Goal: Task Accomplishment & Management: Manage account settings

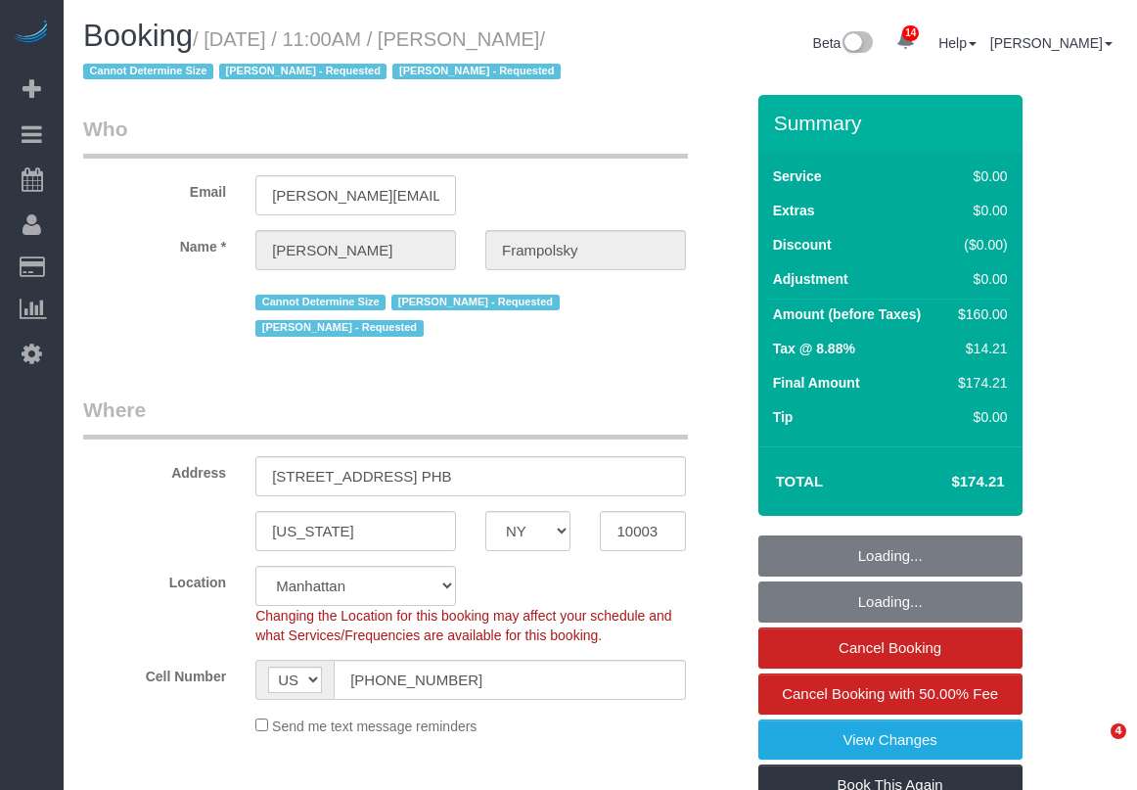
select select "NY"
select select "spot1"
select select "number:59"
select select "number:72"
select select "number:15"
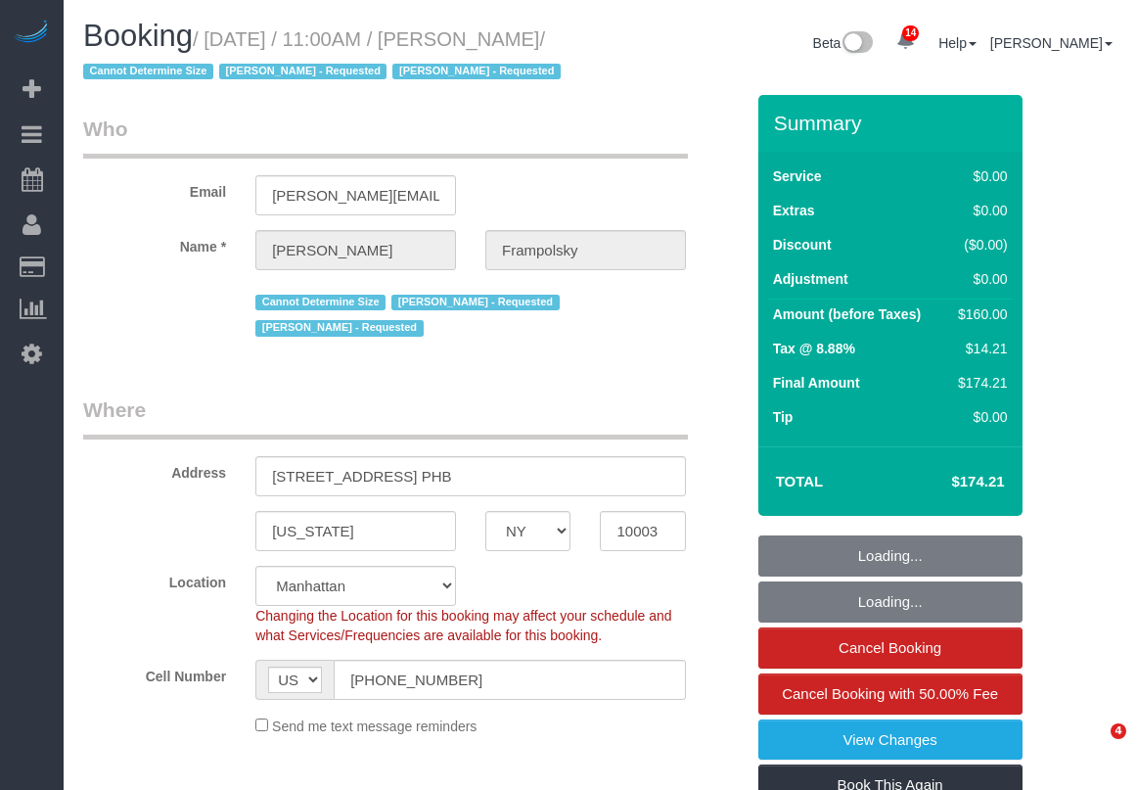
select select "number:7"
select select "1"
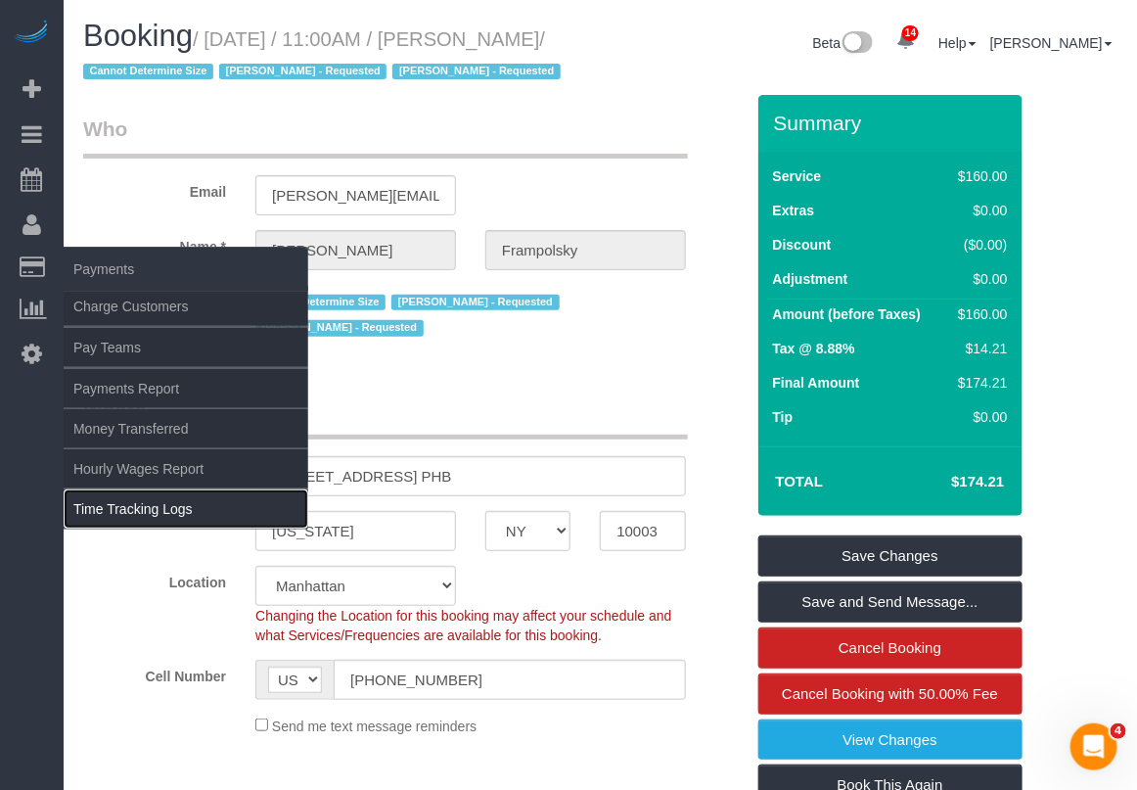
click at [124, 507] on link "Time Tracking Logs" at bounding box center [186, 508] width 245 height 39
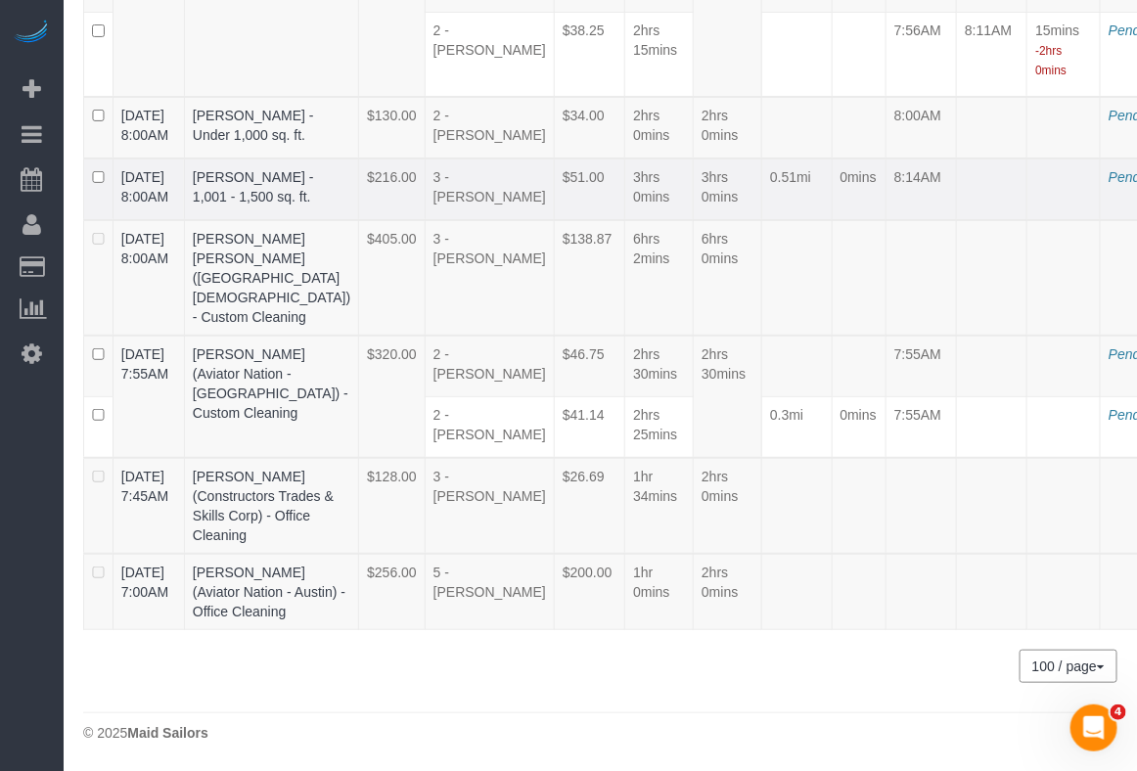
scroll to position [6425, 0]
drag, startPoint x: 113, startPoint y: 223, endPoint x: 287, endPoint y: 228, distance: 174.2
click at [287, 158] on tr "09/08/2025 8:00AM Sarah Zucco - Under 1,000 sq. ft. $130.00 2 - Ana Rodriguez $…" at bounding box center [669, 128] width 1171 height 62
copy tr "09/08/2025 8:00AM Sarah Zucco"
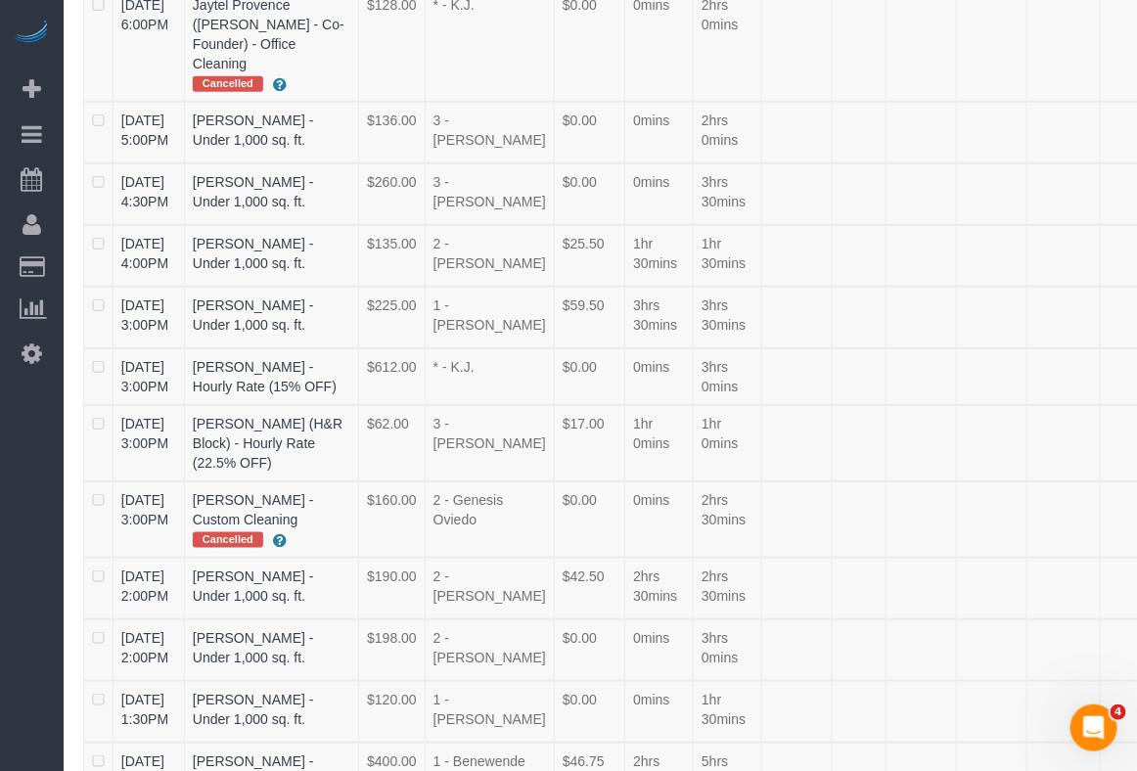
scroll to position [1125, 0]
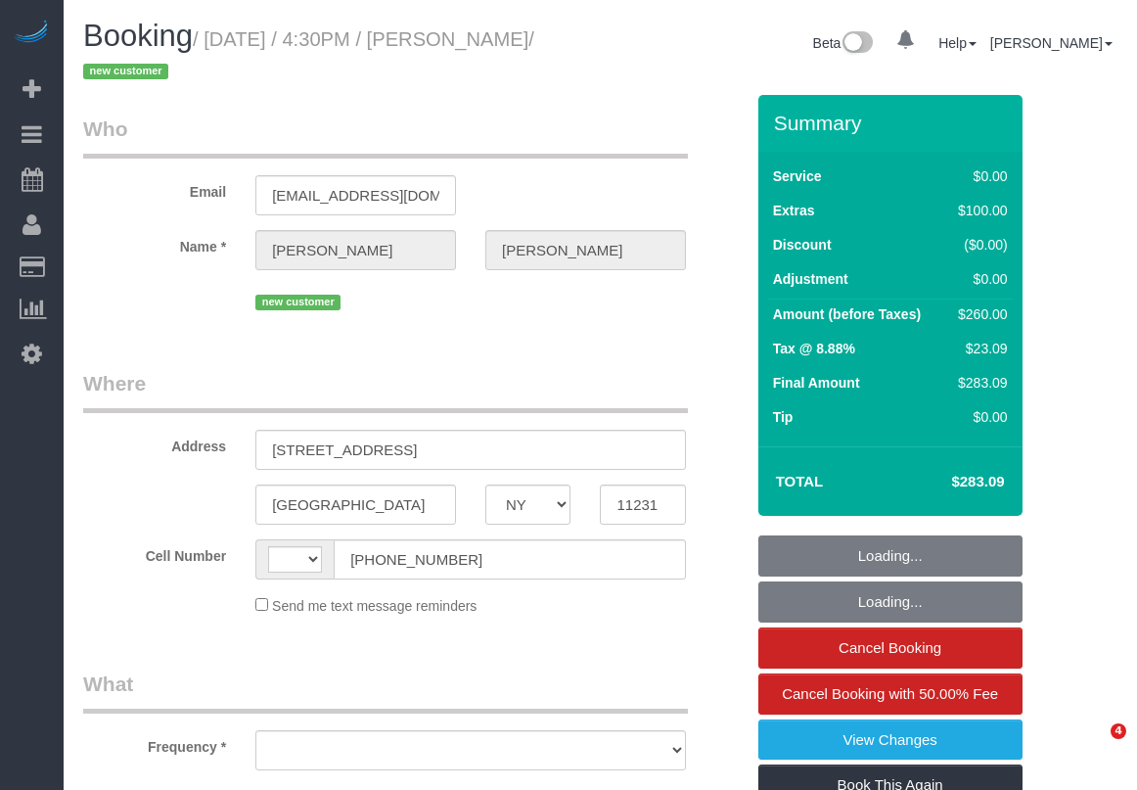
select select "NY"
click at [81, 168] on link "Active Bookings" at bounding box center [186, 177] width 245 height 39
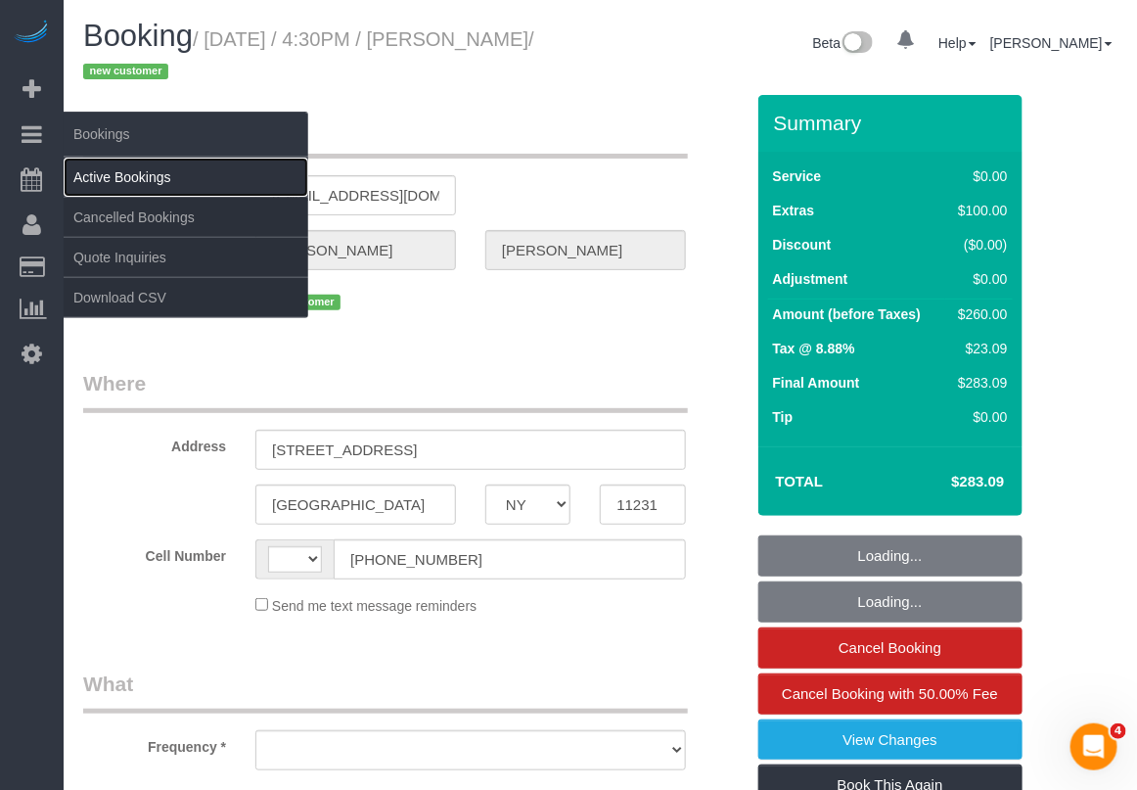
select select "string:US"
select select "object:750"
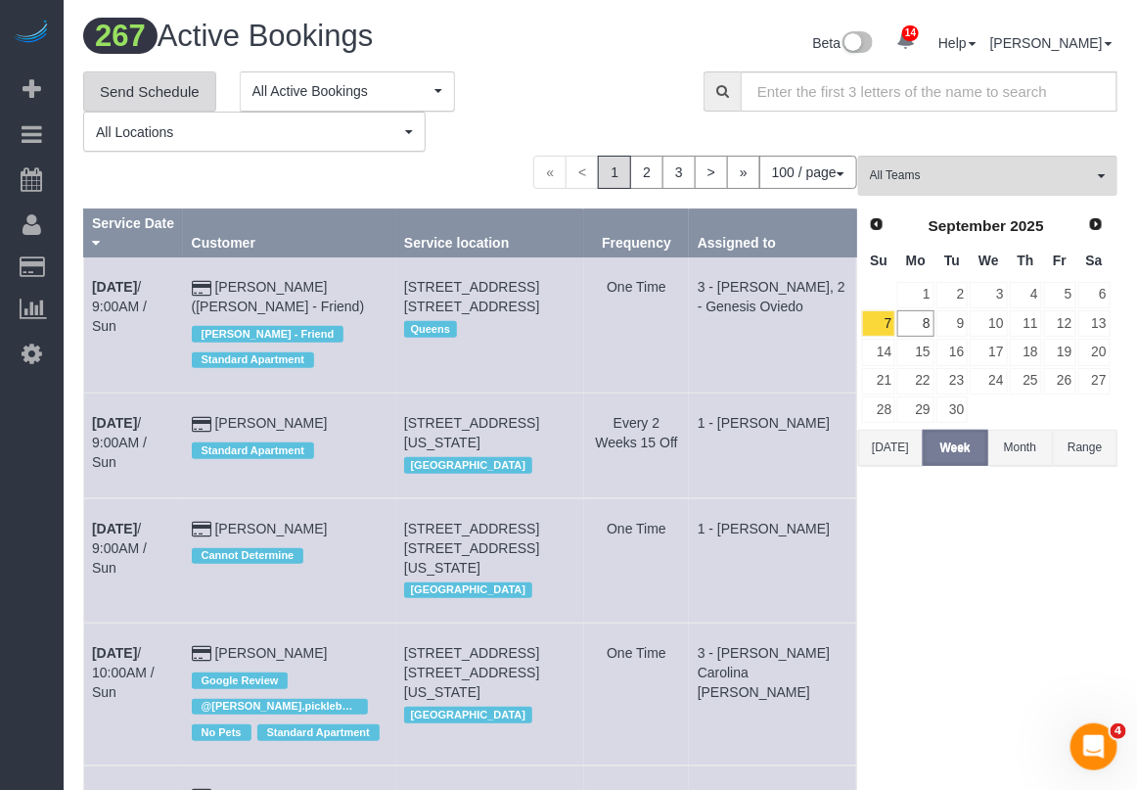
click at [179, 93] on link "Send Schedule" at bounding box center [149, 91] width 133 height 41
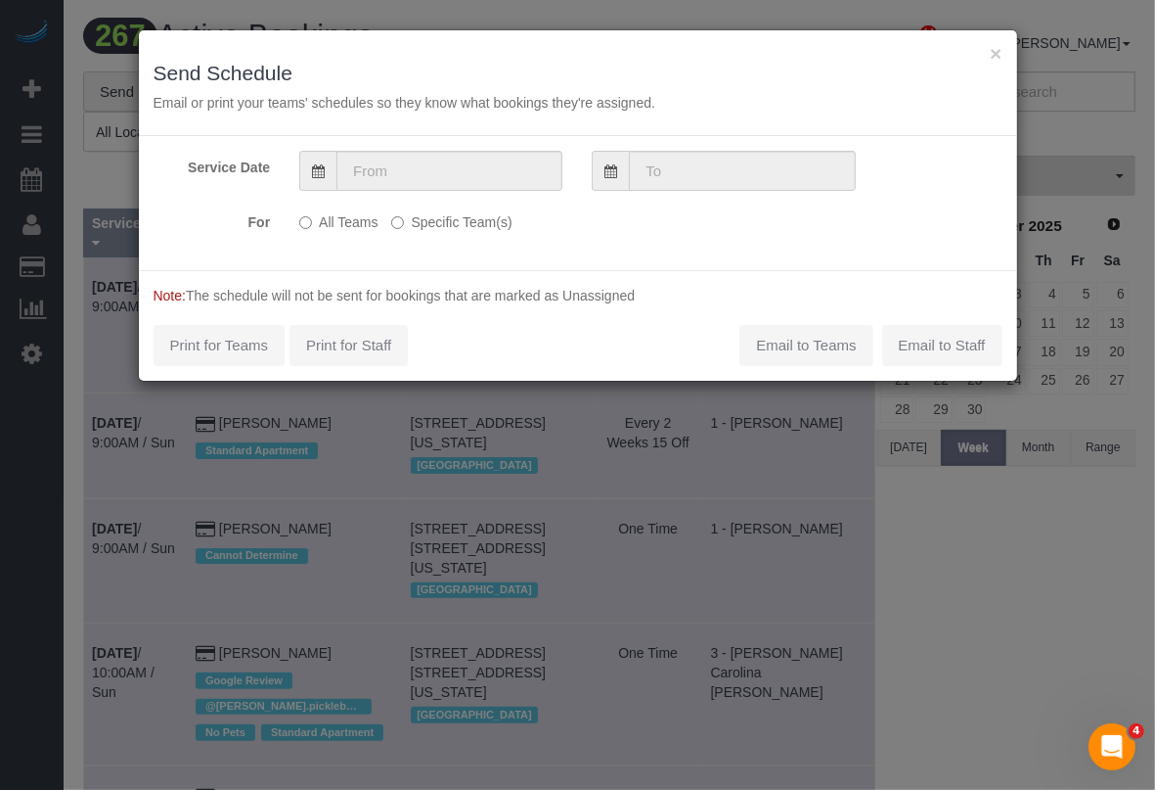
click at [426, 228] on label "Specific Team(s)" at bounding box center [451, 218] width 120 height 26
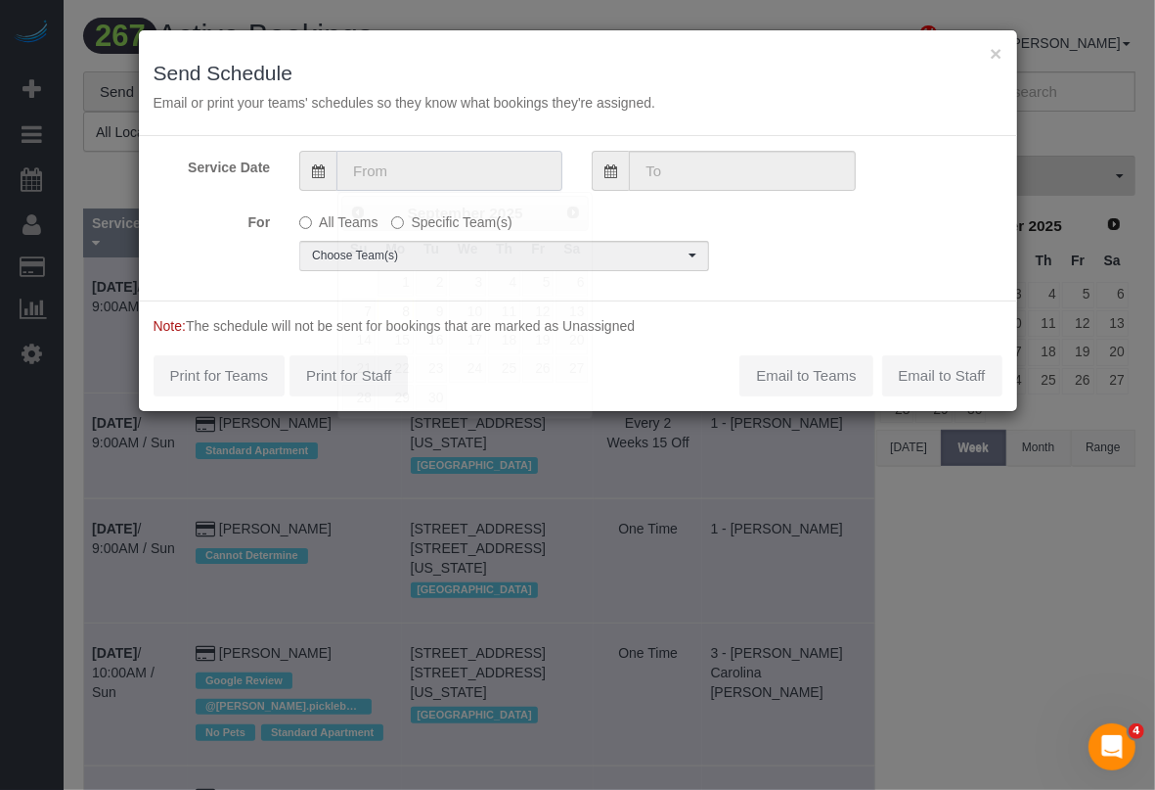
click at [461, 181] on input "text" at bounding box center [450, 171] width 226 height 40
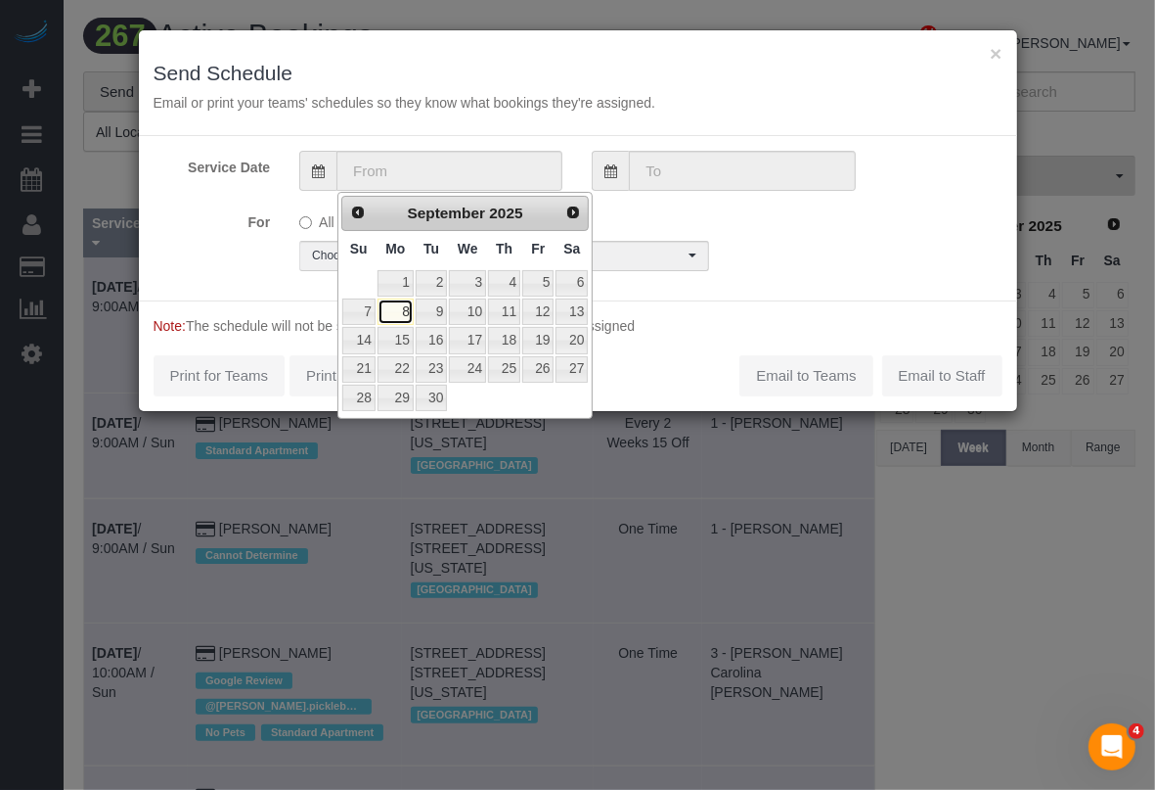
click at [402, 316] on link "8" at bounding box center [396, 311] width 36 height 26
type input "[DATE]"
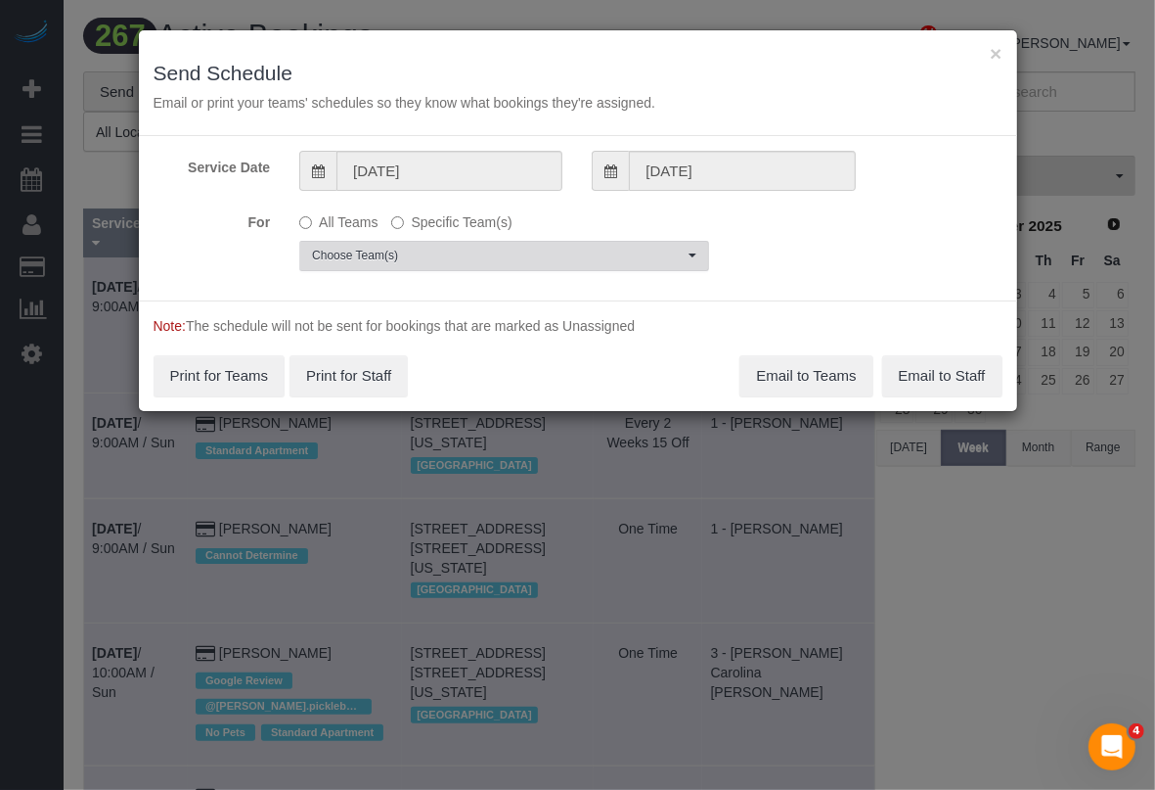
click at [597, 257] on span "Choose Team(s)" at bounding box center [498, 256] width 372 height 17
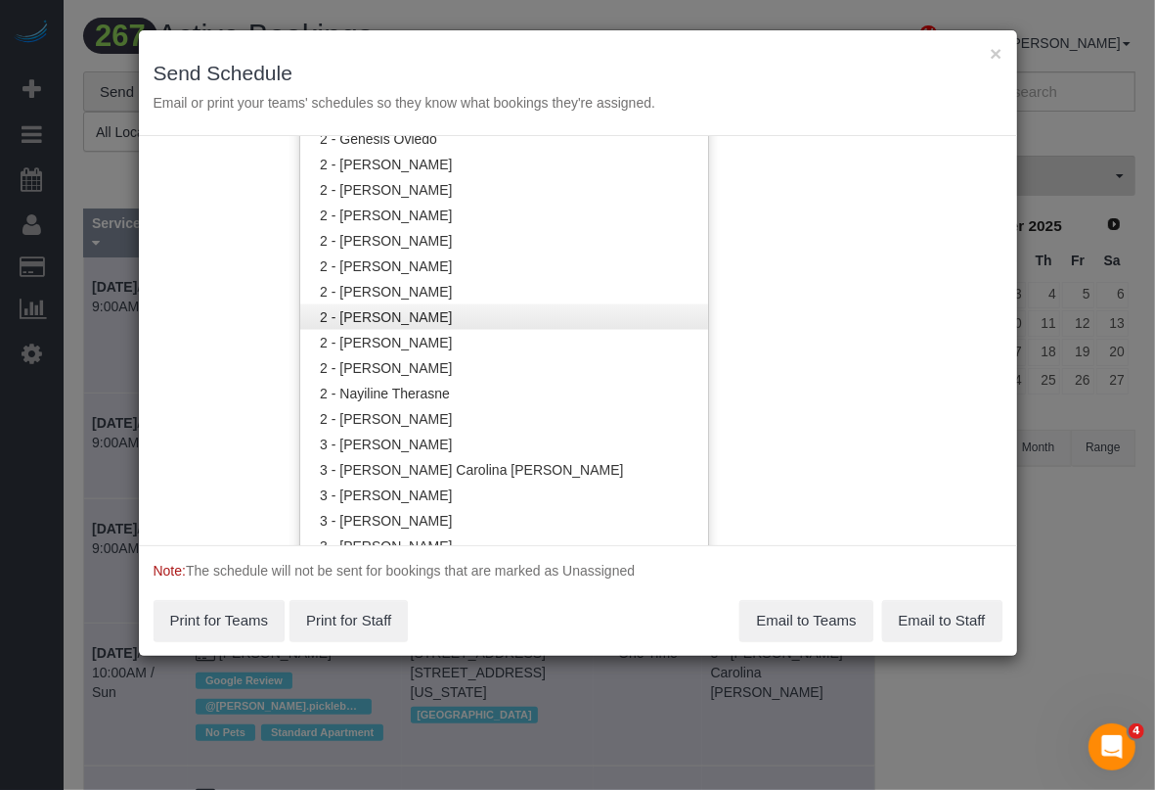
scroll to position [1593, 0]
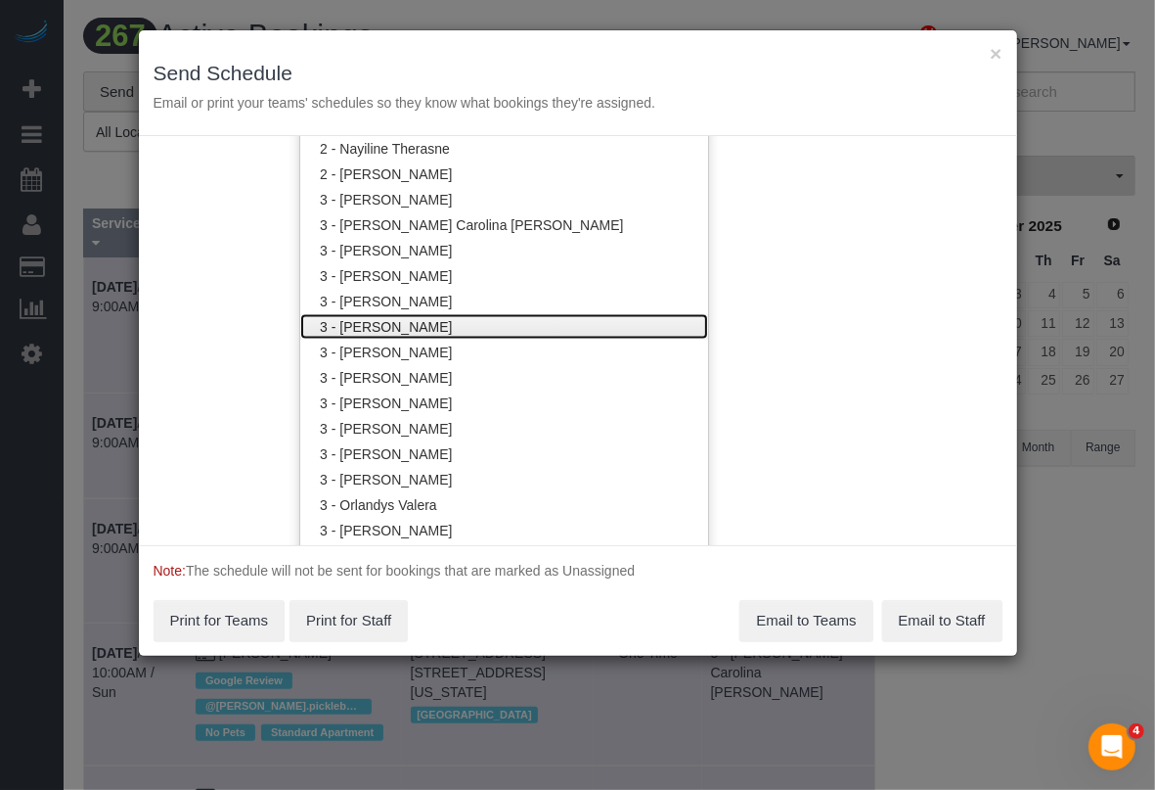
drag, startPoint x: 421, startPoint y: 328, endPoint x: 445, endPoint y: 323, distance: 24.9
click at [422, 326] on link "3 - [PERSON_NAME]" at bounding box center [504, 326] width 408 height 25
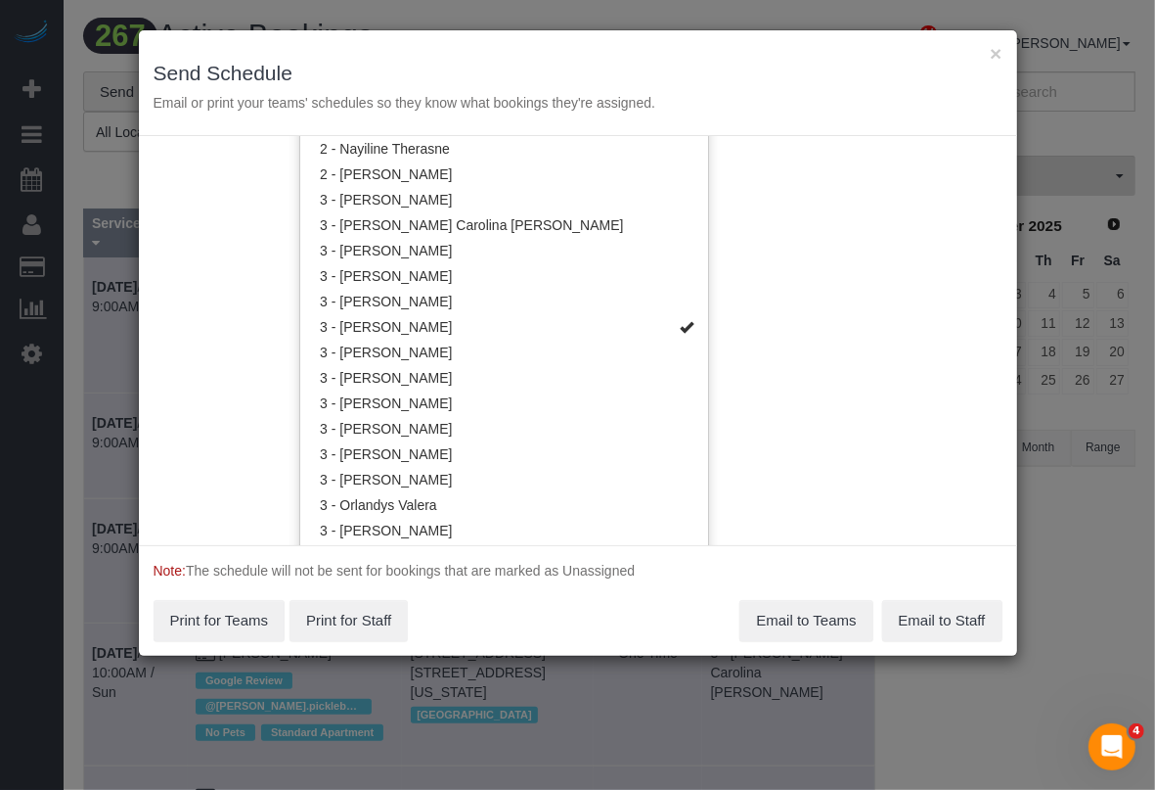
click at [789, 313] on div "Service Date 09/08/2025 09/08/2025 For All Teams Specific Team(s) 3 - Hecleny G…" at bounding box center [578, 340] width 879 height 409
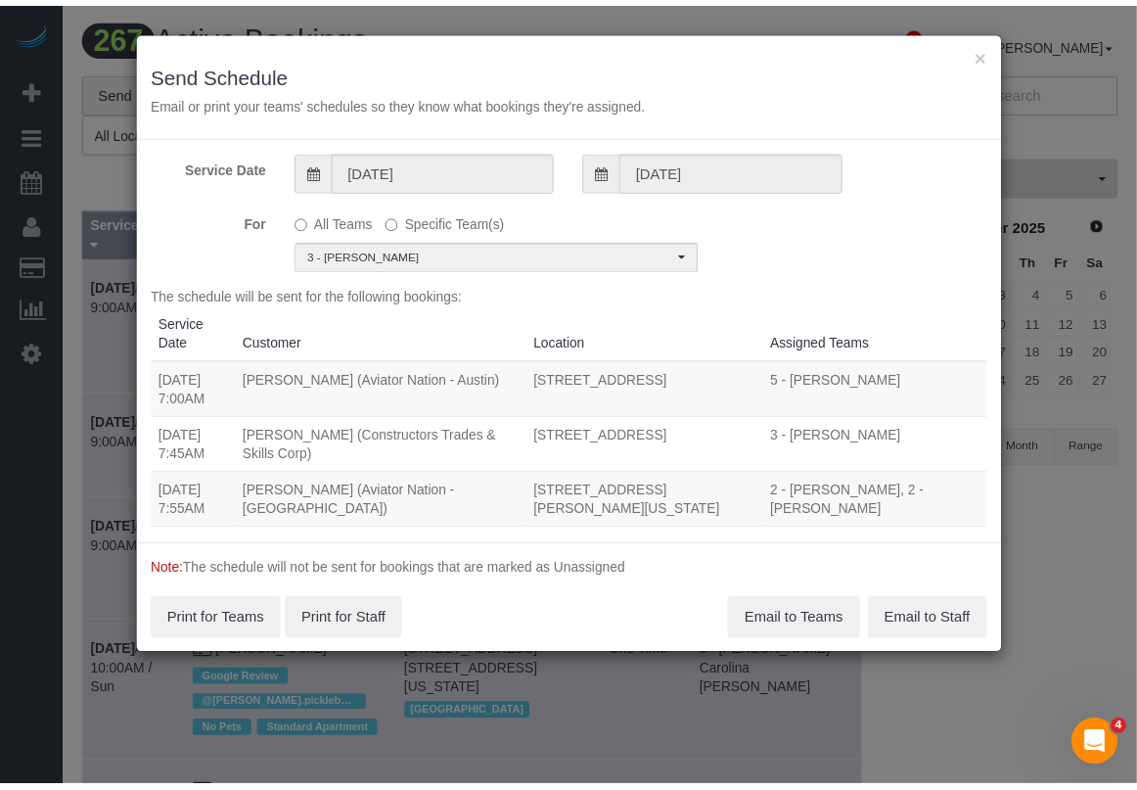
scroll to position [0, 0]
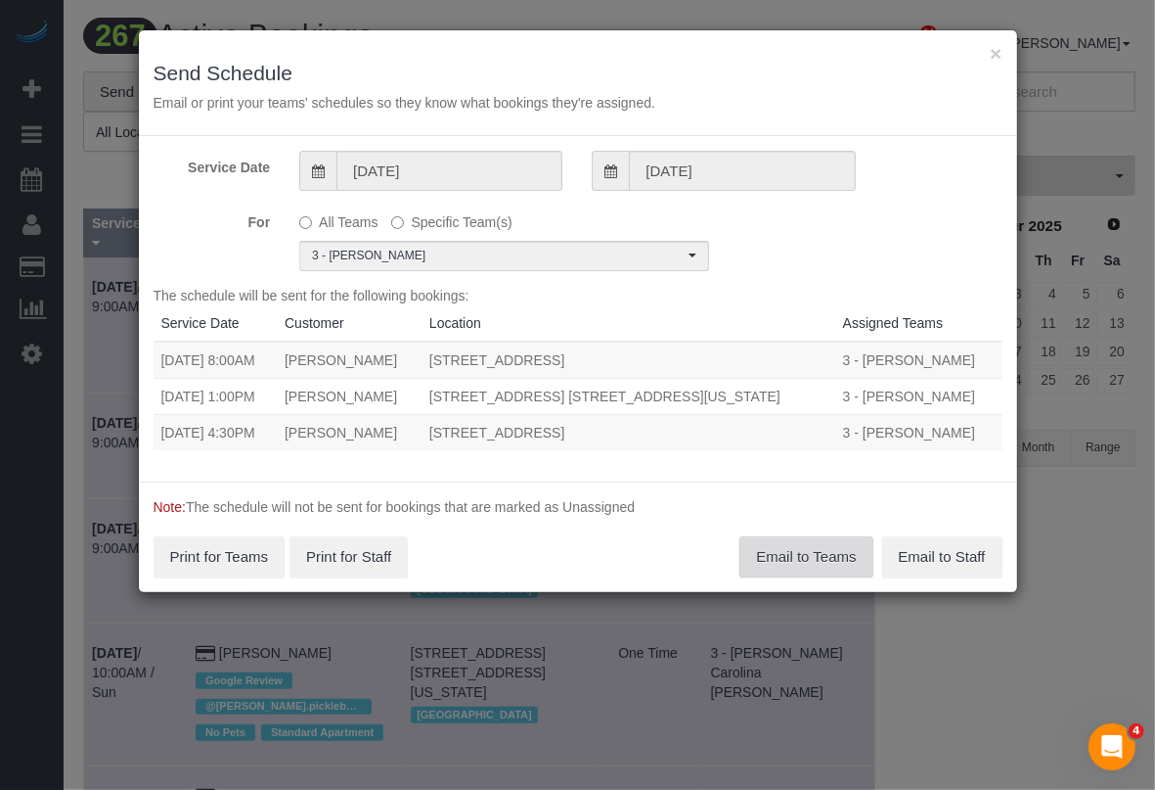
click at [776, 559] on button "Email to Teams" at bounding box center [806, 556] width 133 height 41
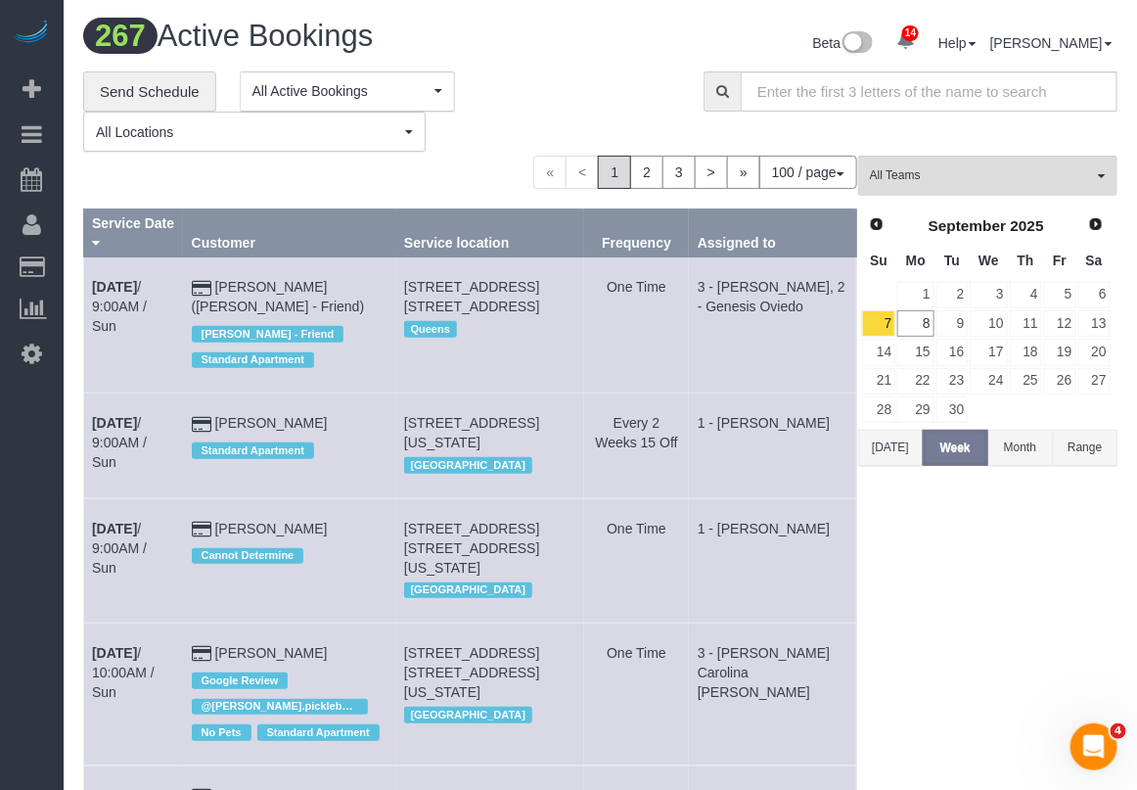
click at [892, 447] on button "Today" at bounding box center [890, 448] width 65 height 36
click at [951, 184] on button "All Teams" at bounding box center [987, 176] width 259 height 40
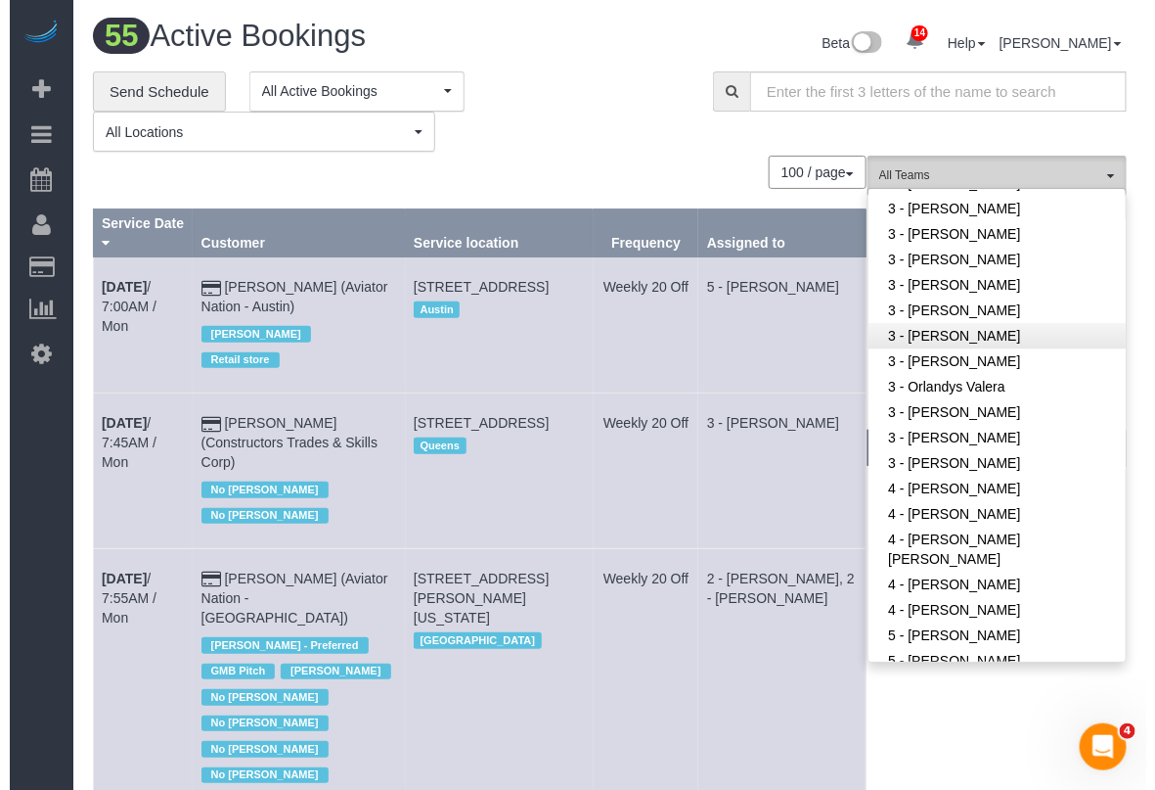
scroll to position [1712, 0]
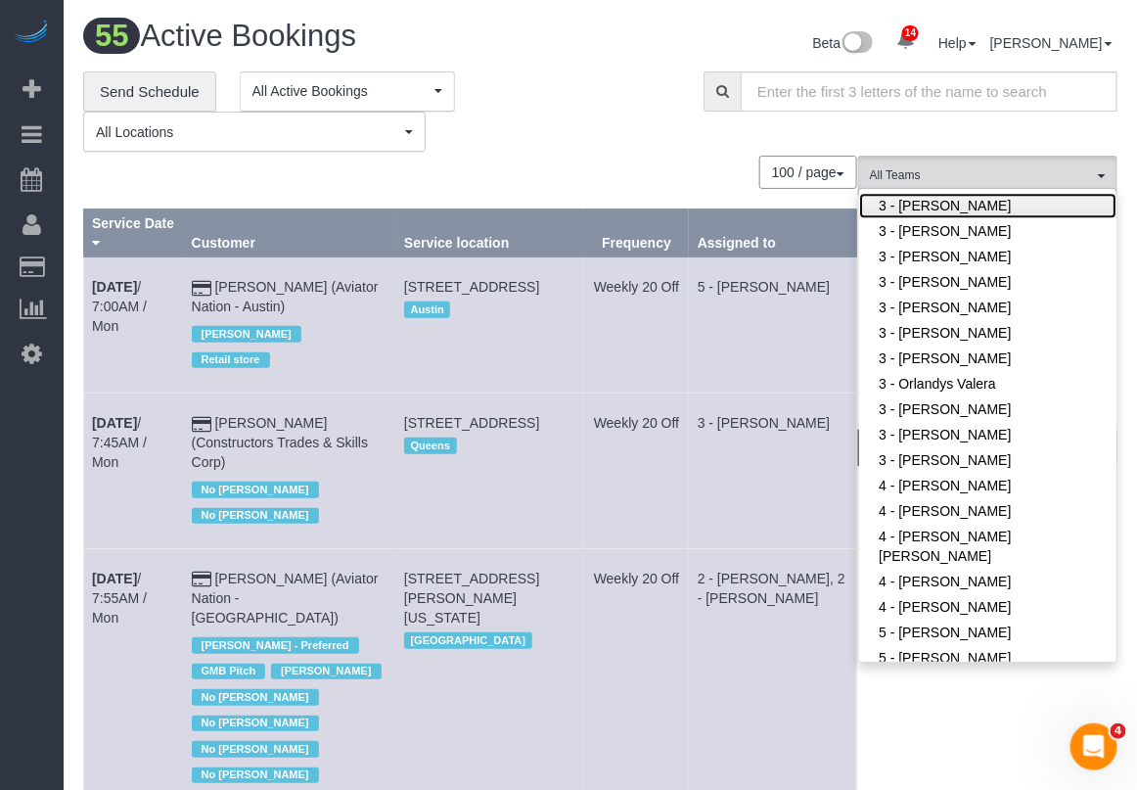
click at [954, 201] on link "3 - [PERSON_NAME]" at bounding box center [987, 205] width 257 height 25
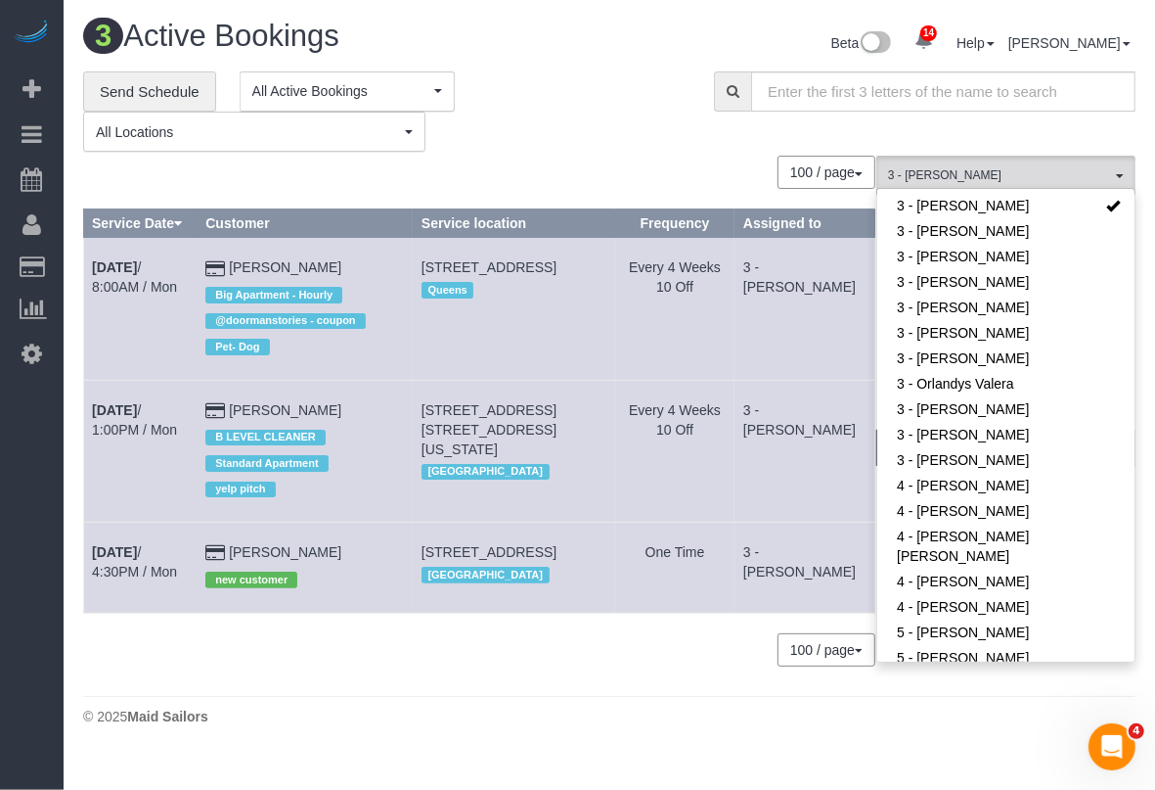
click at [613, 715] on footer "© 2025 Maid Sailors" at bounding box center [609, 715] width 1053 height 39
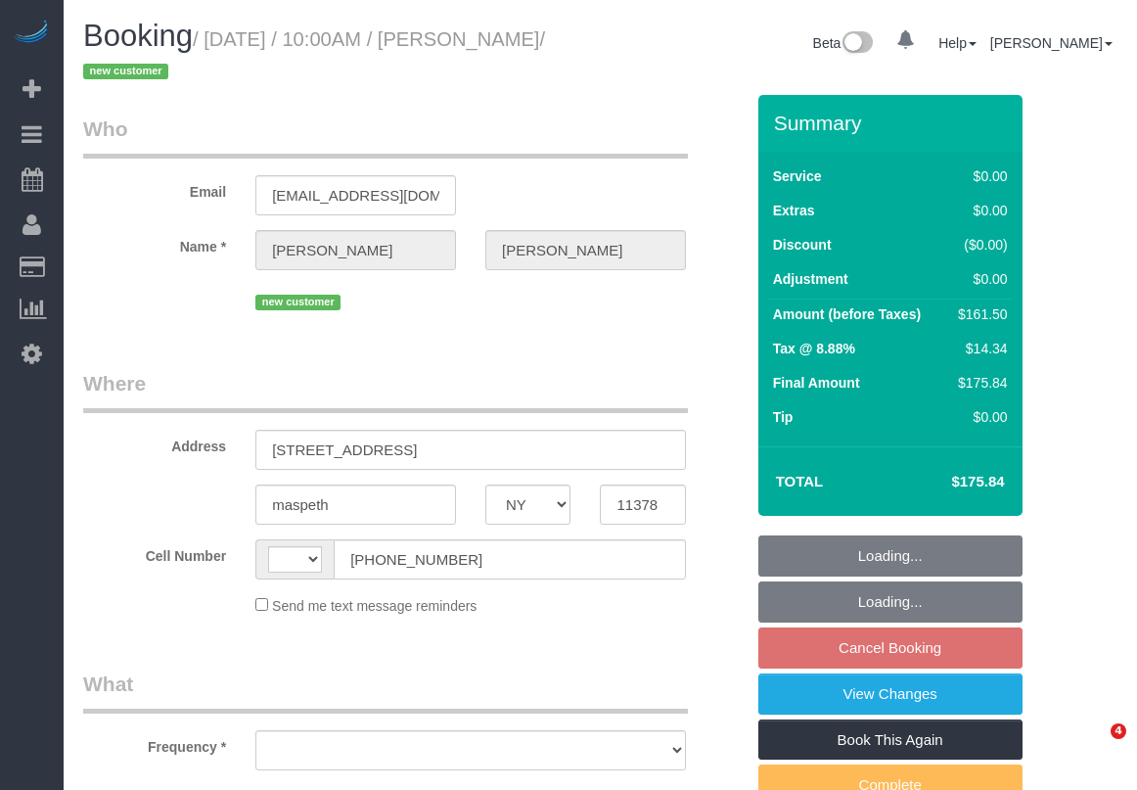
select select "NY"
select select "string:[GEOGRAPHIC_DATA]"
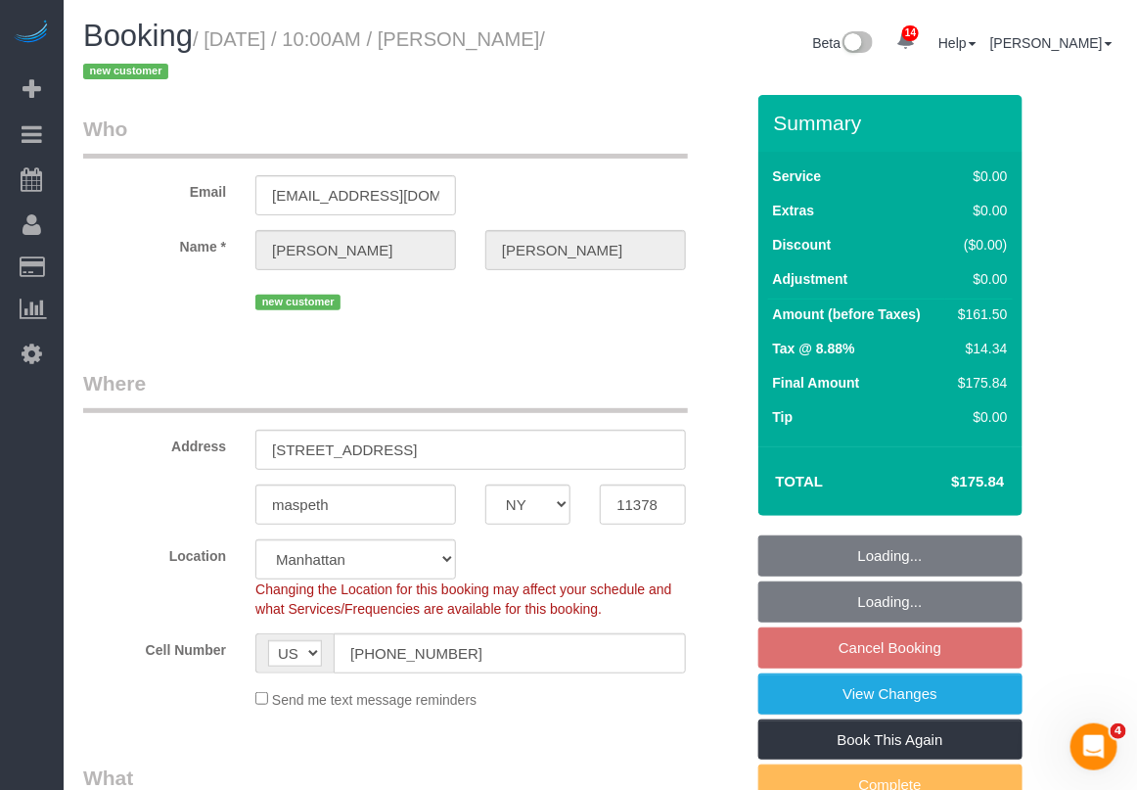
select select "object:999"
select select "string:stripe-pm_1S4kH04VGloSiKo7jBUQZBFh"
select select "1"
select select "2"
select select "spot3"
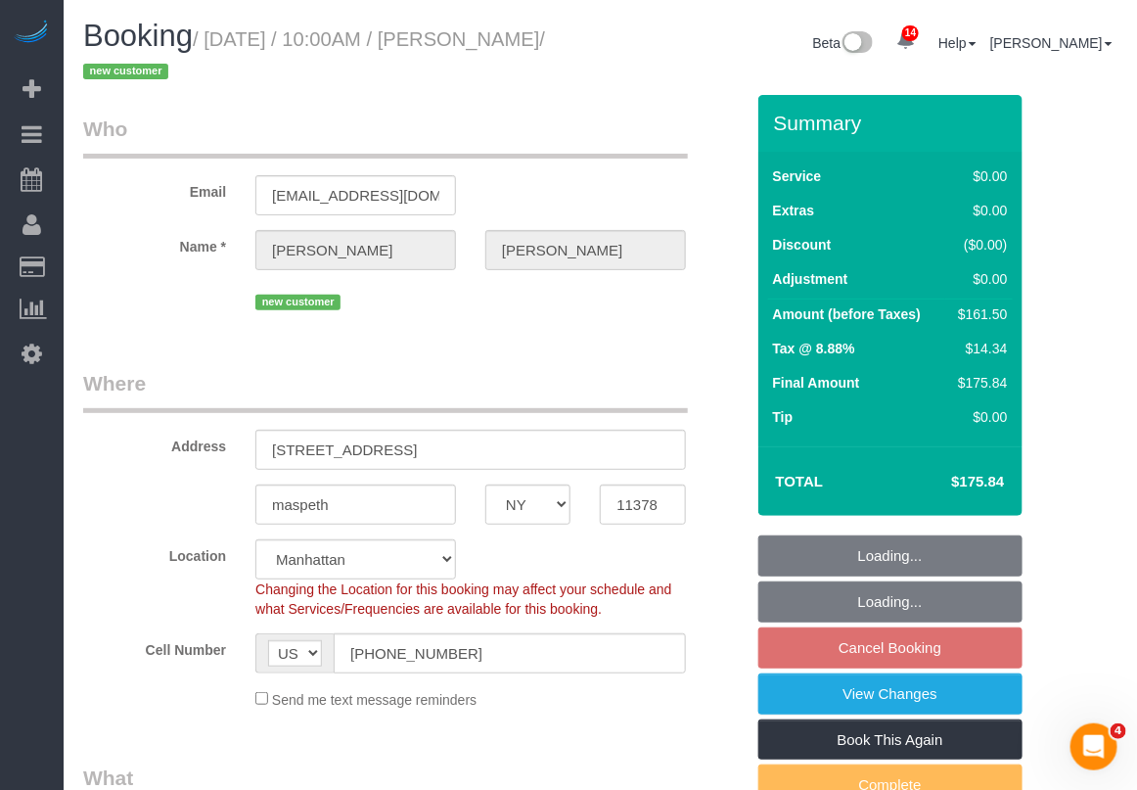
select select "number:58"
select select "number:90"
select select "number:15"
select select "number:7"
select select "1"
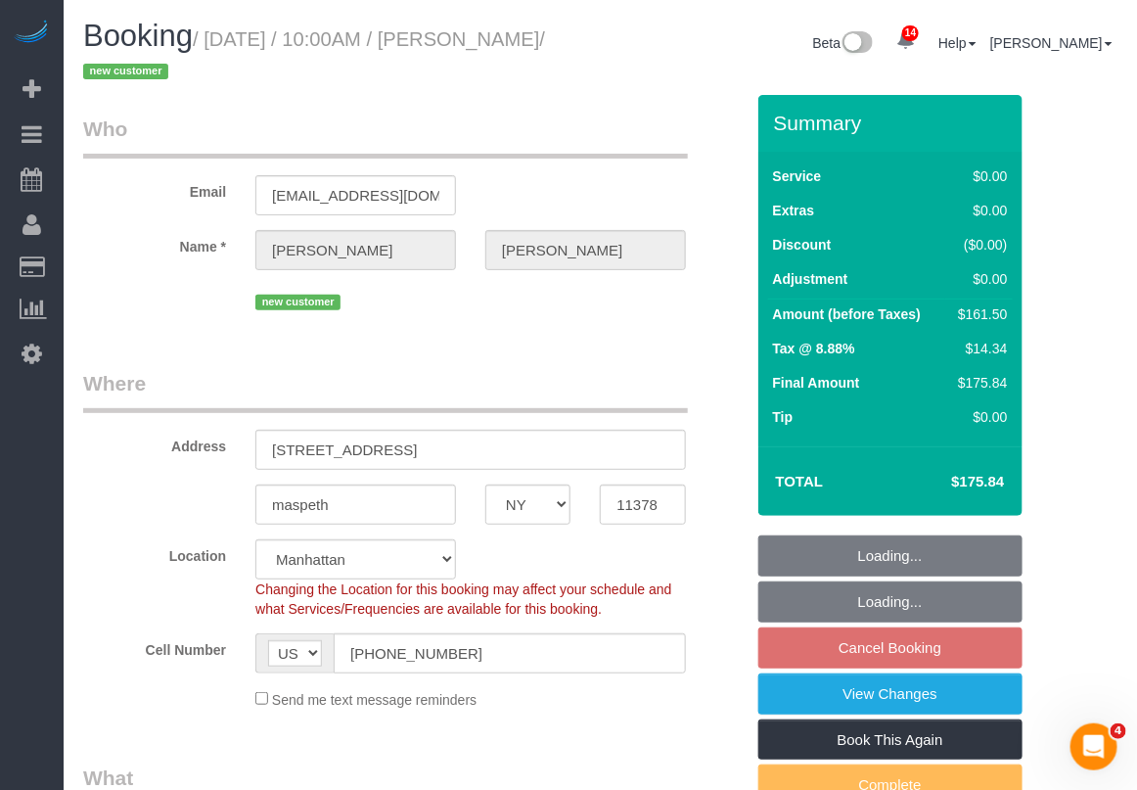
select select "2"
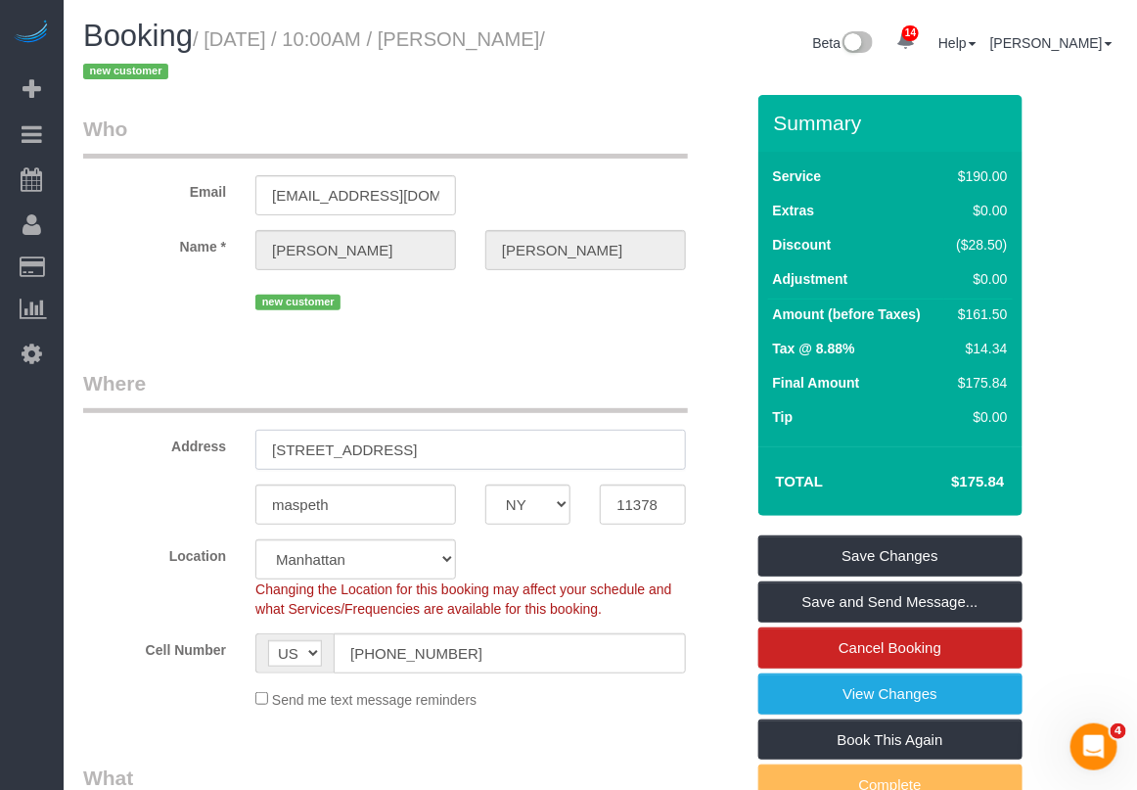
drag, startPoint x: 388, startPoint y: 455, endPoint x: 220, endPoint y: 468, distance: 168.8
click at [220, 468] on div "Address 57-15 69th lane" at bounding box center [413, 419] width 690 height 101
drag, startPoint x: 430, startPoint y: 457, endPoint x: 421, endPoint y: 462, distance: 10.9
click at [429, 458] on input "57-15 69th lane" at bounding box center [470, 450] width 430 height 40
click at [357, 443] on input "57-15 69th lane" at bounding box center [470, 450] width 430 height 40
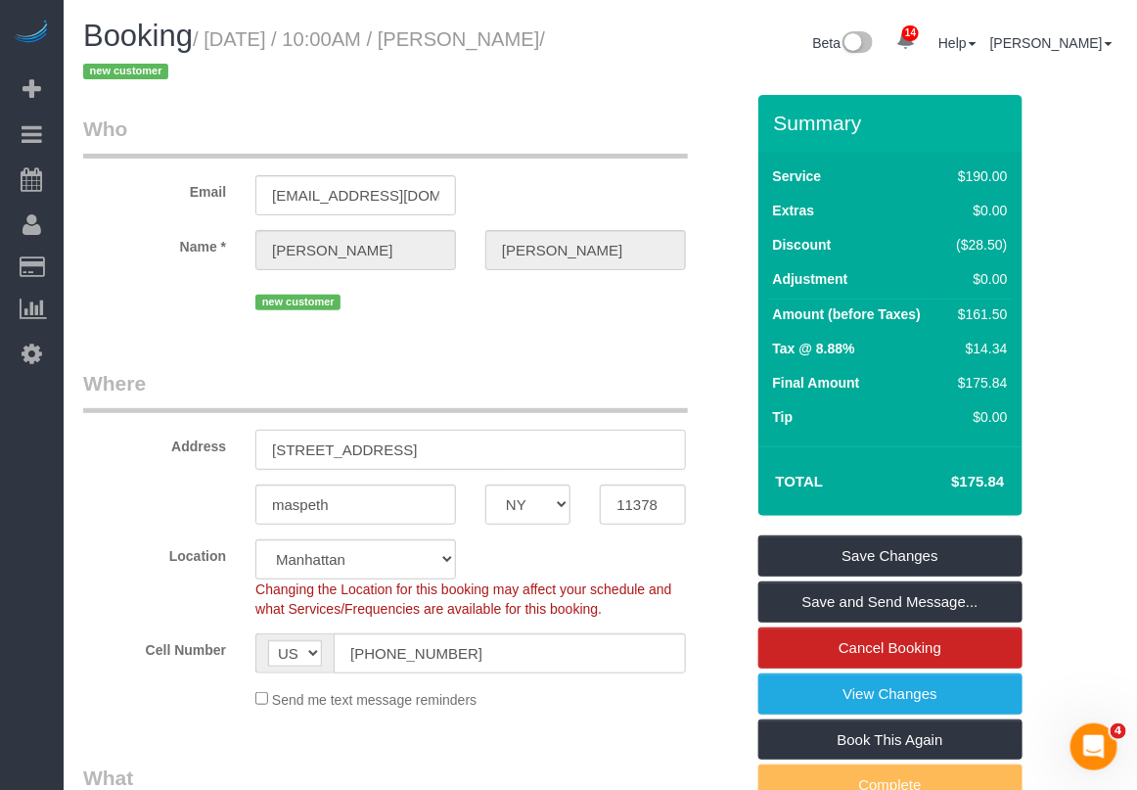
click at [349, 445] on input "57-15 69th lane" at bounding box center [470, 450] width 430 height 40
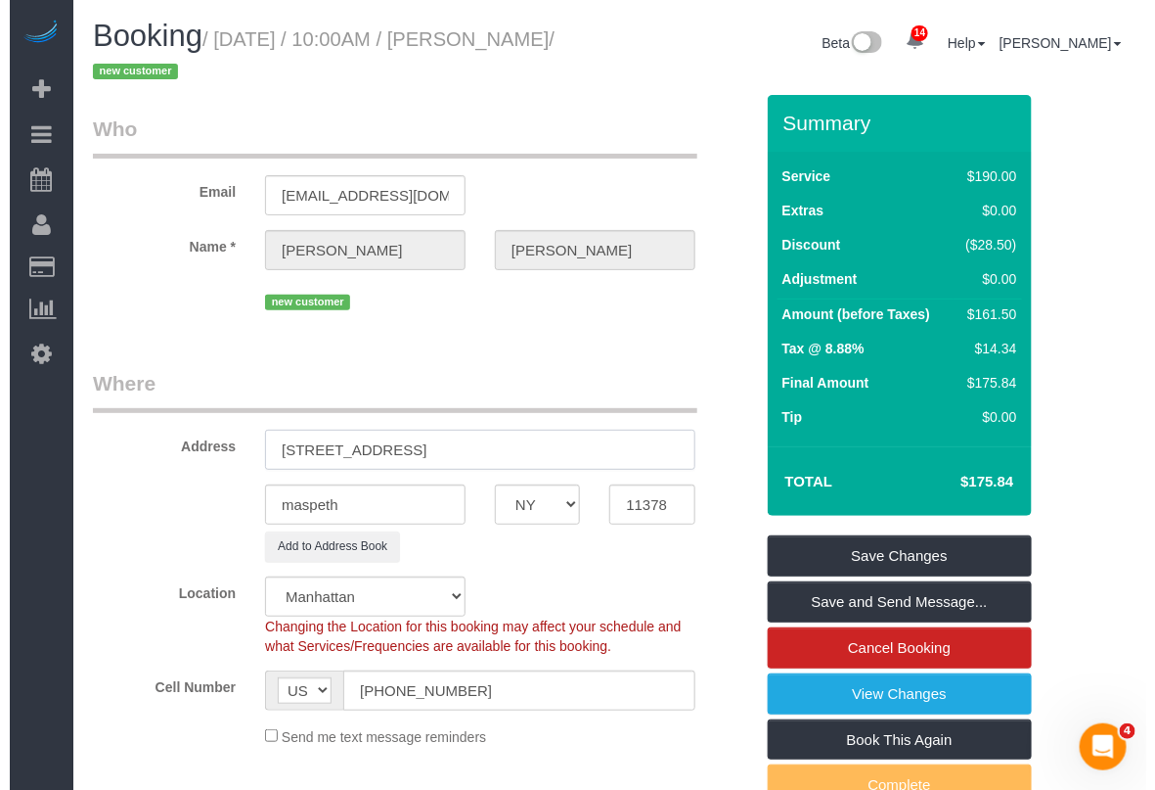
scroll to position [122, 0]
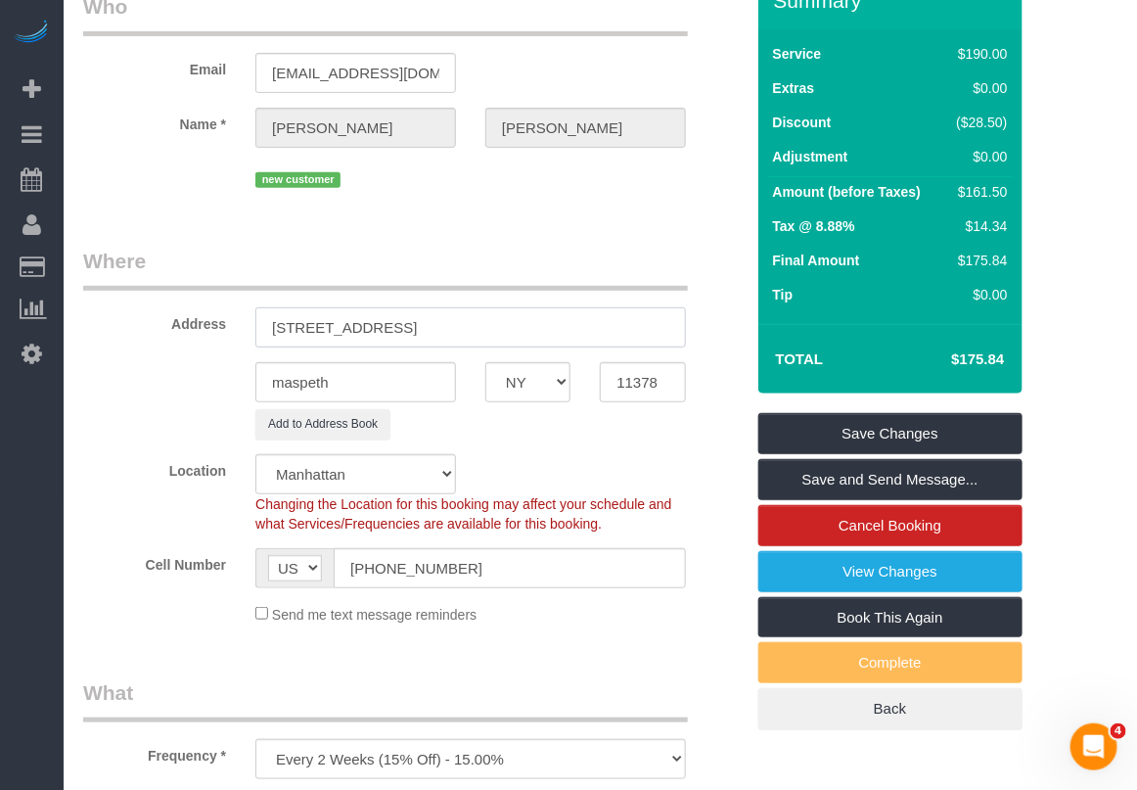
type input "57-15 69th Lane"
click at [284, 380] on input "maspeth" at bounding box center [355, 382] width 201 height 40
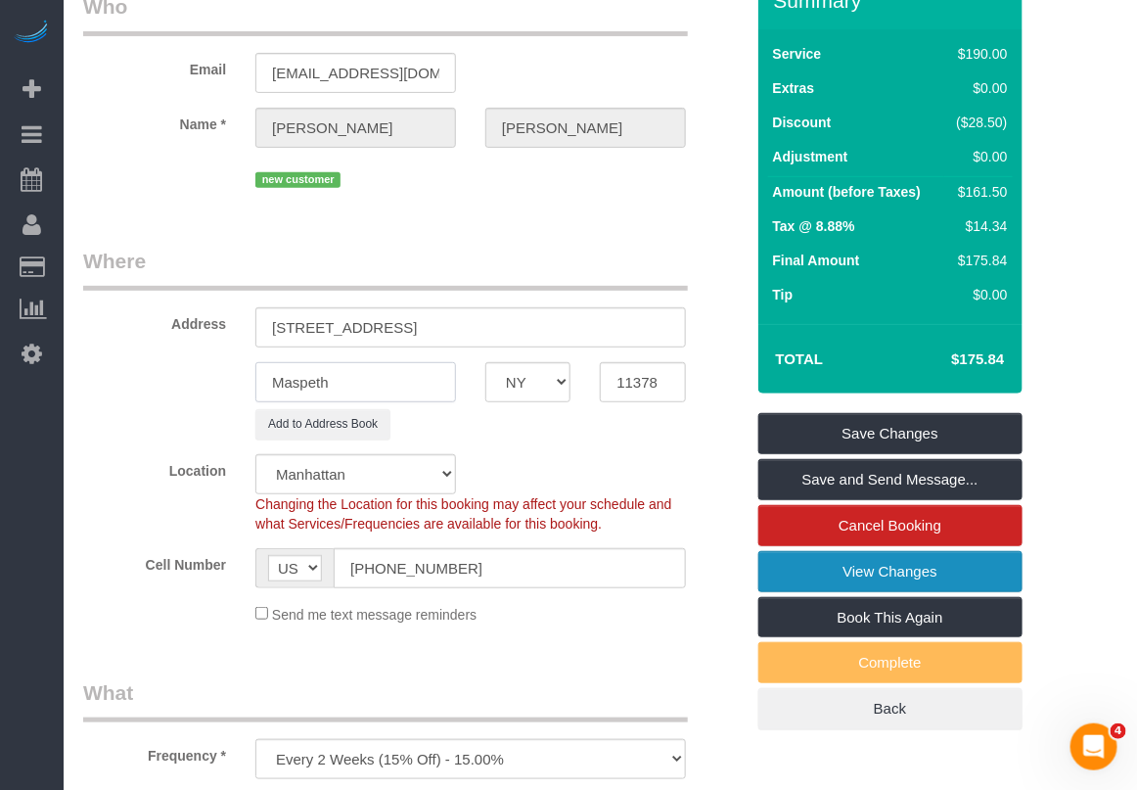
type input "Maspeth"
click at [939, 573] on link "View Changes" at bounding box center [890, 571] width 264 height 41
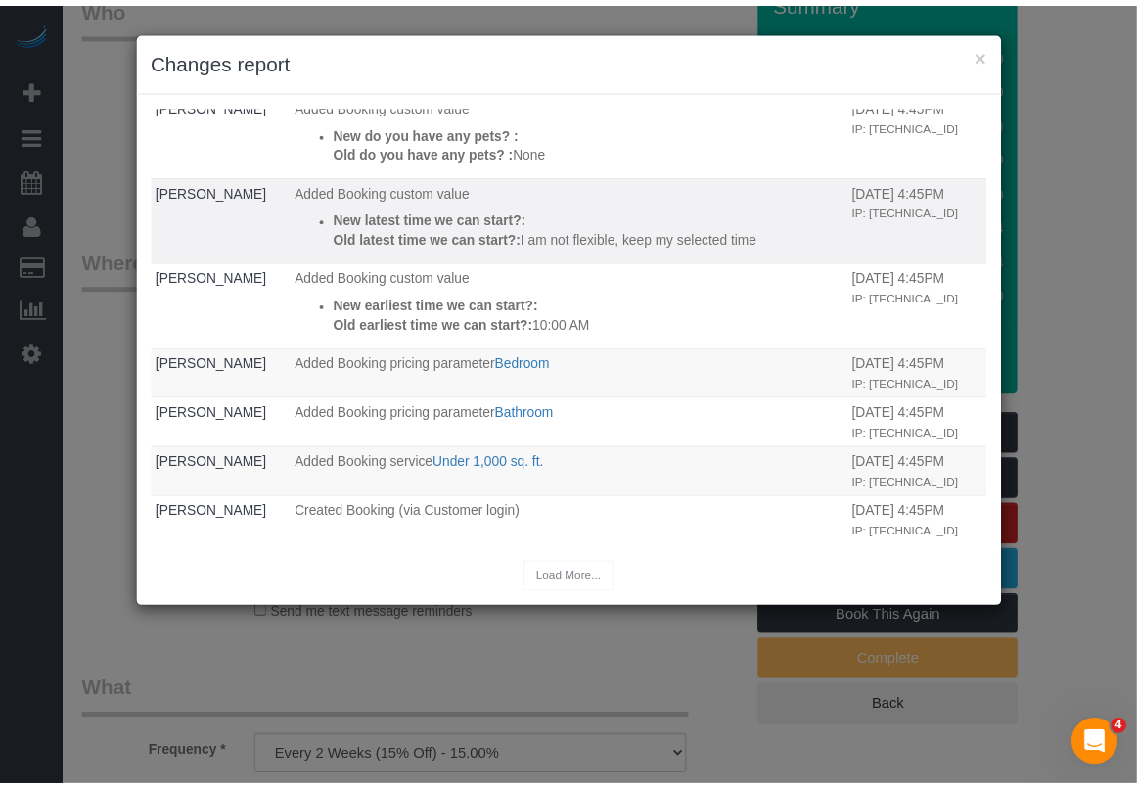
scroll to position [320, 0]
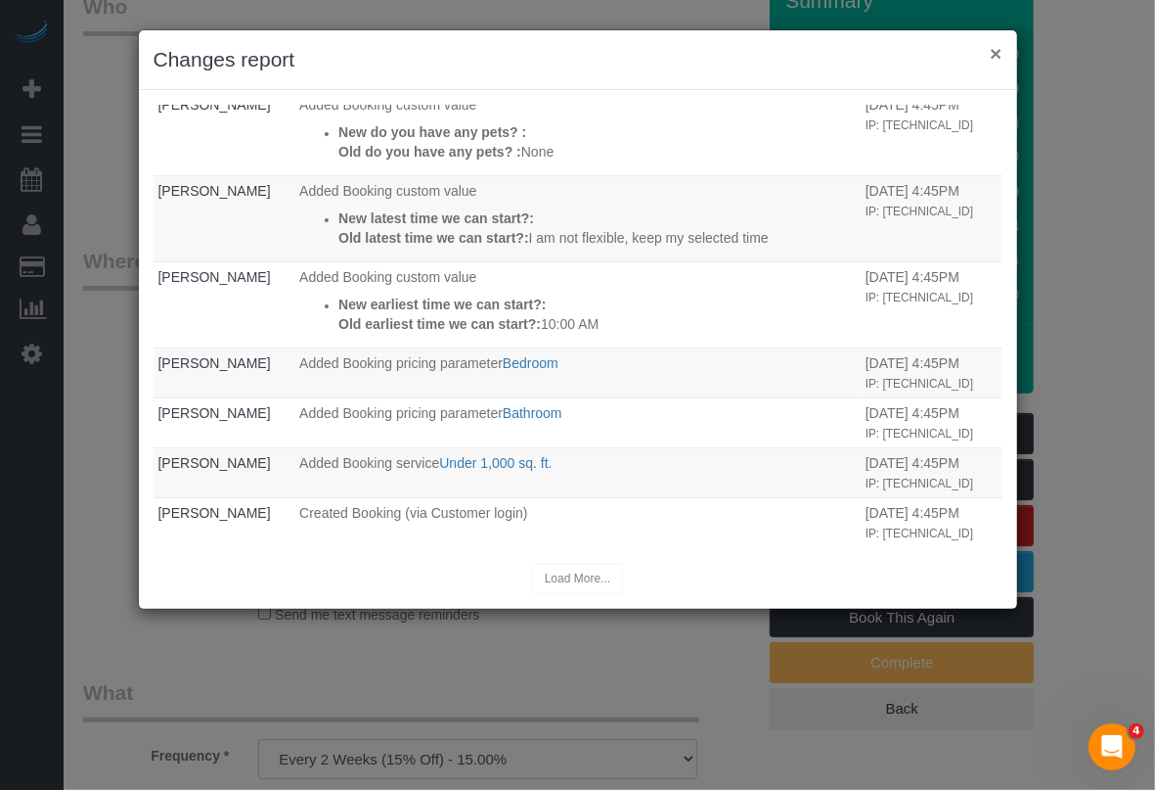
click at [998, 51] on button "×" at bounding box center [996, 53] width 12 height 21
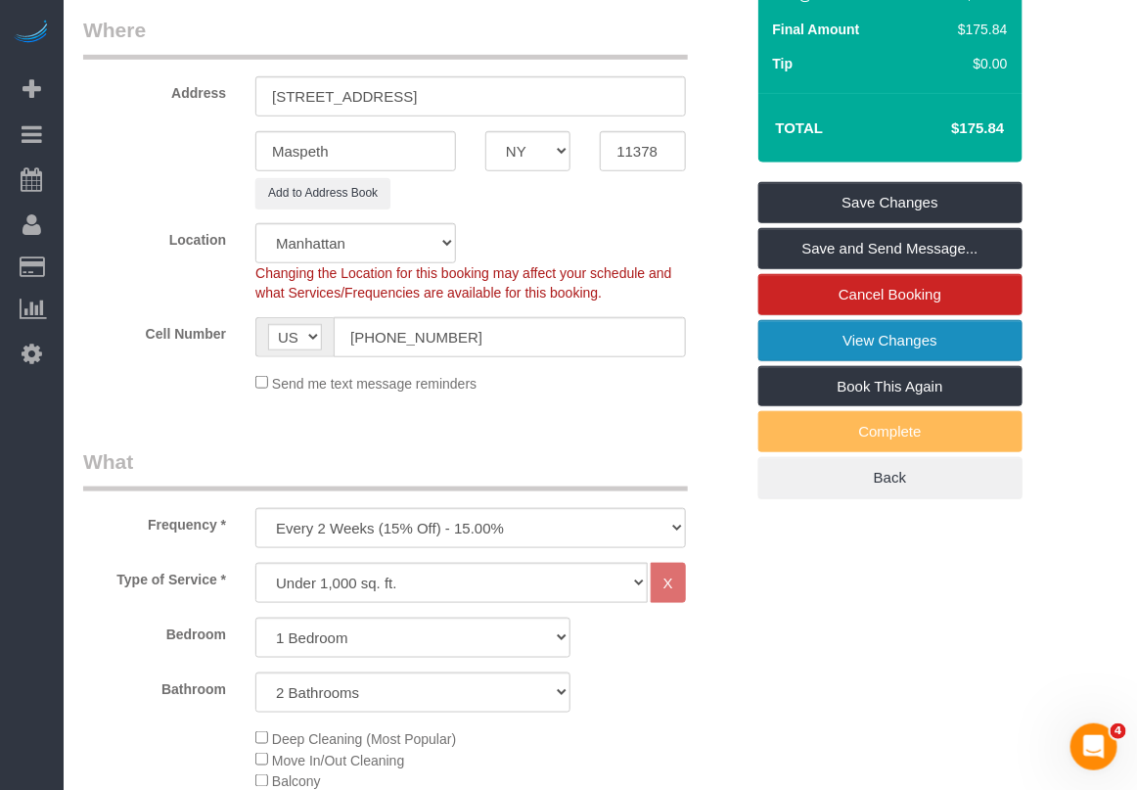
scroll to position [0, 0]
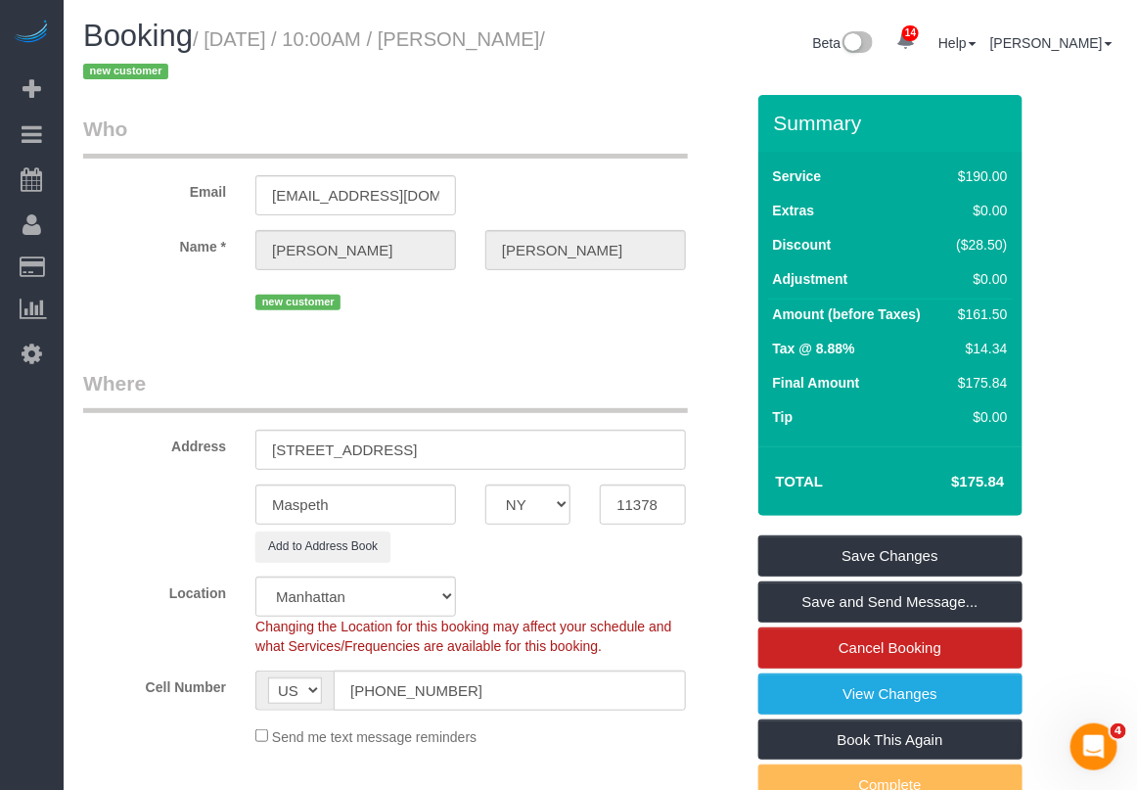
drag, startPoint x: 125, startPoint y: 171, endPoint x: 476, endPoint y: 109, distance: 356.8
drag, startPoint x: 470, startPoint y: 32, endPoint x: 159, endPoint y: 84, distance: 314.5
click at [159, 84] on h1 "Booking / October 02, 2025 / 10:00AM / Arthur Coppola / new customer" at bounding box center [334, 53] width 503 height 67
copy small "Arthur Coppola"
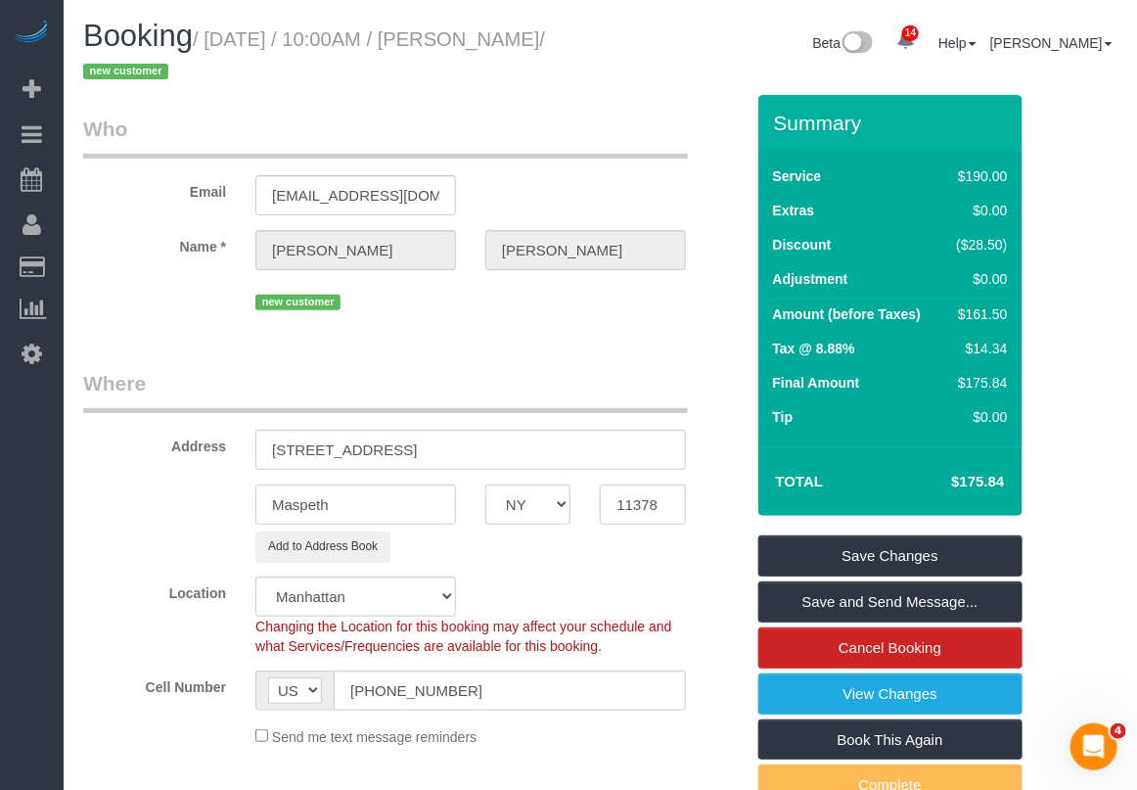
click at [611, 42] on div "Beta 14 Your Notifications You have 0 alerts × You have 2 to charge for 09/06/2…" at bounding box center [867, 46] width 532 height 52
click at [853, 653] on link "Cancel Booking" at bounding box center [890, 647] width 264 height 41
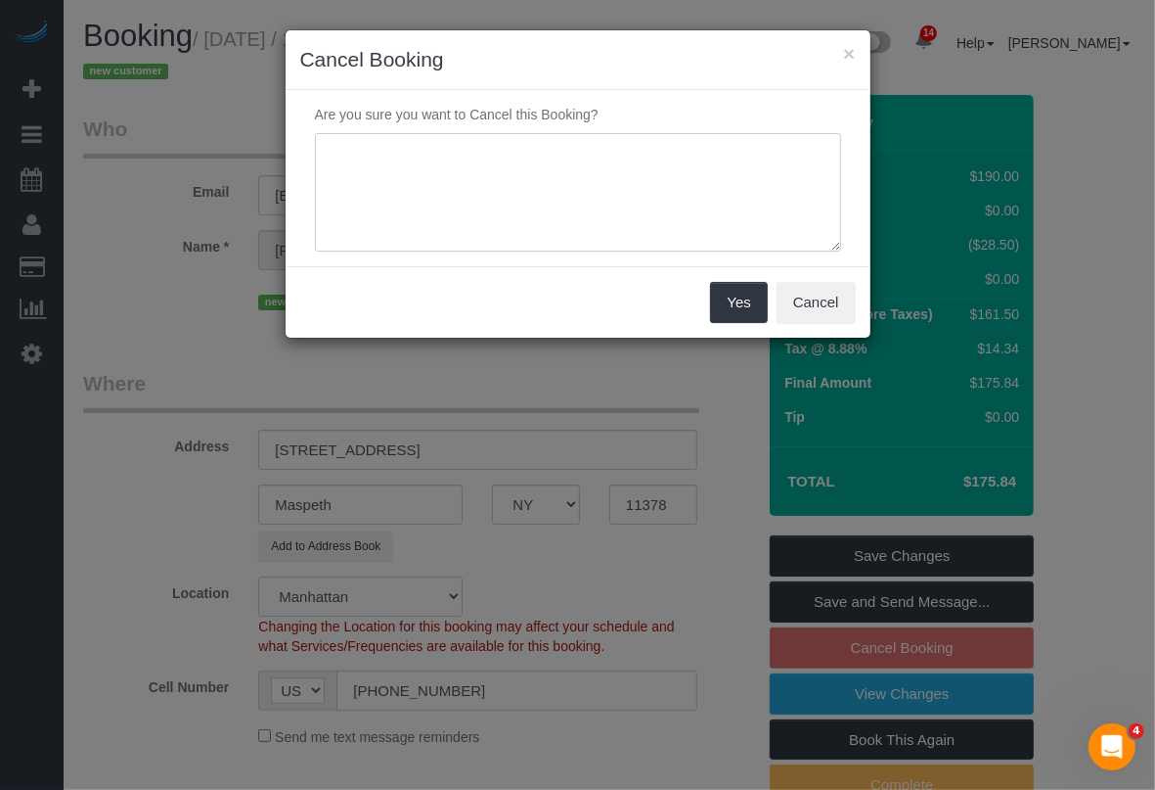
click at [451, 153] on textarea at bounding box center [578, 192] width 526 height 119
type textarea "r"
type textarea "duplicate booking"
click at [731, 289] on button "Yes" at bounding box center [738, 302] width 57 height 41
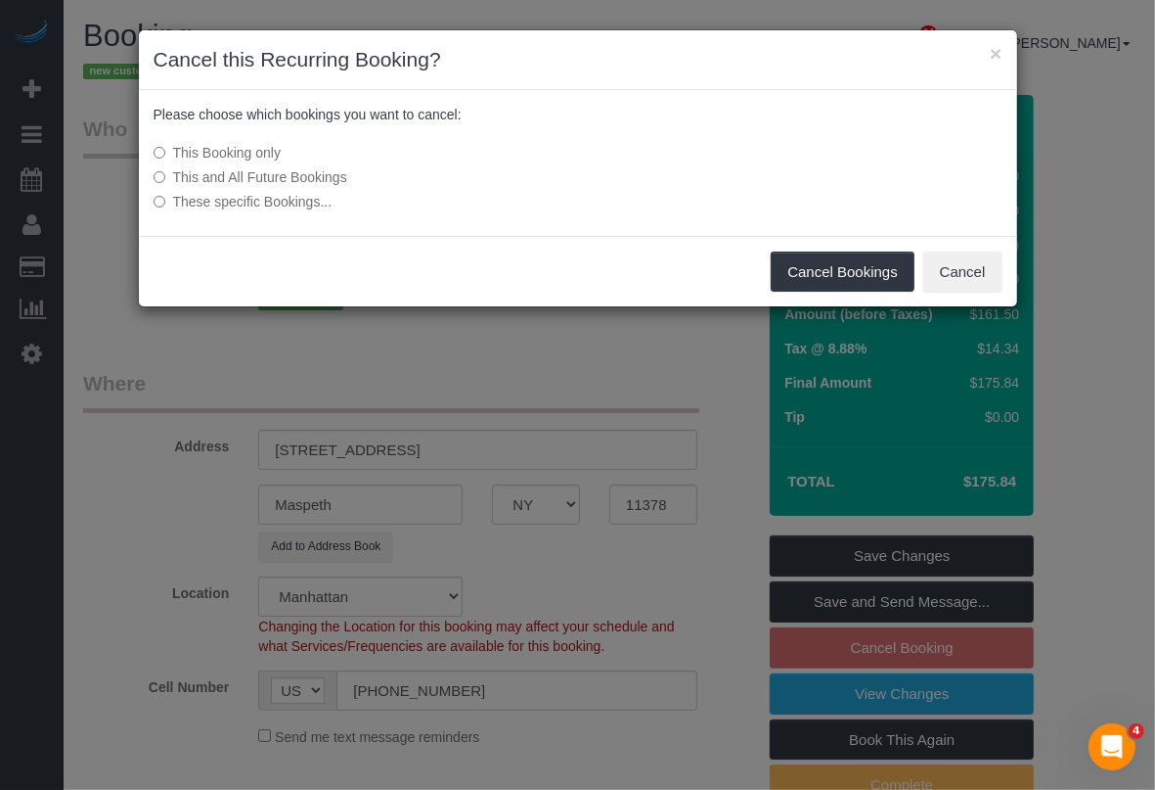
click at [340, 182] on label "This and All Future Bookings" at bounding box center [432, 177] width 557 height 20
click at [829, 249] on div "Cancel Bookings Cancel" at bounding box center [578, 271] width 879 height 71
click at [797, 277] on button "Cancel Bookings" at bounding box center [843, 271] width 144 height 41
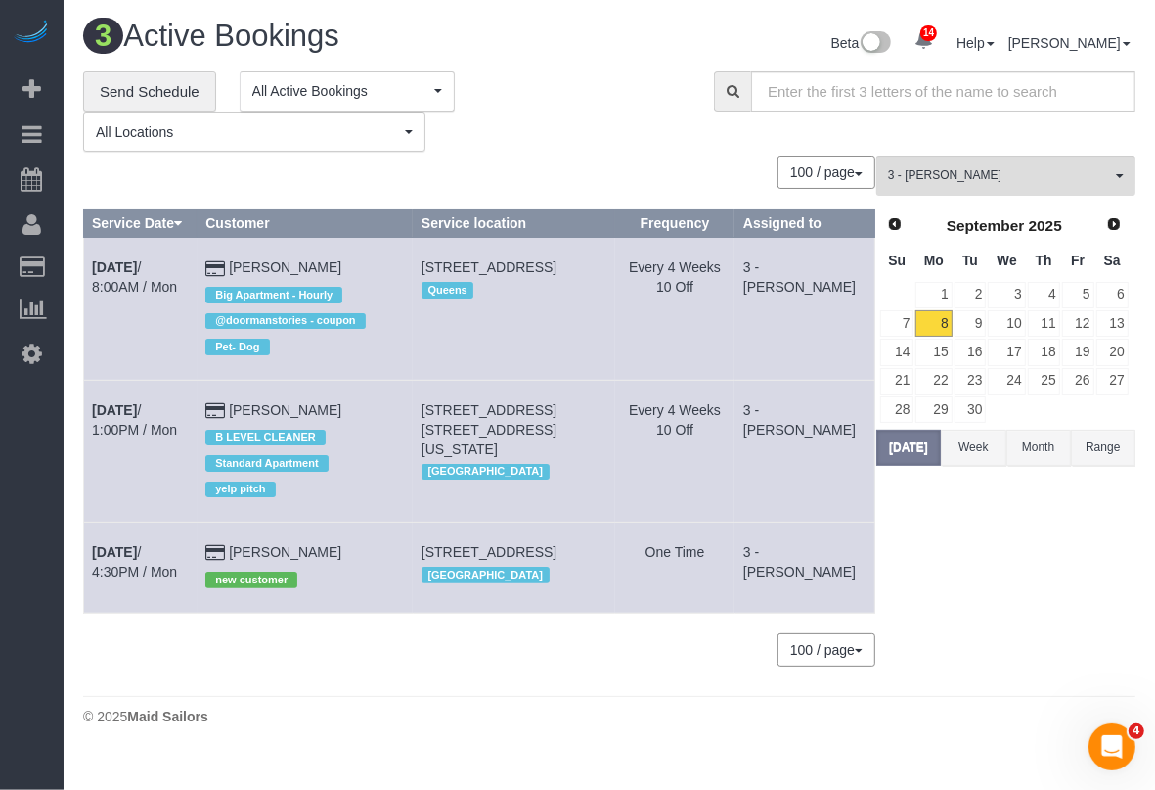
drag, startPoint x: 843, startPoint y: 726, endPoint x: 844, endPoint y: 716, distance: 9.8
click at [843, 726] on div "3 Active Bookings Beta 14 Your Notifications You have 0 alerts × You have 2 to …" at bounding box center [610, 377] width 1092 height 754
click at [961, 745] on body "14 Beta Your Notifications You have 0 alerts × You have 2 to charge for 09/06/2…" at bounding box center [577, 395] width 1155 height 790
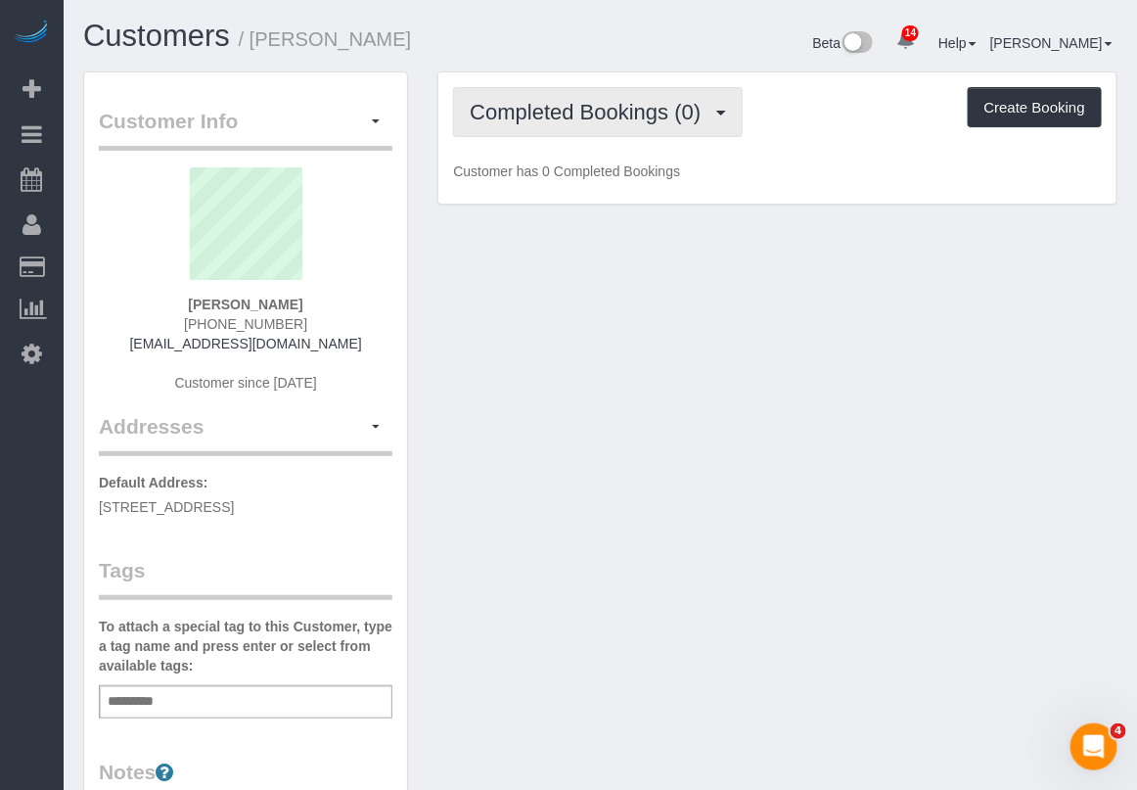
click at [677, 117] on span "Completed Bookings (0)" at bounding box center [590, 112] width 241 height 24
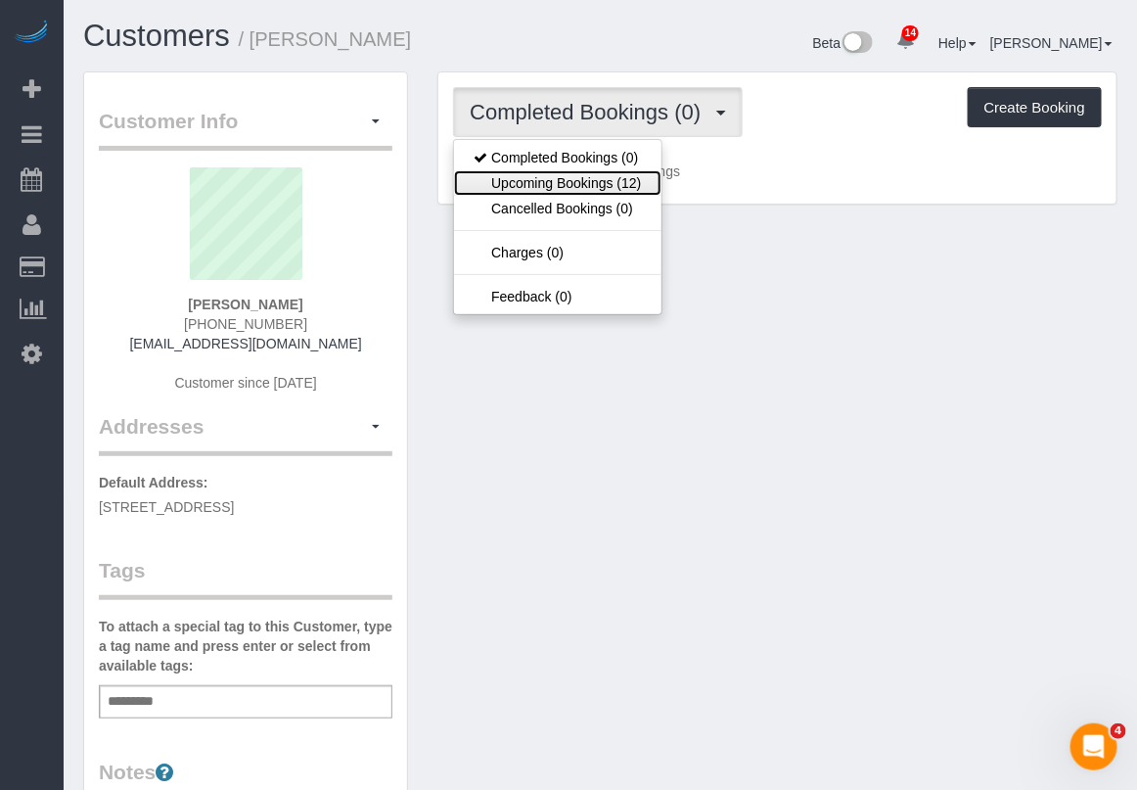
click at [618, 178] on link "Upcoming Bookings (12)" at bounding box center [557, 182] width 206 height 25
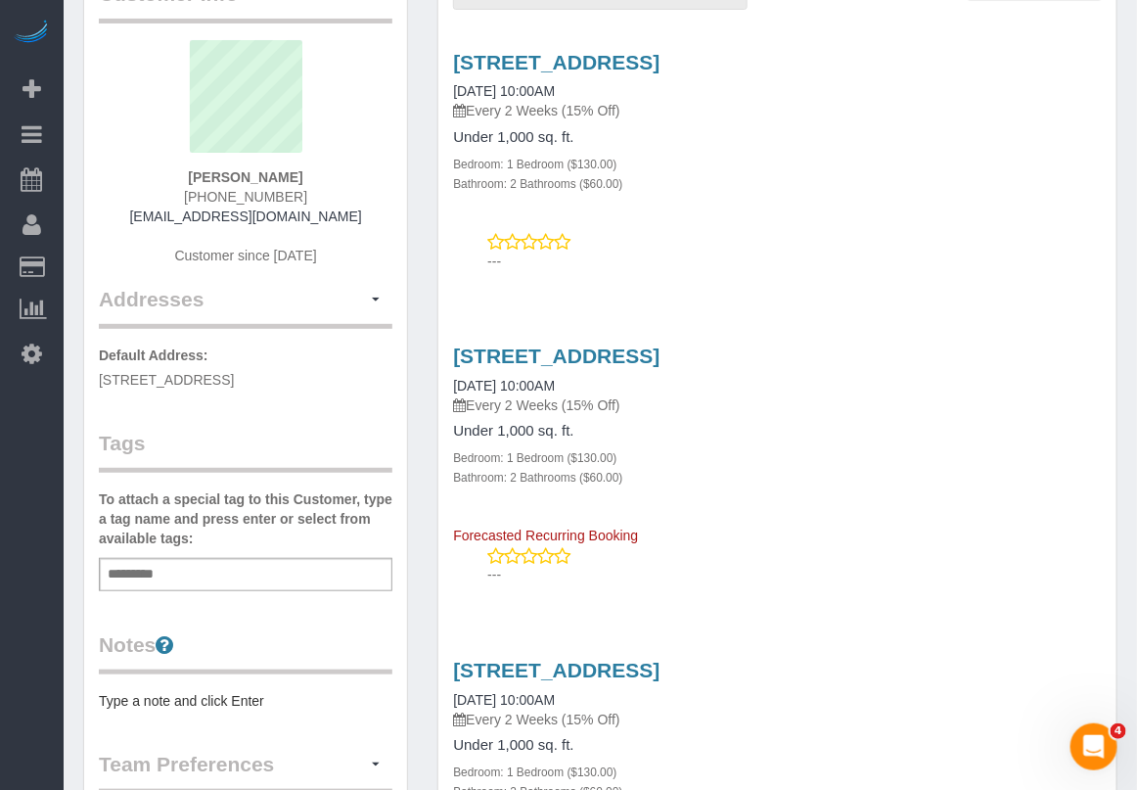
scroll to position [489, 0]
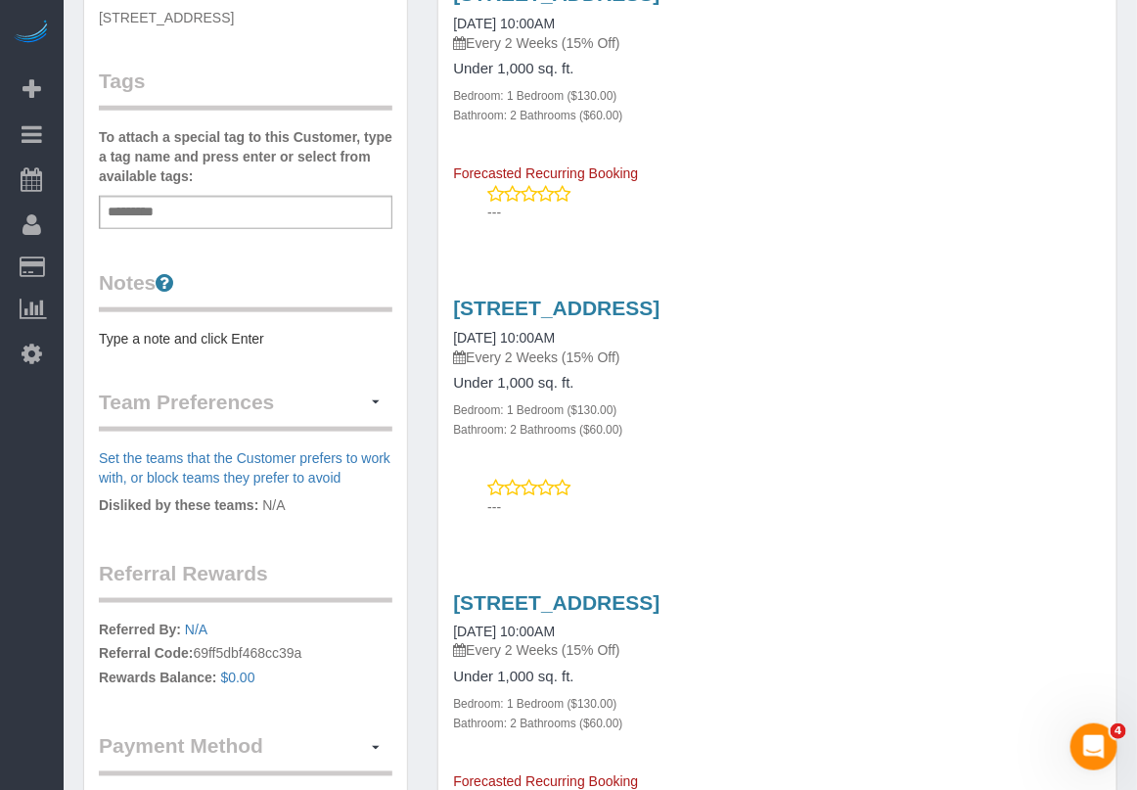
click at [839, 642] on p "Every 2 Weeks (15% Off)" at bounding box center [777, 651] width 649 height 20
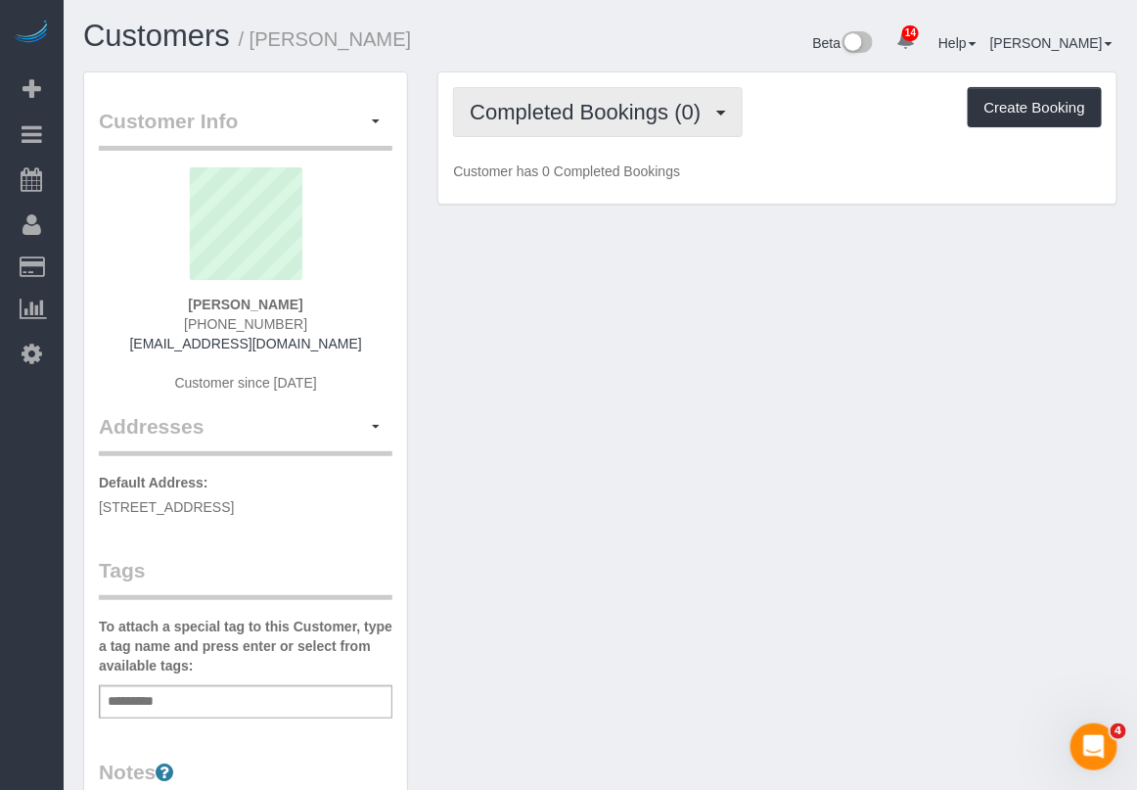
click at [574, 105] on span "Completed Bookings (0)" at bounding box center [590, 112] width 241 height 24
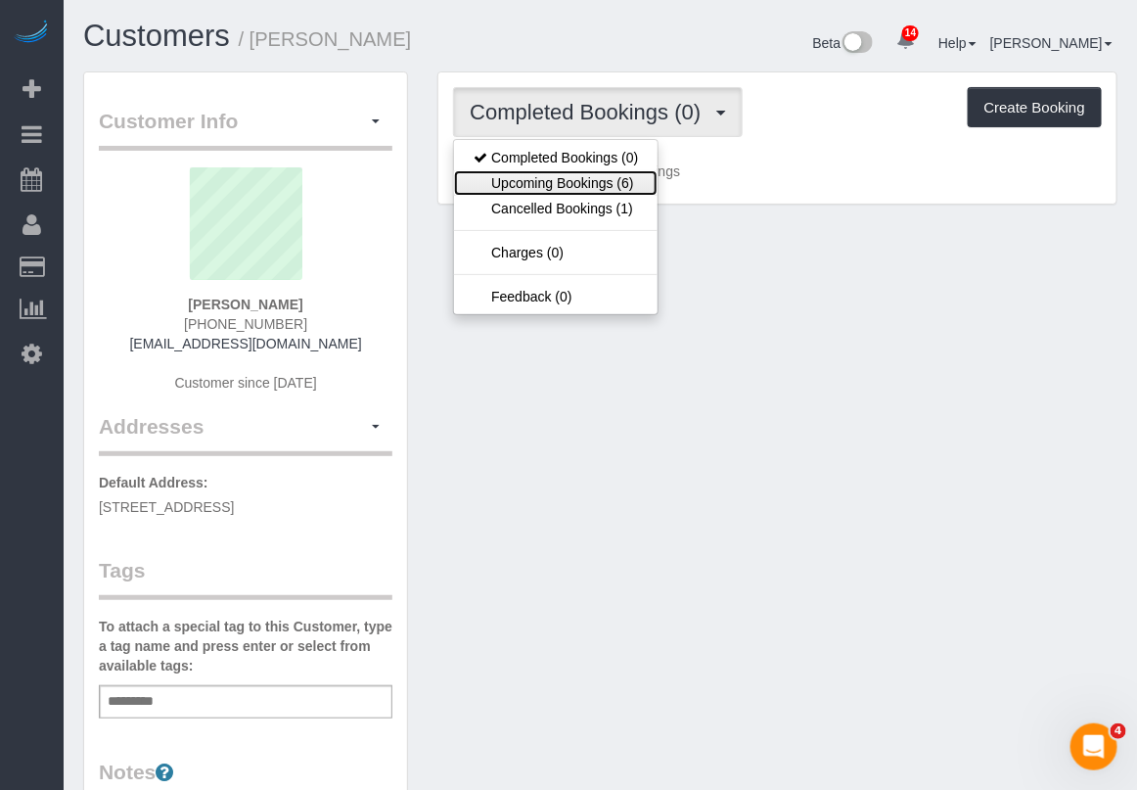
click at [556, 177] on link "Upcoming Bookings (6)" at bounding box center [556, 182] width 204 height 25
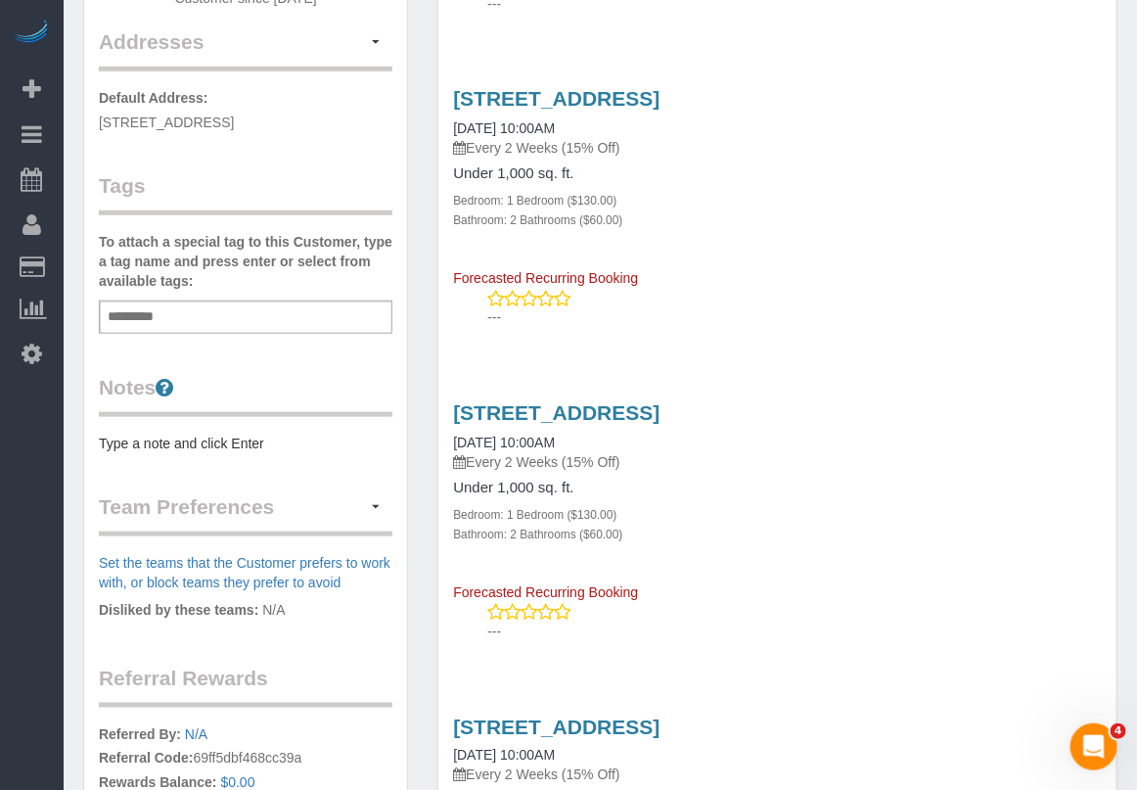
scroll to position [489, 0]
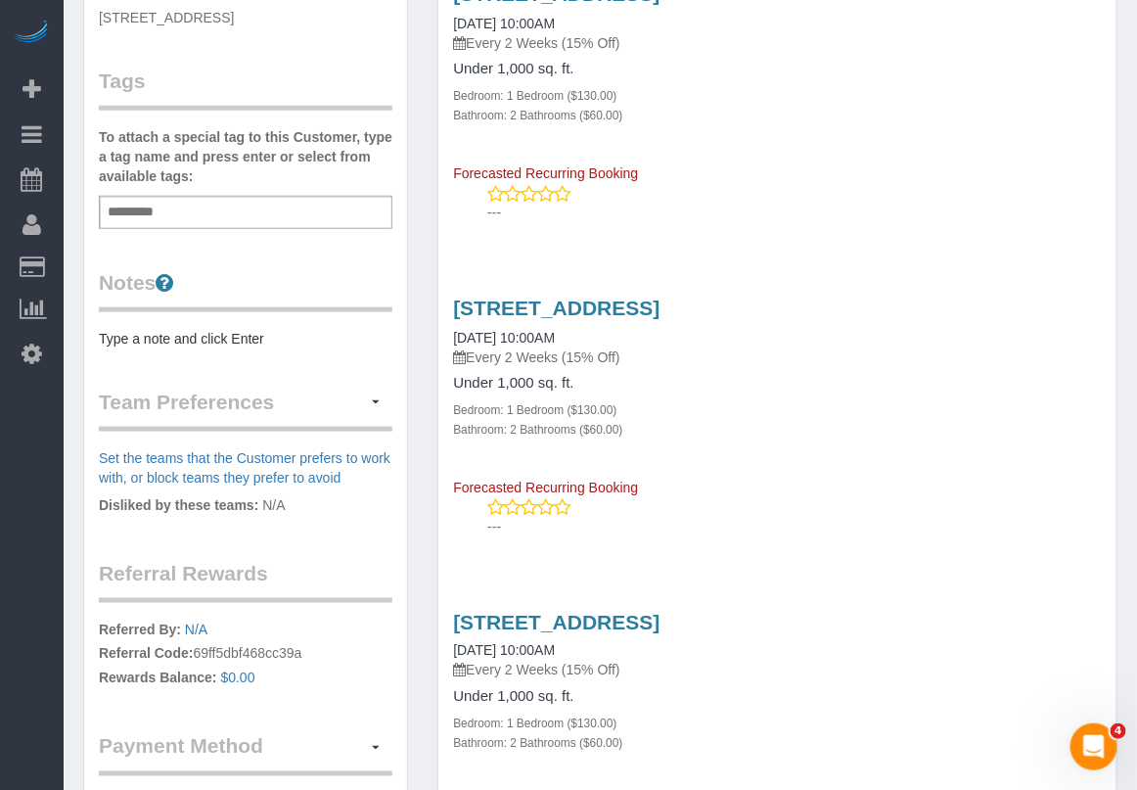
click at [823, 560] on div "Service Feedback [STREET_ADDRESS] [DATE] 10:00AM Every 2 Weeks (15% Off) Under …" at bounding box center [777, 579] width 649 height 1814
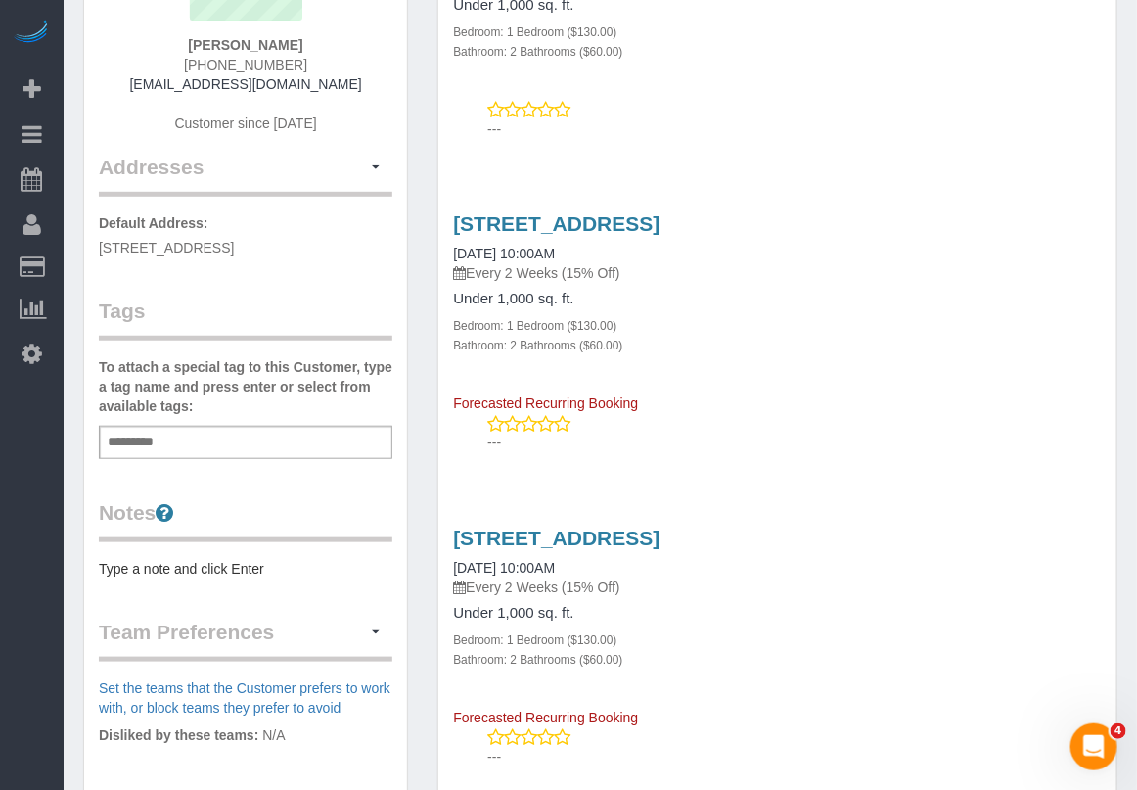
scroll to position [0, 0]
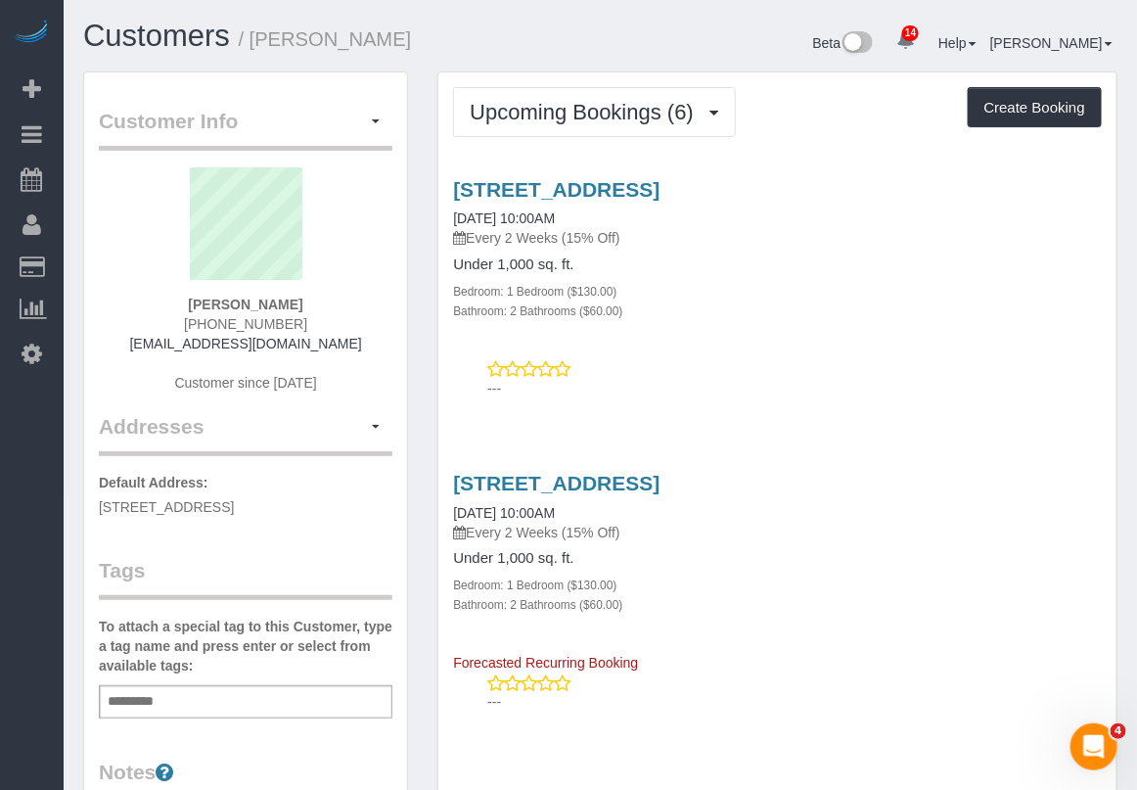
drag, startPoint x: 624, startPoint y: 218, endPoint x: 451, endPoint y: 216, distance: 173.2
click at [451, 216] on div "[STREET_ADDRESS] [DATE] 10:00AM Every 2 Weeks (15% Off) Under 1,000 sq. ft. Bed…" at bounding box center [777, 249] width 678 height 142
copy link "[DATE] 10:00AM"
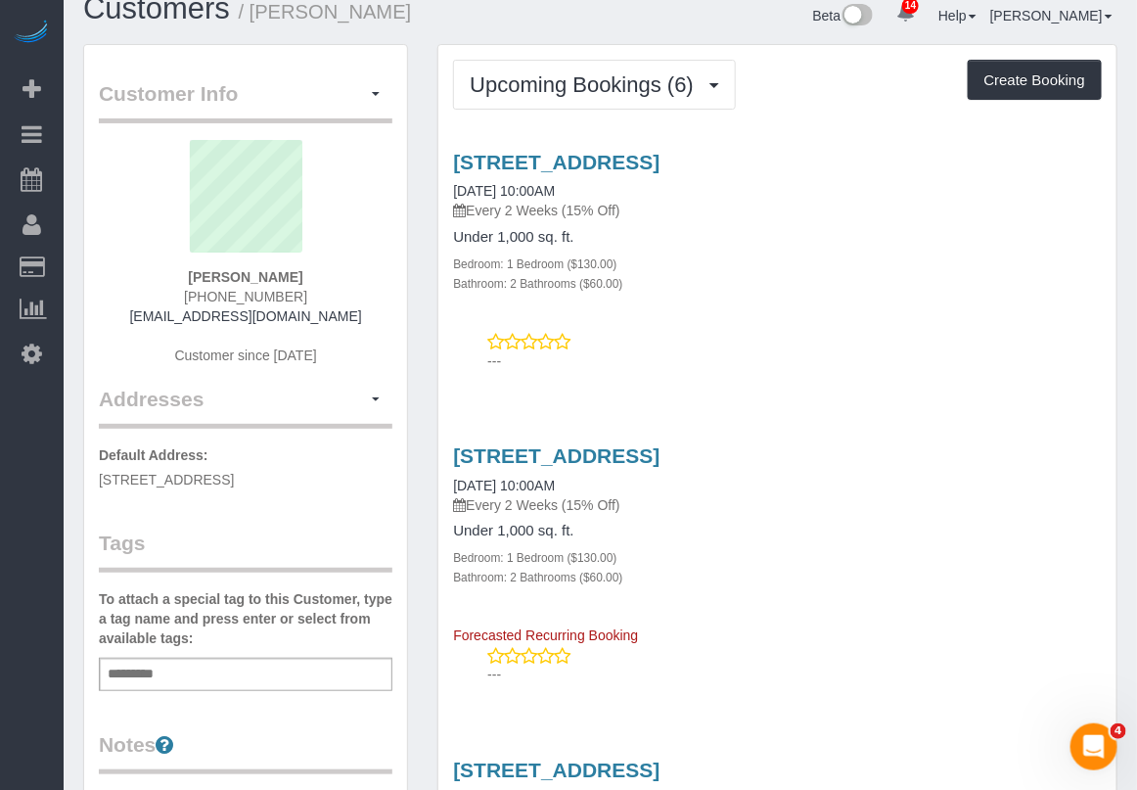
scroll to position [122, 0]
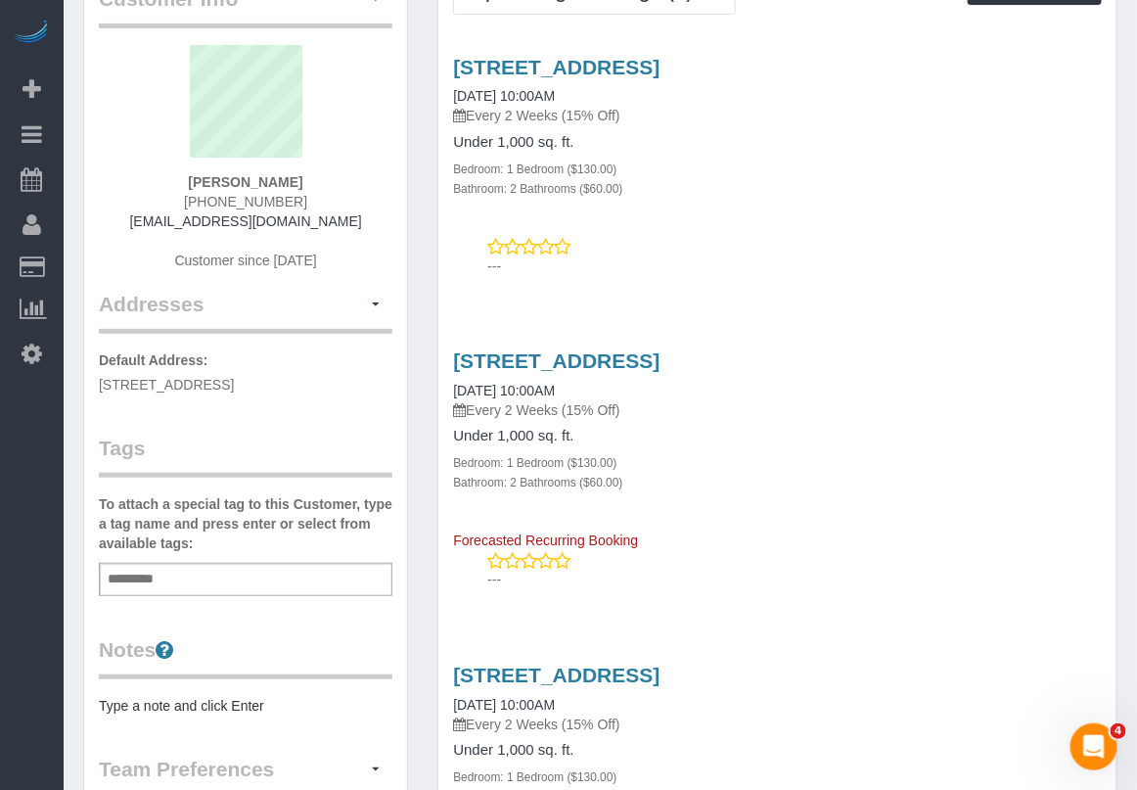
drag, startPoint x: 599, startPoint y: 389, endPoint x: 447, endPoint y: 391, distance: 151.7
click at [447, 391] on div "[STREET_ADDRESS] [DATE] 10:00AM Every 2 Weeks (15% Off) Under 1,000 sq. ft. Bed…" at bounding box center [777, 449] width 678 height 201
copy link "[DATE] 10:00AM"
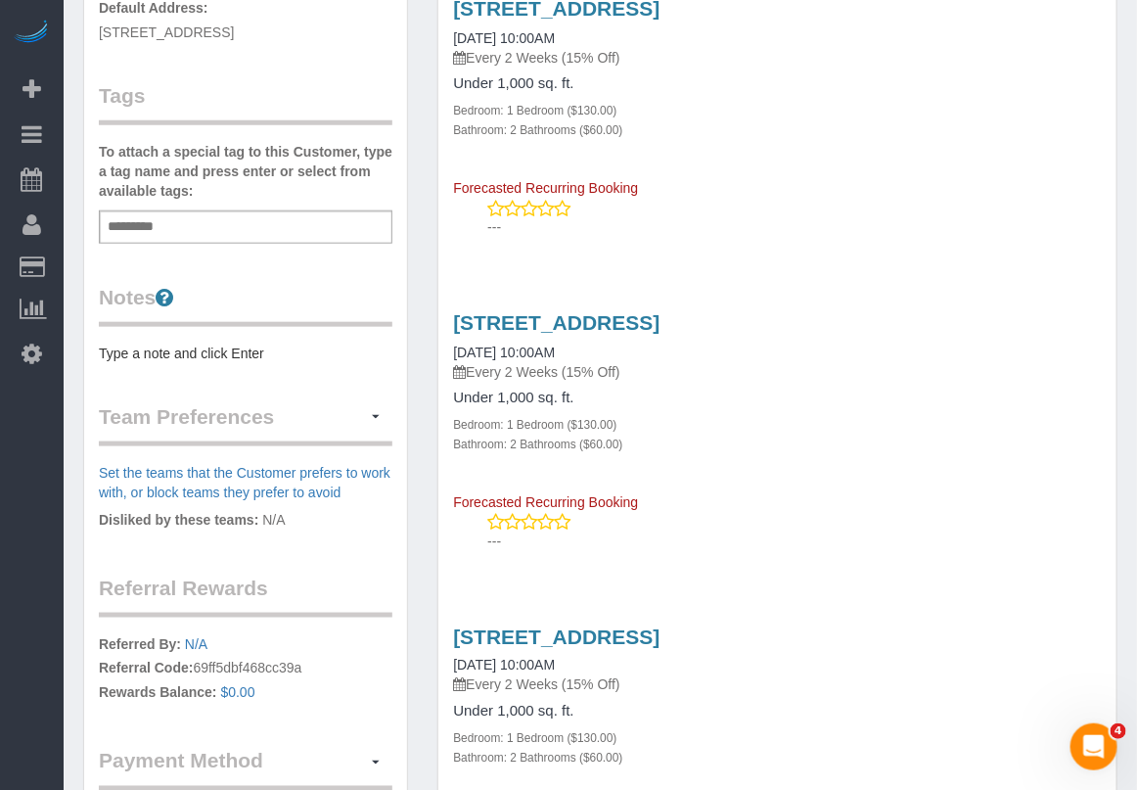
scroll to position [489, 0]
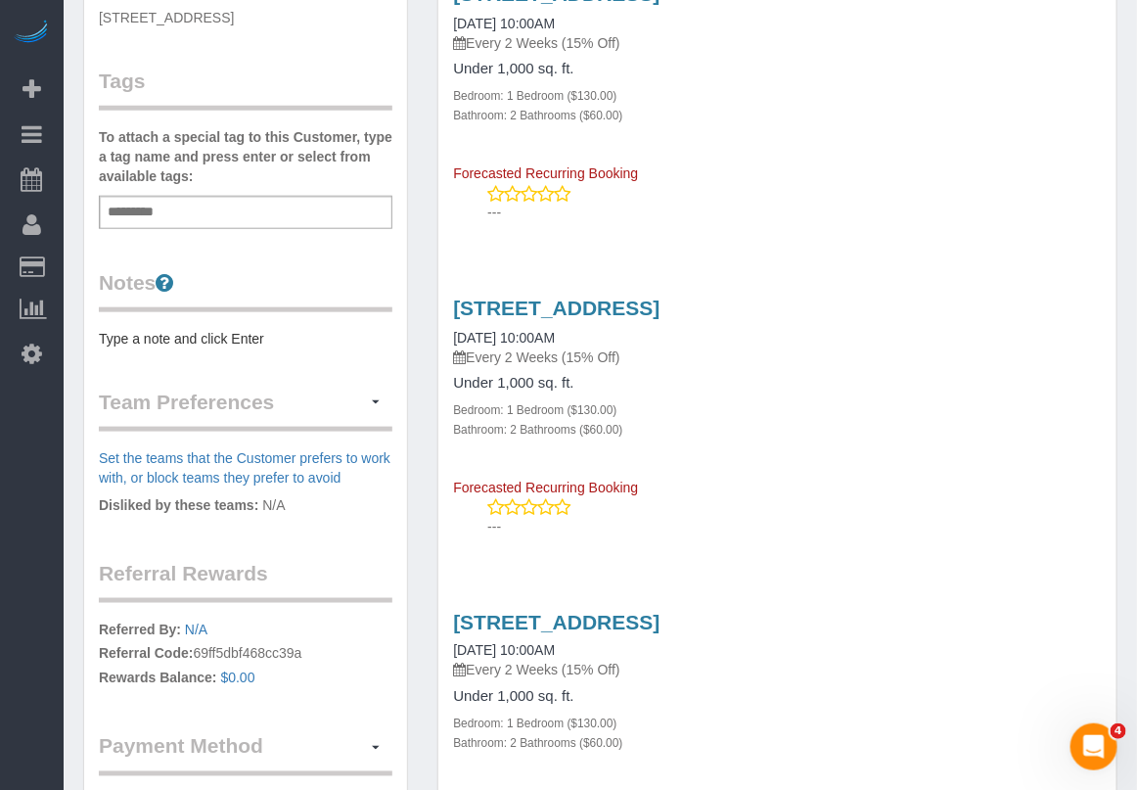
drag, startPoint x: 603, startPoint y: 342, endPoint x: 446, endPoint y: 339, distance: 156.6
click at [446, 339] on div "[STREET_ADDRESS] [DATE] 10:00AM Every 2 Weeks (15% Off) Under 1,000 sq. ft. Bed…" at bounding box center [777, 396] width 678 height 201
copy link "[DATE] 10:00AM"
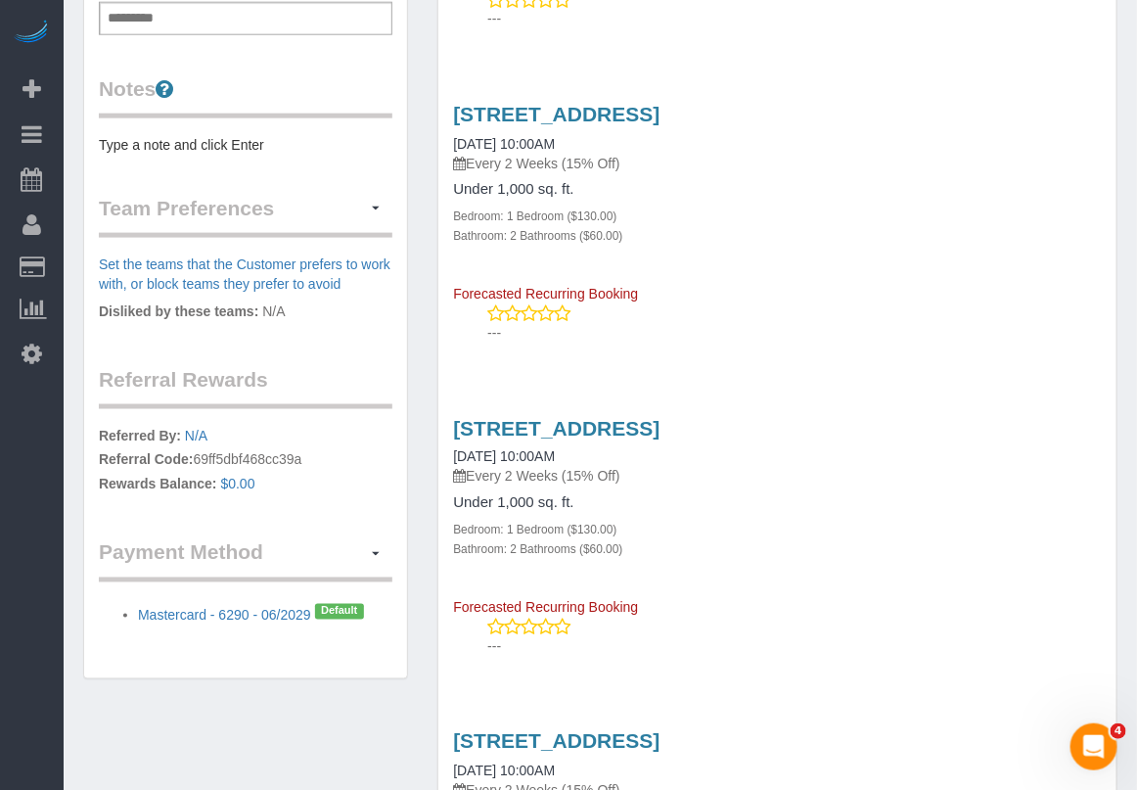
scroll to position [856, 0]
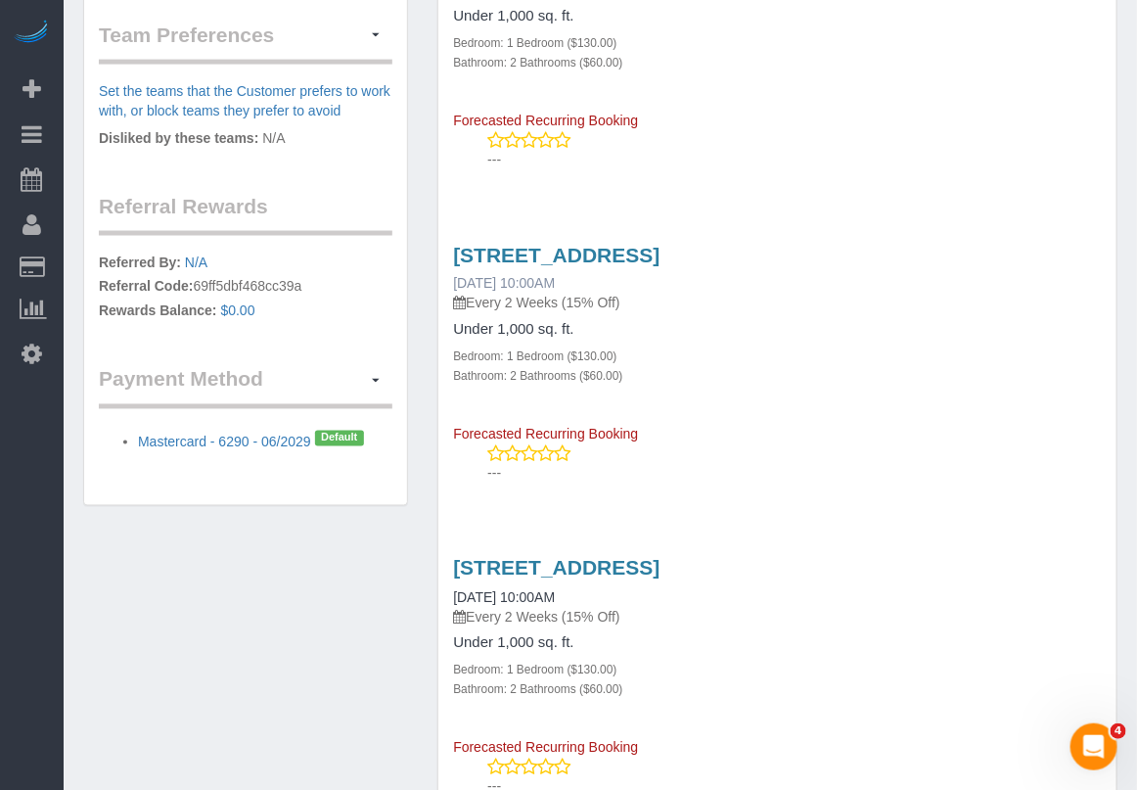
drag, startPoint x: 592, startPoint y: 281, endPoint x: 456, endPoint y: 289, distance: 136.2
click at [456, 289] on div "[STREET_ADDRESS] [DATE] 10:00AM Every 2 Weeks (15% Off)" at bounding box center [777, 279] width 649 height 70
copy link "[DATE] 10:00AM"
click at [654, 500] on div "Service Feedback [STREET_ADDRESS] [DATE] 10:00AM Every 2 Weeks (15% Off) Under …" at bounding box center [777, 212] width 649 height 1814
click at [1009, 569] on h3 "[STREET_ADDRESS]" at bounding box center [777, 568] width 649 height 23
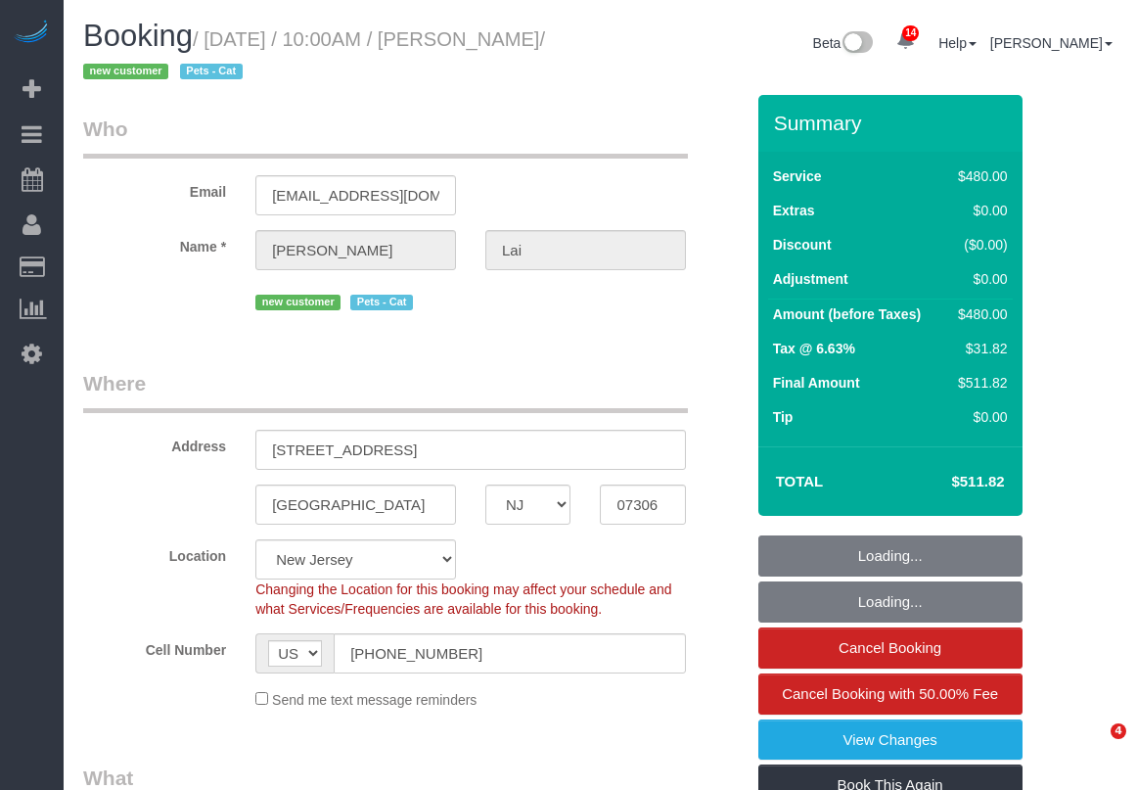
select select "NJ"
select select "2"
select select "180"
select select "spot1"
select select "number:89"
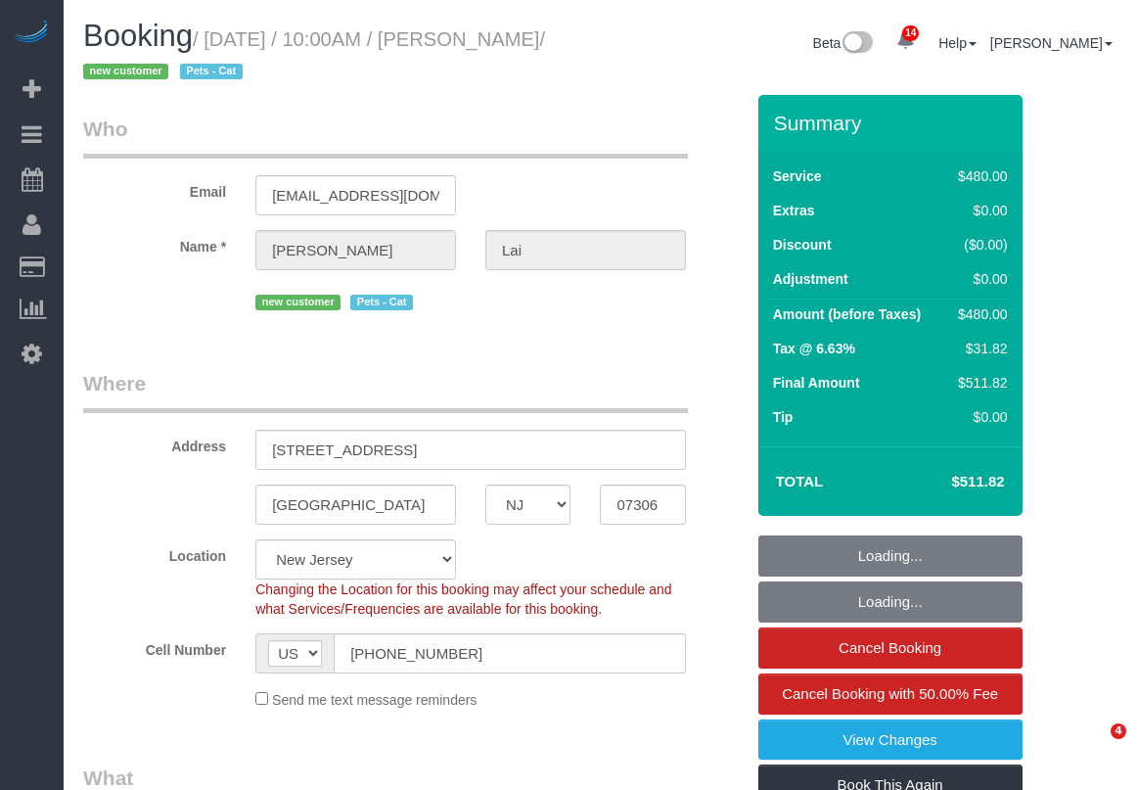
select select "number:90"
select select "number:14"
select select "number:5"
select select "string:stripe-pm_1S2vxZ4VGloSiKo72XQYZoO4"
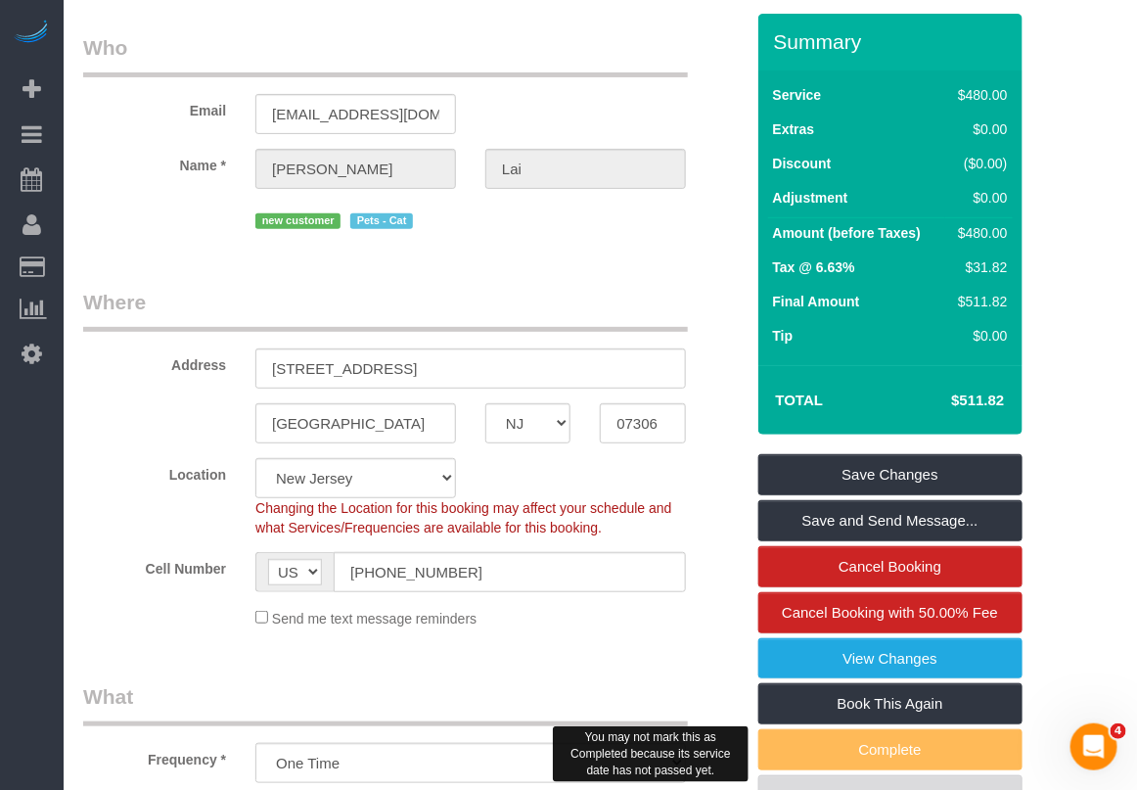
scroll to position [245, 0]
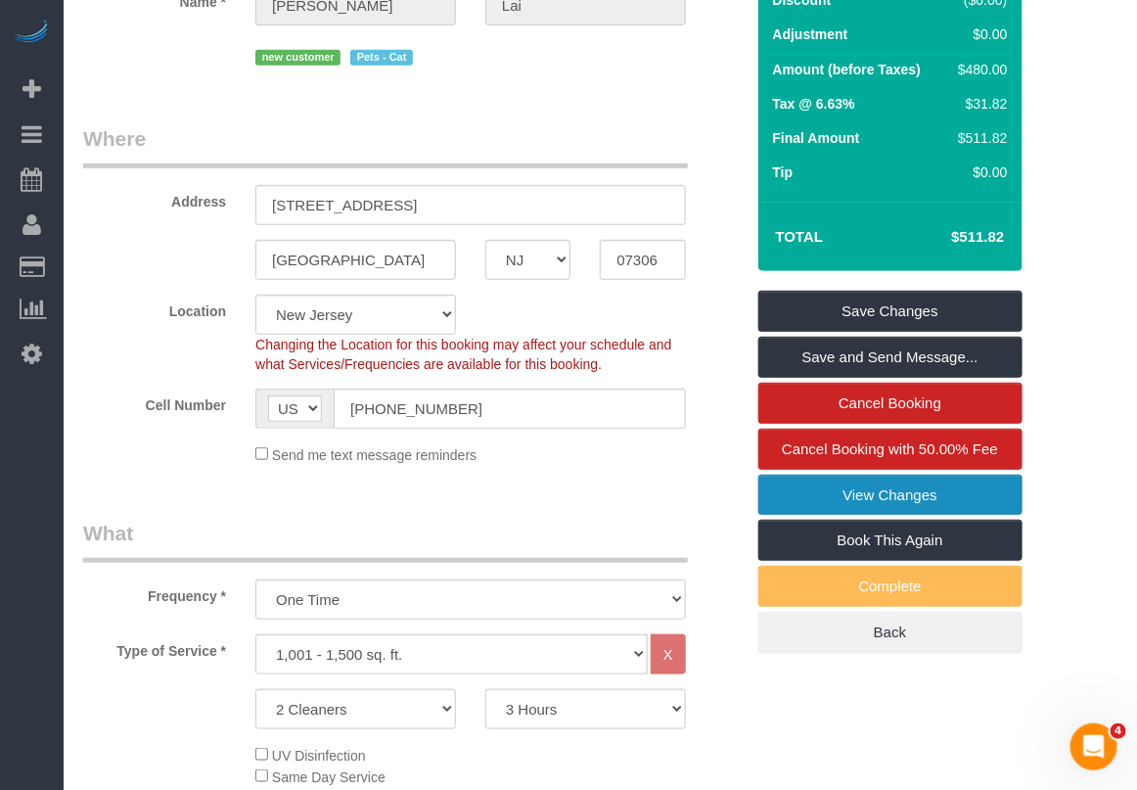
click at [852, 487] on link "View Changes" at bounding box center [890, 495] width 264 height 41
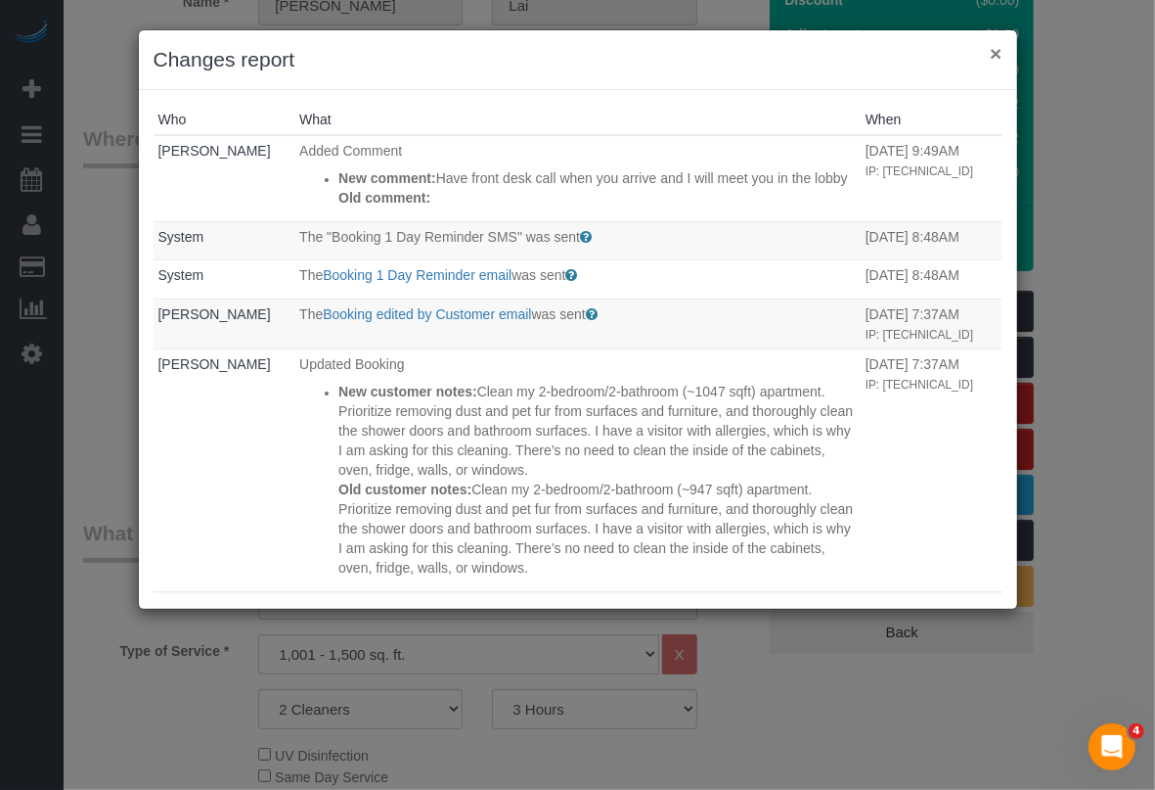
click at [998, 59] on button "×" at bounding box center [996, 53] width 12 height 21
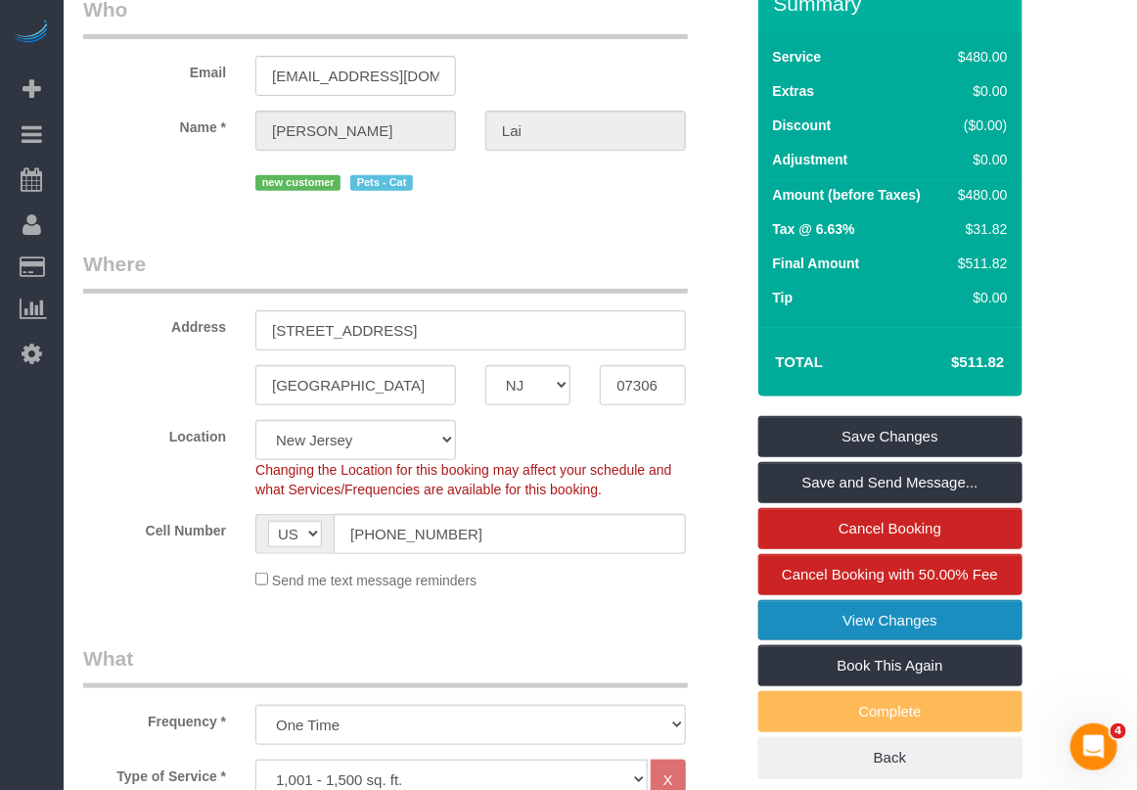
scroll to position [0, 0]
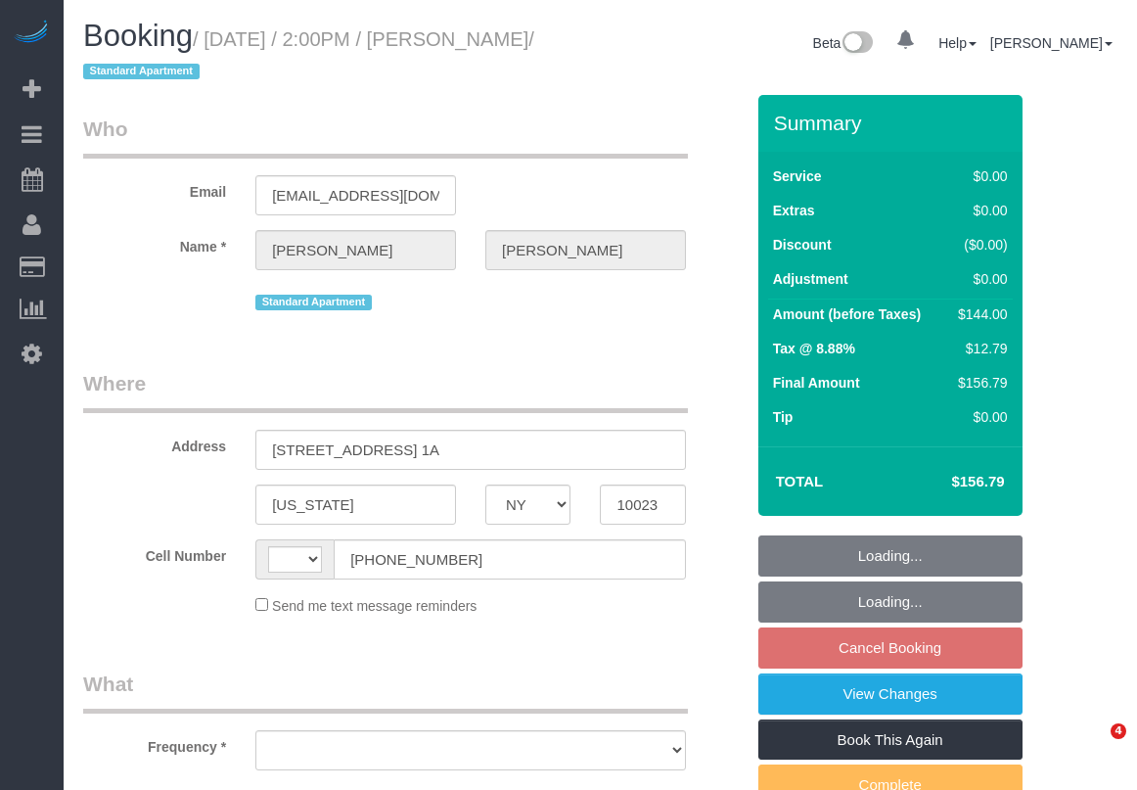
select select "NY"
select select "string:[GEOGRAPHIC_DATA]"
select select "number:89"
select select "number:90"
select select "number:15"
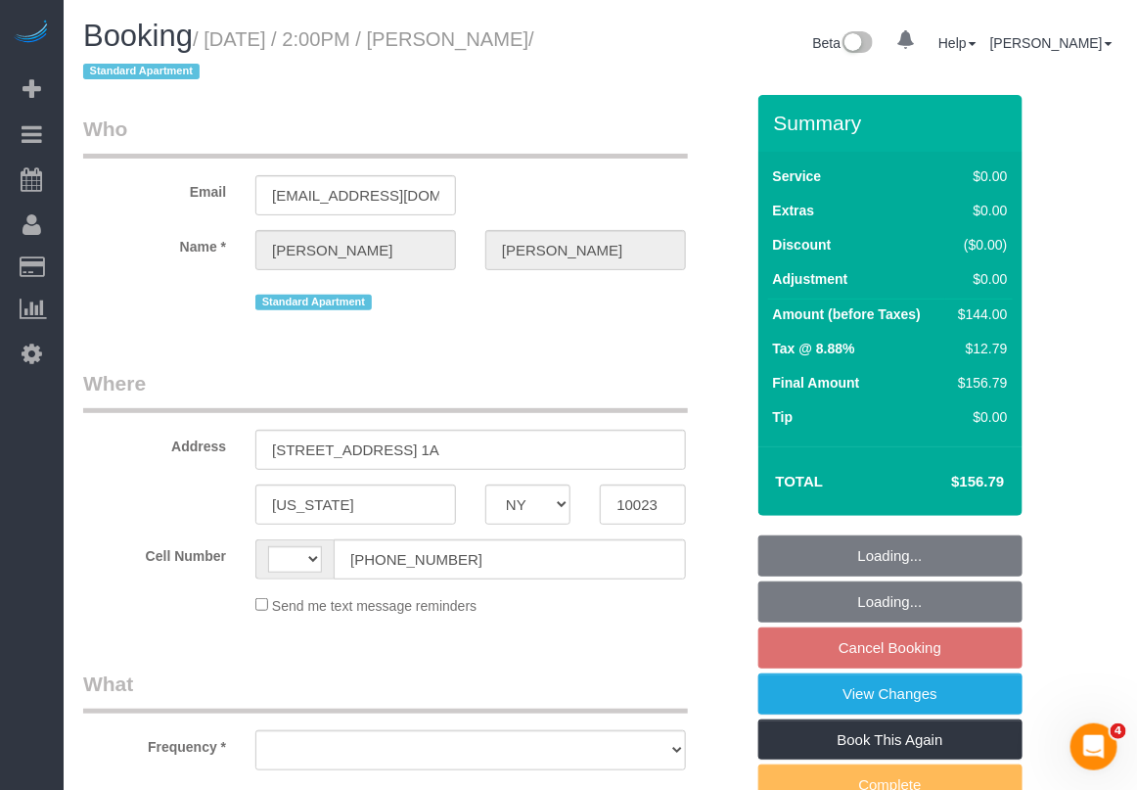
select select "number:5"
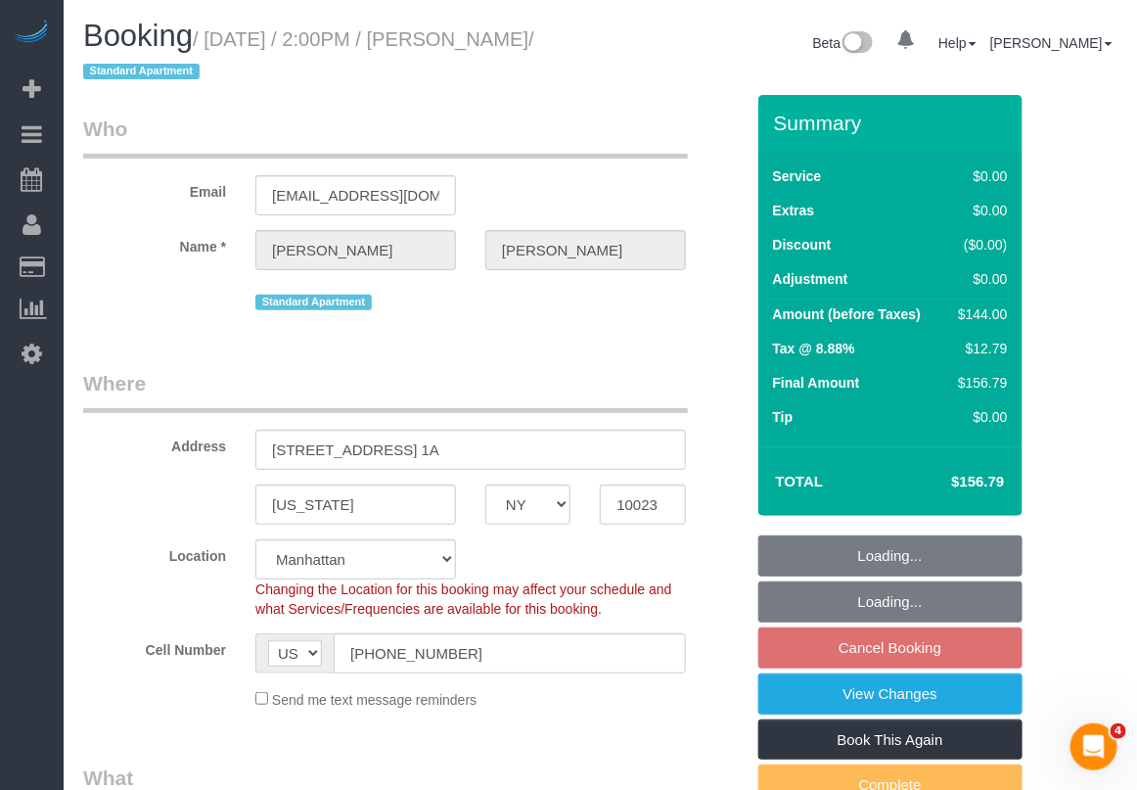
select select "string:stripe-pm_1M8VeF4VGloSiKo76WoN5Amg"
select select "object:887"
select select "1"
select select "spot7"
select select "1"
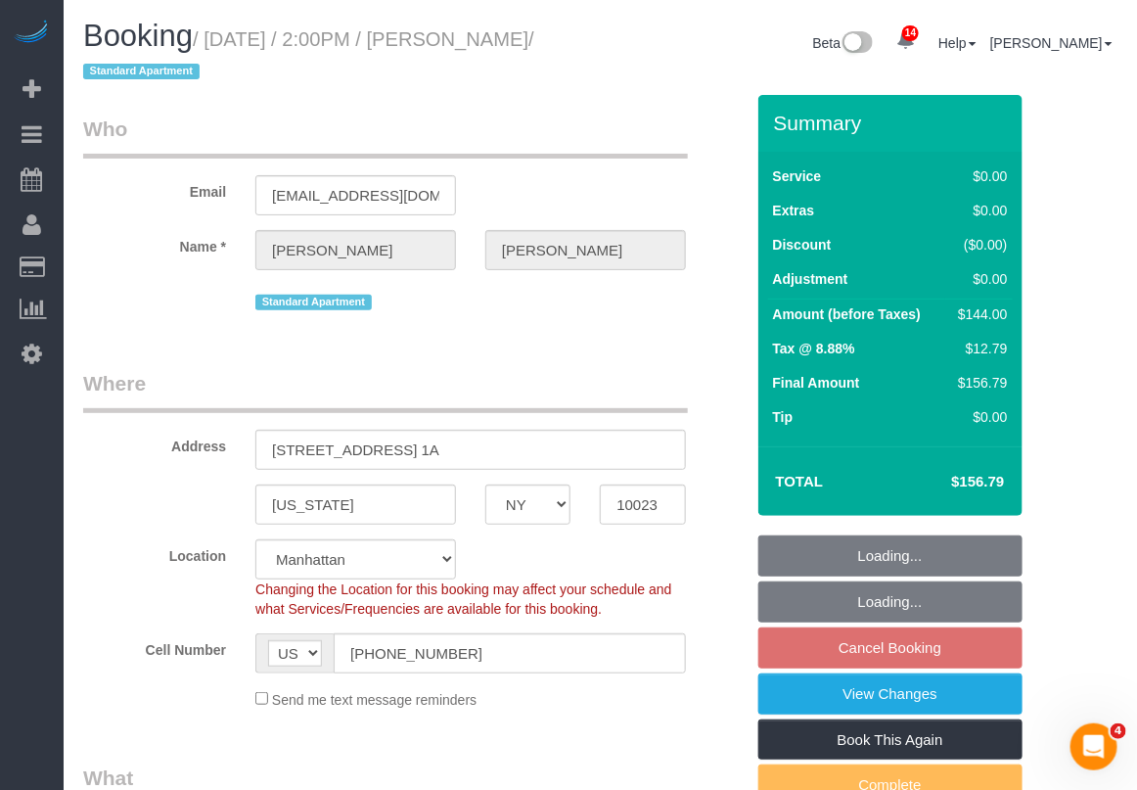
select select "object:1459"
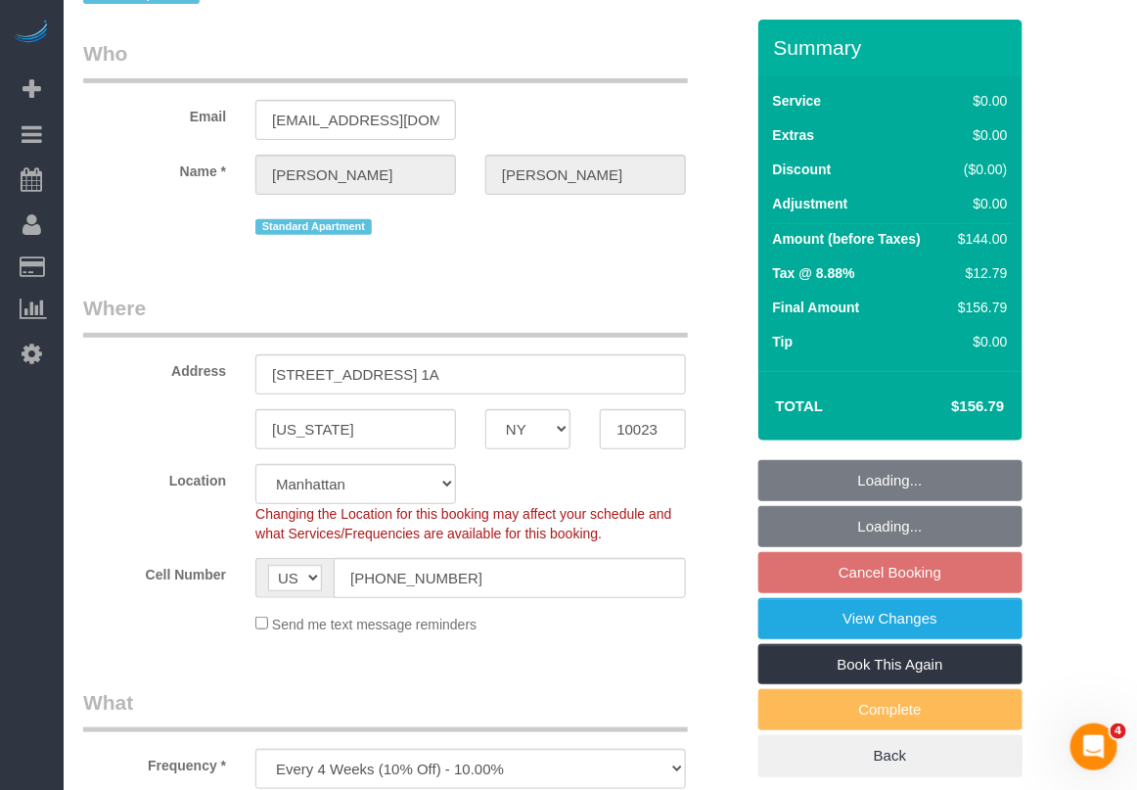
scroll to position [367, 0]
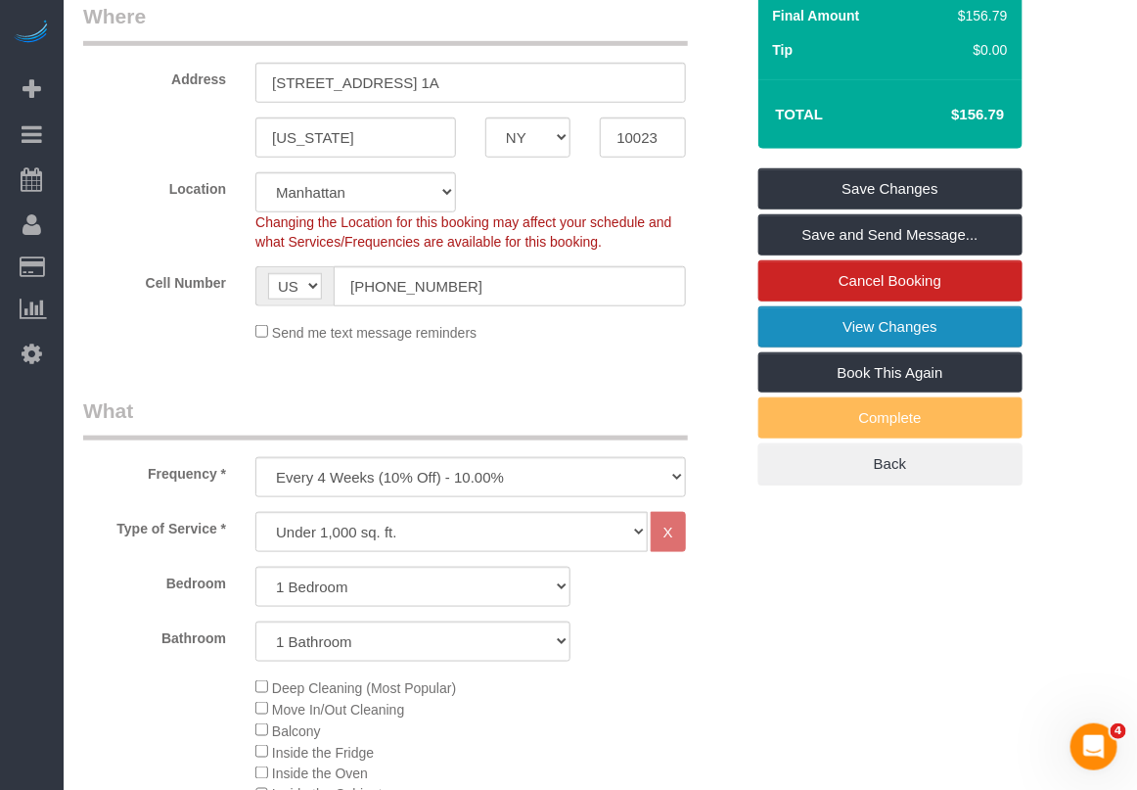
click at [885, 340] on link "View Changes" at bounding box center [890, 326] width 264 height 41
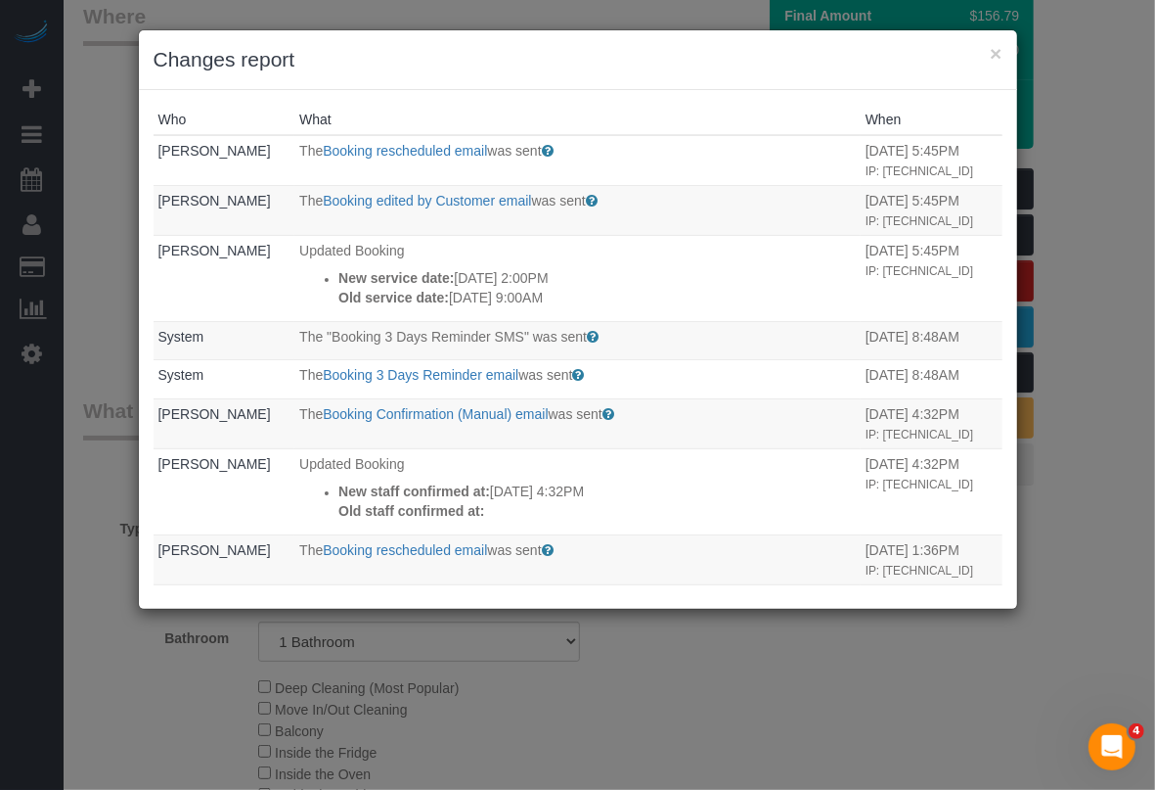
click at [962, 702] on div "× Changes report Who What When Neil Thakker The Booking rescheduled email was s…" at bounding box center [577, 395] width 1155 height 790
click at [993, 51] on button "×" at bounding box center [996, 53] width 12 height 21
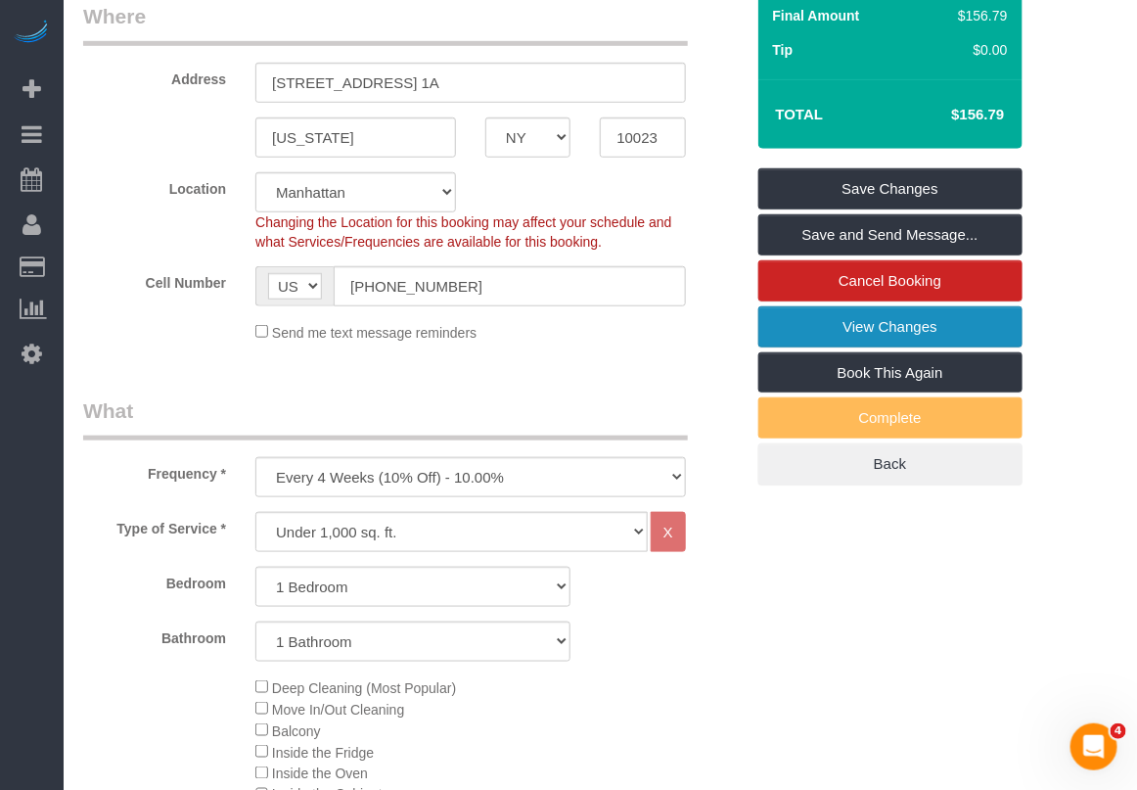
click at [877, 330] on link "View Changes" at bounding box center [890, 326] width 264 height 41
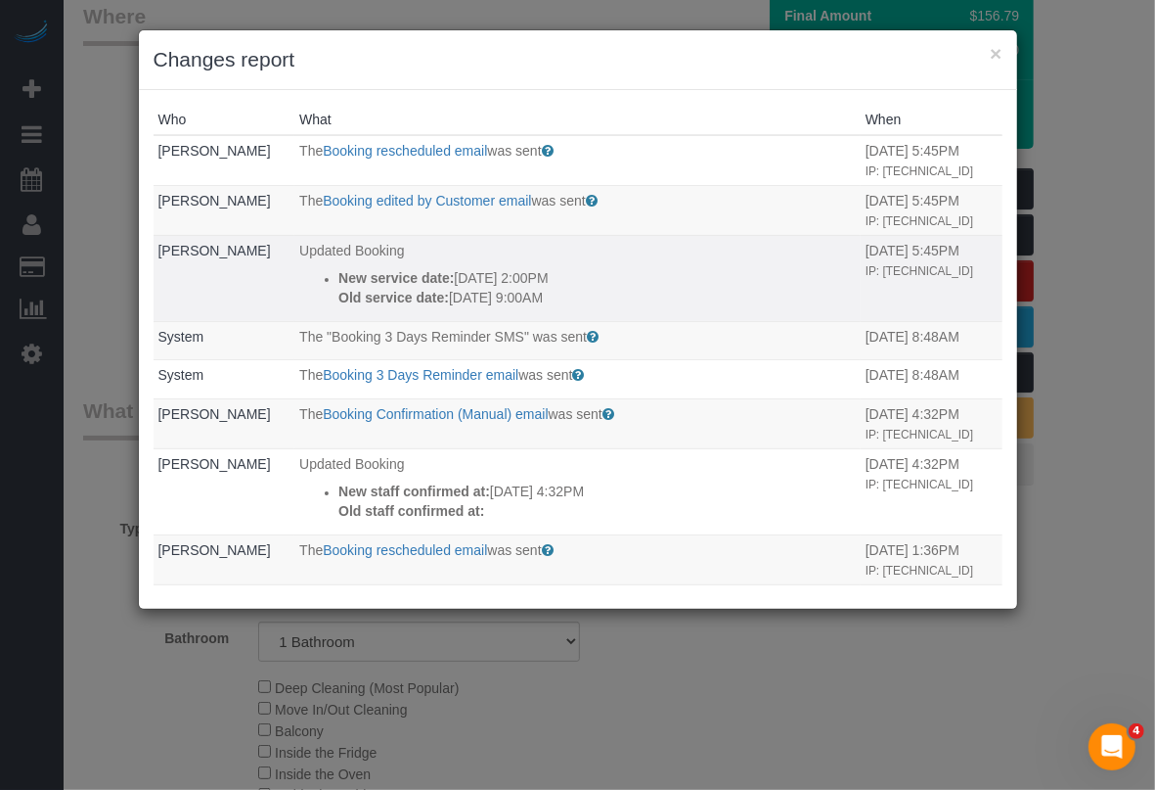
drag, startPoint x: 315, startPoint y: 310, endPoint x: 565, endPoint y: 335, distance: 250.7
click at [565, 307] on ul "New service date: 09/10/2025 2:00PM Old service date: 09/10/2025 9:00AM" at bounding box center [577, 287] width 557 height 39
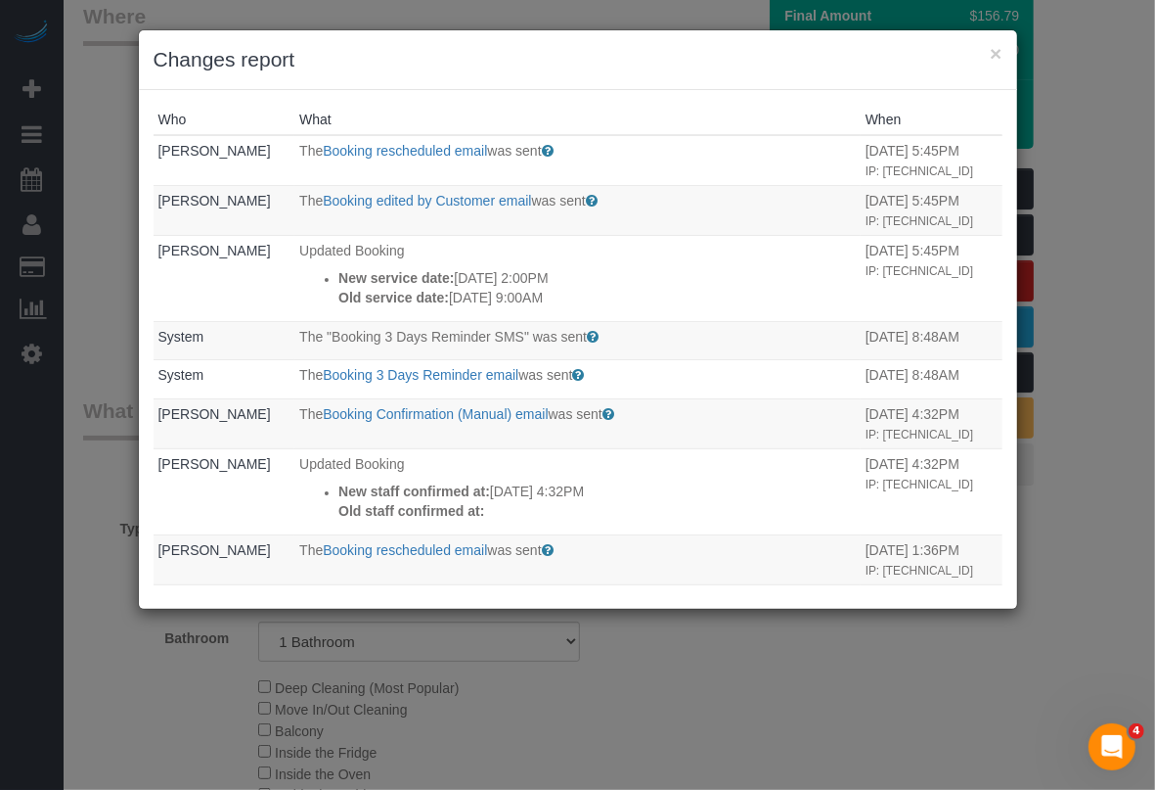
copy div "New service date: 09/10/2025 2:00PM Old service date: 09/10/2025 9:00AM"
click at [993, 47] on button "×" at bounding box center [996, 53] width 12 height 21
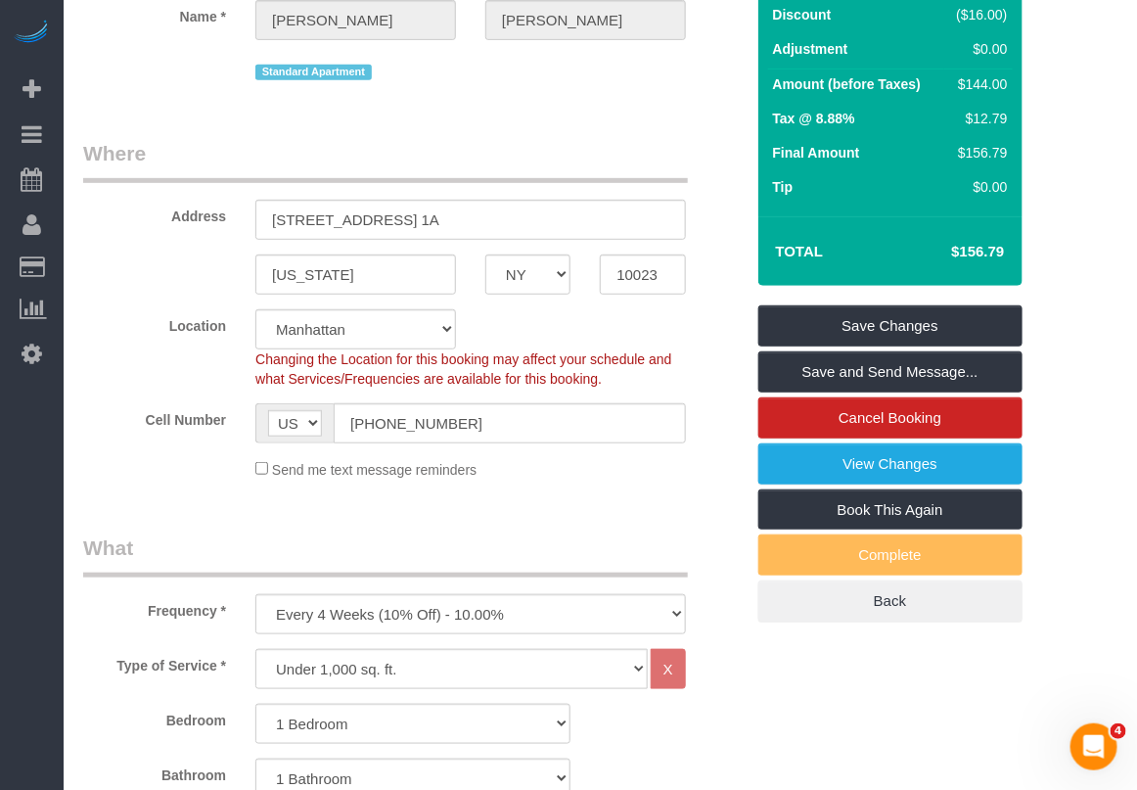
scroll to position [0, 0]
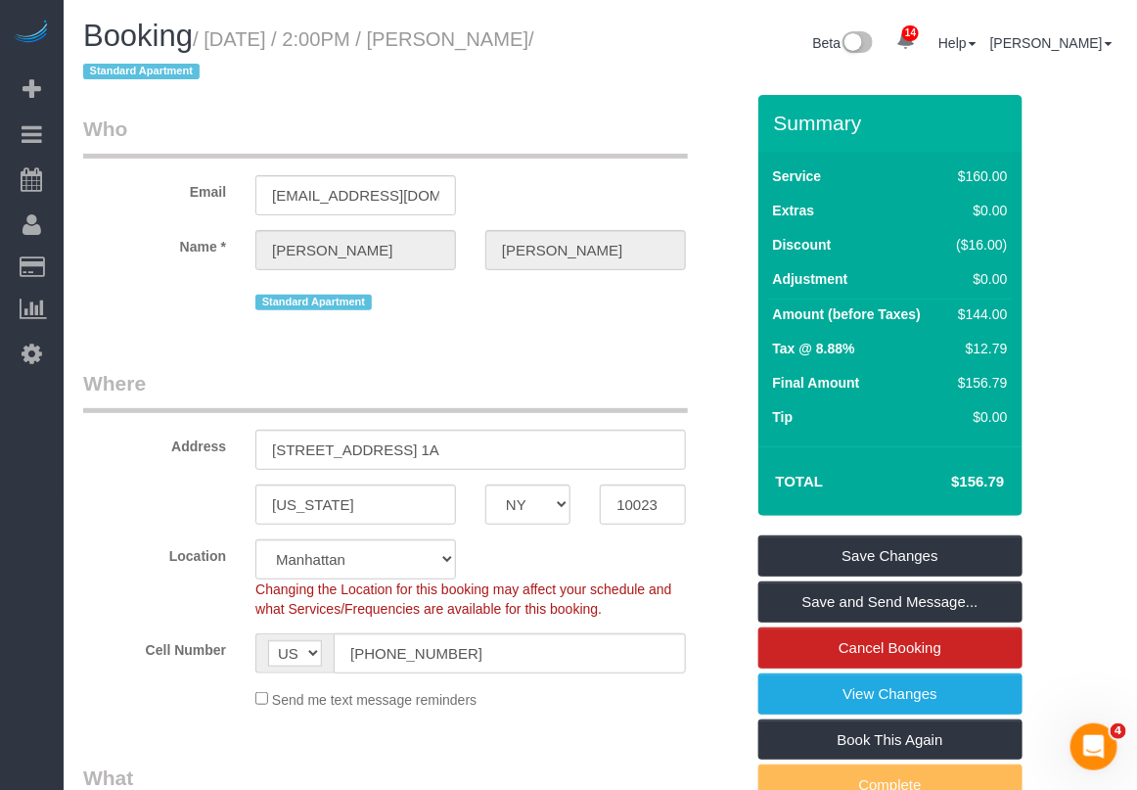
drag, startPoint x: 491, startPoint y: 44, endPoint x: 153, endPoint y: 68, distance: 339.4
click at [153, 68] on small "/ September 10, 2025 / 2:00PM / Neil Thakker / Standard Apartment" at bounding box center [308, 55] width 451 height 55
copy small "Neil Thakker"
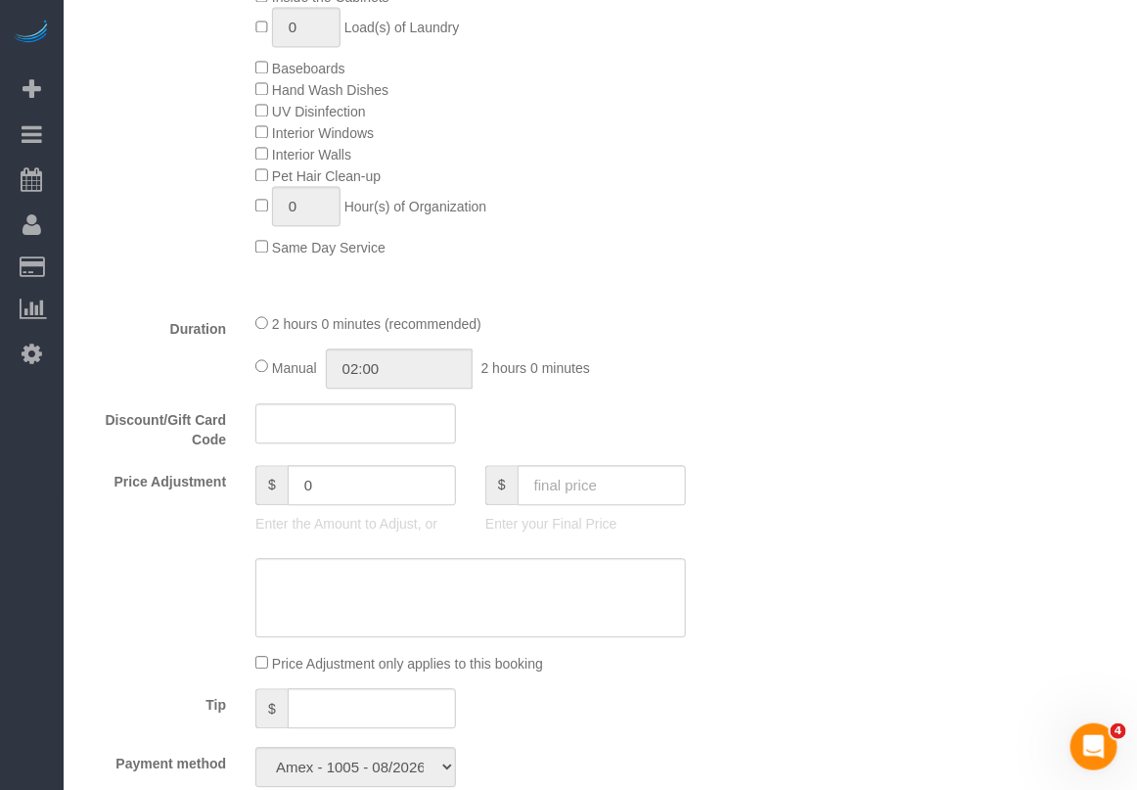
scroll to position [1101, 0]
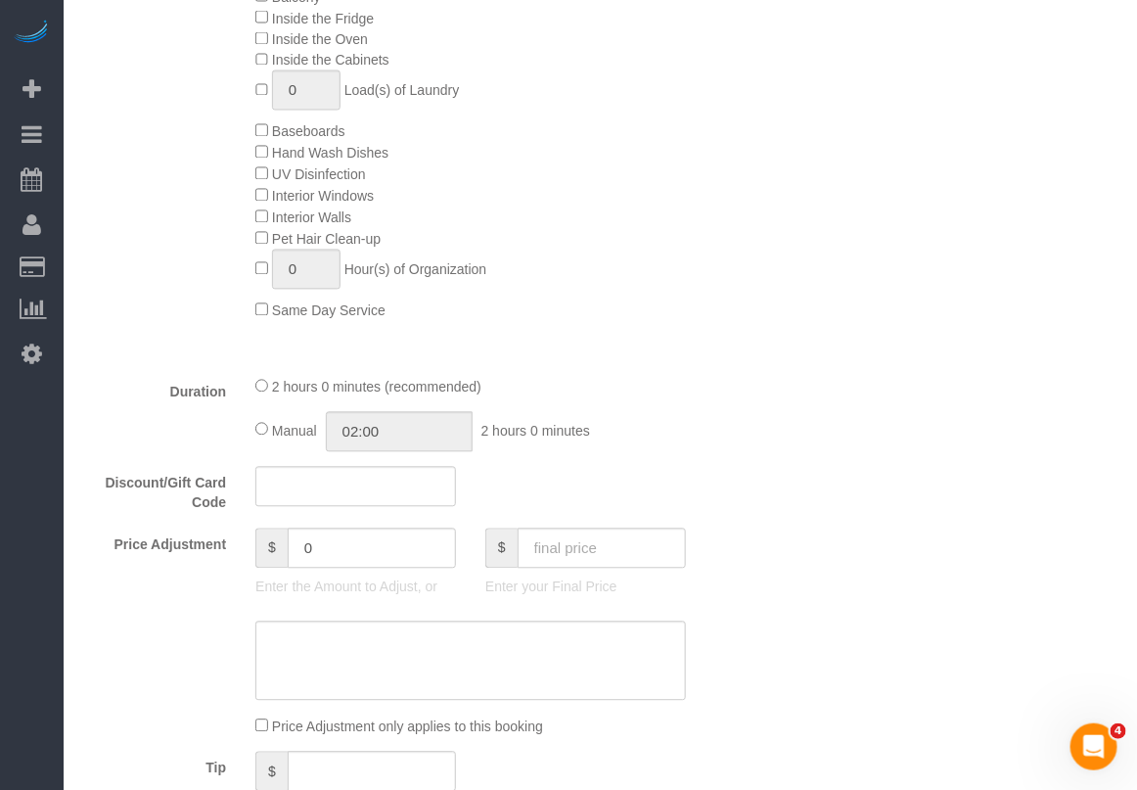
click at [998, 745] on div "Who Email thakkerneil15@gmail.com Name * Neil Thakker Standard Apartment Where …" at bounding box center [600, 683] width 1034 height 3378
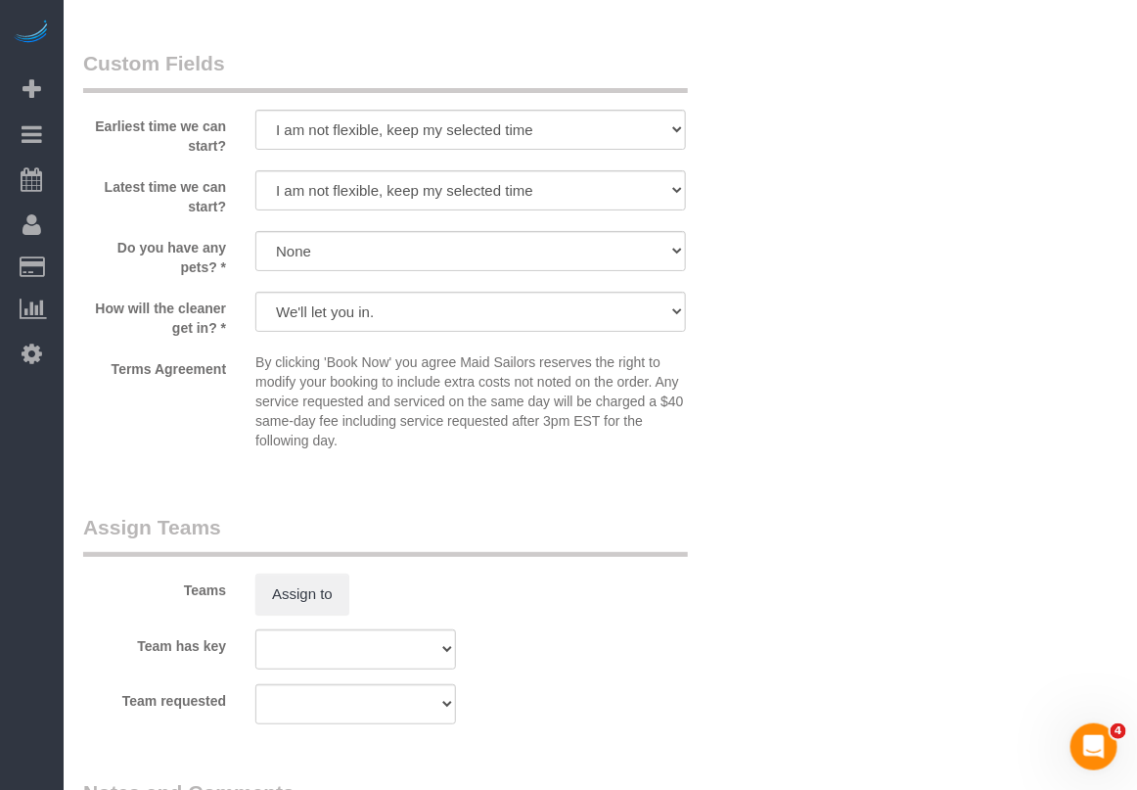
scroll to position [2079, 0]
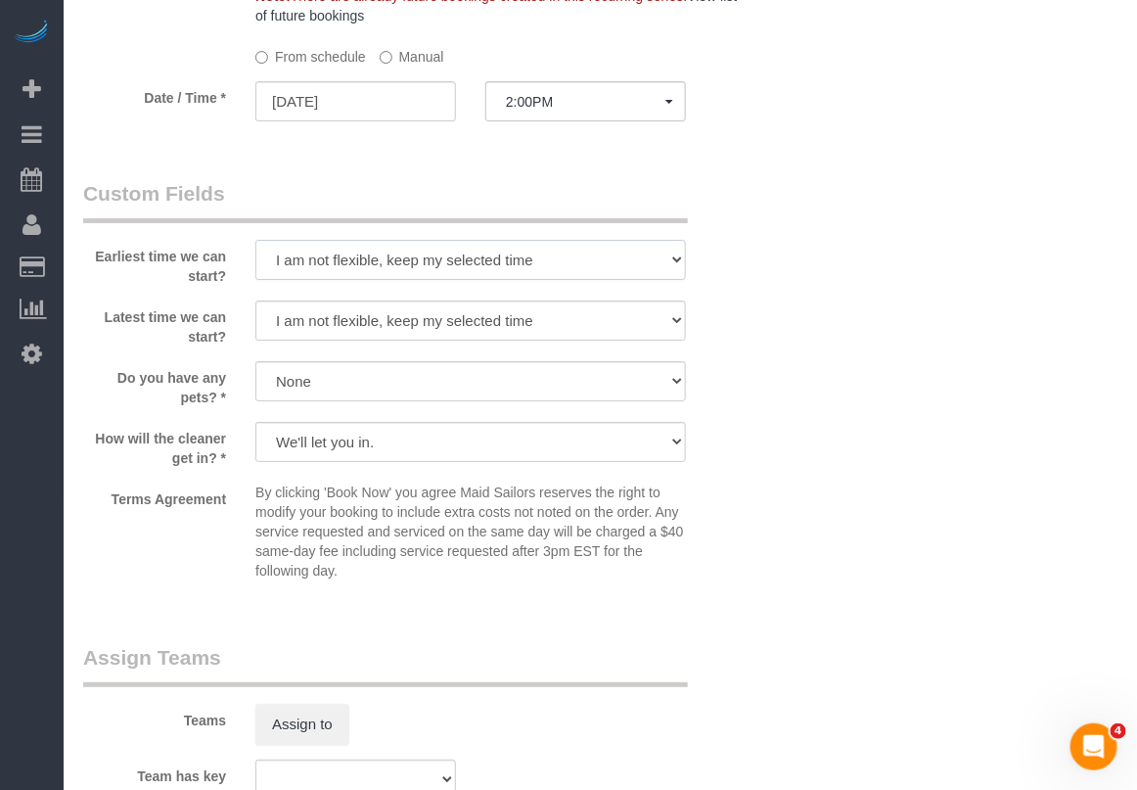
click at [597, 264] on select "I am not flexible, keep my selected time 8:00 AM 9:00 AM 10:00 AM 11:00 AM 12:0…" at bounding box center [470, 260] width 430 height 40
select select "number:61"
click at [255, 242] on select "I am not flexible, keep my selected time 8:00 AM 9:00 AM 10:00 AM 11:00 AM 12:0…" at bounding box center [470, 260] width 430 height 40
click at [559, 316] on select "I am not flexible, keep my selected time 8:00 AM 9:00 AM 10:00 AM 11:00 AM 12:0…" at bounding box center [470, 320] width 430 height 40
select select "number:74"
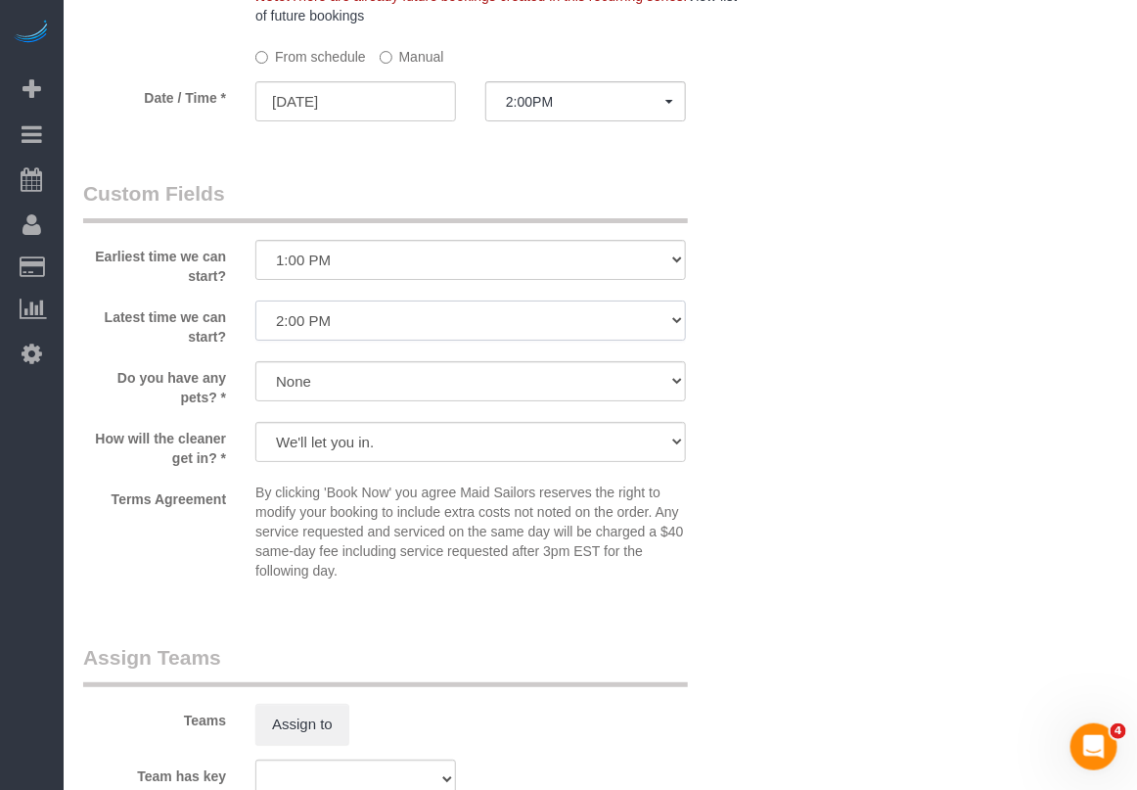
click at [255, 302] on select "I am not flexible, keep my selected time 8:00 AM 9:00 AM 10:00 AM 11:00 AM 12:0…" at bounding box center [470, 320] width 430 height 40
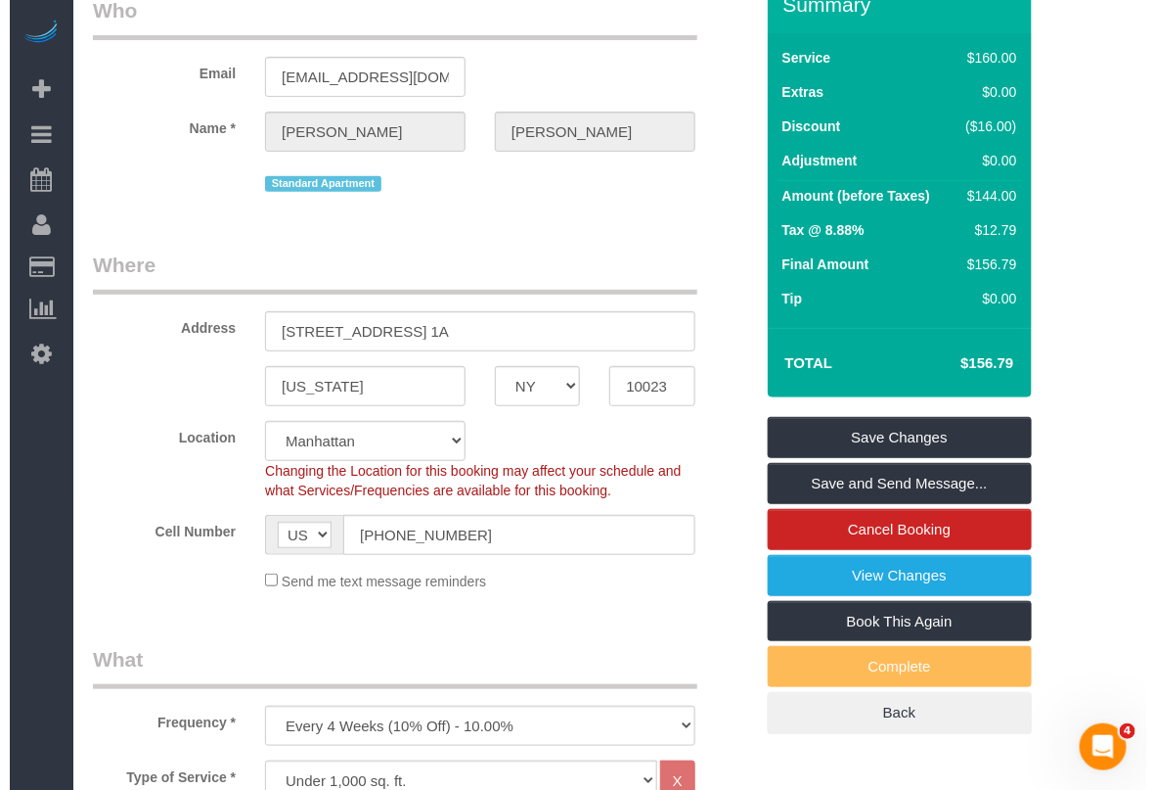
scroll to position [489, 0]
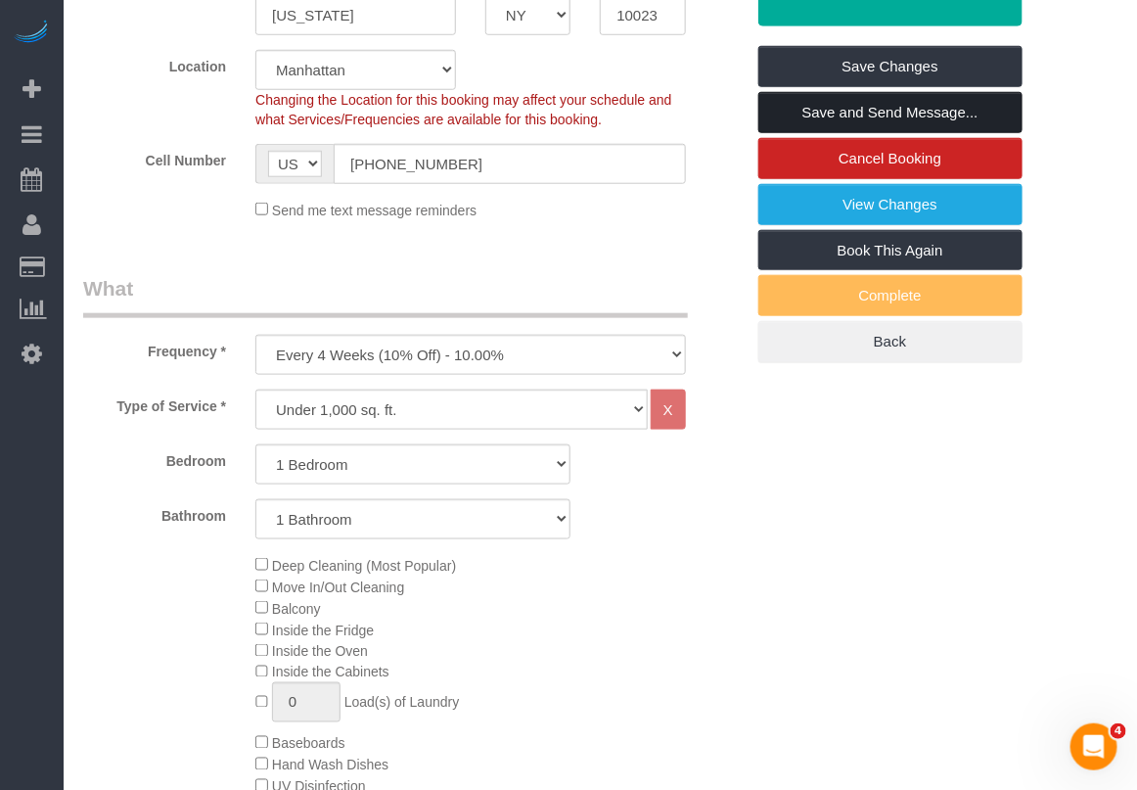
click at [921, 117] on link "Save and Send Message..." at bounding box center [890, 112] width 264 height 41
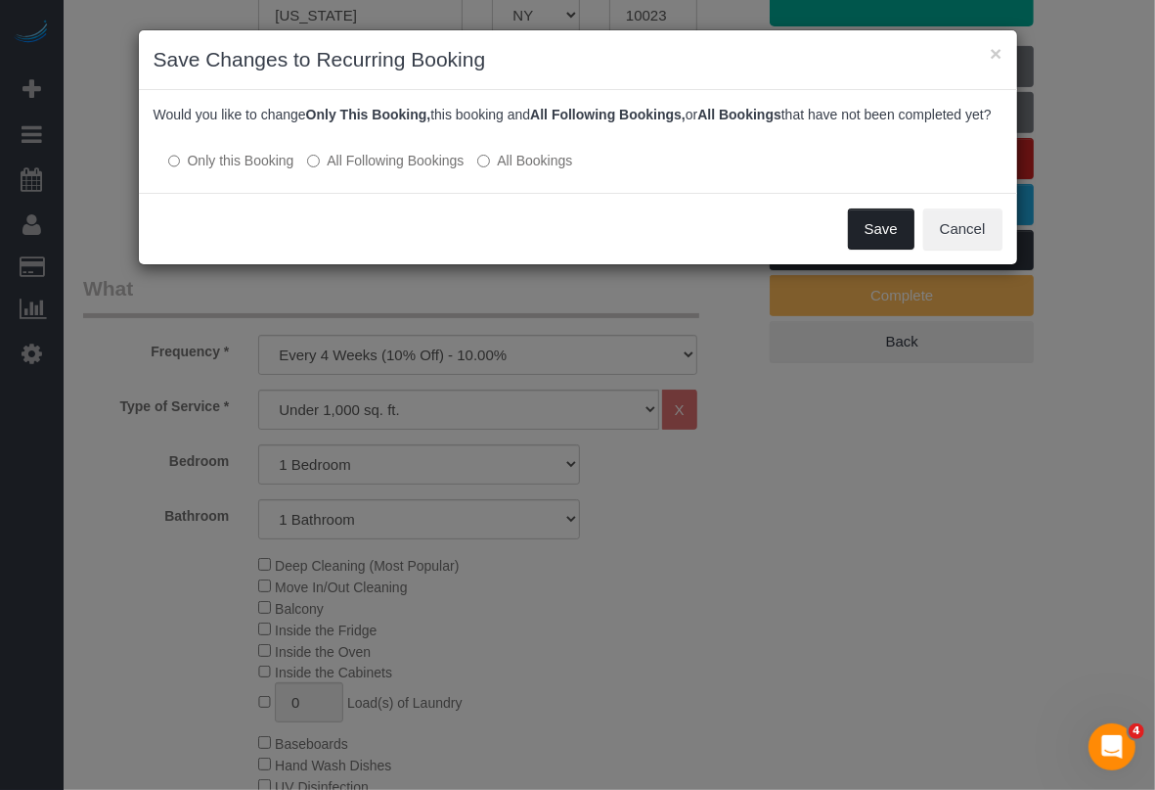
click at [888, 249] on button "Save" at bounding box center [881, 228] width 67 height 41
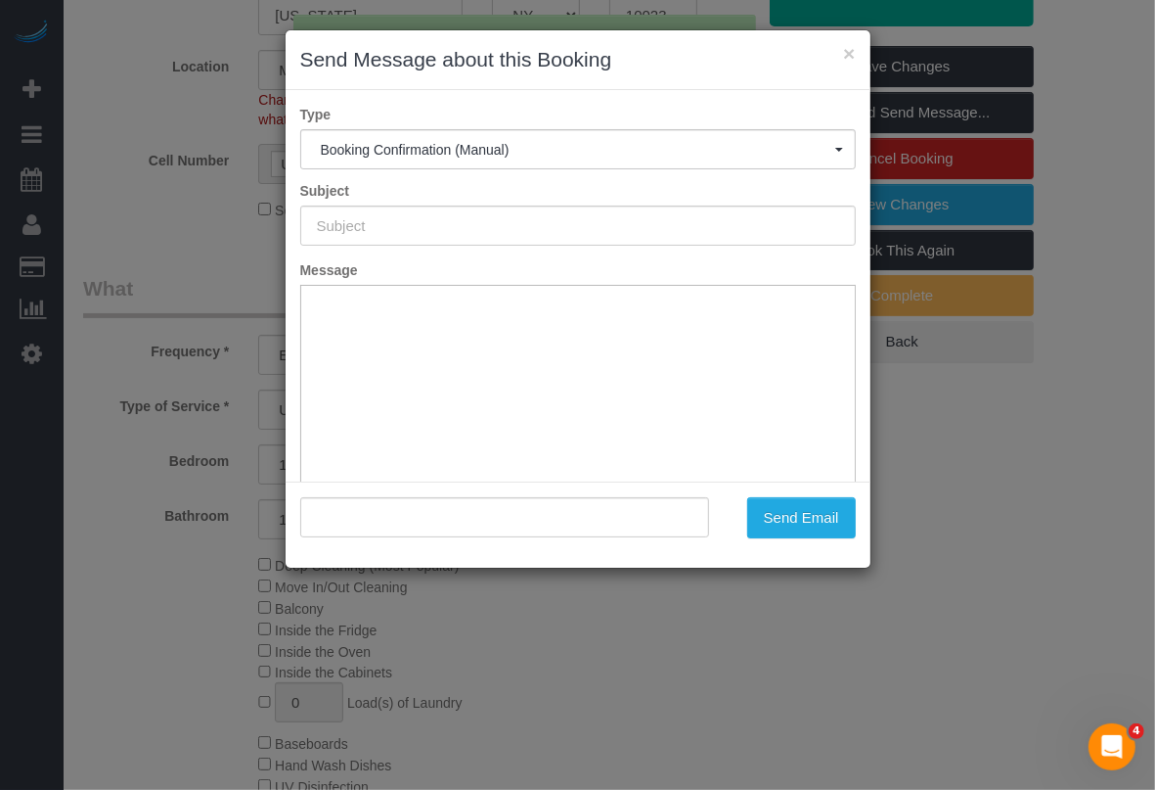
type input "Cleaning Confirmed for 09/10/2025 at 2:00pm"
type input ""Neil Thakker" <thakkerneil15@gmail.com>"
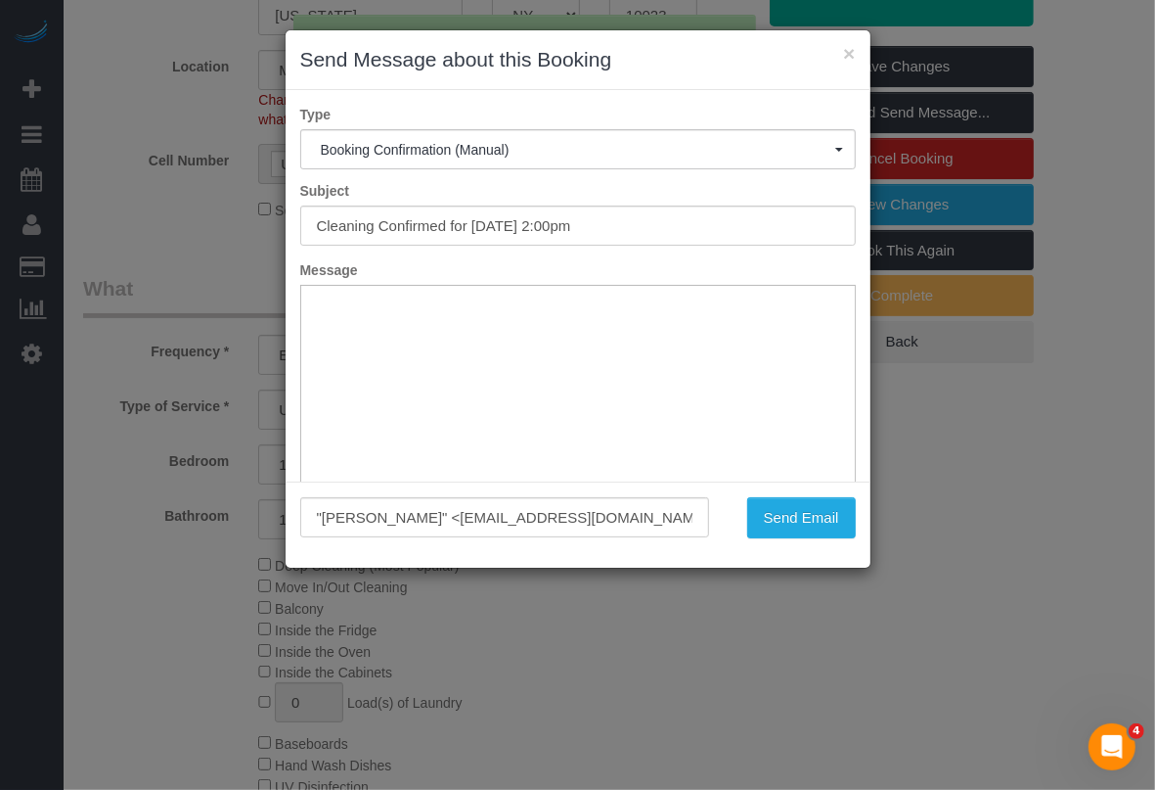
scroll to position [0, 0]
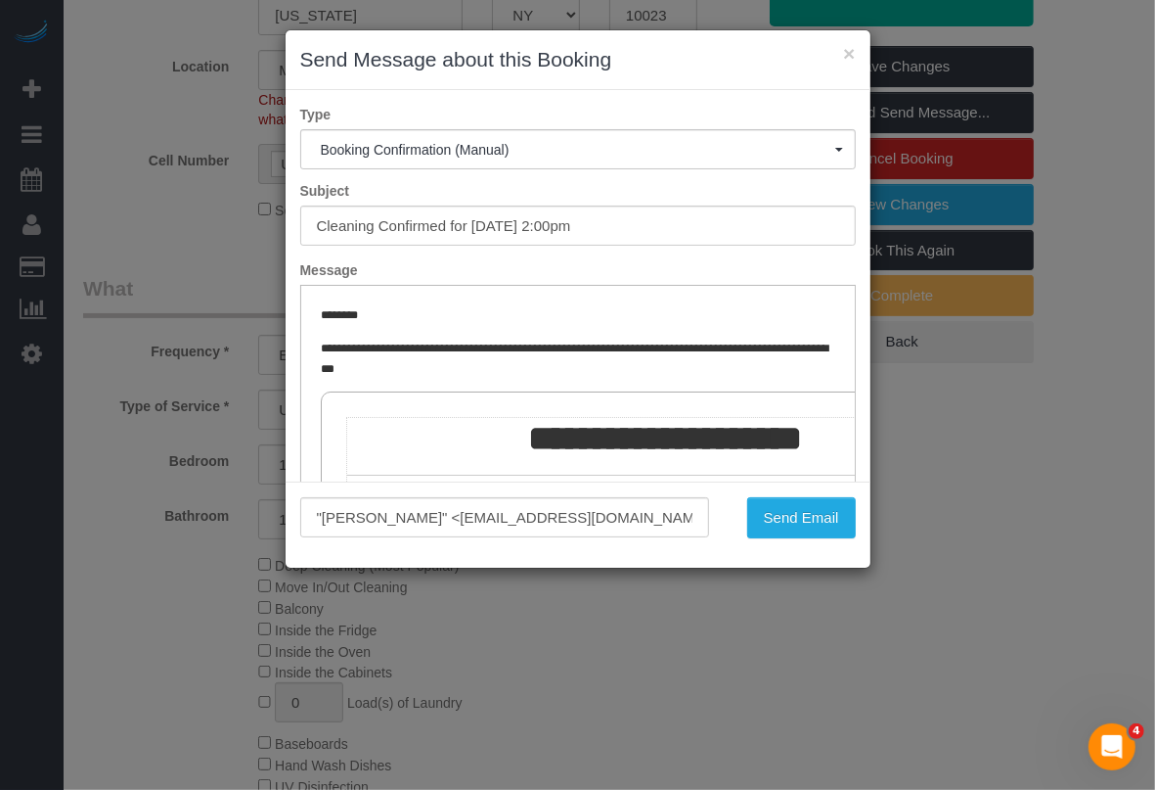
click at [739, 696] on div "× Send Message about this Booking Type Booking Confirmation (Manual) Booking Co…" at bounding box center [577, 395] width 1155 height 790
click at [818, 505] on button "Send Email" at bounding box center [801, 517] width 109 height 41
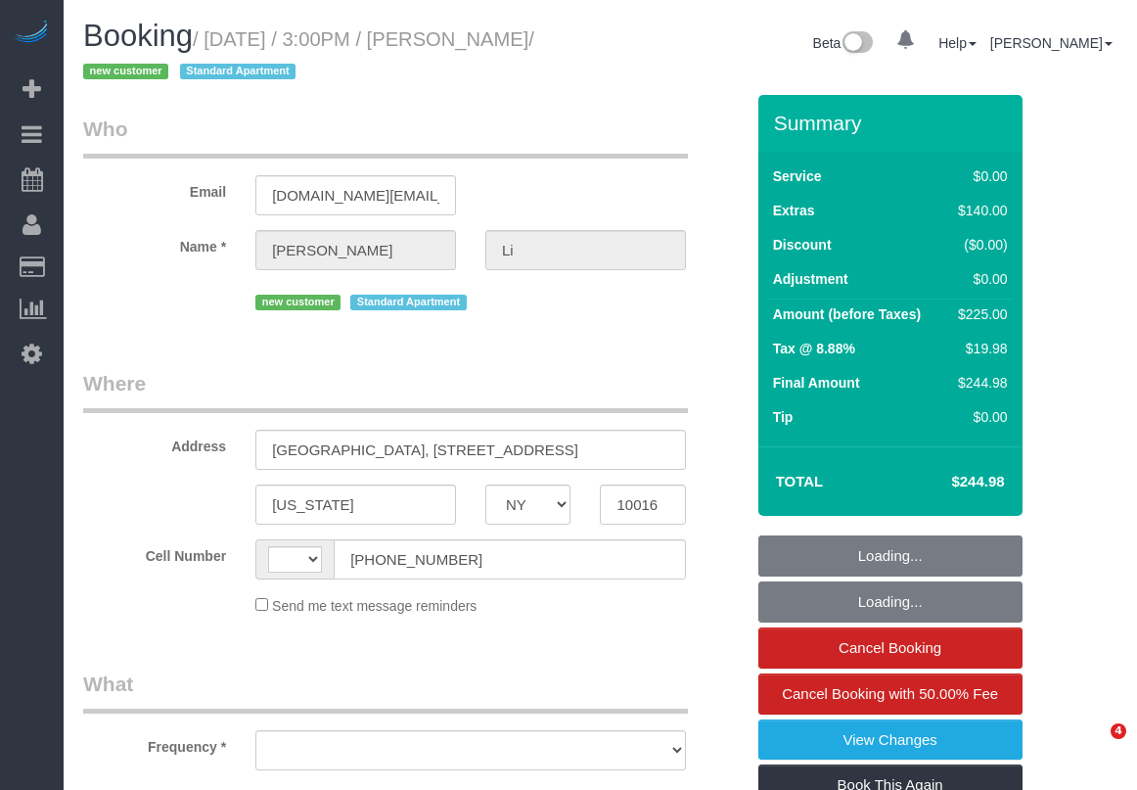
select select "NY"
select select "object:550"
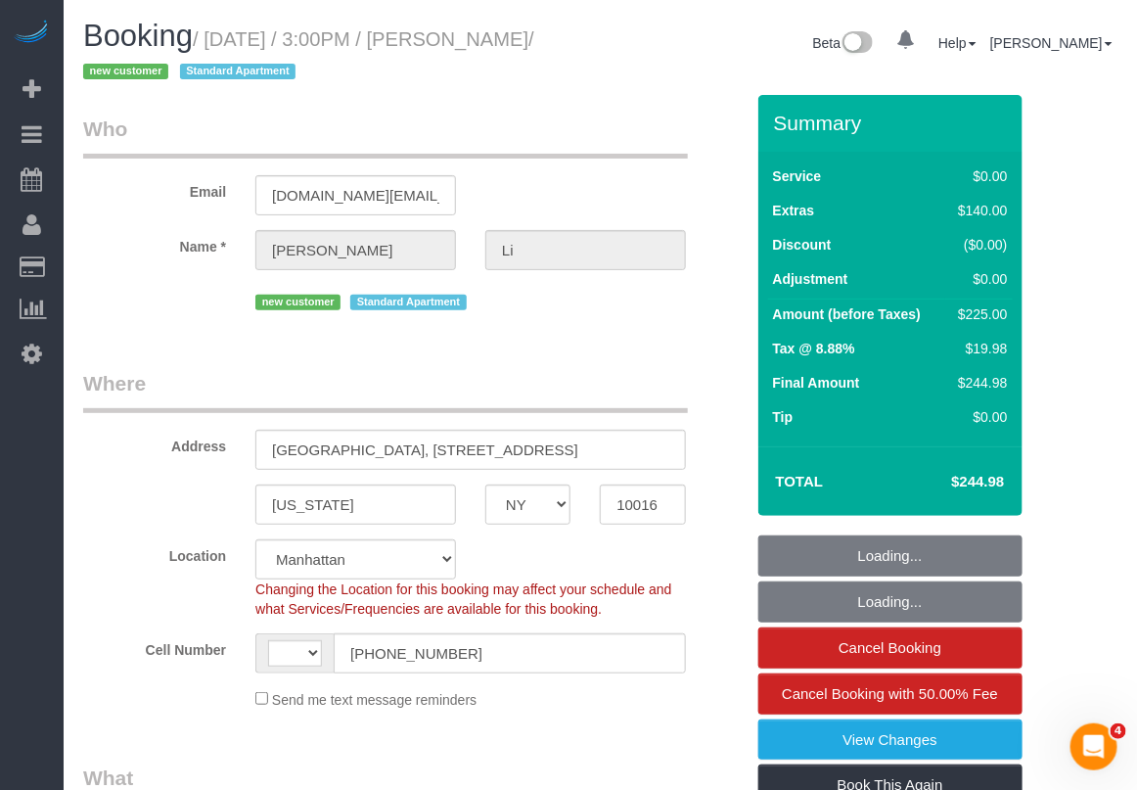
select select "string:[GEOGRAPHIC_DATA]"
select select "string:stripe-pm_1S4s6w4VGloSiKo7QASpdSCR"
select select "number:62"
select select "number:76"
select select "number:15"
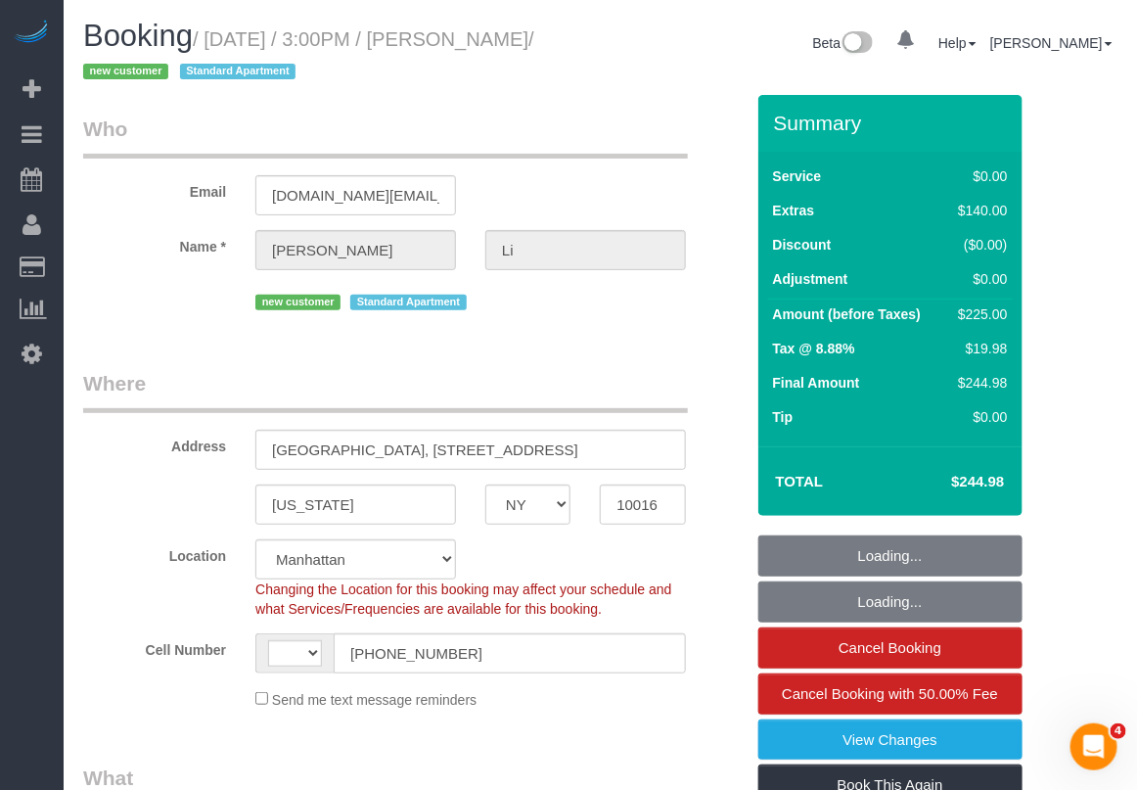
select select "number:5"
select select "1"
select select "spot1"
select select "object:1056"
select select "1"
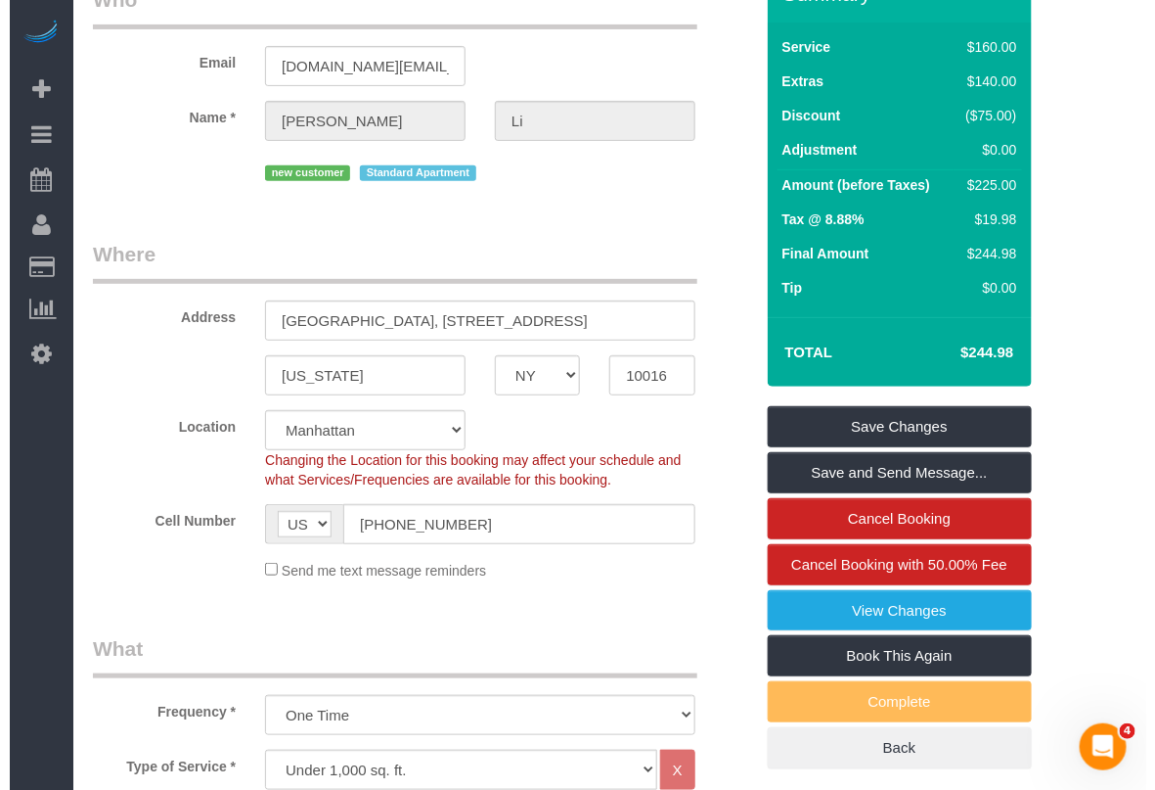
scroll to position [122, 0]
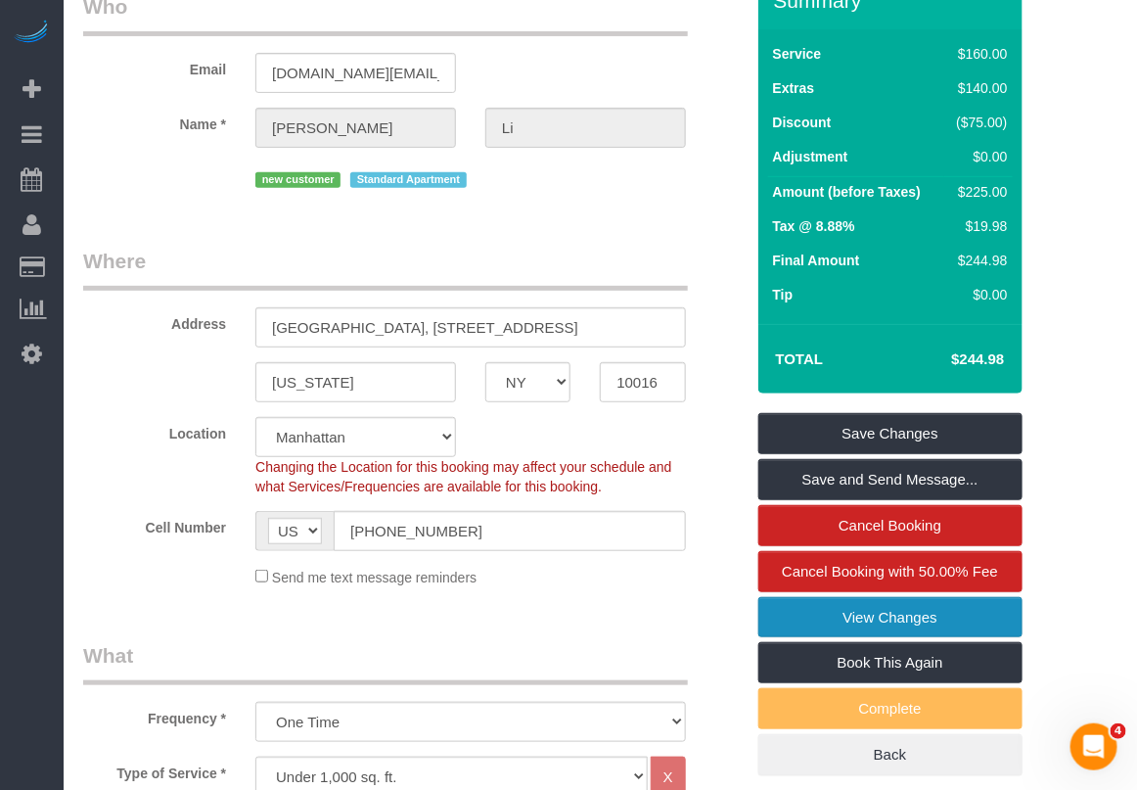
click at [886, 624] on link "View Changes" at bounding box center [890, 617] width 264 height 41
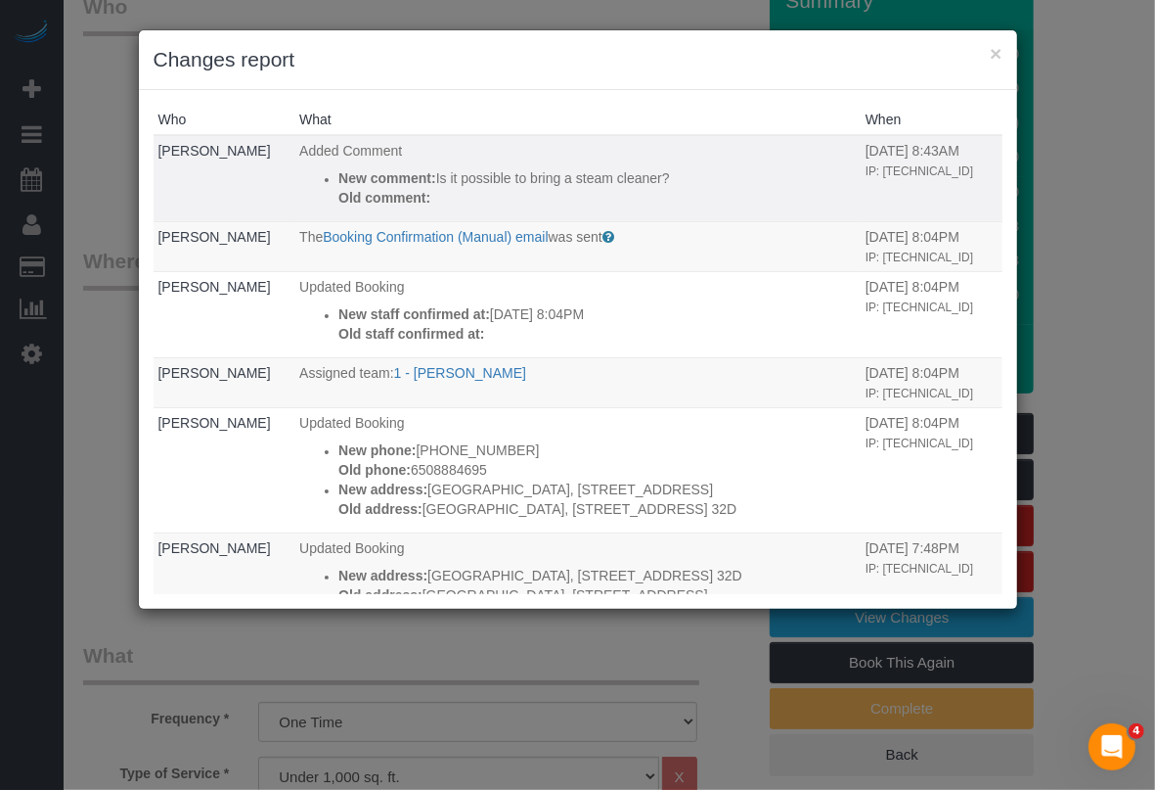
drag, startPoint x: 325, startPoint y: 167, endPoint x: 451, endPoint y: 206, distance: 132.1
click at [451, 206] on ul "New comment: Is it possible to bring a steam cleaner? Old comment:" at bounding box center [577, 187] width 557 height 39
copy div "New comment: Is it possible to bring a steam cleaner? Old comment:"
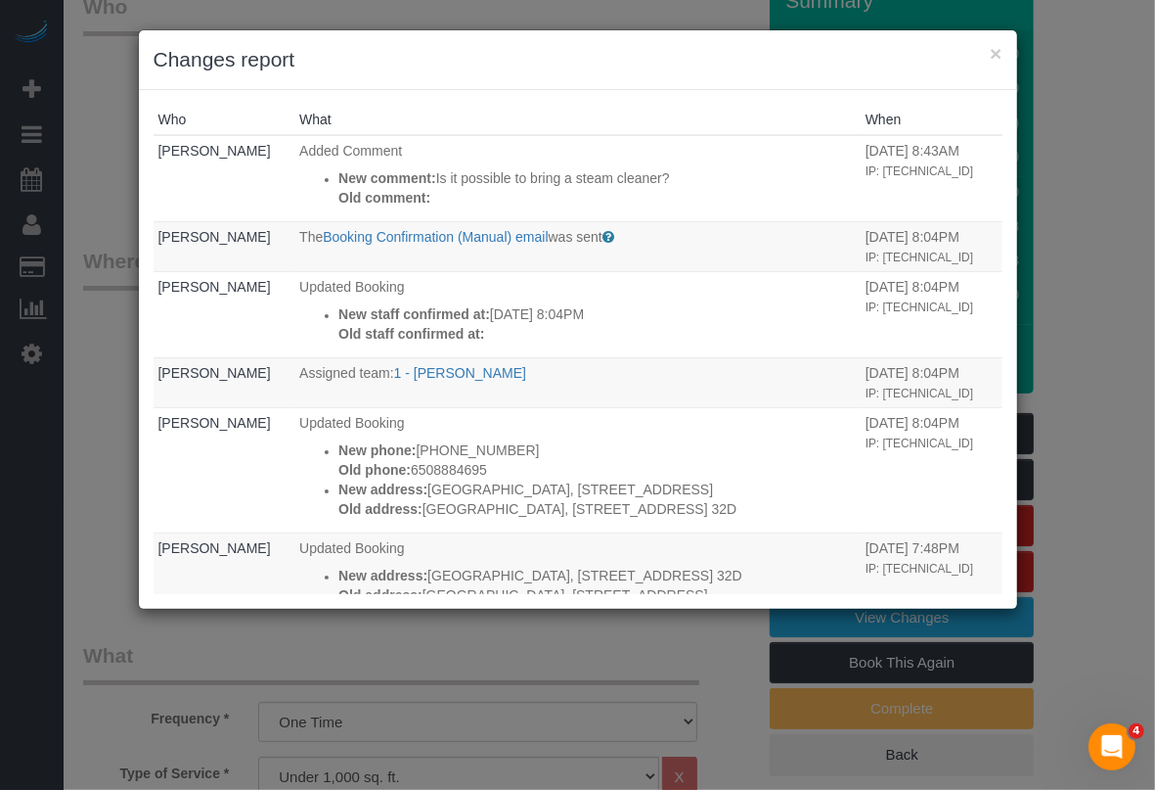
click at [724, 724] on div "× Changes report Who What When [PERSON_NAME] Added Comment New comment: Is it p…" at bounding box center [577, 395] width 1155 height 790
click at [1029, 734] on div "× Changes report Who What When [PERSON_NAME] Added Comment New comment: Is it p…" at bounding box center [577, 395] width 1155 height 790
click at [994, 39] on div "× Changes report" at bounding box center [578, 60] width 879 height 60
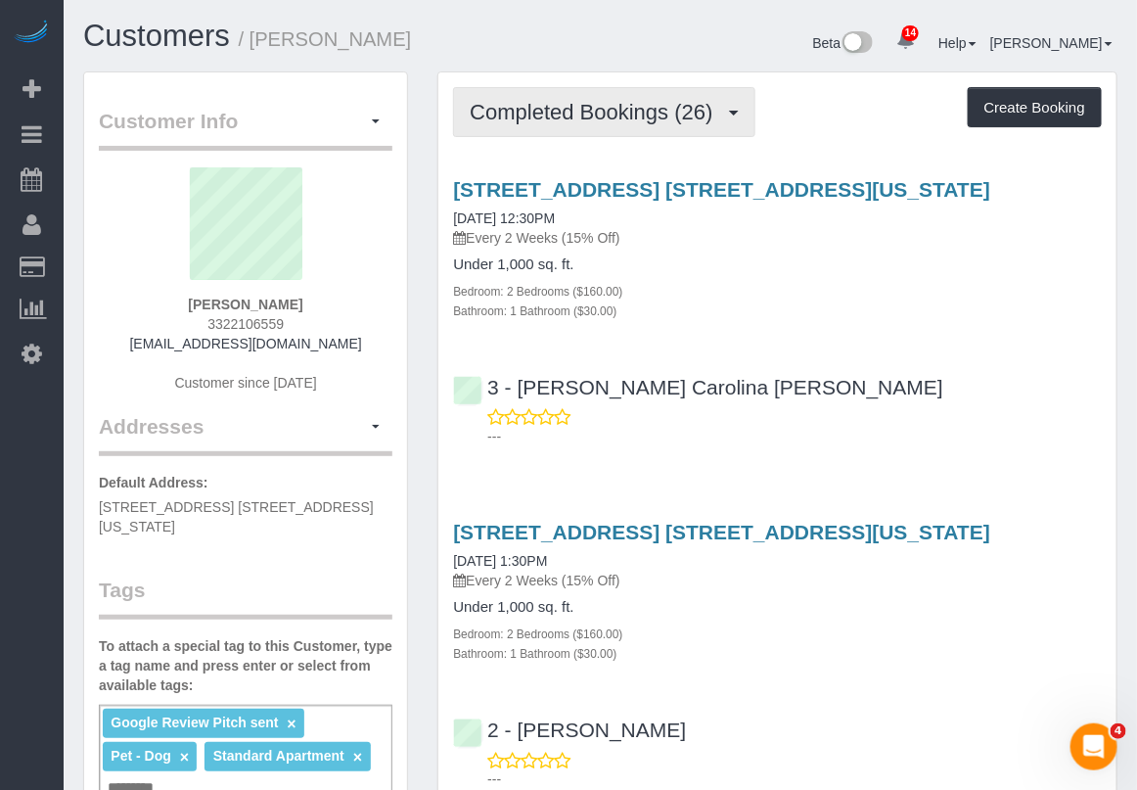
click at [628, 117] on span "Completed Bookings (26)" at bounding box center [596, 112] width 252 height 24
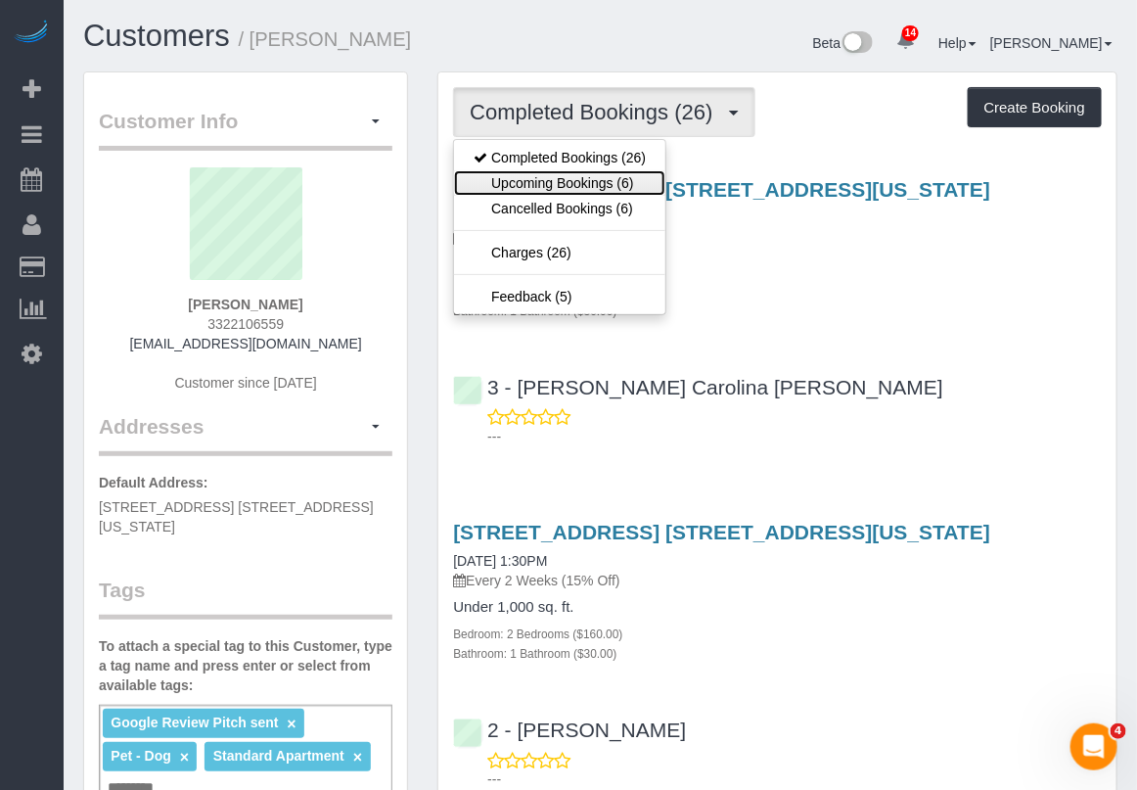
click at [590, 183] on link "Upcoming Bookings (6)" at bounding box center [559, 182] width 211 height 25
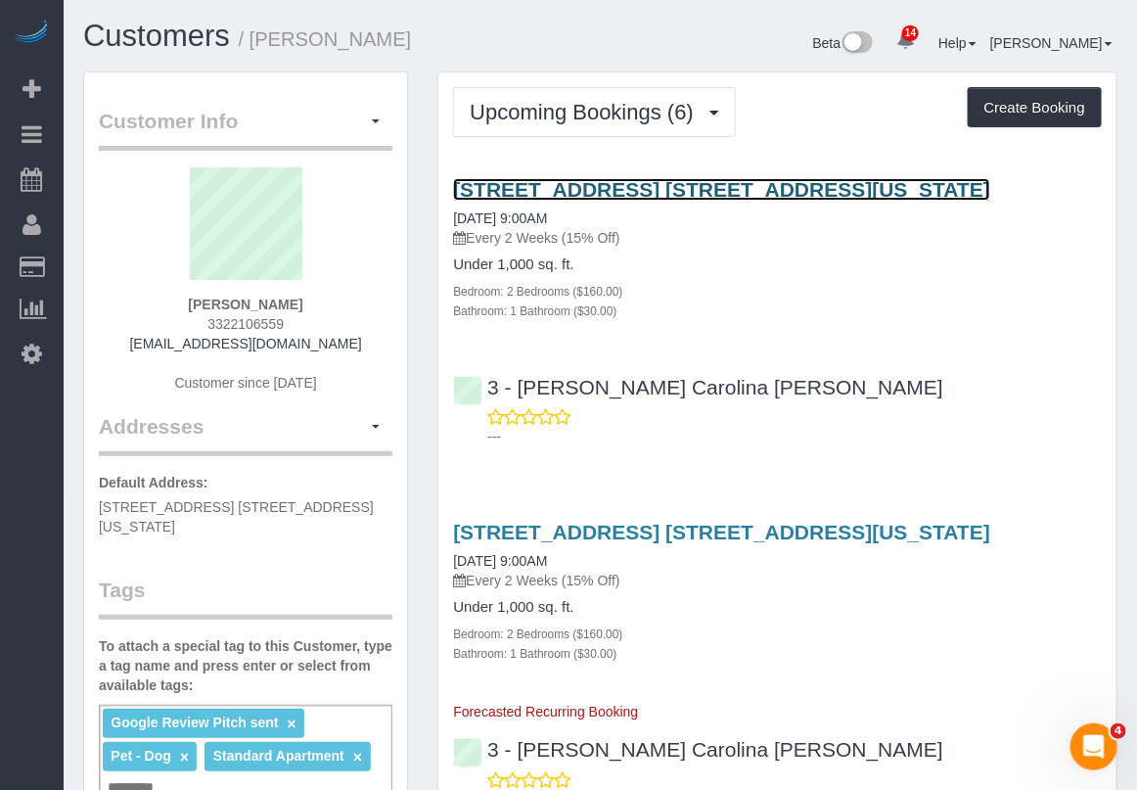
click at [479, 188] on link "245 West 25th Street, Apt. 6c, New York, NY 10001" at bounding box center [721, 189] width 537 height 23
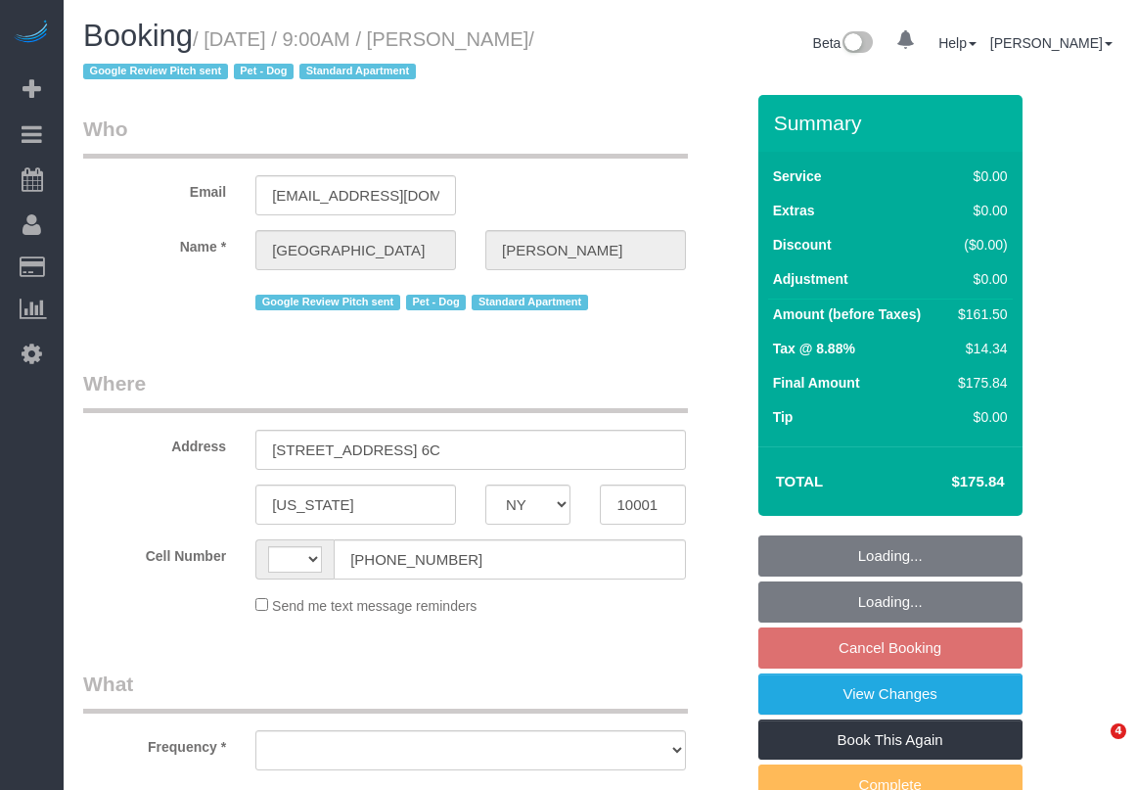
select select "NY"
select select "string:[GEOGRAPHIC_DATA]"
select select "string:stripe-pm_1Oe5Vq4VGloSiKo7A6D1LOqR"
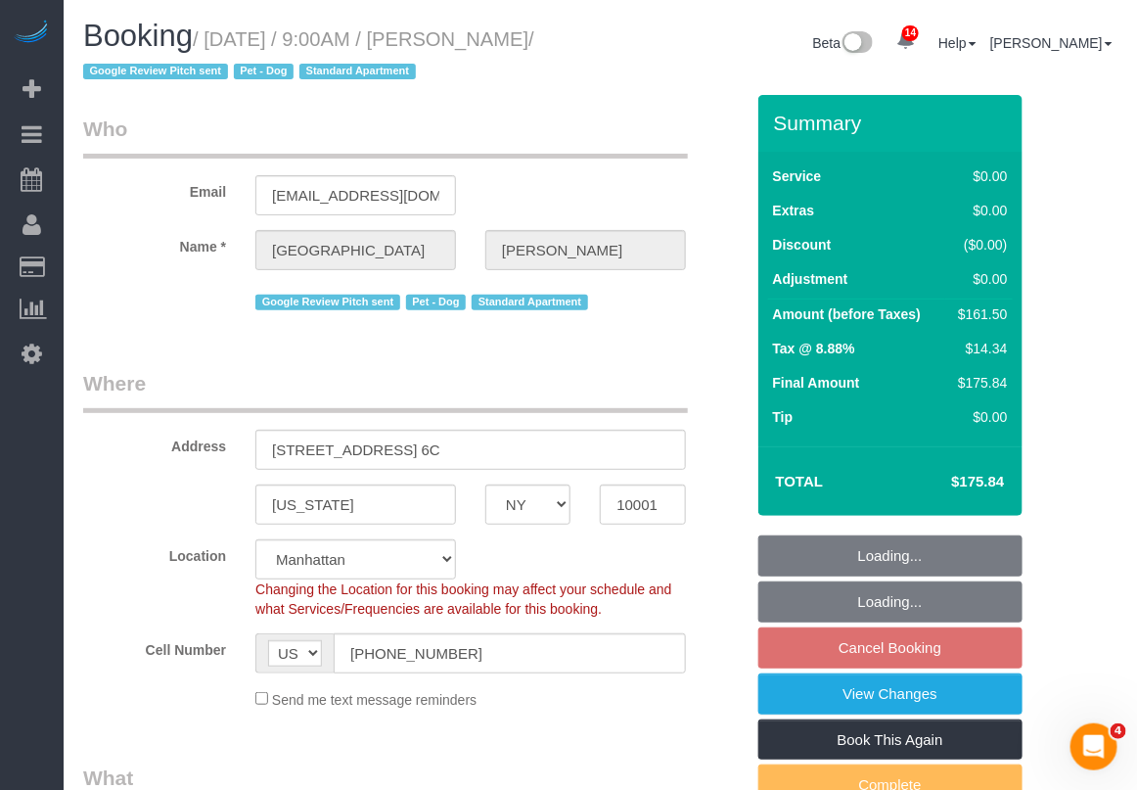
select select "object:901"
select select "spot2"
select select "number:57"
select select "number:75"
select select "number:13"
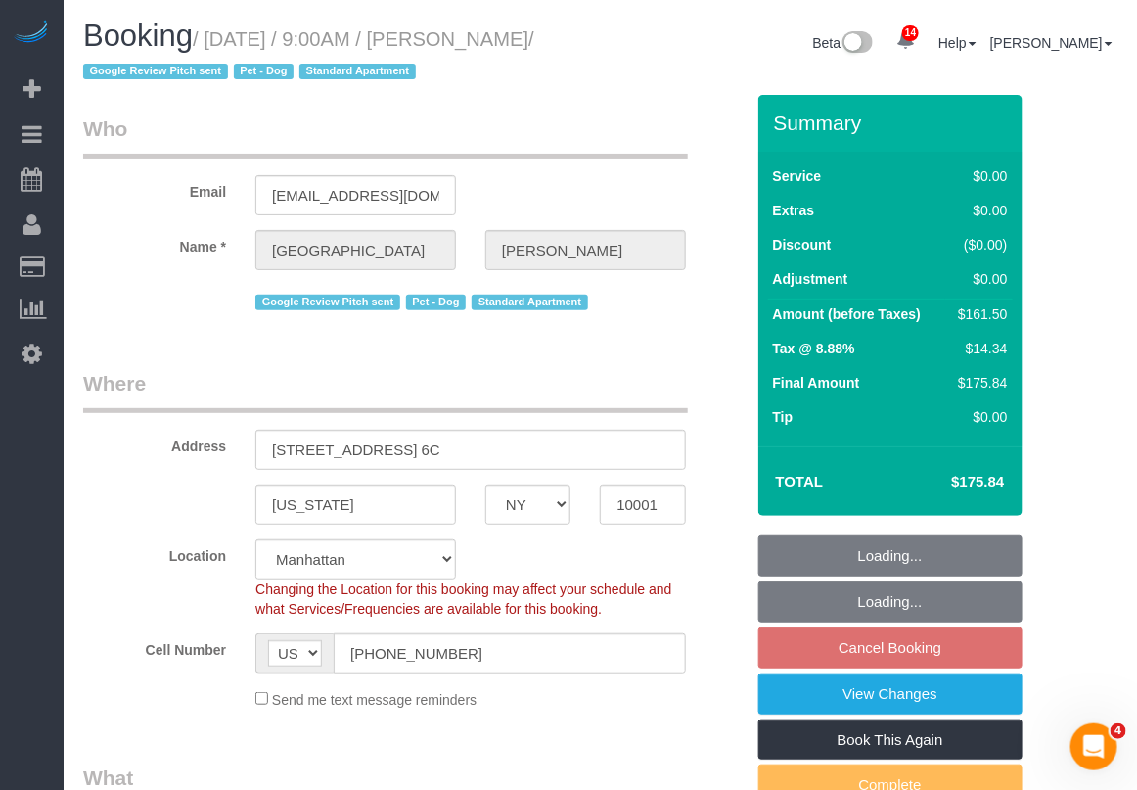
select select "number:6"
select select "2"
select select "object:1436"
select select "2"
drag, startPoint x: 211, startPoint y: 31, endPoint x: 147, endPoint y: 62, distance: 71.3
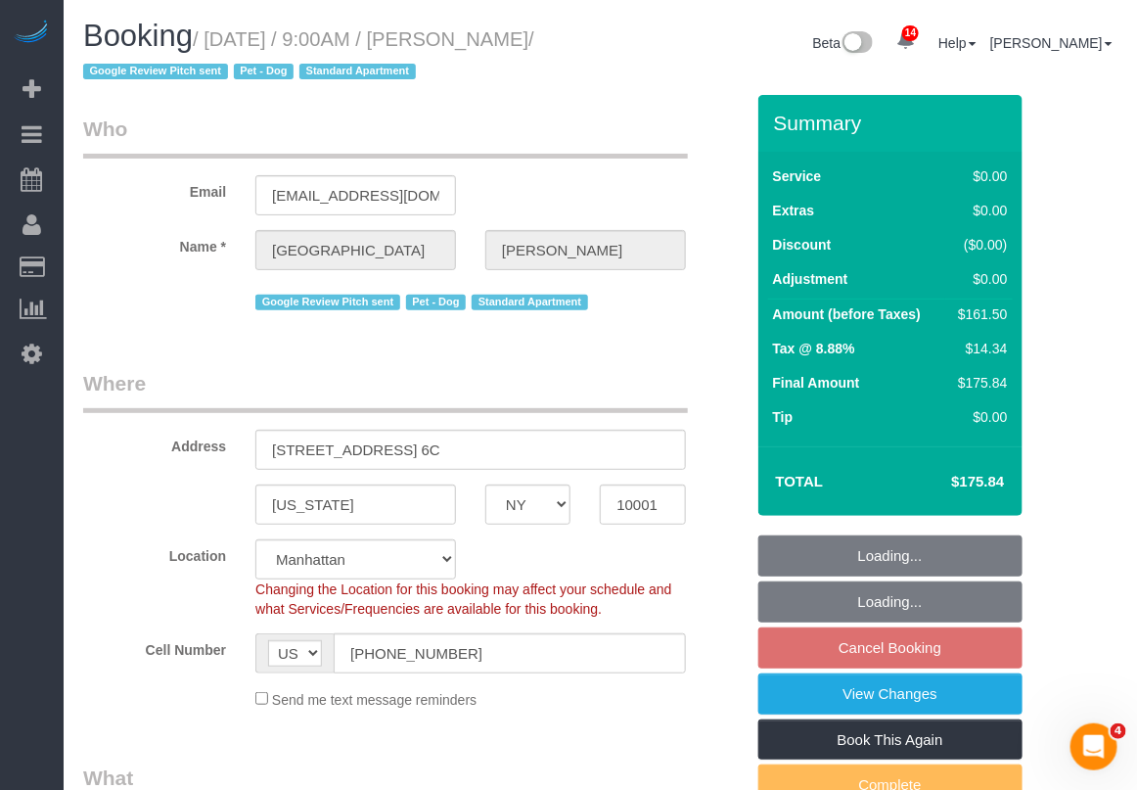
click at [147, 62] on small "/ [DATE] / 9:00AM / [PERSON_NAME] / Google Review Pitch sent Pet - Dog Standard…" at bounding box center [308, 55] width 451 height 55
copy small "[DATE] / 9:00AM / [PERSON_NAME]"
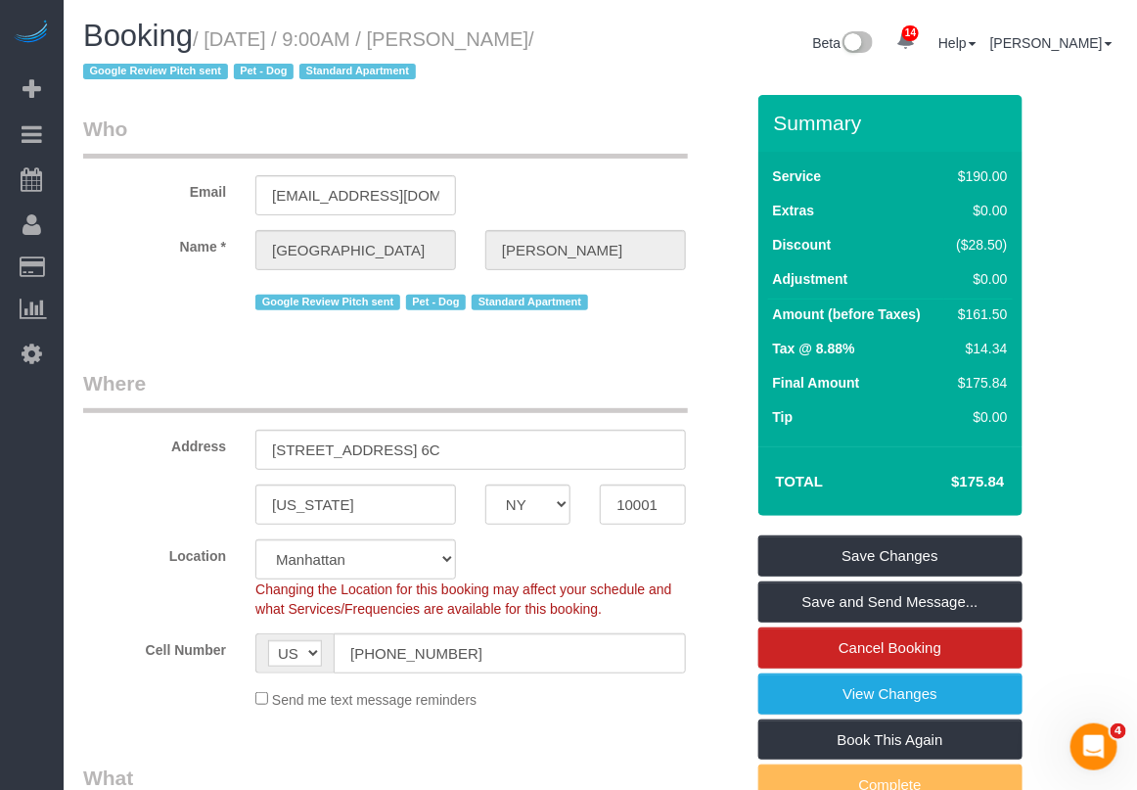
drag, startPoint x: 639, startPoint y: 711, endPoint x: 648, endPoint y: 702, distance: 12.5
click at [642, 710] on fieldset "Where Address 245 West 25th Street, Apt. 6C New York AK AL AR AZ CA CO CT DC DE…" at bounding box center [413, 546] width 660 height 355
click at [639, 710] on fieldset "Where Address 245 West 25th Street, Apt. 6C New York AK AL AR AZ CA CO CT DC DE…" at bounding box center [413, 546] width 660 height 355
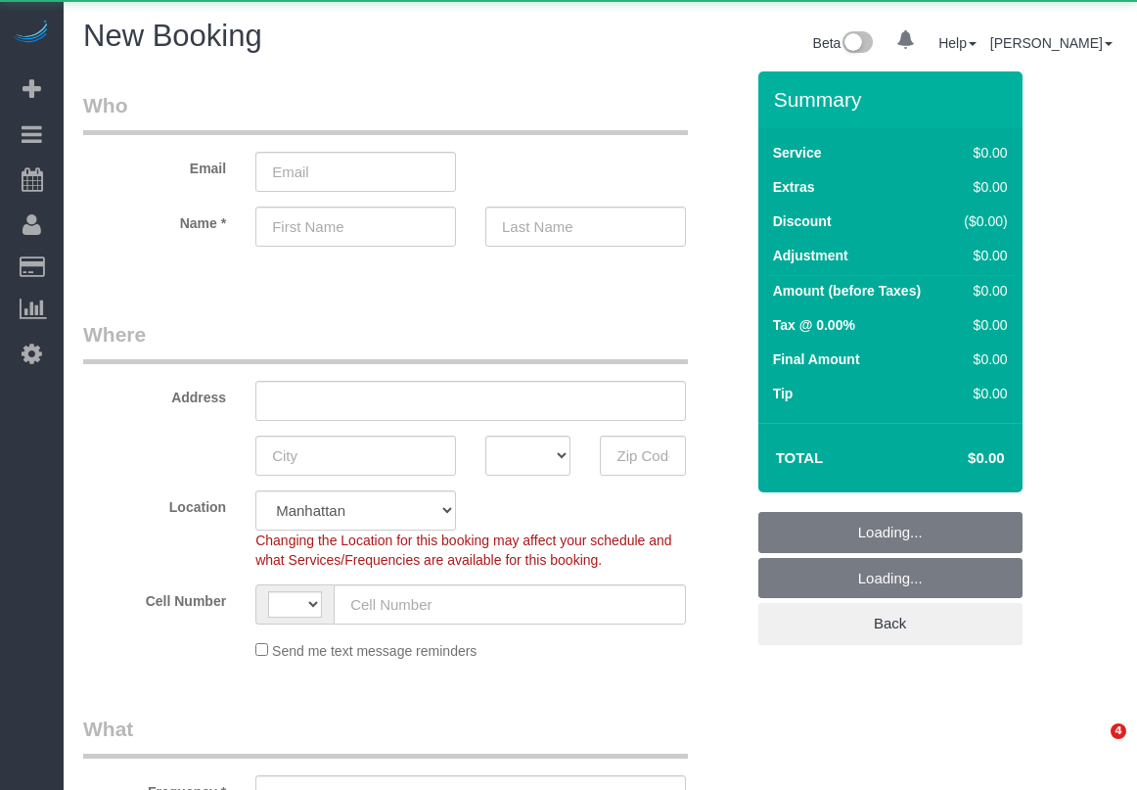
select select "number:89"
select select "number:90"
select select "string:US"
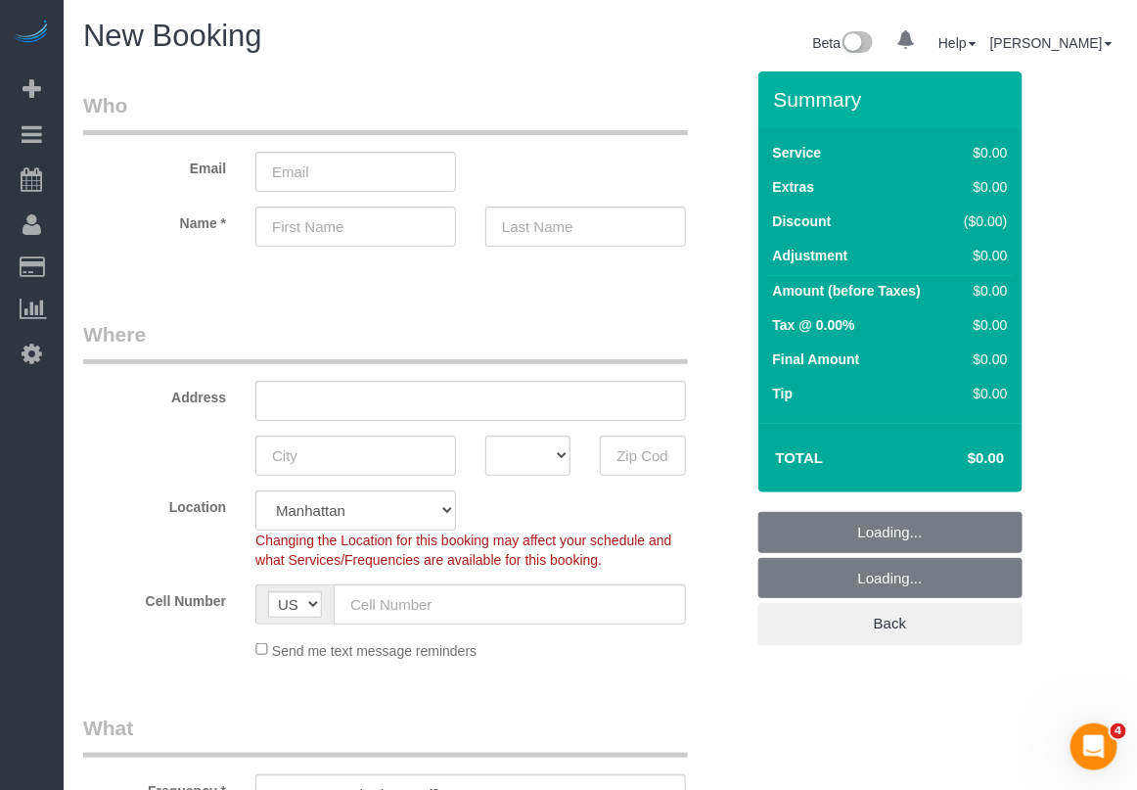
select select "object:1374"
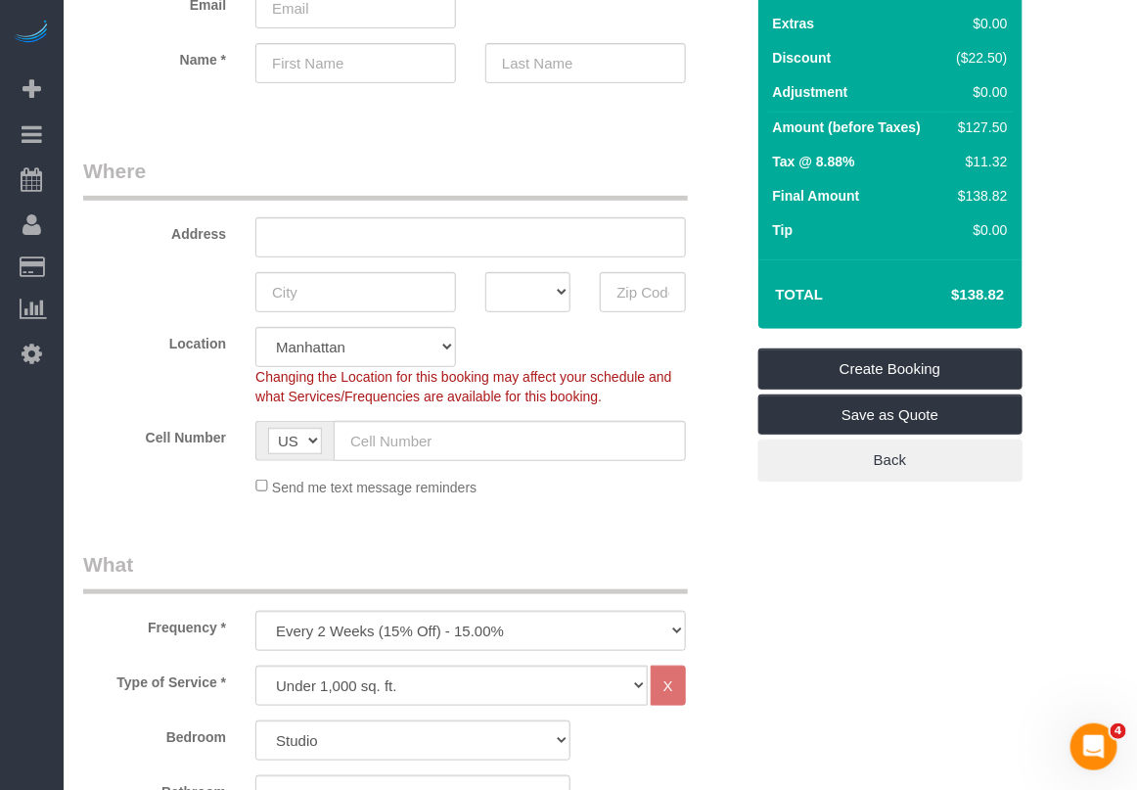
scroll to position [489, 0]
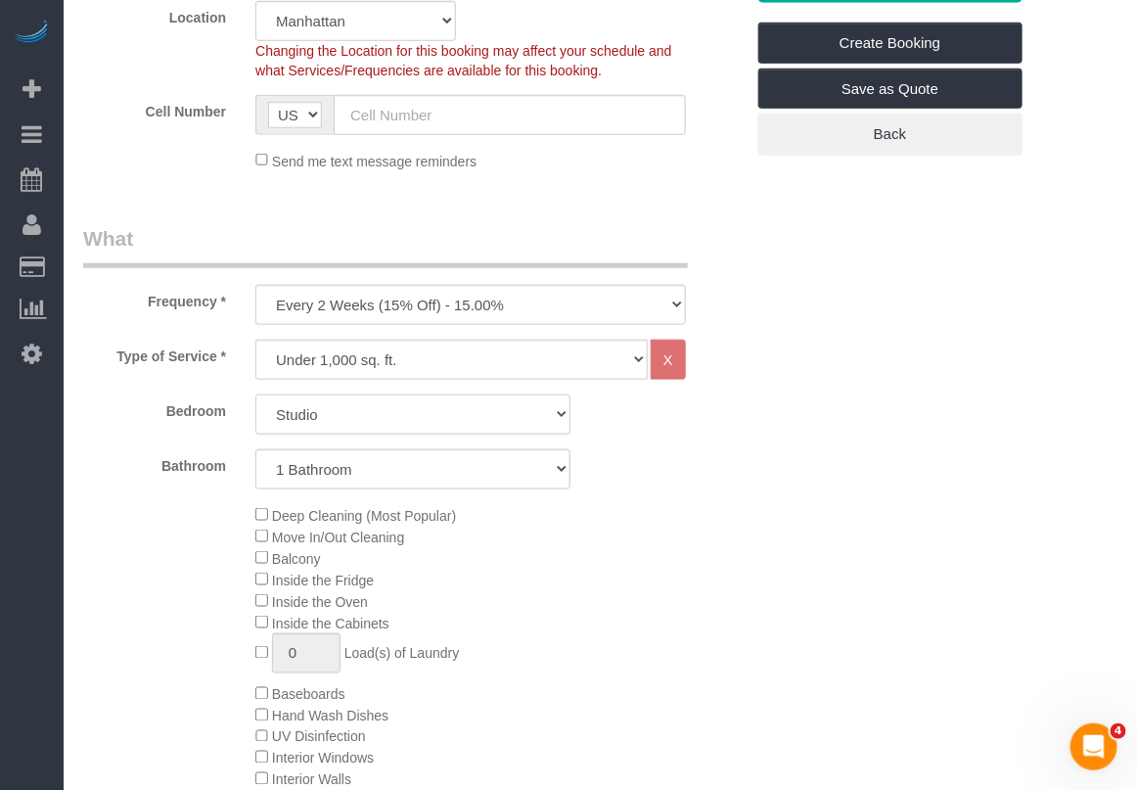
click at [446, 407] on select "Studio 1 Bedroom 2 Bedrooms 3 Bedrooms" at bounding box center [412, 414] width 315 height 40
click at [551, 313] on select "One Time Weekly (20% Off) - 20.00% Every 2 Weeks (15% Off) - 15.00% Every 4 Wee…" at bounding box center [470, 305] width 430 height 40
click at [741, 287] on div "Frequency * One Time Weekly (20% Off) - 20.00% Every 2 Weeks (15% Off) - 15.00%…" at bounding box center [413, 274] width 690 height 101
click at [588, 359] on select "Under 1,000 sq. ft. 1,001 - 1,500 sq. ft. 1,500+ sq. ft. Custom Cleaning Office…" at bounding box center [451, 360] width 392 height 40
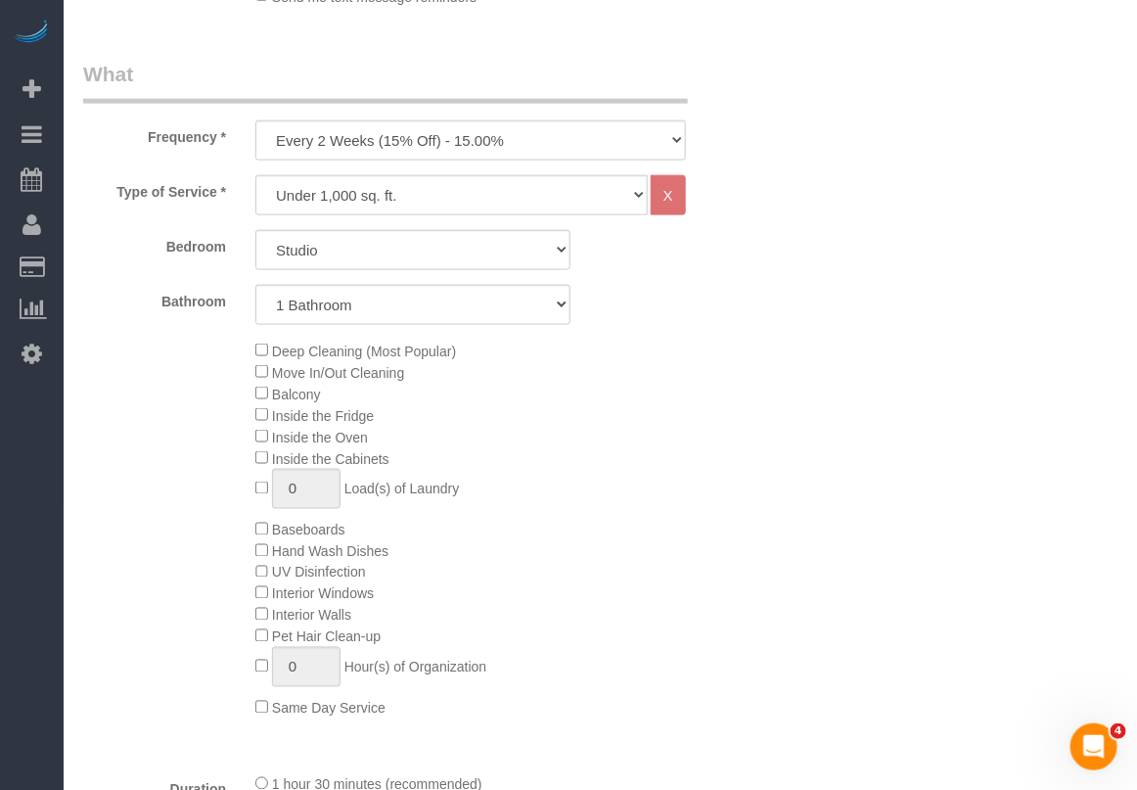
scroll to position [734, 0]
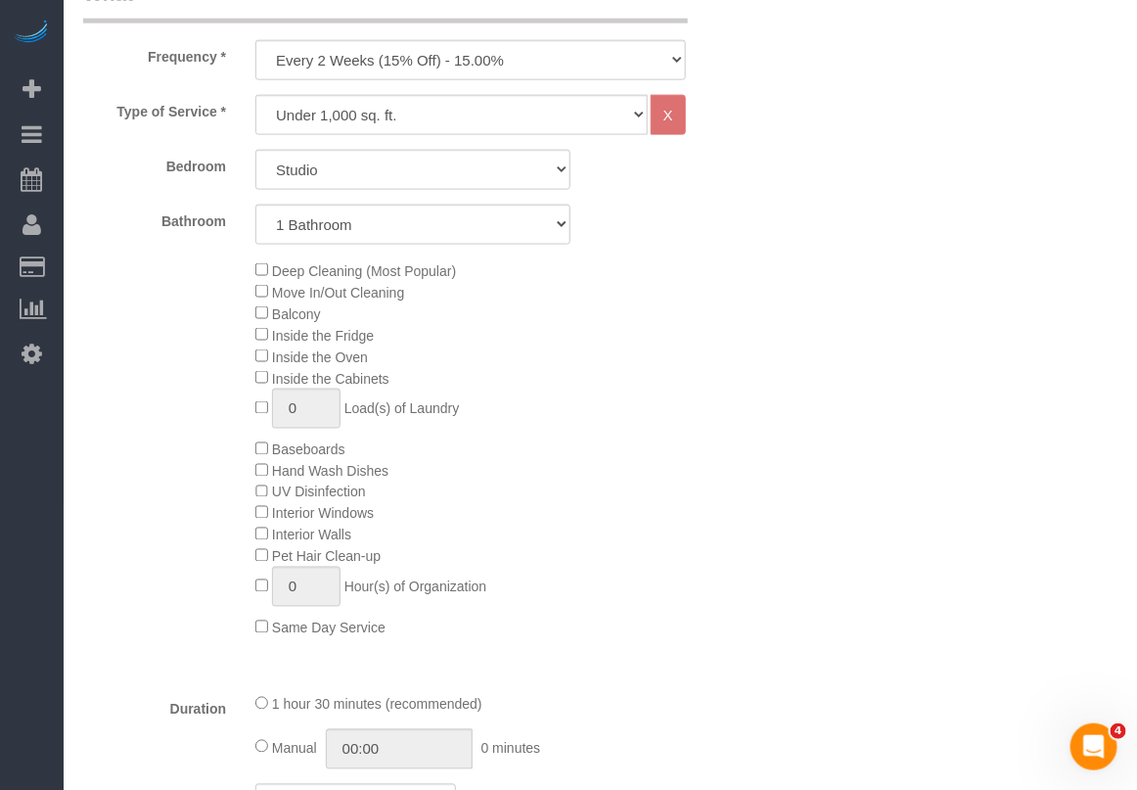
click at [603, 373] on div "Deep Cleaning (Most Popular) Move In/Out Cleaning Balcony Inside the Fridge Ins…" at bounding box center [499, 448] width 517 height 379
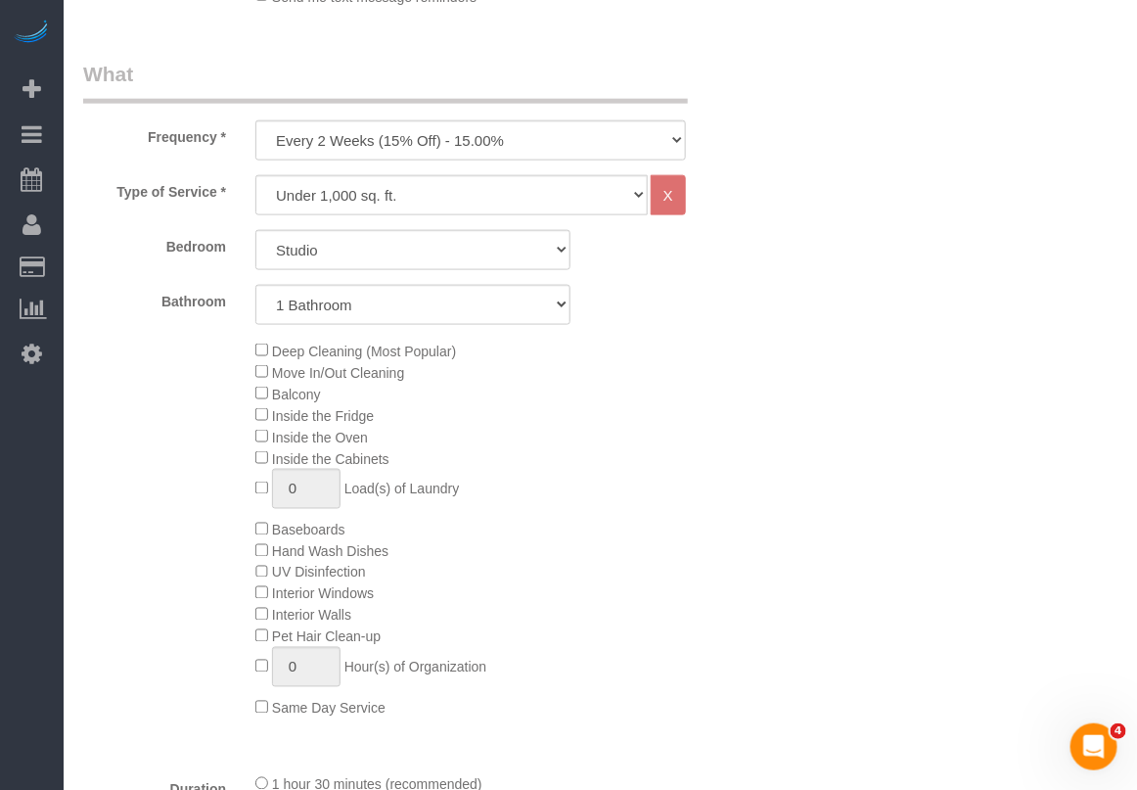
scroll to position [611, 0]
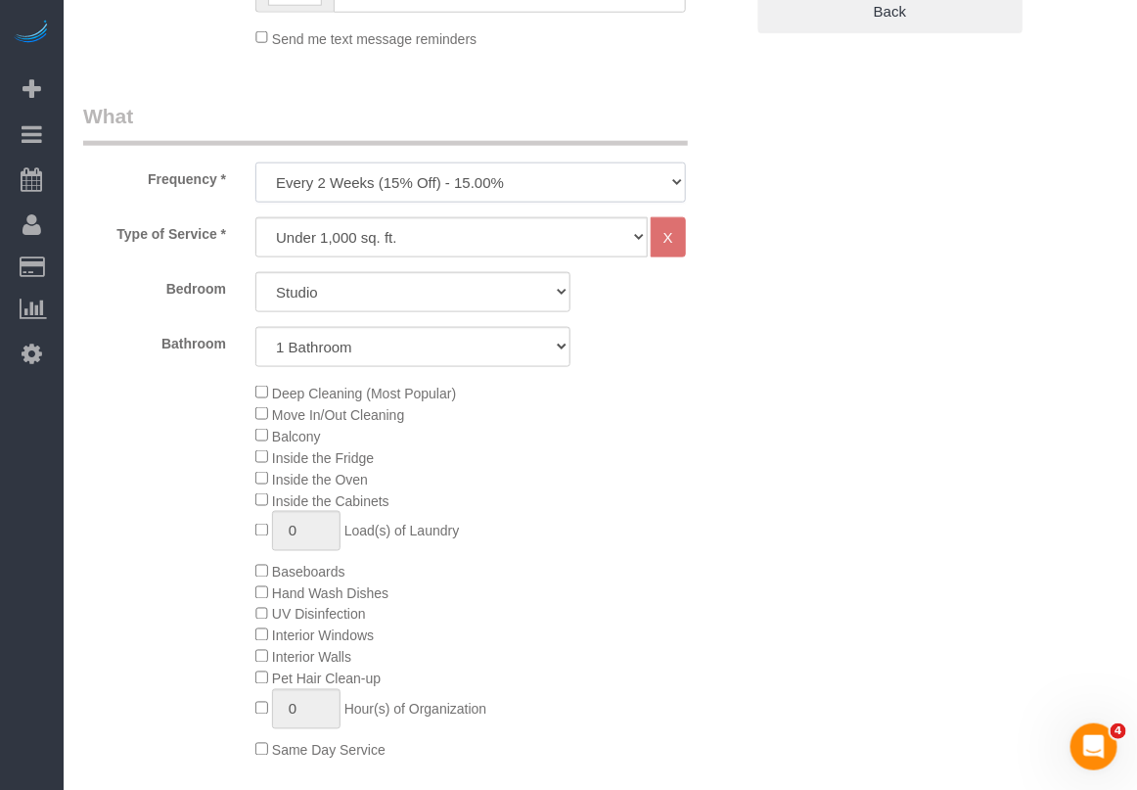
click at [668, 177] on select "One Time Weekly (20% Off) - 20.00% Every 2 Weeks (15% Off) - 15.00% Every 4 Wee…" at bounding box center [470, 182] width 430 height 40
click at [255, 162] on select "One Time Weekly (20% Off) - 20.00% Every 2 Weeks (15% Off) - 15.00% Every 4 Wee…" at bounding box center [470, 182] width 430 height 40
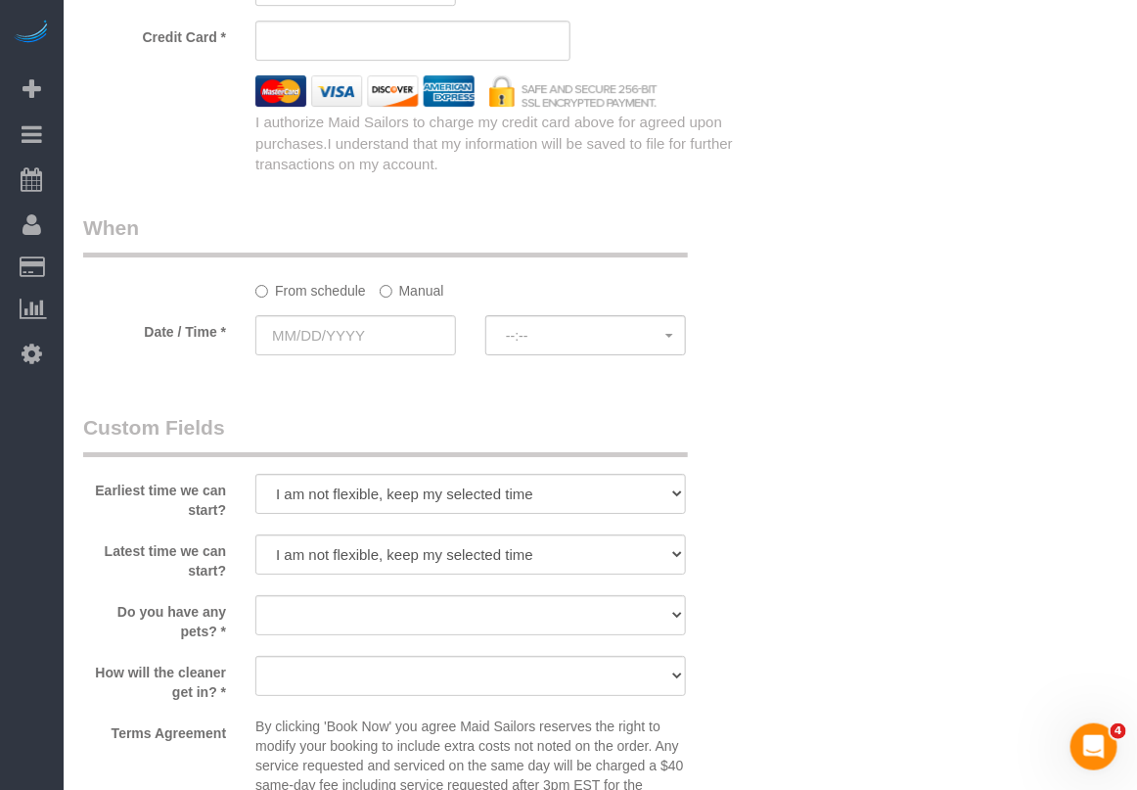
scroll to position [1874, 0]
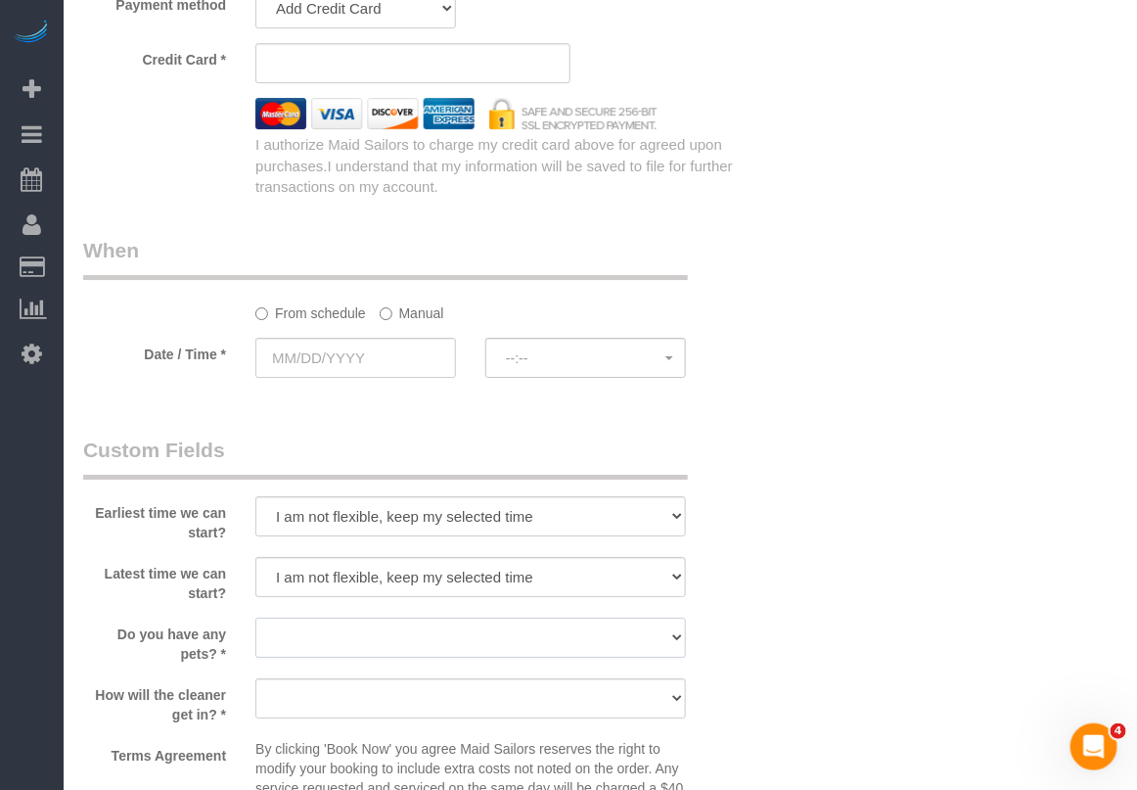
click at [385, 647] on select "Dog Cat None" at bounding box center [470, 637] width 430 height 40
select select "number:14"
click at [255, 618] on select "Dog Cat None" at bounding box center [470, 637] width 430 height 40
click at [422, 320] on label "Manual" at bounding box center [412, 309] width 65 height 26
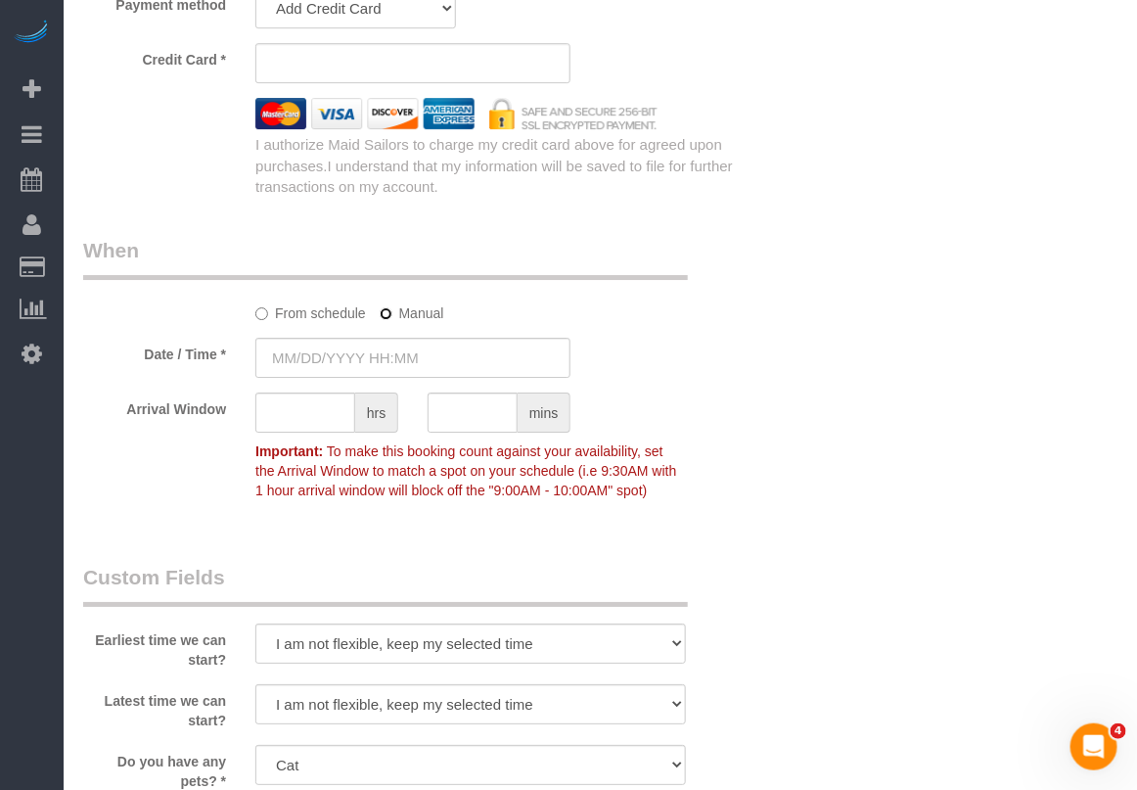
type input "09/08/2025 8:00AM"
click at [730, 402] on div "Arrival Window hrs mins Important: To make this booking count against your avai…" at bounding box center [413, 450] width 690 height 116
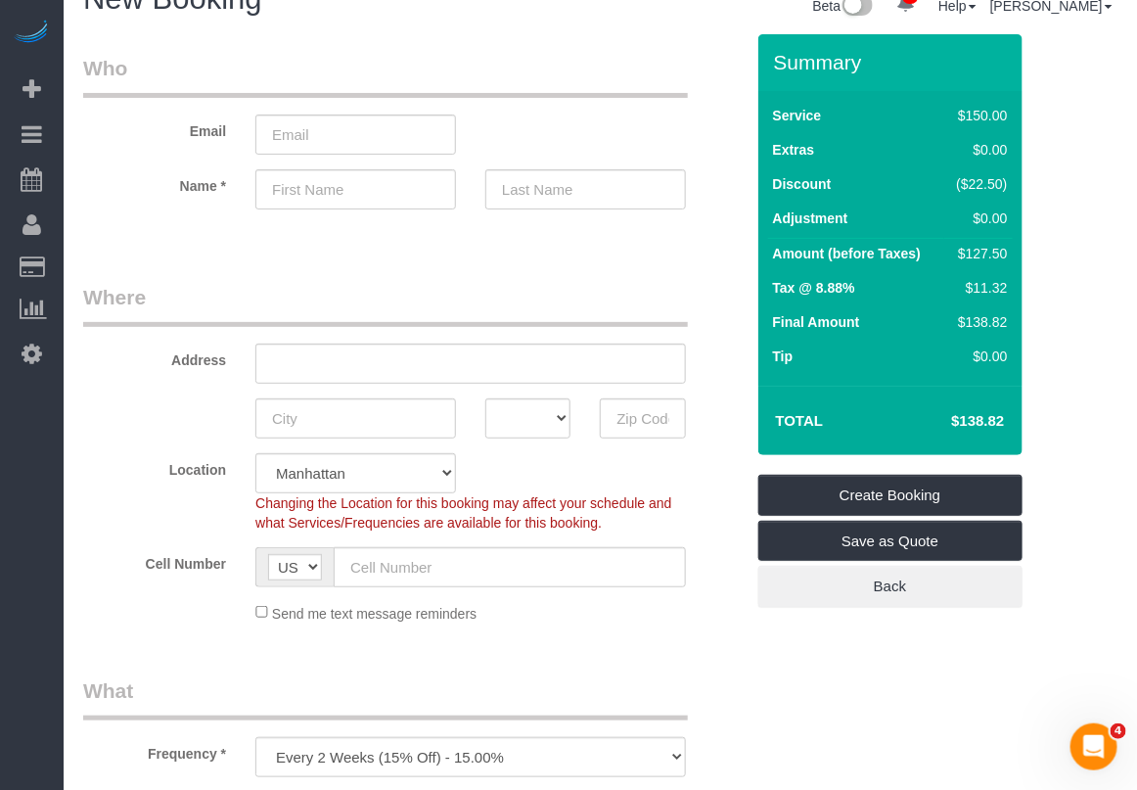
scroll to position [0, 0]
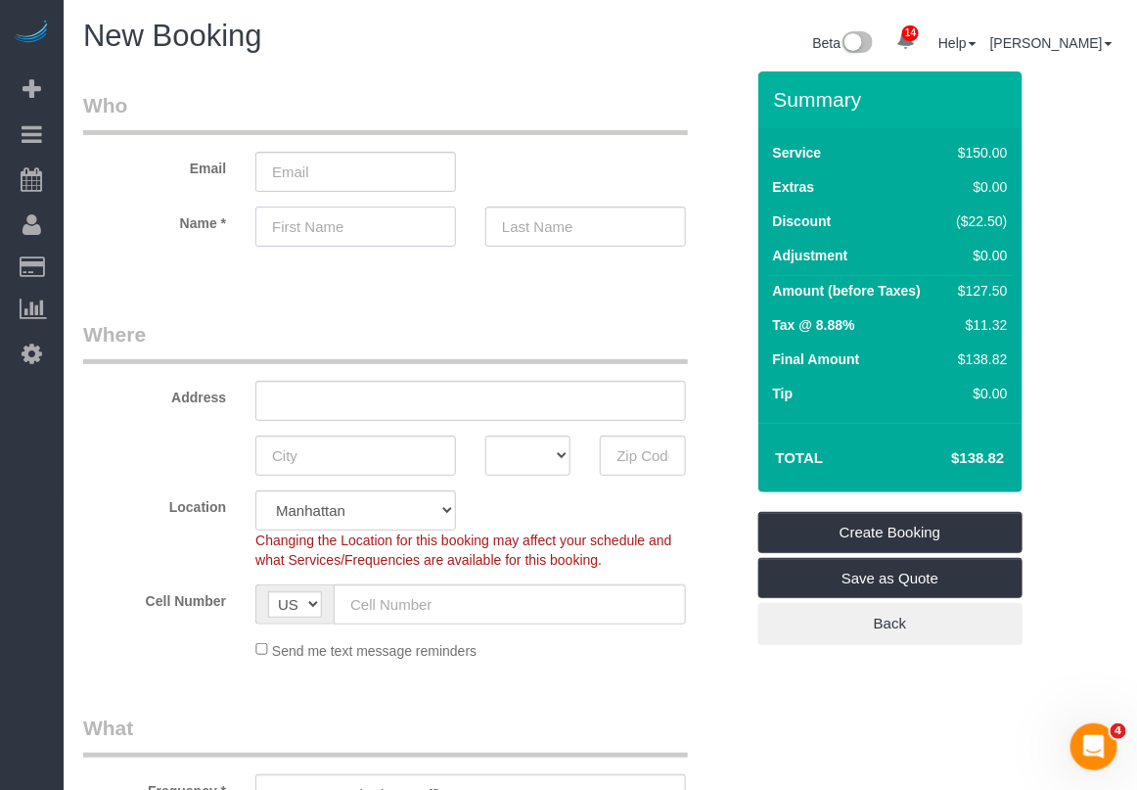
click at [310, 238] on input "text" at bounding box center [355, 226] width 201 height 40
type input "Laura"
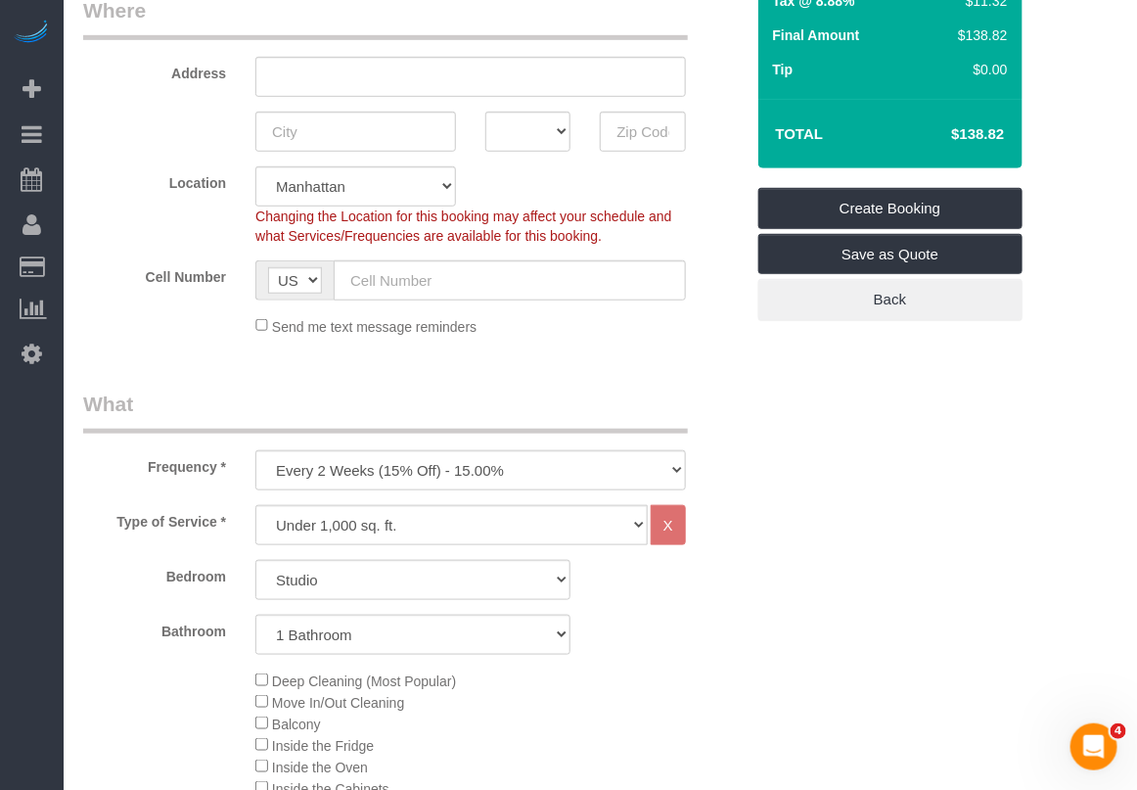
scroll to position [367, 0]
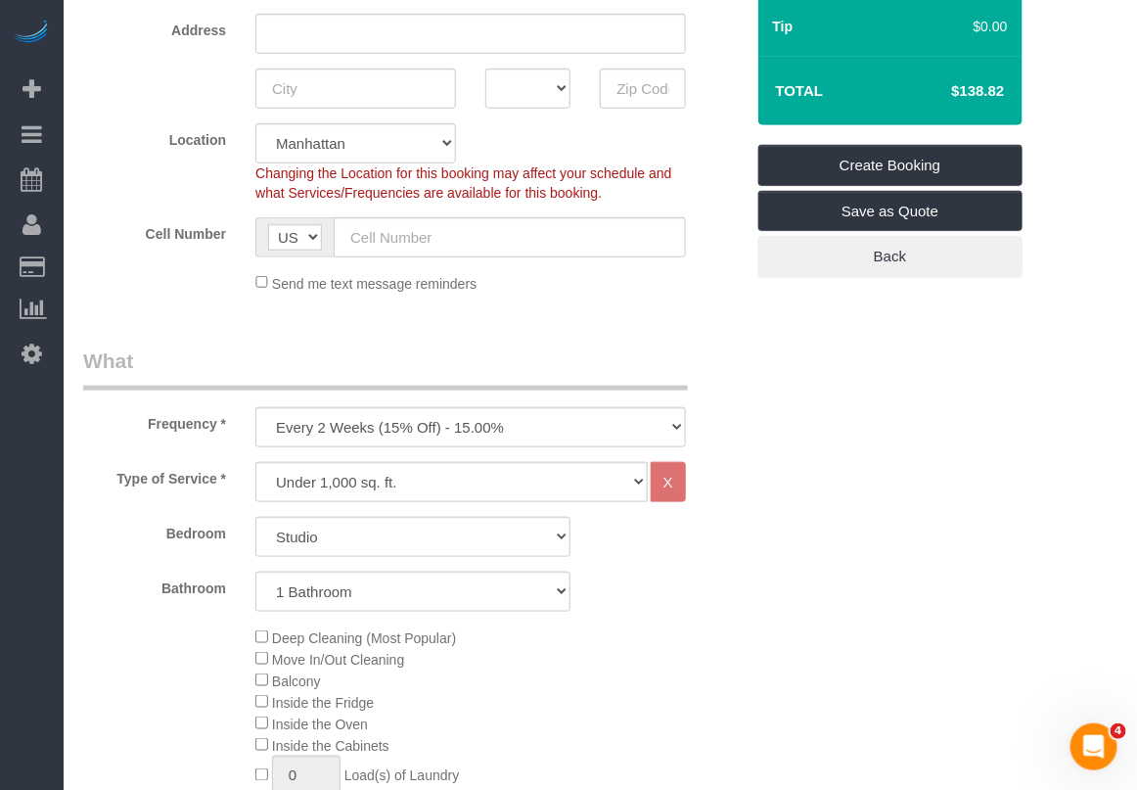
type input "West"
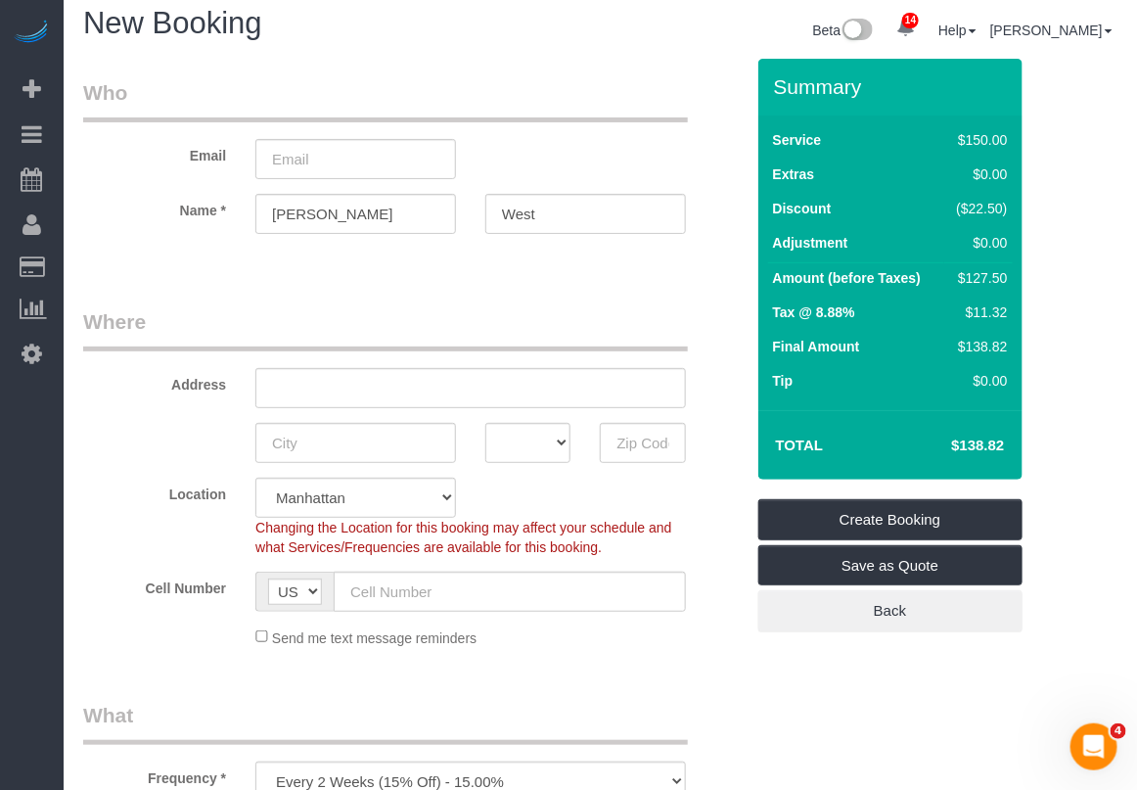
scroll to position [0, 0]
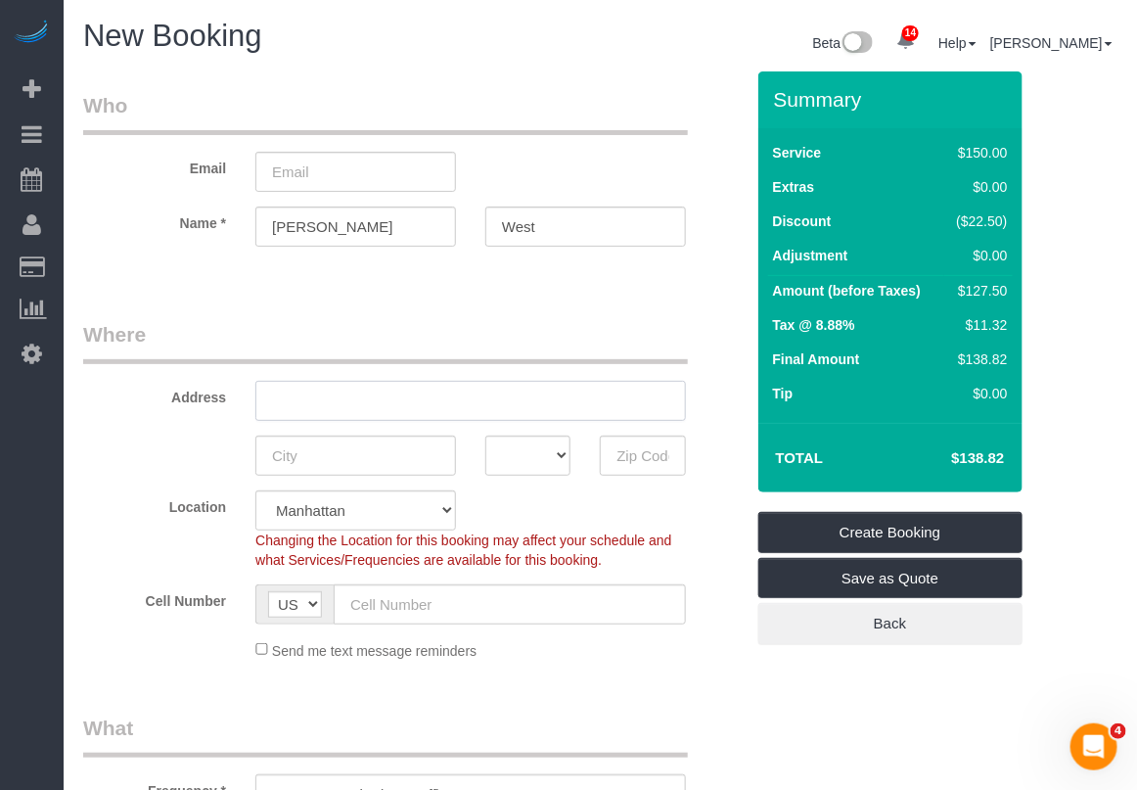
click at [408, 402] on input "text" at bounding box center [470, 401] width 430 height 40
paste input "165 Christopher St"
type input "165 Christopher St"
click at [373, 470] on input "text" at bounding box center [355, 455] width 201 height 40
click at [319, 457] on input "text" at bounding box center [355, 455] width 201 height 40
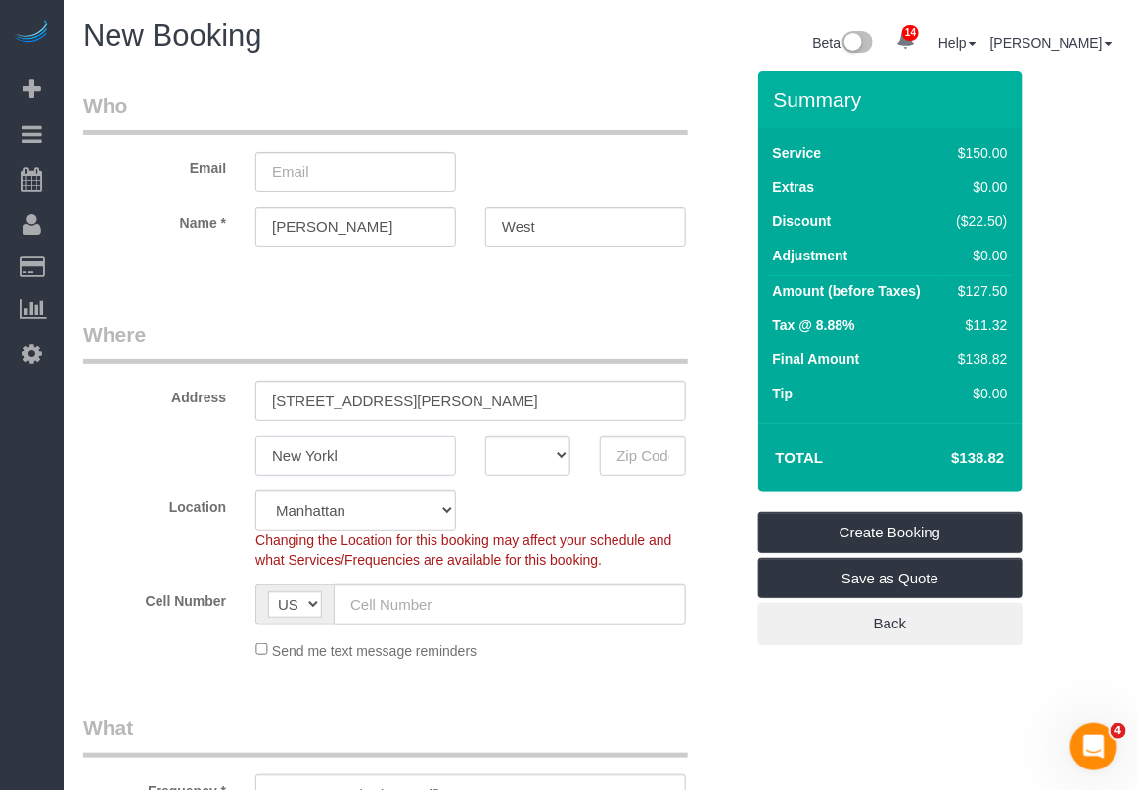
click at [370, 453] on input "New Yorkl" at bounding box center [355, 455] width 201 height 40
type input "[US_STATE]"
click at [647, 445] on input "text" at bounding box center [642, 455] width 85 height 40
type input "10014"
click at [554, 462] on select "AK AL AR AZ CA CO CT DC DE FL GA HI IA ID IL IN KS KY LA MA MD ME MI MN MO MS M…" at bounding box center [527, 455] width 85 height 40
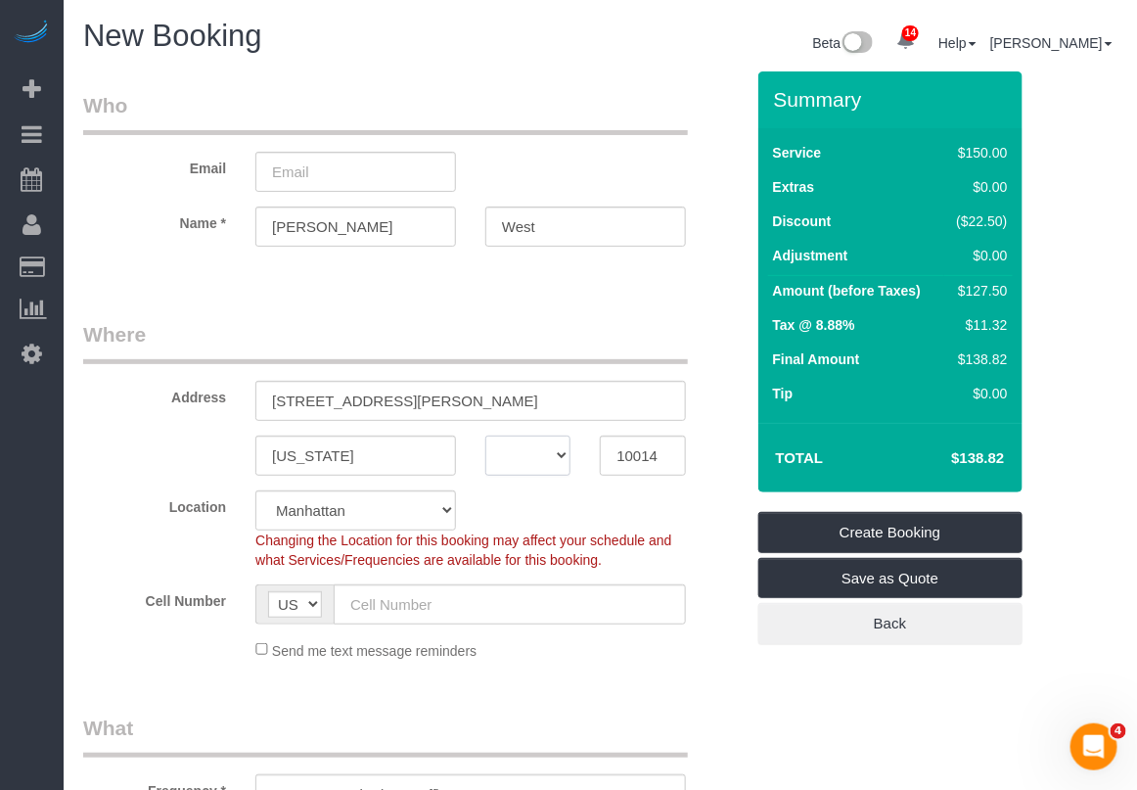
select select "NY"
click at [485, 435] on select "AK AL AR AZ CA CO CT DC DE FL GA HI IA ID IL IN KS KY LA MA MD ME MI MN MO MS M…" at bounding box center [527, 455] width 85 height 40
click at [429, 616] on input "text" at bounding box center [510, 604] width 352 height 40
paste input "(917) 359-9632"
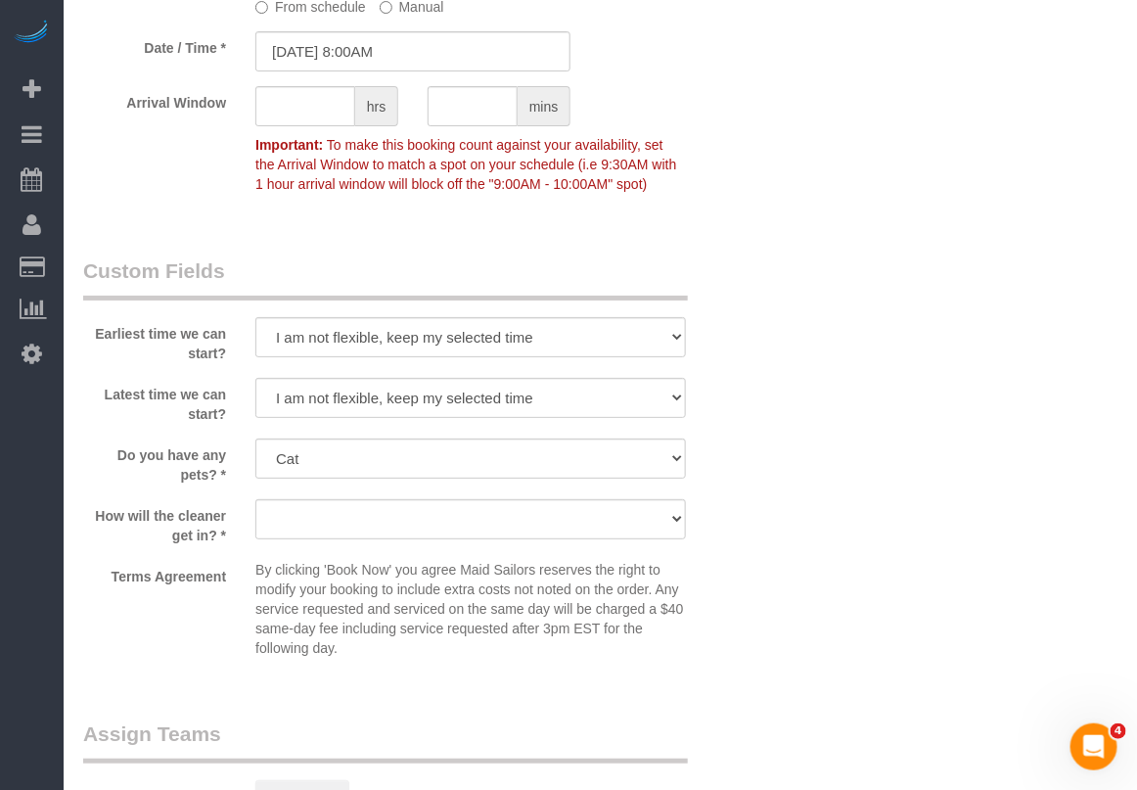
scroll to position [2324, 0]
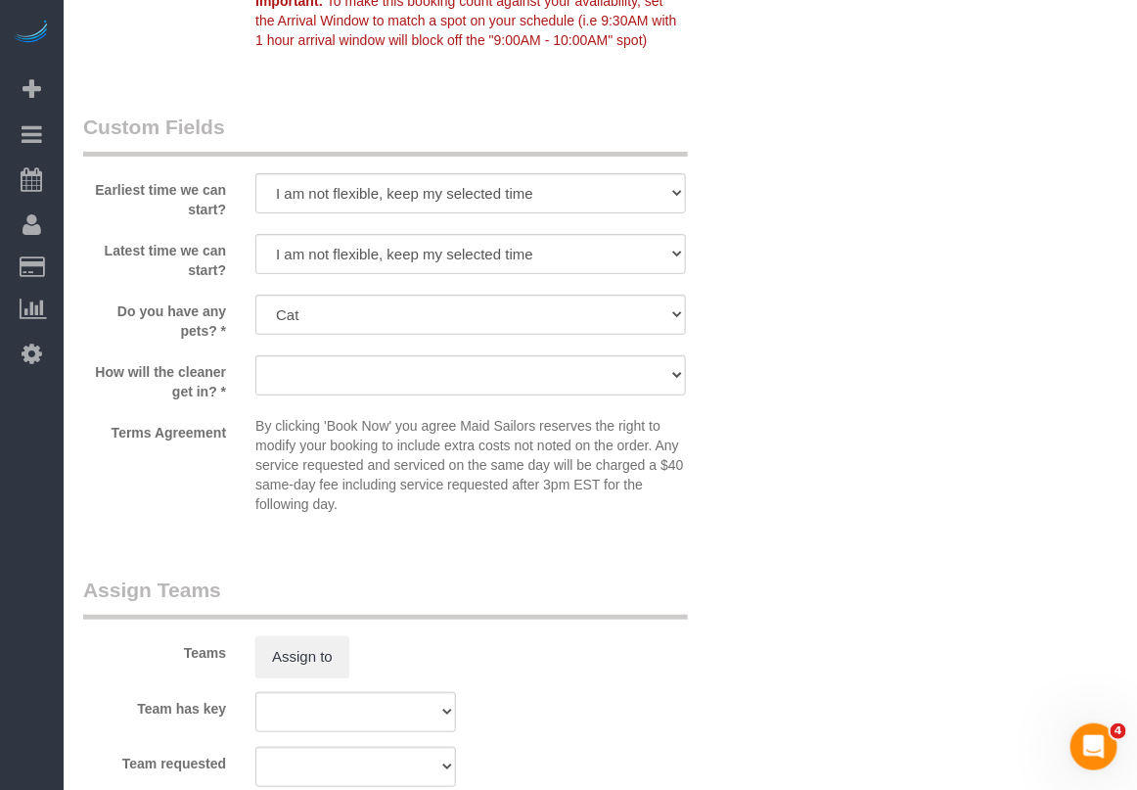
type input "(917) 359-9632"
click at [411, 389] on select "We'll let you in. Doorman/Front Desk has the key. Other (Provide details)" at bounding box center [470, 375] width 430 height 40
select select "number:5"
click at [255, 355] on select "We'll let you in. Doorman/Front Desk has the key. Other (Provide details)" at bounding box center [470, 375] width 430 height 40
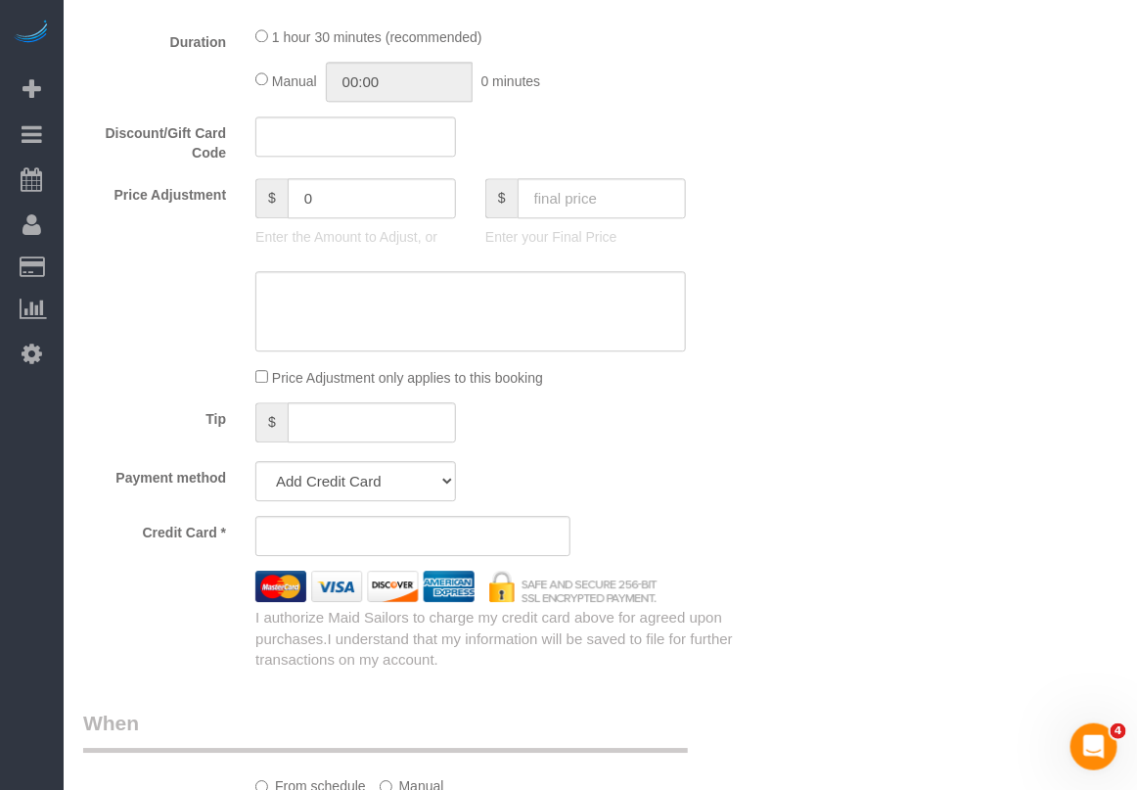
scroll to position [1468, 0]
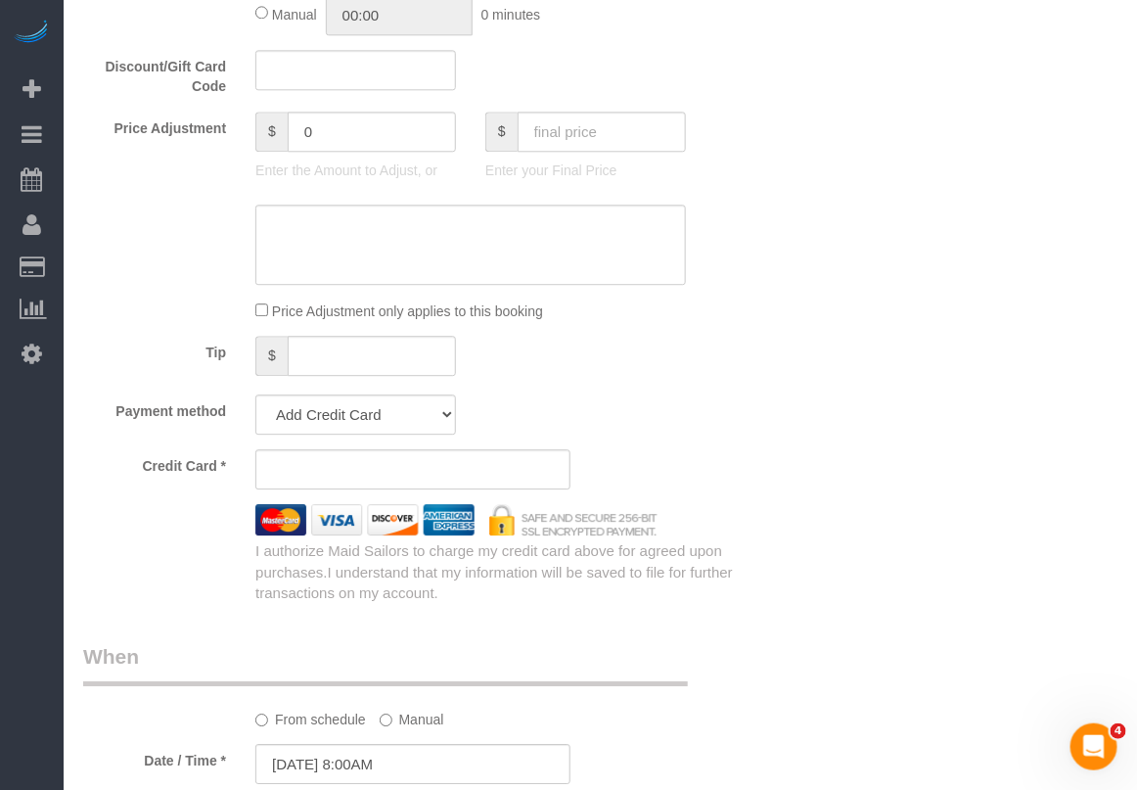
click at [734, 362] on div "Tip $" at bounding box center [413, 358] width 690 height 44
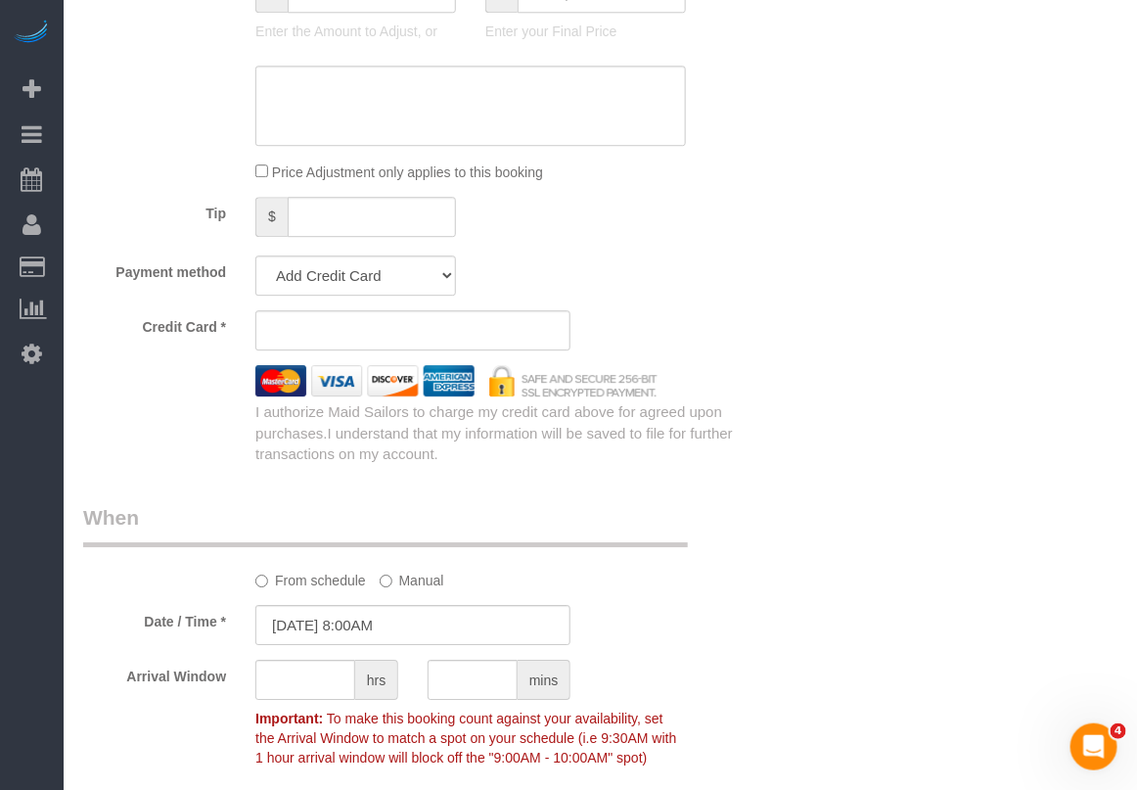
scroll to position [1834, 0]
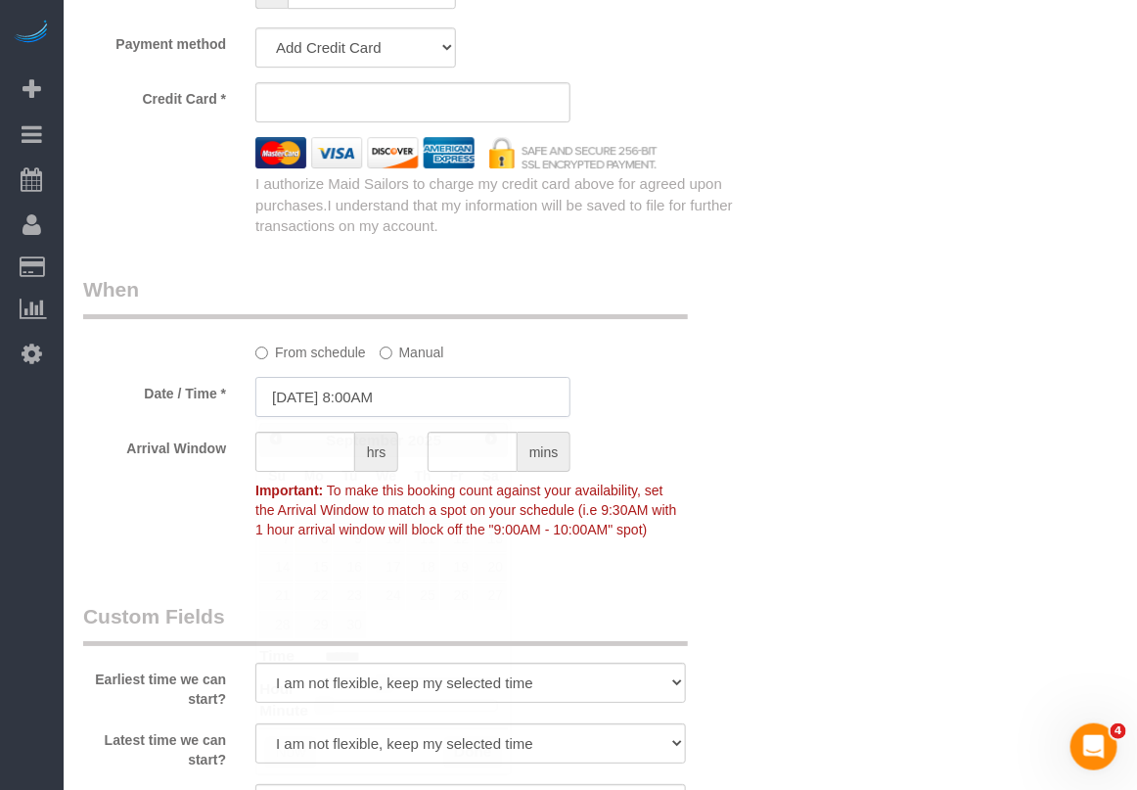
click at [404, 404] on input "09/08/2025 8:00AM" at bounding box center [412, 397] width 315 height 40
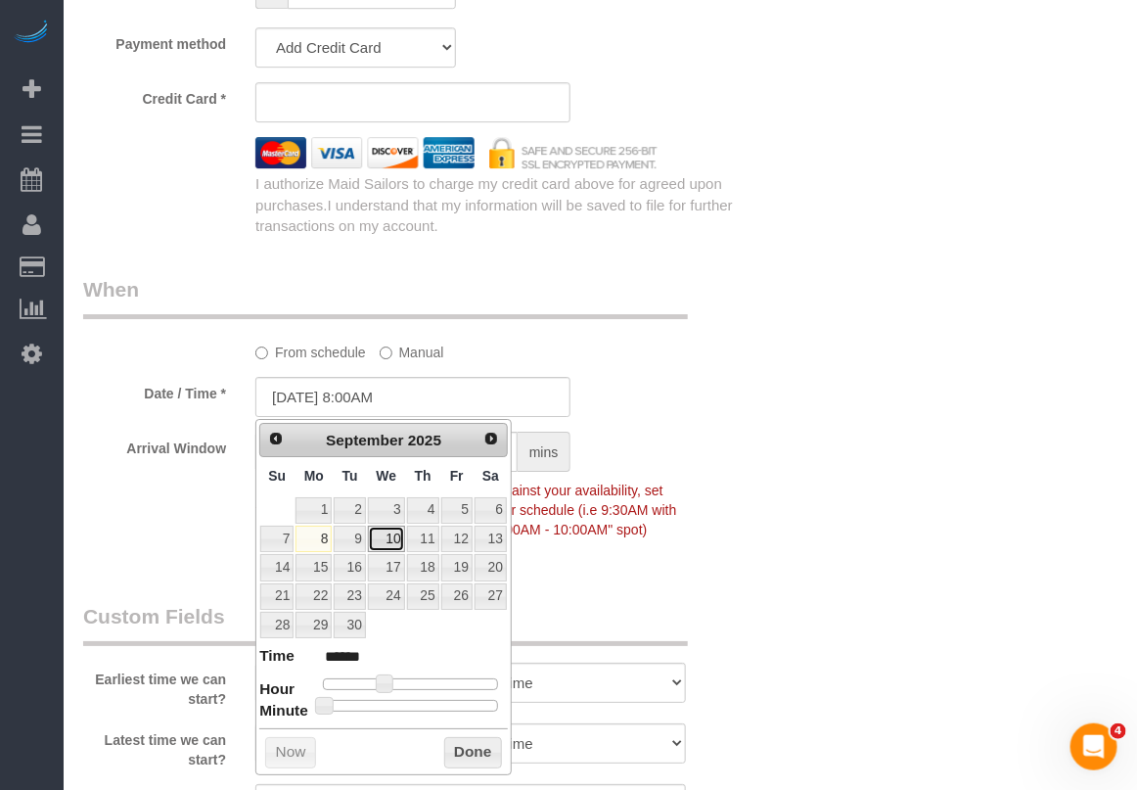
click at [382, 538] on link "10" at bounding box center [386, 538] width 37 height 26
type input "09/10/2025 9:00AM"
type input "******"
click at [388, 688] on span at bounding box center [392, 683] width 18 height 18
click at [391, 690] on span at bounding box center [392, 683] width 18 height 18
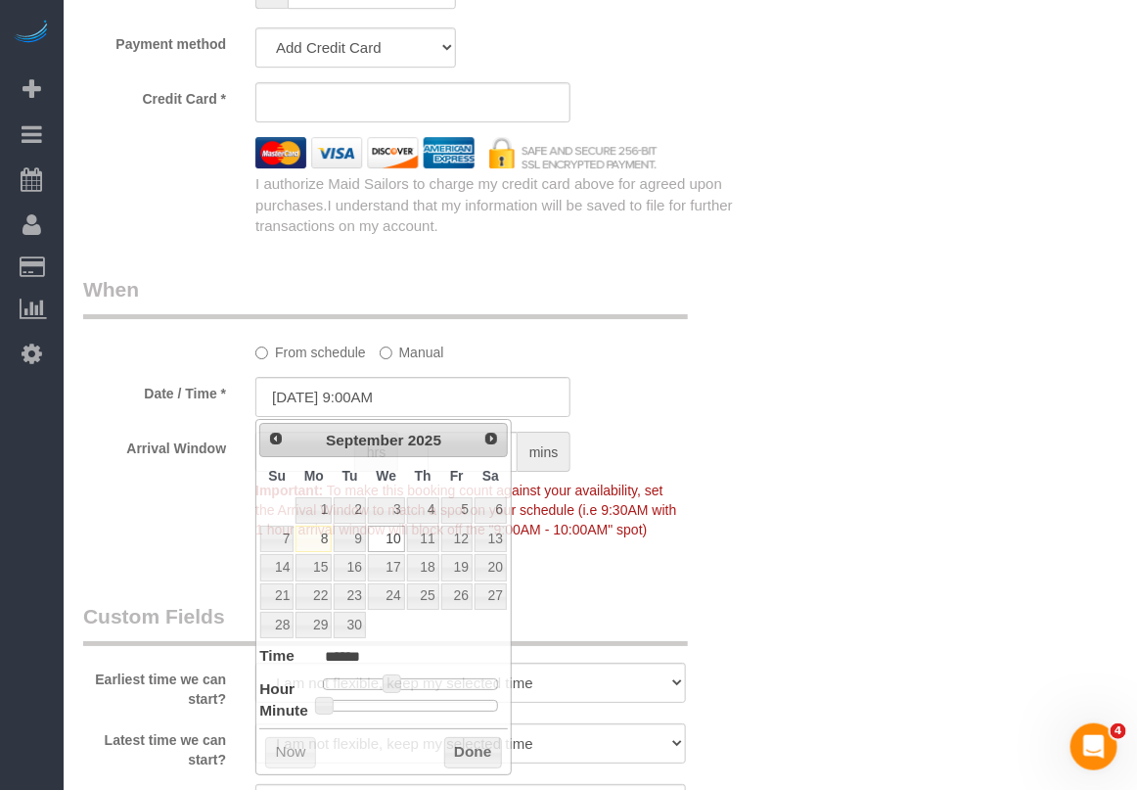
click at [649, 401] on div "Date / Time * 09/10/2025 9:00AM" at bounding box center [413, 397] width 690 height 40
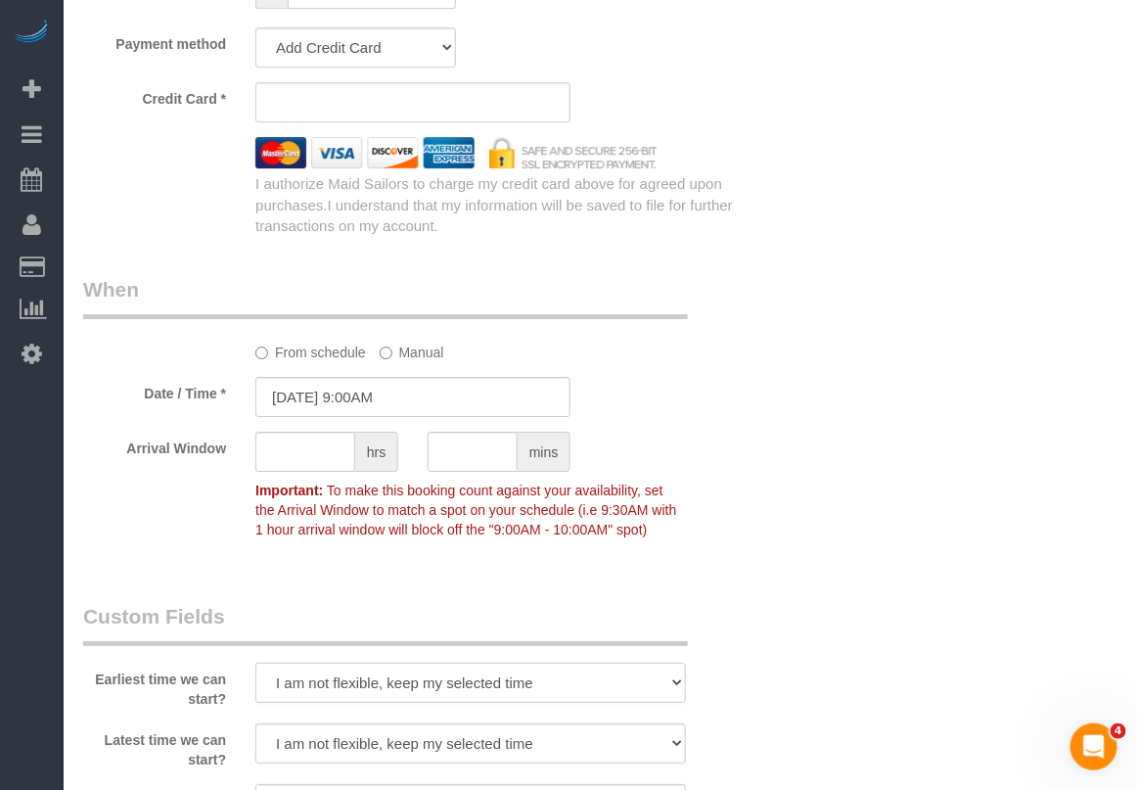
click at [668, 691] on select "I am not flexible, keep my selected time 8:00 AM 9:00 AM 10:00 AM 11:00 AM 12:0…" at bounding box center [470, 682] width 430 height 40
select select "number:57"
click at [255, 662] on select "I am not flexible, keep my selected time 8:00 AM 9:00 AM 10:00 AM 11:00 AM 12:0…" at bounding box center [470, 682] width 430 height 40
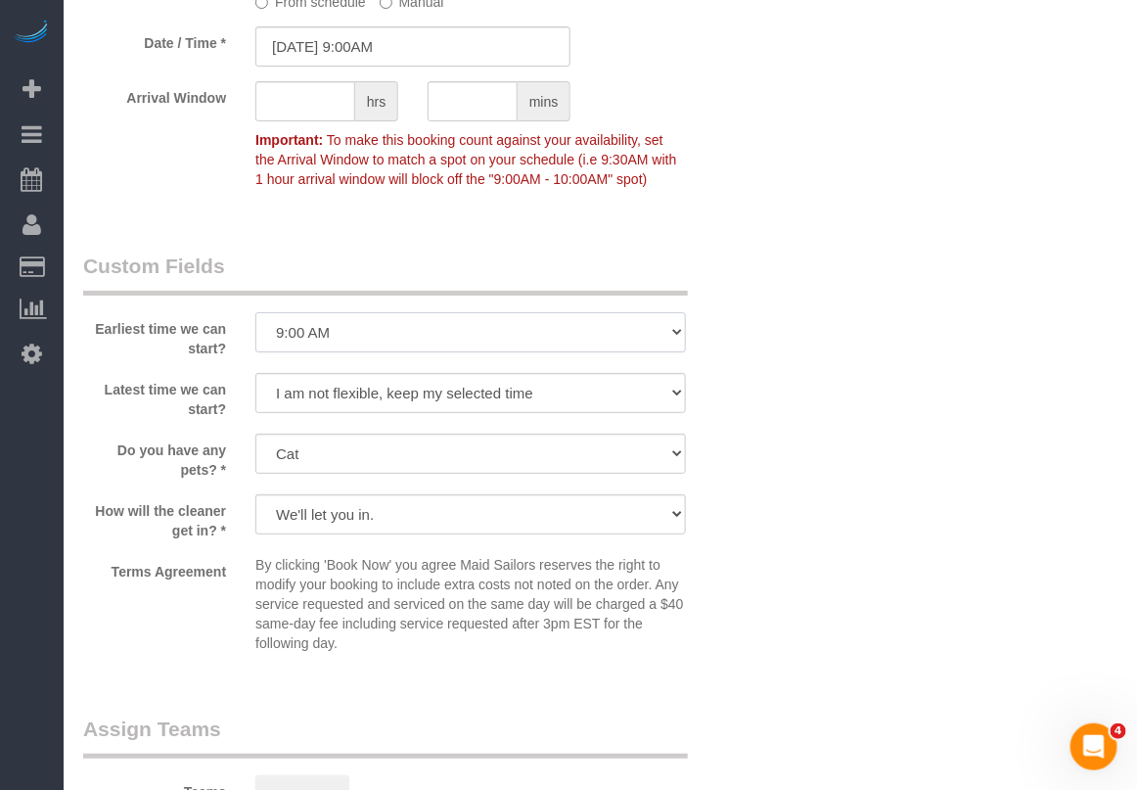
scroll to position [2201, 0]
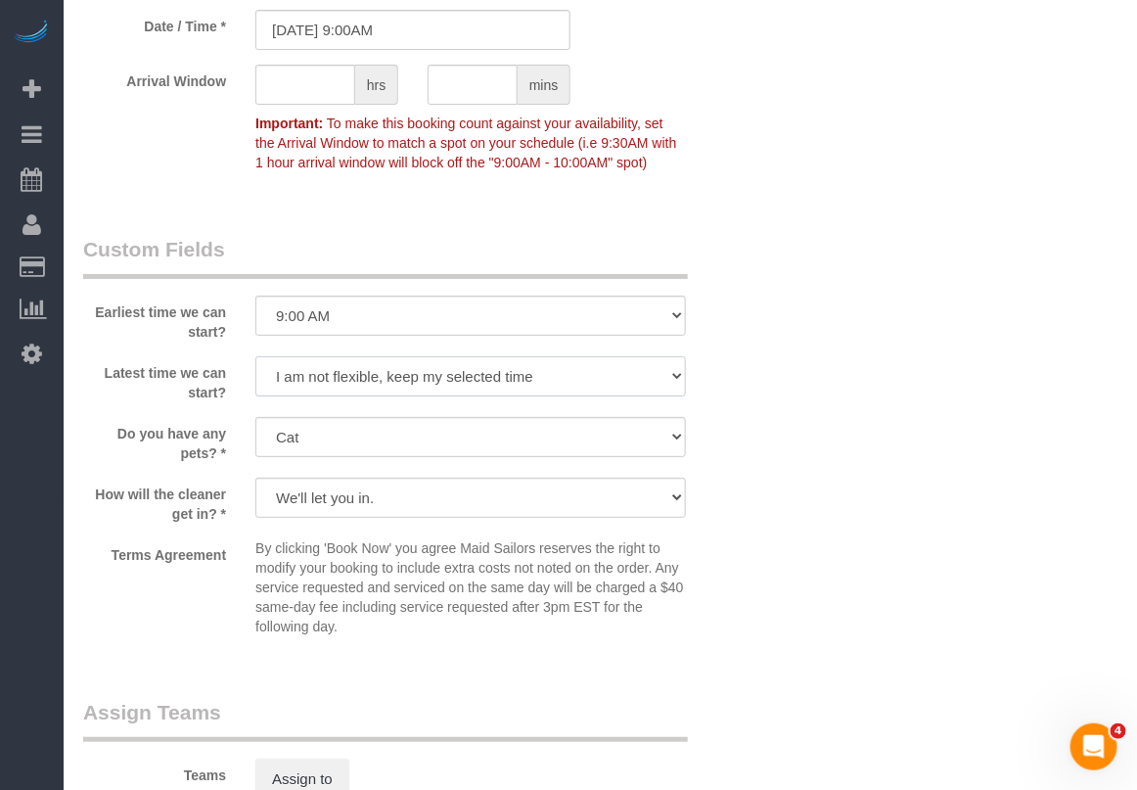
click at [665, 372] on select "I am not flexible, keep my selected time 8:00 AM 9:00 AM 10:00 AM 11:00 AM 12:0…" at bounding box center [470, 376] width 430 height 40
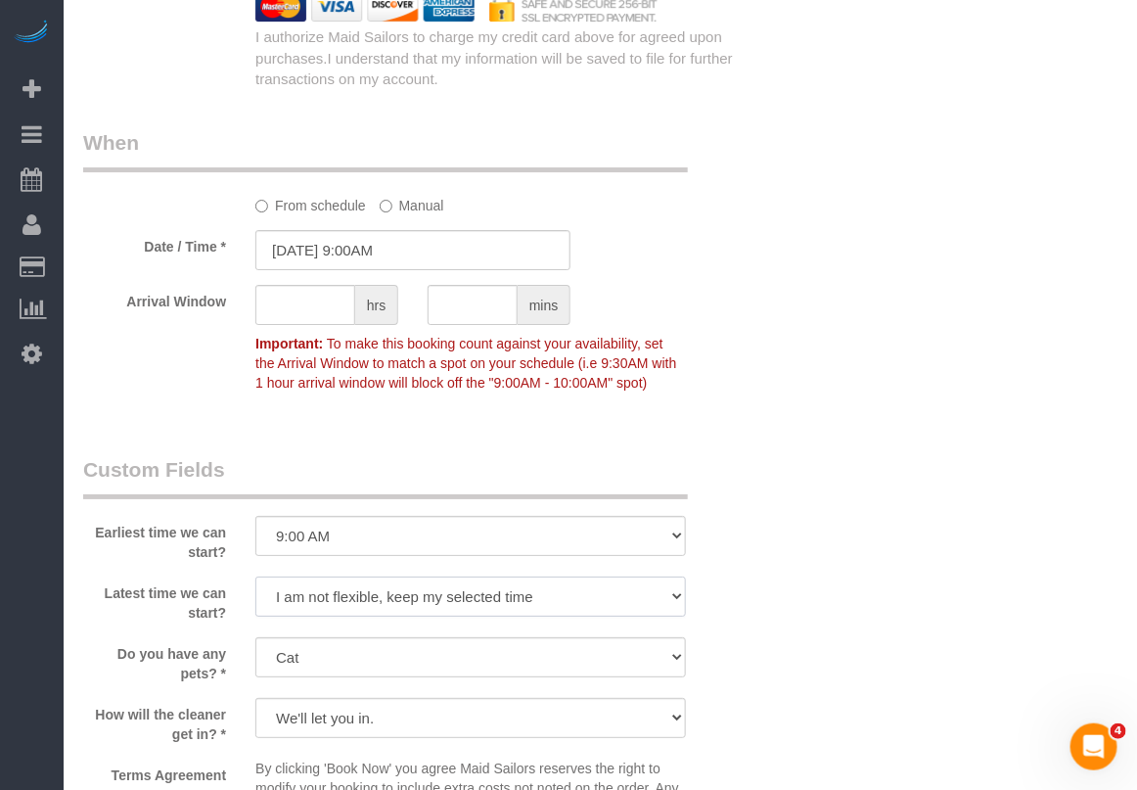
scroll to position [1957, 0]
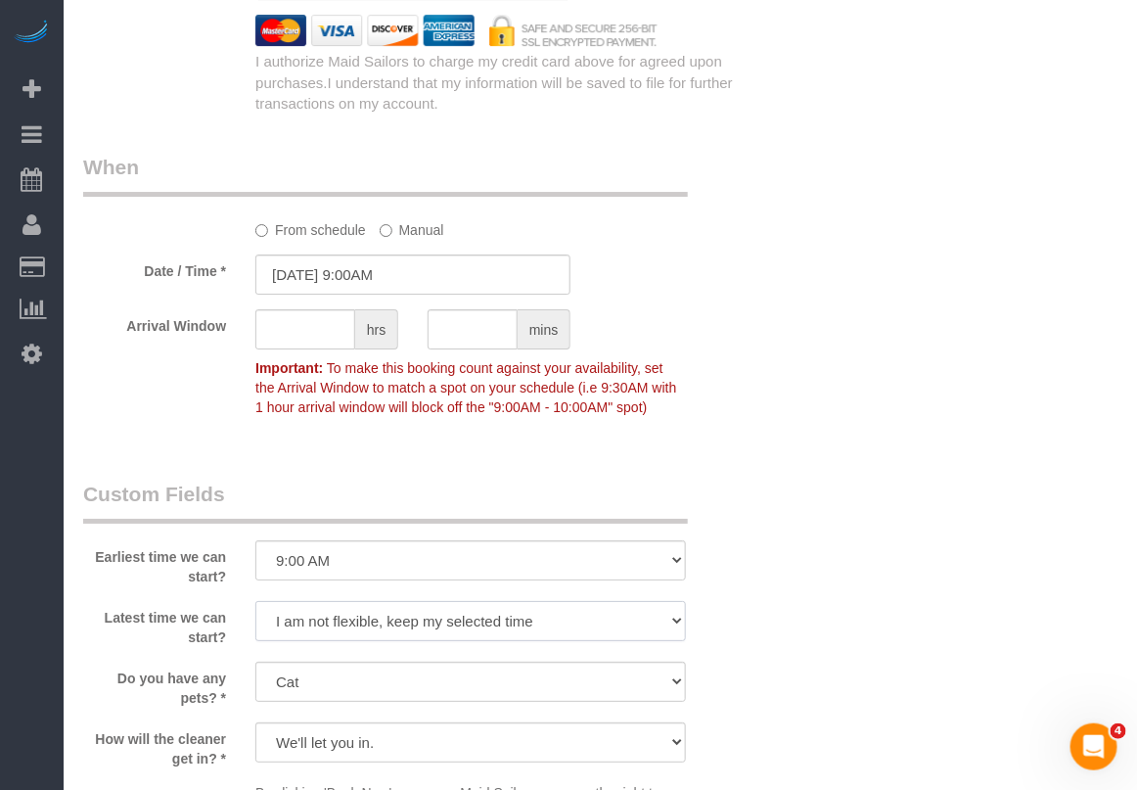
click at [673, 621] on select "I am not flexible, keep my selected time 8:00 AM 9:00 AM 10:00 AM 11:00 AM 12:0…" at bounding box center [470, 621] width 430 height 40
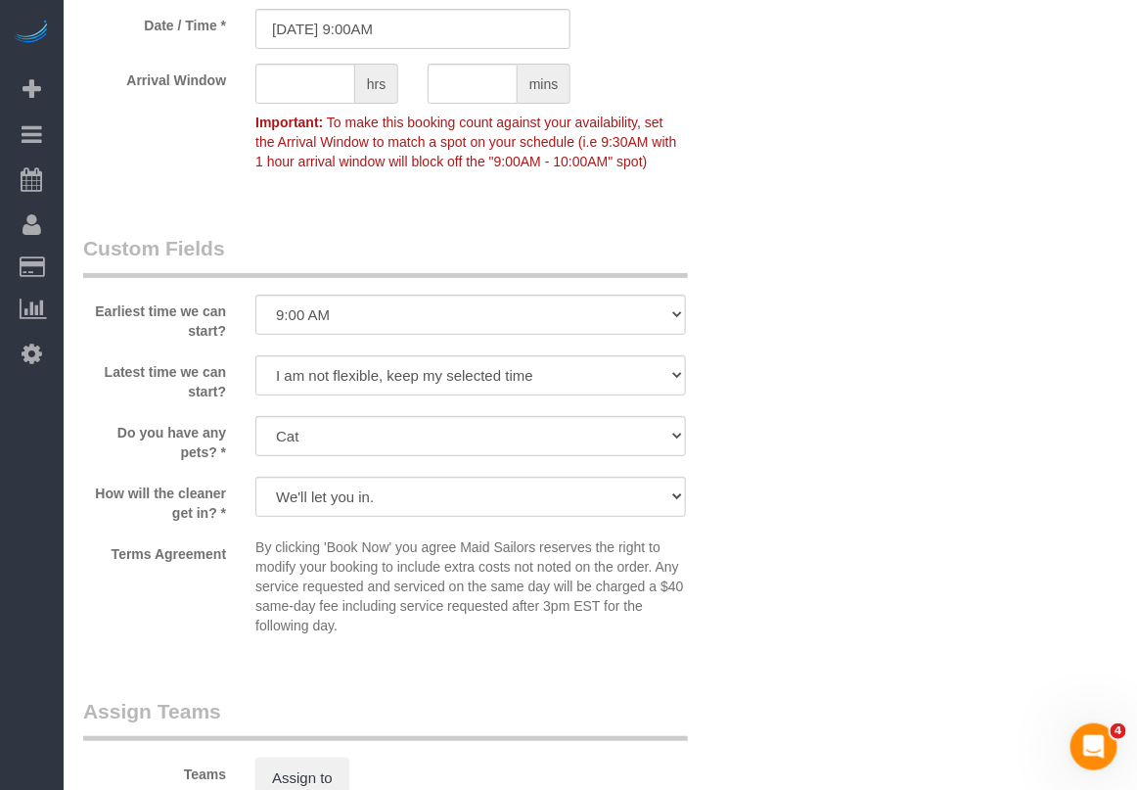
scroll to position [2201, 0]
click at [463, 385] on select "I am not flexible, keep my selected time 8:00 AM 9:00 AM 10:00 AM 11:00 AM 12:0…" at bounding box center [470, 376] width 430 height 40
select select "number:73"
click at [255, 356] on select "I am not flexible, keep my selected time 8:00 AM 9:00 AM 10:00 AM 11:00 AM 12:0…" at bounding box center [470, 376] width 430 height 40
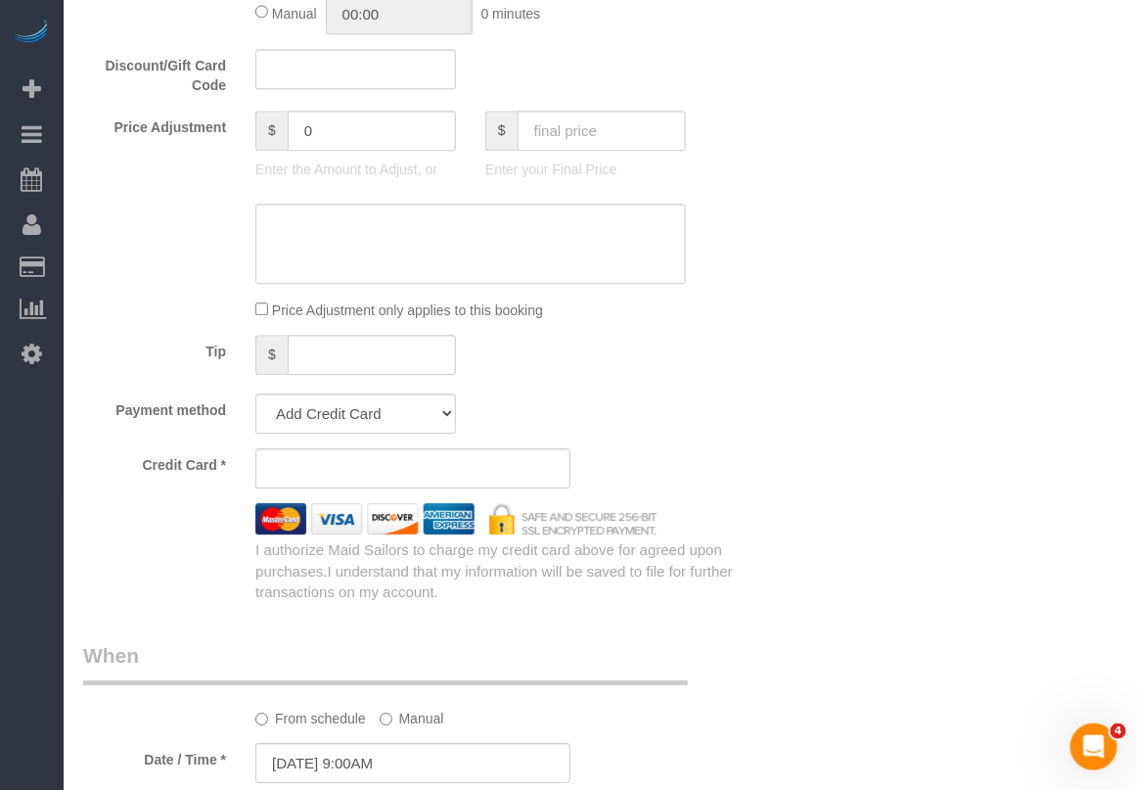
scroll to position [1468, 0]
click at [338, 484] on sui-stripe-card at bounding box center [412, 469] width 315 height 40
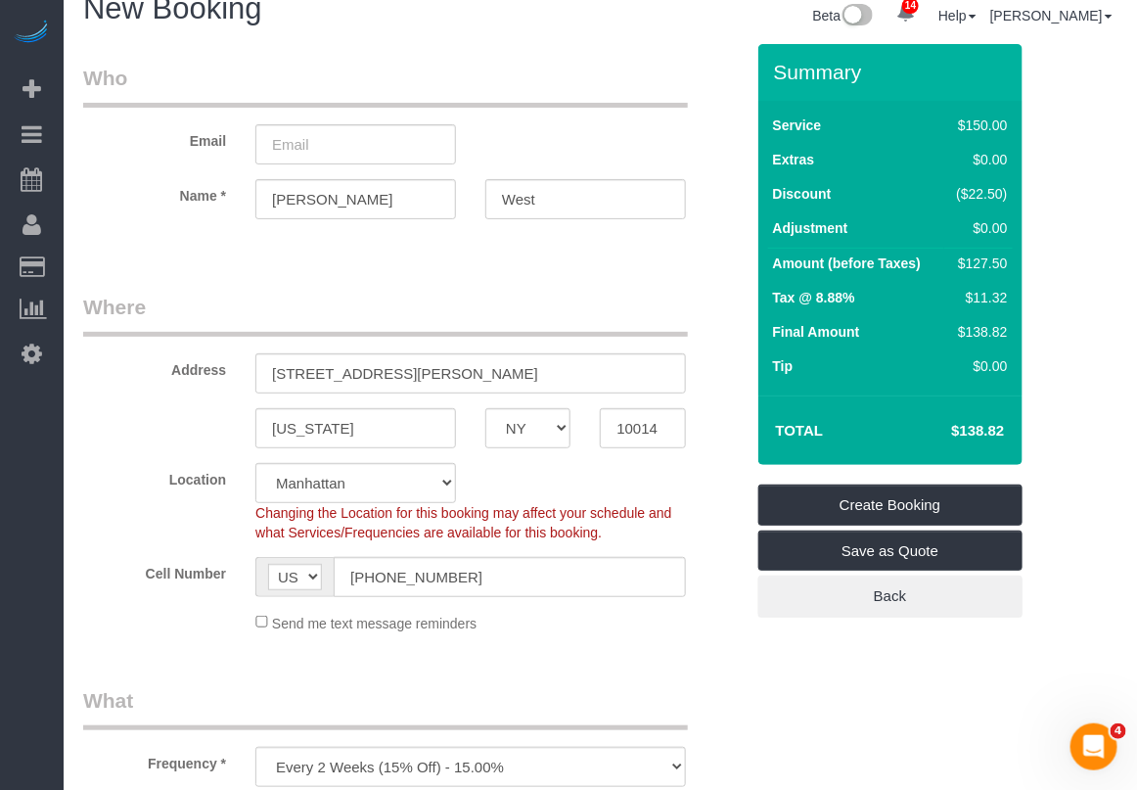
scroll to position [0, 0]
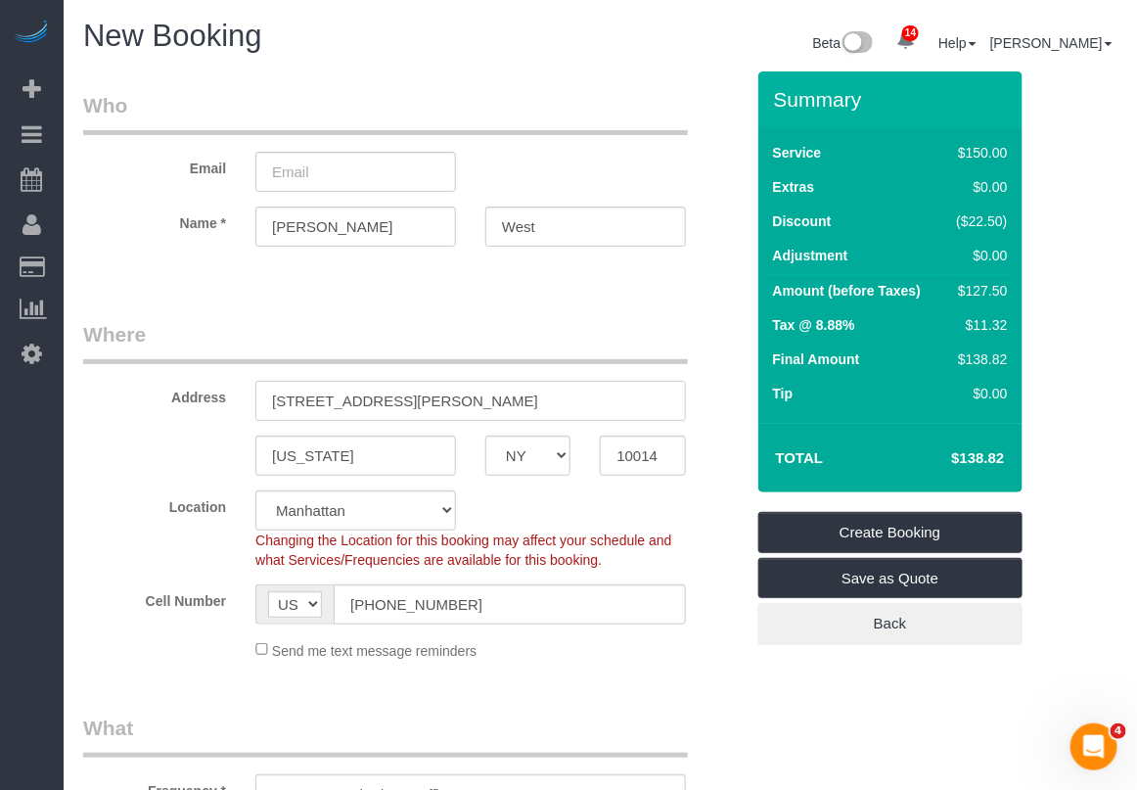
click at [426, 401] on input "165 Christopher St" at bounding box center [470, 401] width 430 height 40
click at [396, 402] on input "165 Christopher St Apt" at bounding box center [470, 401] width 430 height 40
click at [471, 399] on input "165 Christopher Street Apt" at bounding box center [470, 401] width 430 height 40
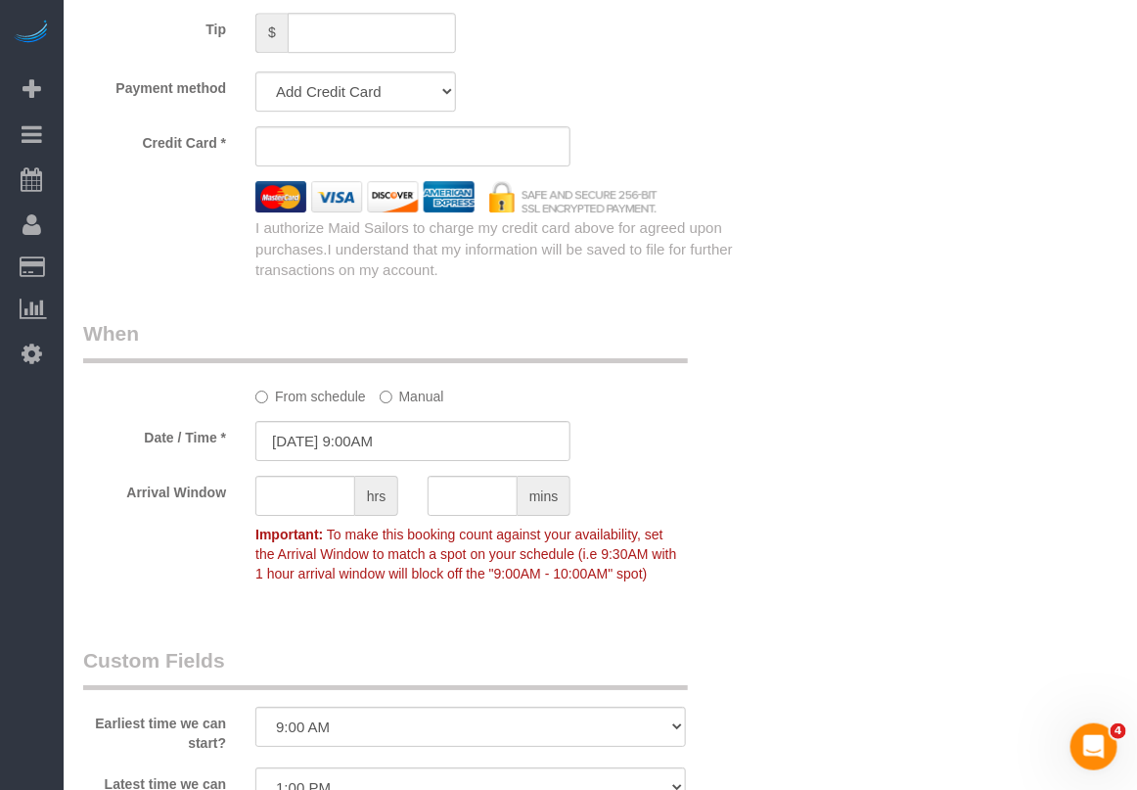
scroll to position [1590, 0]
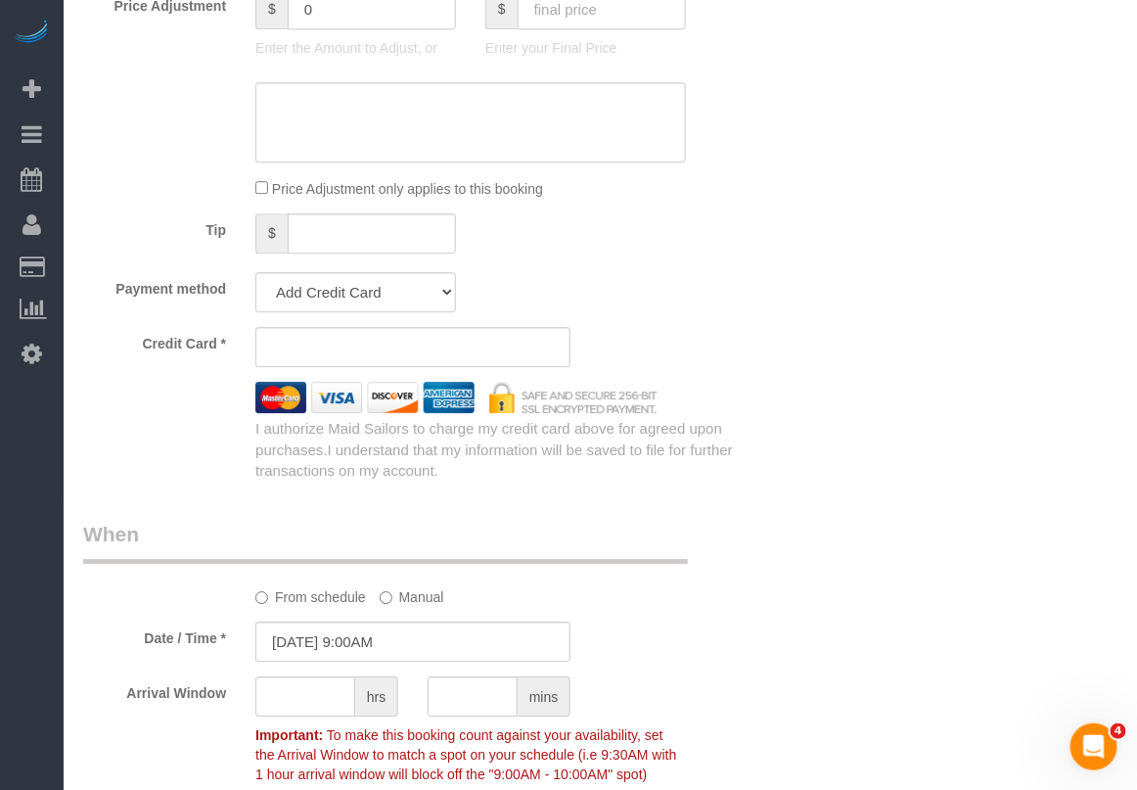
type input "165 Christopher Street Apt 5H"
click at [612, 291] on div "Payment method Add Credit Card Cash Check Paypal" at bounding box center [413, 292] width 690 height 40
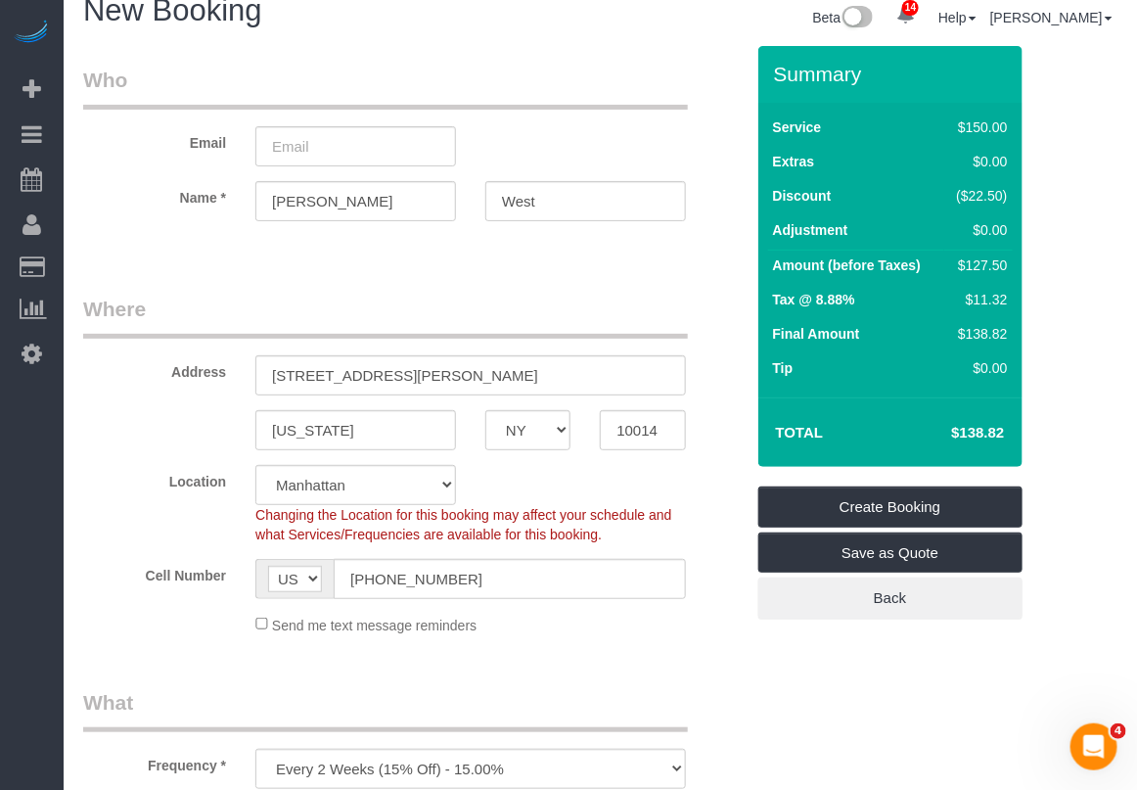
scroll to position [0, 0]
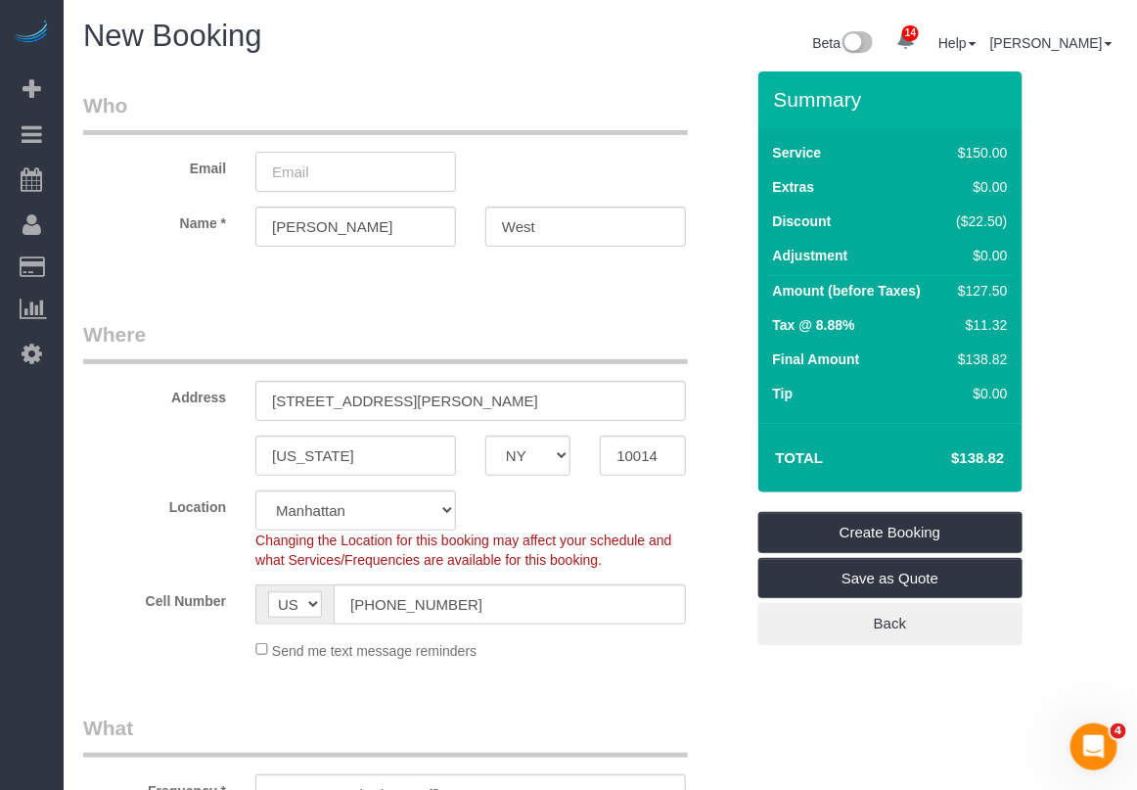
click at [345, 169] on input "email" at bounding box center [355, 172] width 201 height 40
type input "lauraleawest@gmail.com"
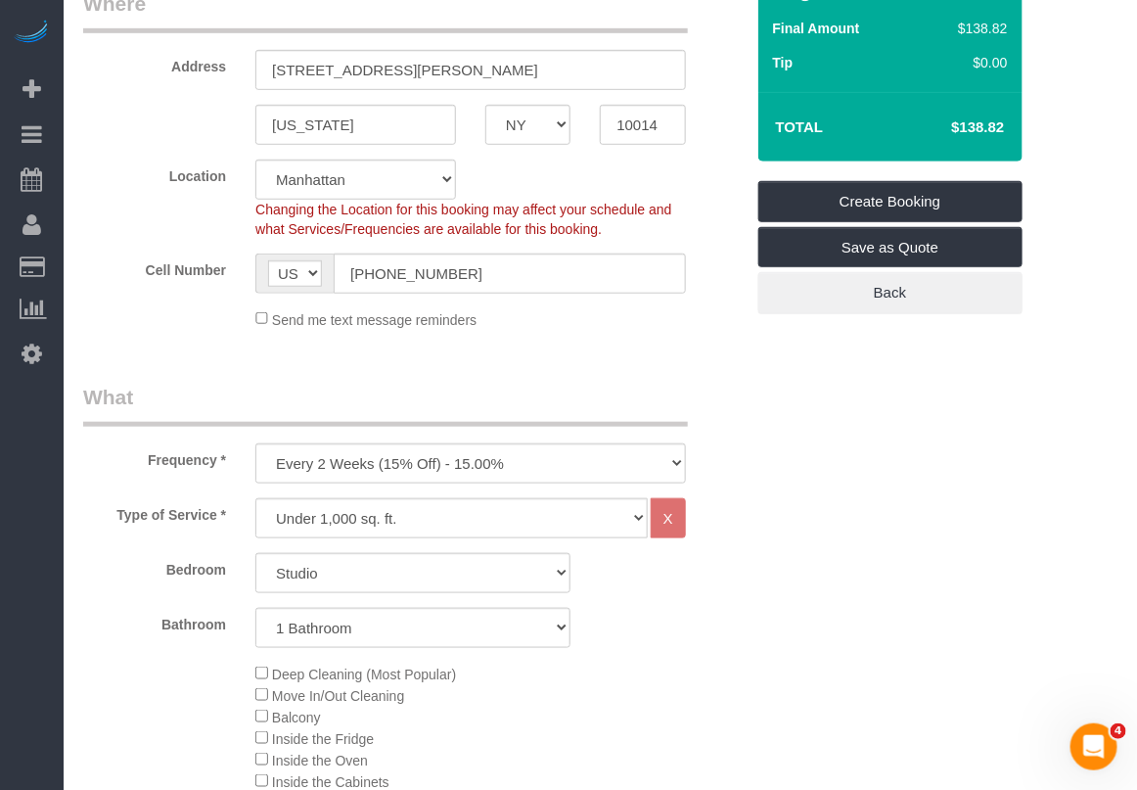
scroll to position [289, 0]
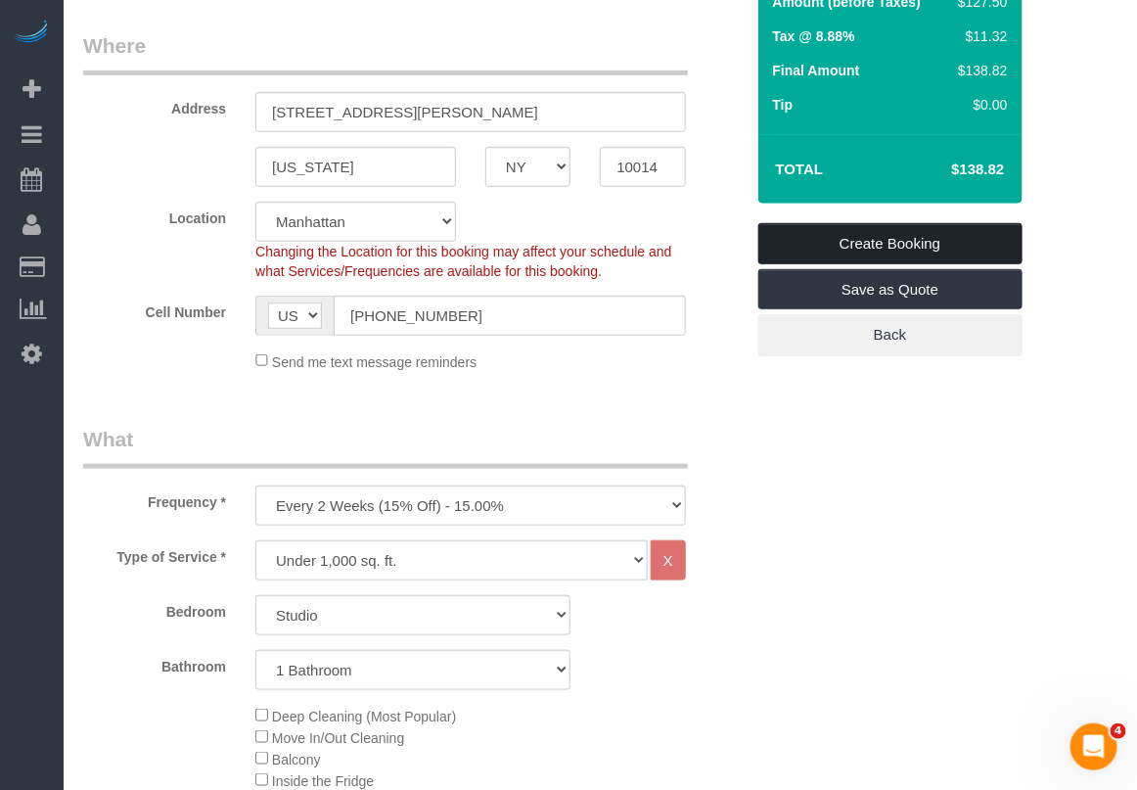
click at [827, 241] on link "Create Booking" at bounding box center [890, 243] width 264 height 41
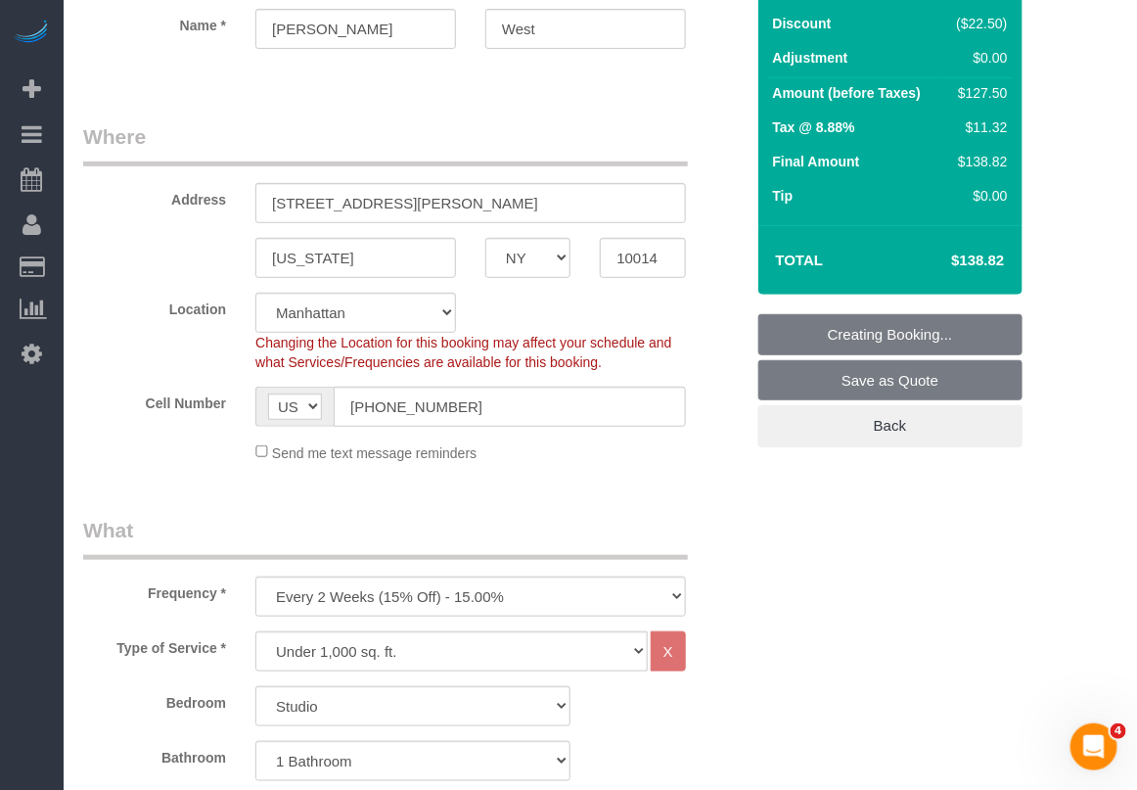
scroll to position [0, 0]
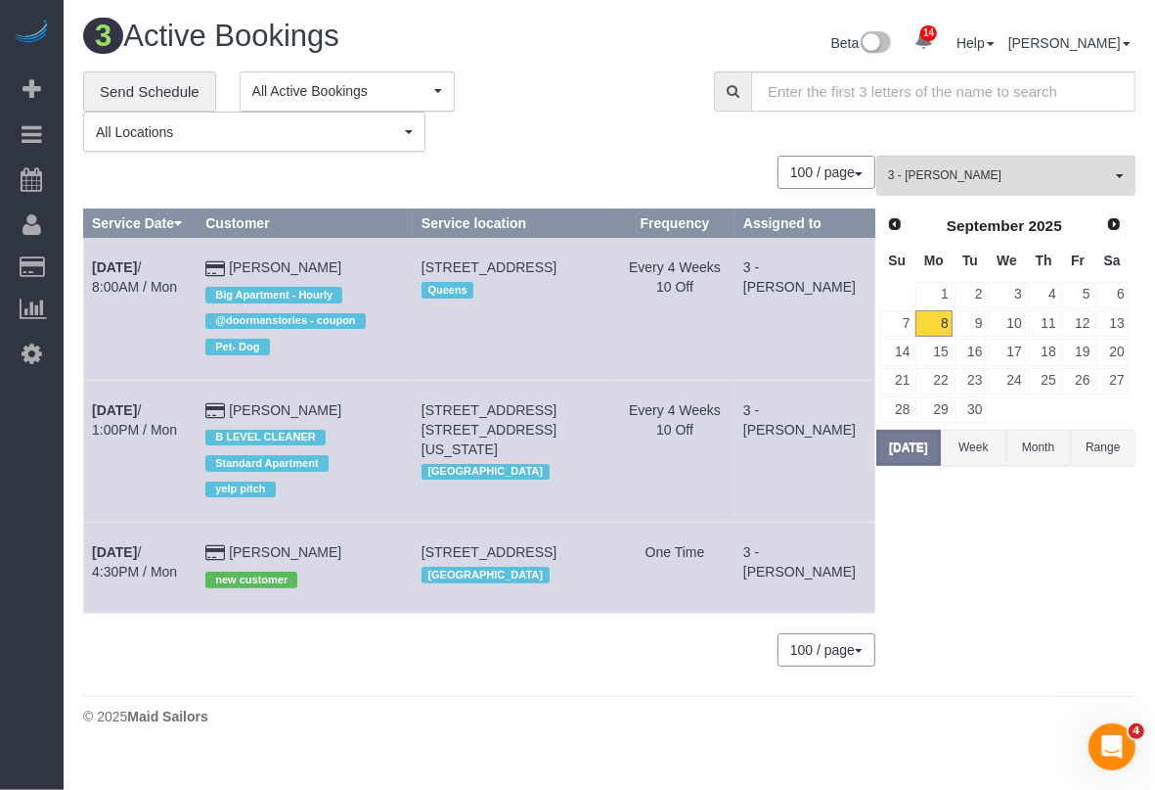
click at [662, 130] on div "**********" at bounding box center [384, 111] width 602 height 81
drag, startPoint x: 577, startPoint y: 745, endPoint x: 568, endPoint y: 737, distance: 11.8
click at [577, 745] on body "14 Beta Your Notifications You have 0 alerts × You have 2 to charge for 09/06/2…" at bounding box center [577, 395] width 1155 height 790
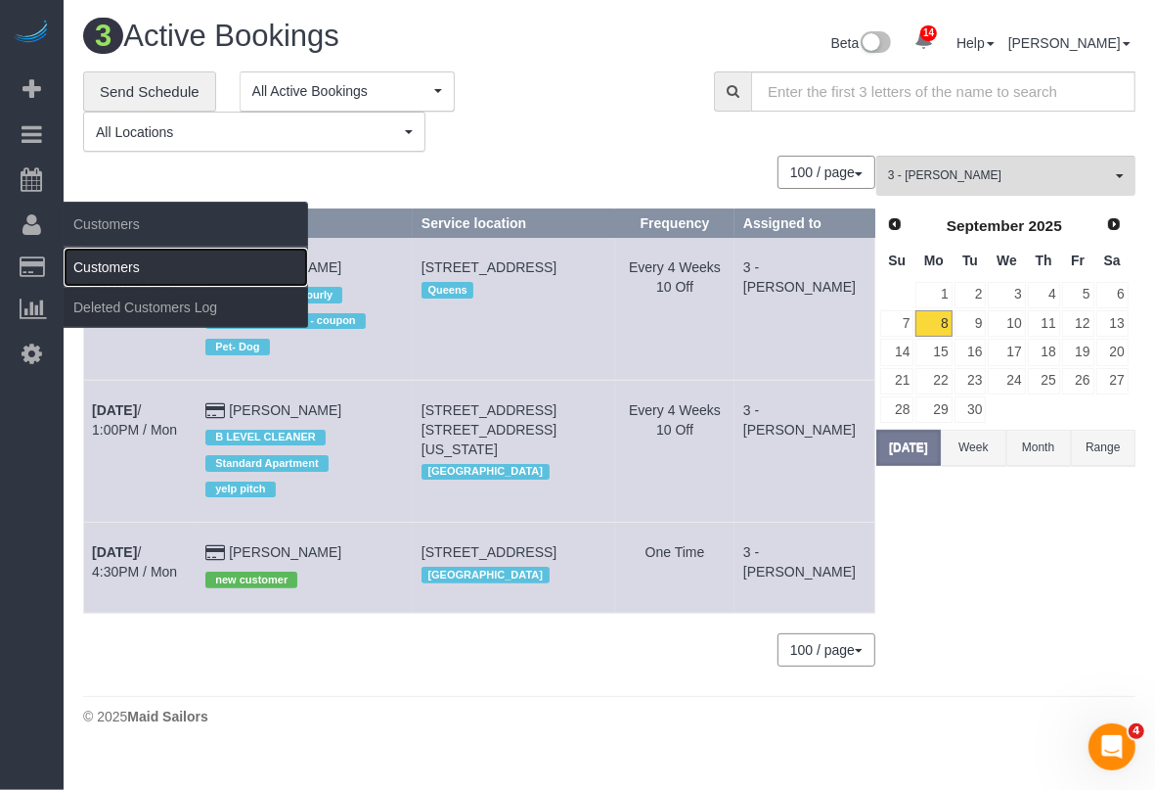
click at [123, 267] on link "Customers" at bounding box center [186, 267] width 245 height 39
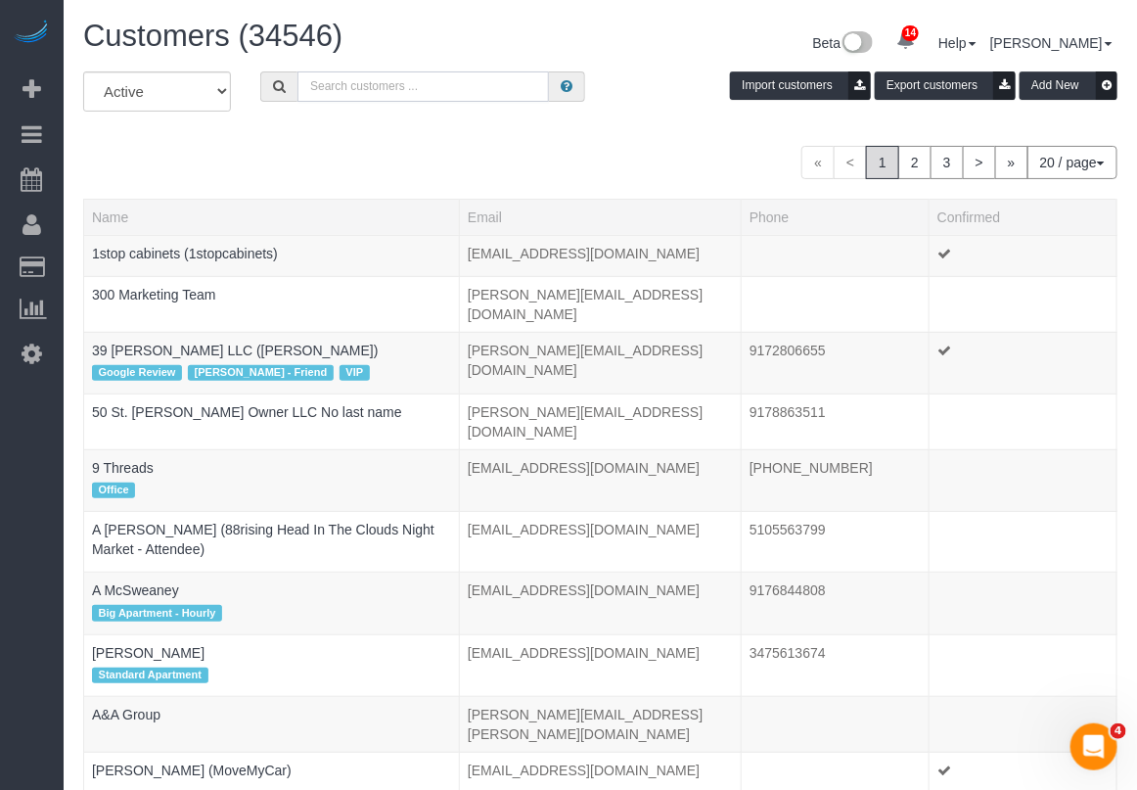
click at [393, 98] on input "text" at bounding box center [422, 86] width 251 height 30
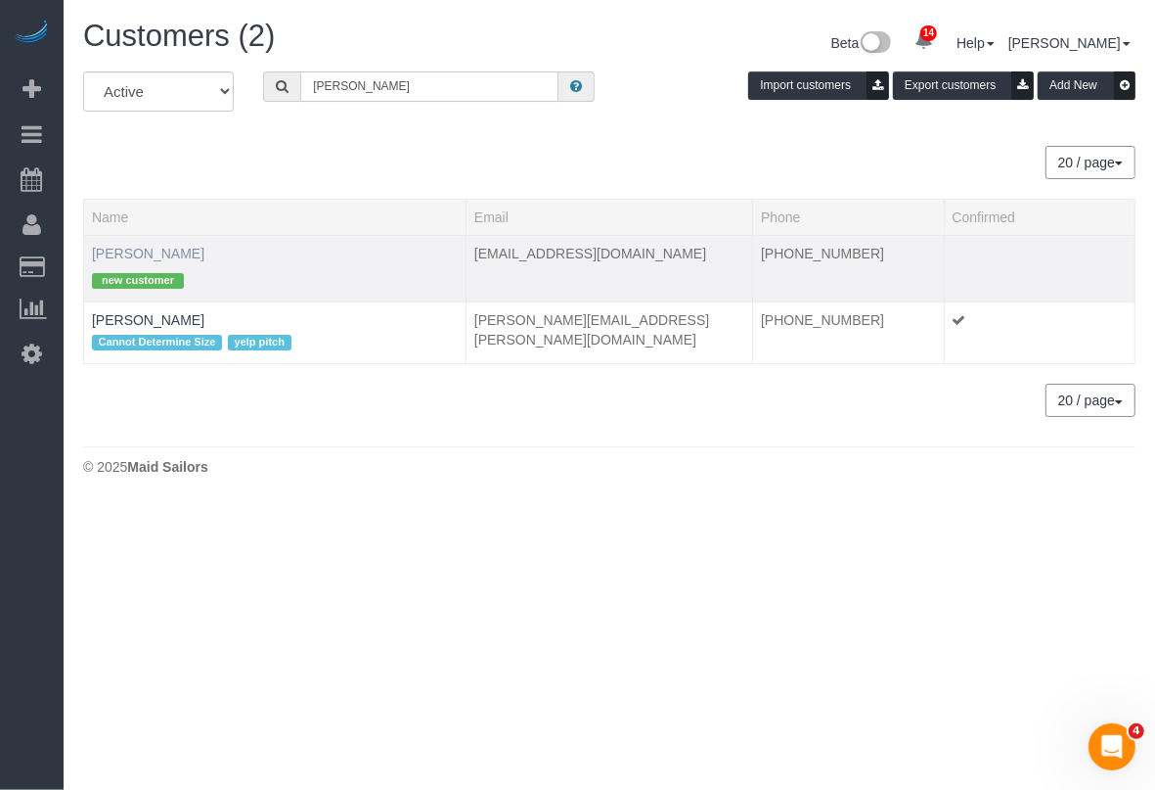
type input "[PERSON_NAME]"
click at [150, 250] on link "[PERSON_NAME]" at bounding box center [148, 254] width 113 height 16
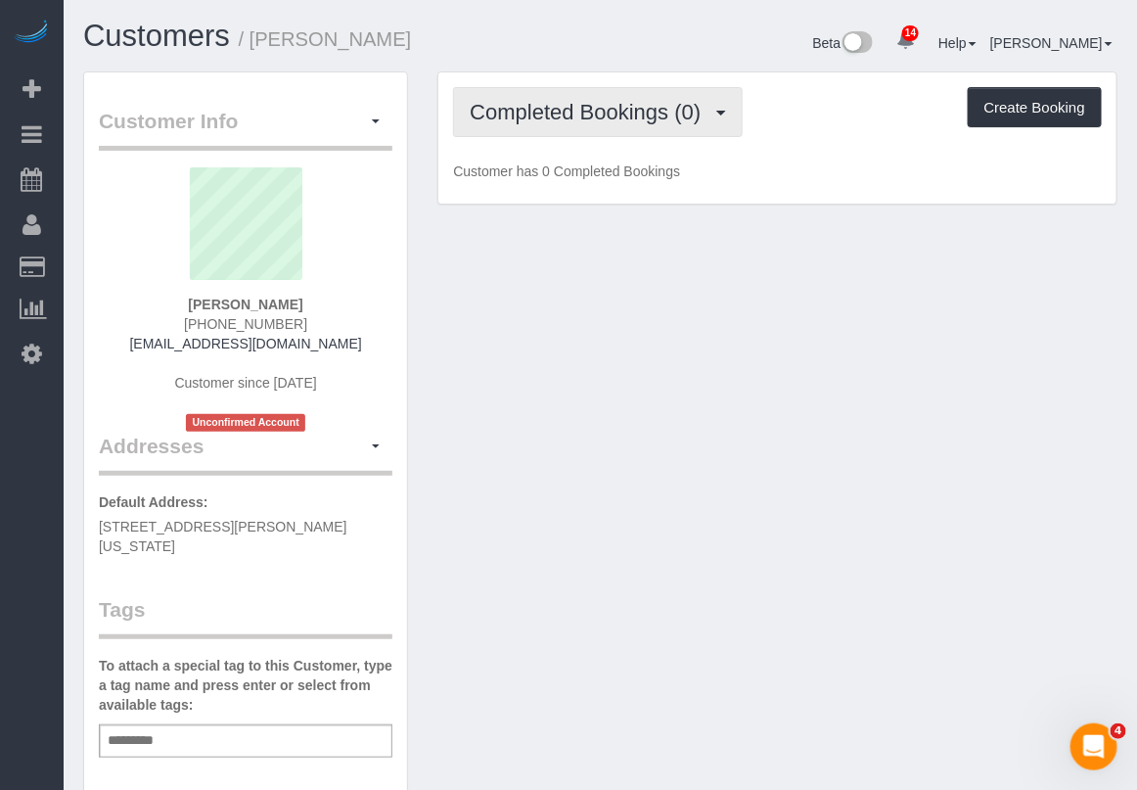
click at [588, 119] on span "Completed Bookings (0)" at bounding box center [590, 112] width 241 height 24
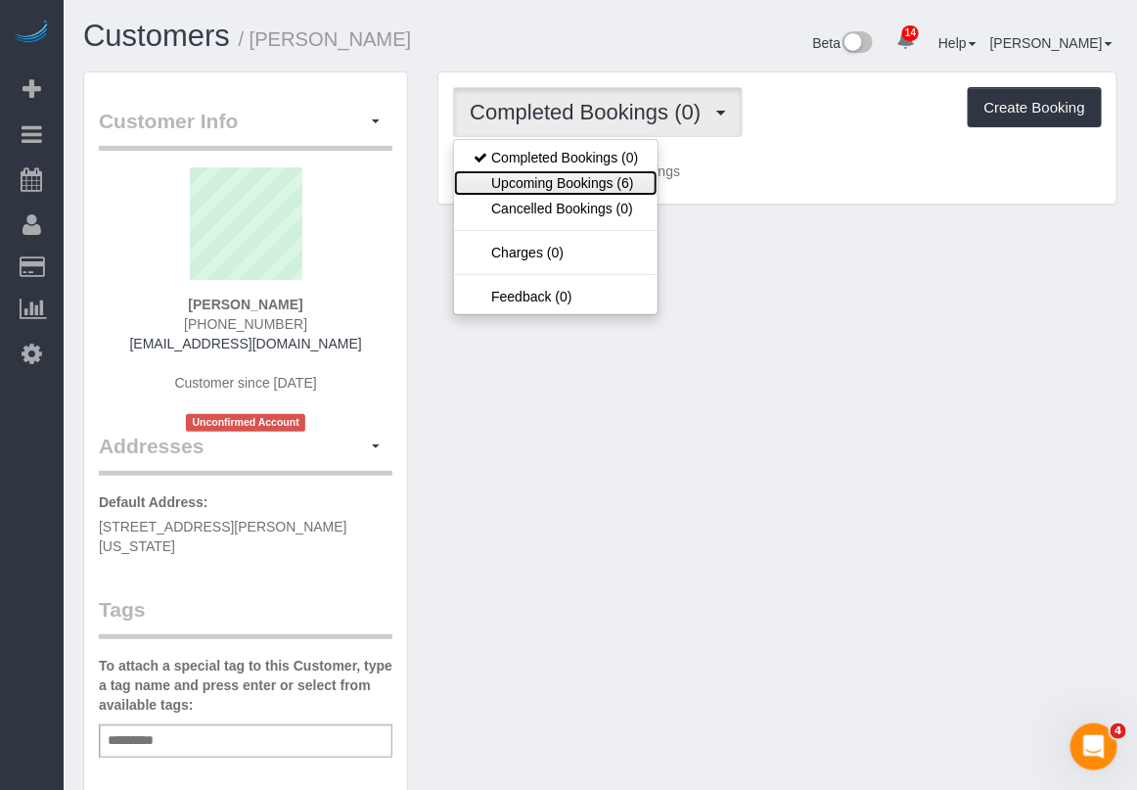
click at [589, 182] on link "Upcoming Bookings (6)" at bounding box center [556, 182] width 204 height 25
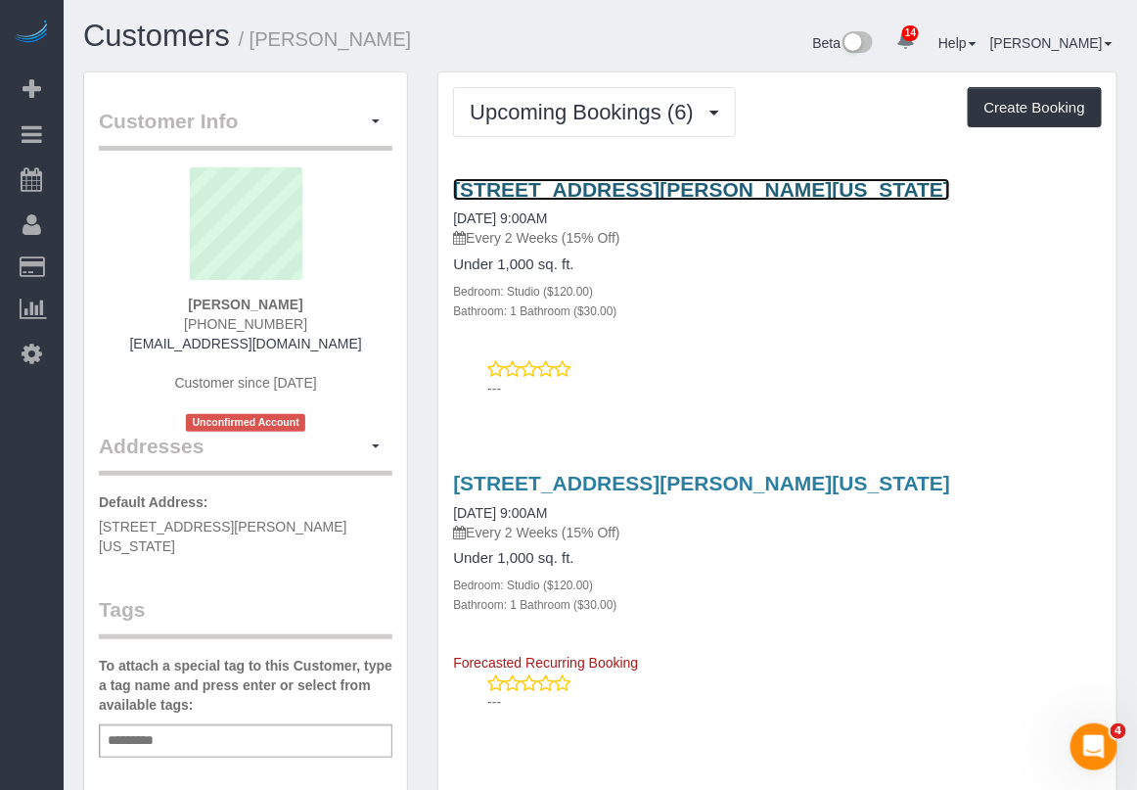
click at [643, 187] on link "[STREET_ADDRESS][PERSON_NAME][US_STATE]" at bounding box center [701, 189] width 497 height 23
click at [608, 188] on link "[STREET_ADDRESS][PERSON_NAME][US_STATE]" at bounding box center [701, 189] width 497 height 23
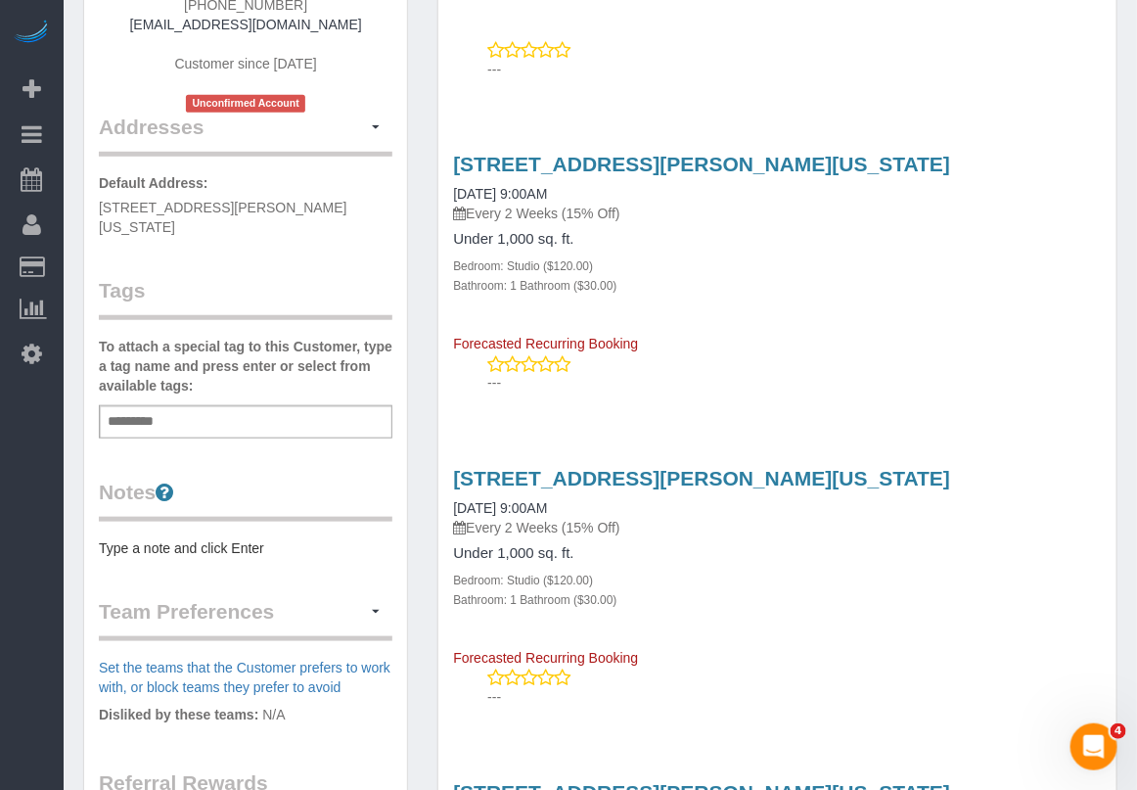
scroll to position [367, 0]
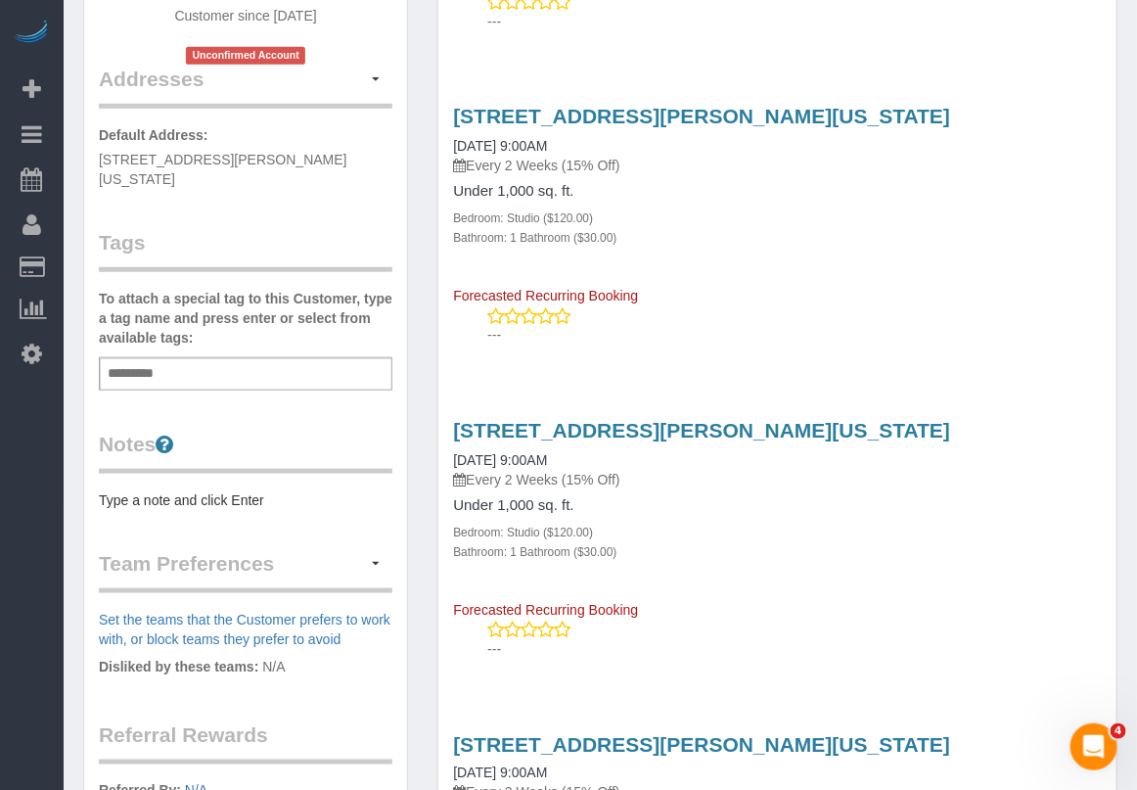
click at [832, 686] on div "Service Feedback 165 Christopher Street Apt 5h, New York, NY 10014 09/10/2025 9…" at bounding box center [777, 702] width 649 height 1814
click at [535, 706] on div "Service Feedback 165 Christopher Street Apt 5h, New York, NY 10014 09/10/2025 9…" at bounding box center [777, 702] width 649 height 1814
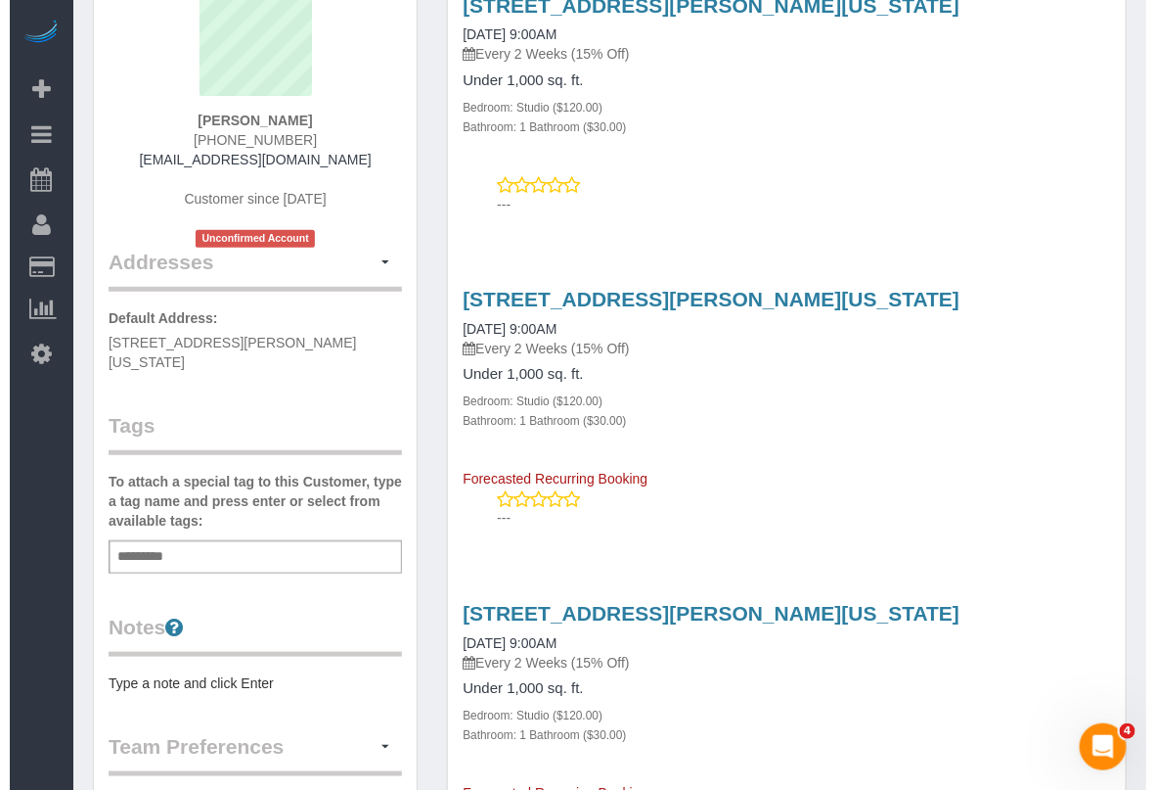
scroll to position [0, 0]
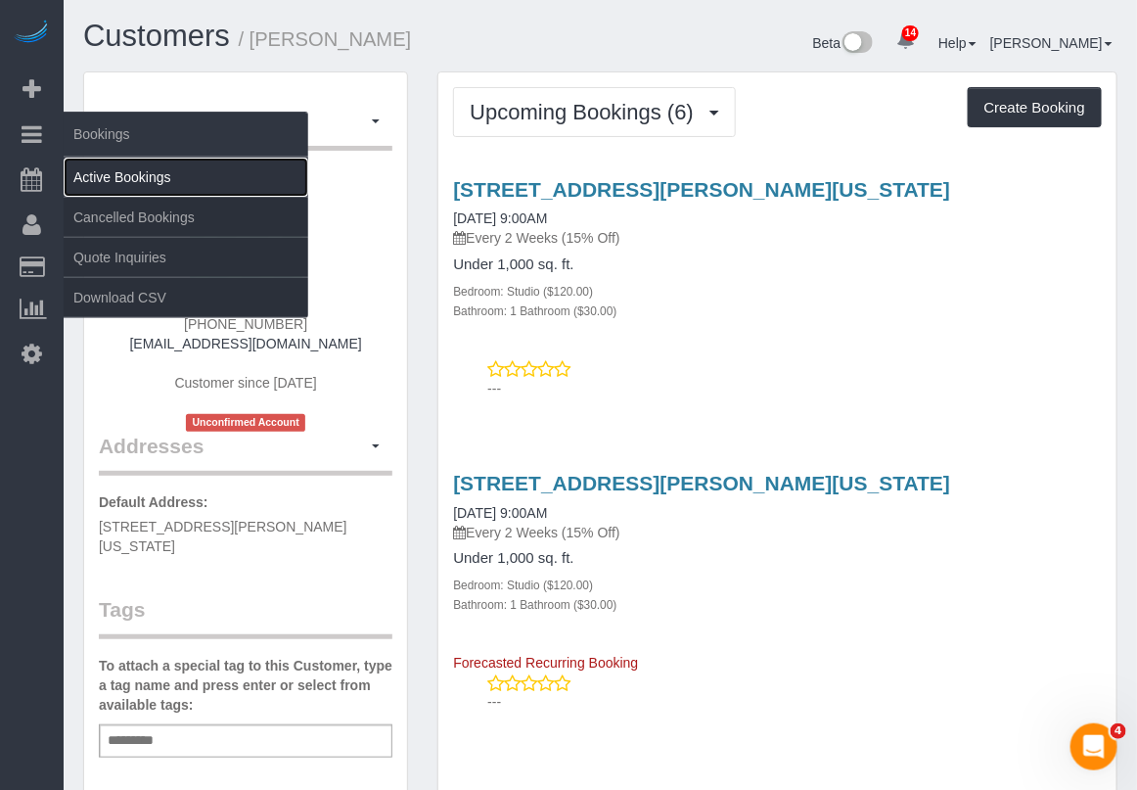
drag, startPoint x: 86, startPoint y: 162, endPoint x: 103, endPoint y: 161, distance: 16.7
click at [90, 164] on link "Active Bookings" at bounding box center [186, 177] width 245 height 39
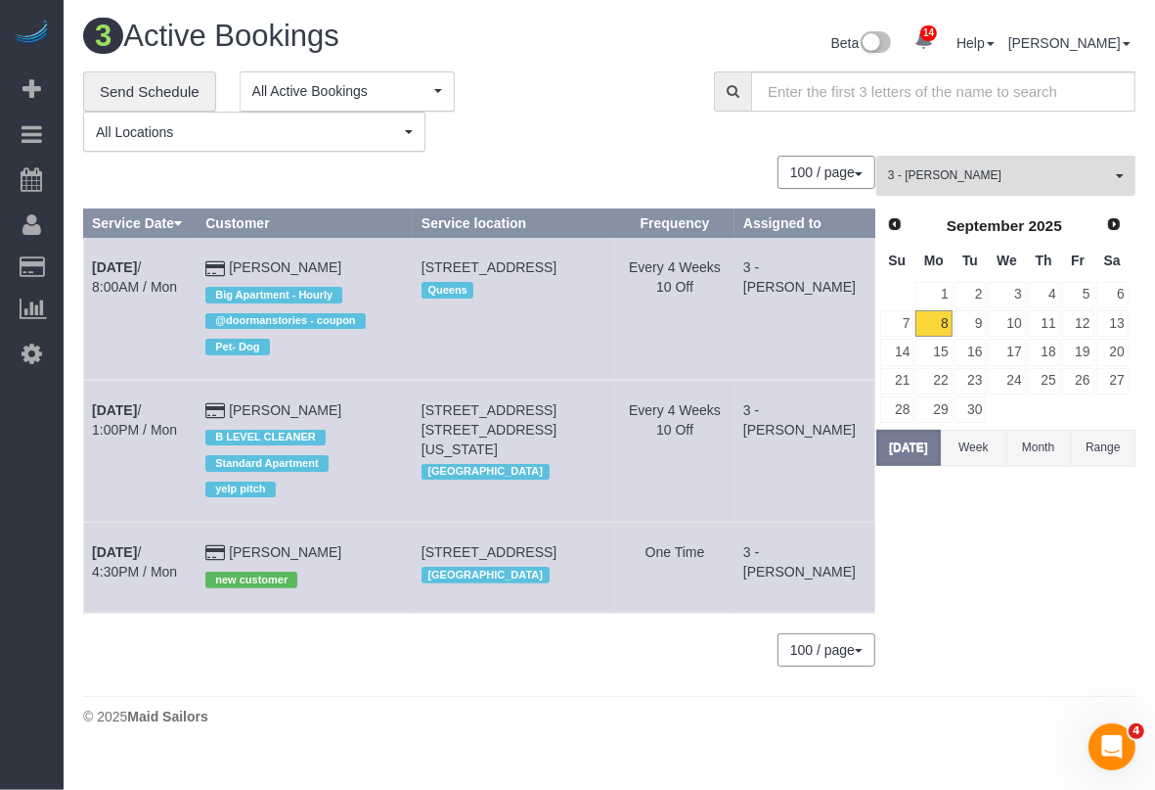
click at [1028, 186] on button "3 - Hecleny Gonzalez All Teams" at bounding box center [1006, 176] width 259 height 40
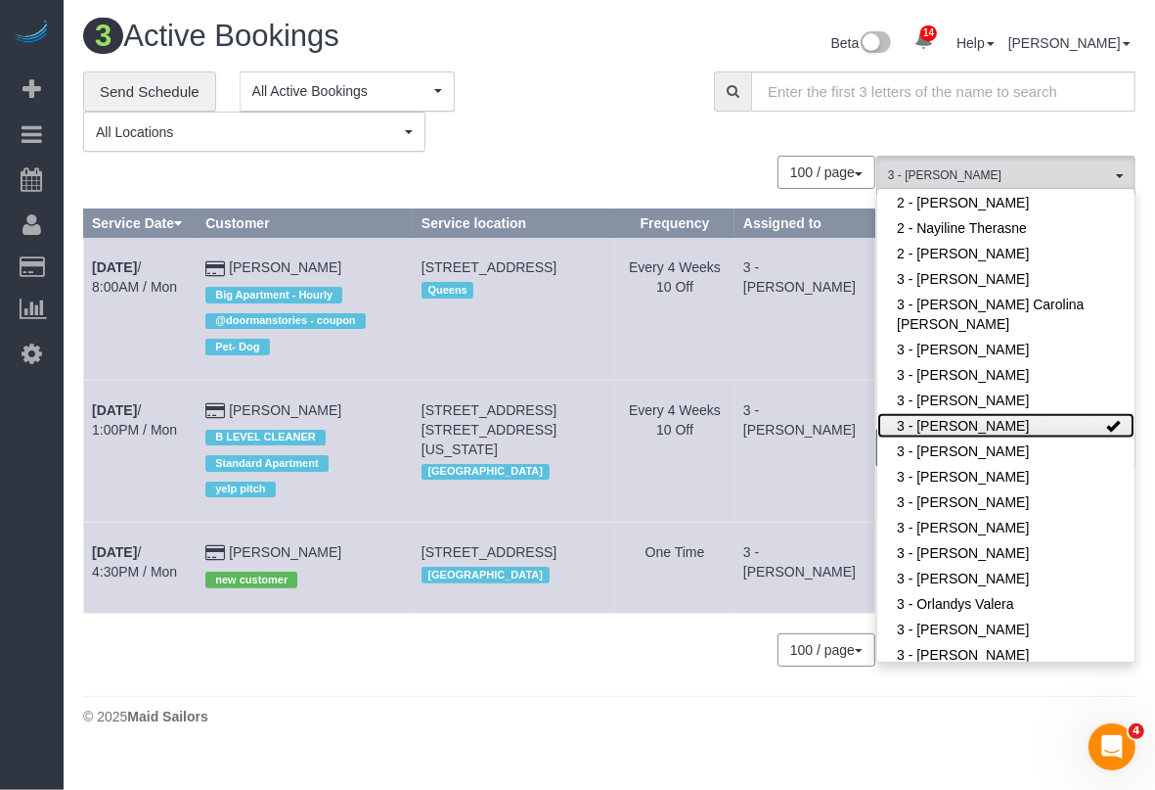
click at [1015, 424] on link "3 - [PERSON_NAME]" at bounding box center [1006, 425] width 257 height 25
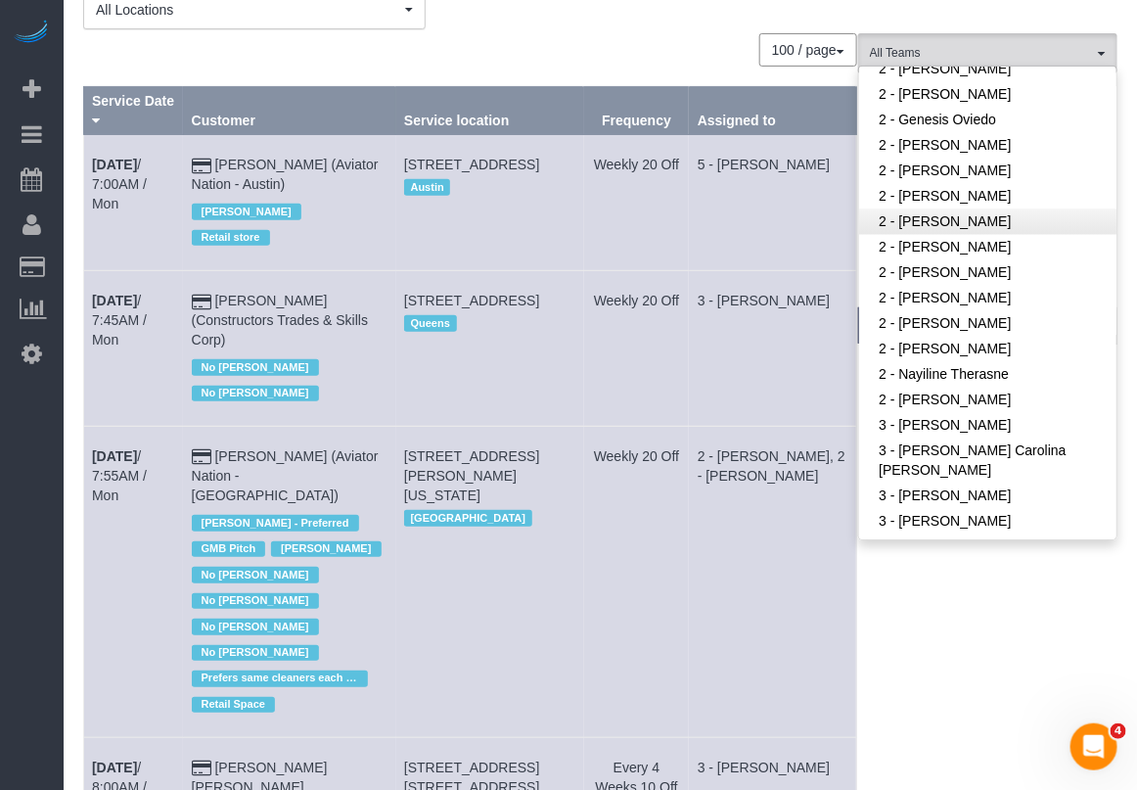
scroll to position [1153, 0]
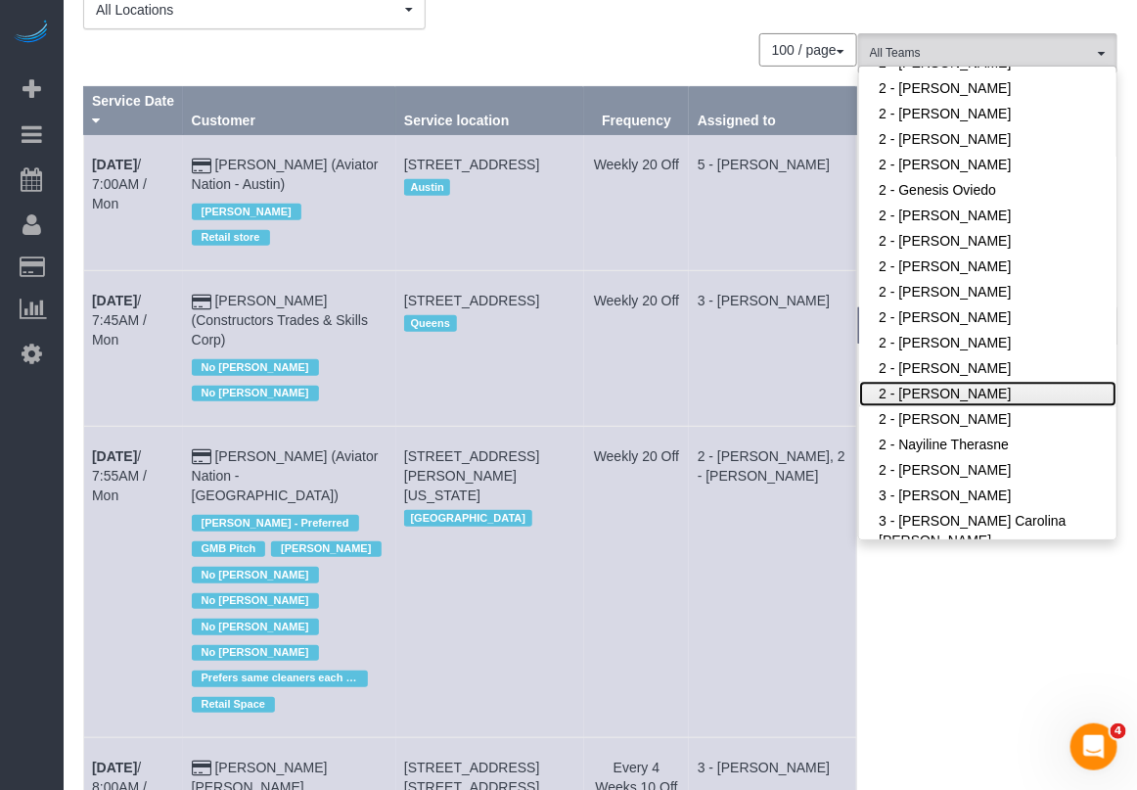
click at [931, 385] on link "2 - [PERSON_NAME]" at bounding box center [987, 394] width 257 height 25
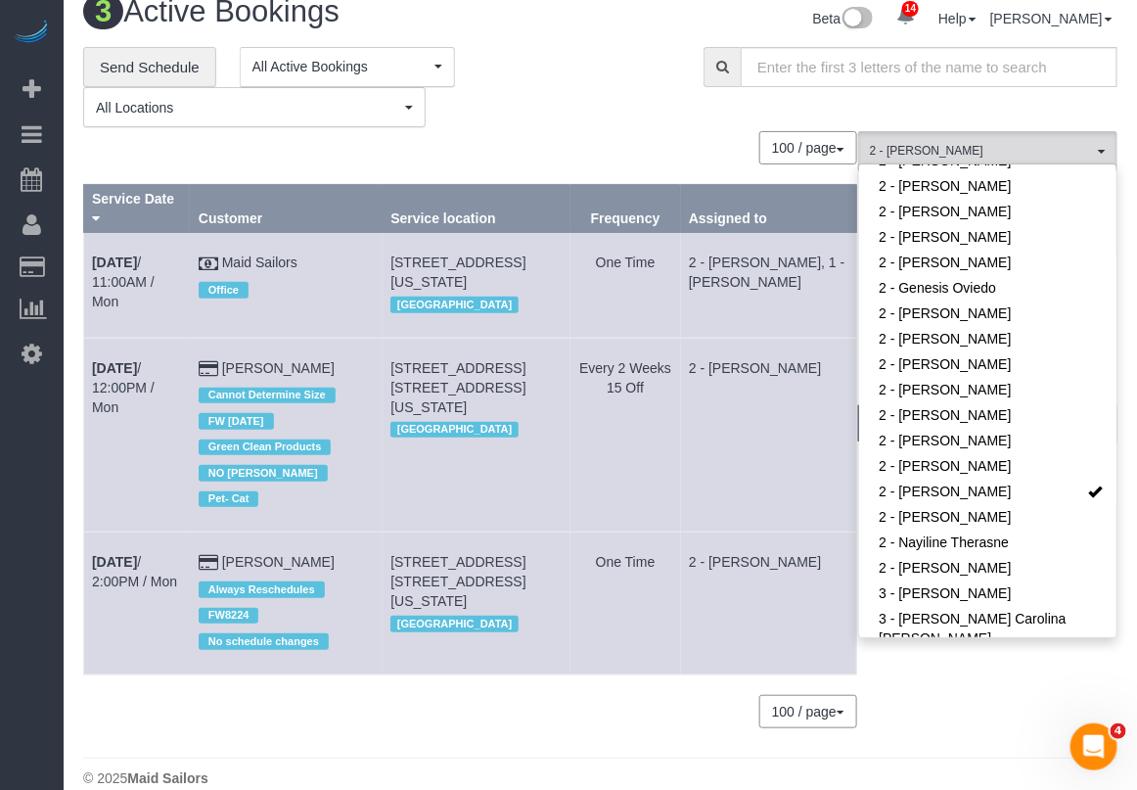
click at [639, 132] on div "100 / page 10 / page 20 / page 30 / page 40 / page 50 / page 100 / page" at bounding box center [470, 147] width 774 height 33
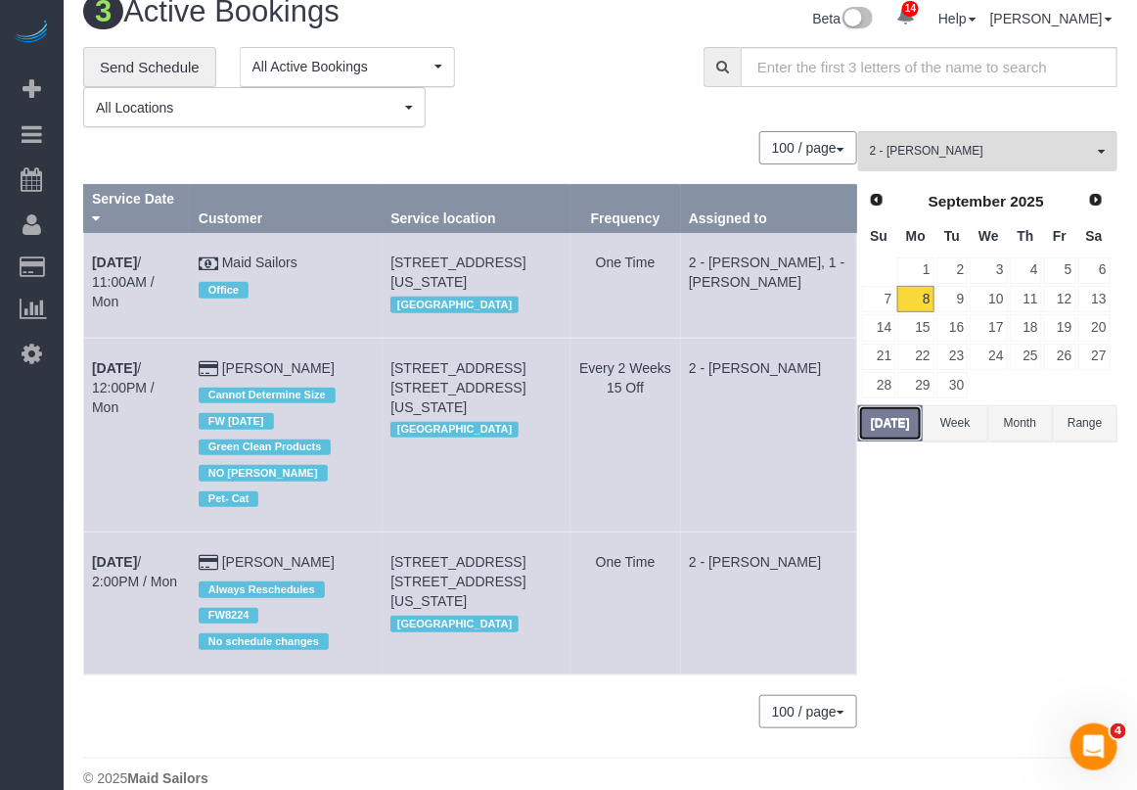
click at [903, 418] on button "[DATE]" at bounding box center [890, 423] width 65 height 36
click at [929, 633] on div "2 - Marilu Quintero All Teams Remove Team Filters * - K.J. *Irene Flores - Test…" at bounding box center [987, 438] width 259 height 615
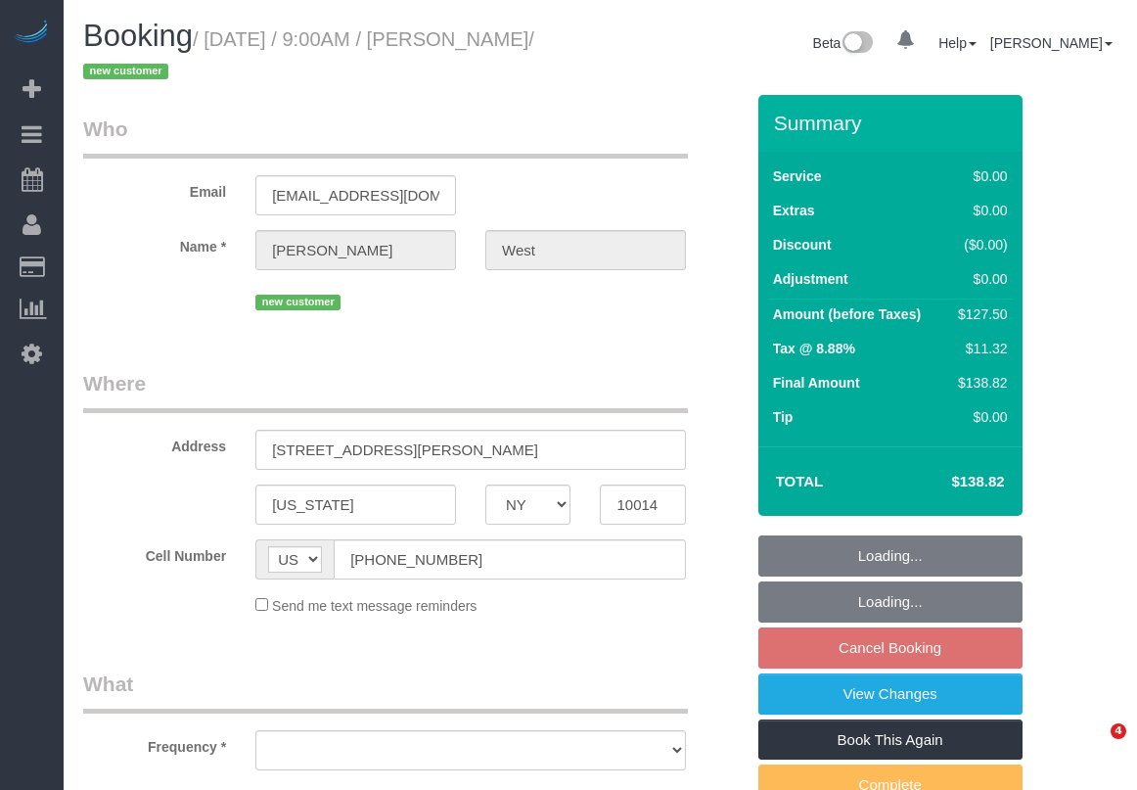
select select "NY"
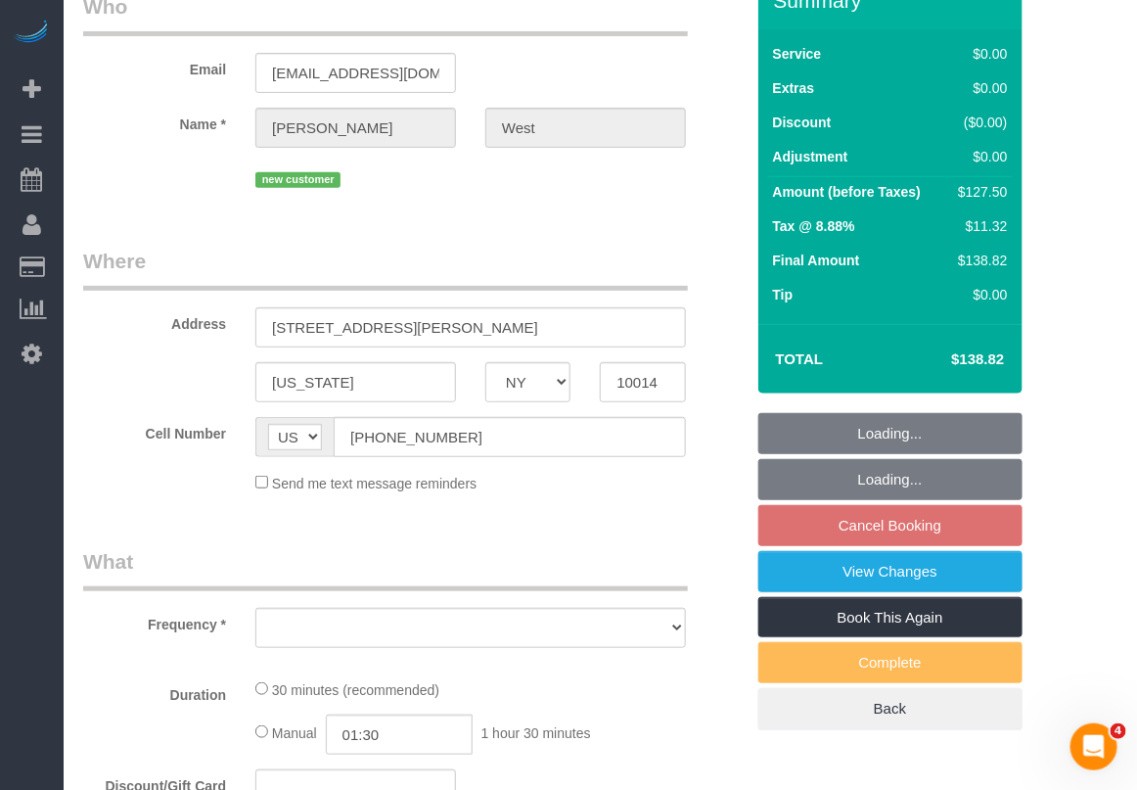
select select "string:stripe-pm_1S55J54VGloSiKo7JnqROmBS"
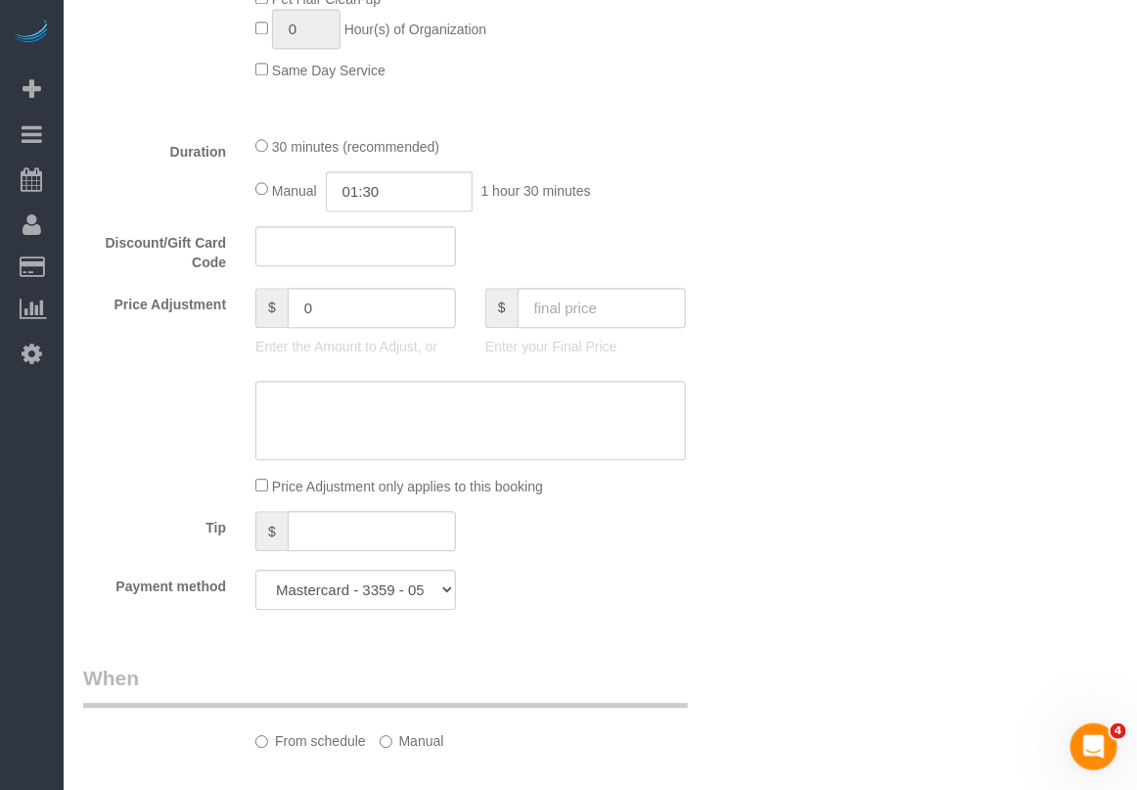
select select "object:845"
select select "number:57"
select select "number:73"
select select "number:14"
select select "number:5"
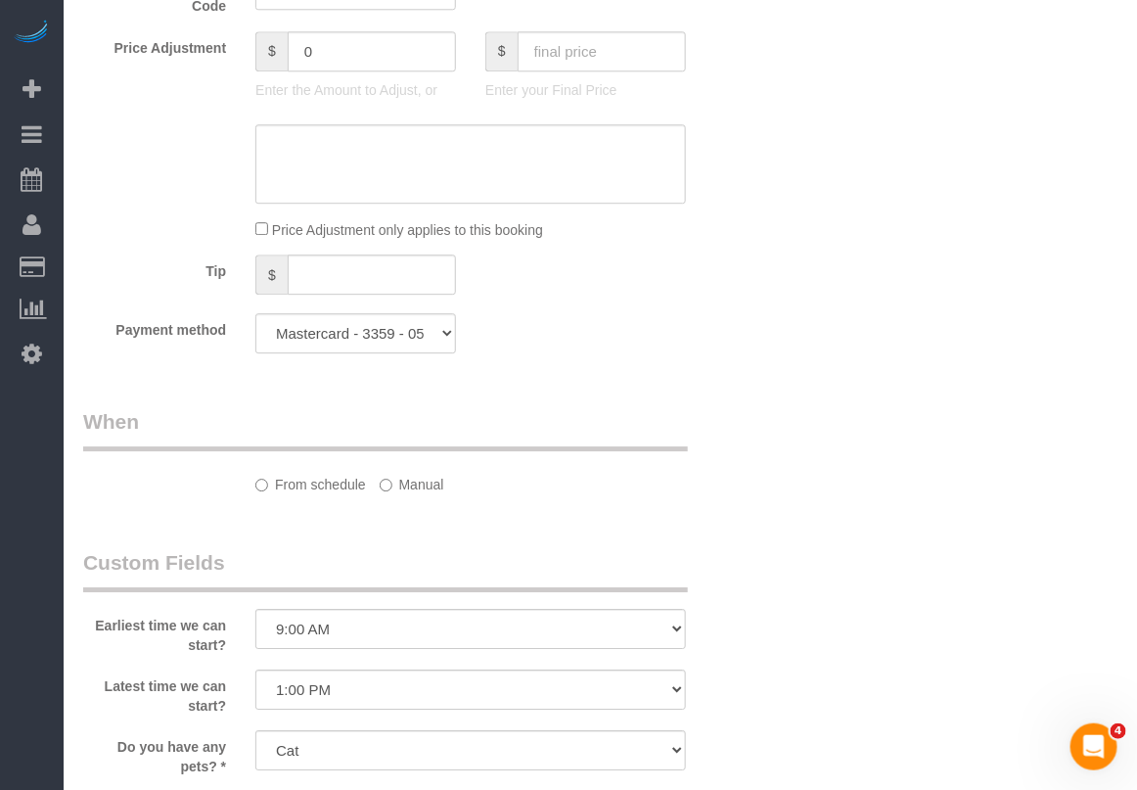
select select "object:1035"
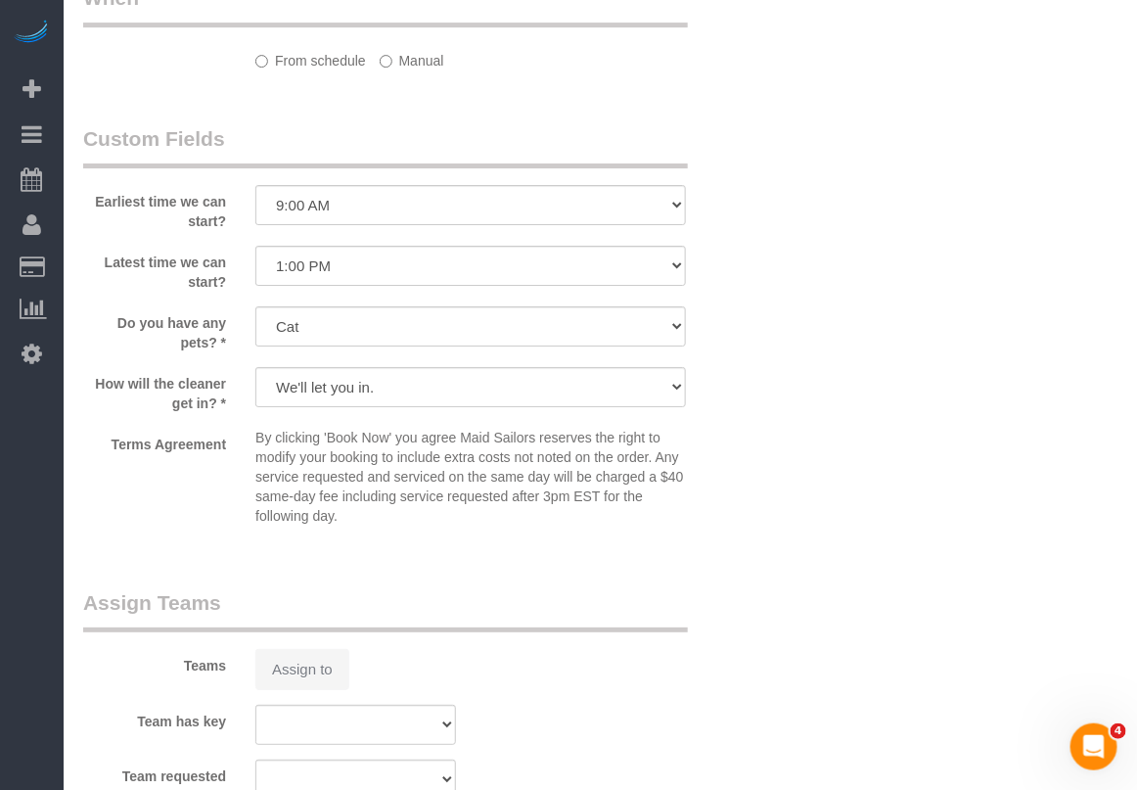
select select "spot2"
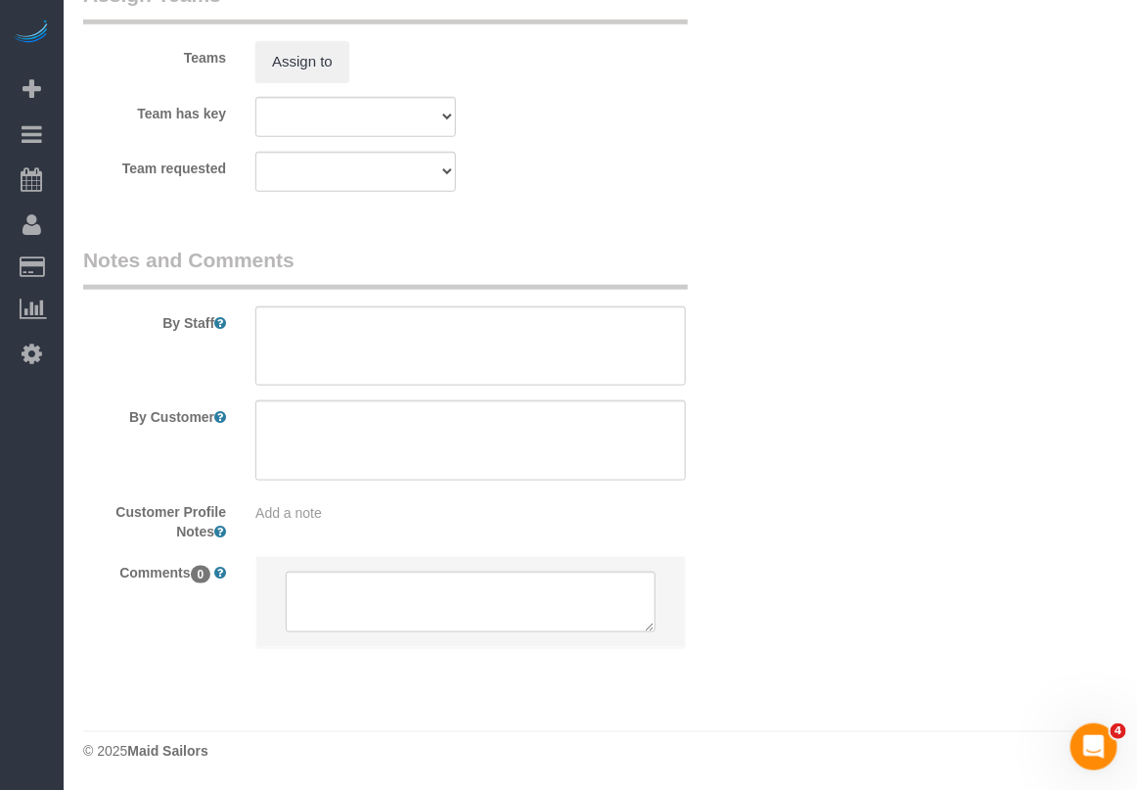
scroll to position [2692, 0]
click at [436, 336] on textarea at bounding box center [470, 346] width 430 height 80
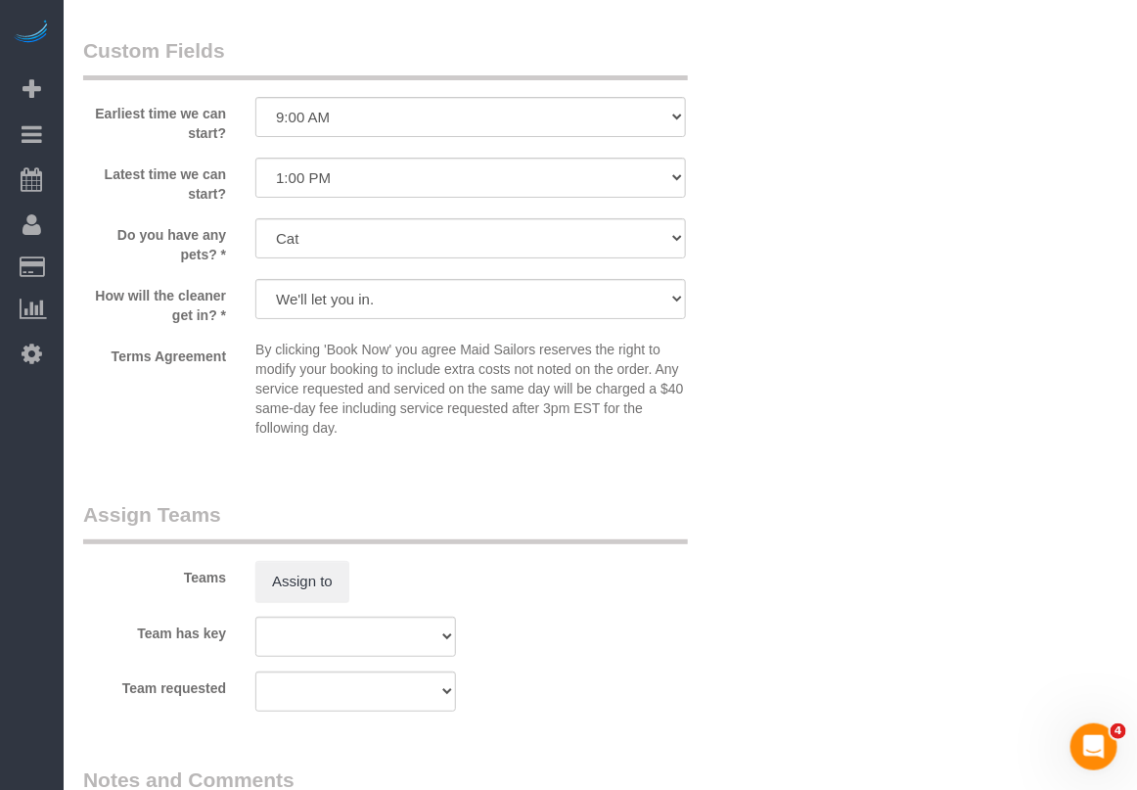
scroll to position [2447, 0]
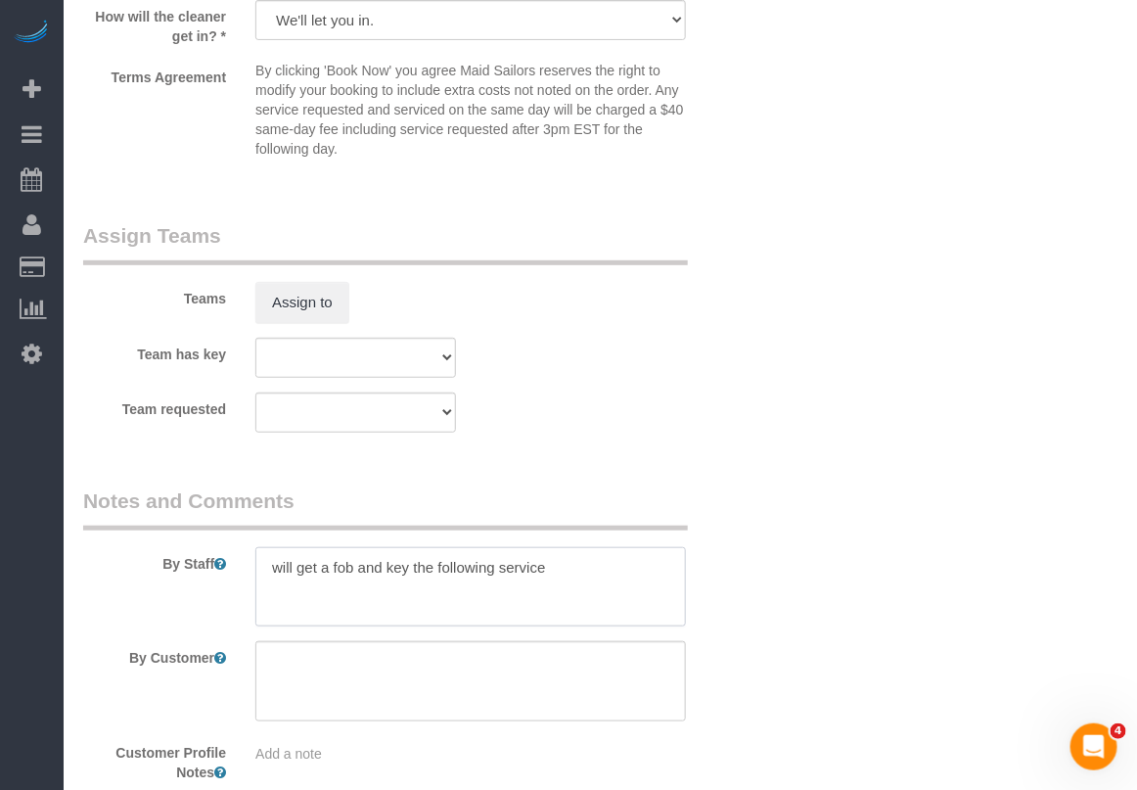
type textarea "will get a fob and key the following service"
click at [515, 675] on textarea at bounding box center [470, 681] width 430 height 80
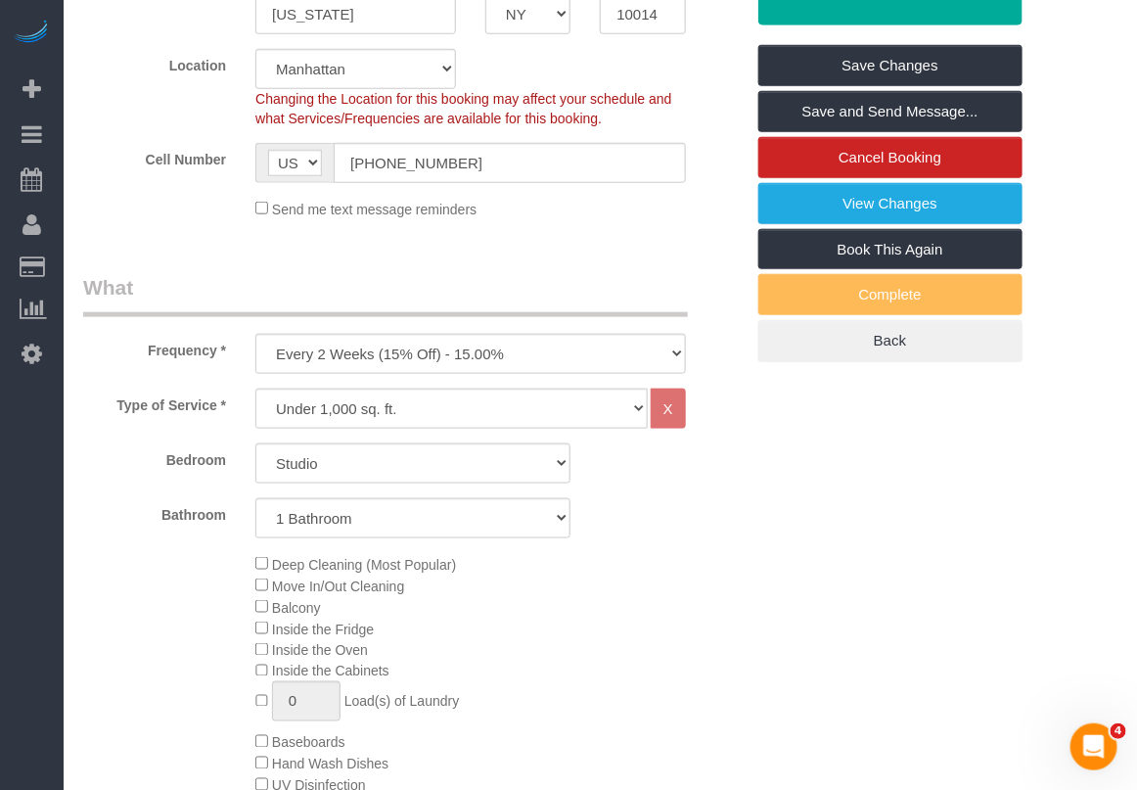
scroll to position [368, 0]
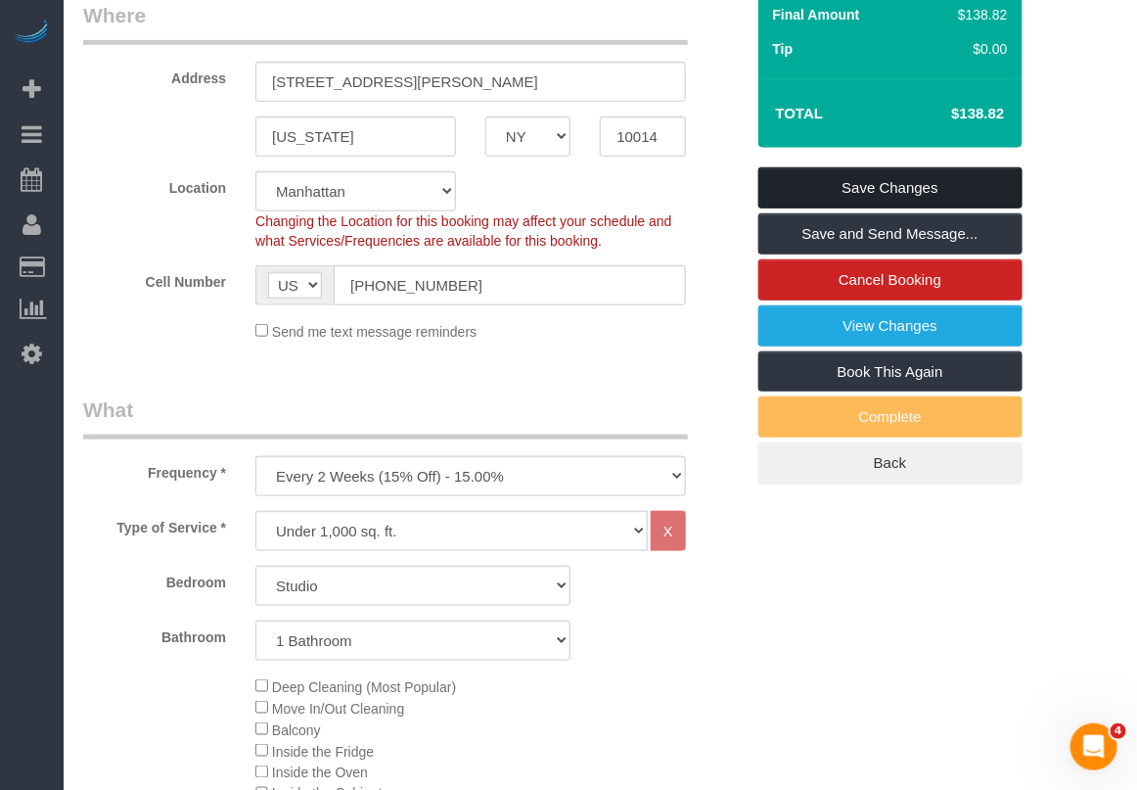
type textarea "Ring 5H when you get there and she will buzz you right in"
click at [873, 191] on link "Save Changes" at bounding box center [890, 187] width 264 height 41
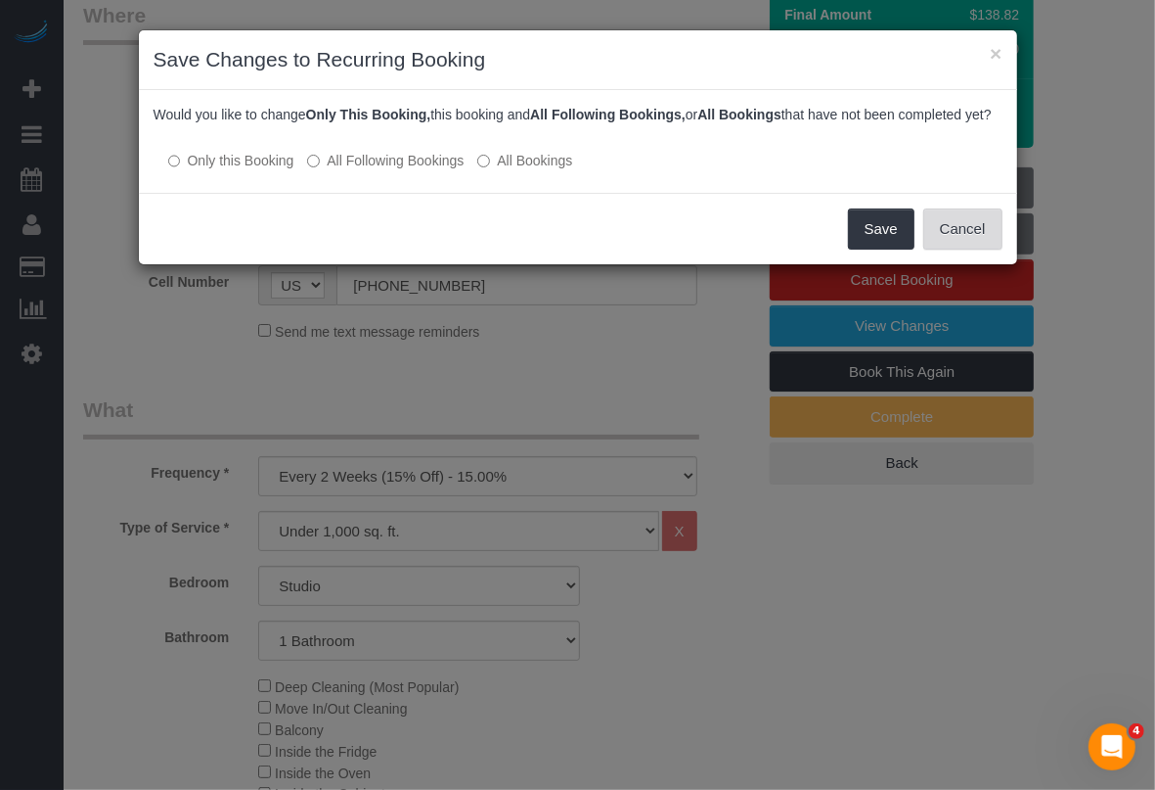
click at [986, 249] on button "Cancel" at bounding box center [963, 228] width 79 height 41
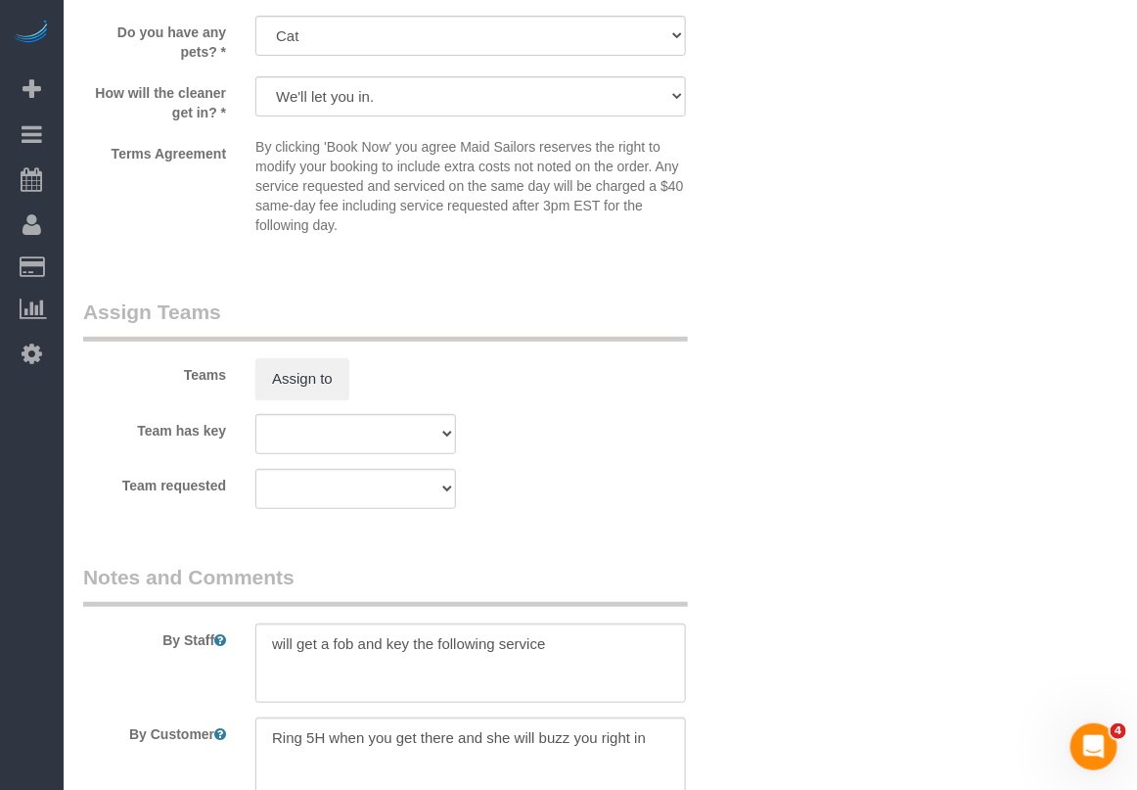
scroll to position [2692, 0]
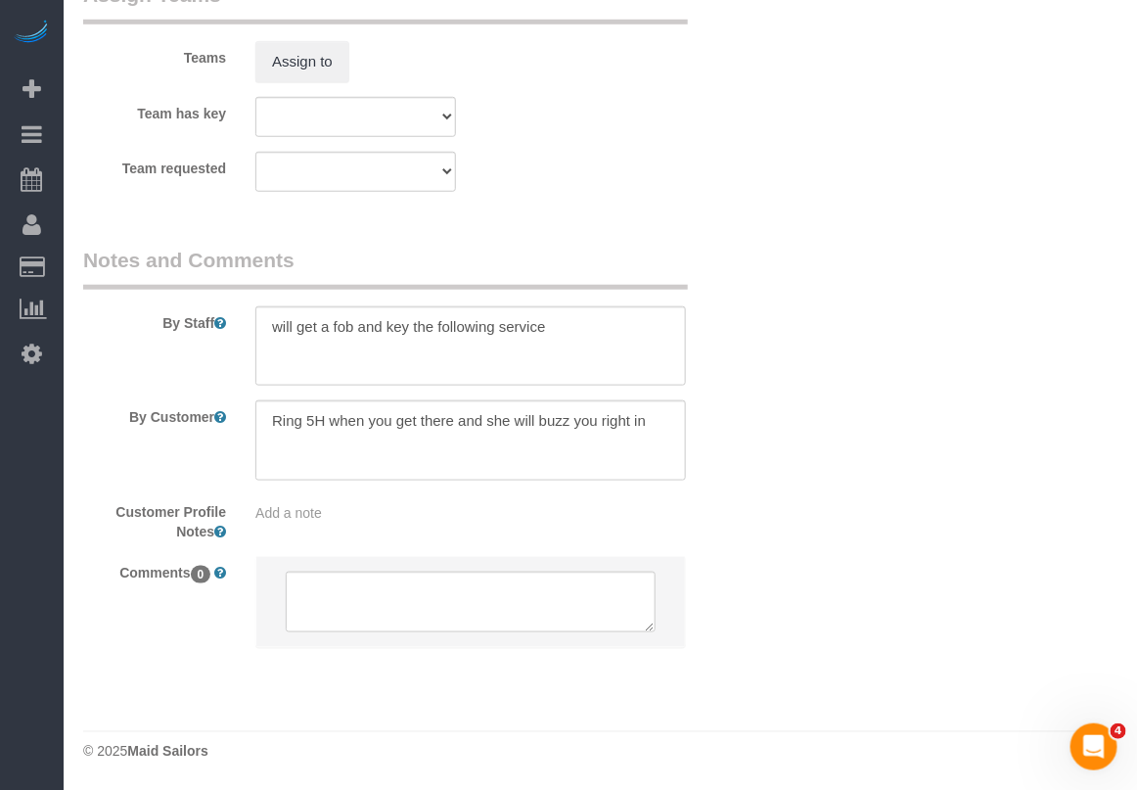
click at [432, 516] on div "Add a note" at bounding box center [470, 513] width 430 height 20
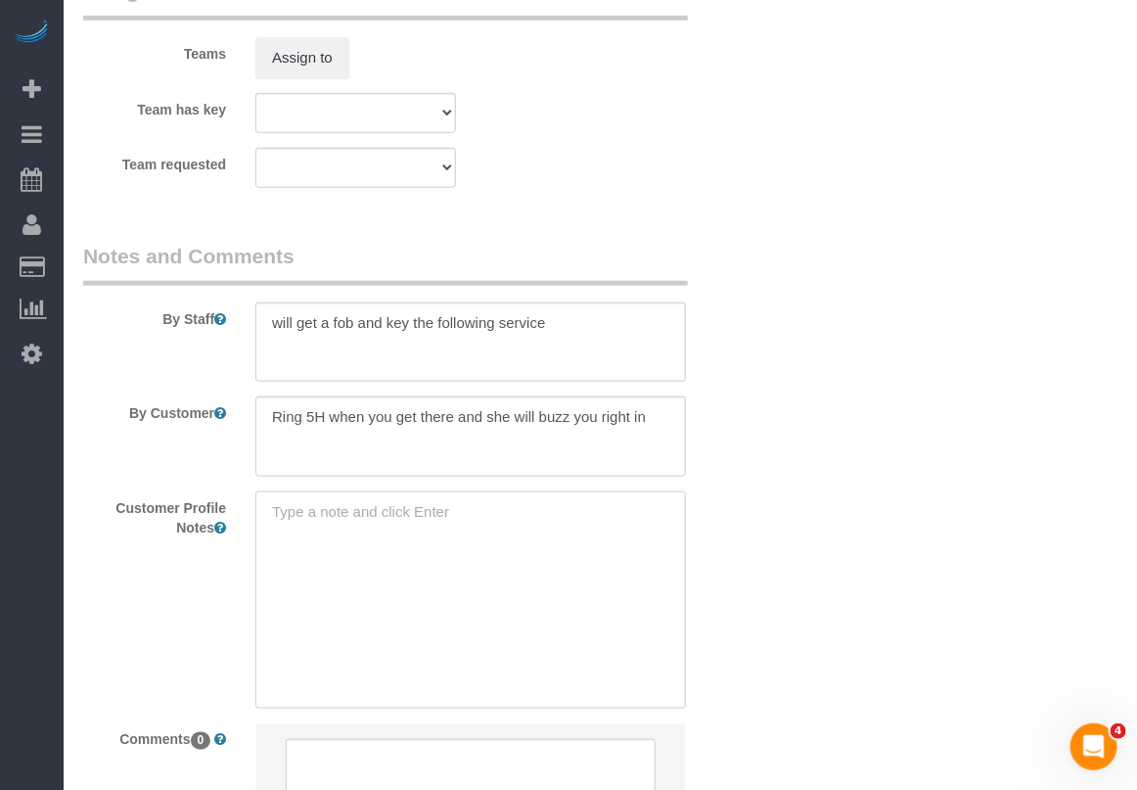
click at [427, 525] on textarea at bounding box center [470, 599] width 430 height 216
type textarea "address unlisted"
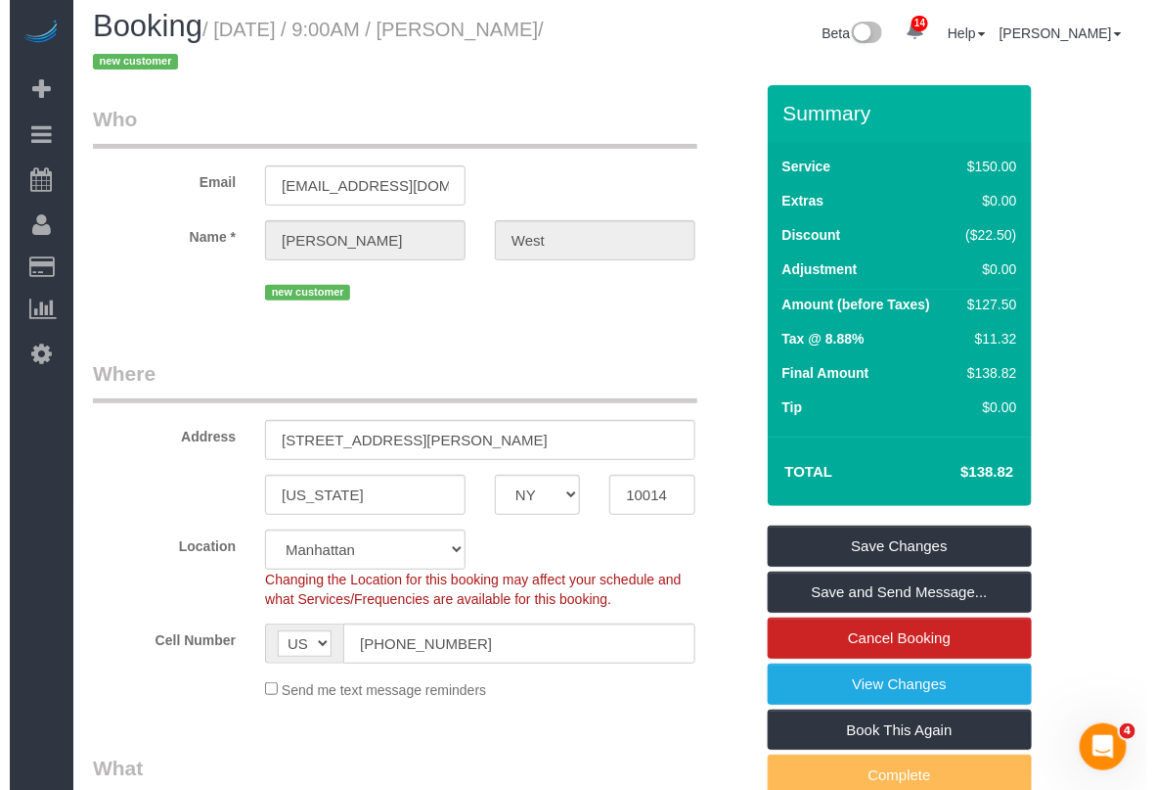
scroll to position [0, 0]
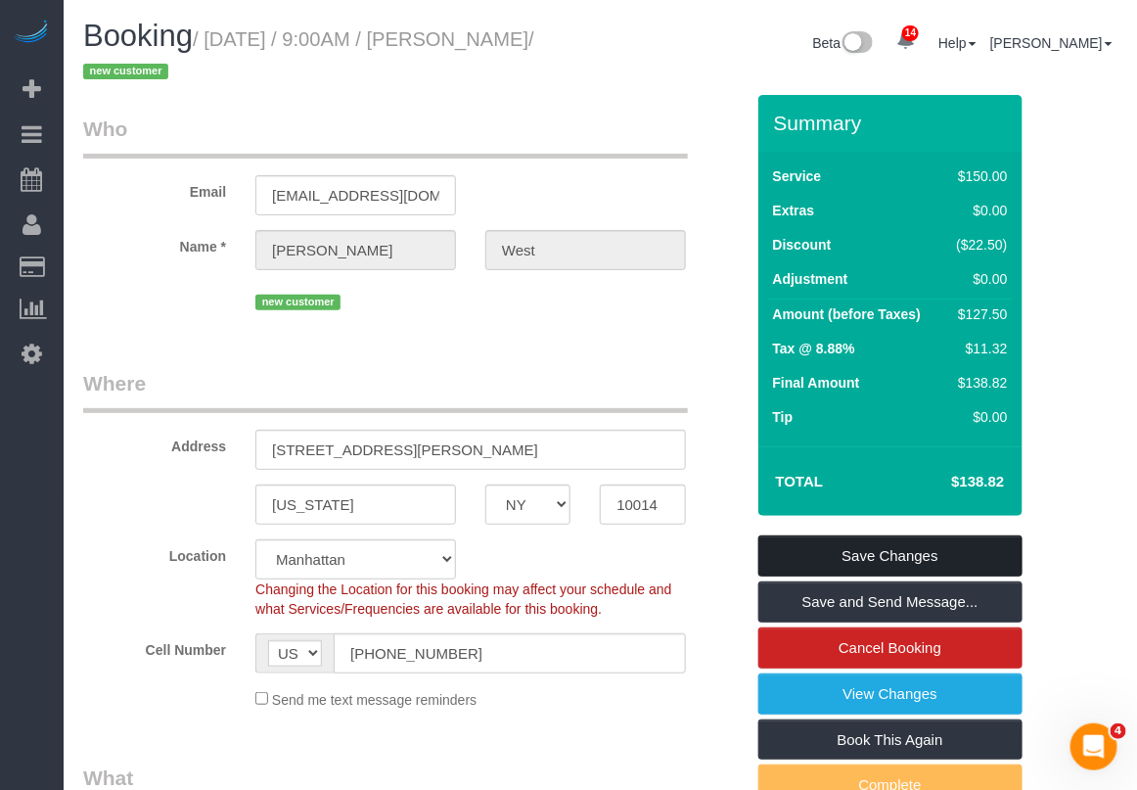
click at [871, 549] on link "Save Changes" at bounding box center [890, 555] width 264 height 41
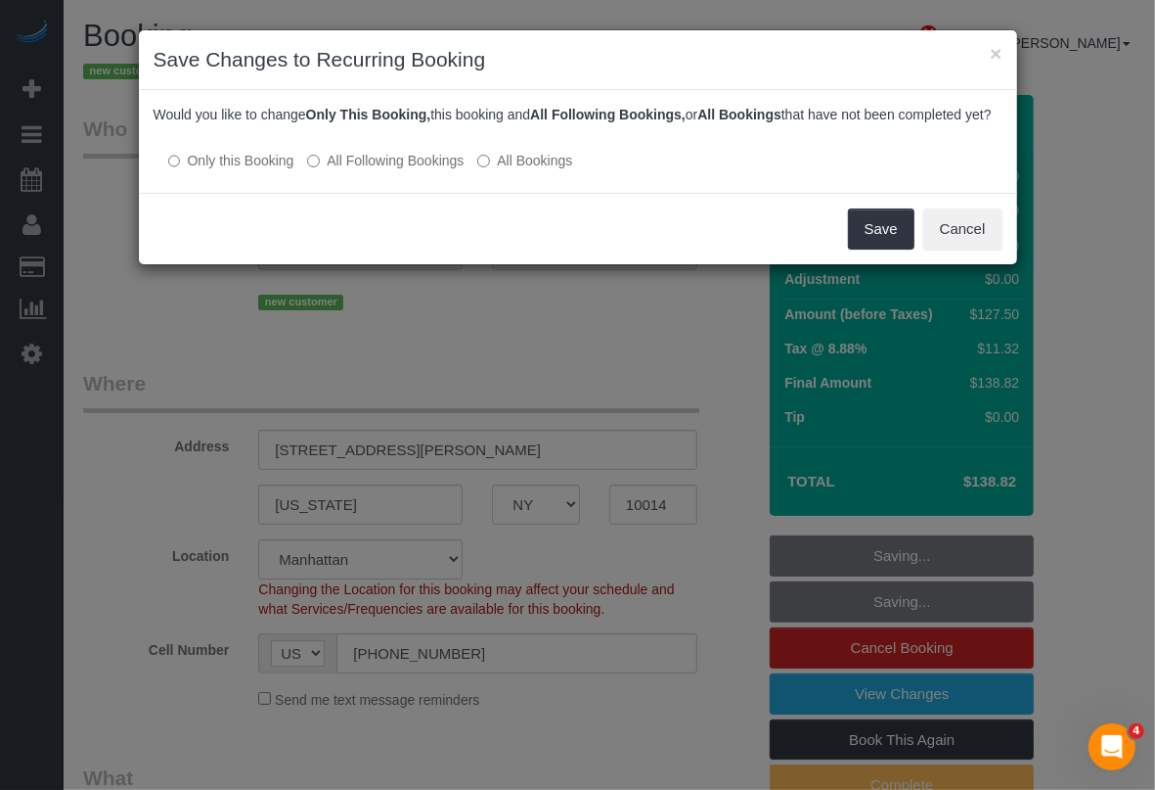
click at [412, 170] on label "All Following Bookings" at bounding box center [385, 161] width 157 height 20
click at [857, 249] on button "Save" at bounding box center [881, 228] width 67 height 41
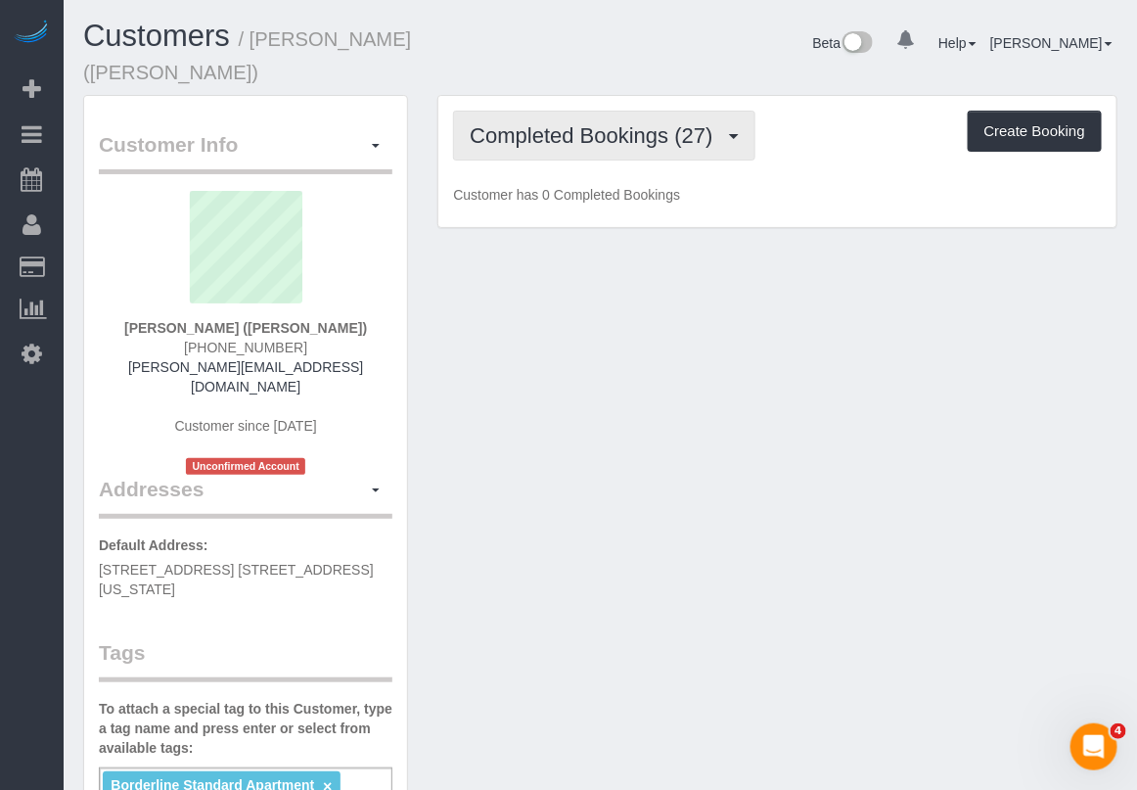
click at [632, 123] on span "Completed Bookings (27)" at bounding box center [596, 135] width 252 height 24
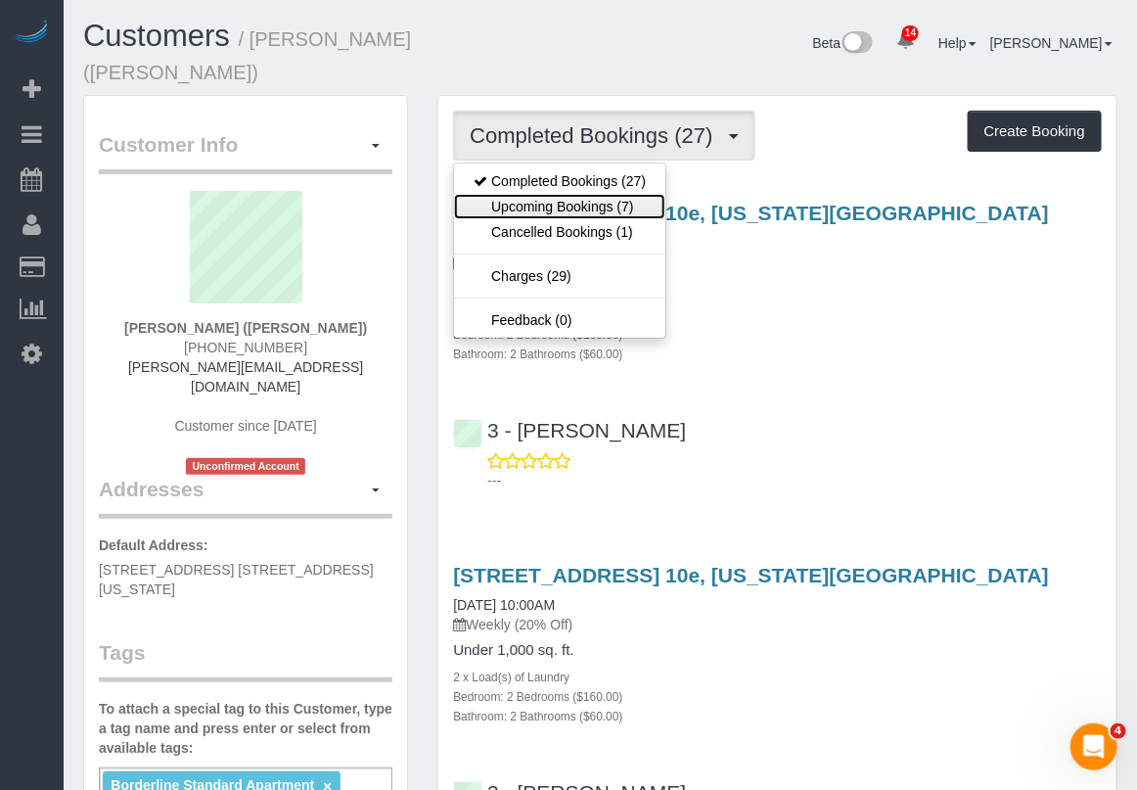
drag, startPoint x: 613, startPoint y: 181, endPoint x: 657, endPoint y: 184, distance: 44.1
click at [616, 194] on link "Upcoming Bookings (7)" at bounding box center [559, 206] width 211 height 25
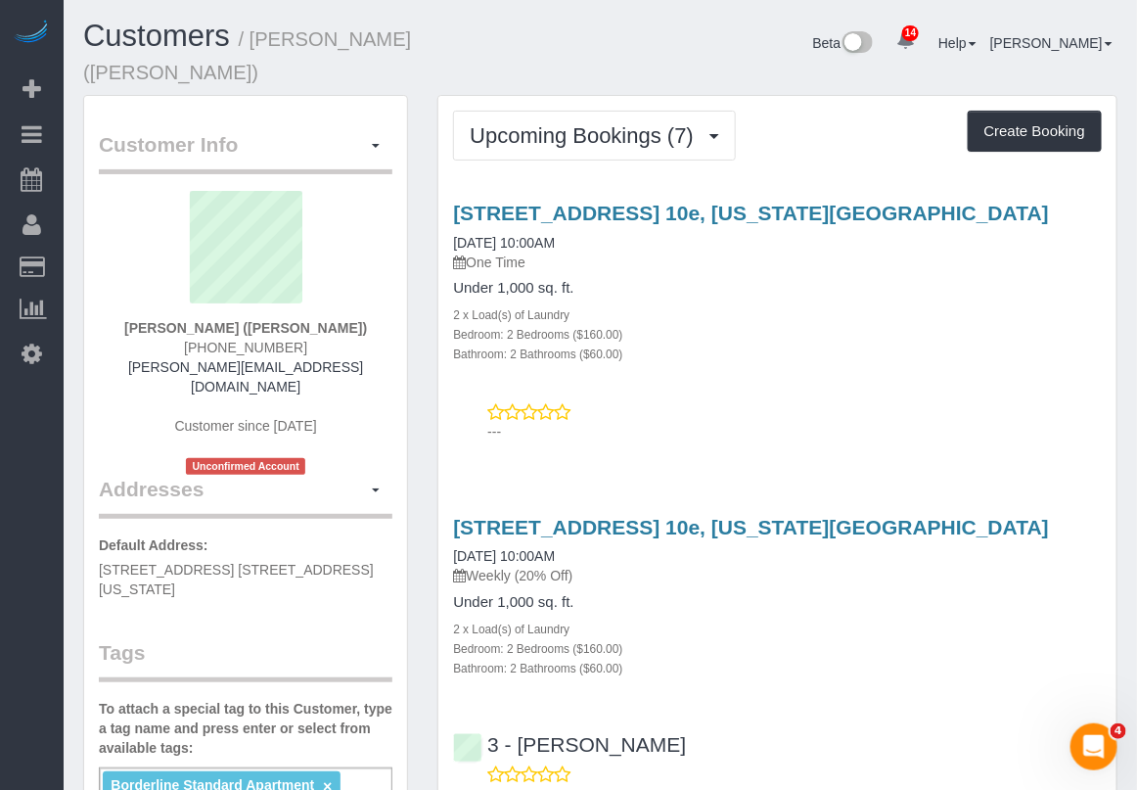
drag, startPoint x: 1025, startPoint y: 686, endPoint x: 1034, endPoint y: 665, distance: 22.4
click at [1030, 686] on div "[STREET_ADDRESS] 10e, [US_STATE][GEOGRAPHIC_DATA] [DATE] 10:00AM Weekly (20% Of…" at bounding box center [777, 655] width 678 height 313
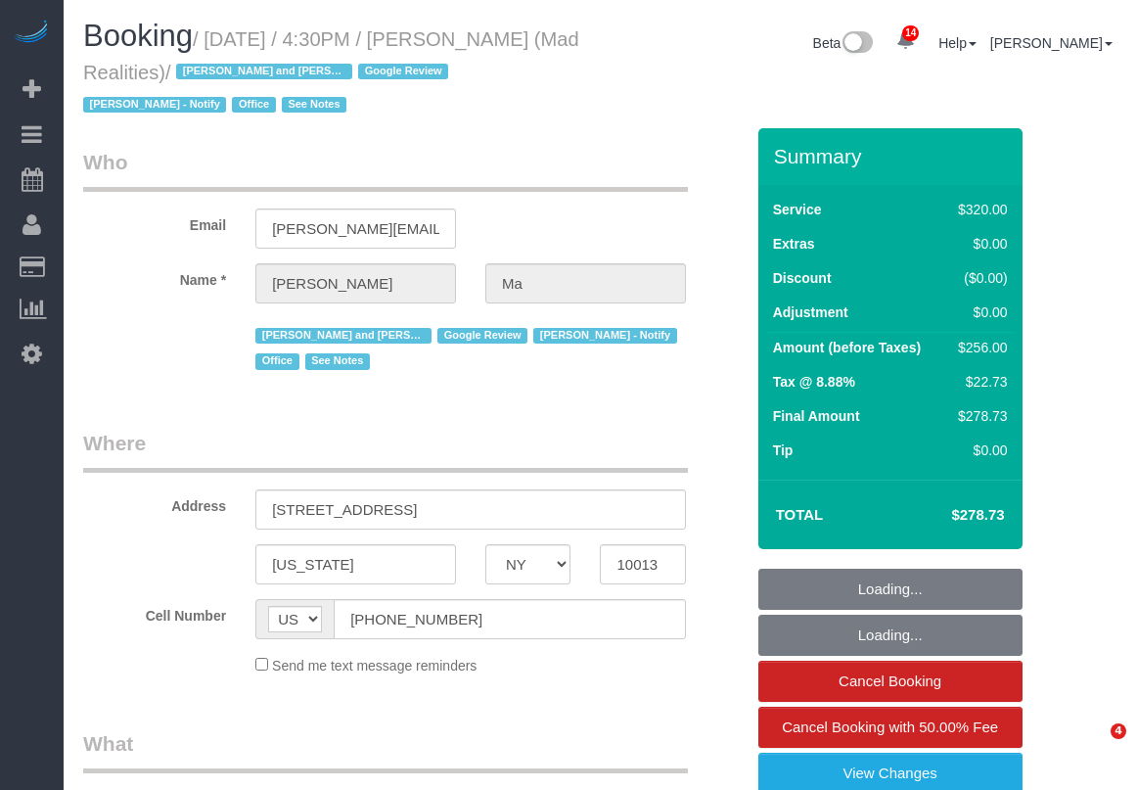
select select "NY"
select select "string:stripe-pm_1PsB1j4VGloSiKo7cb06islp"
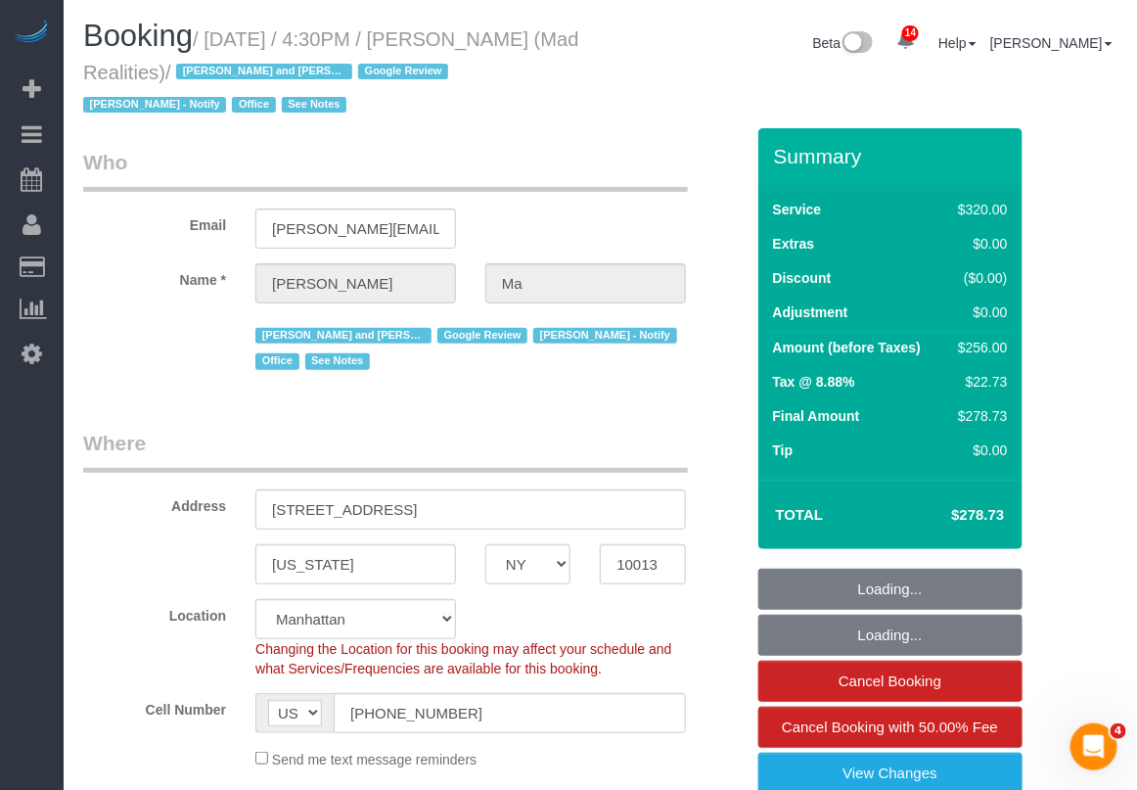
select select "number:89"
select select "number:90"
select select "number:15"
select select "number:7"
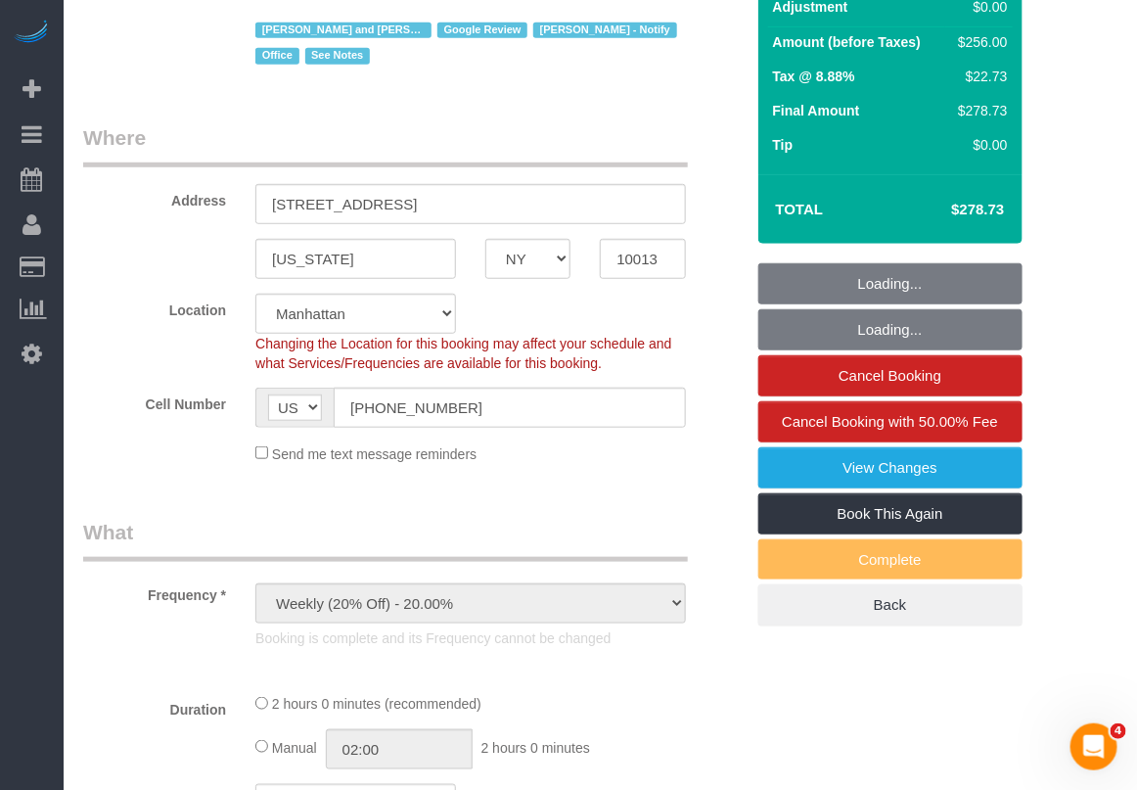
scroll to position [455, 0]
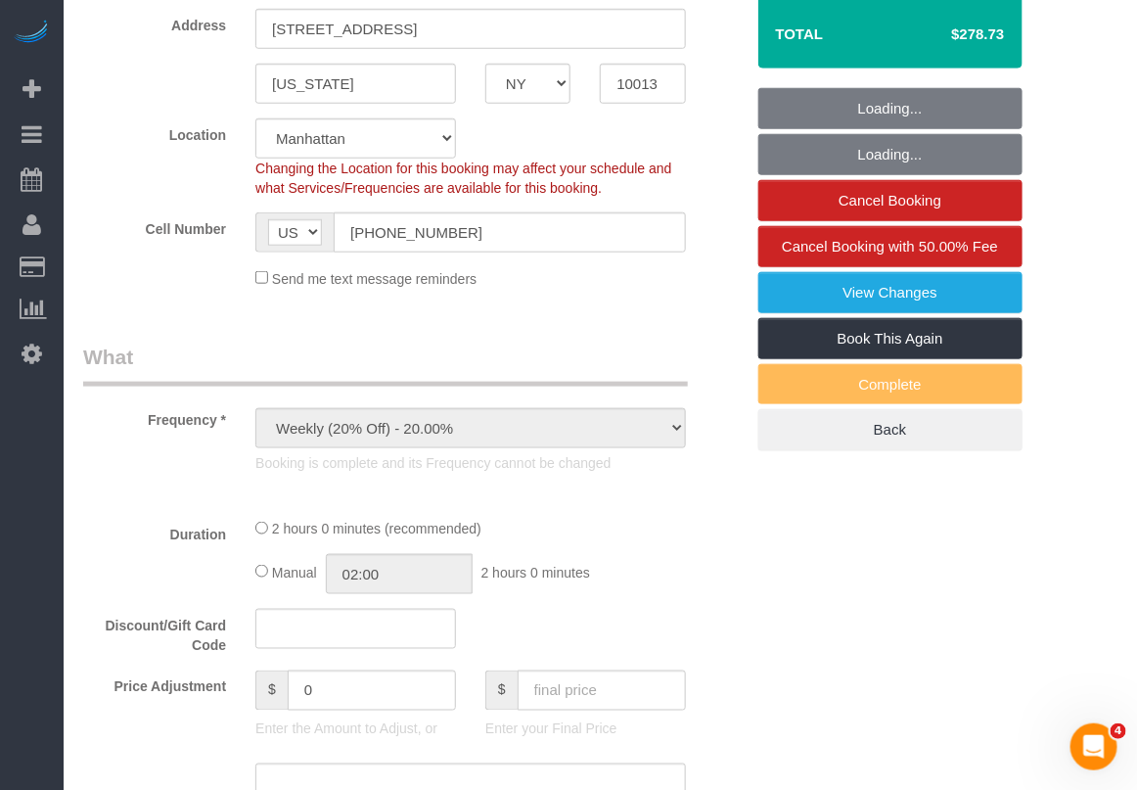
select select "object:1454"
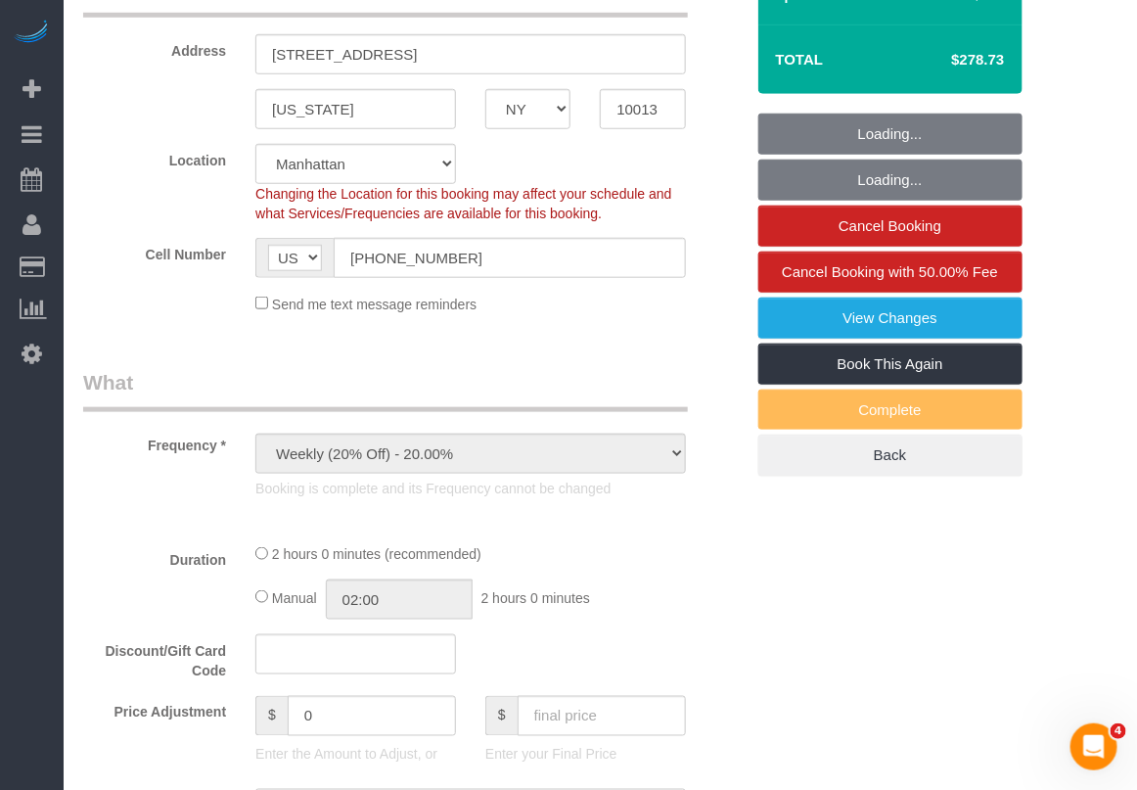
select select "2"
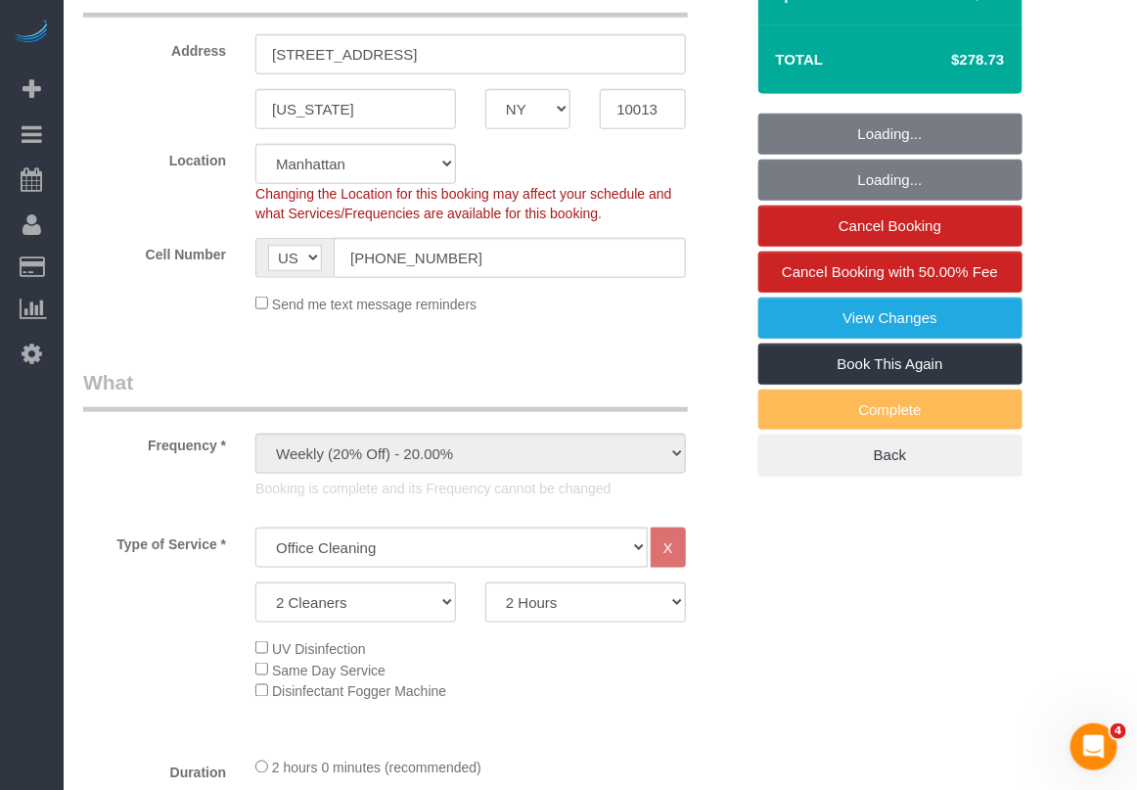
scroll to position [0, 0]
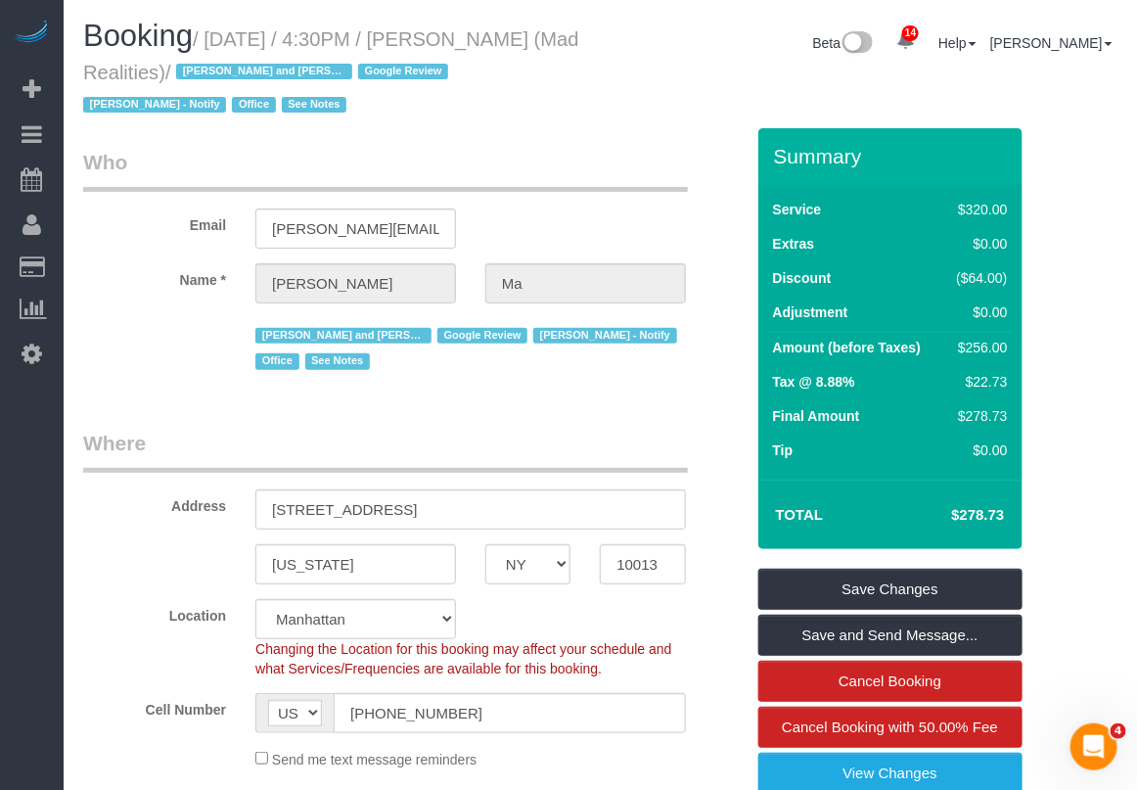
drag, startPoint x: 490, startPoint y: 39, endPoint x: 217, endPoint y: 62, distance: 273.9
click at [217, 62] on small "/ [DATE] / 4:30PM / [PERSON_NAME] (Mad Realities) / [PERSON_NAME] and Amidatou …" at bounding box center [331, 72] width 496 height 88
copy small "[PERSON_NAME] (Mad Realities)"
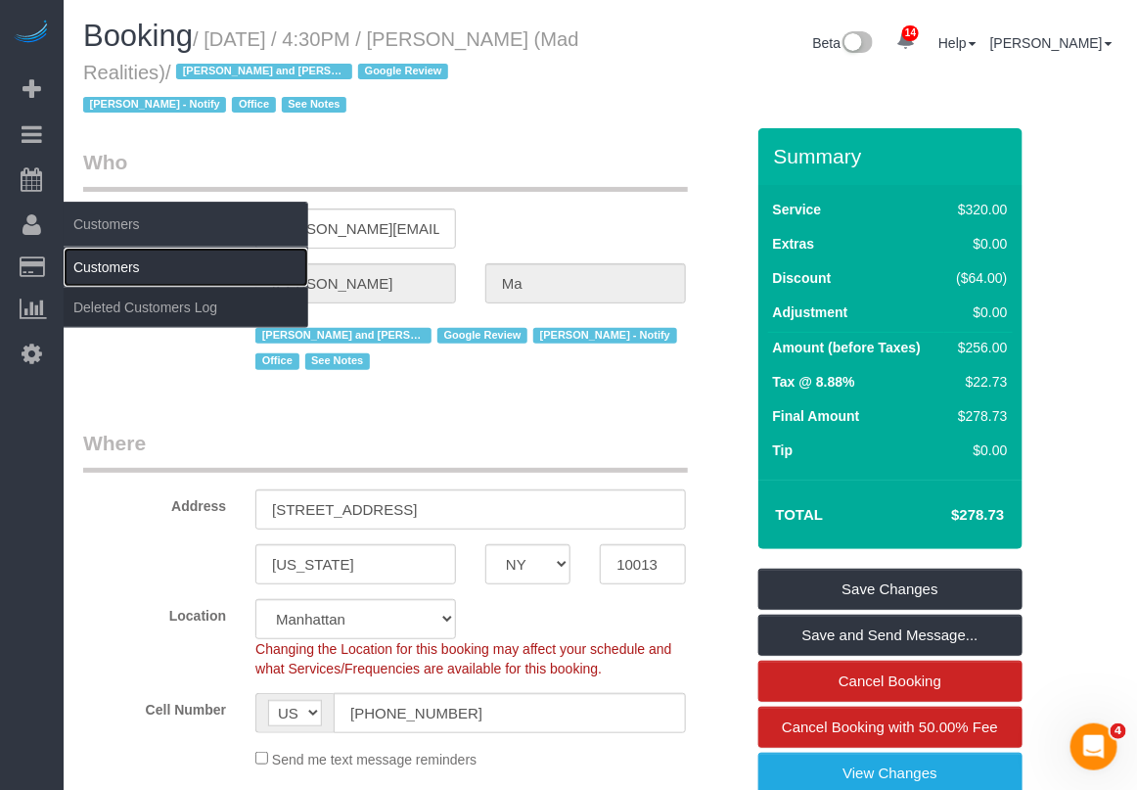
click at [109, 261] on link "Customers" at bounding box center [186, 267] width 245 height 39
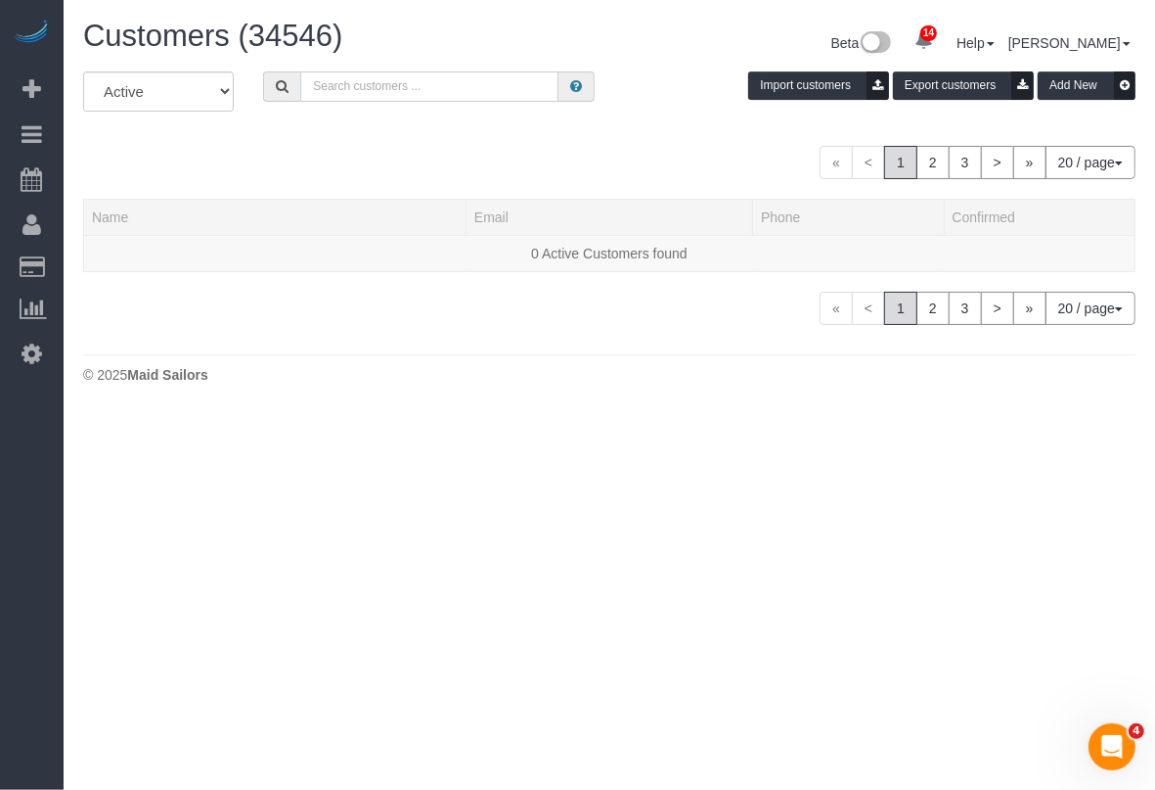
click at [349, 79] on input "text" at bounding box center [429, 86] width 258 height 30
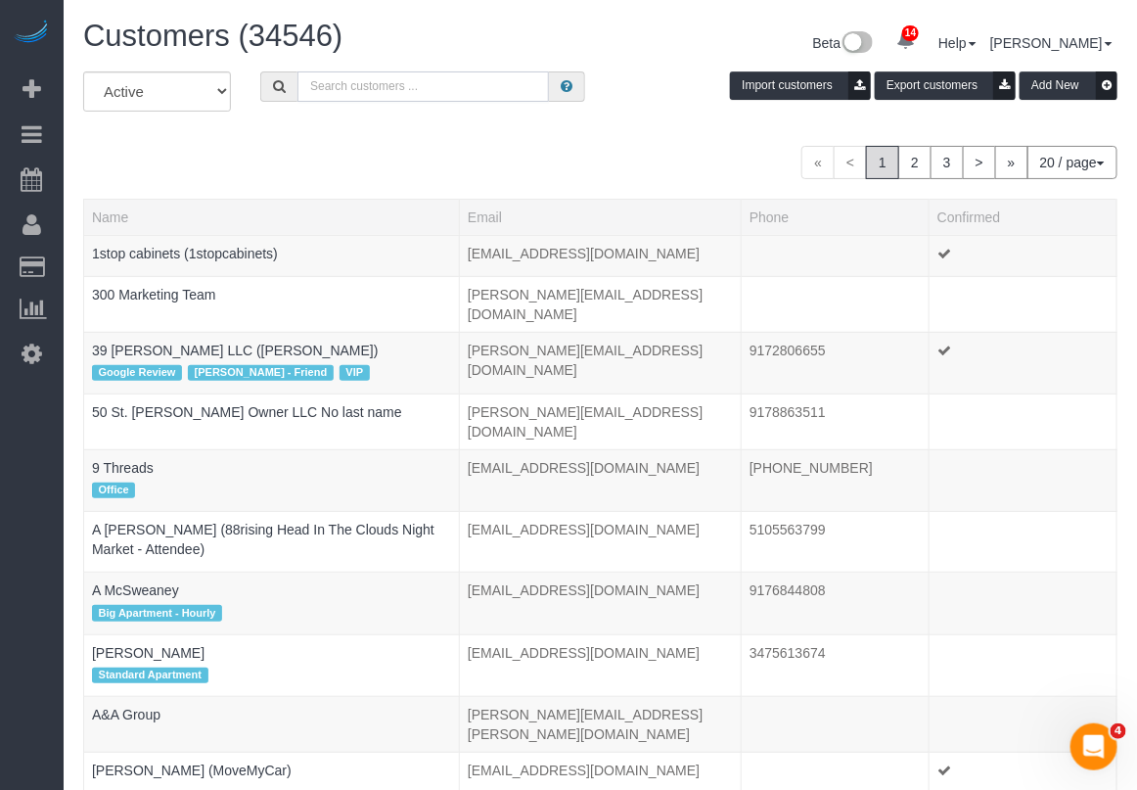
paste input "[PERSON_NAME] (Mad Realities)"
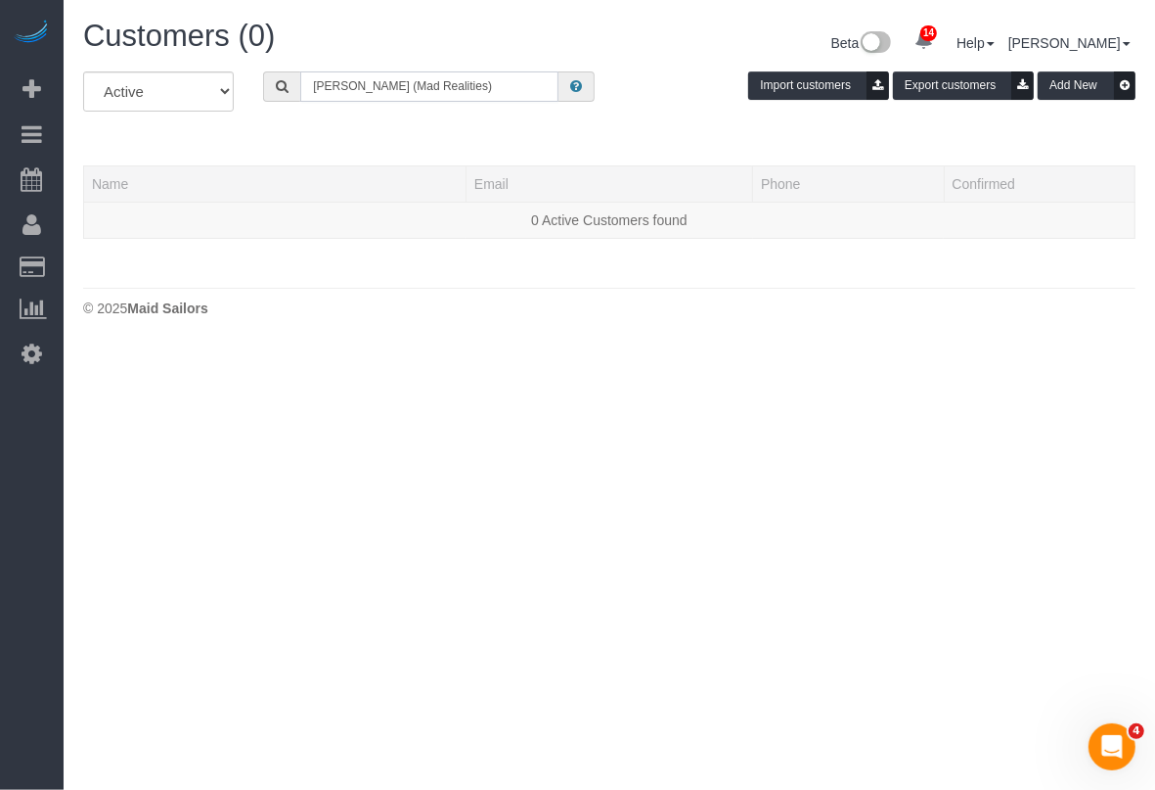
drag, startPoint x: 462, startPoint y: 81, endPoint x: 359, endPoint y: 95, distance: 103.6
click at [359, 95] on input "[PERSON_NAME] (Mad Realities)" at bounding box center [429, 86] width 258 height 30
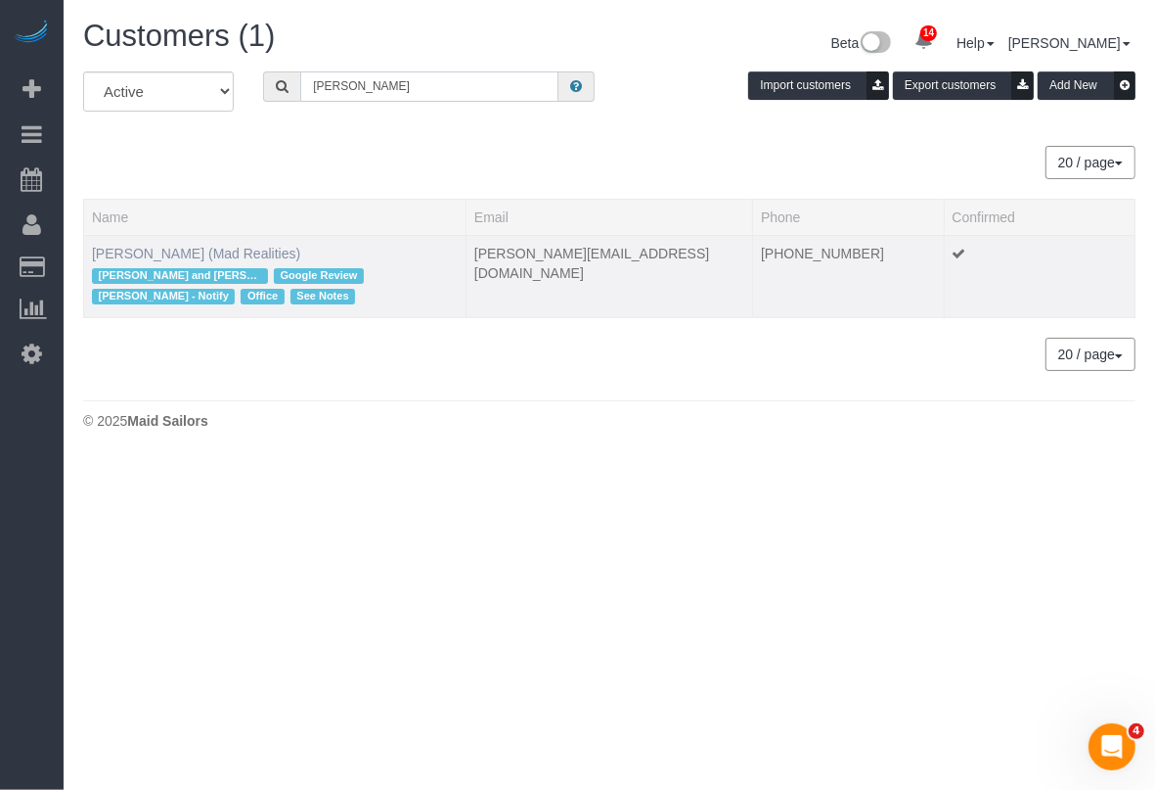
type input "[PERSON_NAME]"
click at [211, 251] on link "[PERSON_NAME] (Mad Realities)" at bounding box center [196, 254] width 208 height 16
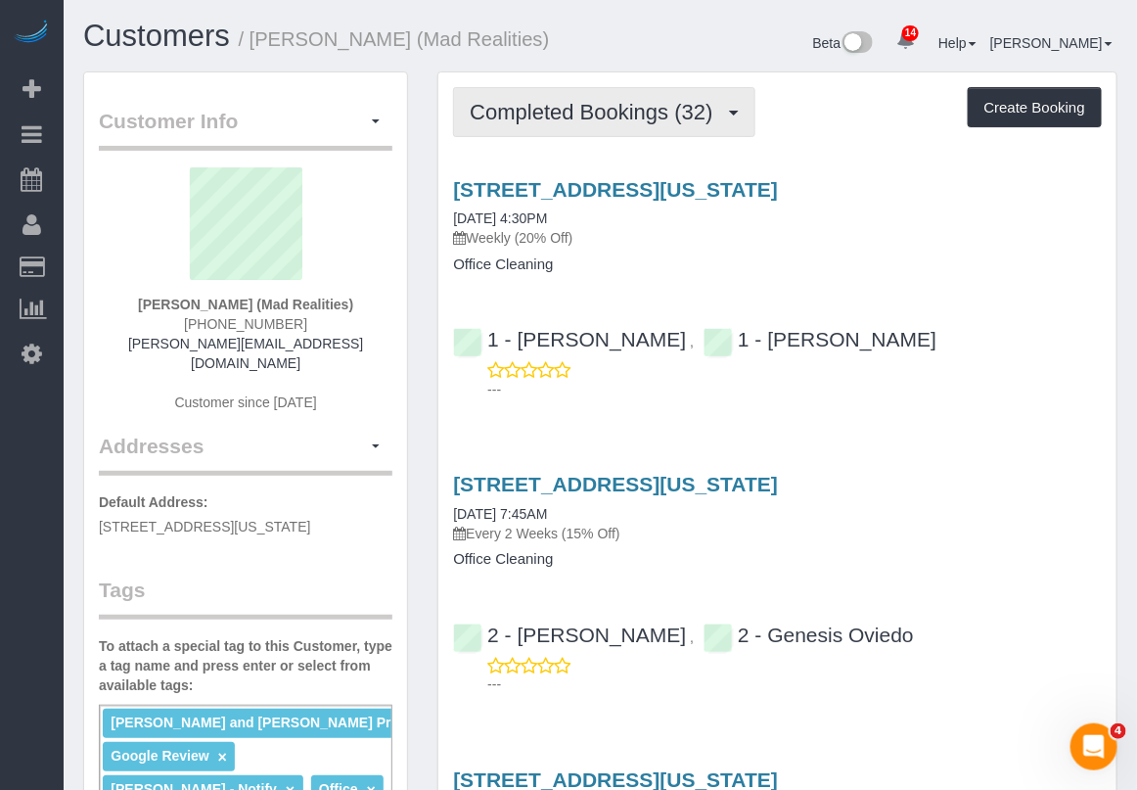
click at [657, 115] on span "Completed Bookings (32)" at bounding box center [596, 112] width 252 height 24
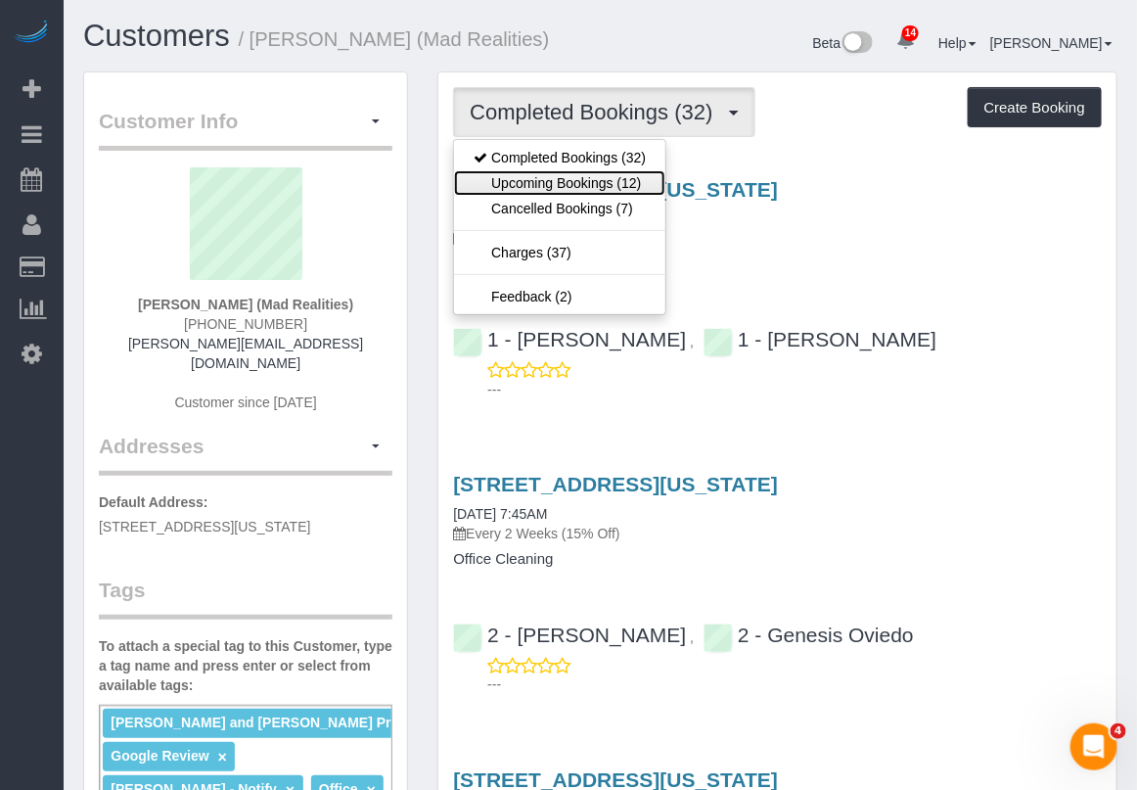
click at [631, 187] on link "Upcoming Bookings (12)" at bounding box center [559, 182] width 211 height 25
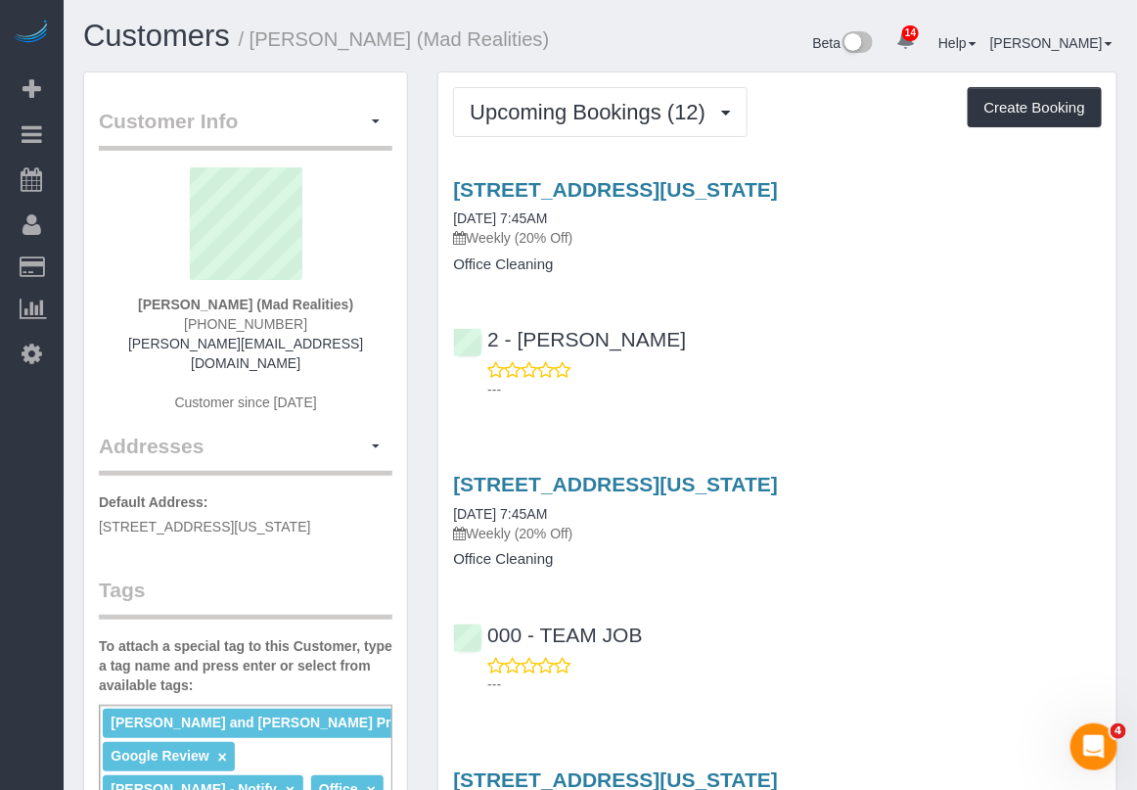
scroll to position [122, 0]
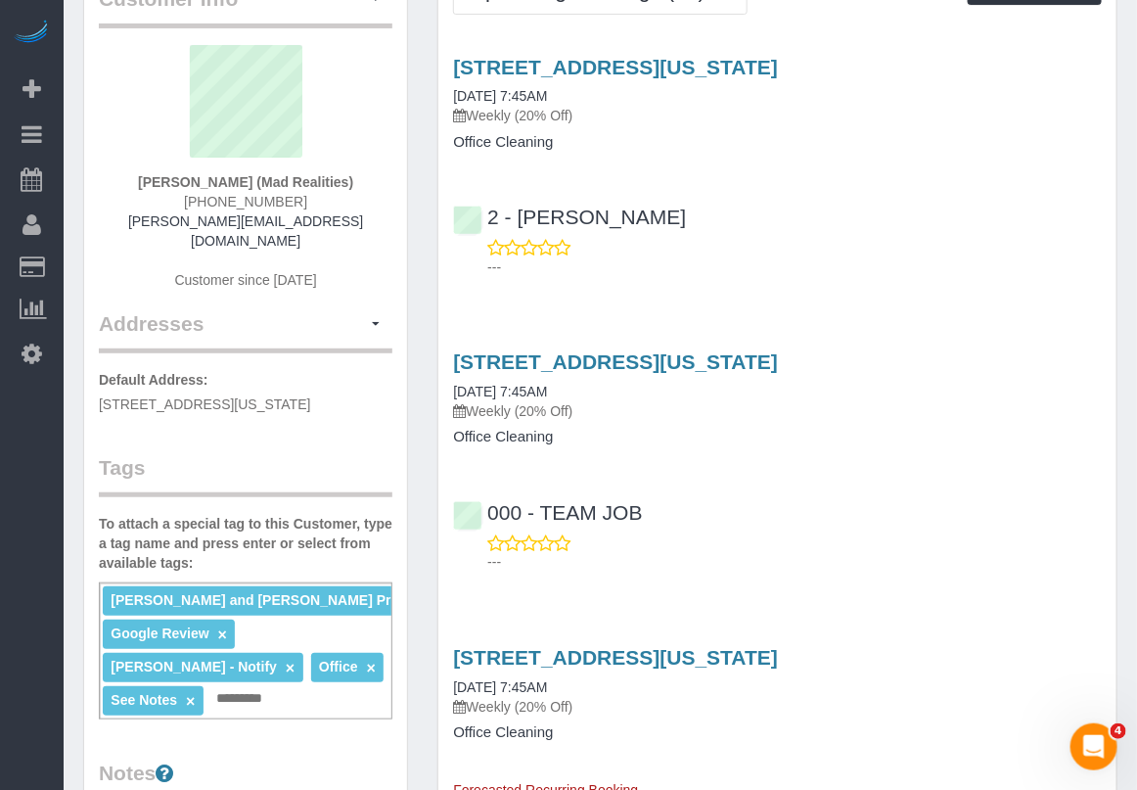
click at [661, 685] on div "[STREET_ADDRESS][US_STATE] [DATE] 7:45AM Weekly (20% Off)" at bounding box center [777, 681] width 649 height 70
click at [565, 657] on link "[STREET_ADDRESS][US_STATE]" at bounding box center [615, 657] width 325 height 23
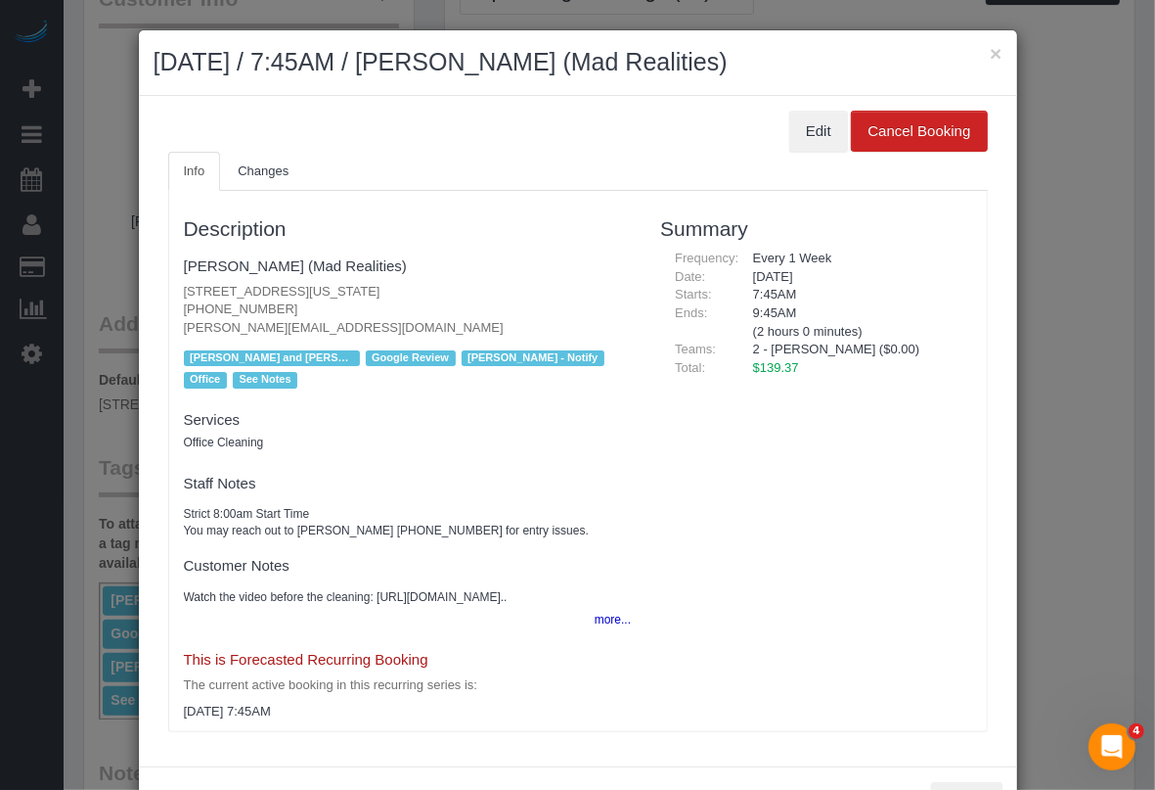
click at [779, 732] on div "Description [PERSON_NAME] (Mad Realities) [STREET_ADDRESS][US_STATE] [PHONE_NUM…" at bounding box center [578, 461] width 820 height 541
click at [990, 49] on button "×" at bounding box center [996, 53] width 12 height 21
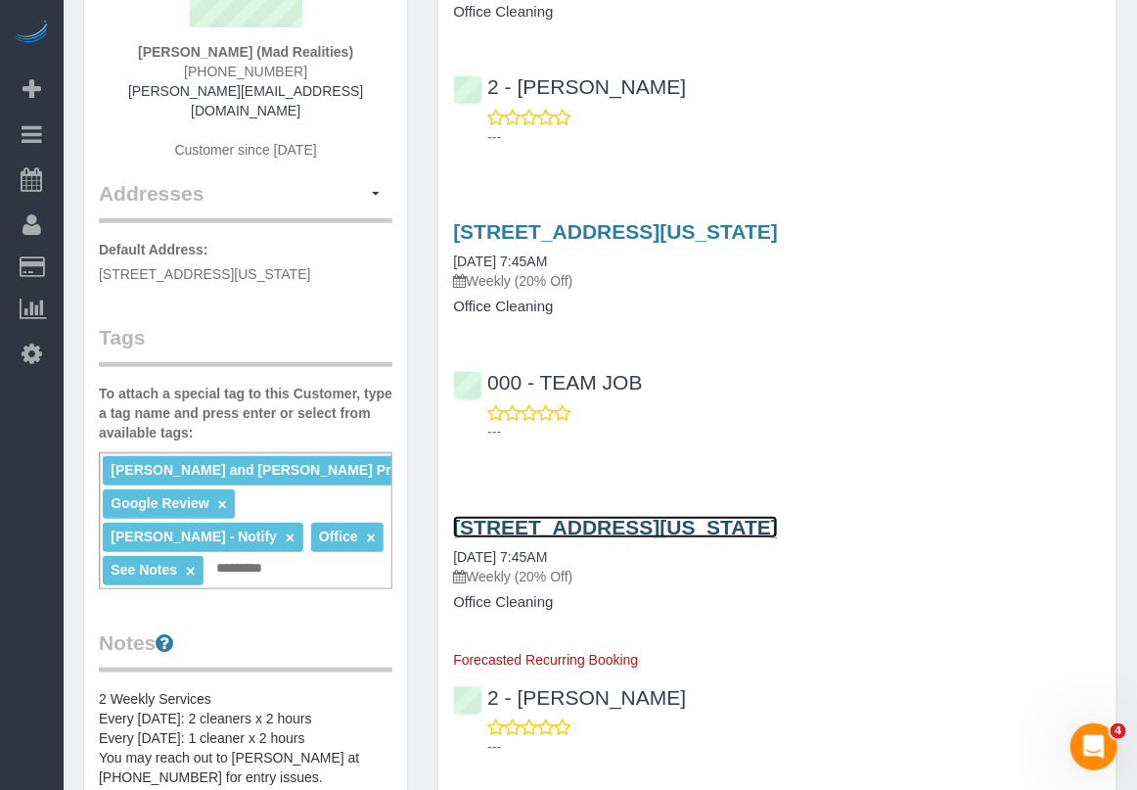
scroll to position [0, 0]
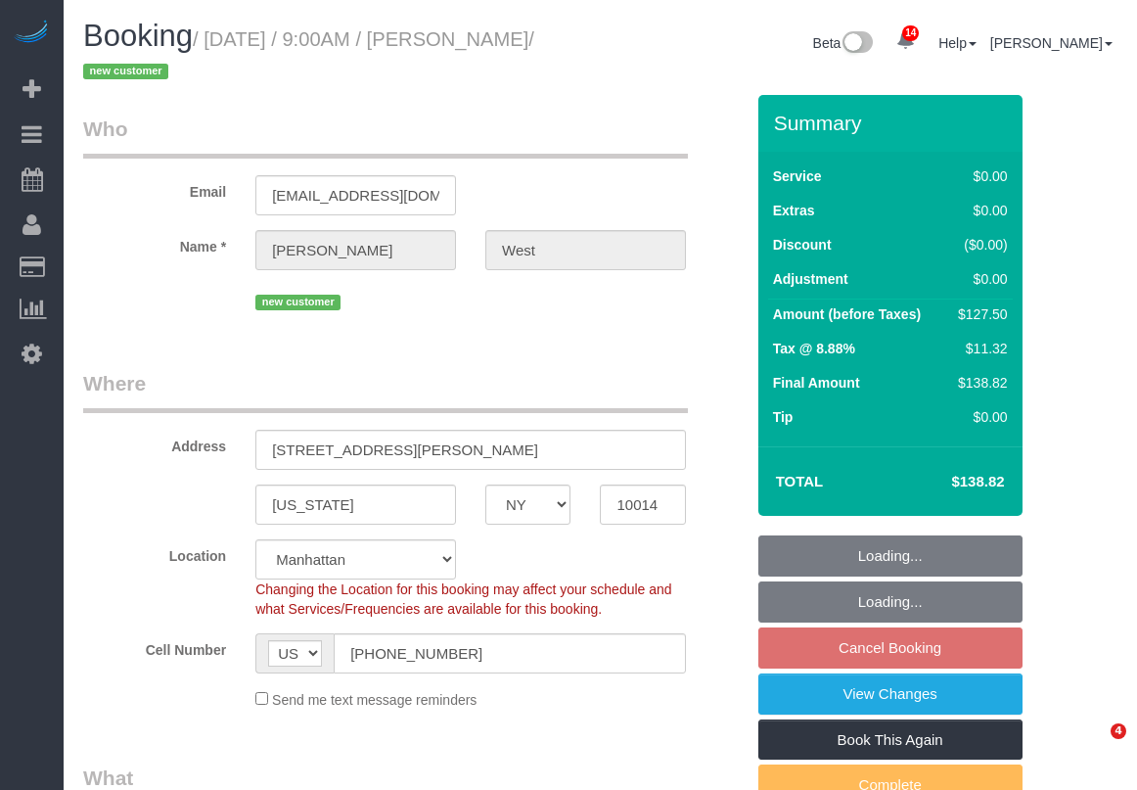
select select "NY"
select select "spot2"
select select "number:57"
select select "number:73"
select select "number:14"
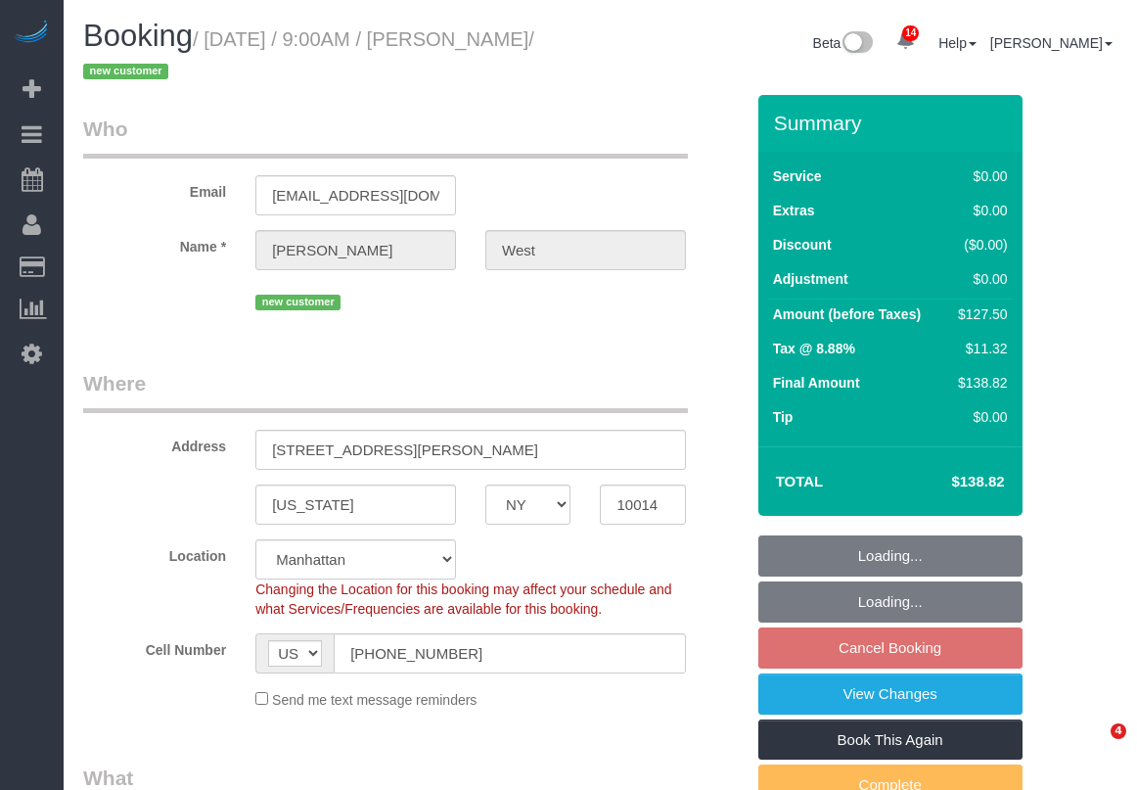
select select "number:5"
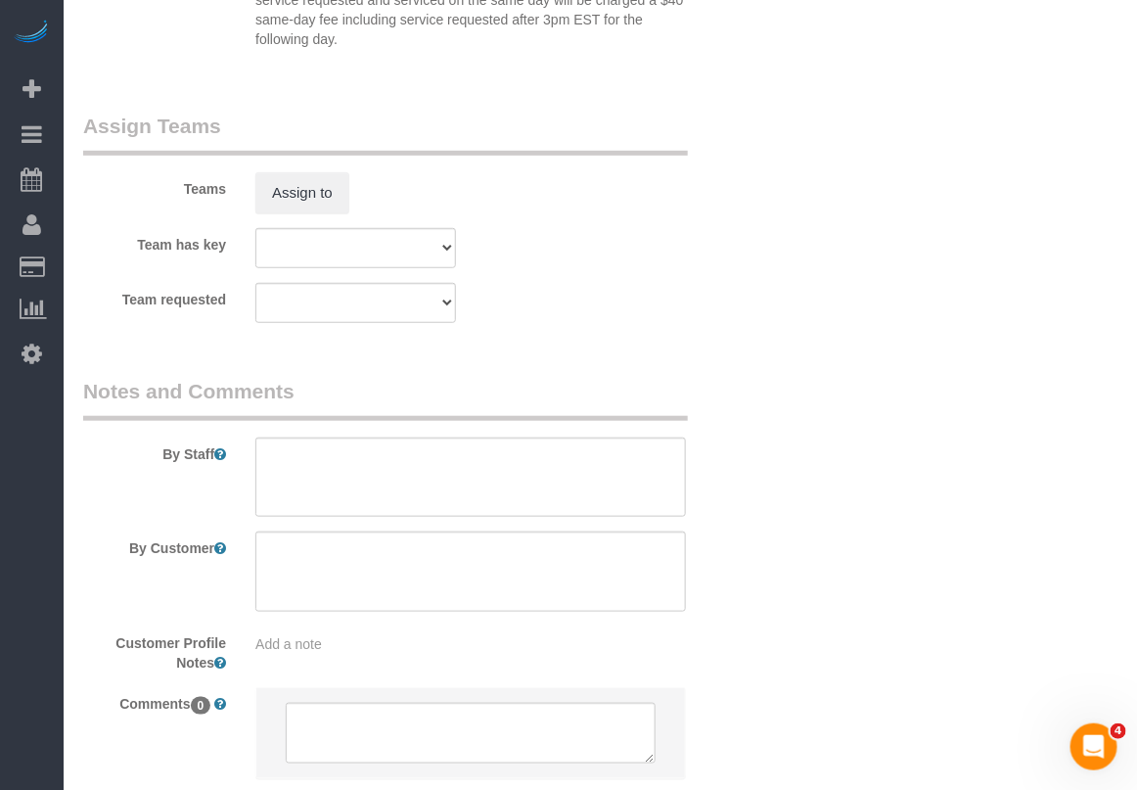
scroll to position [2568, 0]
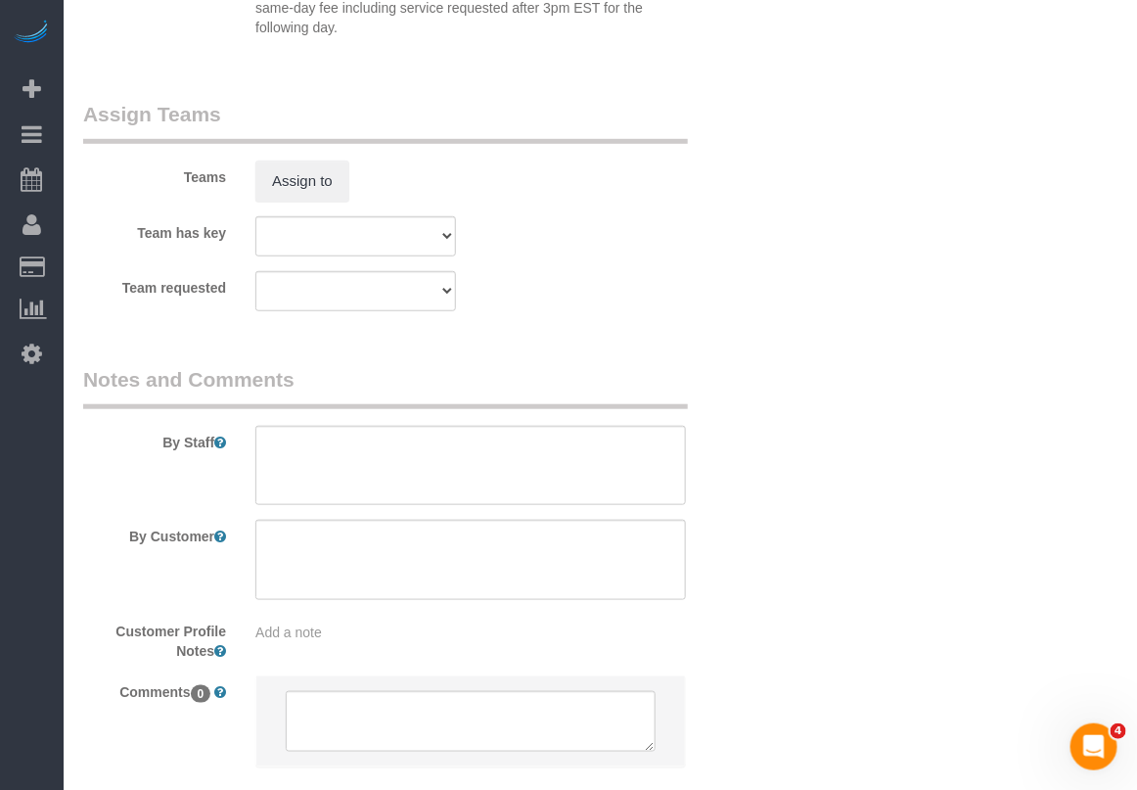
click at [338, 628] on div "Add a note" at bounding box center [470, 632] width 430 height 20
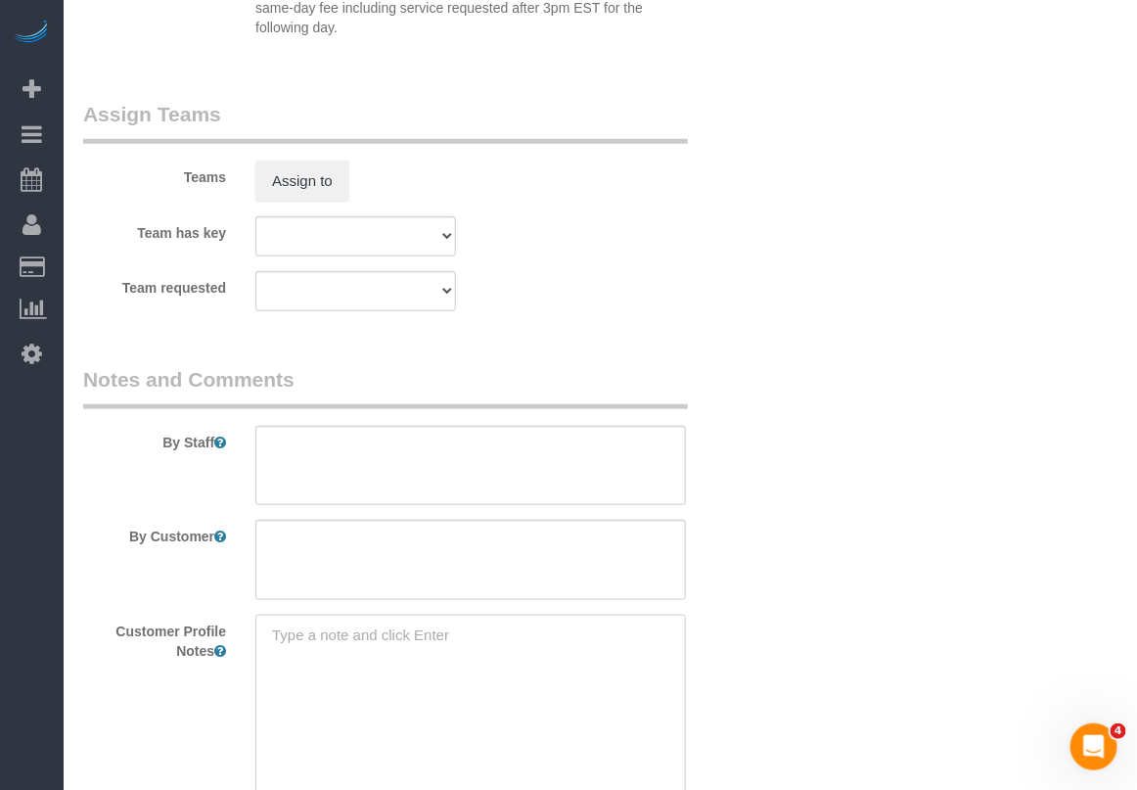
click at [338, 633] on textarea at bounding box center [470, 722] width 430 height 216
type textarea "u"
type textarea "address unlisted"
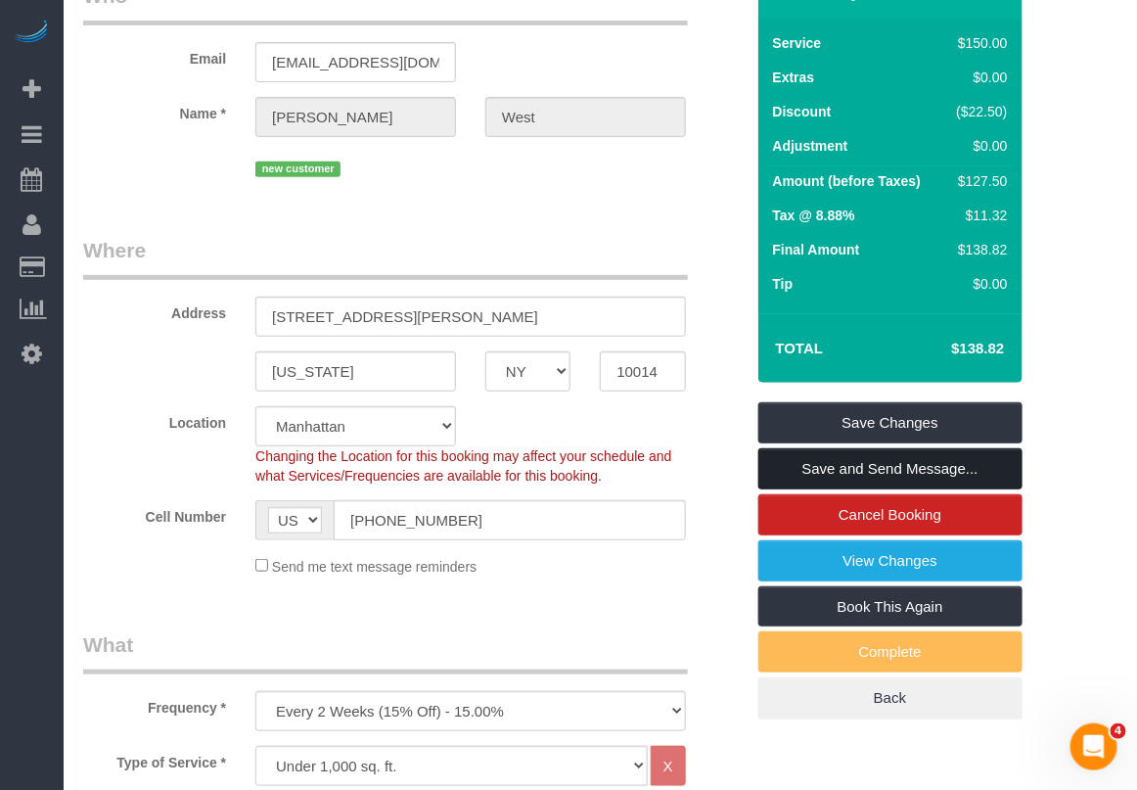
scroll to position [123, 0]
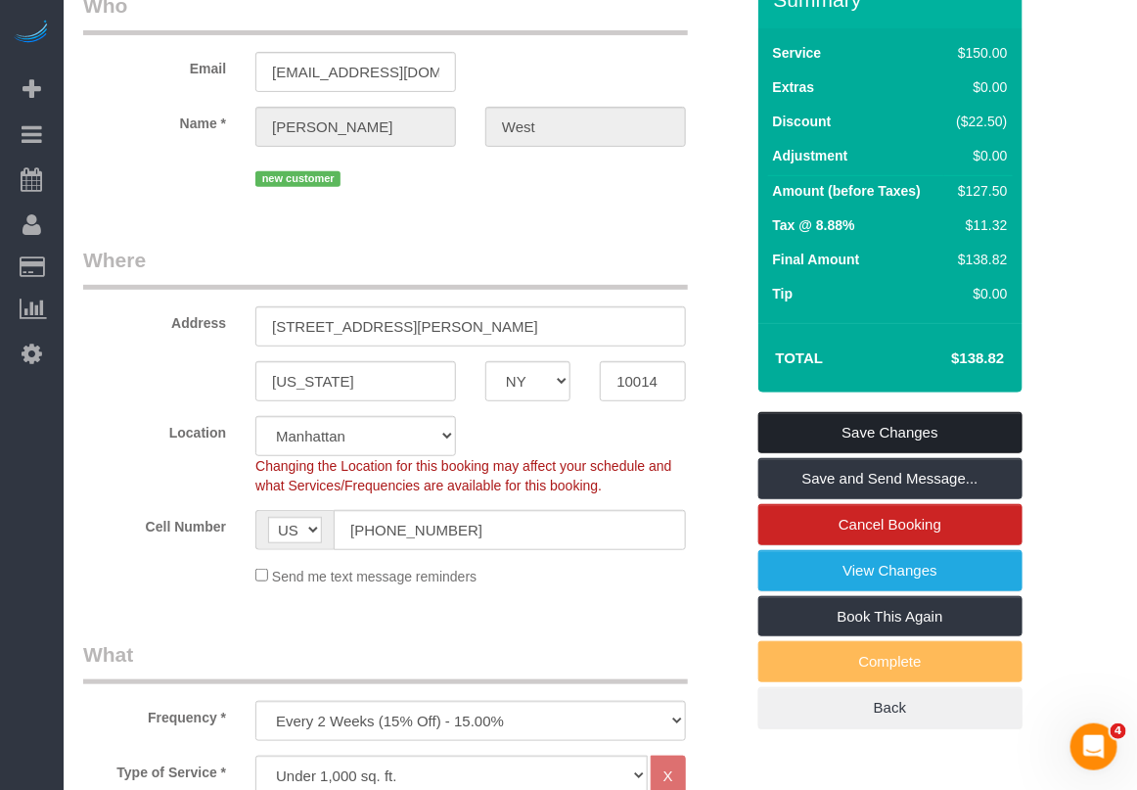
click at [853, 441] on link "Save Changes" at bounding box center [890, 432] width 264 height 41
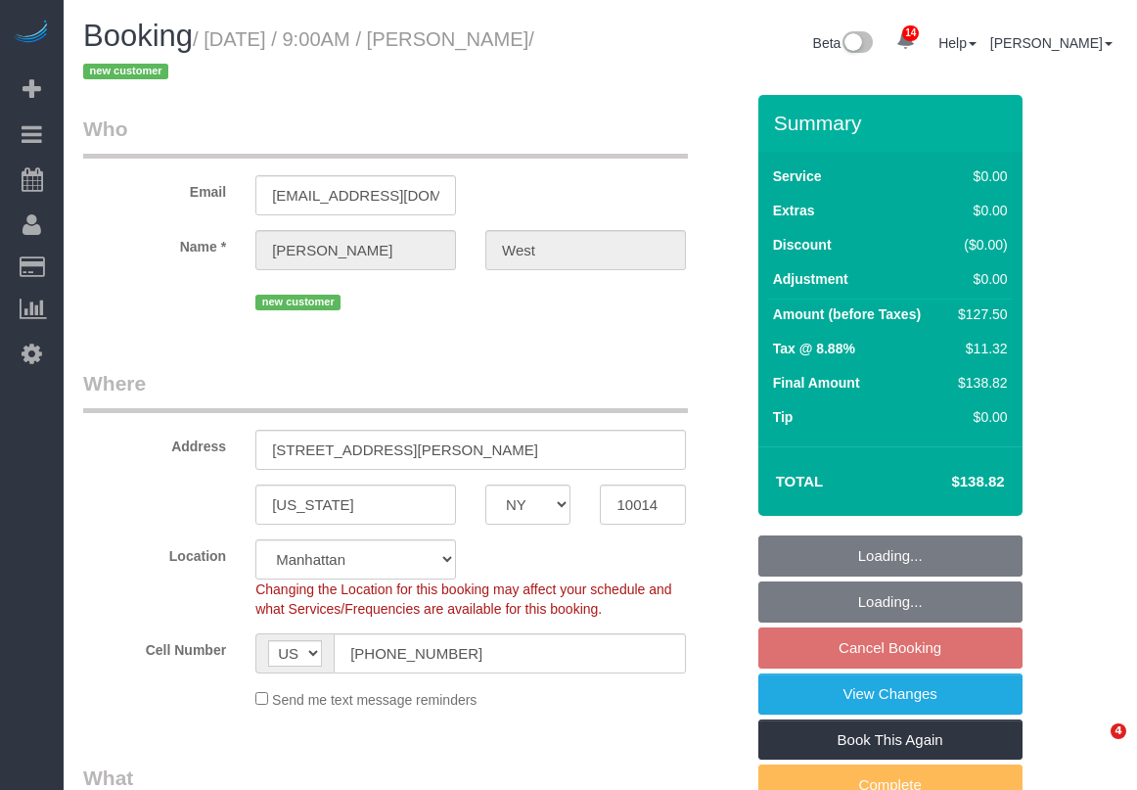
select select "NY"
select select "number:57"
select select "number:73"
select select "number:14"
select select "number:5"
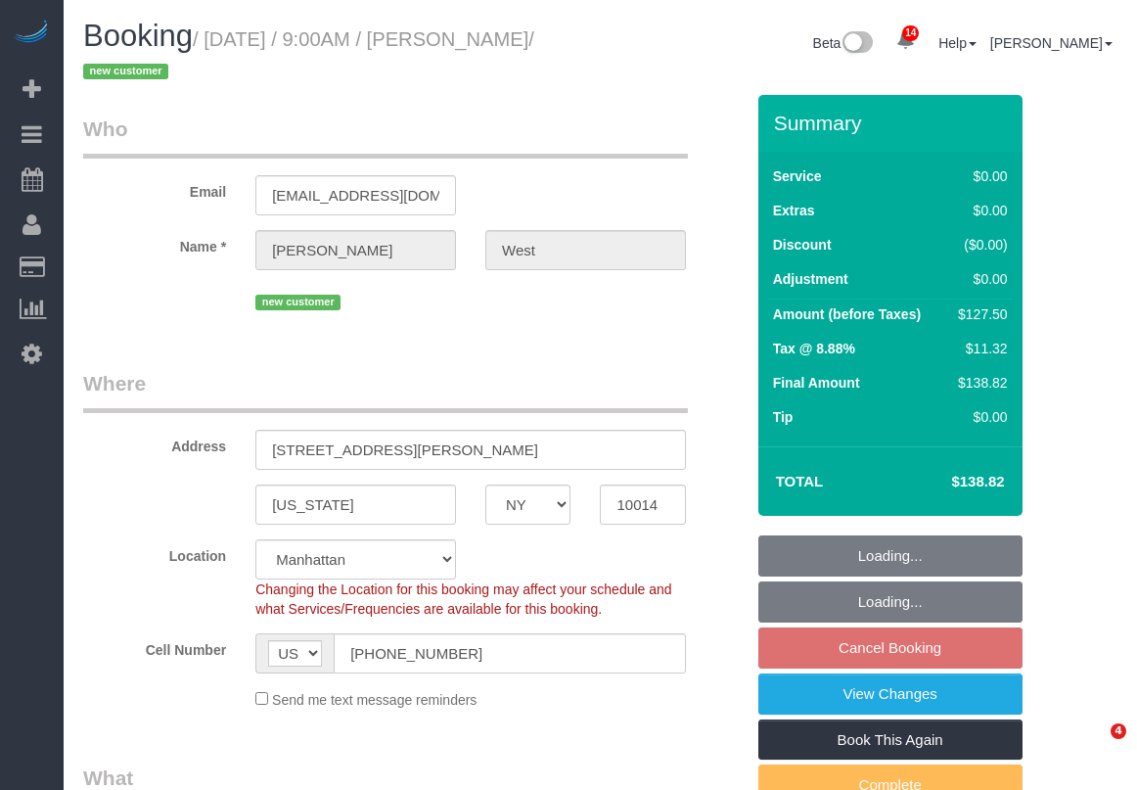
select select "object:1456"
select select "spot2"
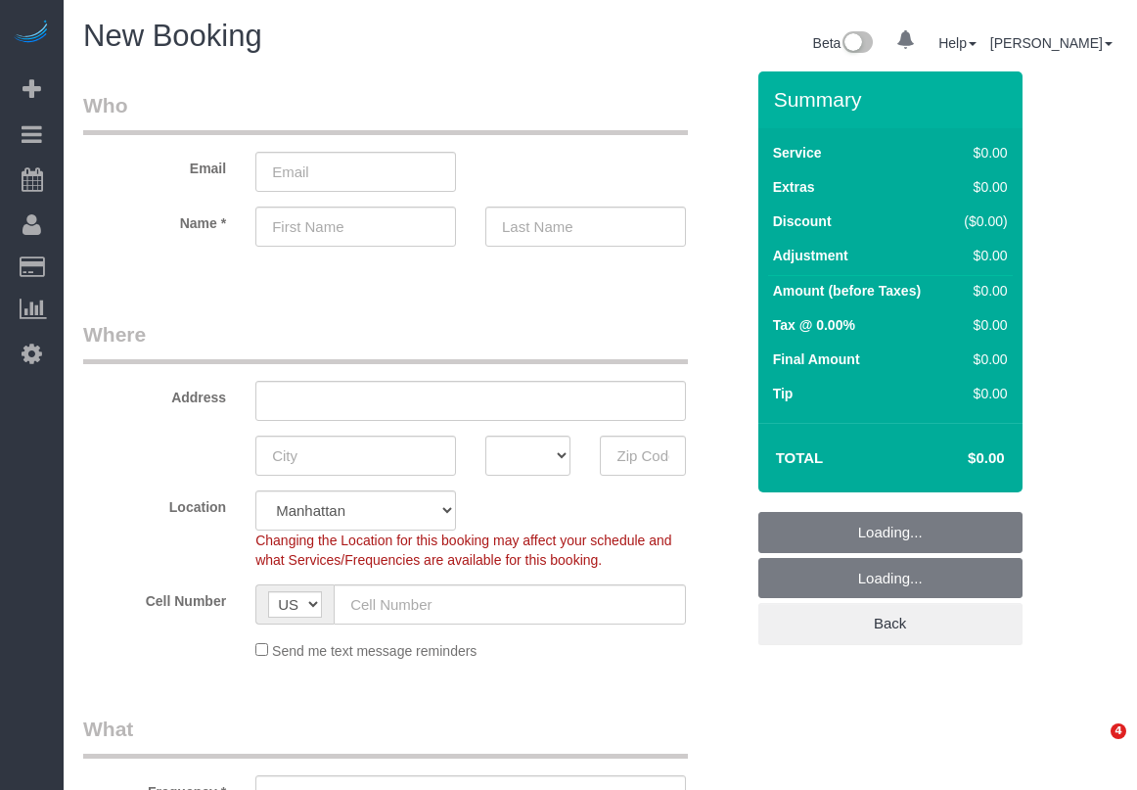
select select "number:89"
select select "number:90"
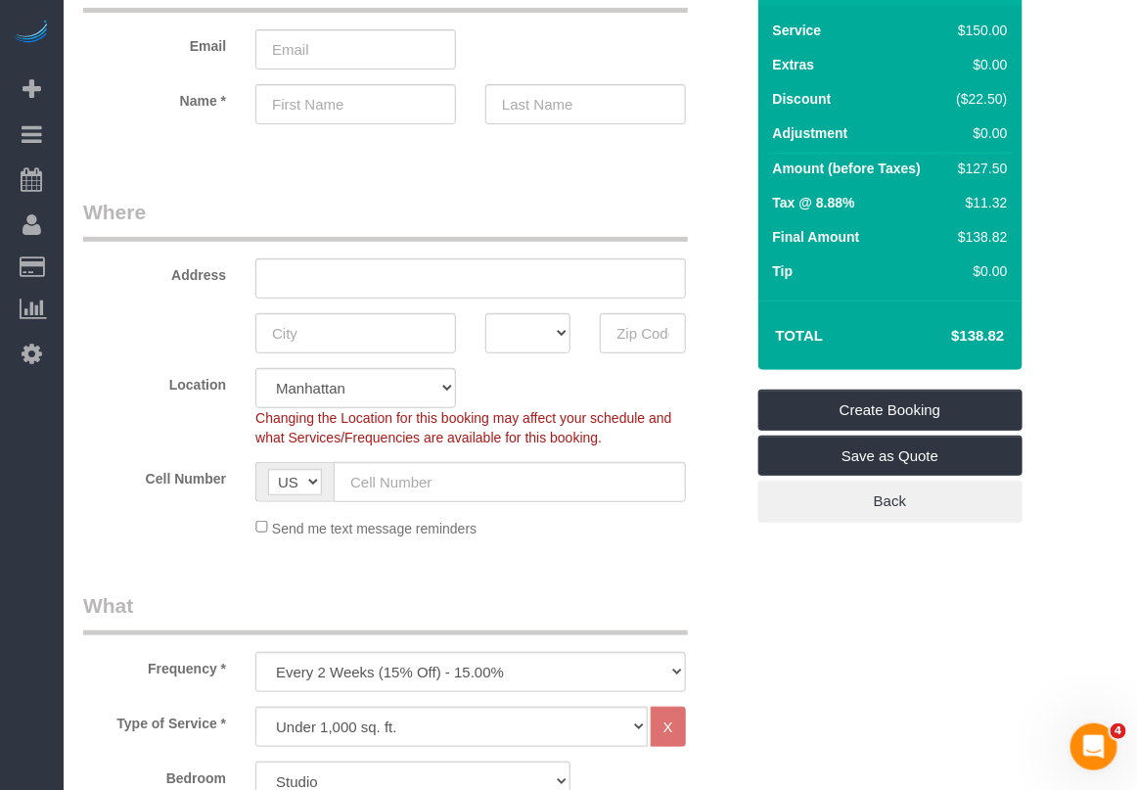
scroll to position [367, 0]
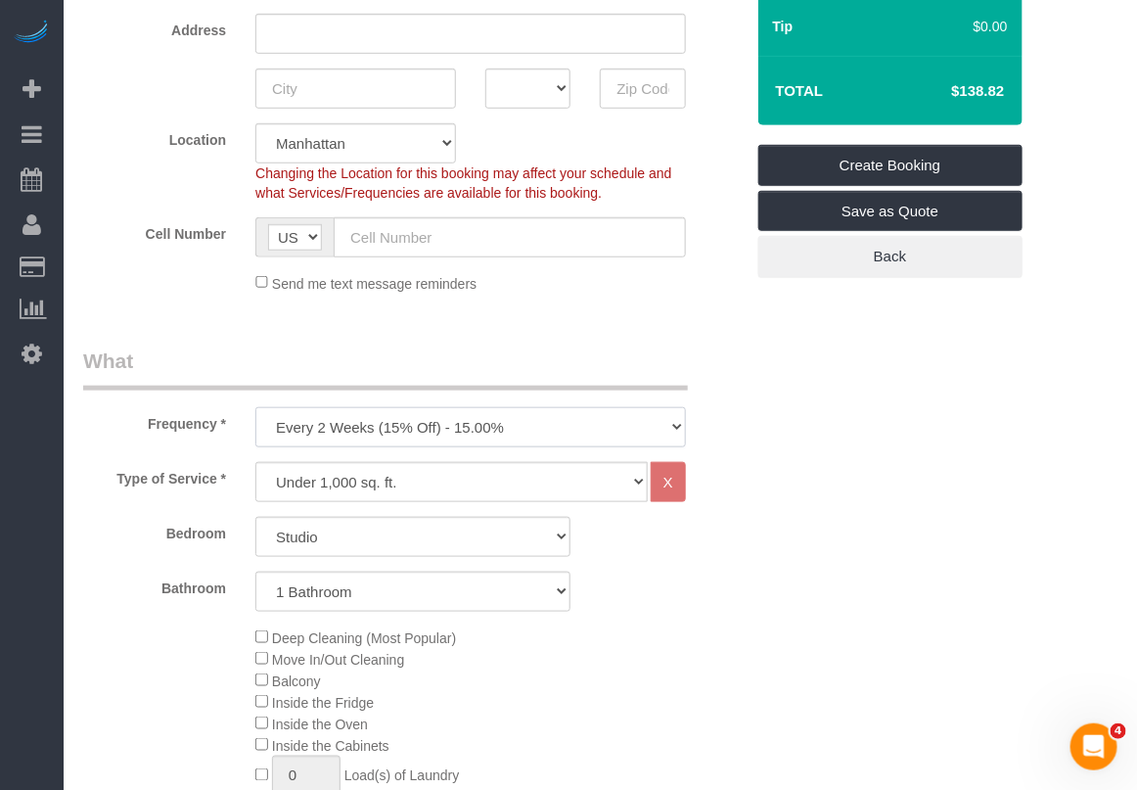
click at [512, 437] on select "One Time Weekly (20% Off) - 20.00% Every 2 Weeks (15% Off) - 15.00% Every 4 Wee…" at bounding box center [470, 427] width 430 height 40
select select "object:1340"
click at [255, 407] on select "One Time Weekly (20% Off) - 20.00% Every 2 Weeks (15% Off) - 15.00% Every 4 Wee…" at bounding box center [470, 427] width 430 height 40
click at [545, 491] on select "Under 1,000 sq. ft. 1,001 - 1,500 sq. ft. 1,500+ sq. ft. Custom Cleaning Office…" at bounding box center [451, 482] width 392 height 40
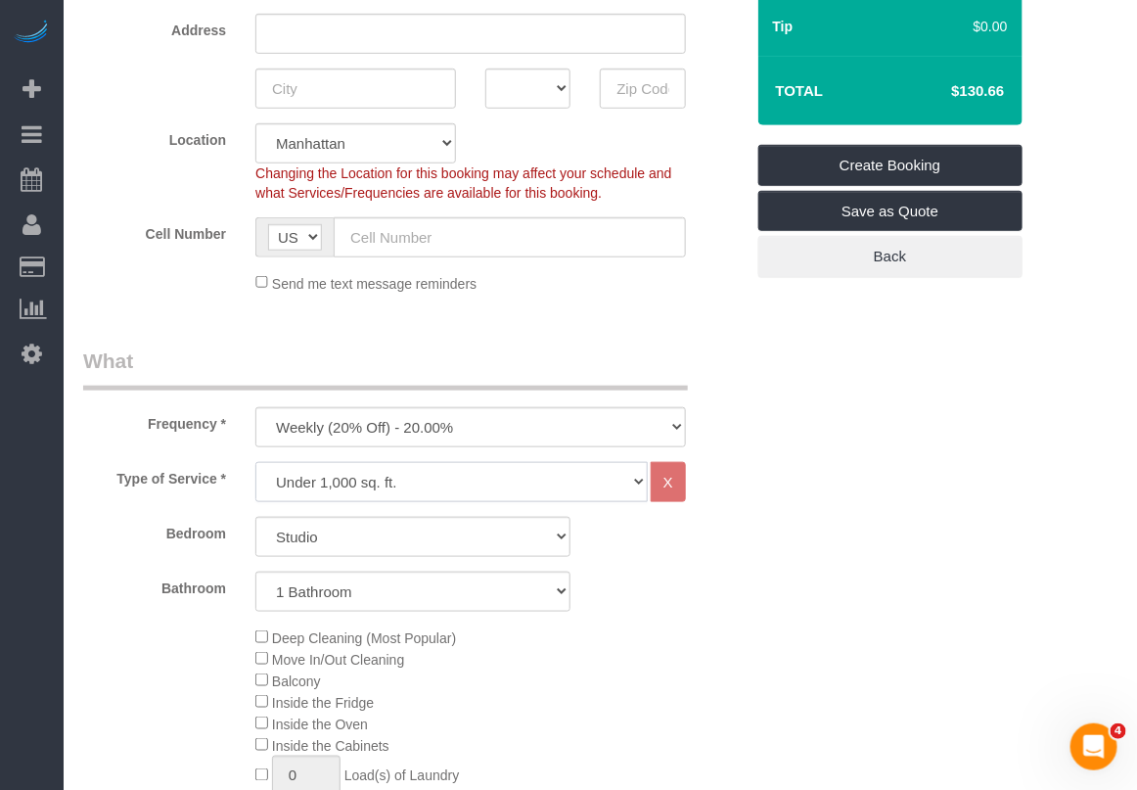
select select "213"
click at [255, 462] on select "Under 1,000 sq. ft. 1,001 - 1,500 sq. ft. 1,500+ sq. ft. Custom Cleaning Office…" at bounding box center [451, 482] width 392 height 40
select select "1"
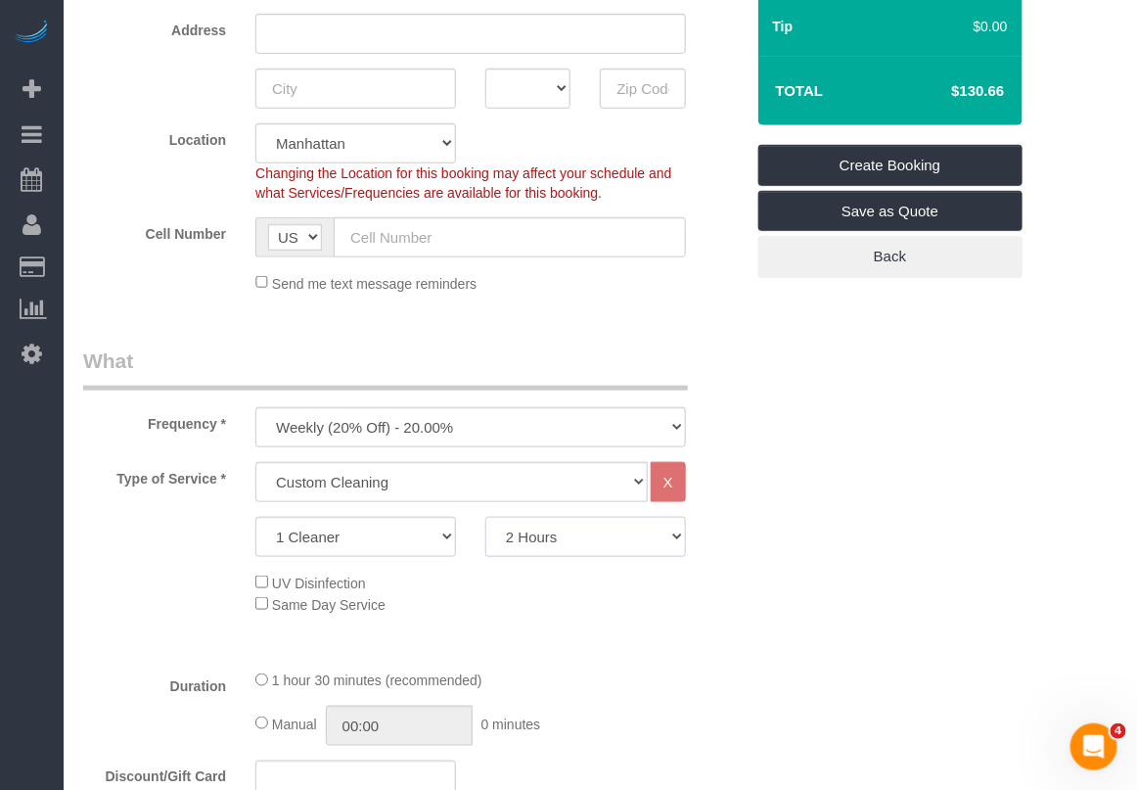
click at [540, 544] on select "2 Hours 2.5 Hours 3 Hours 3.5 Hours 4 Hours 4.5 Hours 5 Hours 5.5 Hours 6 Hours…" at bounding box center [585, 537] width 201 height 40
select select "360"
click at [485, 517] on select "2 Hours 2.5 Hours 3 Hours 3.5 Hours 4 Hours 4.5 Hours 5 Hours 5.5 Hours 6 Hours…" at bounding box center [585, 537] width 201 height 40
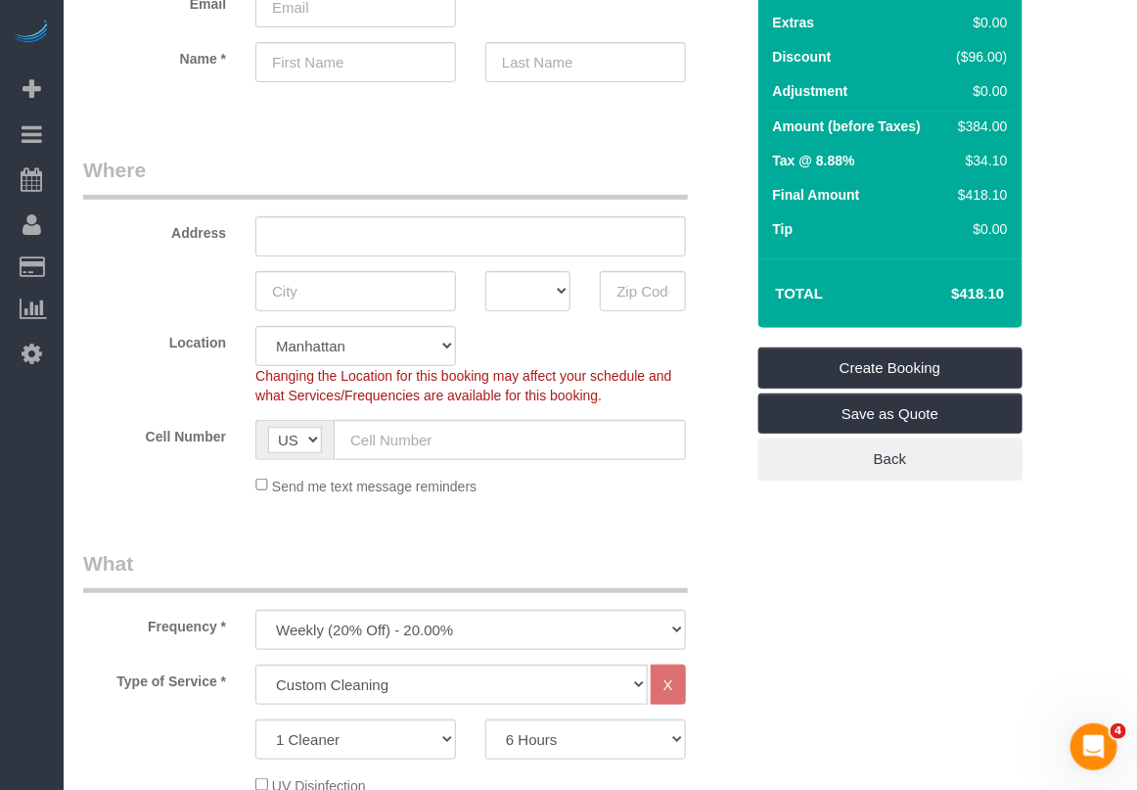
scroll to position [122, 0]
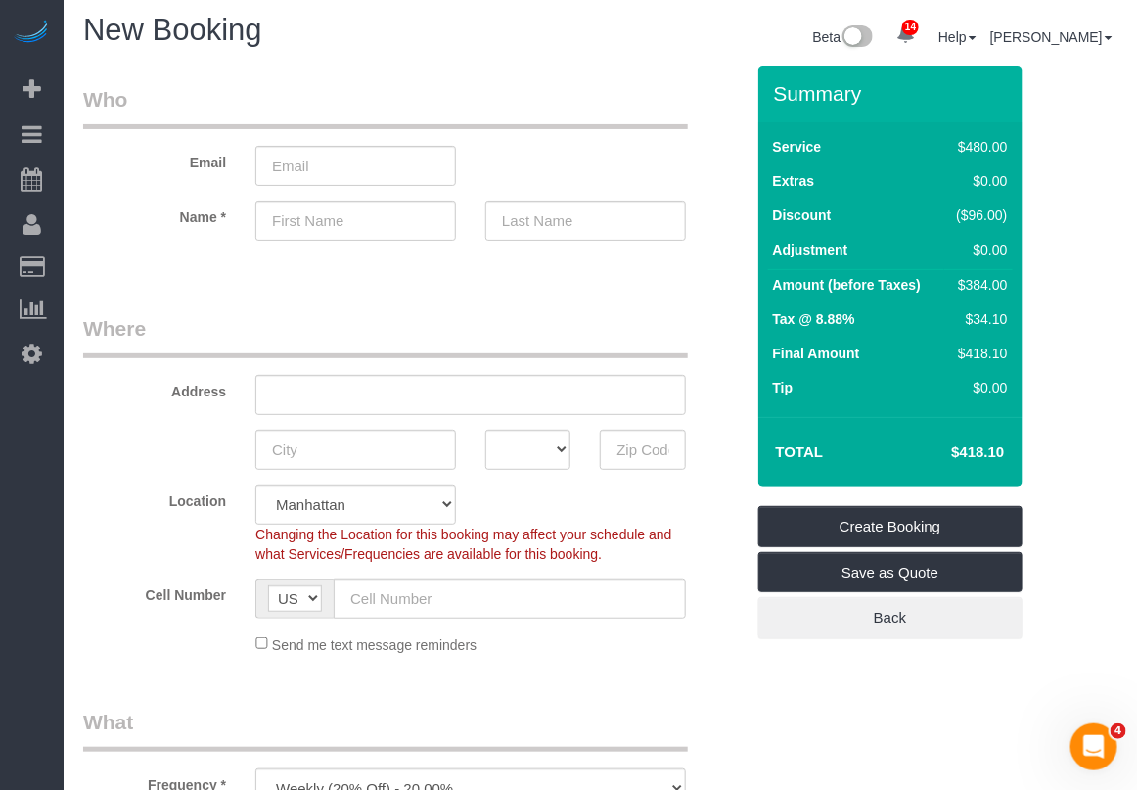
scroll to position [0, 0]
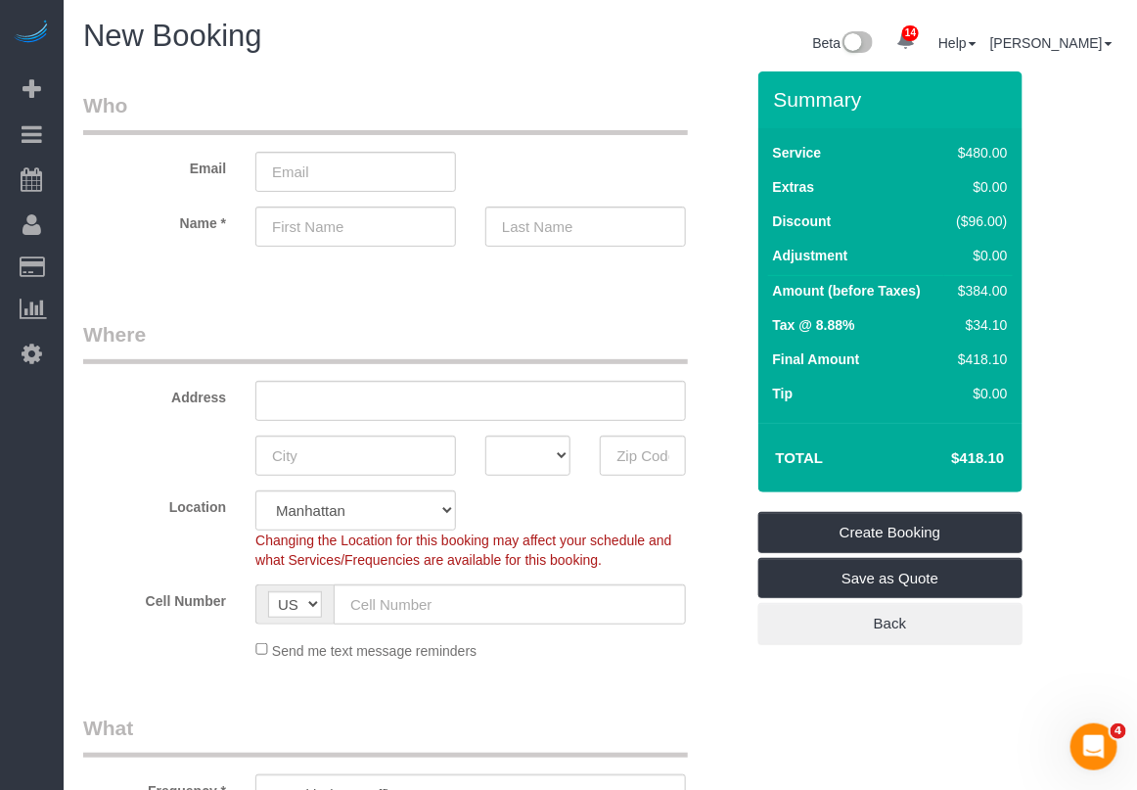
click at [720, 722] on div "Frequency * One Time Weekly (20% Off) - 20.00% Every 2 Weeks (15% Off) - 15.00%…" at bounding box center [413, 763] width 690 height 101
click at [629, 745] on legend "What" at bounding box center [385, 735] width 605 height 44
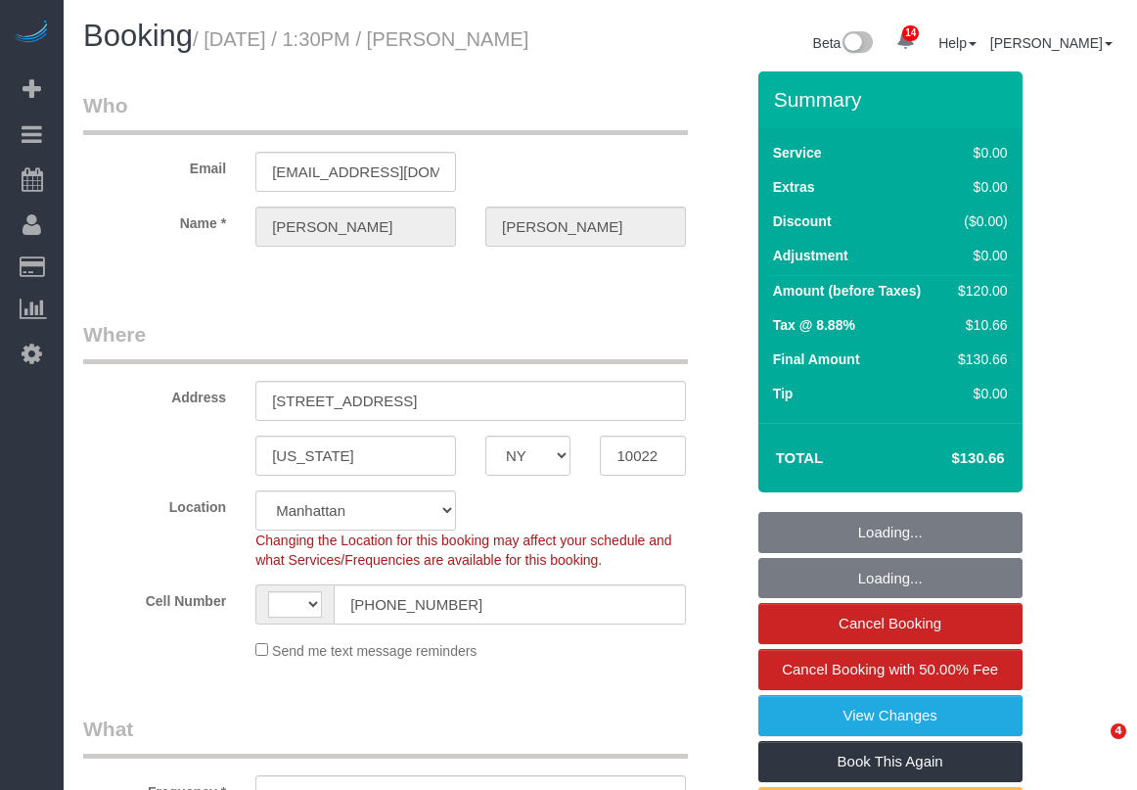
select select "NY"
select select "string:[GEOGRAPHIC_DATA]"
select select "string:stripe-pm_1RXRrg4VGloSiKo7FM9HbDbq"
select select "object:850"
select select "number:58"
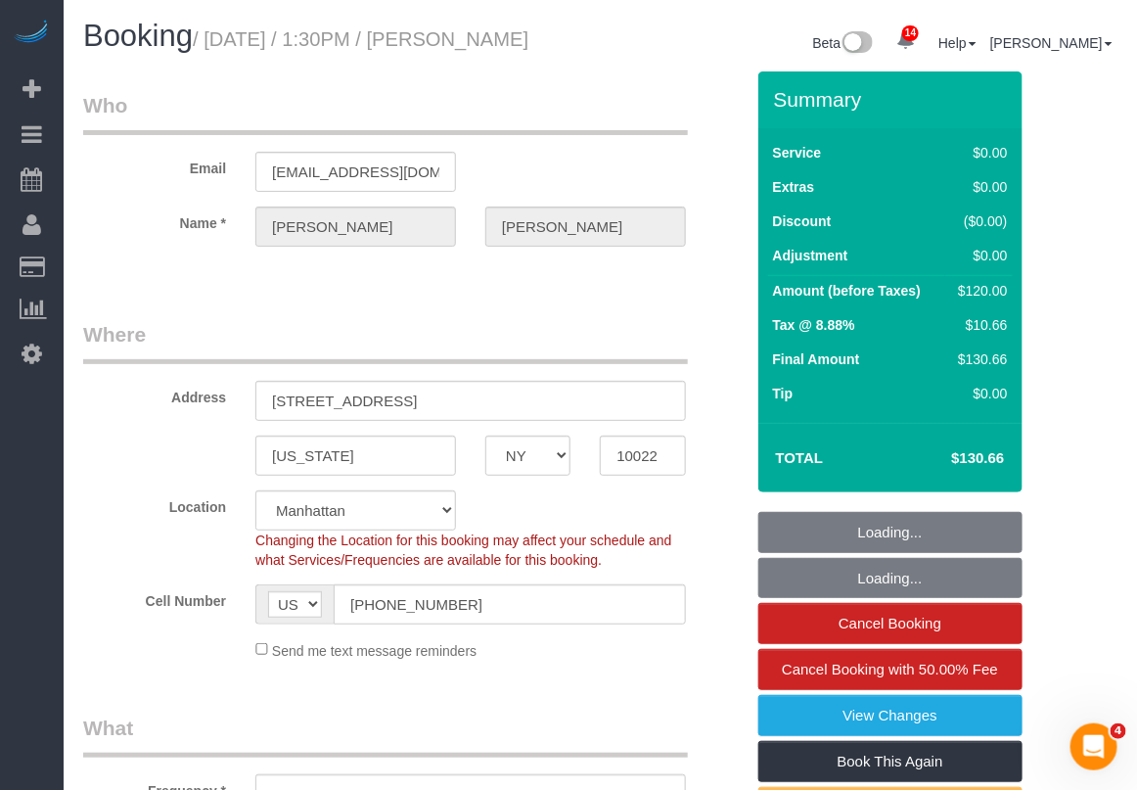
select select "number:75"
select select "number:15"
select select "number:5"
select select "object:1471"
click at [358, 421] on input "[STREET_ADDRESS]" at bounding box center [470, 401] width 430 height 40
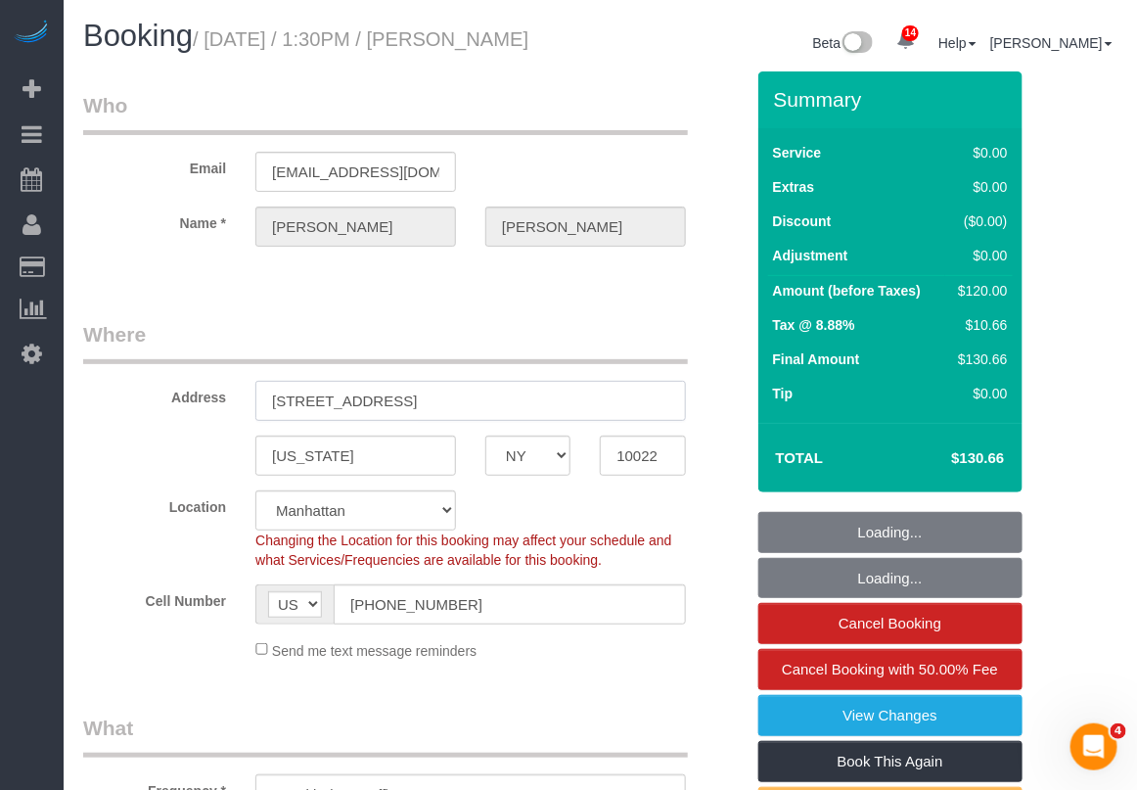
click at [358, 421] on input "[STREET_ADDRESS]" at bounding box center [470, 401] width 430 height 40
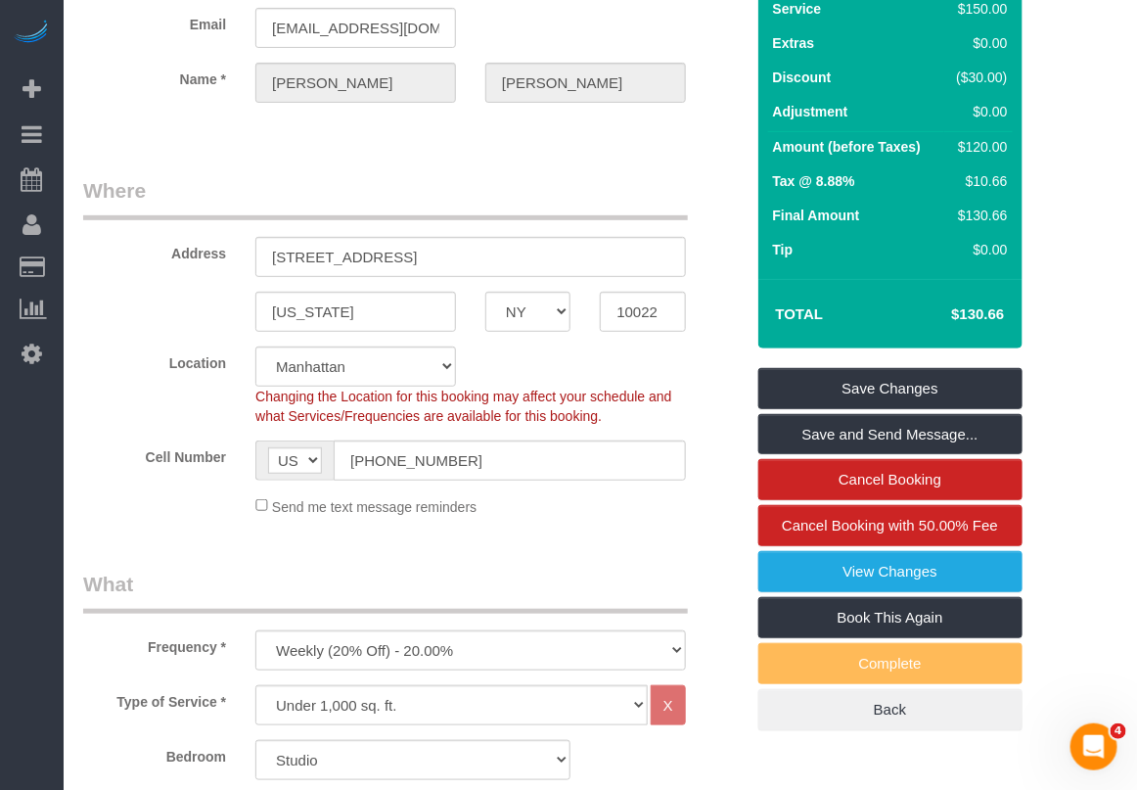
scroll to position [122, 0]
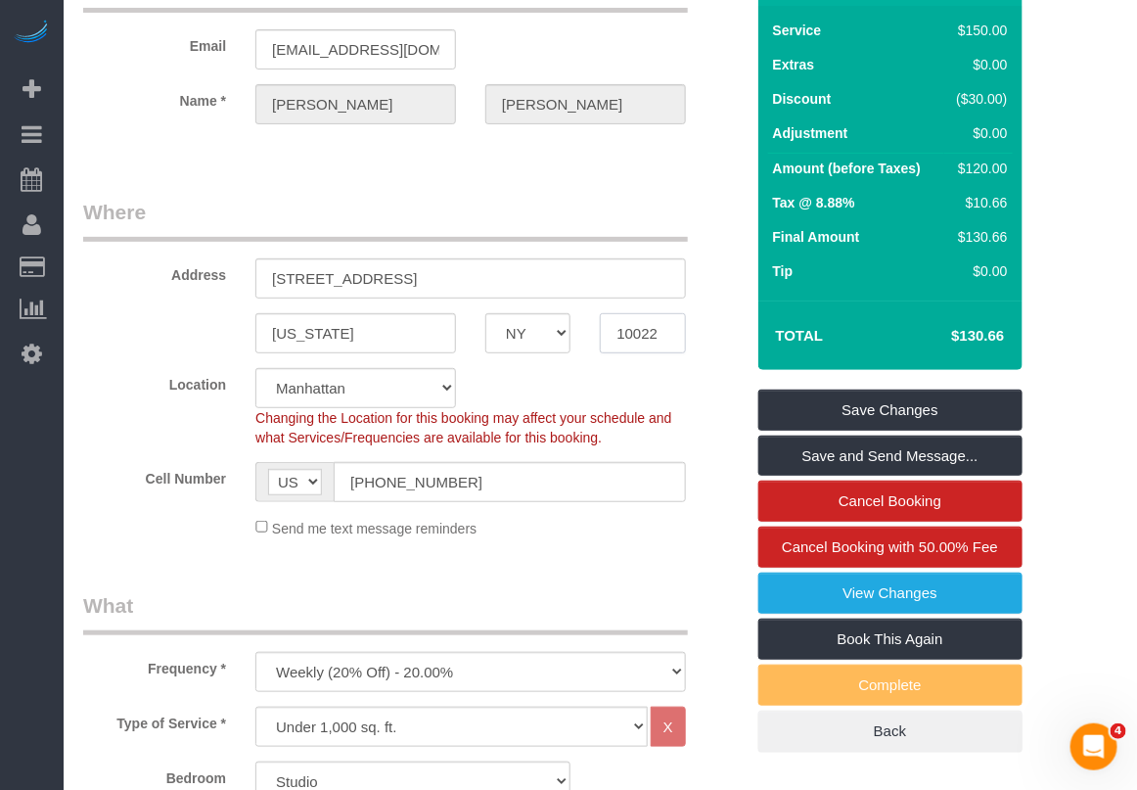
click at [639, 353] on input "10022" at bounding box center [642, 333] width 85 height 40
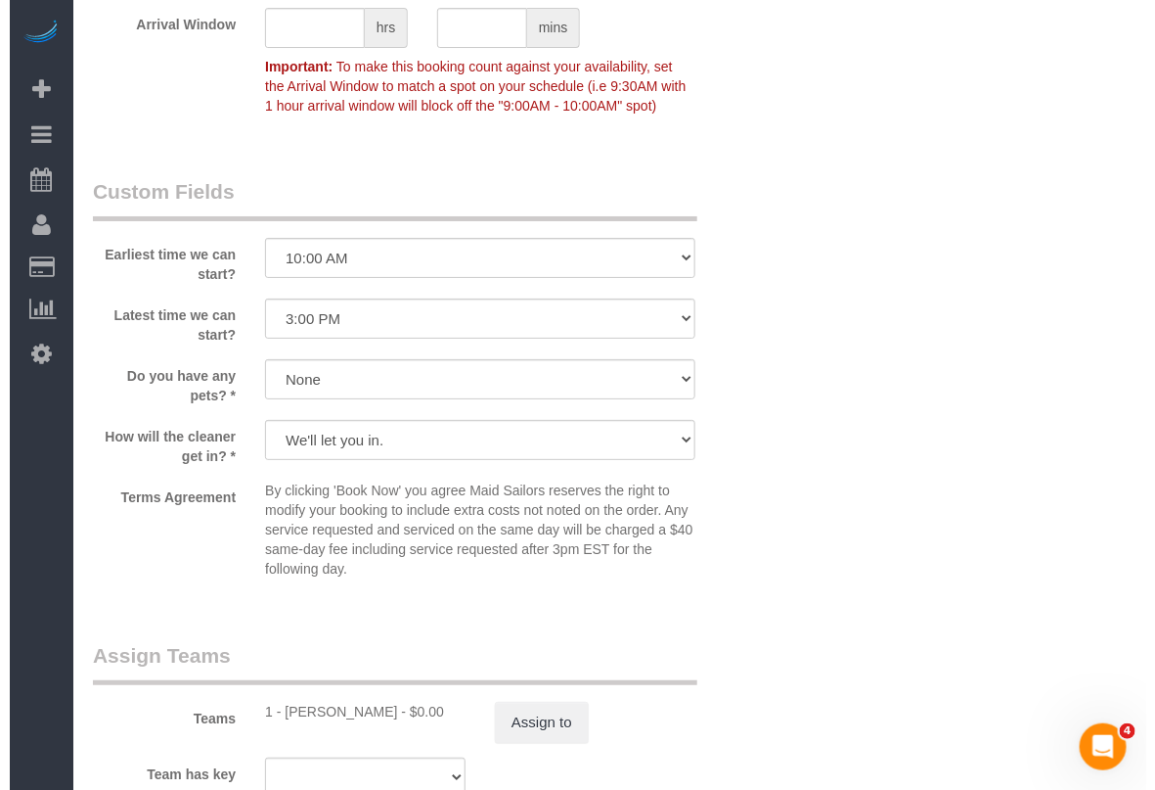
scroll to position [2201, 0]
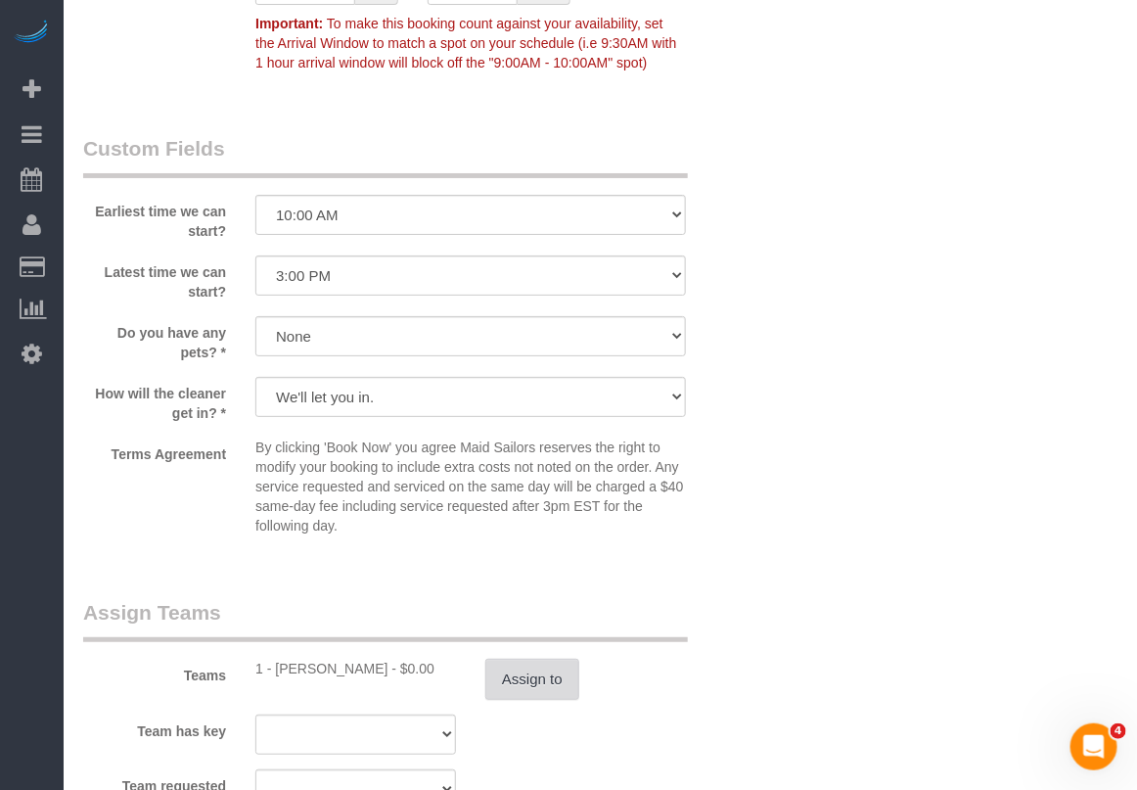
click at [544, 700] on button "Assign to" at bounding box center [532, 678] width 94 height 41
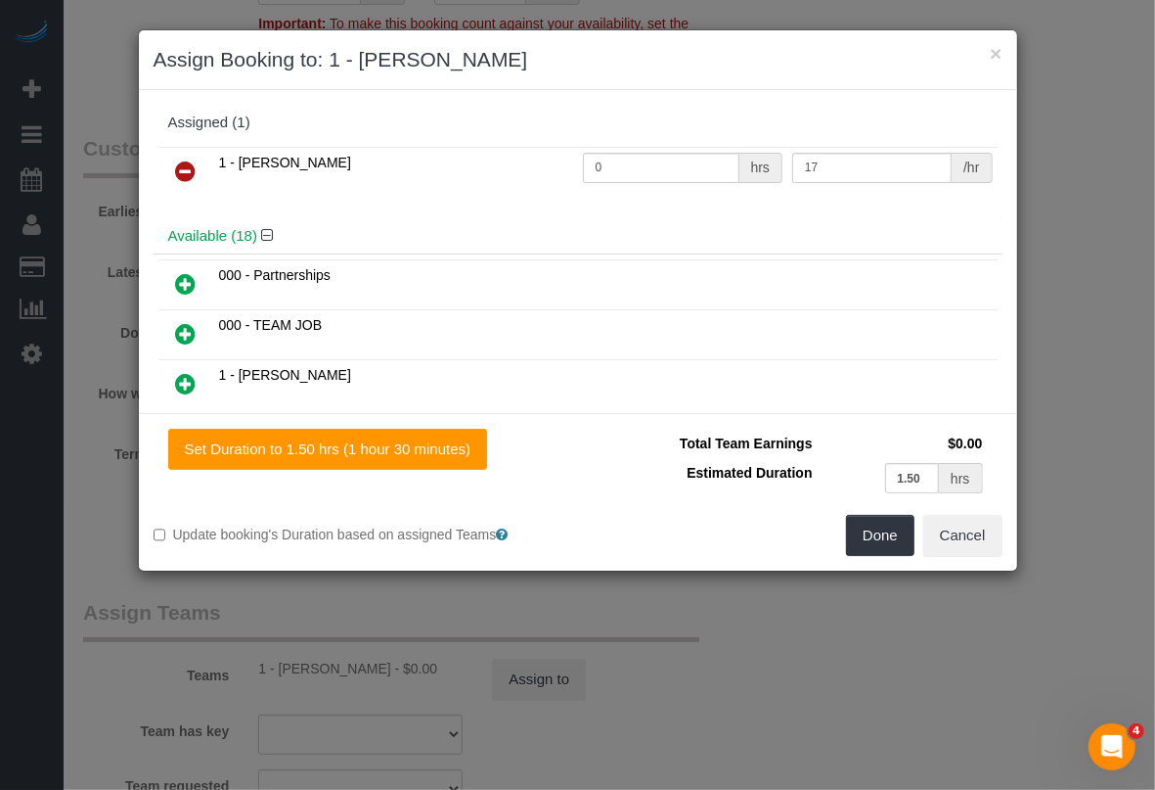
click at [193, 162] on icon at bounding box center [186, 170] width 21 height 23
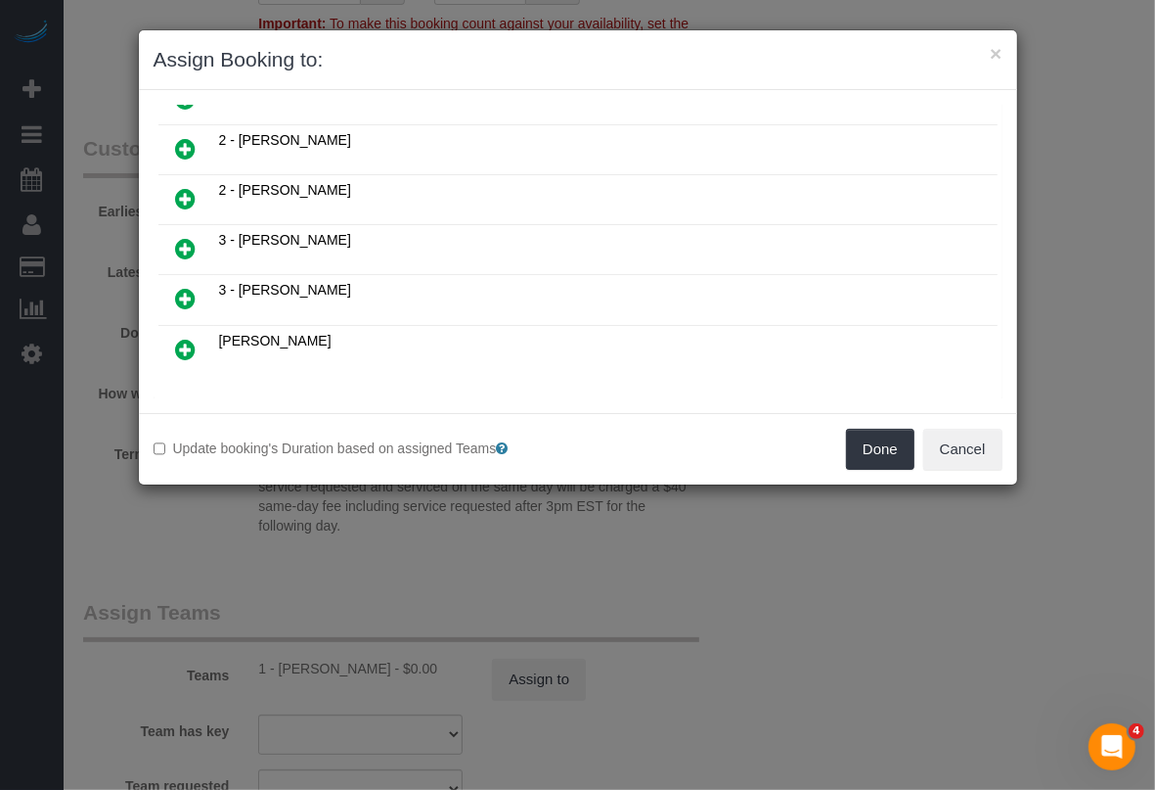
scroll to position [835, 0]
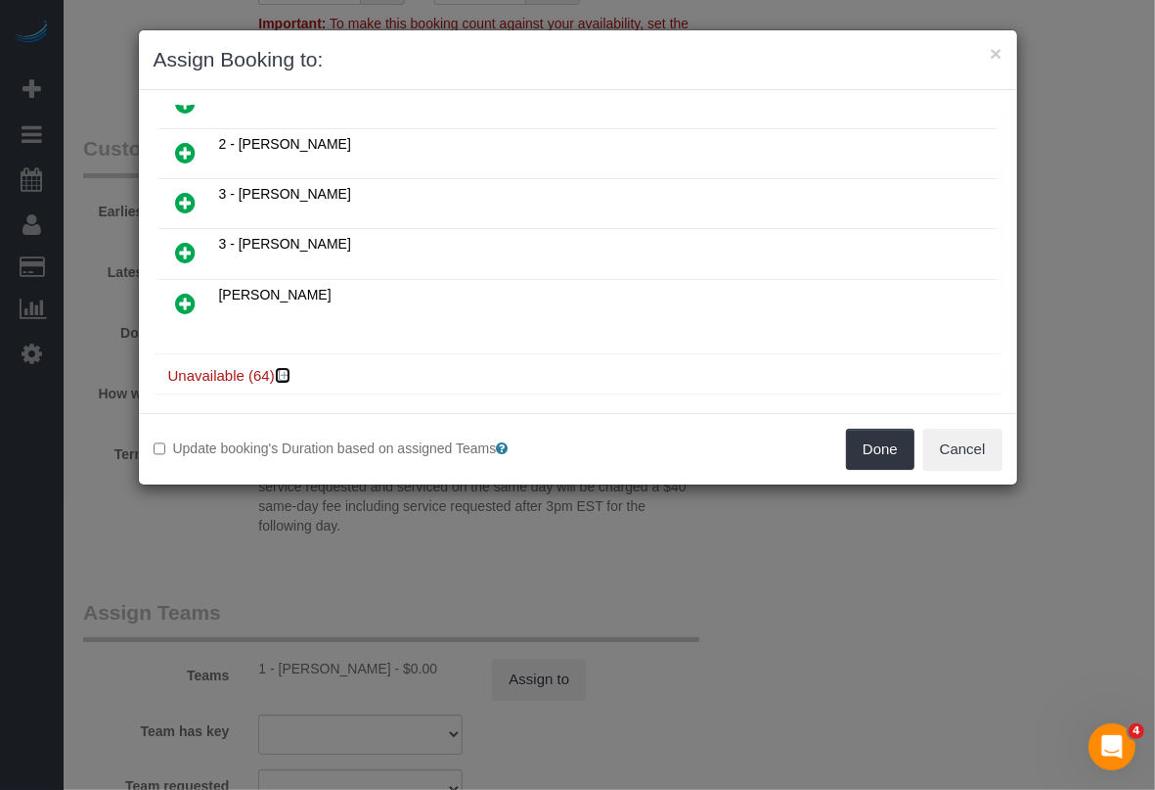
click at [286, 368] on icon at bounding box center [285, 375] width 12 height 15
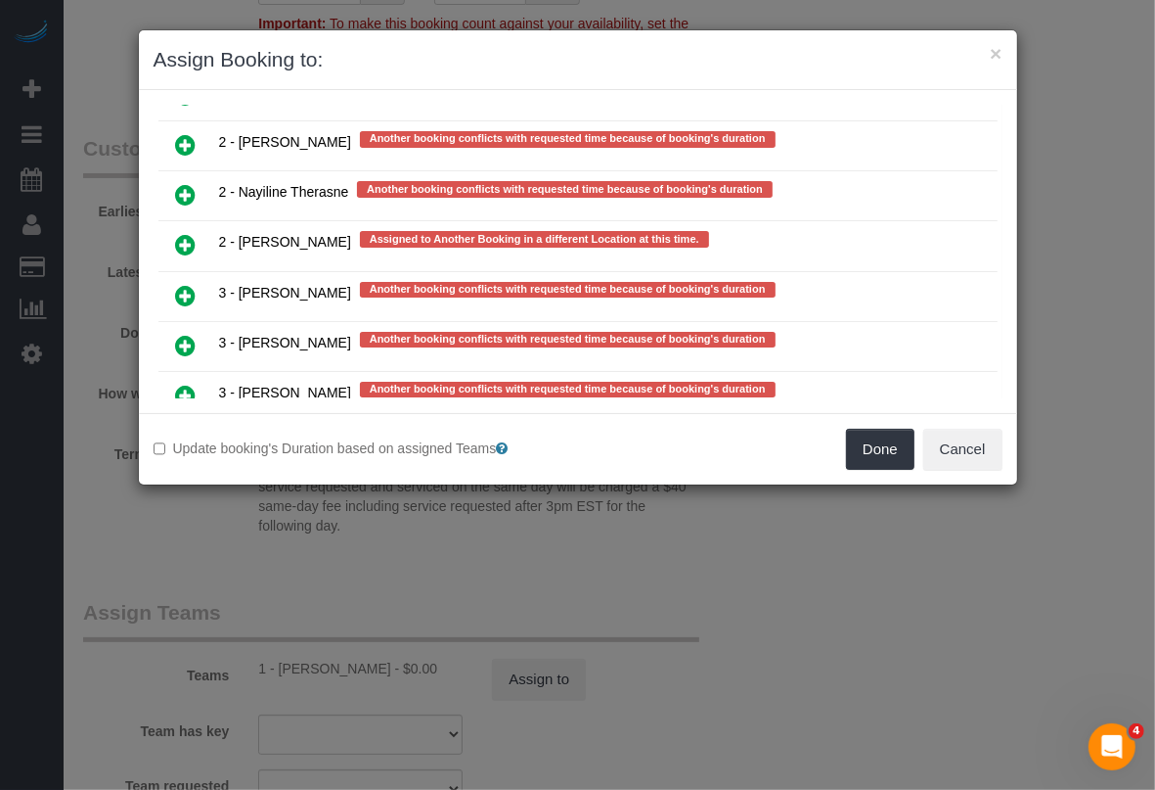
scroll to position [4066, 0]
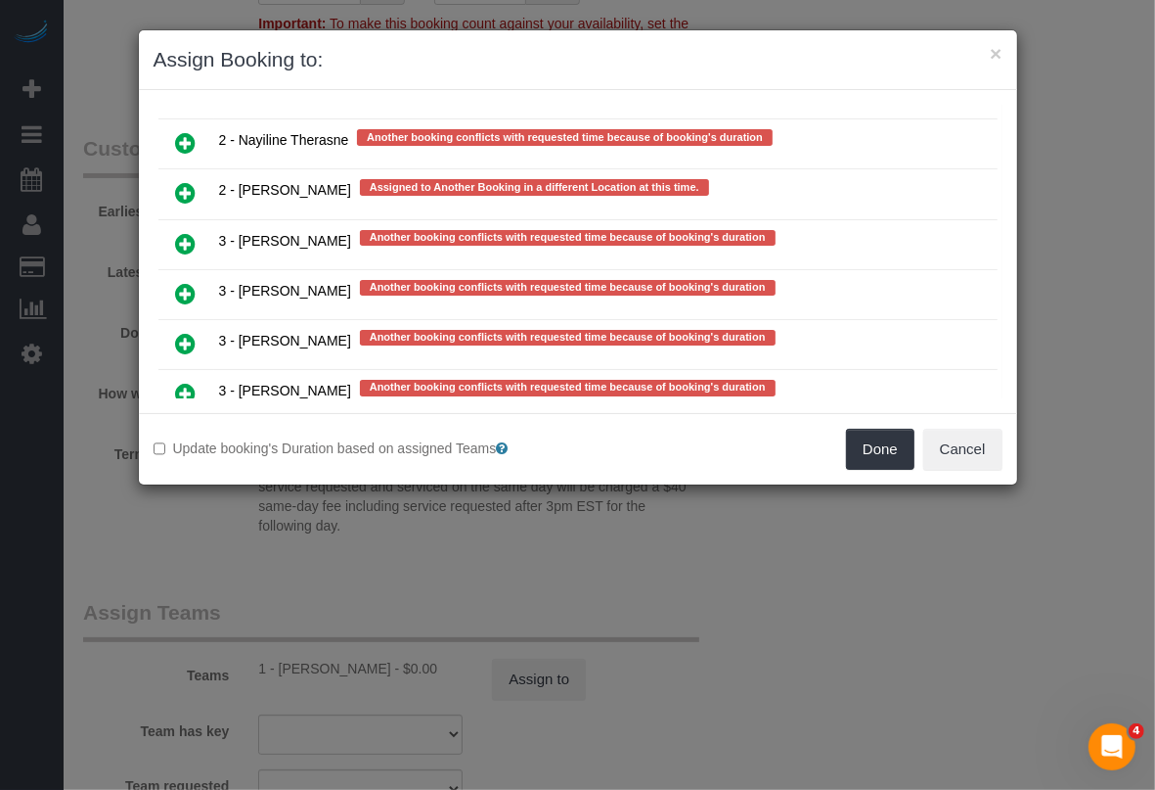
click at [192, 382] on icon at bounding box center [186, 393] width 21 height 23
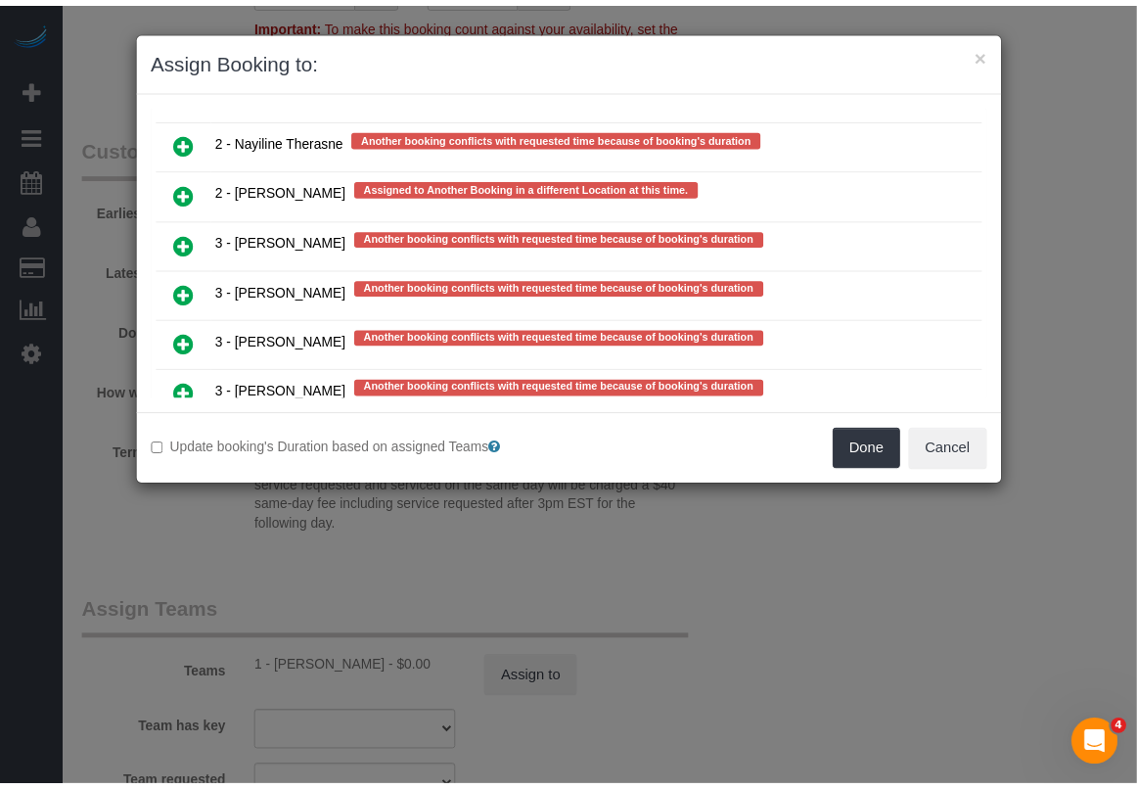
scroll to position [4070, 0]
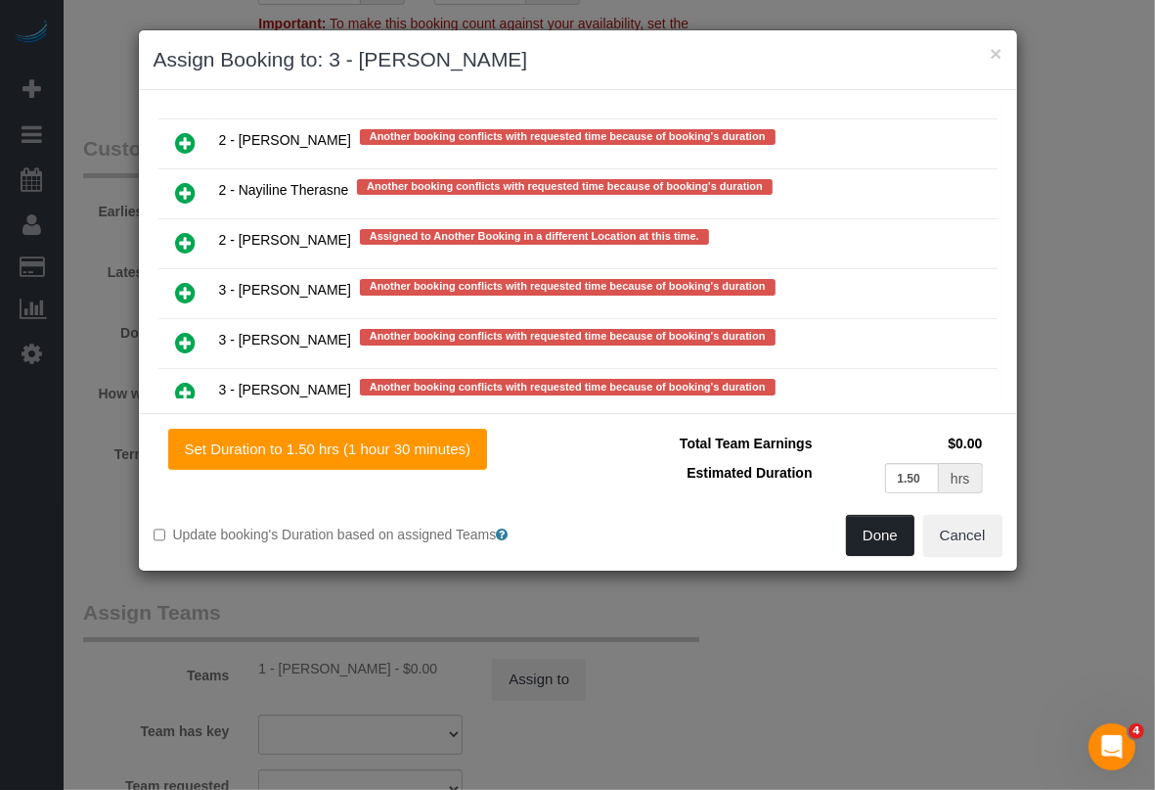
click at [857, 533] on button "Done" at bounding box center [880, 535] width 68 height 41
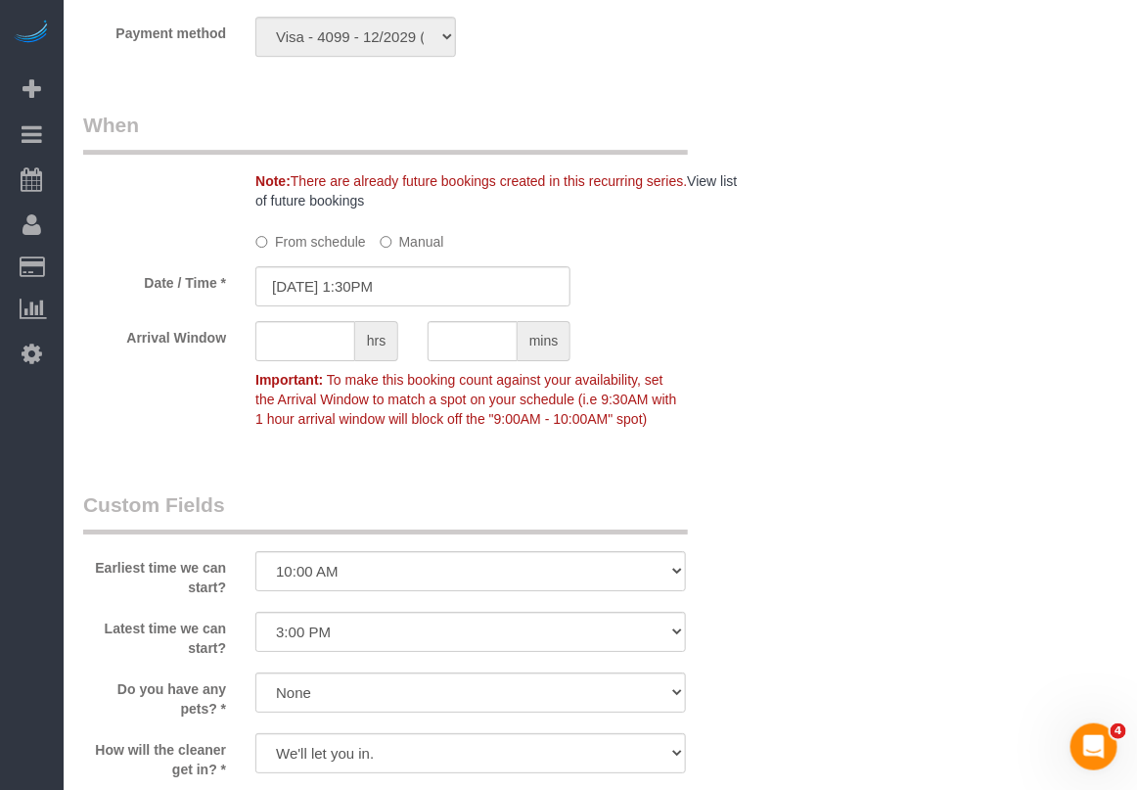
scroll to position [1834, 0]
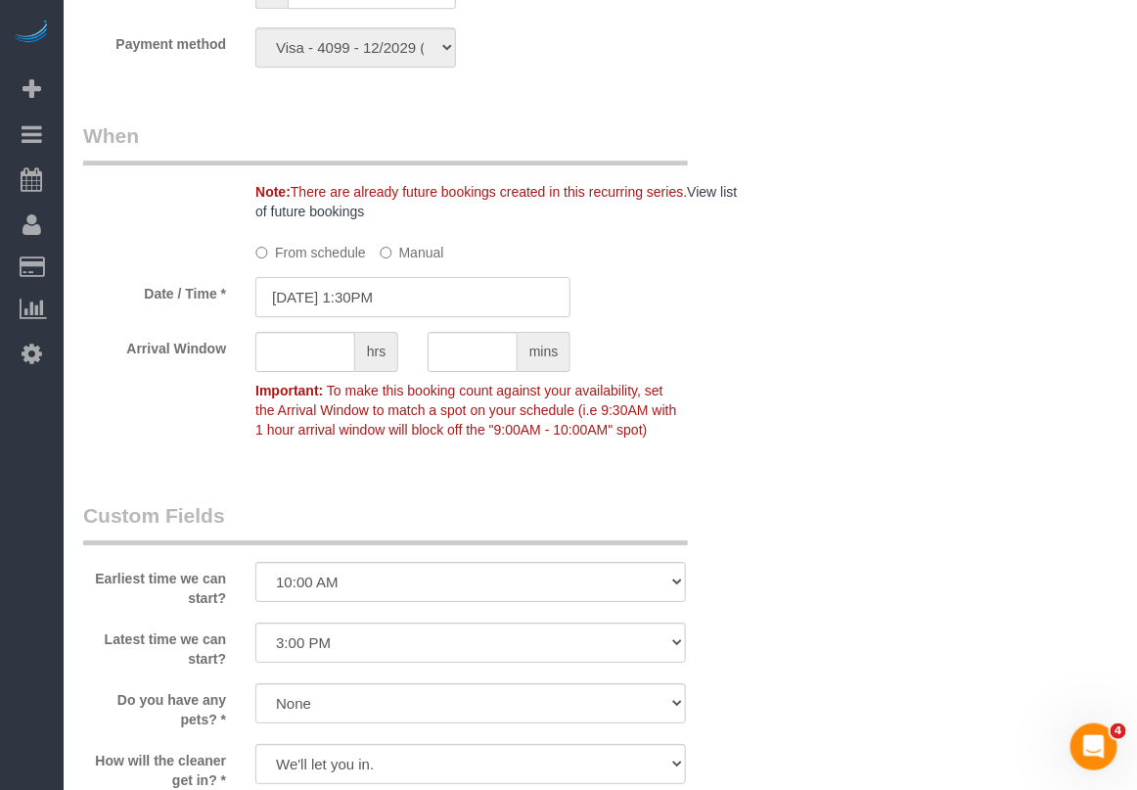
click at [403, 317] on input "09/08/2025 1:30PM" at bounding box center [412, 297] width 315 height 40
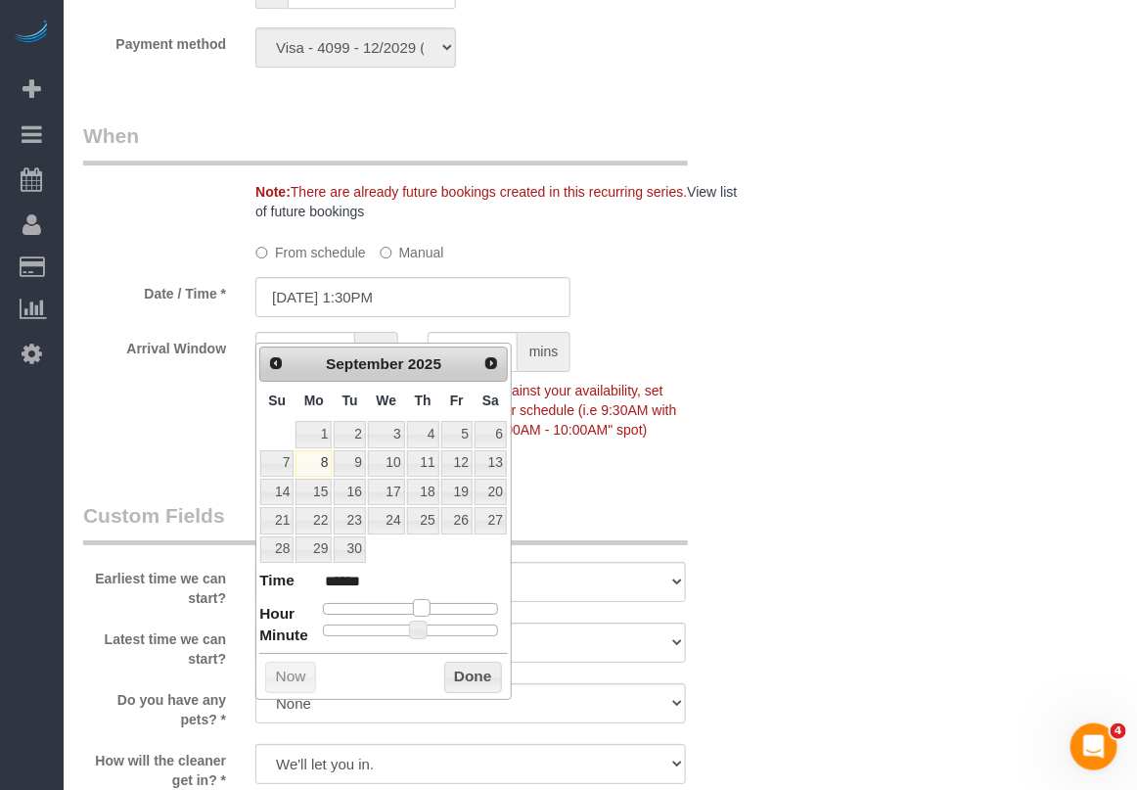
type input "09/08/2025 2:30PM"
type input "******"
click at [429, 604] on span at bounding box center [430, 608] width 18 height 18
type input "09/08/2025 2:25PM"
type input "******"
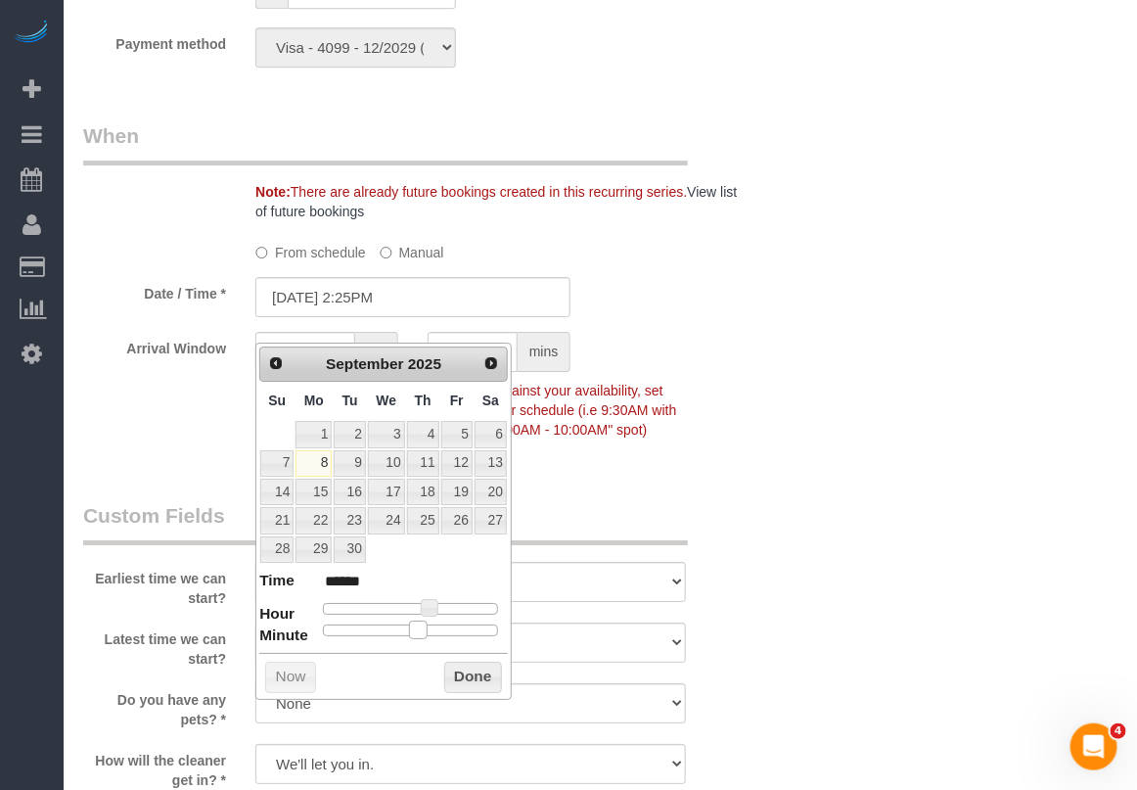
type input "09/08/2025 2:20PM"
type input "******"
type input "09/08/2025 2:00PM"
type input "******"
drag, startPoint x: 416, startPoint y: 631, endPoint x: 298, endPoint y: 627, distance: 117.5
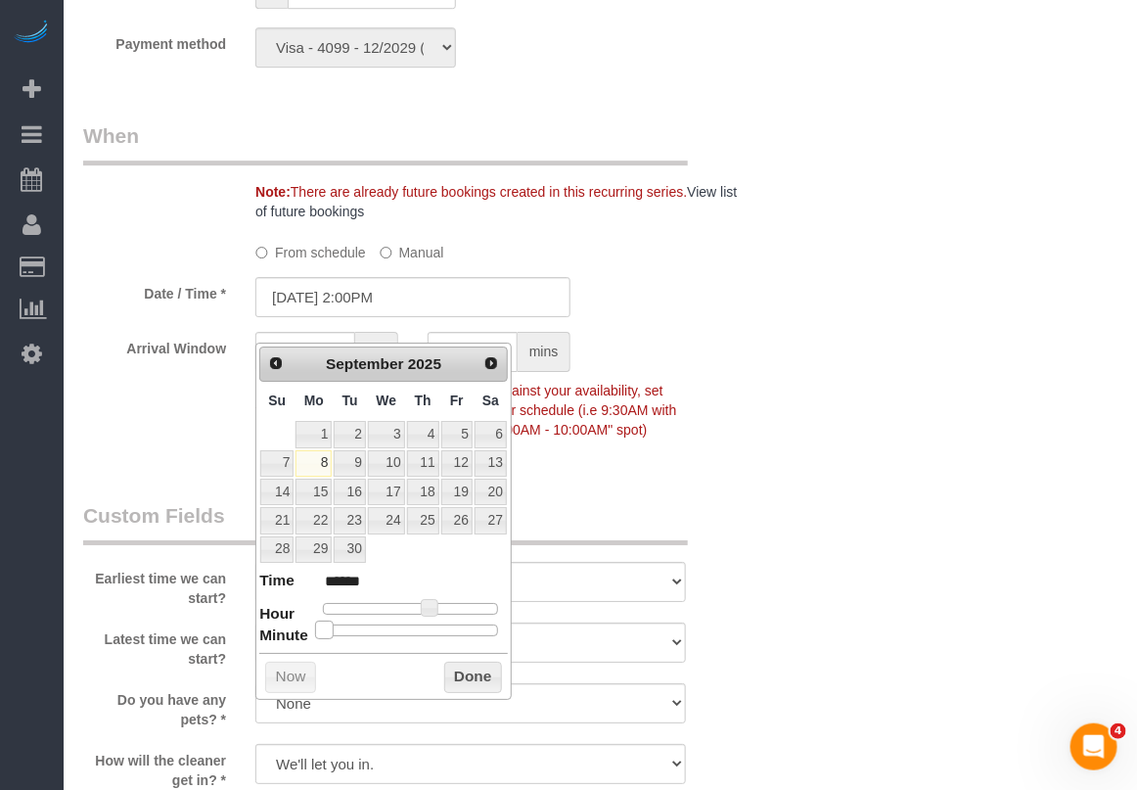
click at [298, 627] on dl "Time ****** Hour Minute Second Millisecond Microsecond Time Zone ***** ***** **…" at bounding box center [383, 603] width 249 height 68
type input "09/08/2025 3:00PM"
type input "******"
click at [436, 610] on span at bounding box center [437, 608] width 18 height 18
click at [461, 682] on button "Done" at bounding box center [473, 676] width 58 height 31
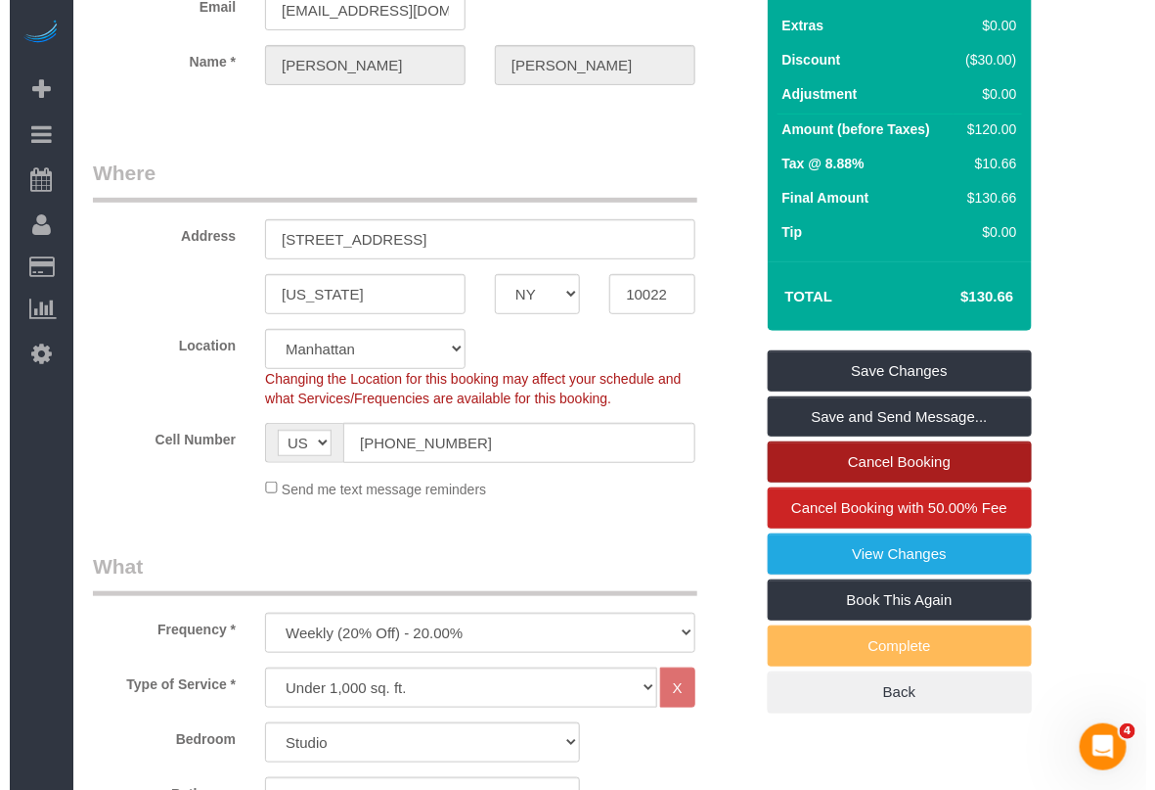
scroll to position [0, 0]
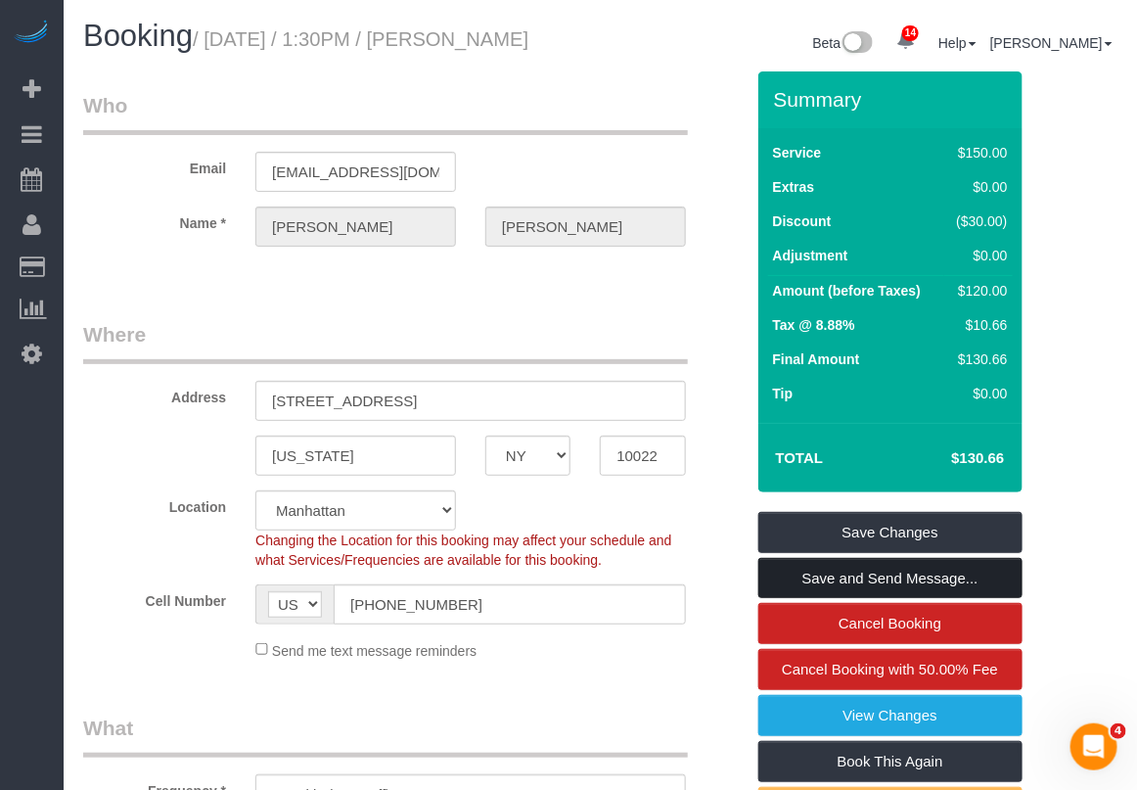
click at [837, 599] on link "Save and Send Message..." at bounding box center [890, 578] width 264 height 41
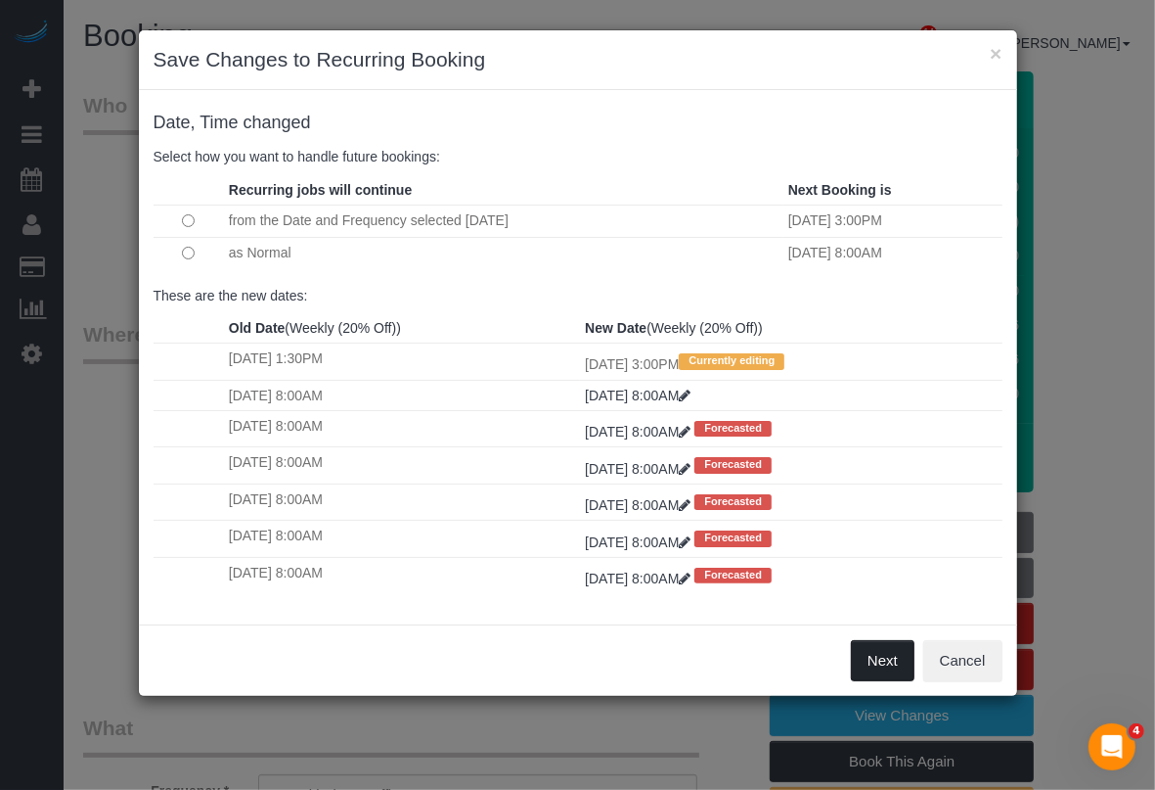
click at [874, 653] on button "Next" at bounding box center [883, 660] width 64 height 41
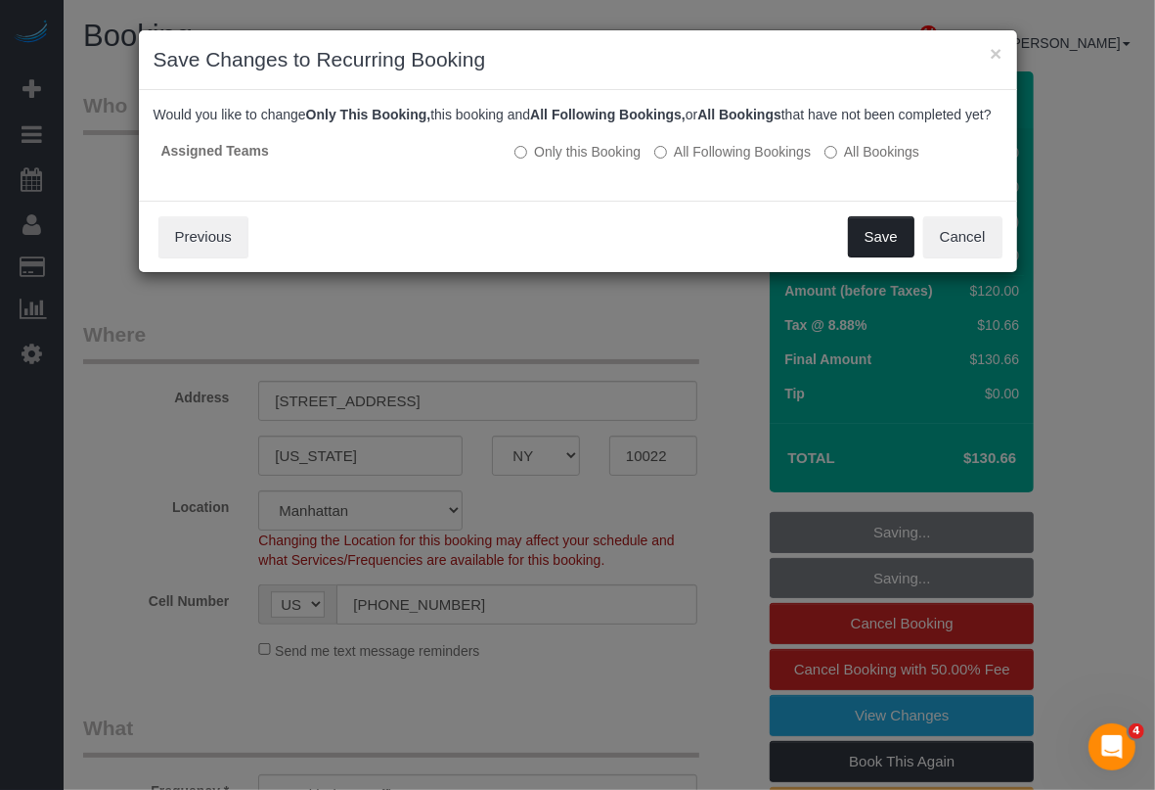
drag, startPoint x: 872, startPoint y: 259, endPoint x: 869, endPoint y: 272, distance: 13.1
click at [873, 257] on button "Save" at bounding box center [881, 236] width 67 height 41
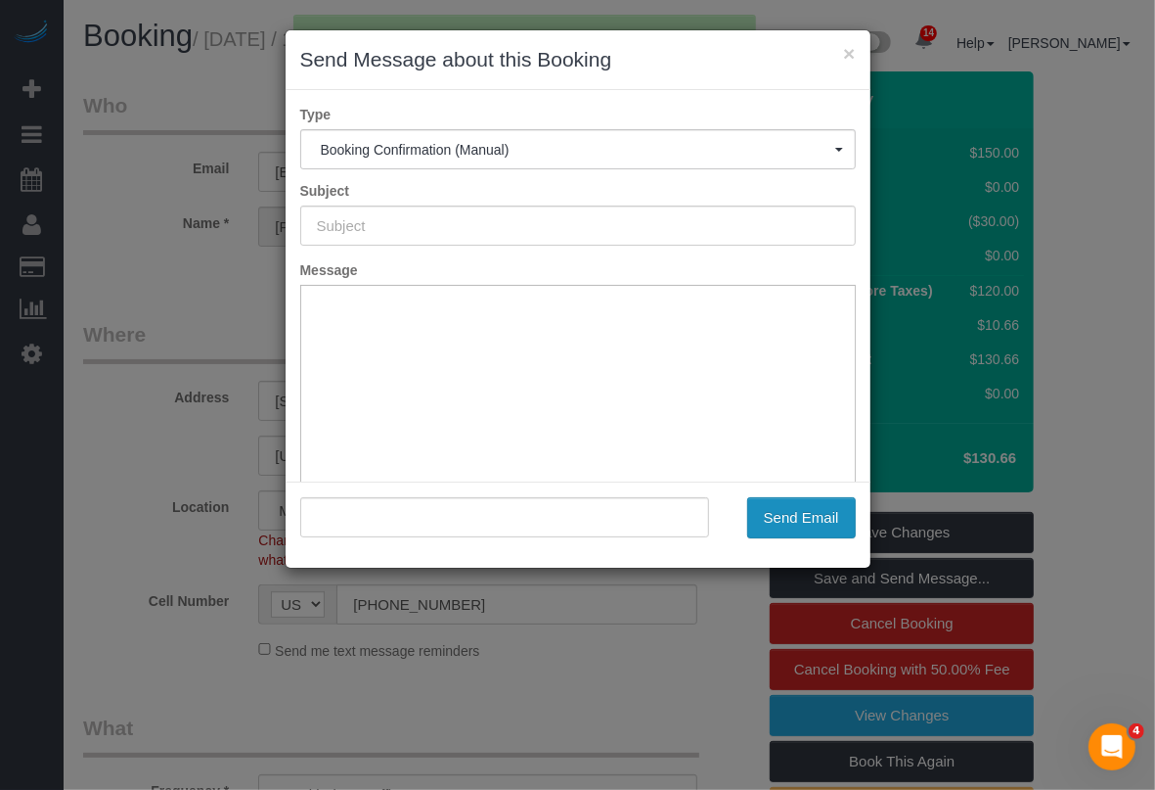
type input "Cleaning Confirmed for 09/08/2025 at 3:00pm"
type input ""Evelyn Cundy" <jakepooh@yahoo.com>"
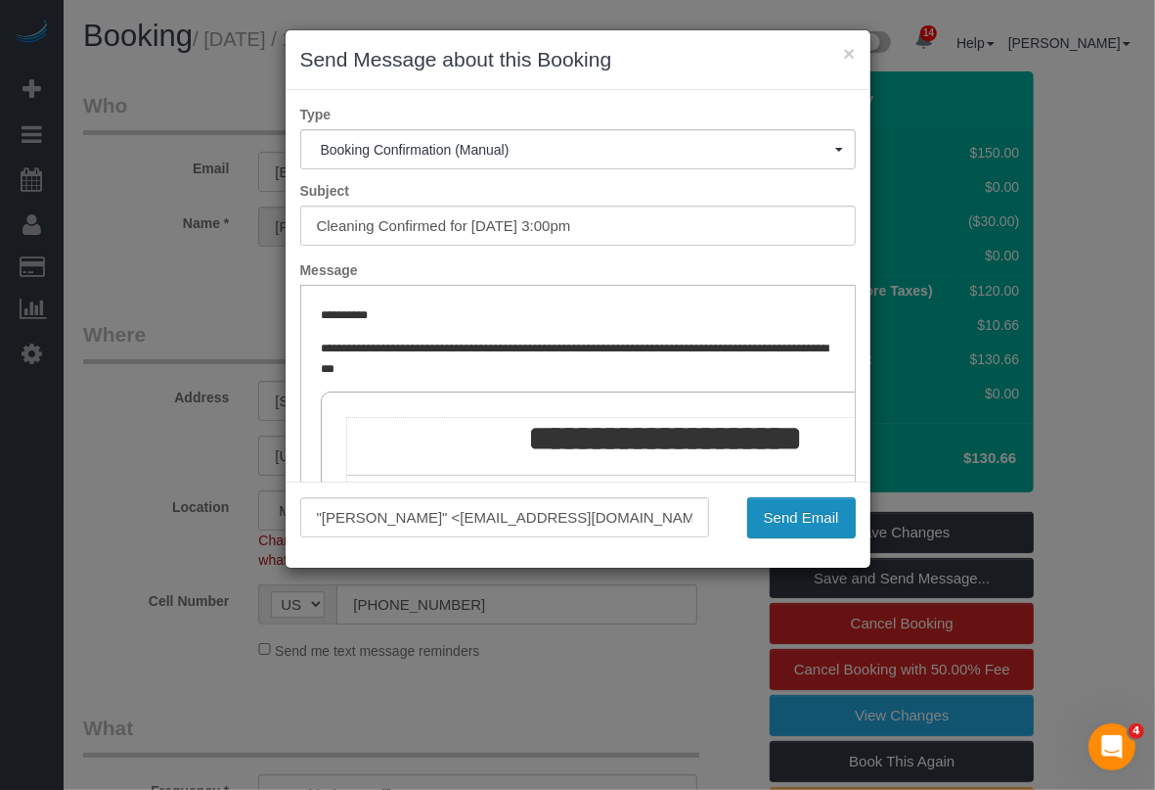
click at [805, 523] on button "Send Email" at bounding box center [801, 517] width 109 height 41
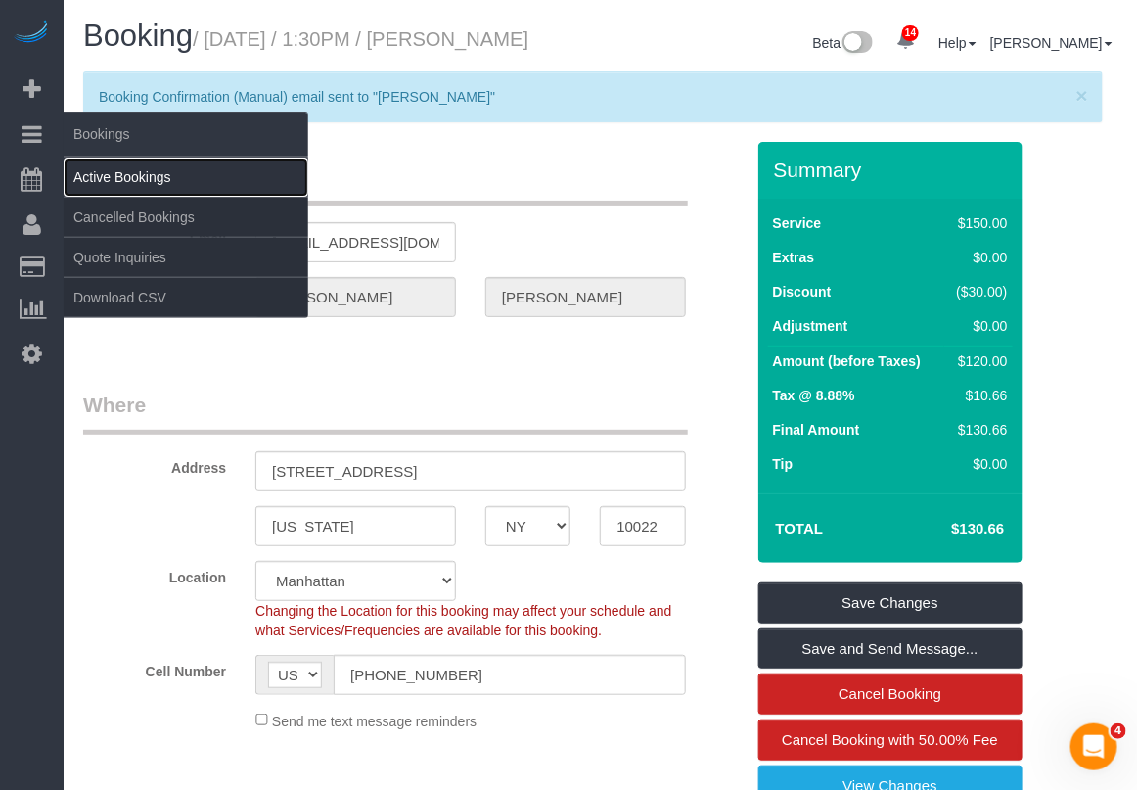
click at [106, 176] on link "Active Bookings" at bounding box center [186, 177] width 245 height 39
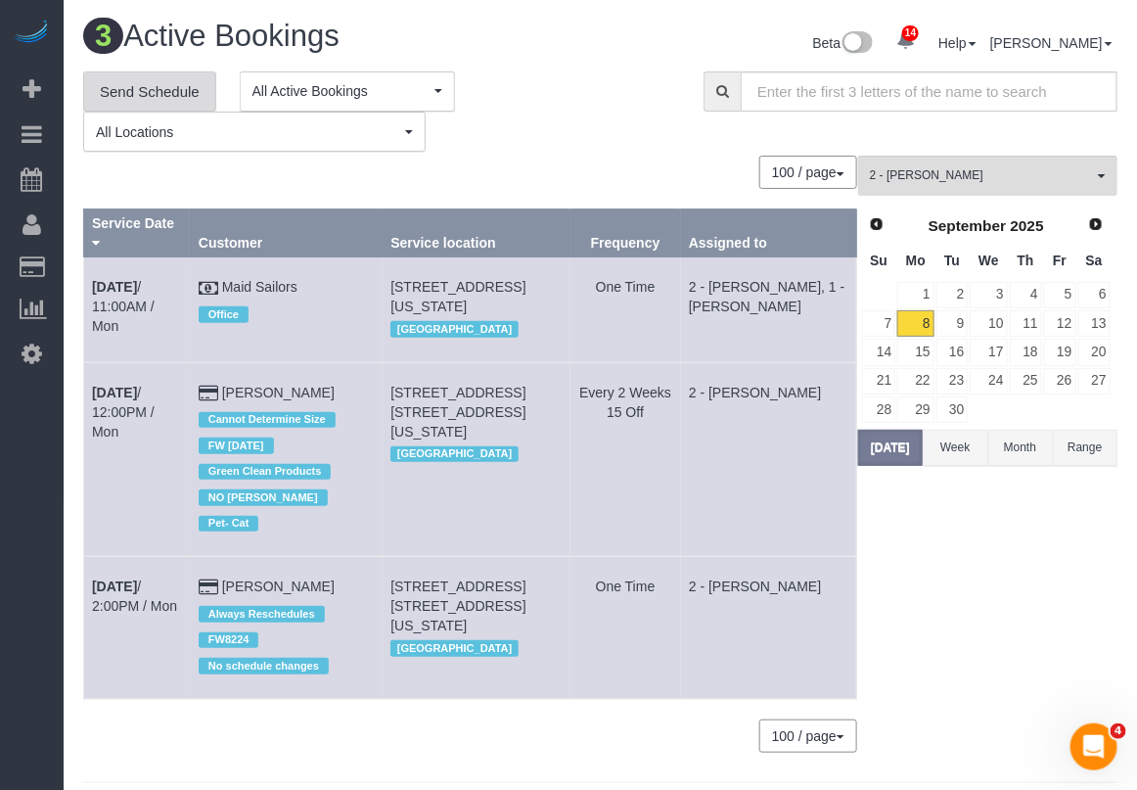
click at [148, 95] on link "Send Schedule" at bounding box center [149, 91] width 133 height 41
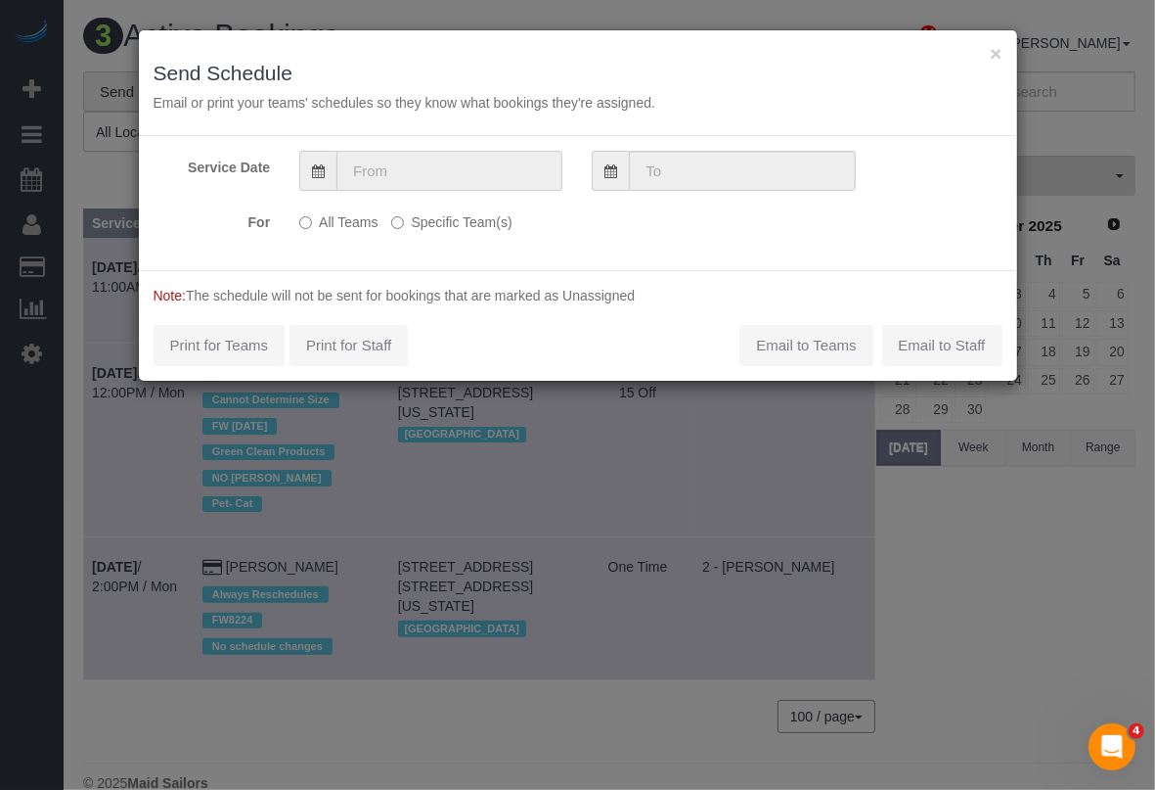
click at [447, 184] on input "text" at bounding box center [450, 171] width 226 height 40
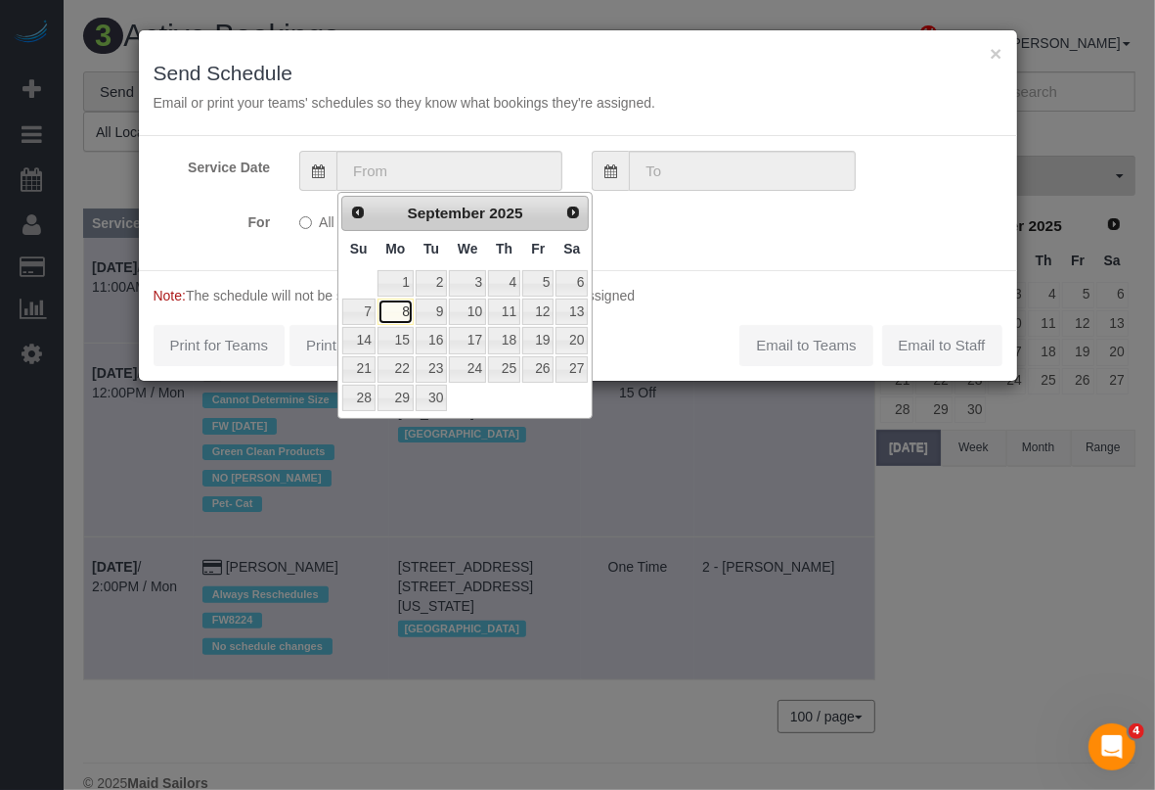
click at [399, 315] on link "8" at bounding box center [396, 311] width 36 height 26
type input "09/08/2025"
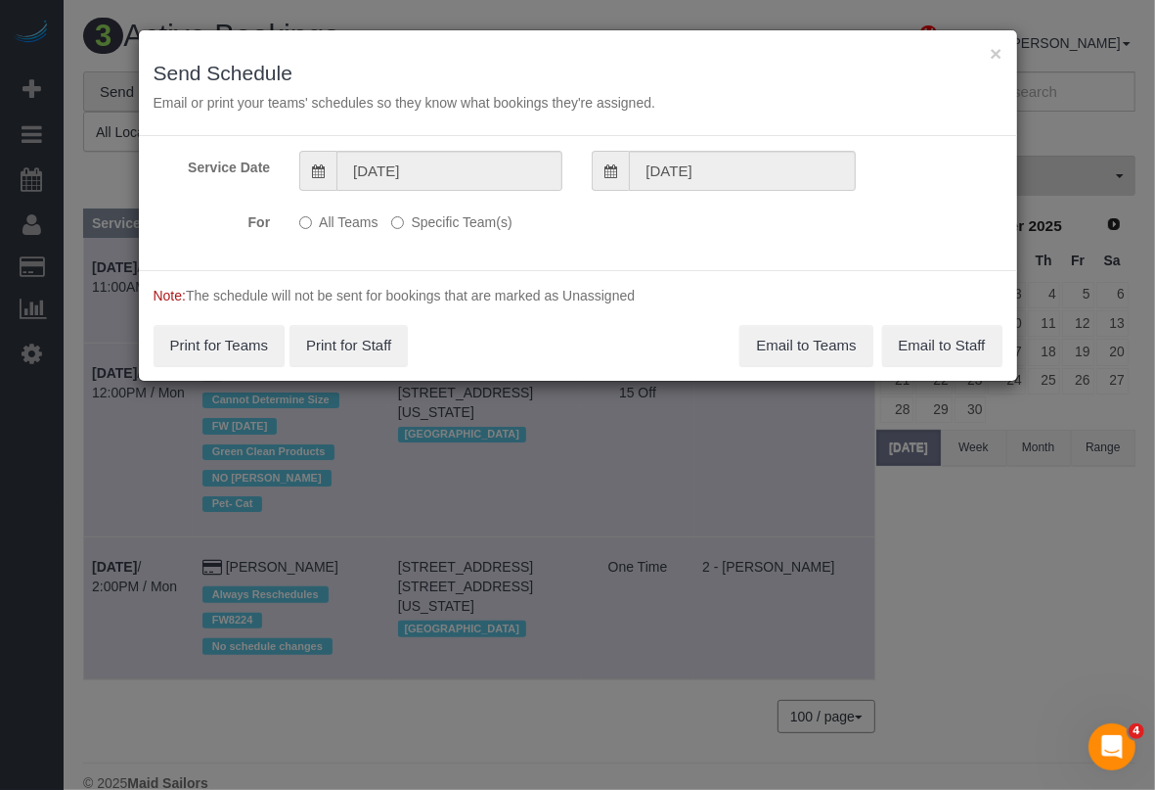
click at [413, 222] on label "Specific Team(s)" at bounding box center [451, 218] width 120 height 26
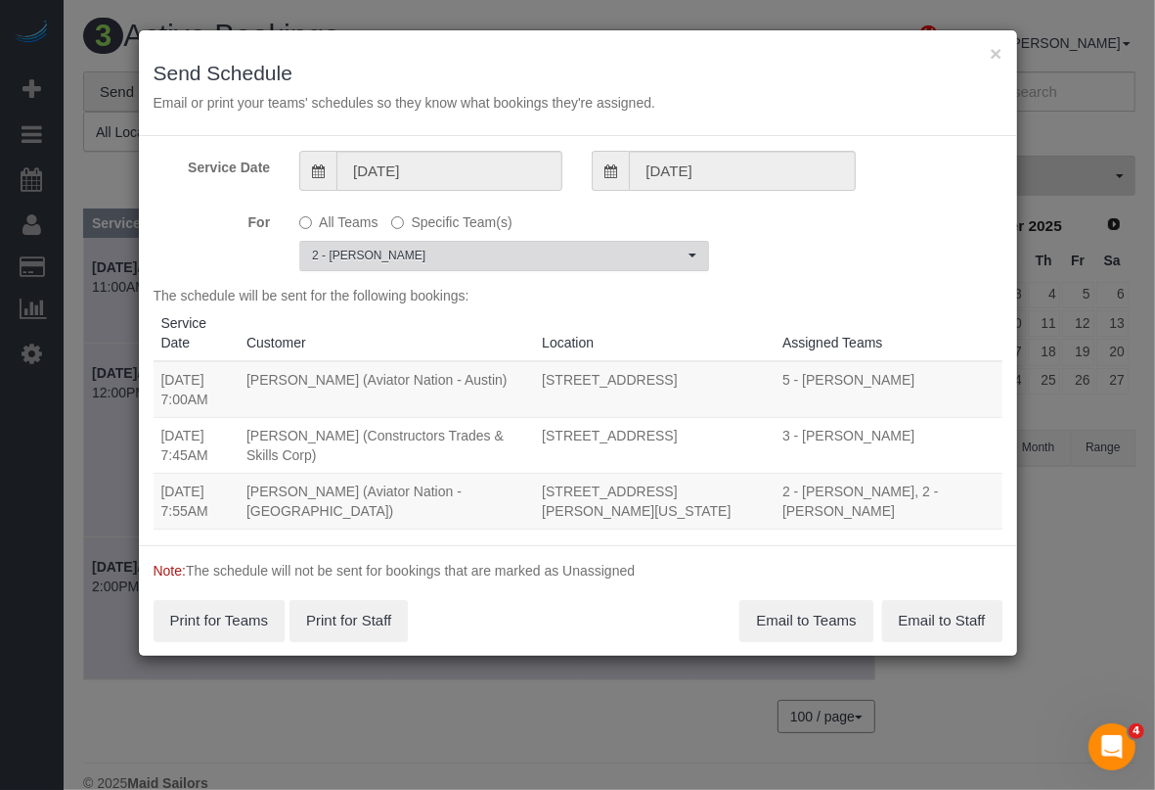
click at [465, 252] on span "2 - [PERSON_NAME]" at bounding box center [498, 256] width 372 height 17
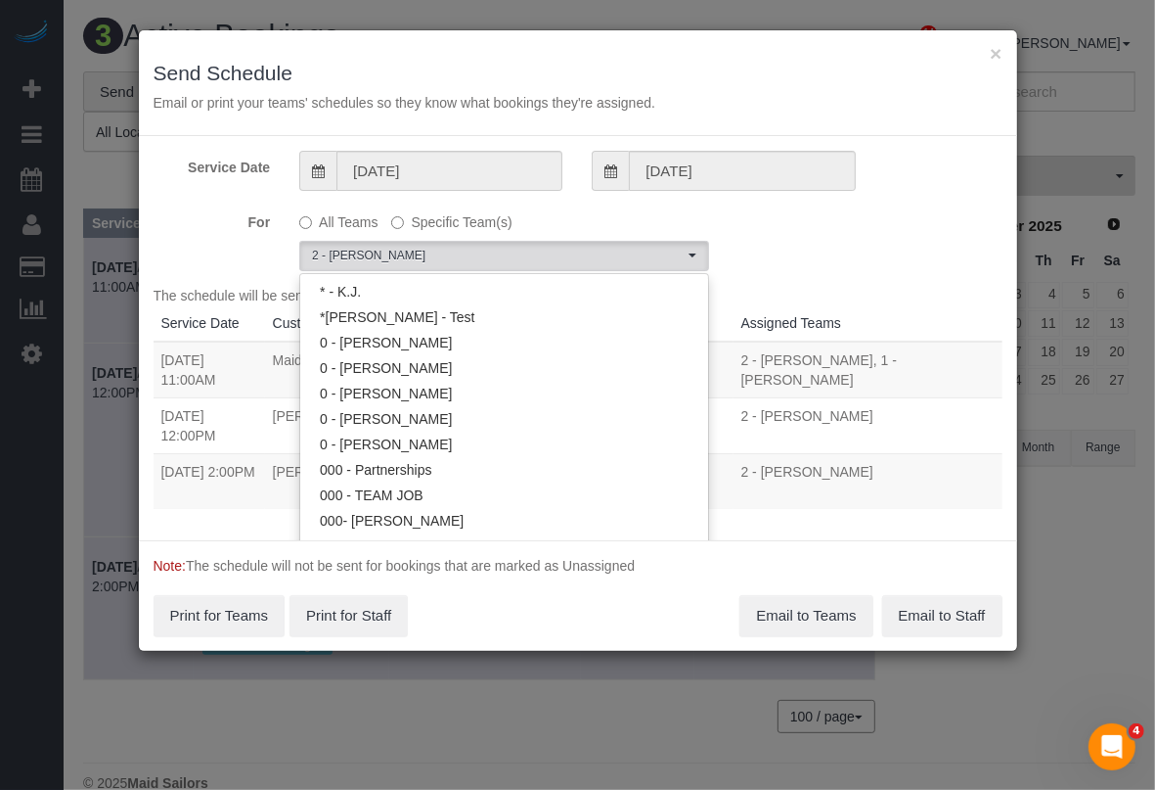
scroll to position [1351, 0]
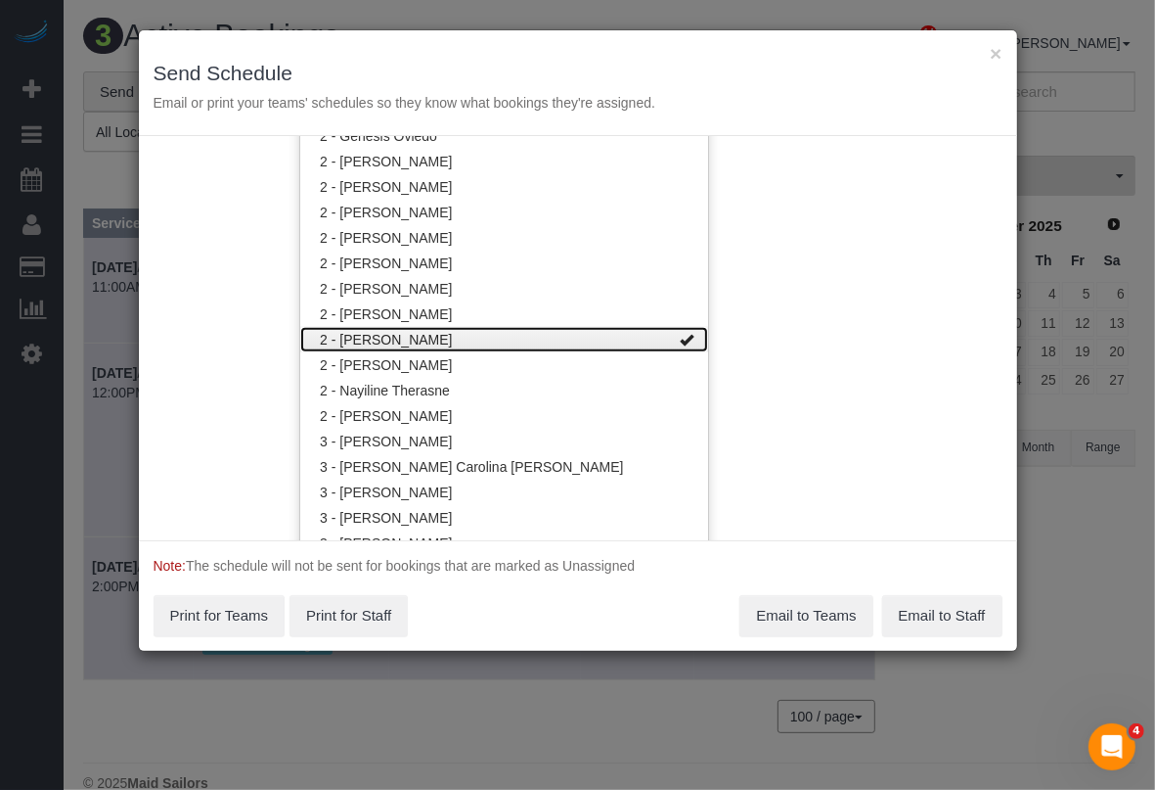
click at [460, 335] on link "2 - [PERSON_NAME]" at bounding box center [504, 339] width 408 height 25
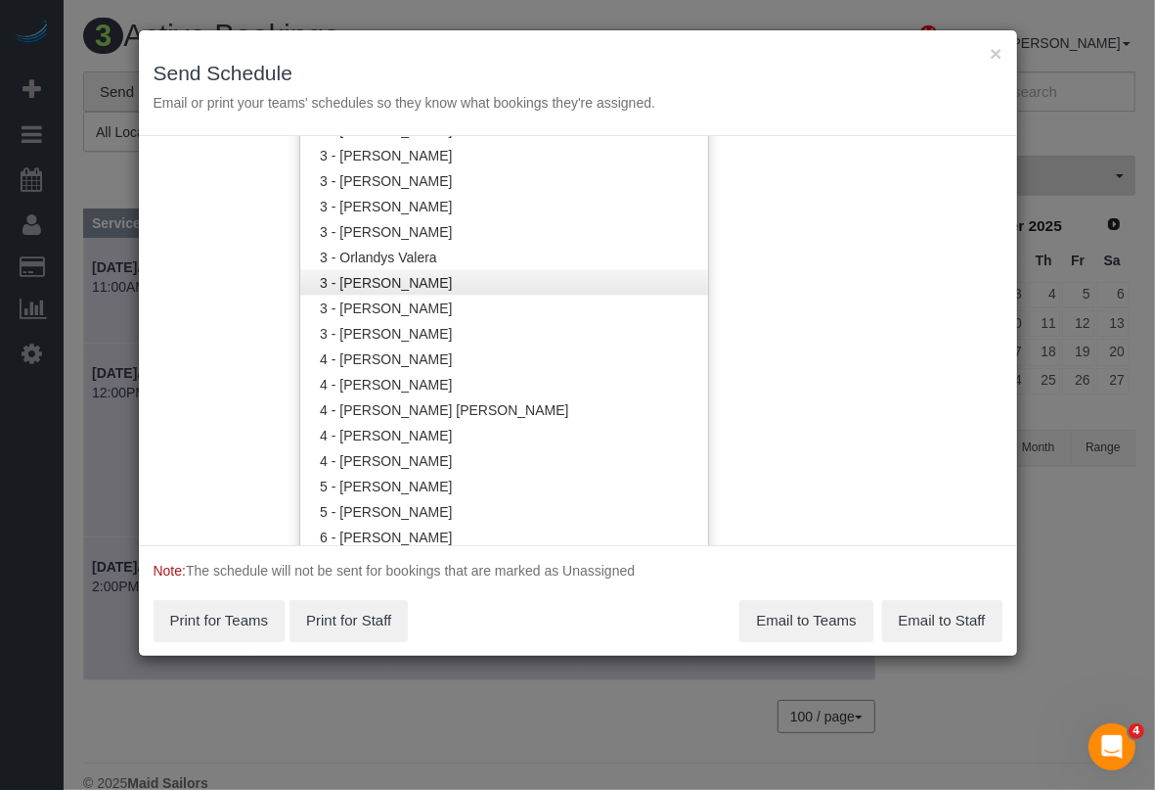
scroll to position [1718, 0]
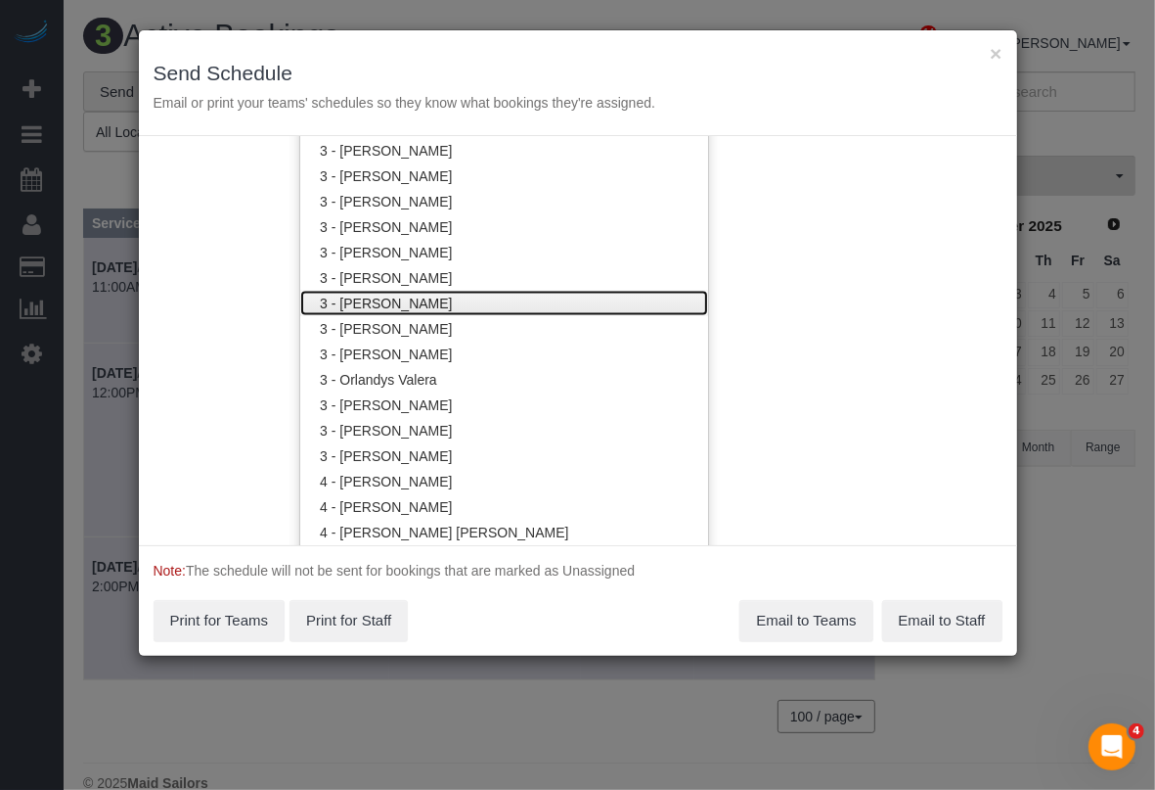
click at [418, 309] on link "3 - [PERSON_NAME]" at bounding box center [504, 303] width 408 height 25
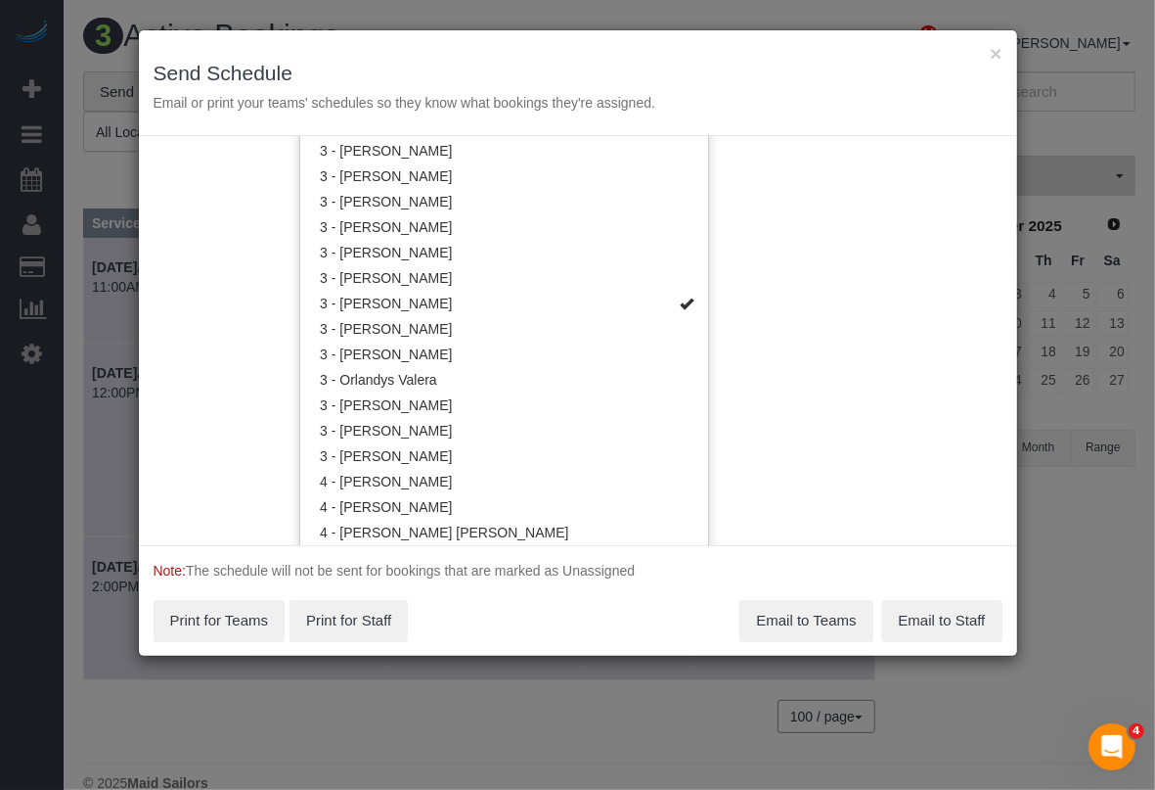
click at [857, 561] on p "Note: The schedule will not be sent for bookings that are marked as Unassigned" at bounding box center [578, 571] width 849 height 20
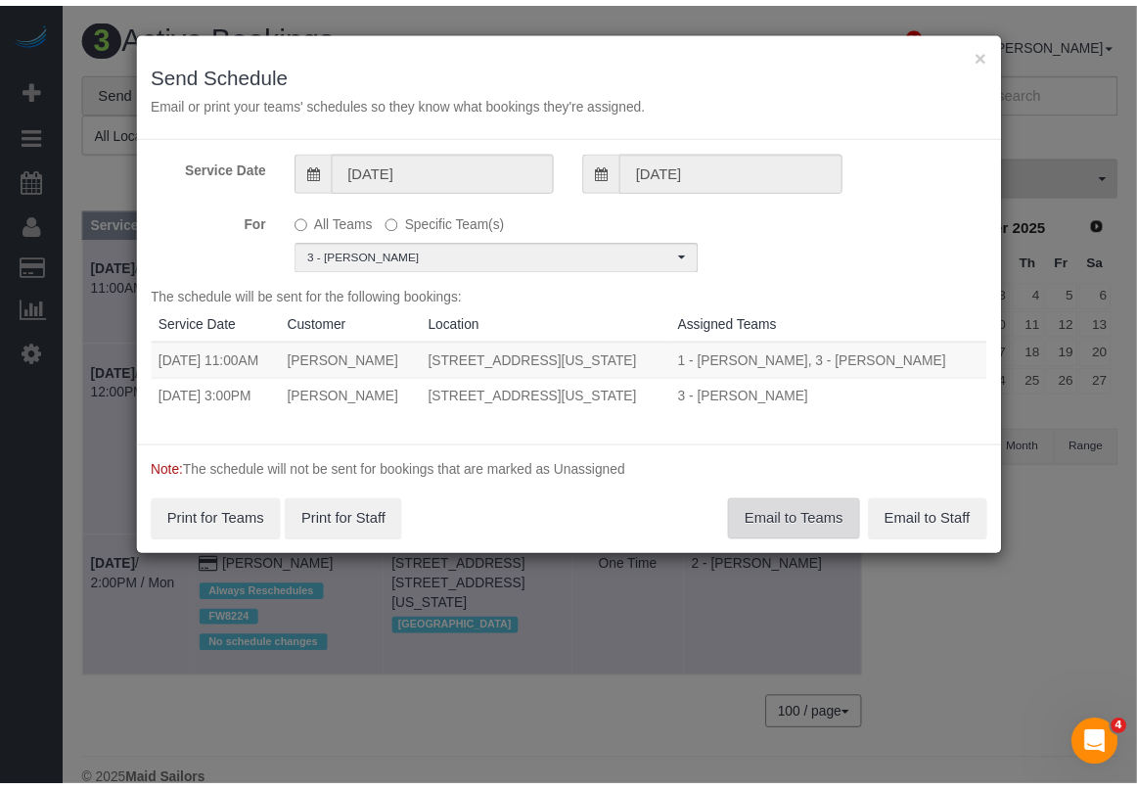
scroll to position [0, 0]
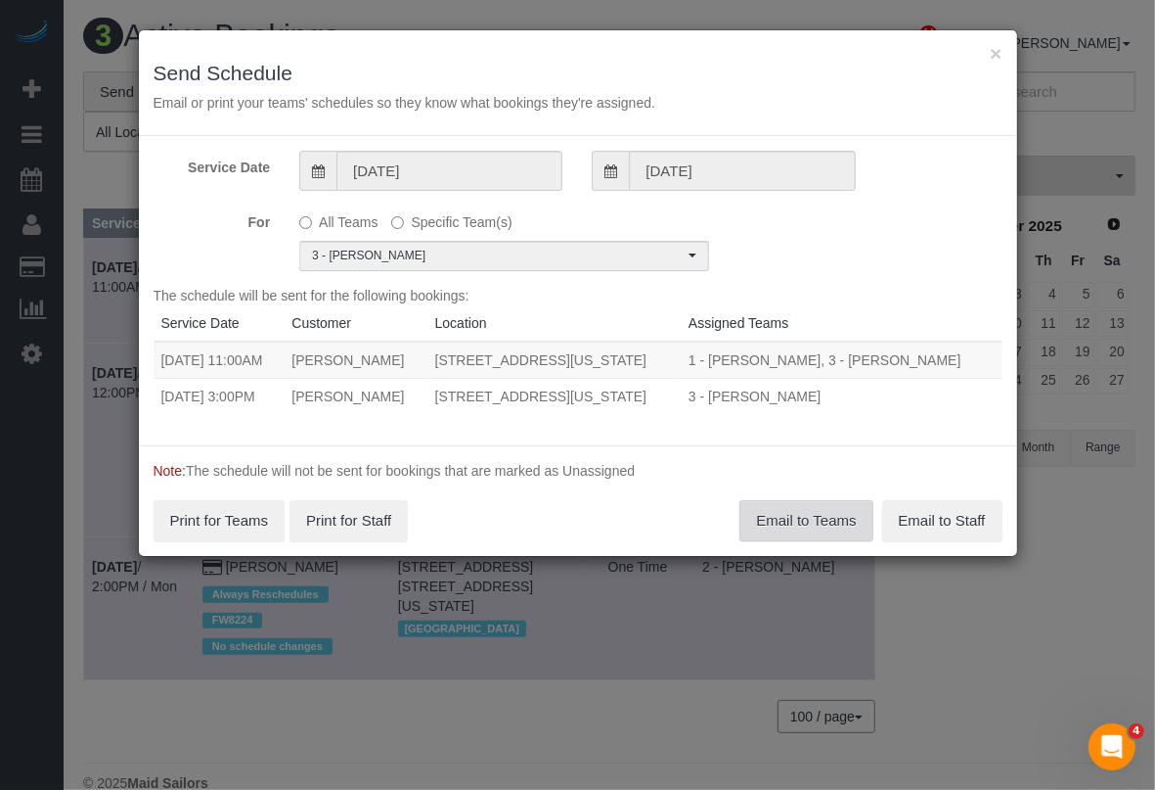
click at [805, 516] on button "Email to Teams" at bounding box center [806, 520] width 133 height 41
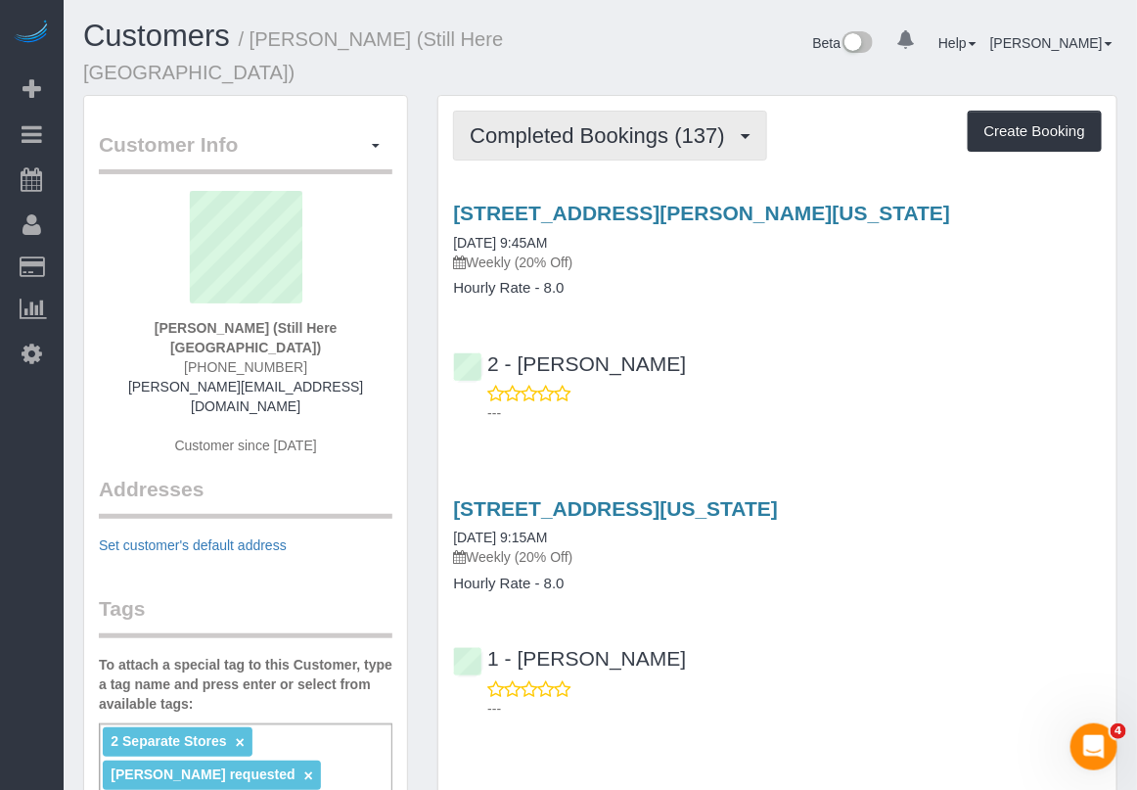
click at [567, 123] on span "Completed Bookings (137)" at bounding box center [602, 135] width 264 height 24
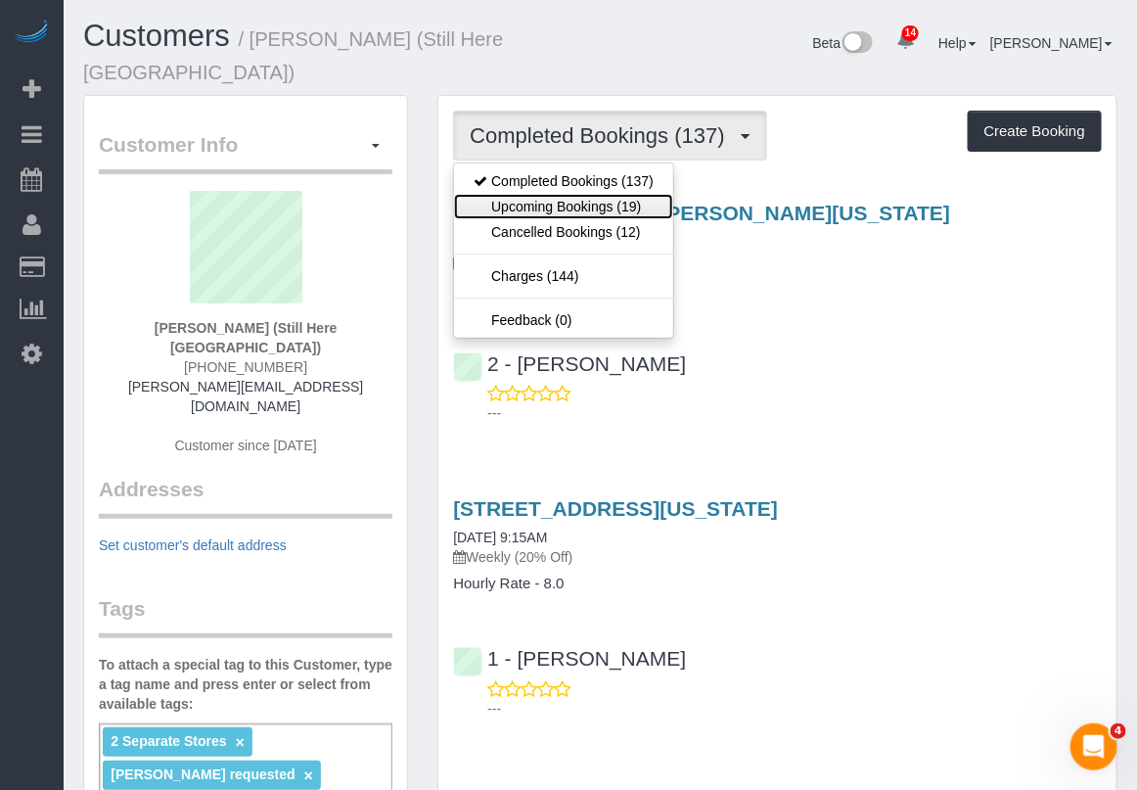
click at [548, 194] on link "Upcoming Bookings (19)" at bounding box center [563, 206] width 219 height 25
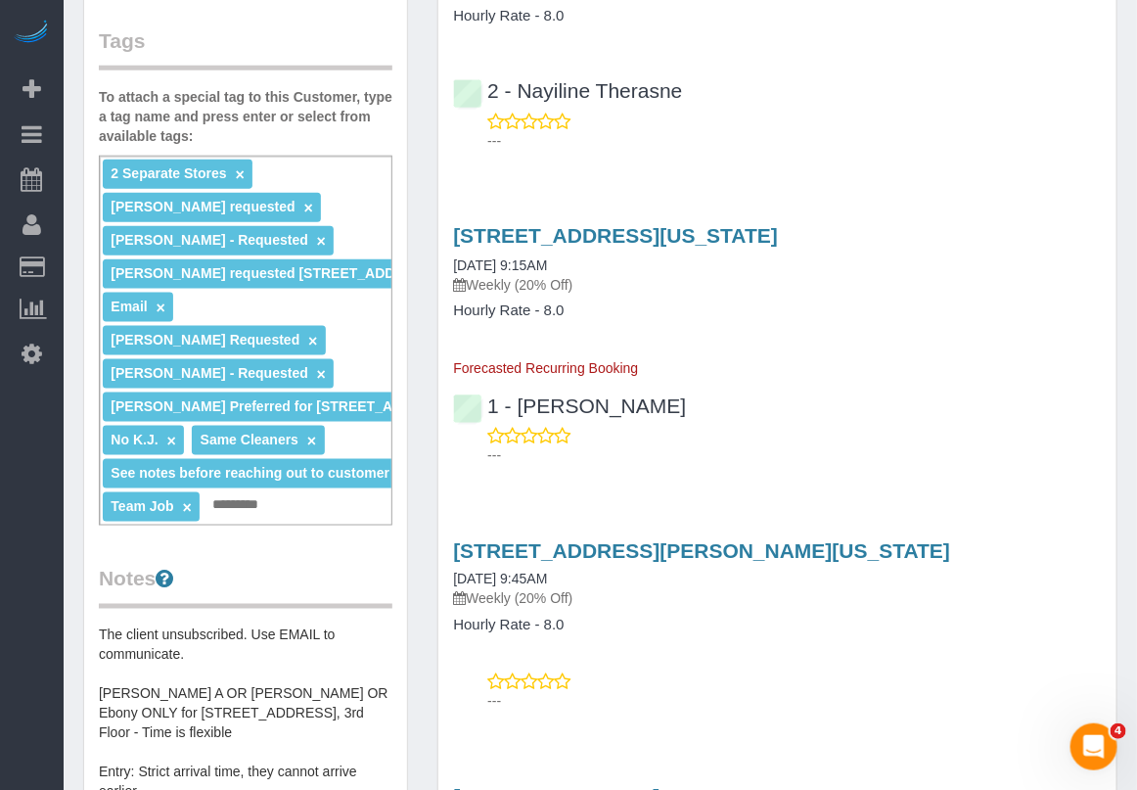
scroll to position [611, 0]
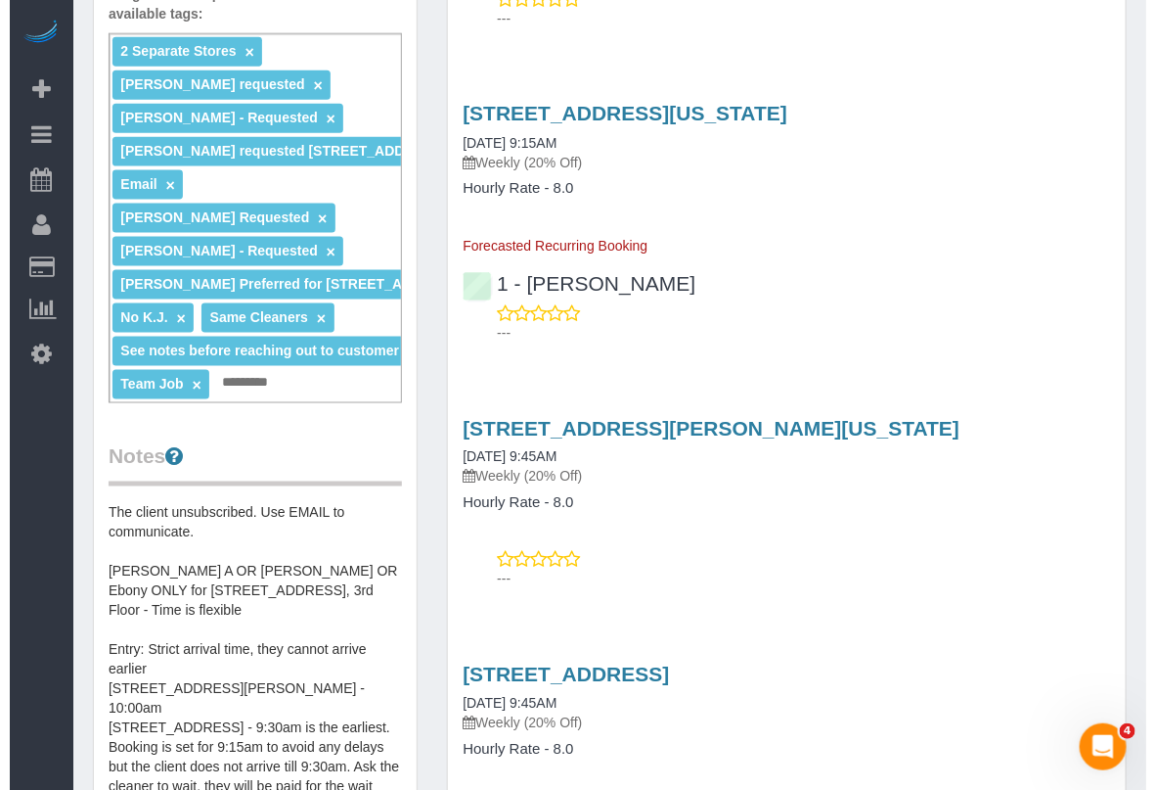
scroll to position [734, 0]
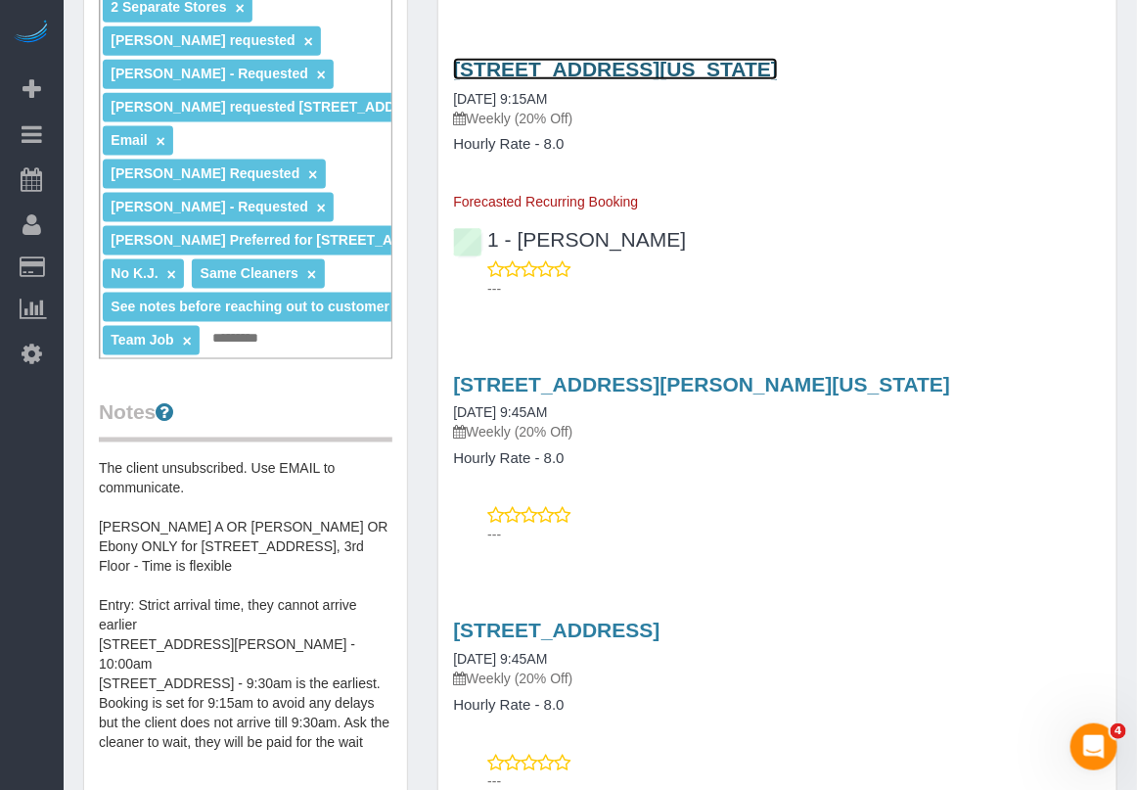
click at [633, 58] on link "[STREET_ADDRESS][US_STATE]" at bounding box center [615, 69] width 325 height 23
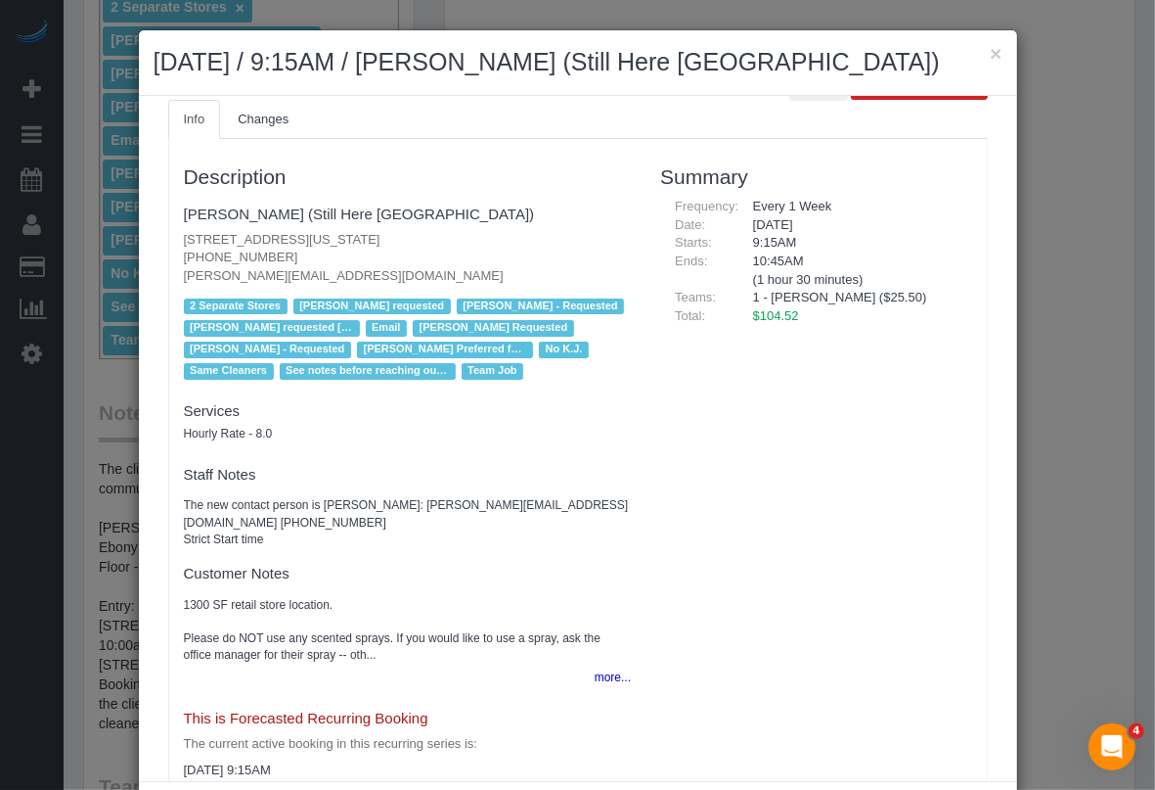
scroll to position [99, 0]
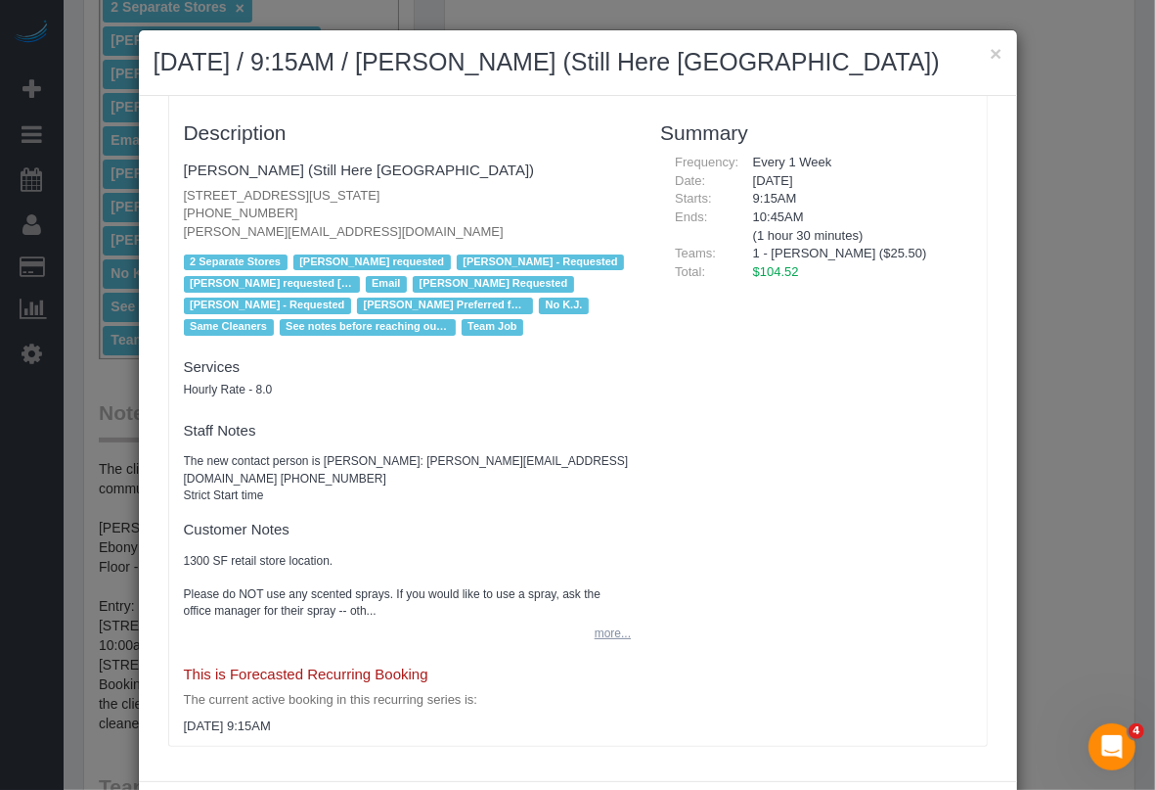
click at [602, 632] on button "more..." at bounding box center [607, 633] width 48 height 28
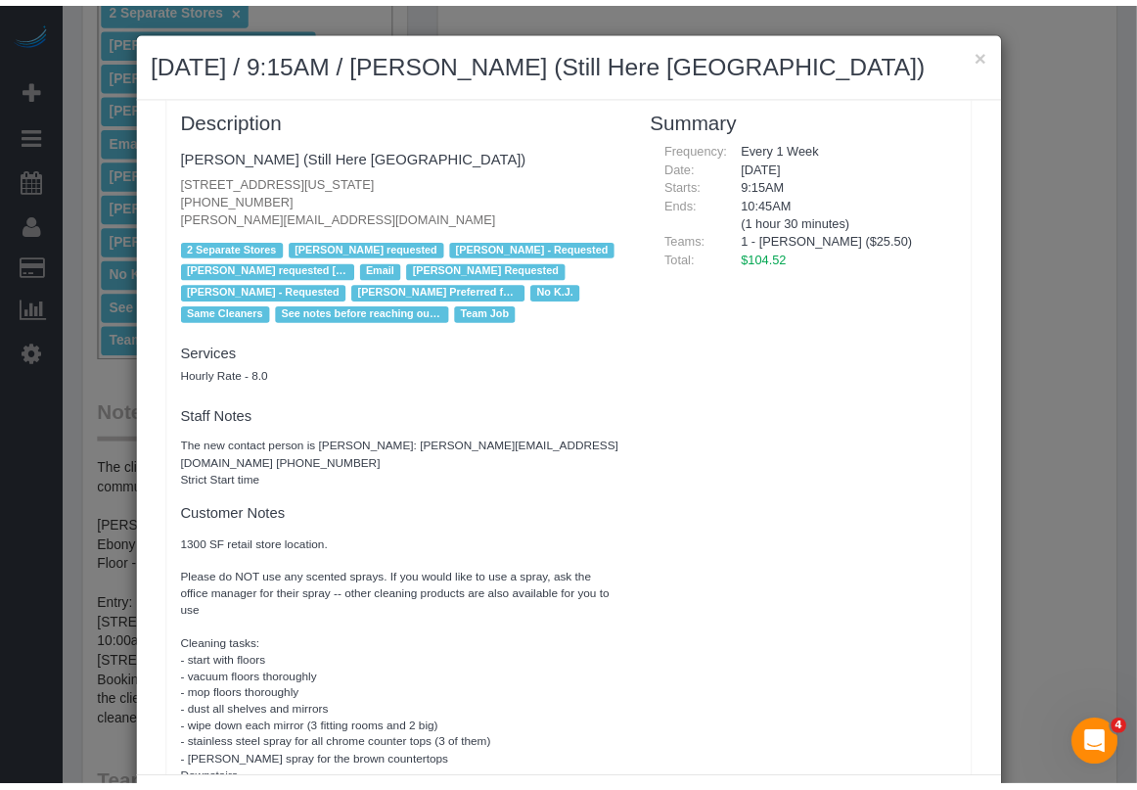
scroll to position [71, 0]
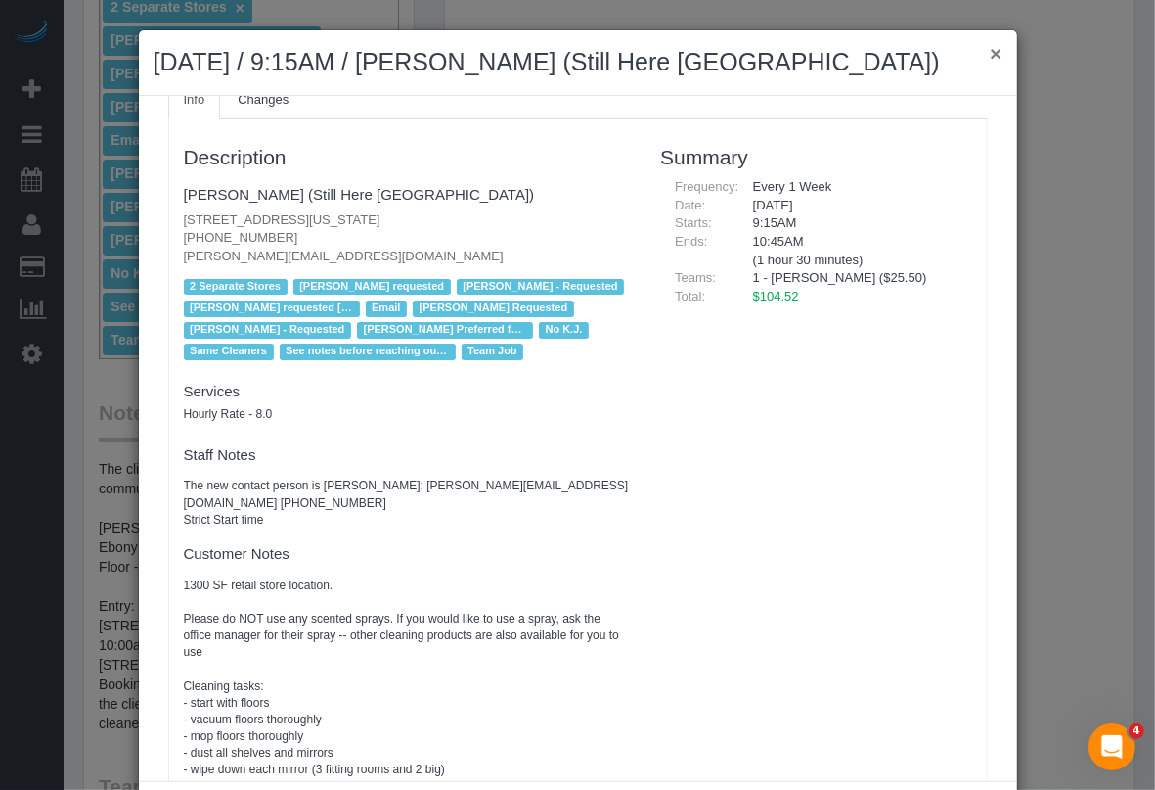
click at [990, 49] on button "×" at bounding box center [996, 53] width 12 height 21
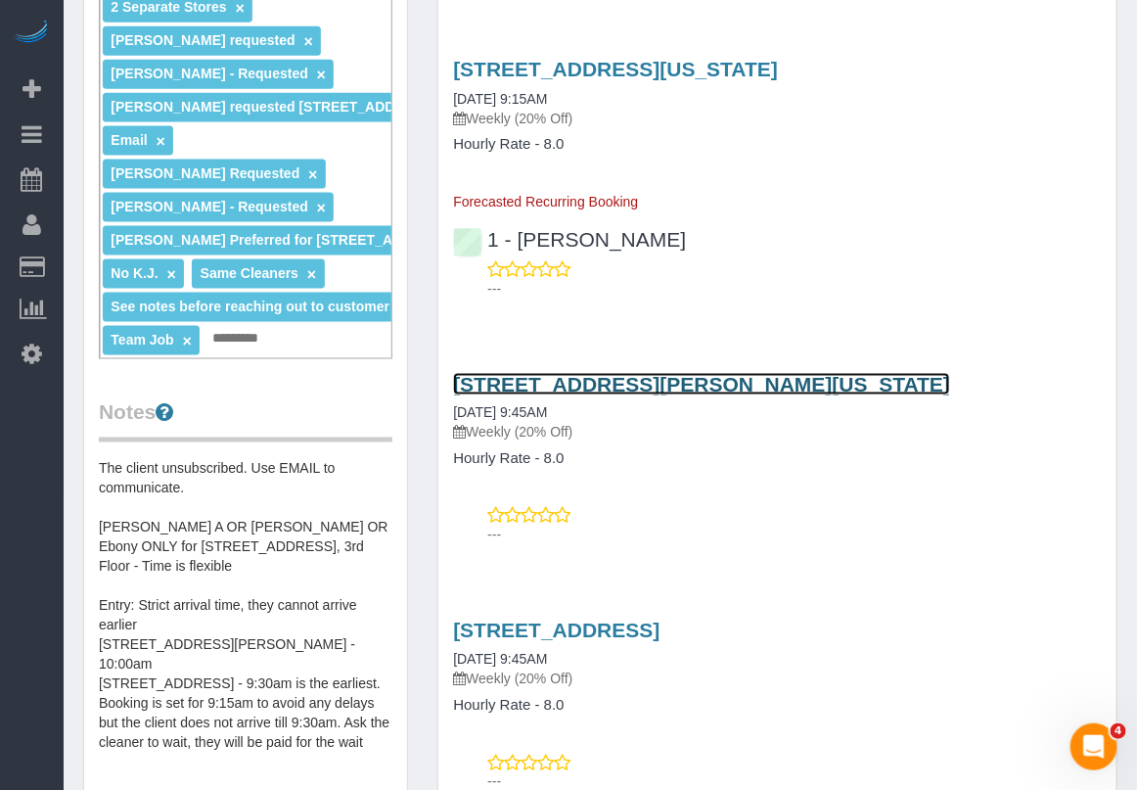
click at [626, 373] on link "268 Elizabeth Street, New York, NY 10012" at bounding box center [701, 384] width 497 height 23
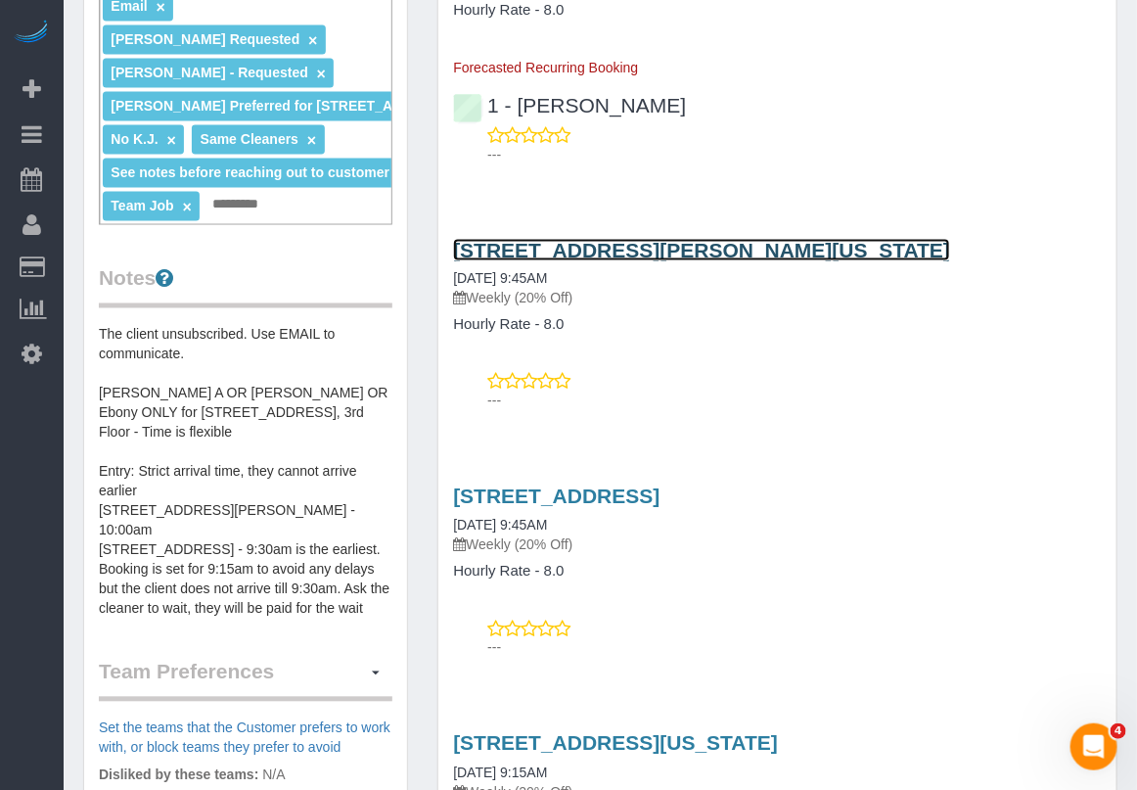
scroll to position [978, 0]
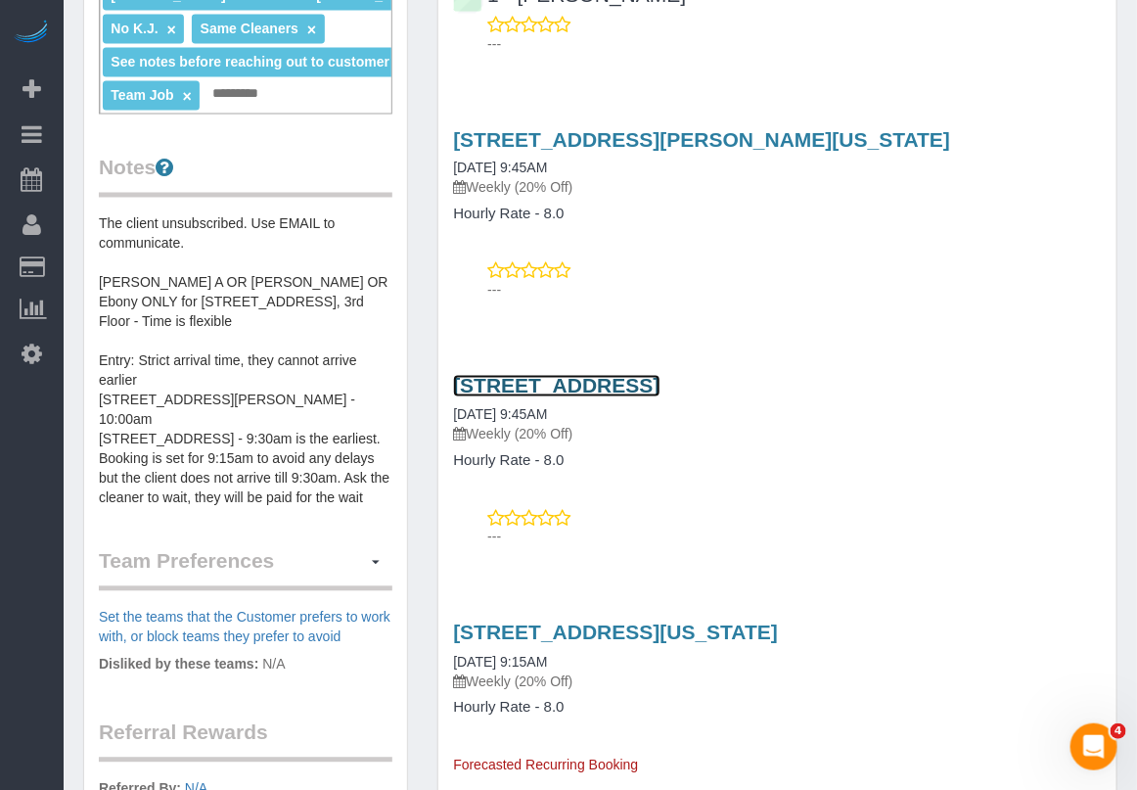
click at [659, 375] on link "170 Wythe Avenue, Brooklyn, NY 11249" at bounding box center [556, 386] width 206 height 23
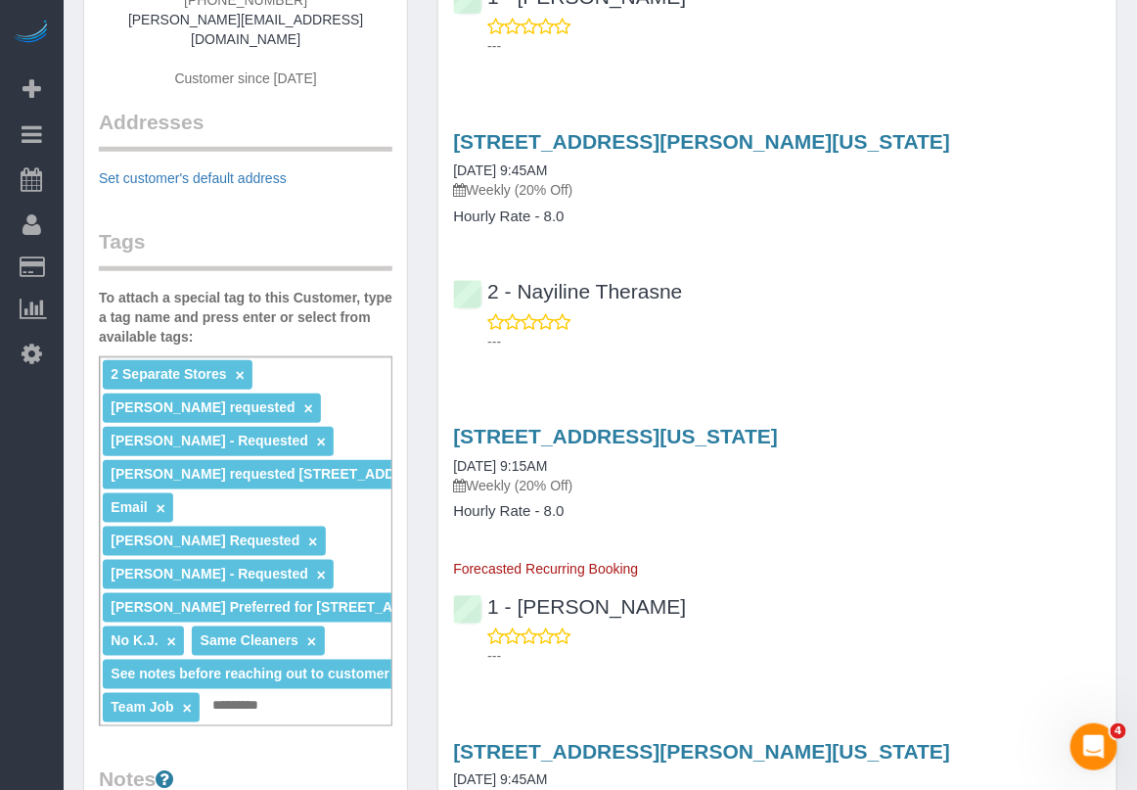
scroll to position [245, 0]
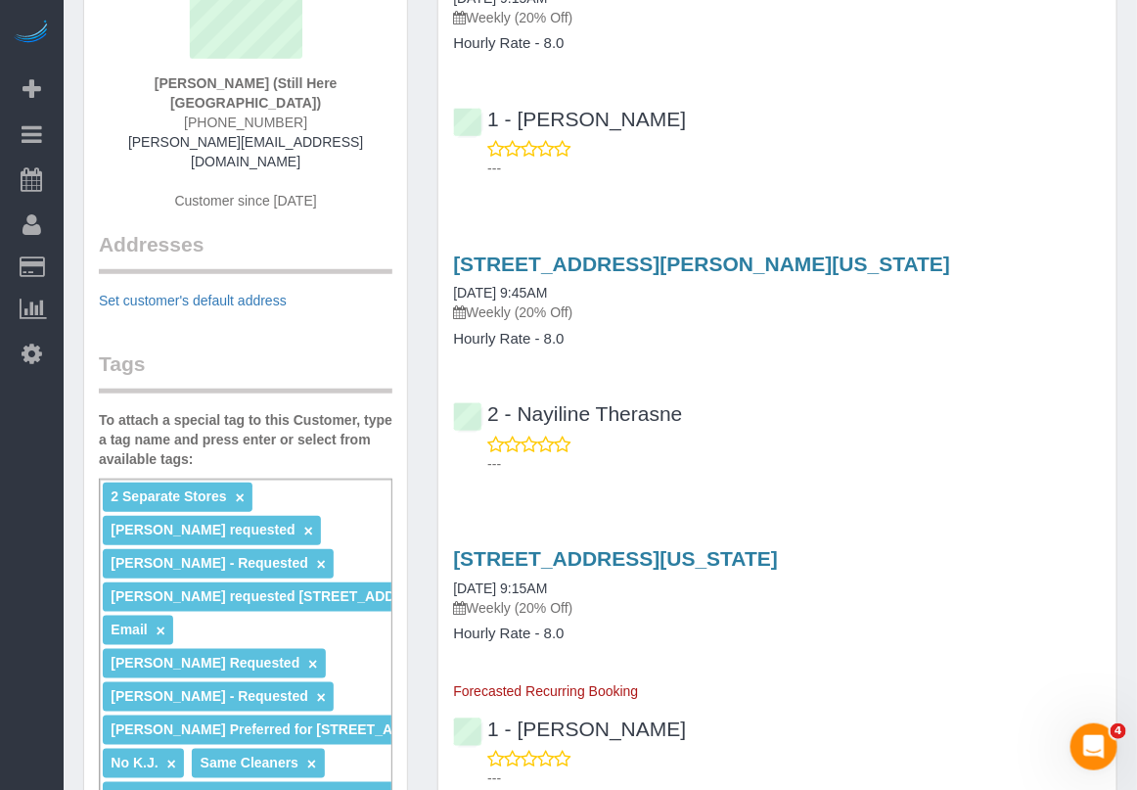
click at [624, 331] on h4 "Hourly Rate - 8.0" at bounding box center [777, 339] width 649 height 17
click at [794, 701] on div "1 - Jhonaysy Materano ---" at bounding box center [777, 745] width 678 height 88
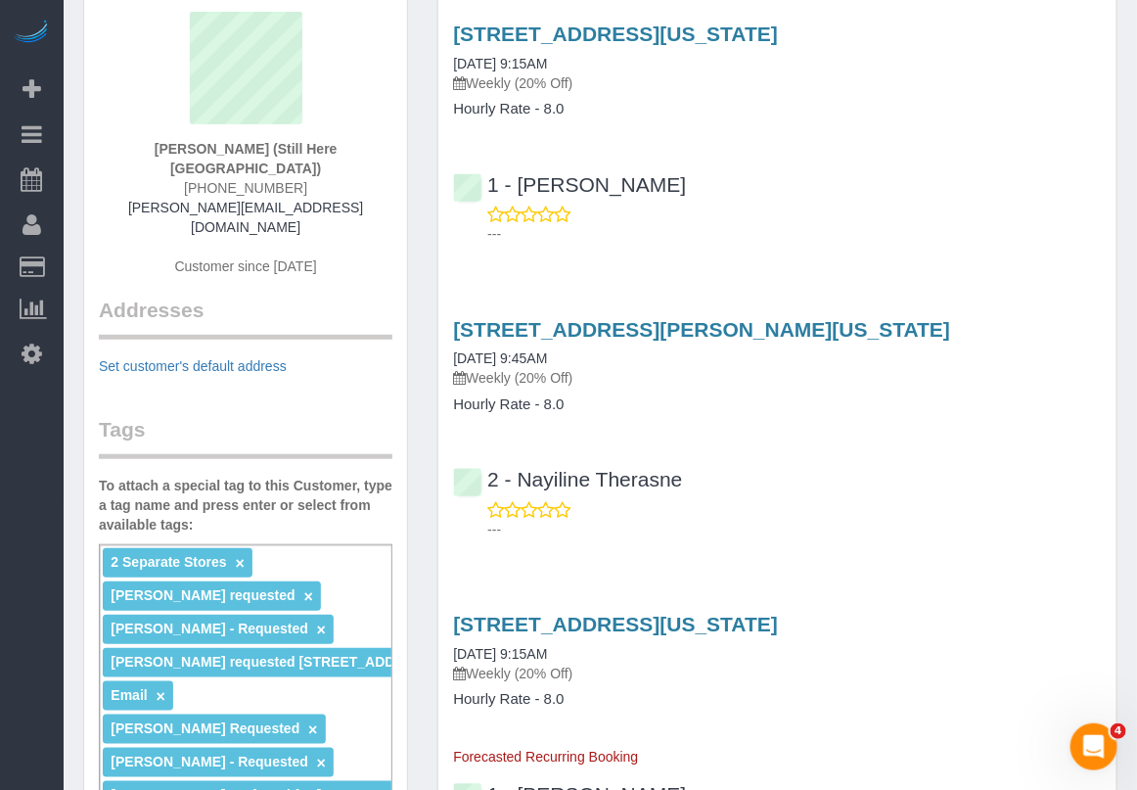
scroll to position [122, 0]
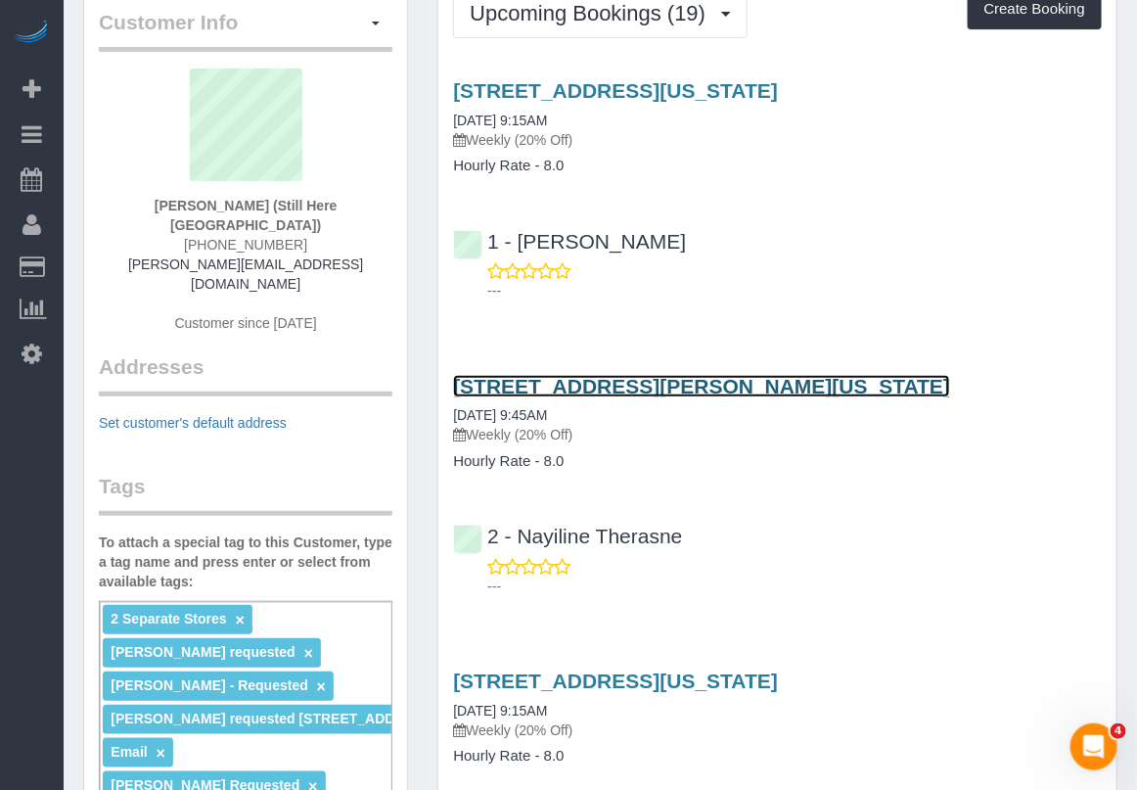
click at [618, 375] on link "268 Elizabeth Street, New York, NY 10012" at bounding box center [701, 386] width 497 height 23
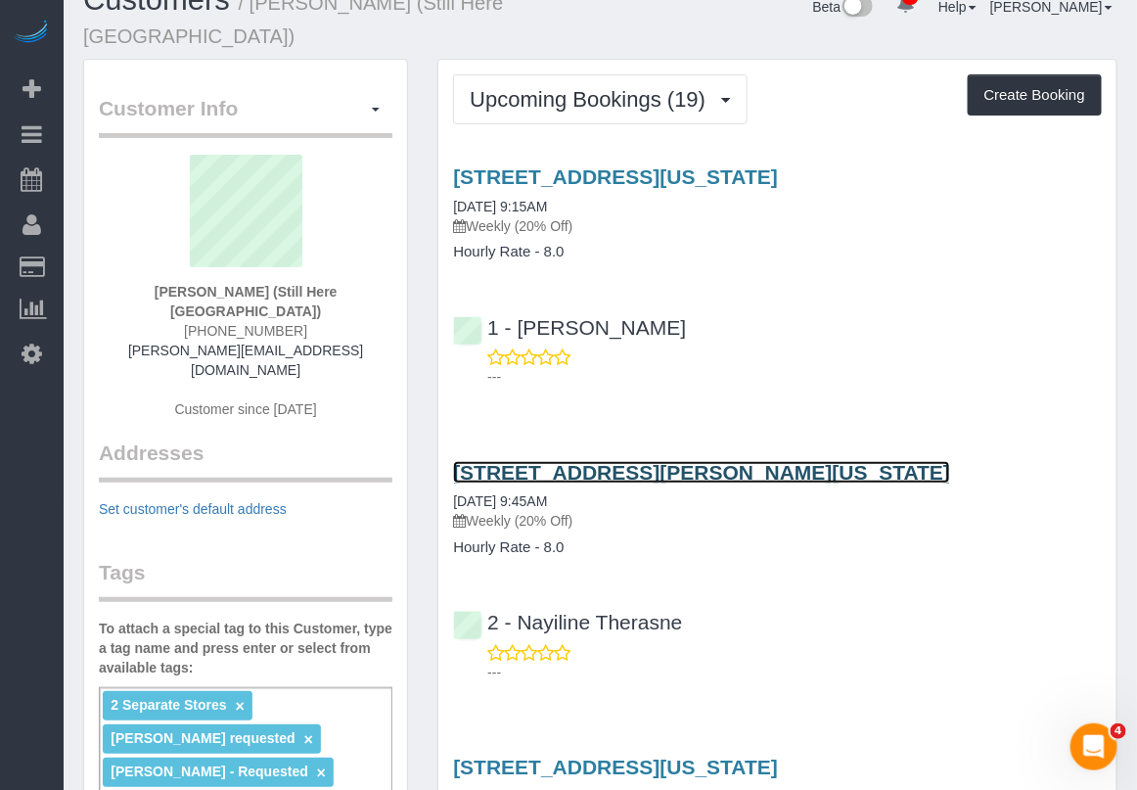
scroll to position [0, 0]
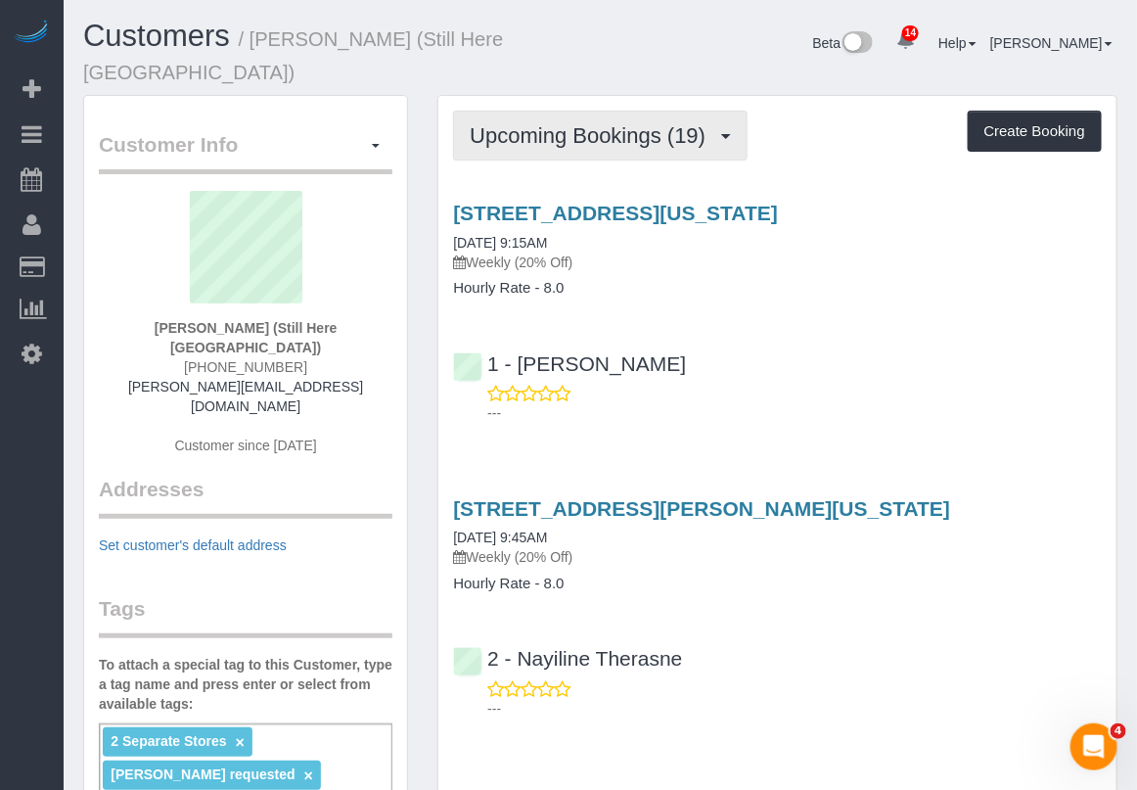
click at [696, 123] on span "Upcoming Bookings (19)" at bounding box center [593, 135] width 246 height 24
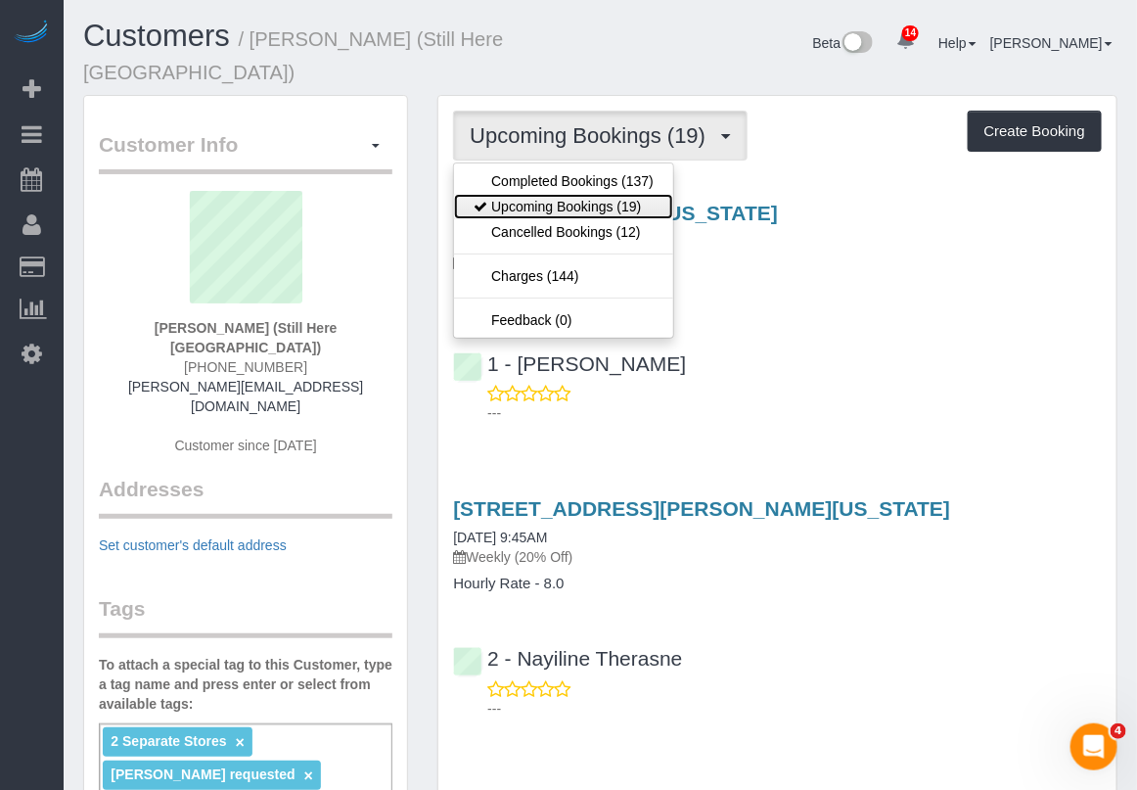
click at [598, 194] on link "Upcoming Bookings (19)" at bounding box center [563, 206] width 219 height 25
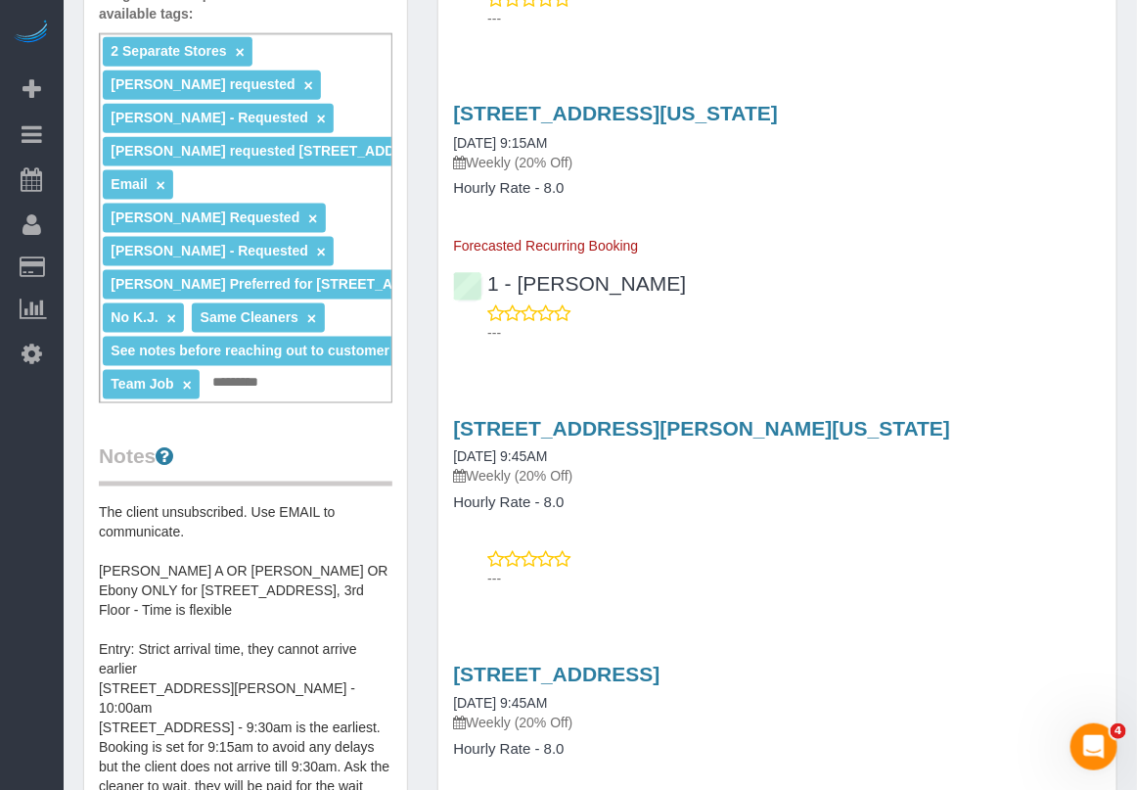
scroll to position [734, 0]
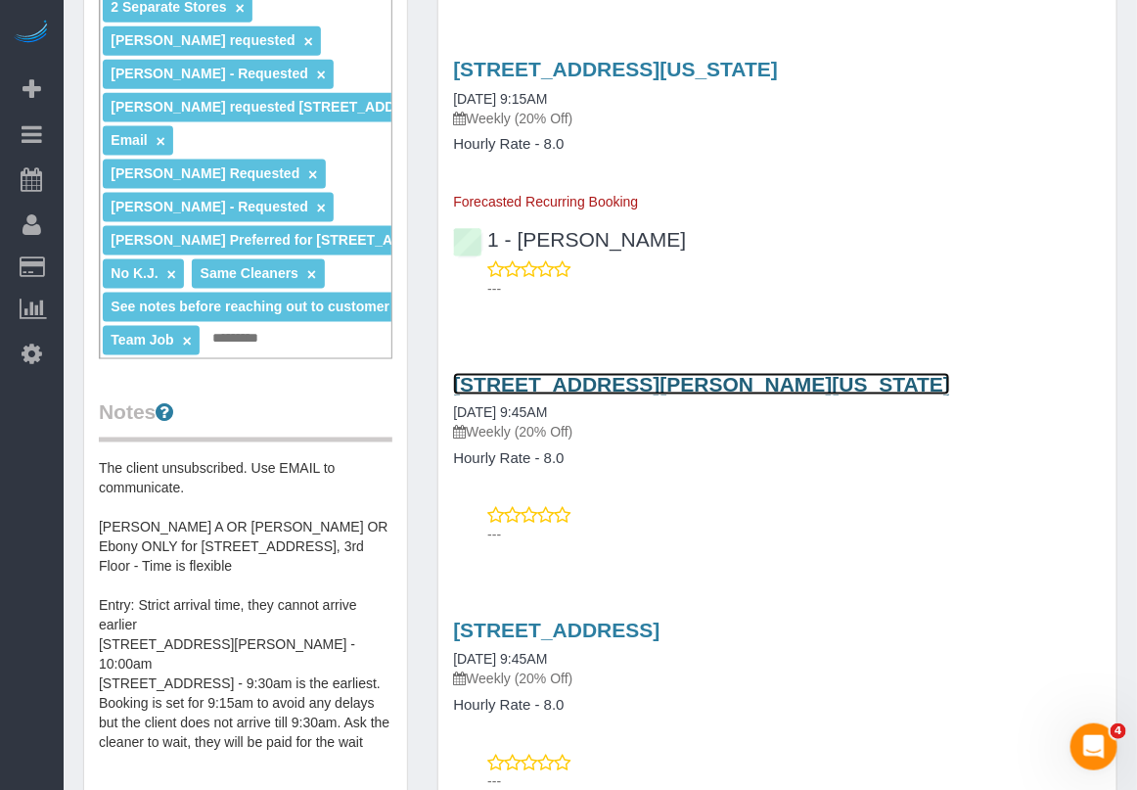
click at [512, 373] on link "268 Elizabeth Street, New York, NY 10012" at bounding box center [701, 384] width 497 height 23
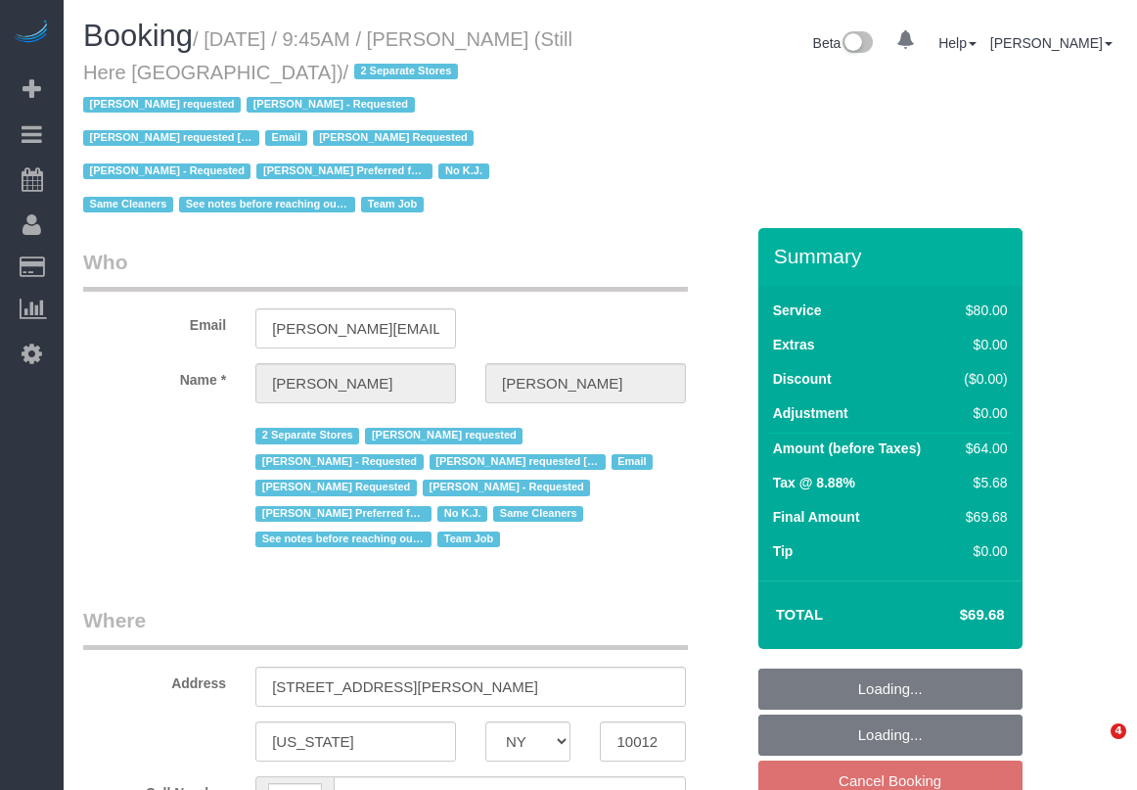
select select "NY"
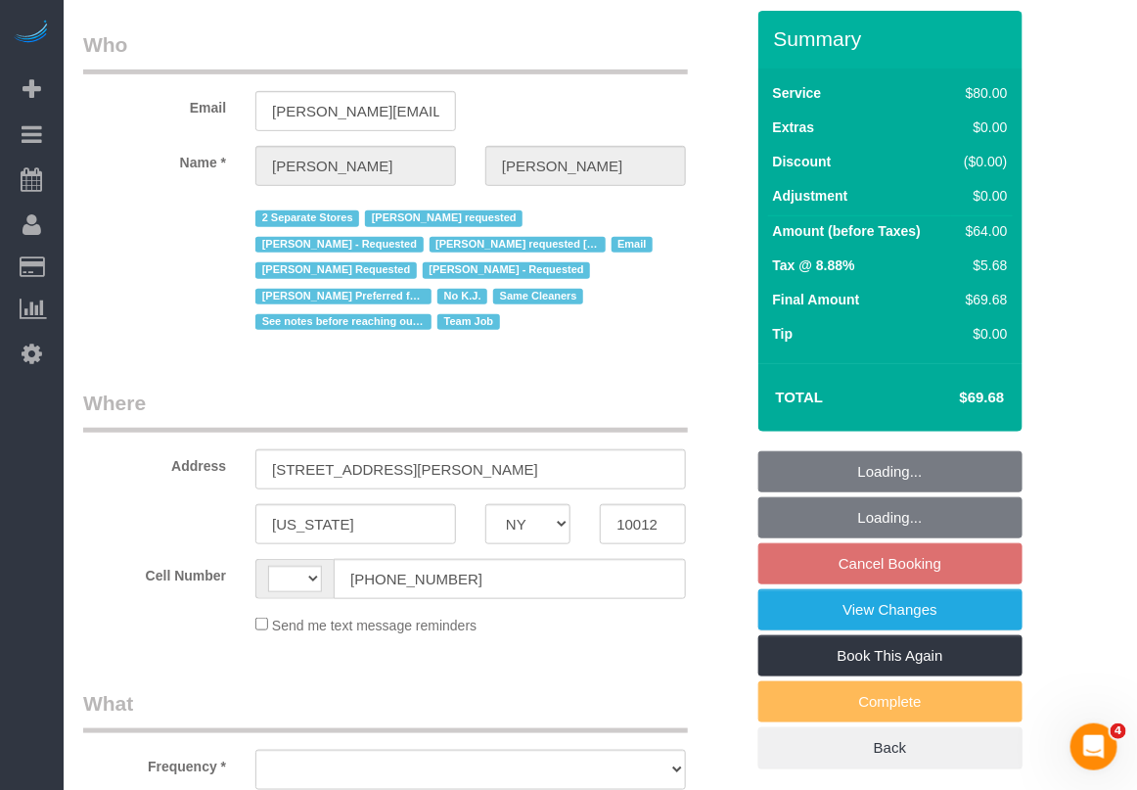
scroll to position [245, 0]
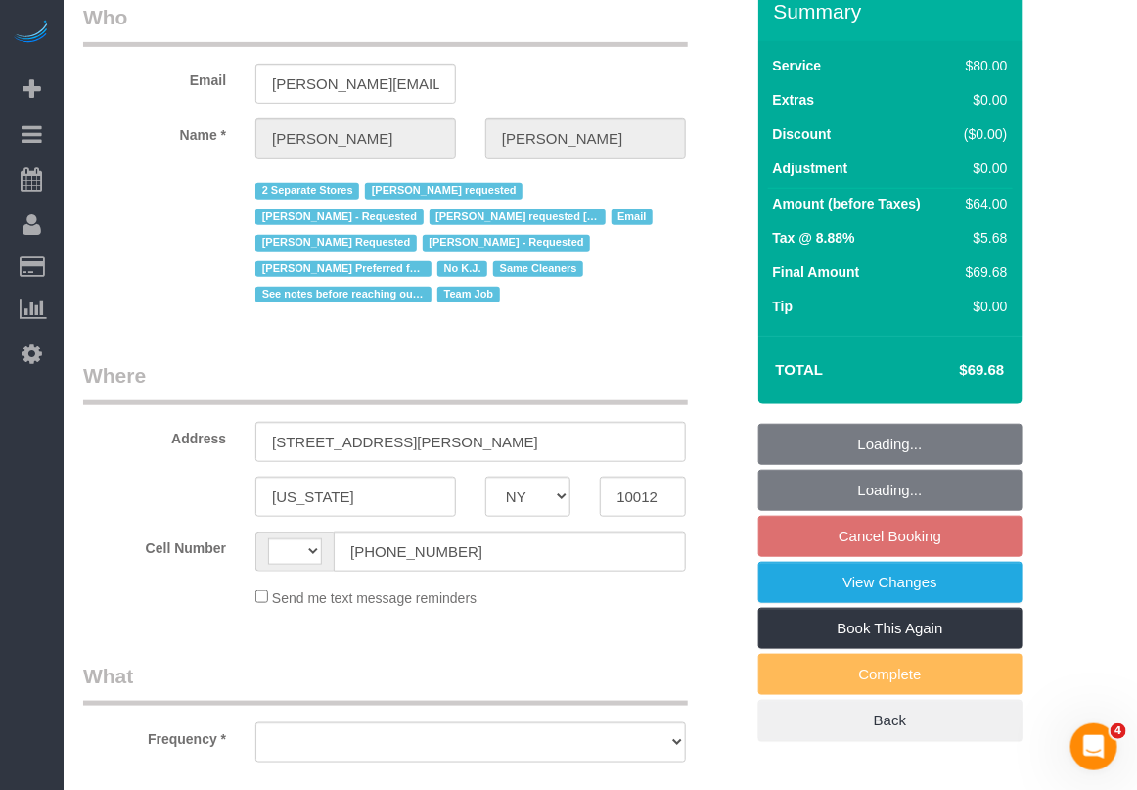
select select "string:[GEOGRAPHIC_DATA]"
select select "object:784"
select select "number:89"
select select "number:90"
select select "number:15"
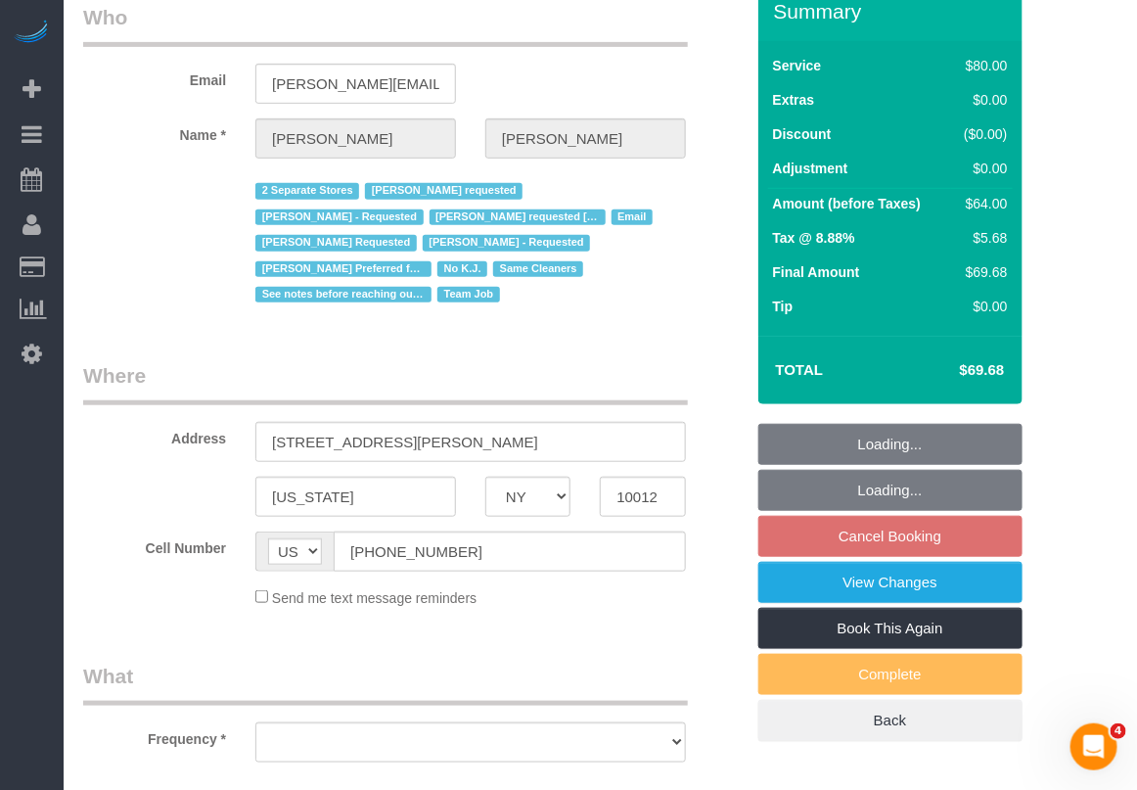
select select "number:5"
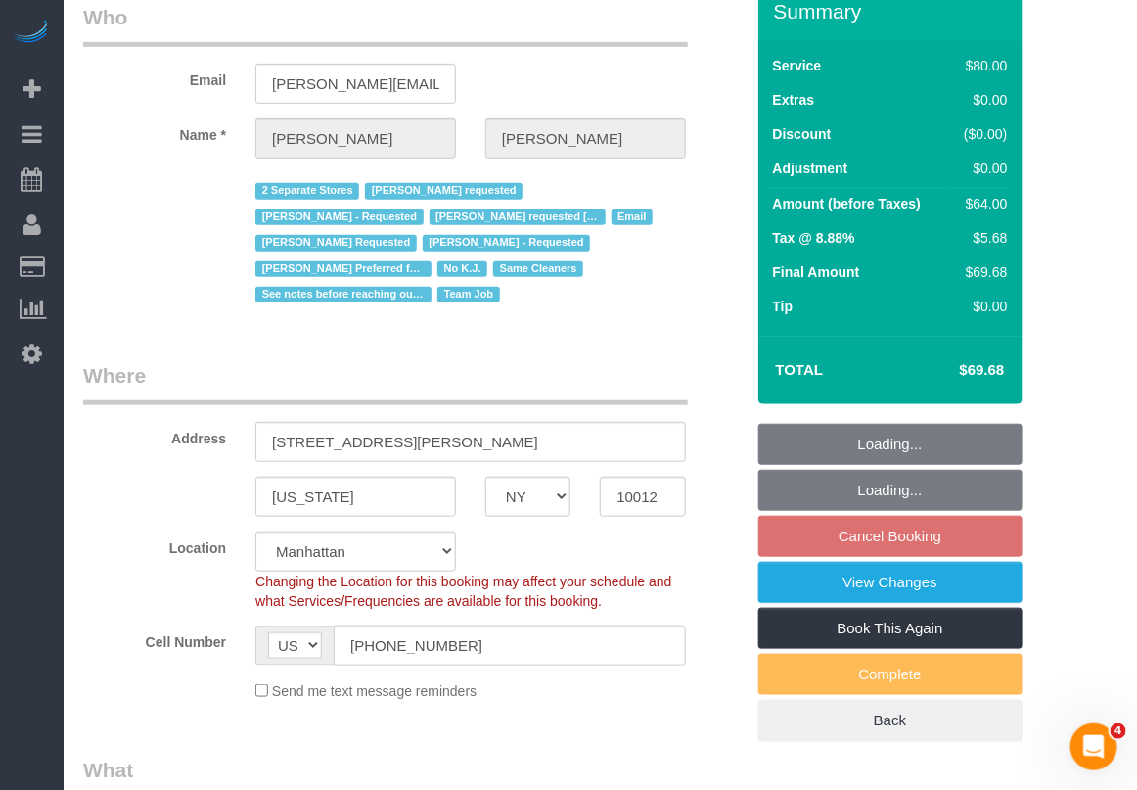
select select "object:1517"
select select "string:stripe-pm_1Oyz8t4VGloSiKo71skqOF54"
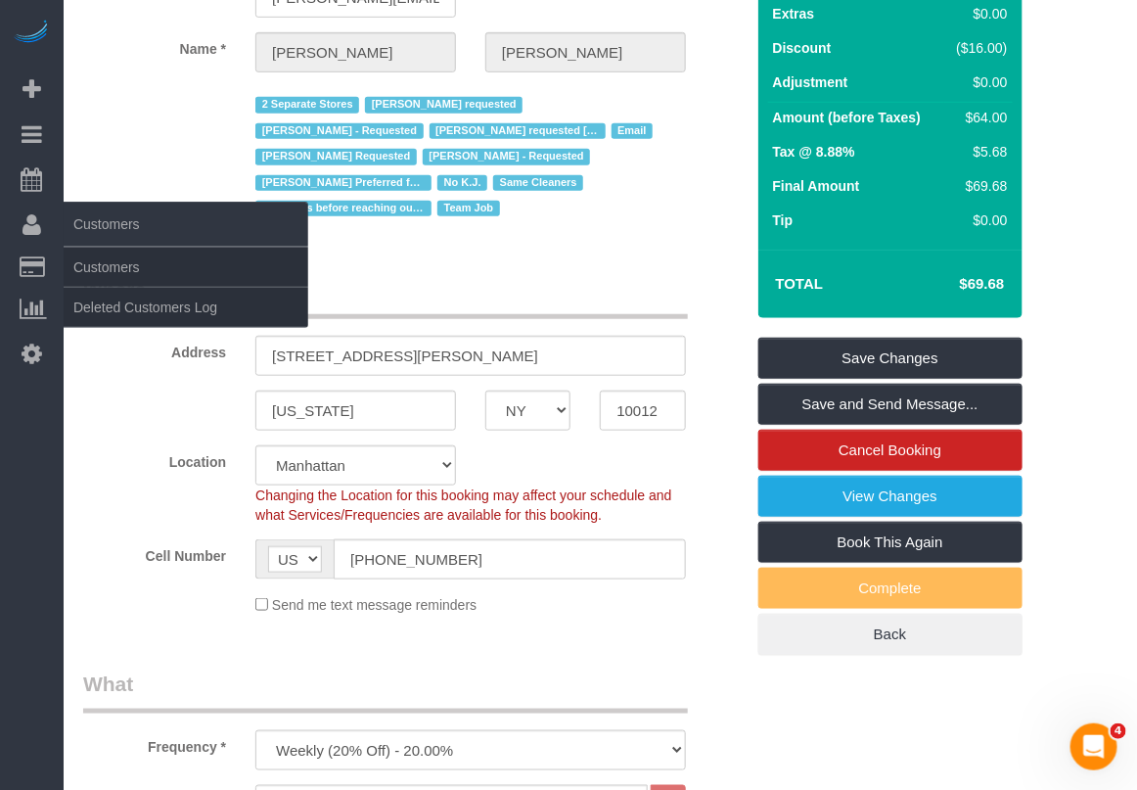
scroll to position [318, 0]
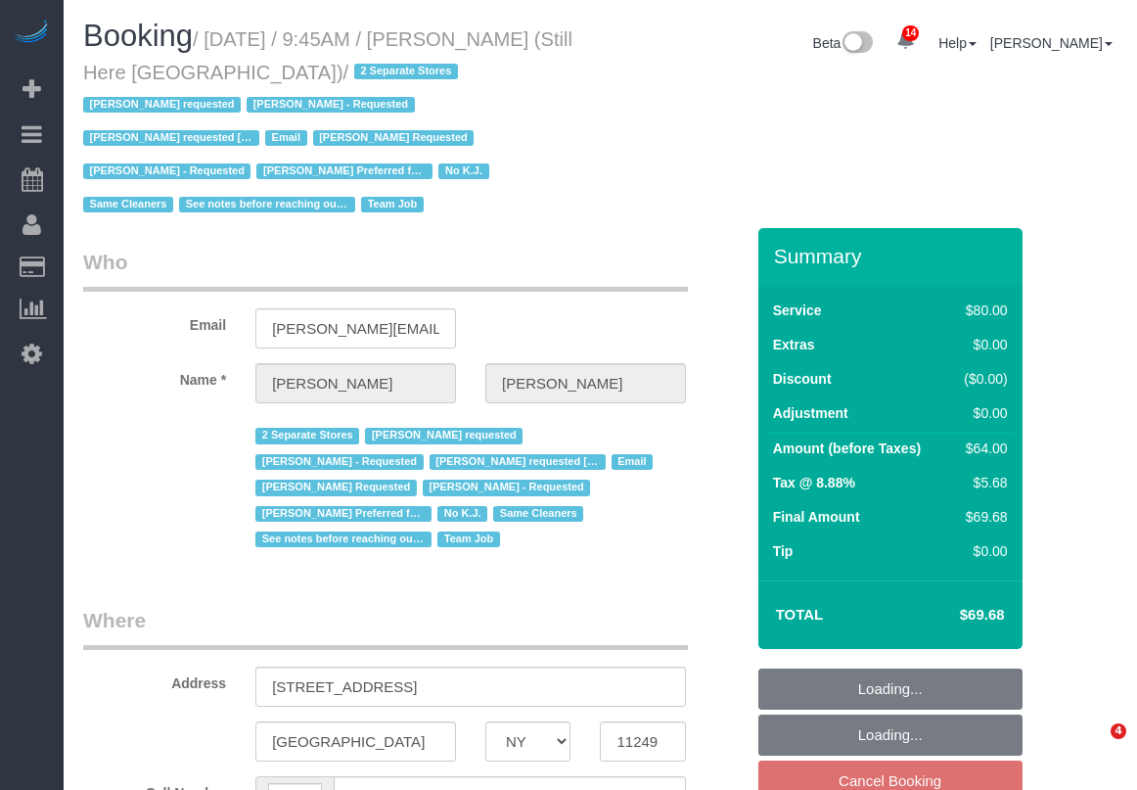
select select "NY"
select select "string:[GEOGRAPHIC_DATA]"
select select "object:786"
select select "number:89"
select select "number:90"
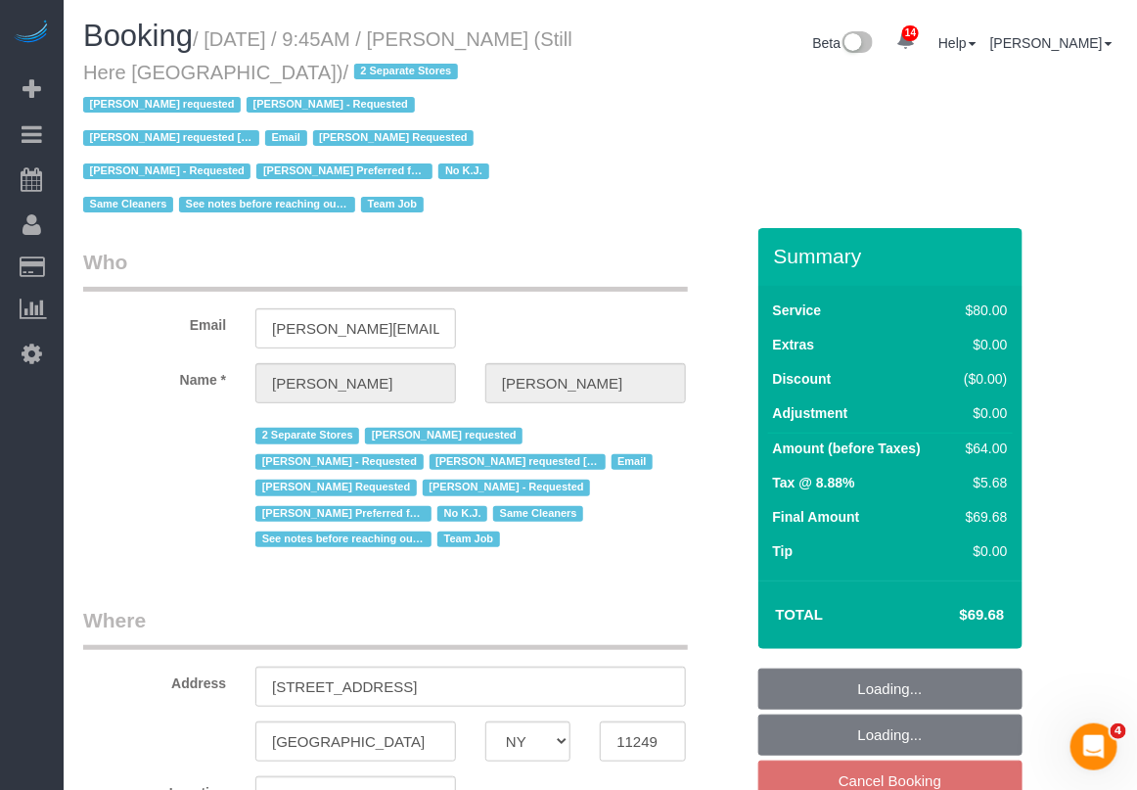
select select "number:15"
select select "number:5"
select select "object:1472"
select select "string:stripe-pm_1Oyz8t4VGloSiKo71skqOF54"
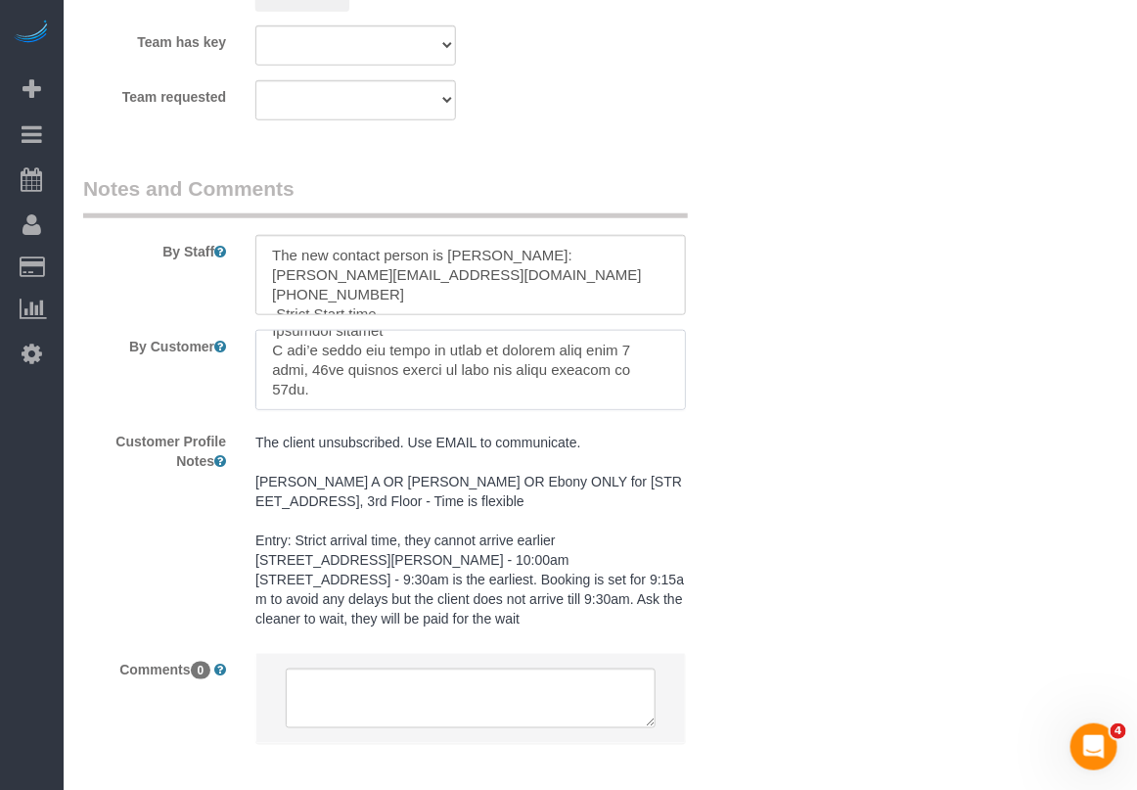
scroll to position [623, 0]
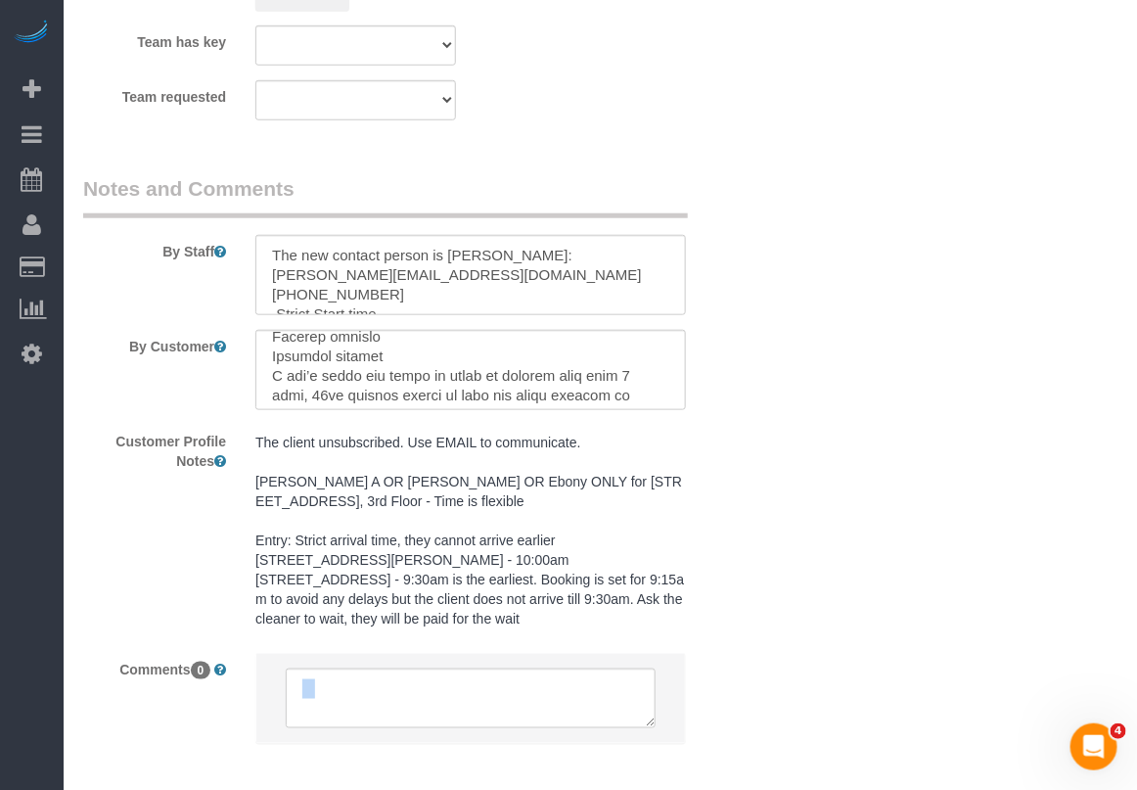
scroll to position [256, 0]
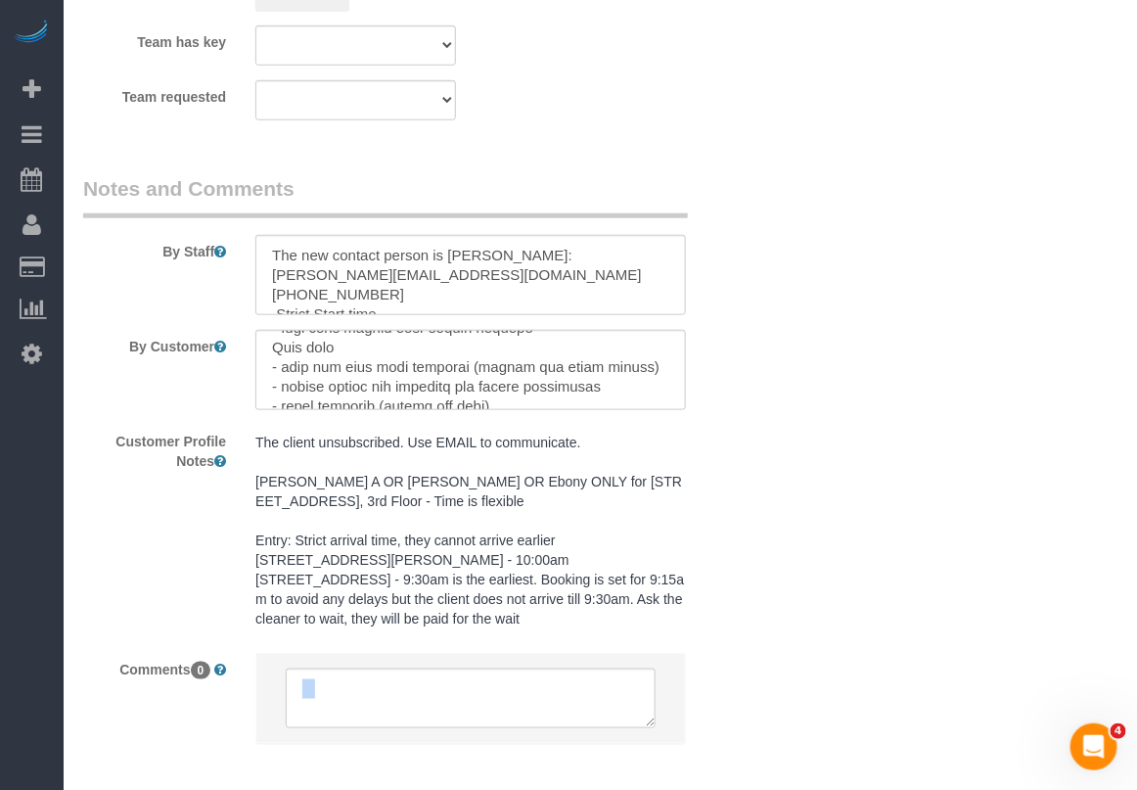
drag, startPoint x: 775, startPoint y: 705, endPoint x: 750, endPoint y: 701, distance: 24.9
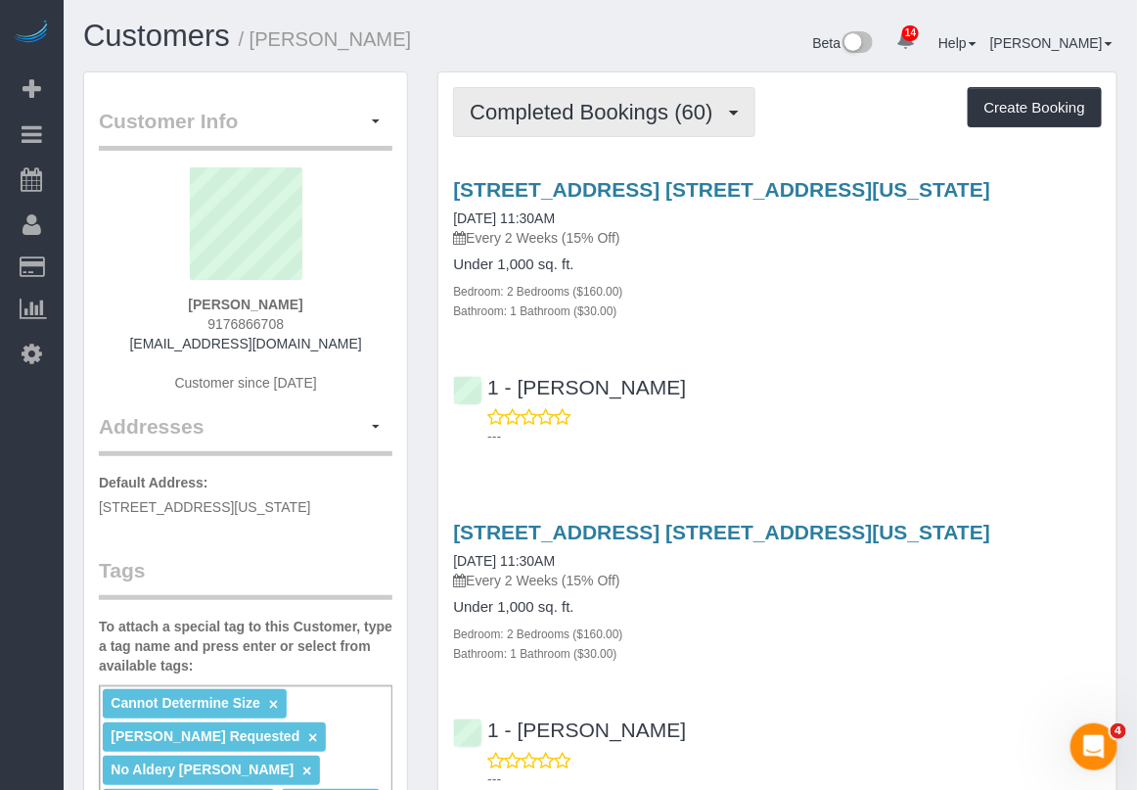
click at [618, 105] on span "Completed Bookings (60)" at bounding box center [596, 112] width 252 height 24
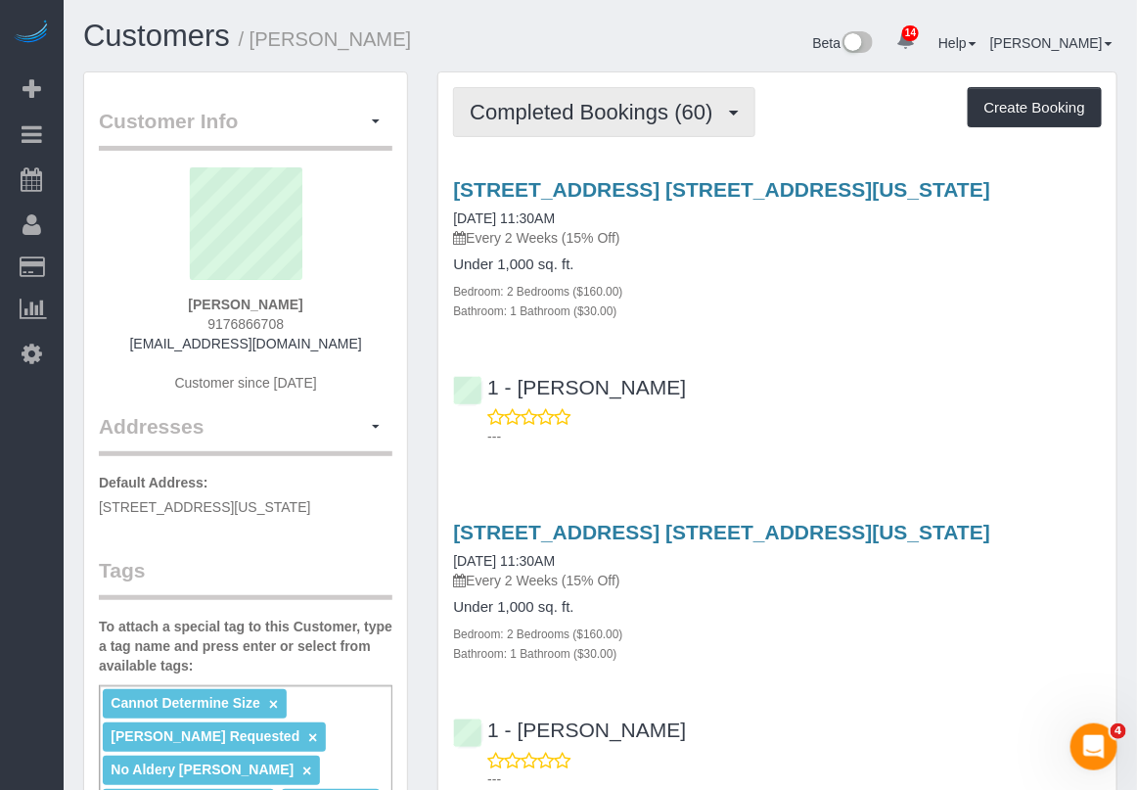
click at [712, 114] on span "Completed Bookings (60)" at bounding box center [596, 112] width 252 height 24
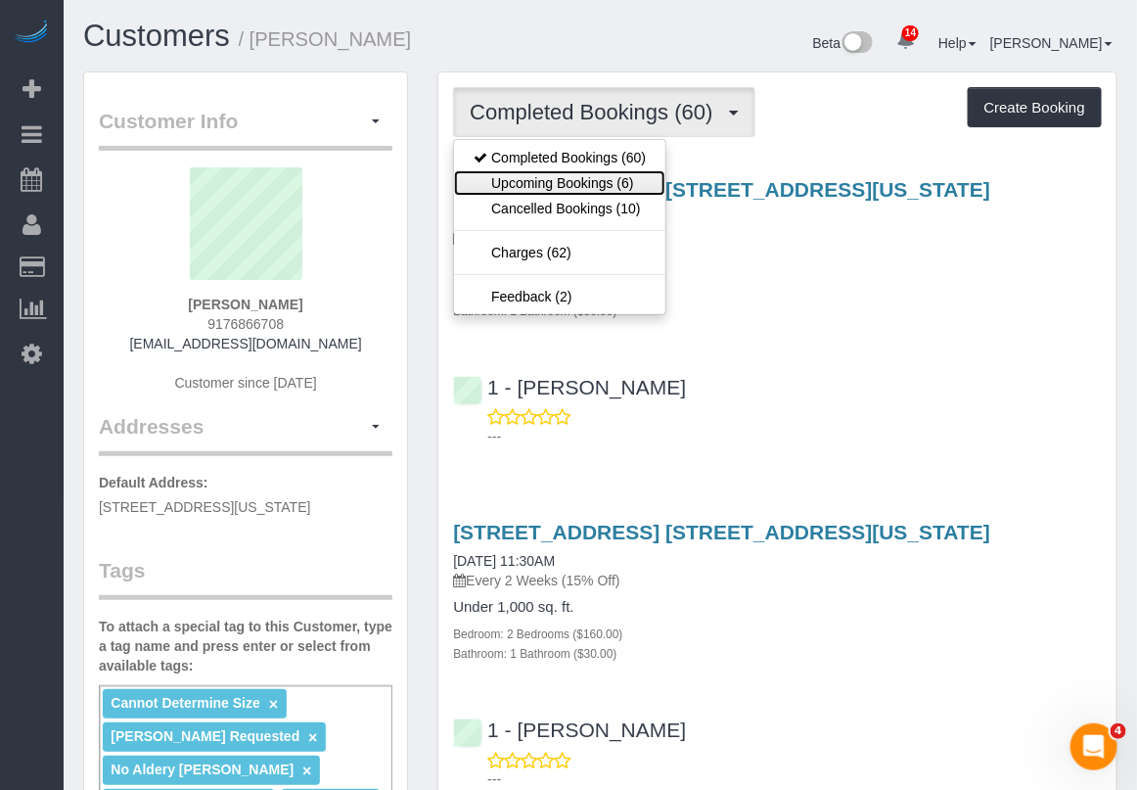
click at [595, 182] on link "Upcoming Bookings (6)" at bounding box center [559, 182] width 211 height 25
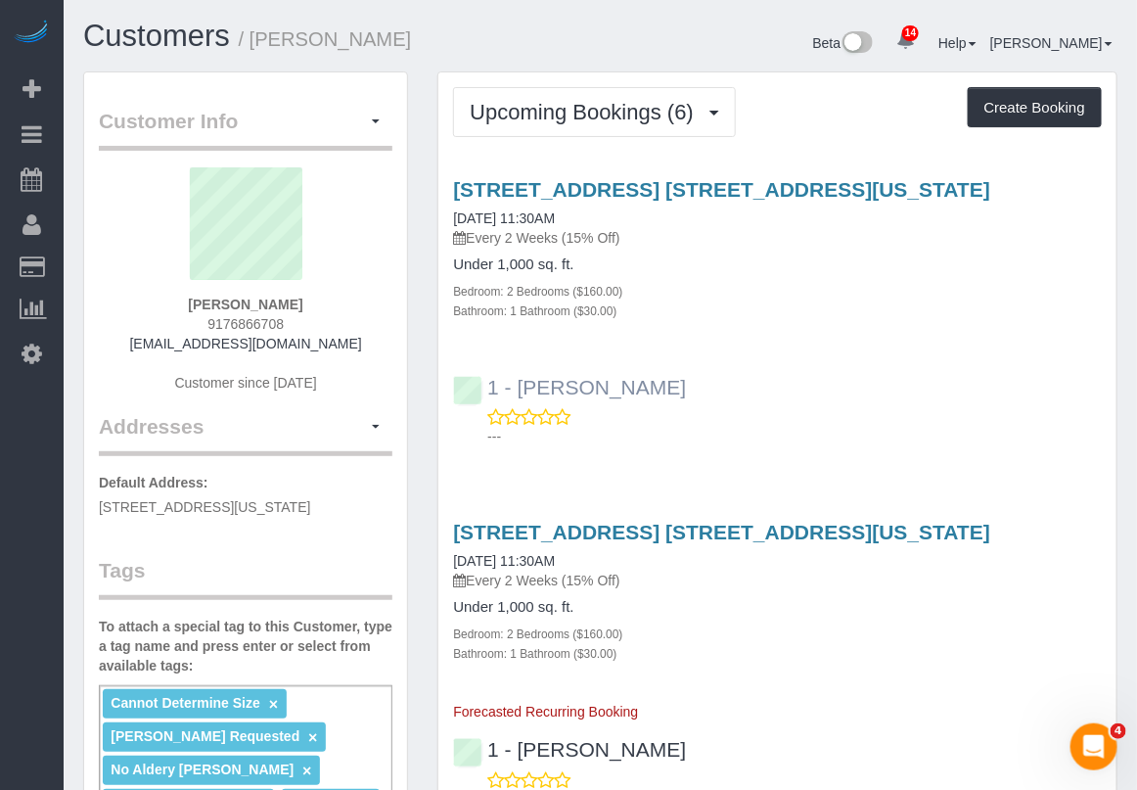
drag, startPoint x: 662, startPoint y: 385, endPoint x: 515, endPoint y: 391, distance: 147.9
click at [515, 391] on div "1 - Ingrid Malasi ---" at bounding box center [777, 403] width 678 height 88
copy link "Ingrid Malasi"
click at [888, 716] on div "405 East 14th Street, Apt. 9h, New York, NY 10009 09/22/2025 11:30AM Every 2 We…" at bounding box center [777, 621] width 678 height 201
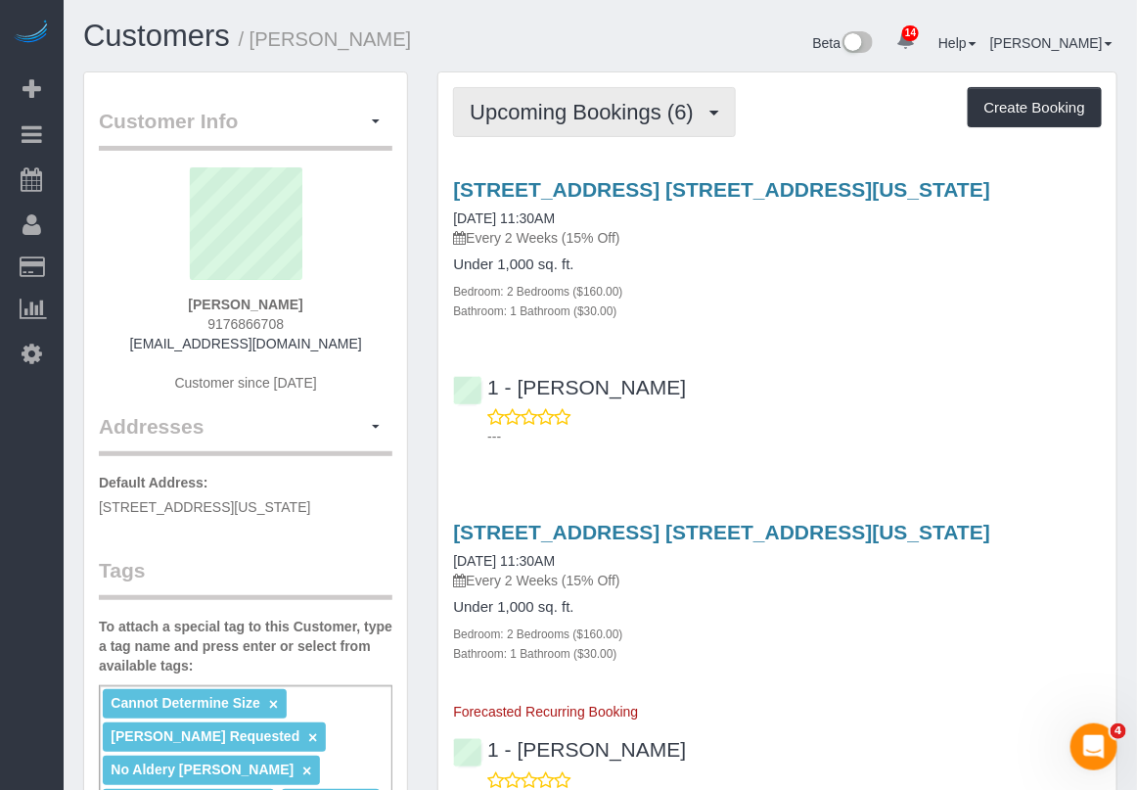
click at [626, 117] on span "Upcoming Bookings (6)" at bounding box center [587, 112] width 234 height 24
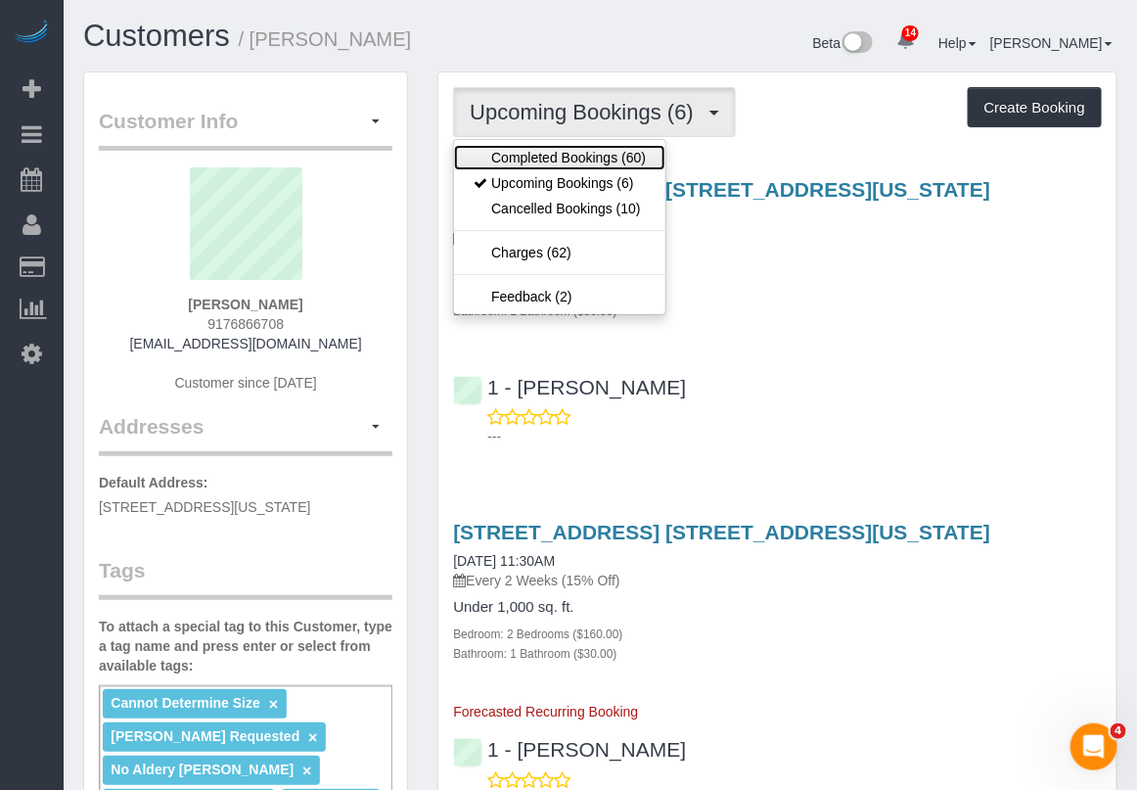
click at [578, 166] on link "Completed Bookings (60)" at bounding box center [559, 157] width 211 height 25
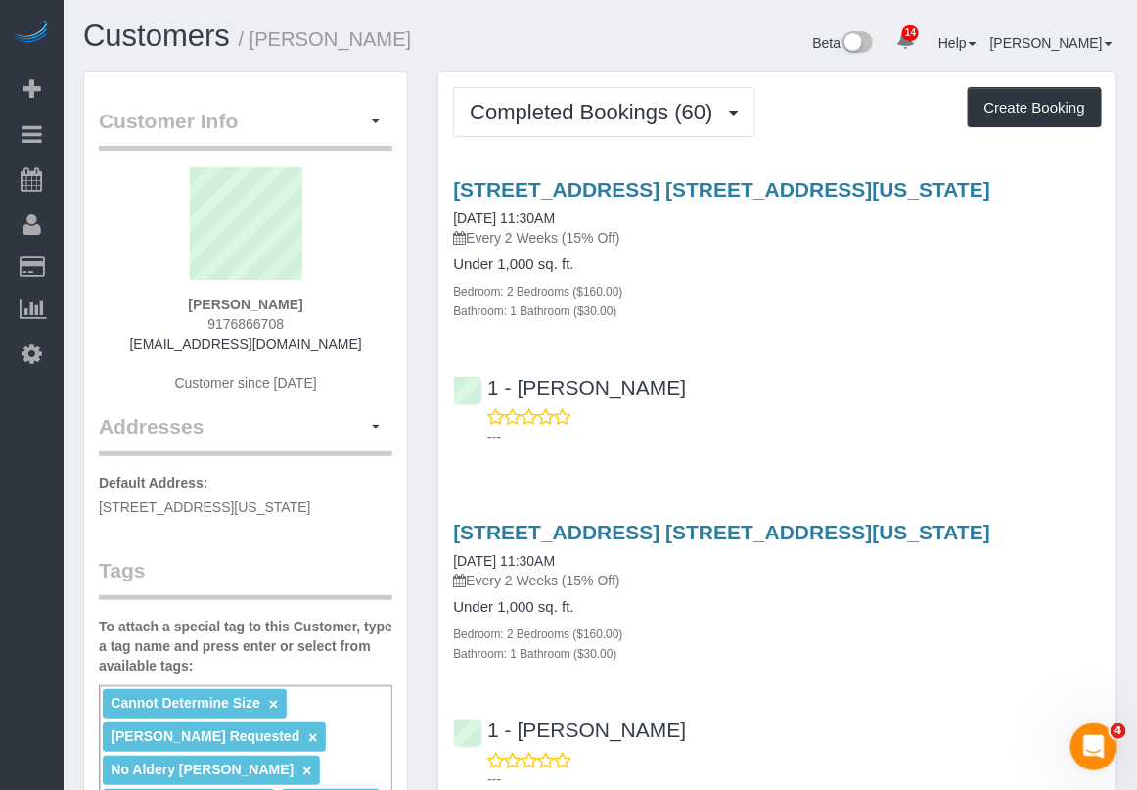
drag, startPoint x: 745, startPoint y: 771, endPoint x: 725, endPoint y: 714, distance: 60.0
click at [745, 771] on p "---" at bounding box center [794, 779] width 614 height 20
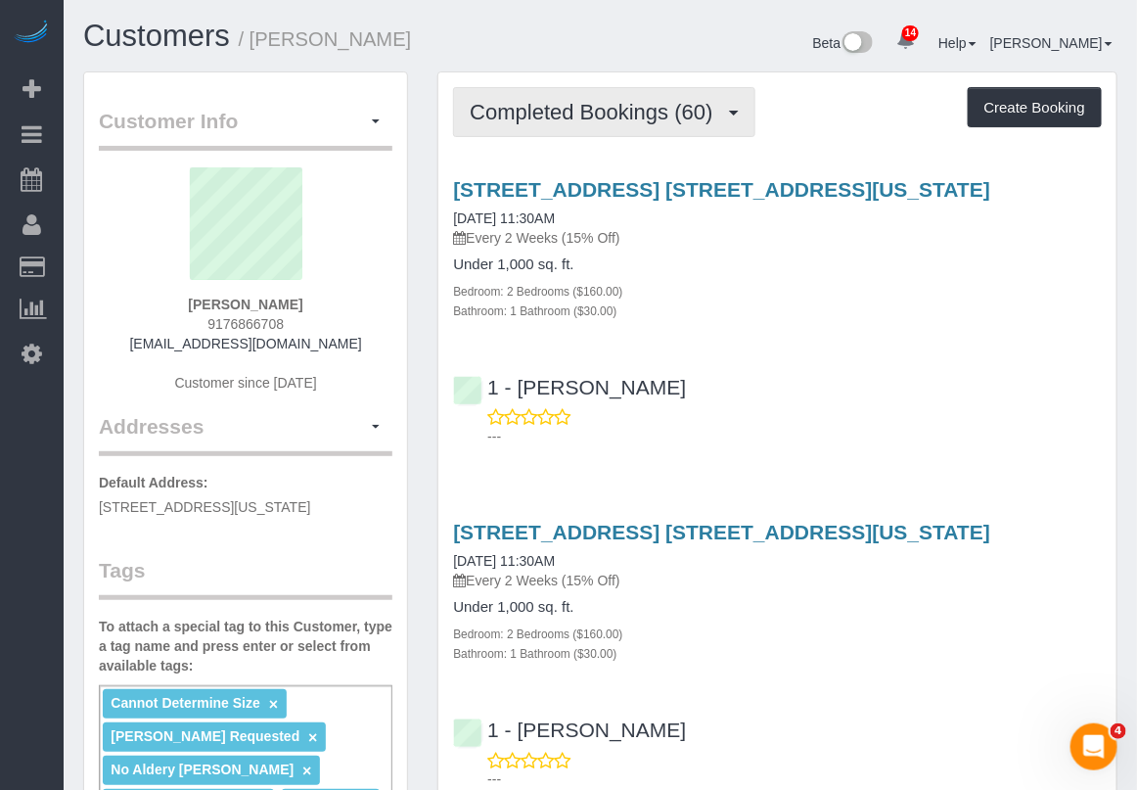
click at [617, 128] on button "Completed Bookings (60)" at bounding box center [603, 112] width 301 height 50
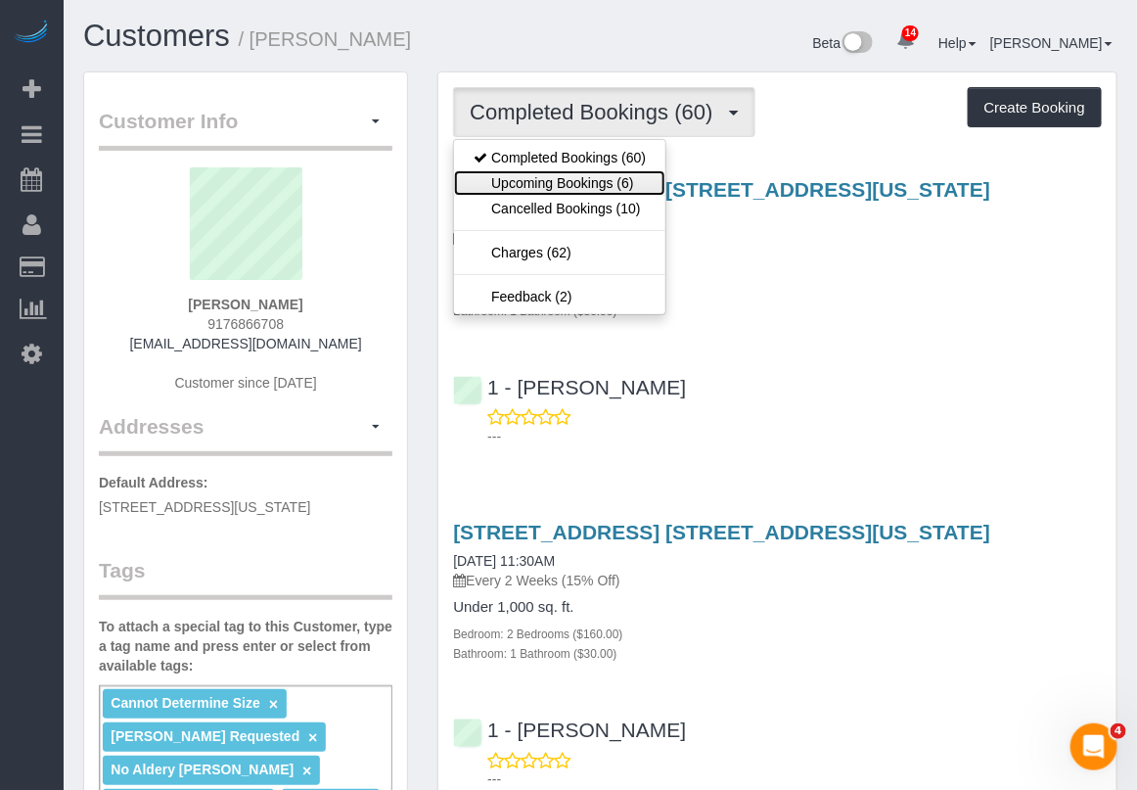
click at [589, 186] on link "Upcoming Bookings (6)" at bounding box center [559, 182] width 211 height 25
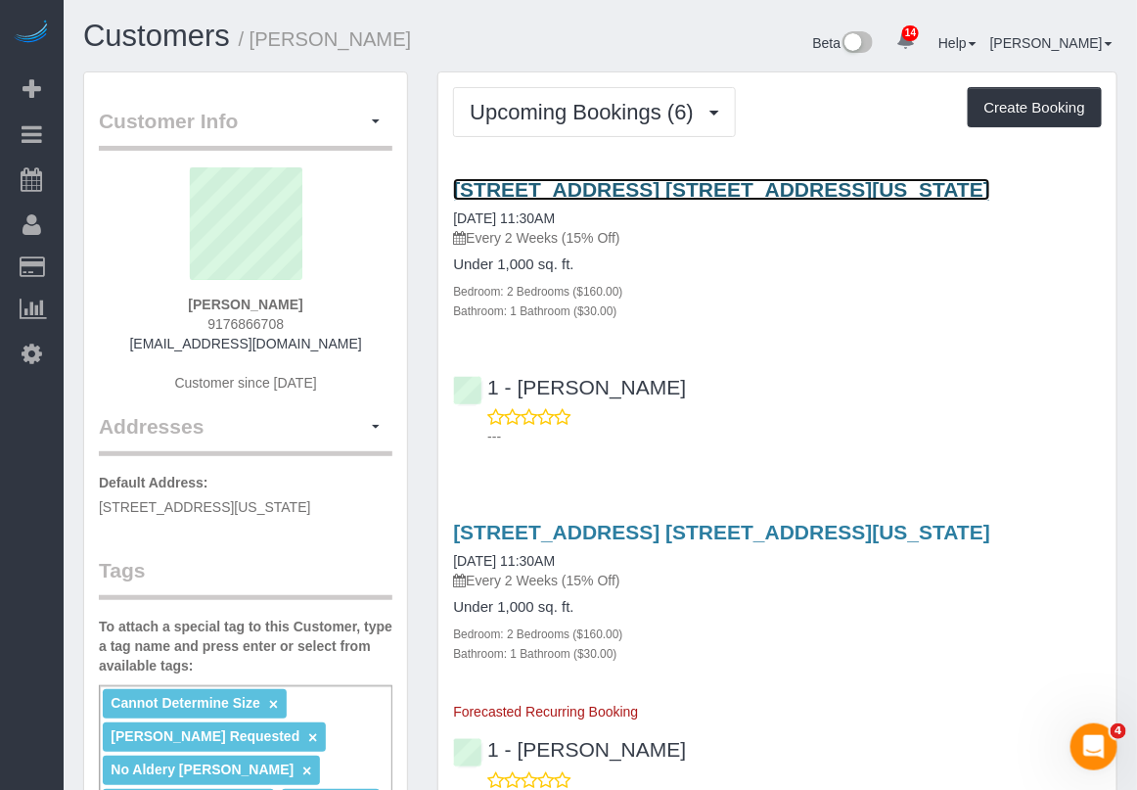
click at [609, 186] on link "405 East 14th Street, Apt. 9h, New York, NY 10009" at bounding box center [721, 189] width 537 height 23
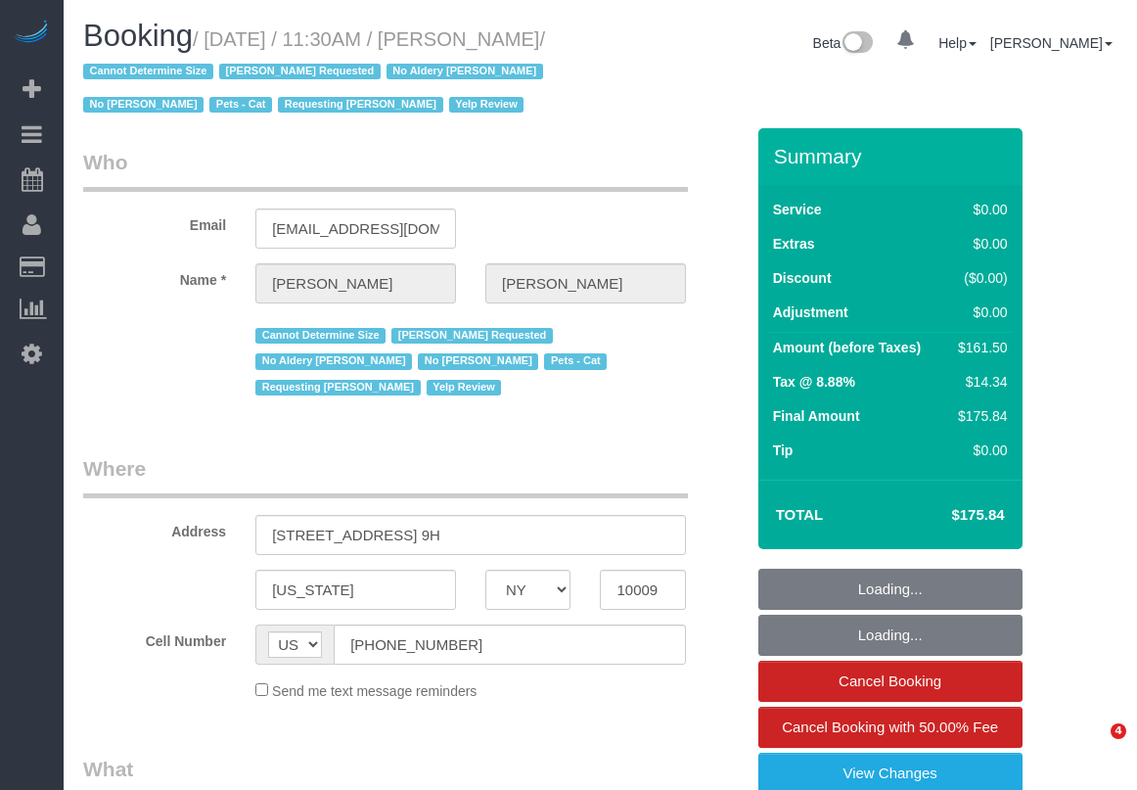
select select "NY"
select select "object:774"
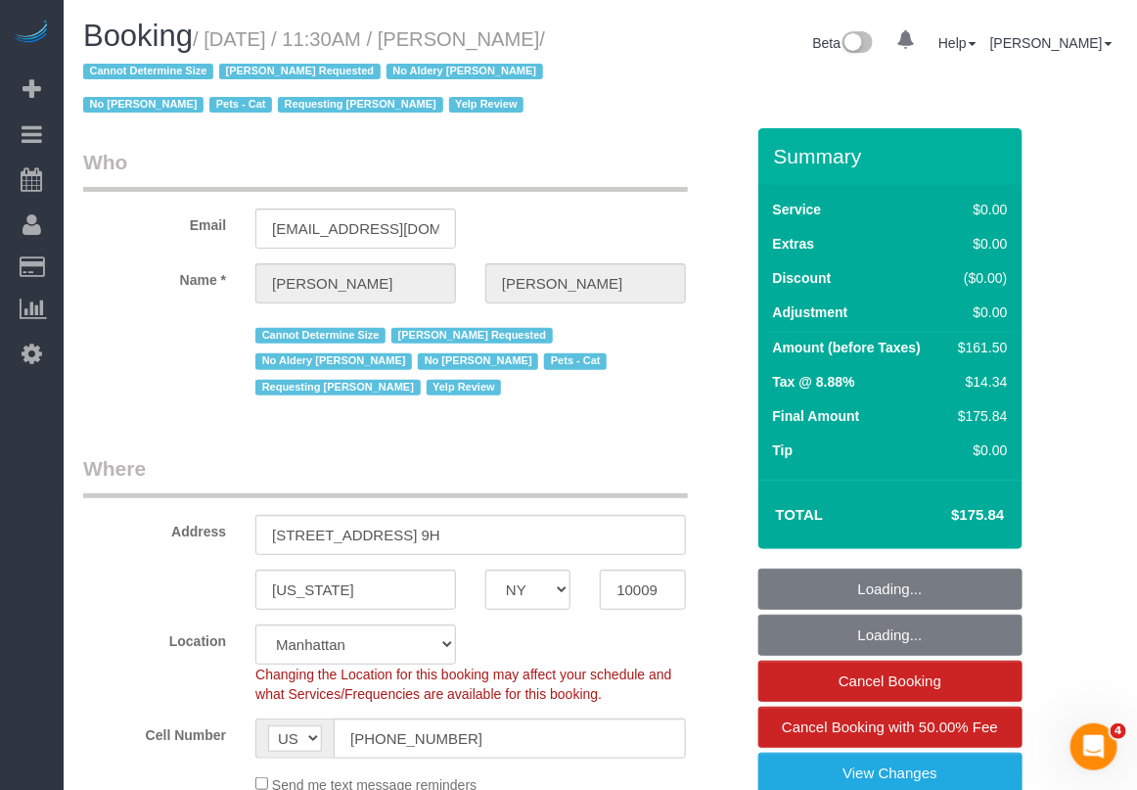
select select "number:89"
select select "number:90"
select select "number:14"
select select "number:5"
select select "string:stripe-pm_1REukM4VGloSiKo7eNuG2me4"
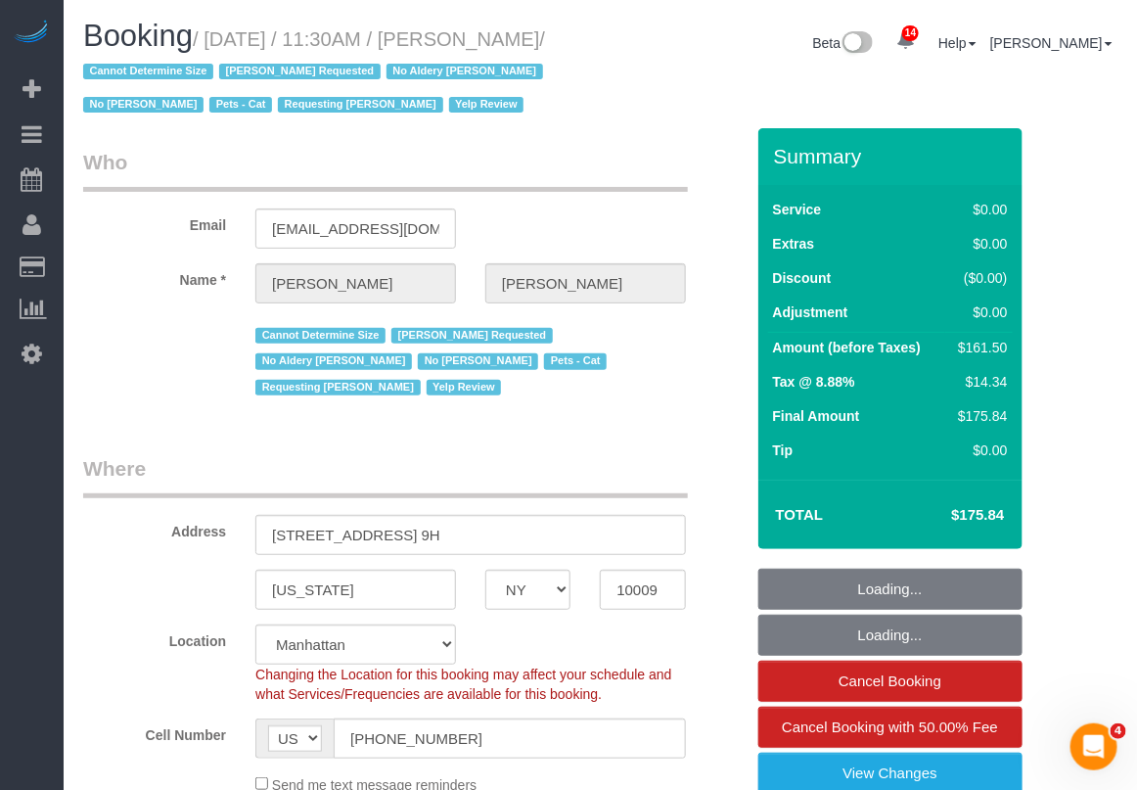
select select "2"
select select "object:1465"
drag, startPoint x: 212, startPoint y: 35, endPoint x: 265, endPoint y: 69, distance: 63.0
click at [265, 69] on small "/ [DATE] / 11:30AM / [PERSON_NAME] / Cannot Determine Size [PERSON_NAME] Reques…" at bounding box center [316, 72] width 466 height 88
select select "2"
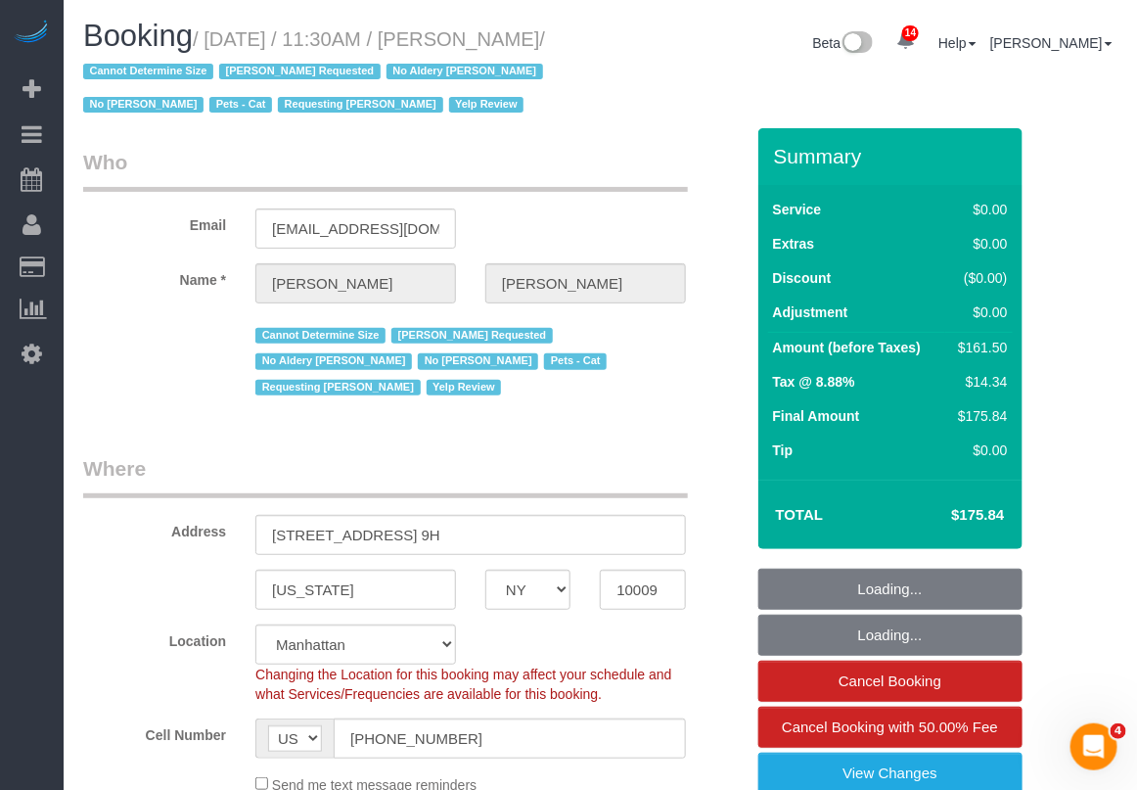
copy small "[DATE] / 11:30AM / [PERSON_NAME]"
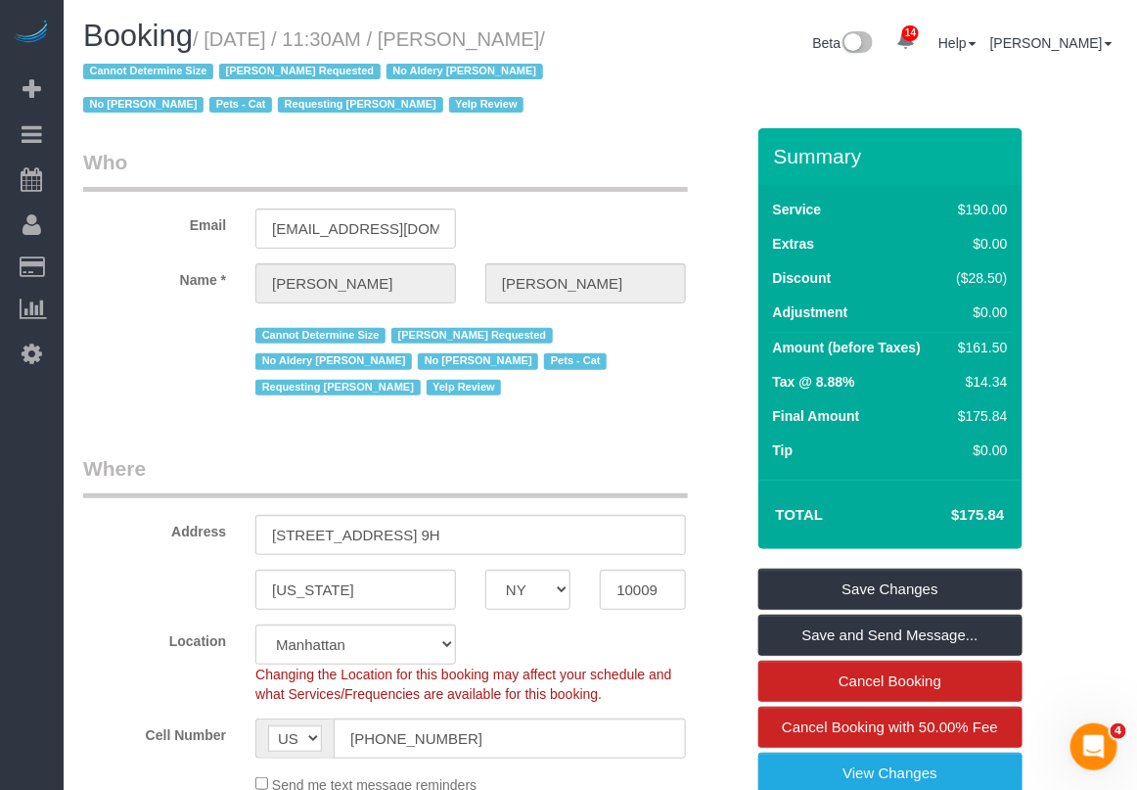
click at [715, 773] on div "Send me text message reminders" at bounding box center [413, 784] width 690 height 22
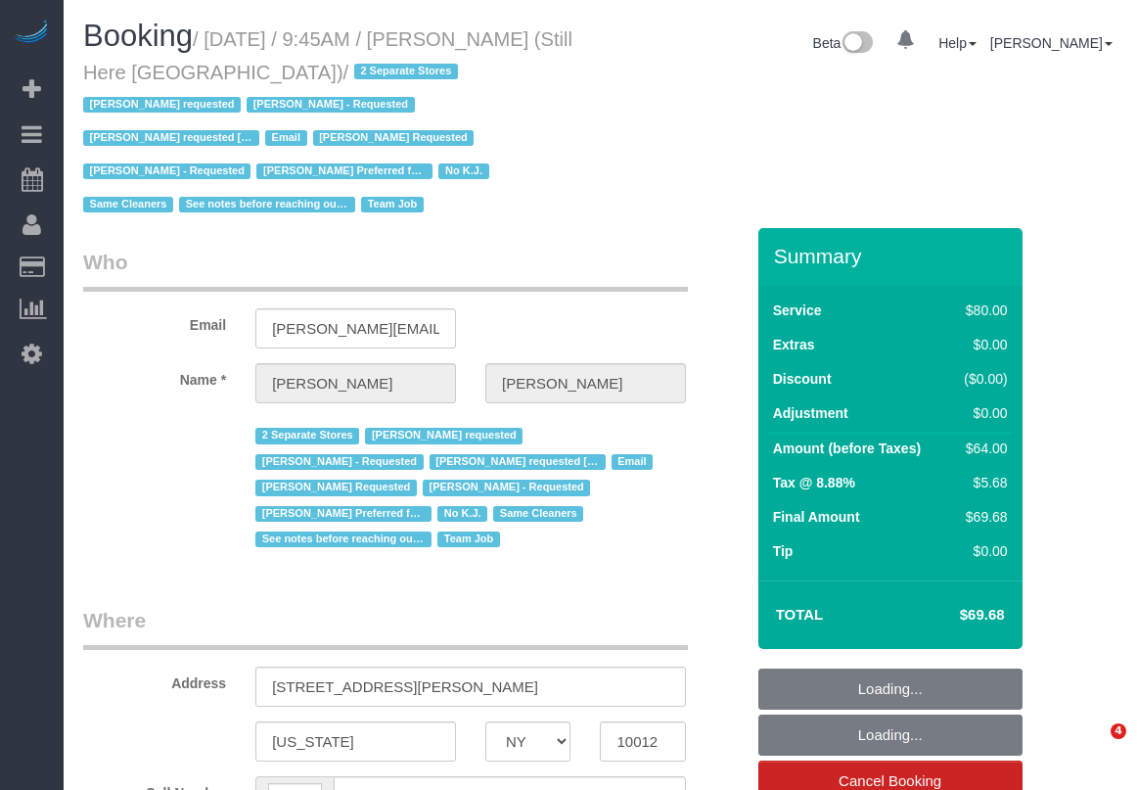
select select "NY"
select select "string:[GEOGRAPHIC_DATA]"
select select "object:794"
select select "string:stripe-pm_1Oyz8t4VGloSiKo71skqOF54"
select select "number:89"
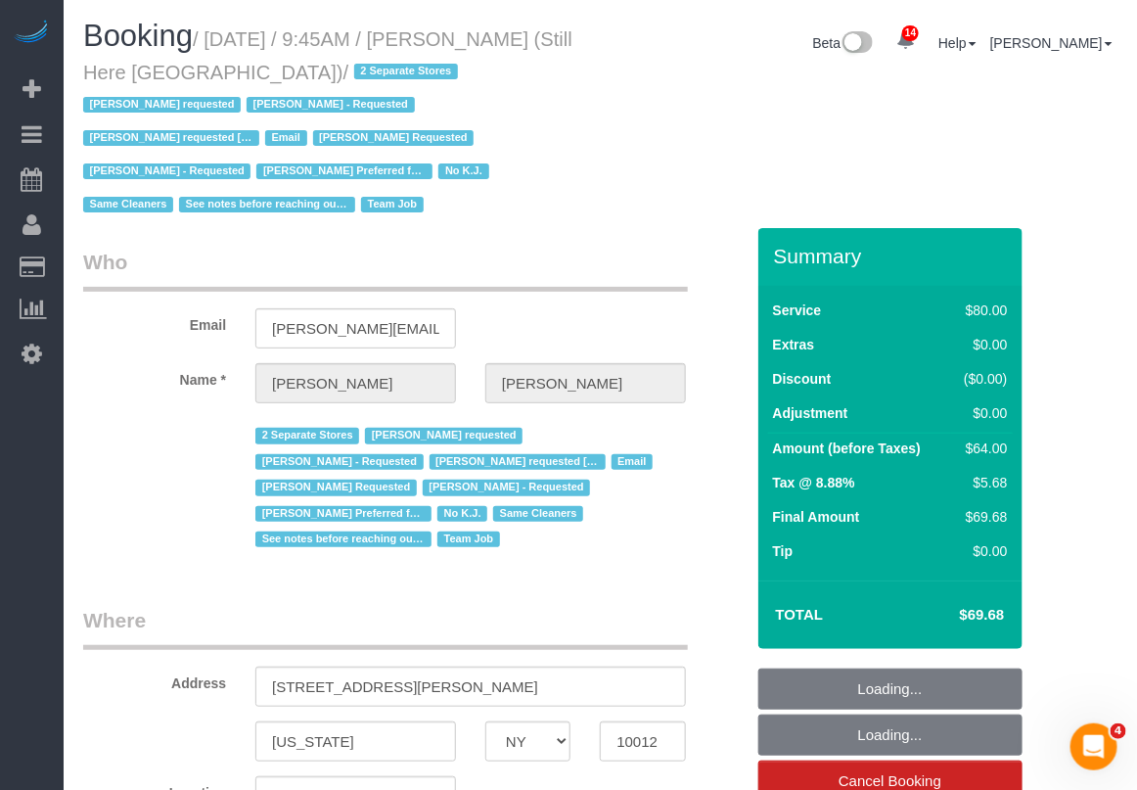
select select "number:90"
select select "number:15"
select select "number:5"
select select "object:1106"
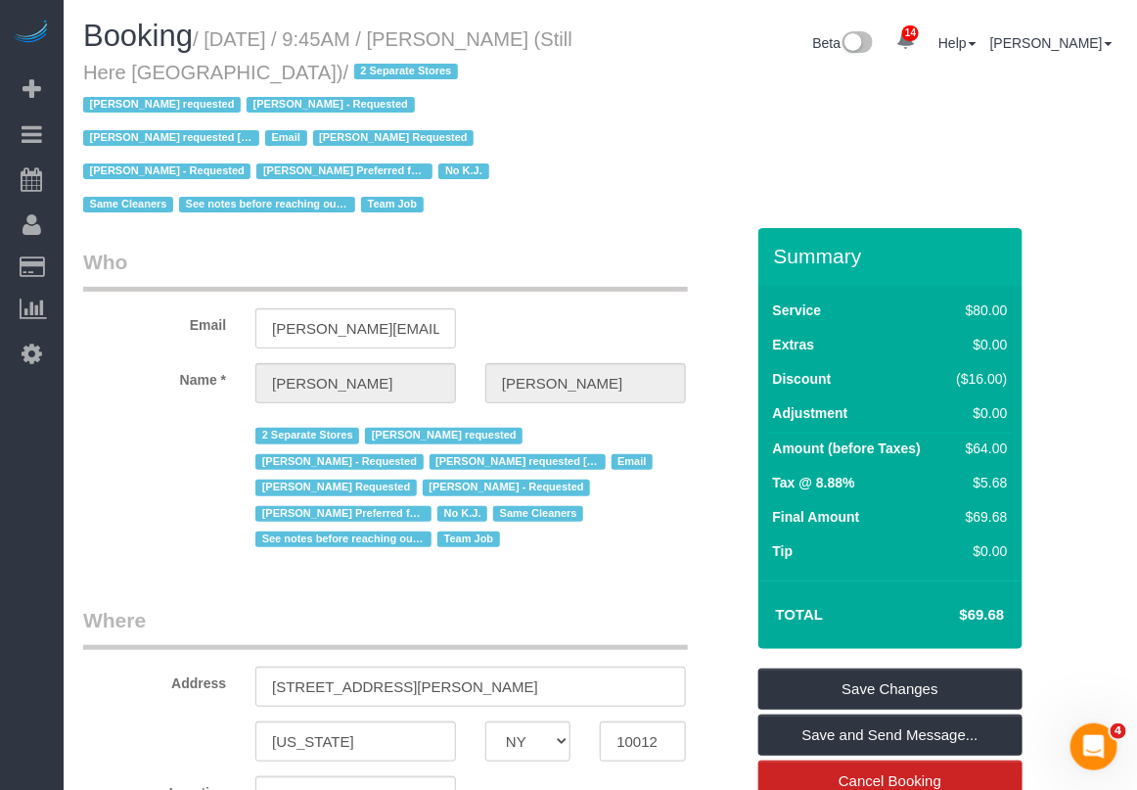
drag, startPoint x: 211, startPoint y: 31, endPoint x: 314, endPoint y: 68, distance: 109.3
click at [314, 68] on small "/ September 08, 2025 / 9:45AM / Francesca Racanelli (Still Here NYC) / 2 Separa…" at bounding box center [327, 122] width 489 height 188
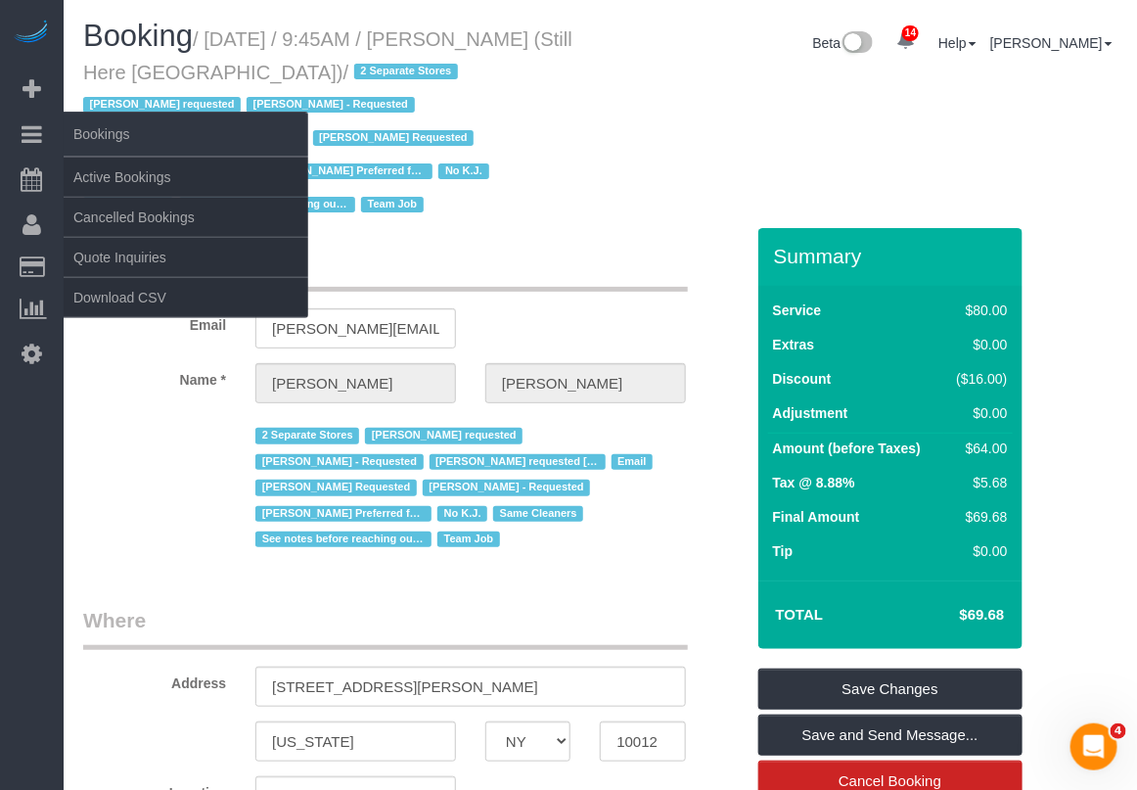
copy small "September 08, 2025 / 9:45AM / Francesca Racanelli (Still Here NYC)"
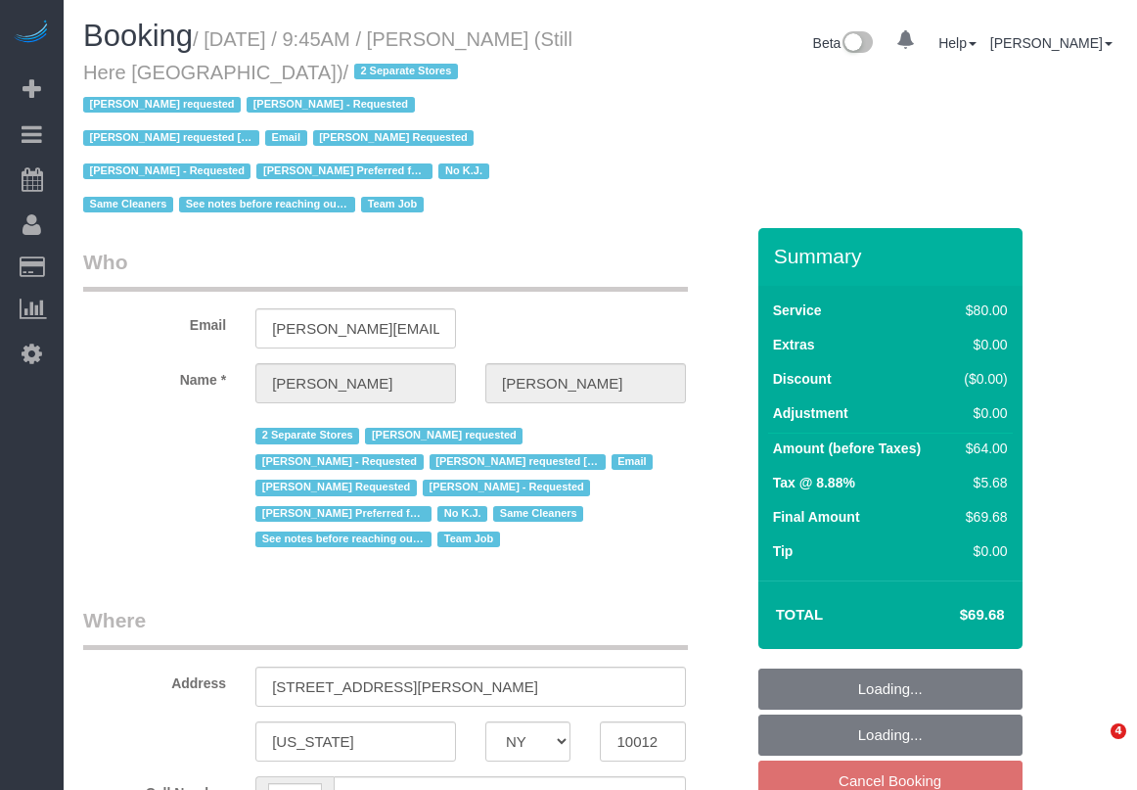
select select "NY"
select select "string:[GEOGRAPHIC_DATA]"
select select "object:784"
select select "string:stripe-pm_1Oyz8t4VGloSiKo71skqOF54"
select select "number:89"
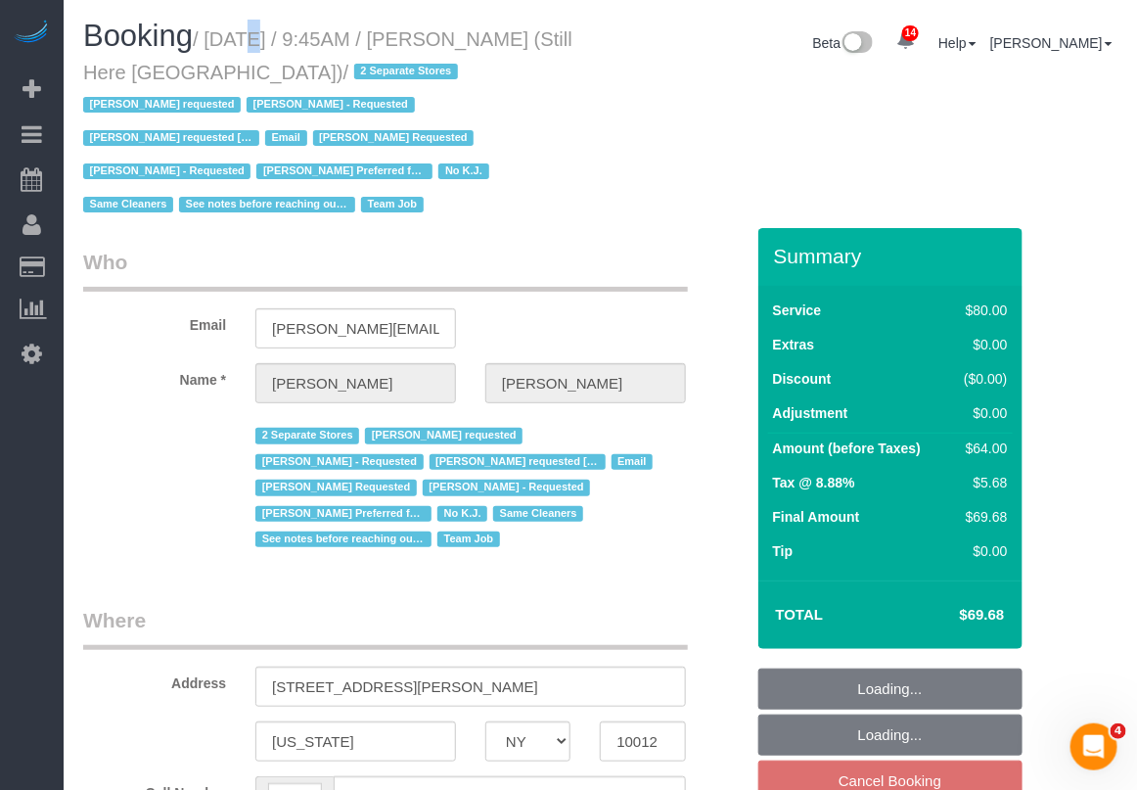
select select "number:90"
select select "number:15"
select select "number:5"
select select "object:1517"
click at [311, 70] on small "/ September 15, 2025 / 9:45AM / Francesca Racanelli (Still Here NYC) / 2 Separa…" at bounding box center [327, 122] width 489 height 188
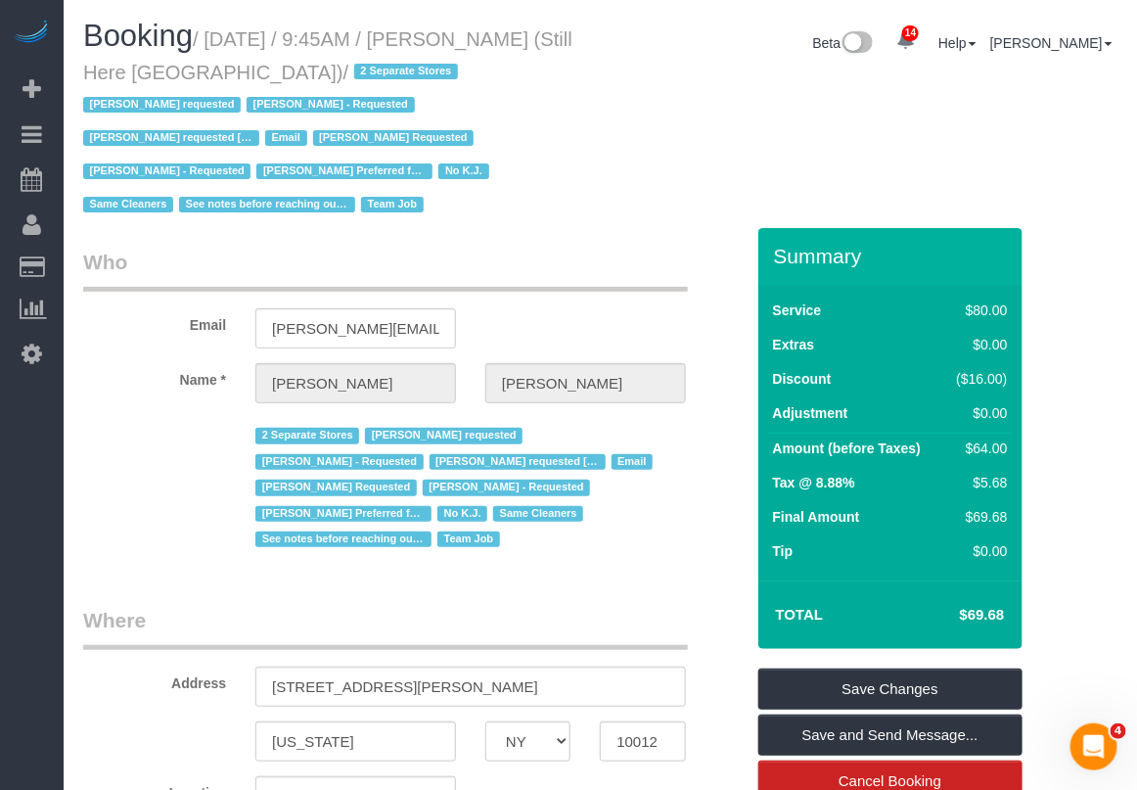
click at [206, 721] on div "New York AK AL AR AZ CA CO CT DC DE FL GA HI IA ID IL IN KS KY LA MA MD ME MI M…" at bounding box center [413, 741] width 690 height 40
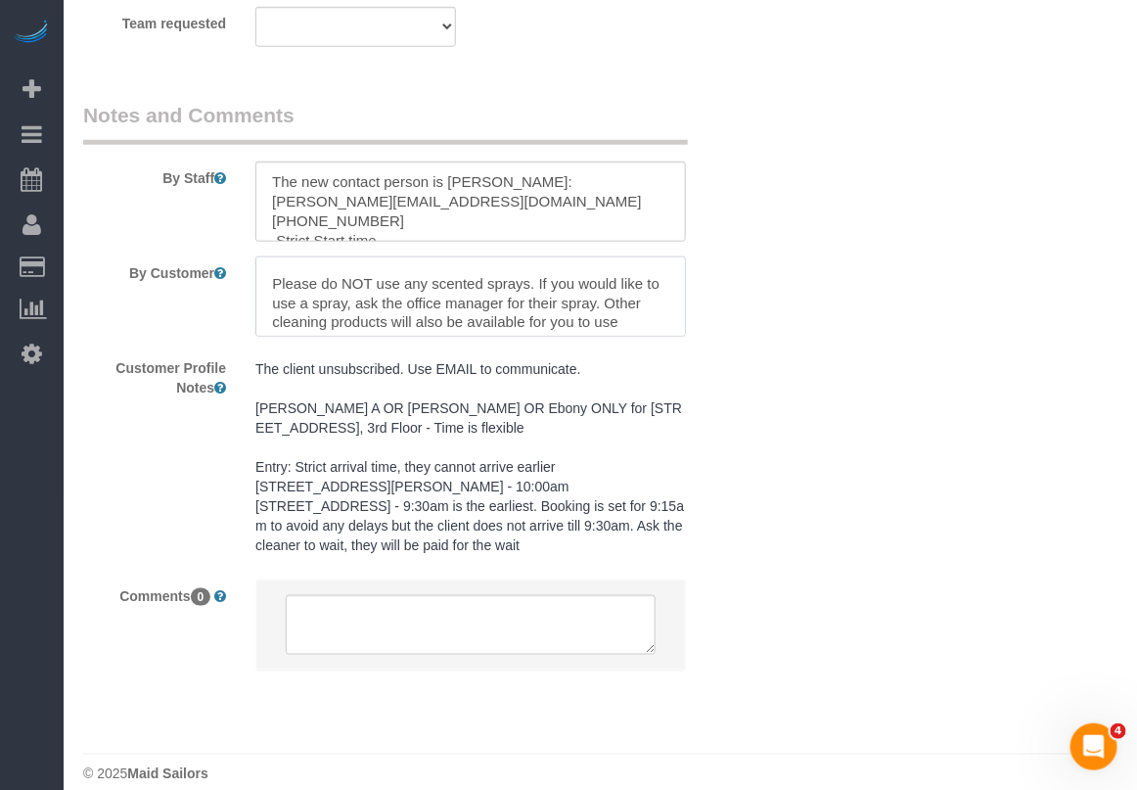
click at [667, 299] on textarea at bounding box center [470, 296] width 430 height 80
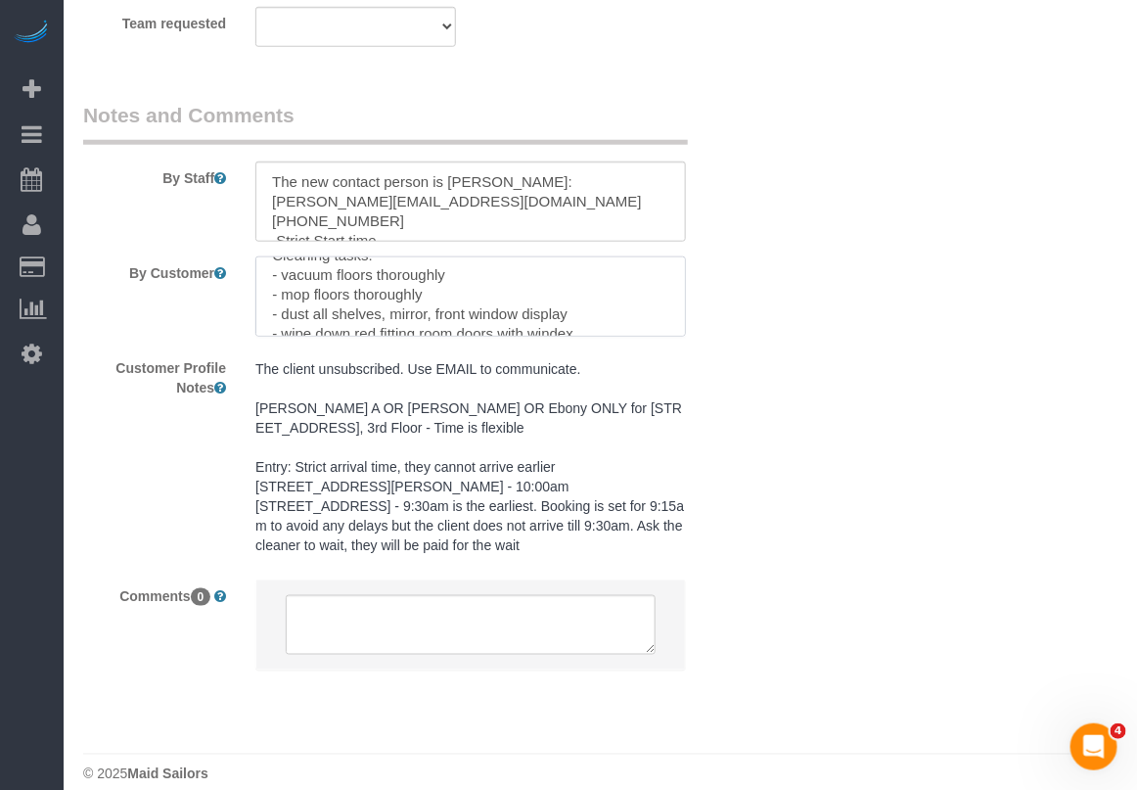
scroll to position [311, 0]
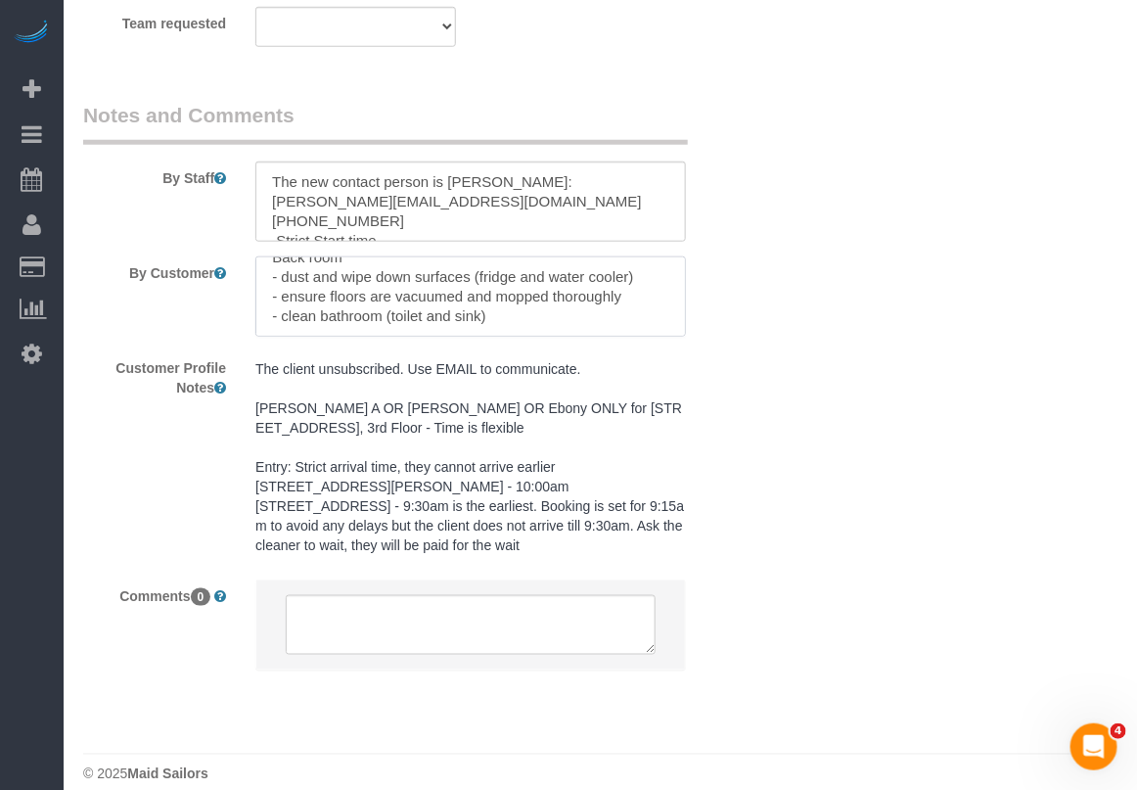
drag, startPoint x: 267, startPoint y: 247, endPoint x: 560, endPoint y: 308, distance: 299.0
click at [560, 308] on textarea at bounding box center [470, 296] width 430 height 80
paste textarea "Floors vacuumed and mopped thoroughly All surfaces and shelves dusted Dust mirr…"
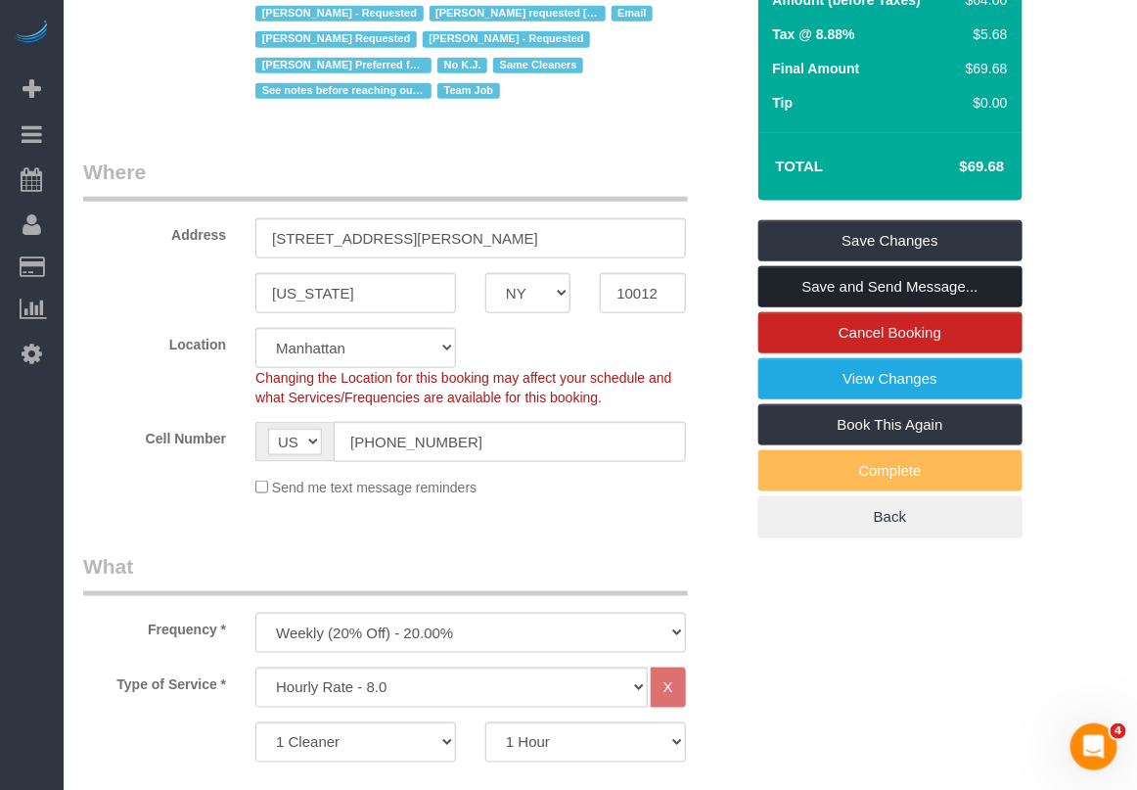
scroll to position [440, 0]
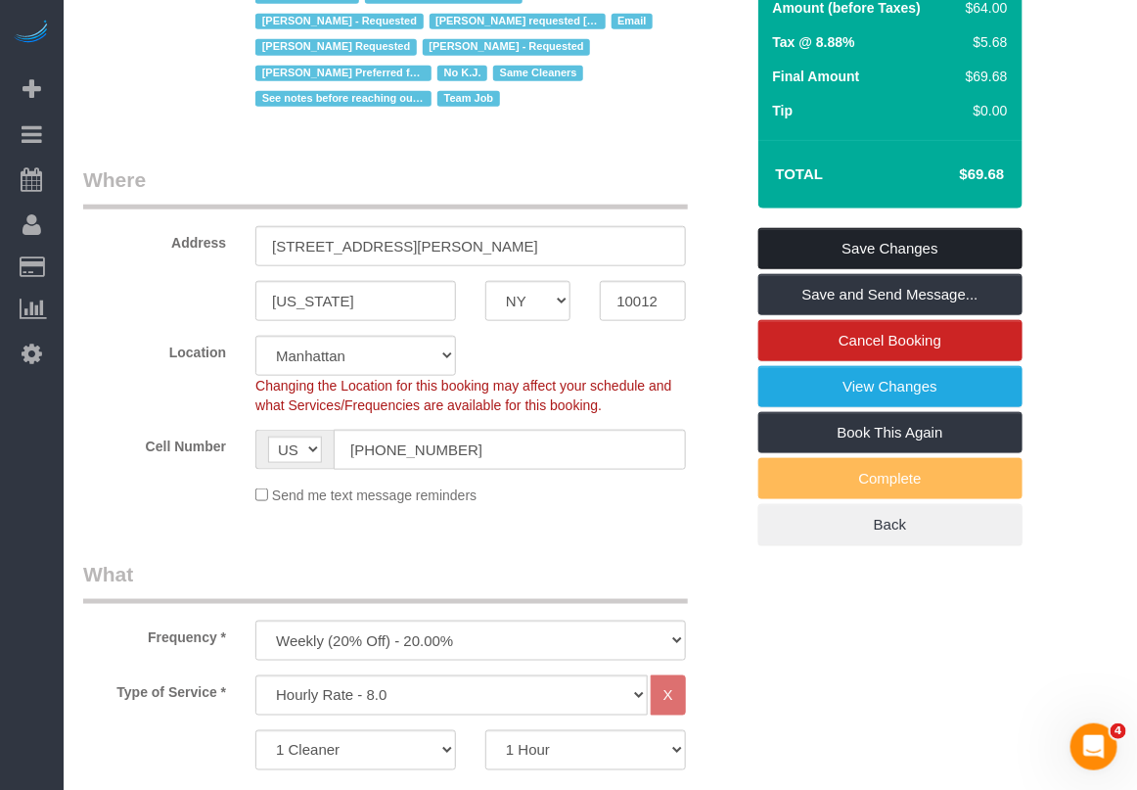
type textarea "350 Square feet Retail Store Cleaning Please do NOT use any scented sprays. If …"
click at [853, 245] on link "Save Changes" at bounding box center [890, 248] width 264 height 41
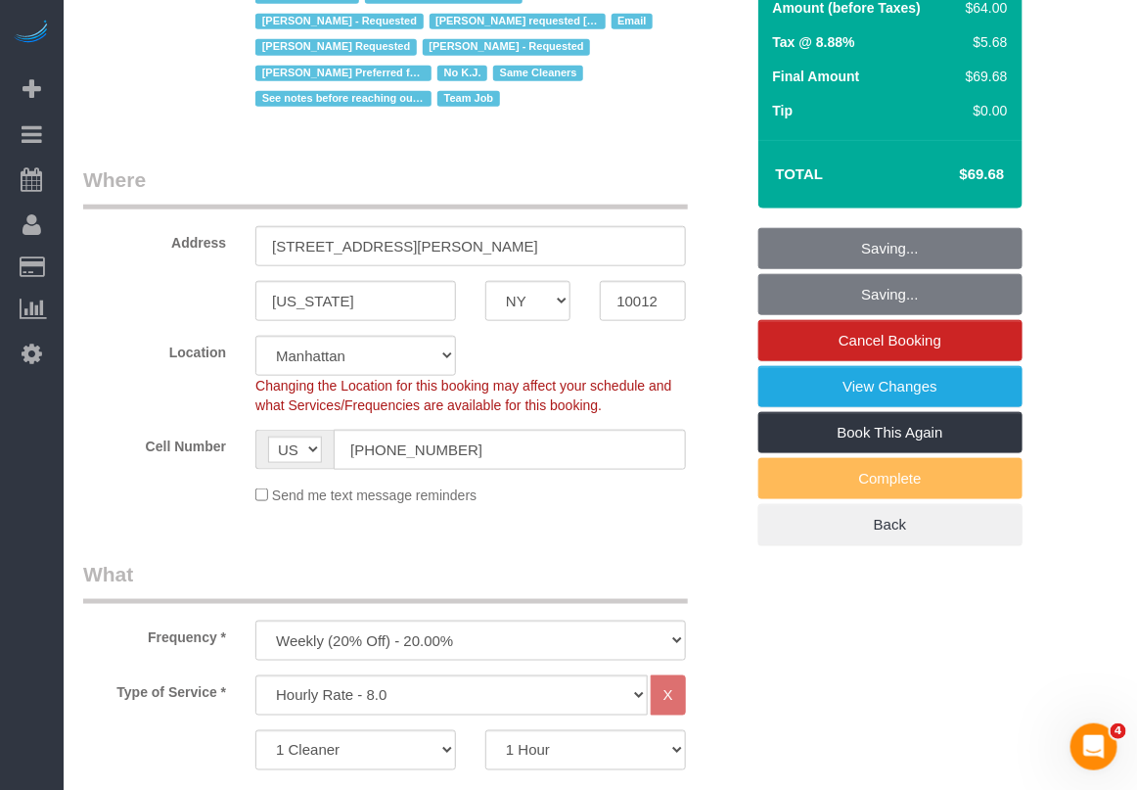
scroll to position [242, 0]
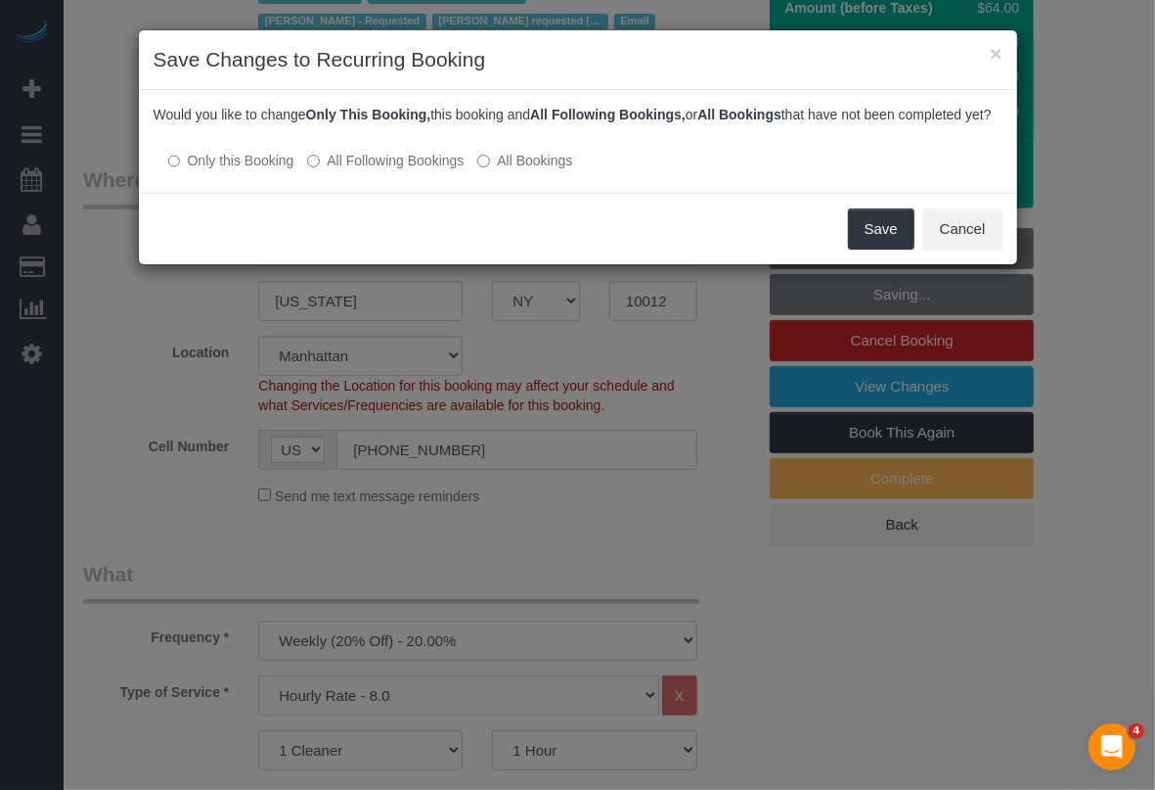
drag, startPoint x: 451, startPoint y: 181, endPoint x: 500, endPoint y: 201, distance: 52.7
click at [452, 170] on label "All Following Bookings" at bounding box center [385, 161] width 157 height 20
click at [883, 249] on button "Save" at bounding box center [881, 228] width 67 height 41
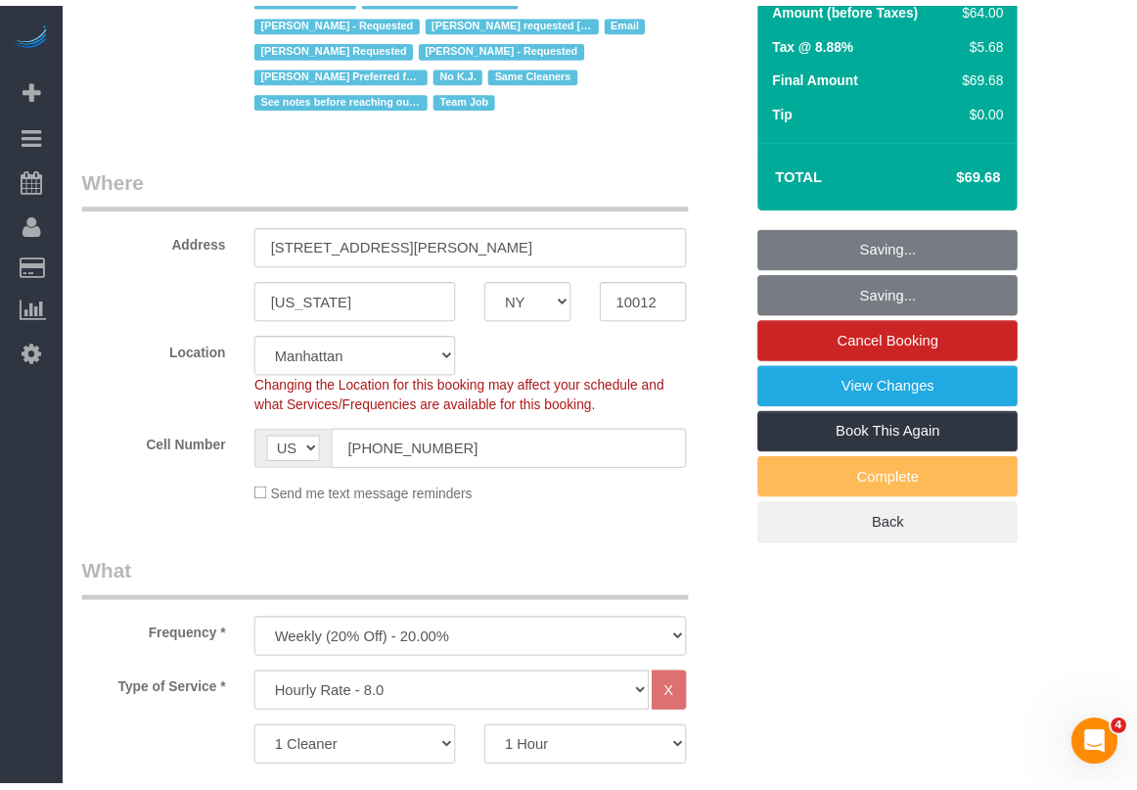
scroll to position [261, 0]
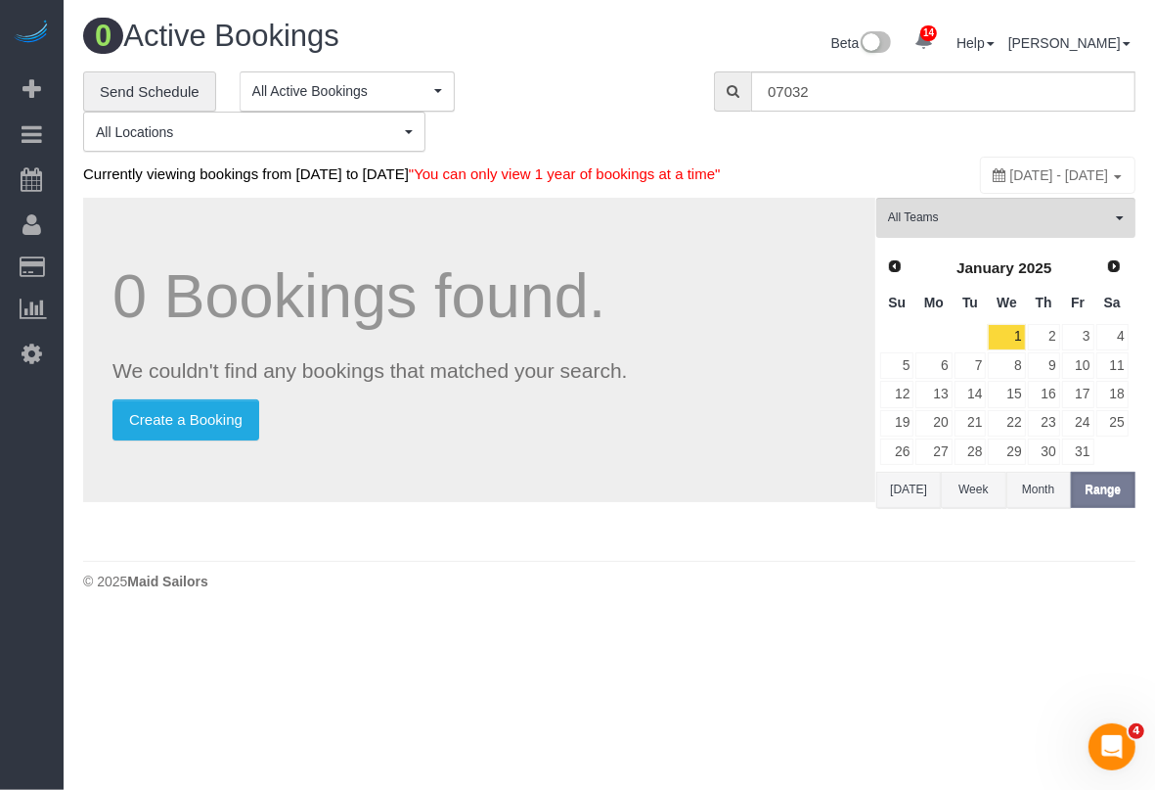
click at [760, 692] on body "14 Beta Your Notifications You have 0 alerts × You have 2 to charge for 09/06/2…" at bounding box center [577, 395] width 1155 height 790
click at [589, 687] on body "14 Beta Your Notifications You have 0 alerts × You have 2 to charge for 09/06/2…" at bounding box center [577, 395] width 1155 height 790
click at [760, 722] on body "14 Beta Your Notifications You have 0 alerts × You have 2 to charge for 09/06/2…" at bounding box center [577, 395] width 1155 height 790
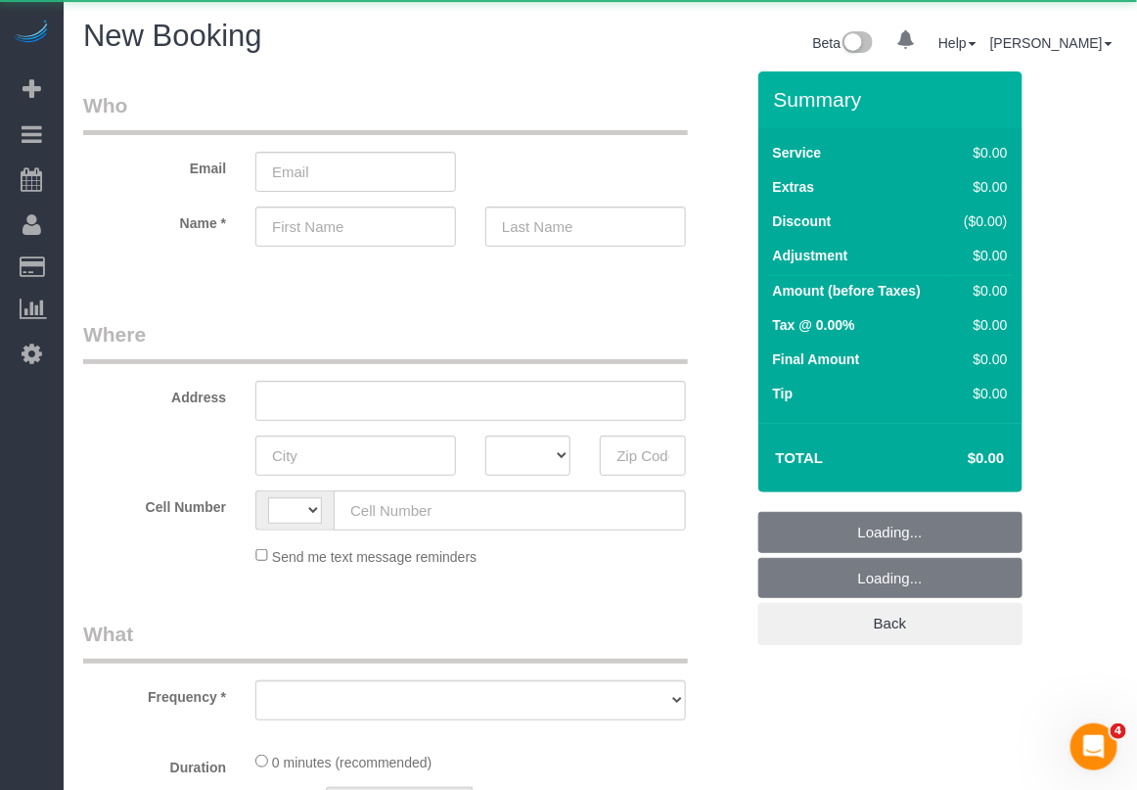
select select "string:[GEOGRAPHIC_DATA]"
select select "object:808"
select select "number:89"
select select "number:90"
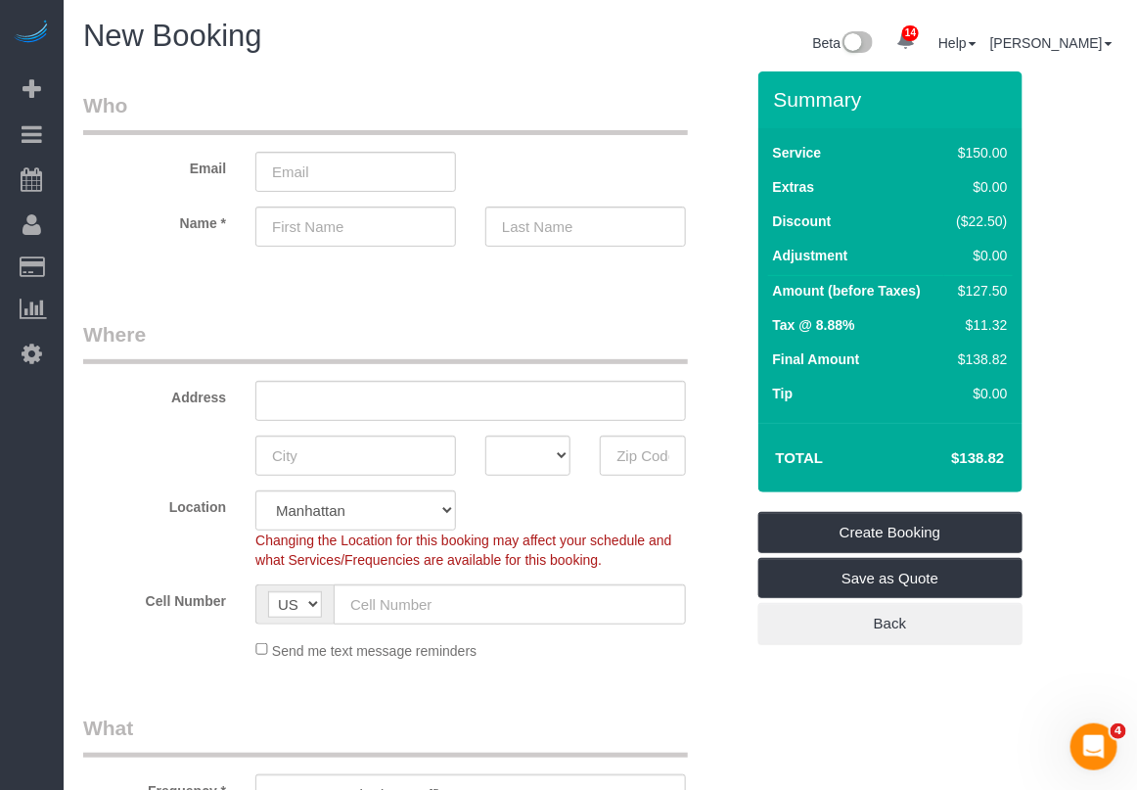
drag, startPoint x: 682, startPoint y: 668, endPoint x: 683, endPoint y: 636, distance: 32.3
click at [683, 667] on fieldset "Where Address AK AL AR AZ CA CO CT DC DE [GEOGRAPHIC_DATA] [GEOGRAPHIC_DATA] HI…" at bounding box center [413, 497] width 660 height 355
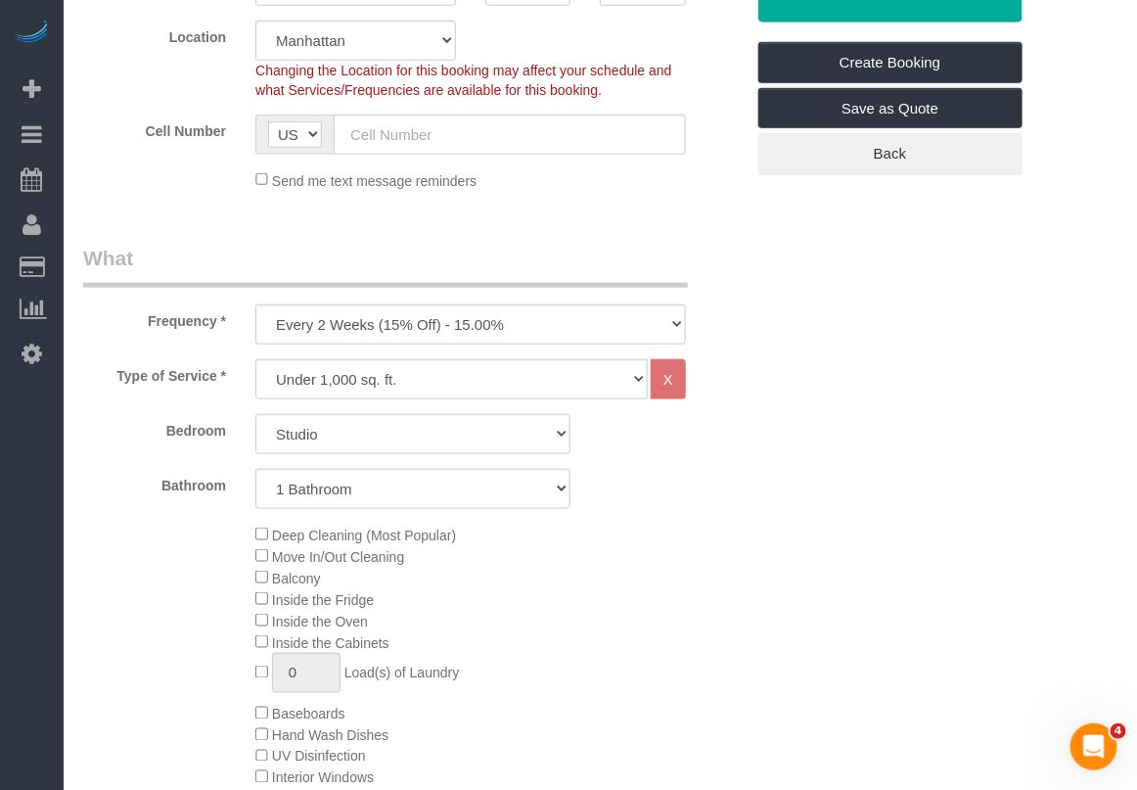
scroll to position [611, 0]
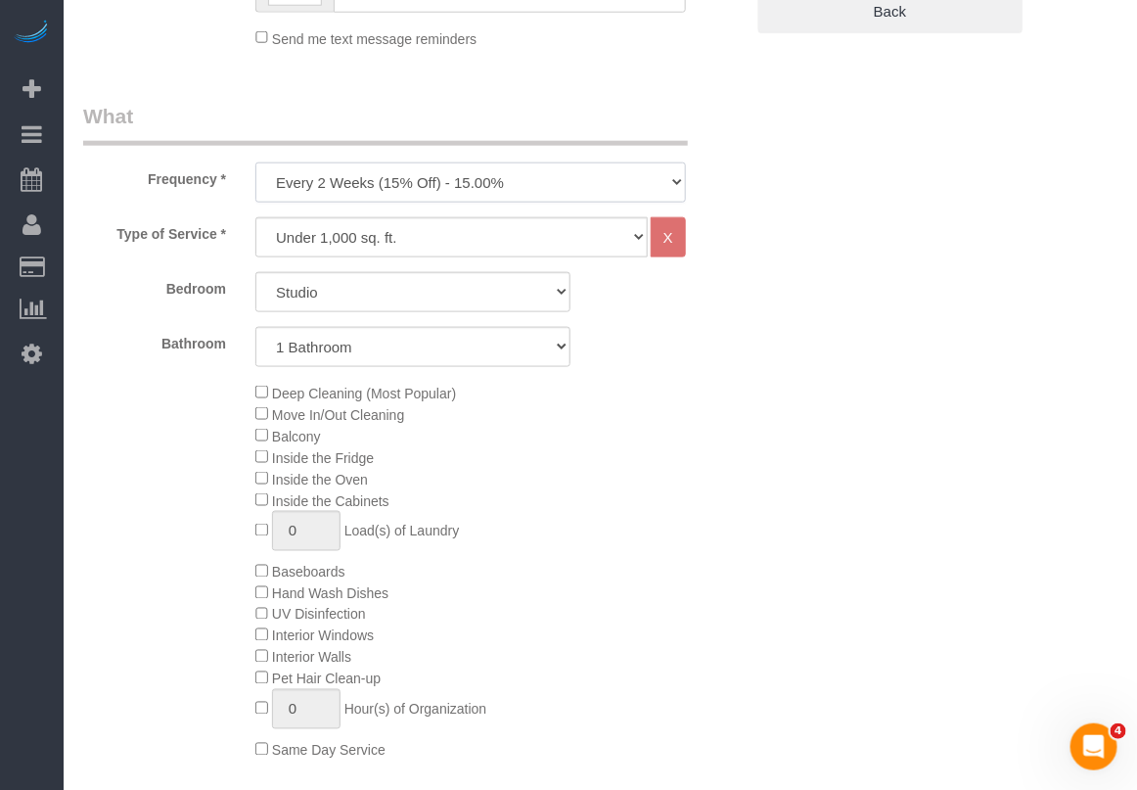
click at [548, 181] on select "One Time Weekly (20% Off) - 20.00% Every 2 Weeks (15% Off) - 15.00% Every 4 Wee…" at bounding box center [470, 182] width 430 height 40
select select "object:1381"
click at [255, 162] on select "One Time Weekly (20% Off) - 20.00% Every 2 Weeks (15% Off) - 15.00% Every 4 Wee…" at bounding box center [470, 182] width 430 height 40
click at [472, 298] on select "Studio 1 Bedroom 2 Bedrooms 3 Bedrooms" at bounding box center [412, 292] width 315 height 40
select select "1"
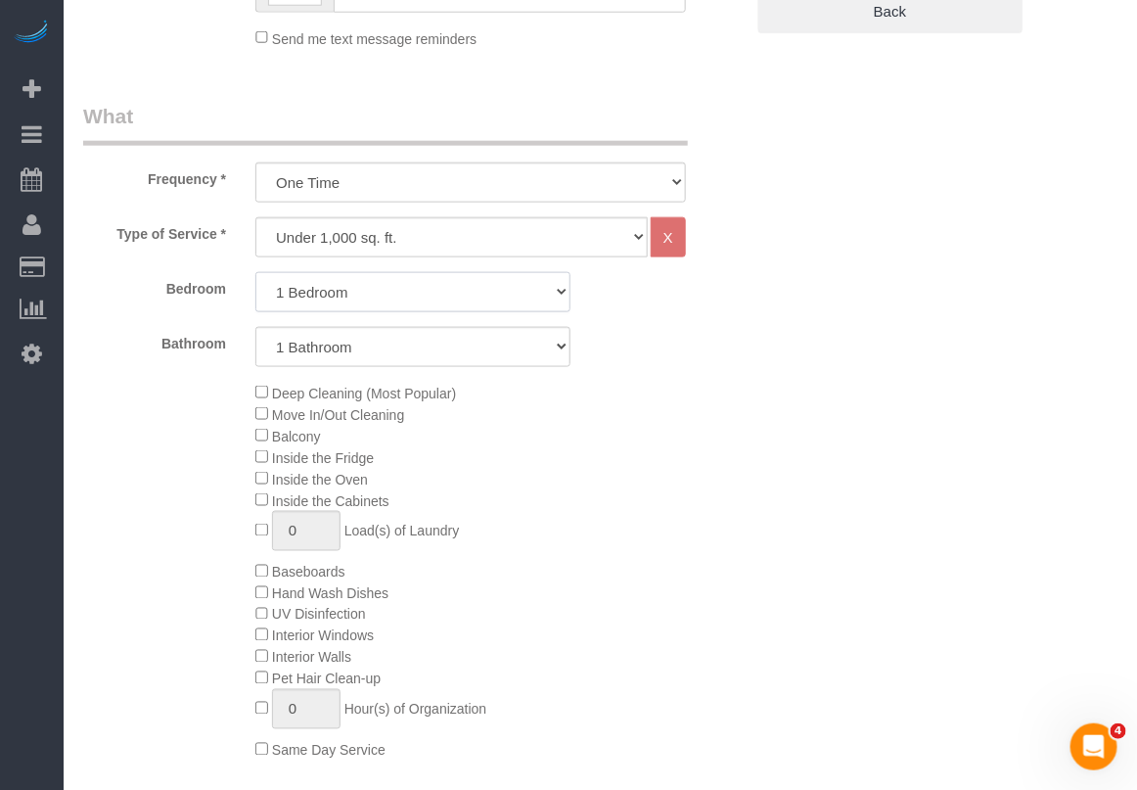
click at [255, 272] on select "Studio 1 Bedroom 2 Bedrooms 3 Bedrooms" at bounding box center [412, 292] width 315 height 40
click at [626, 769] on div "Type of Service * Under 1,000 sq. ft. 1,001 - 1,500 sq. ft. 1,500+ sq. ft. Cust…" at bounding box center [413, 508] width 660 height 582
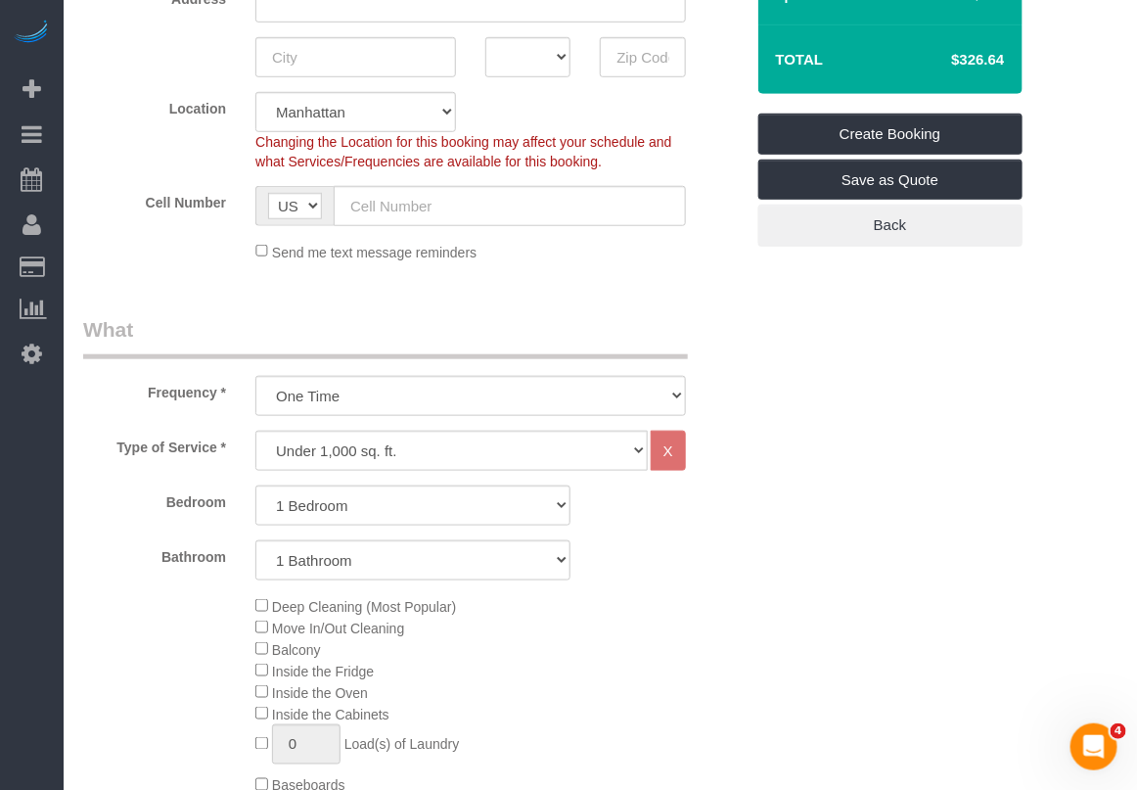
scroll to position [0, 0]
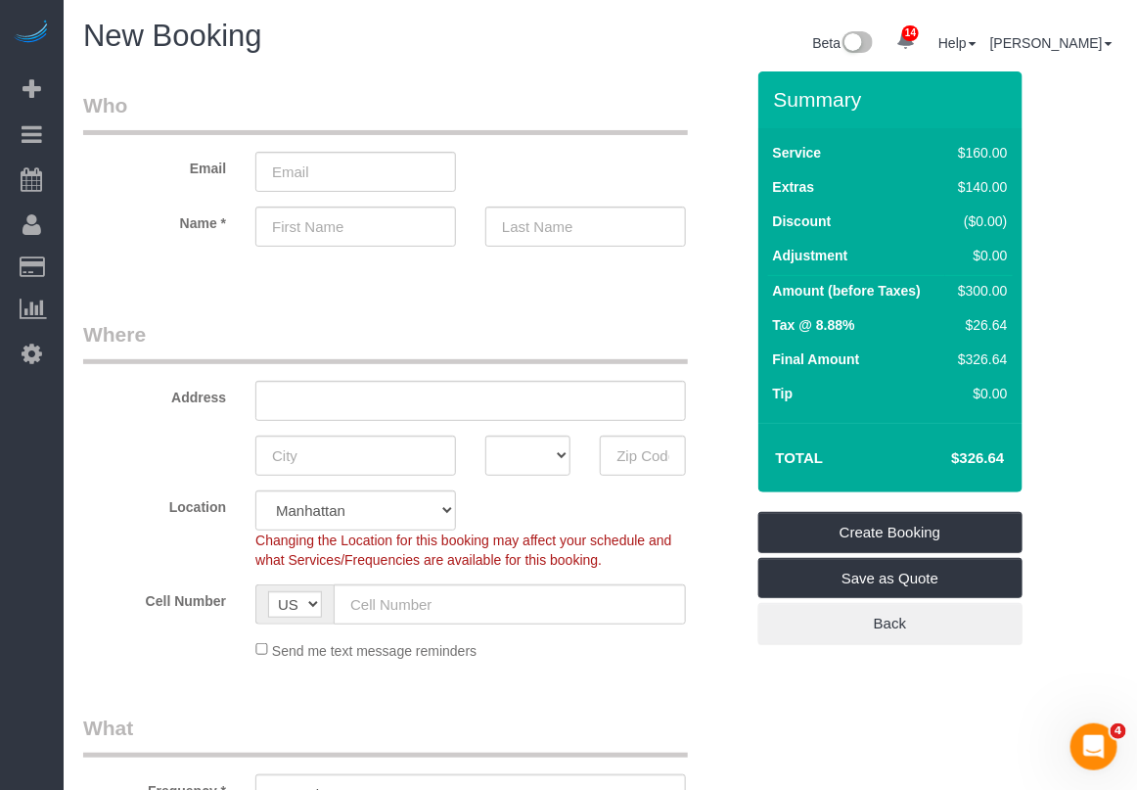
drag, startPoint x: 940, startPoint y: 446, endPoint x: 1008, endPoint y: 452, distance: 67.8
click at [1008, 452] on td "$326.64" at bounding box center [947, 457] width 127 height 49
copy h4 "$326.64"
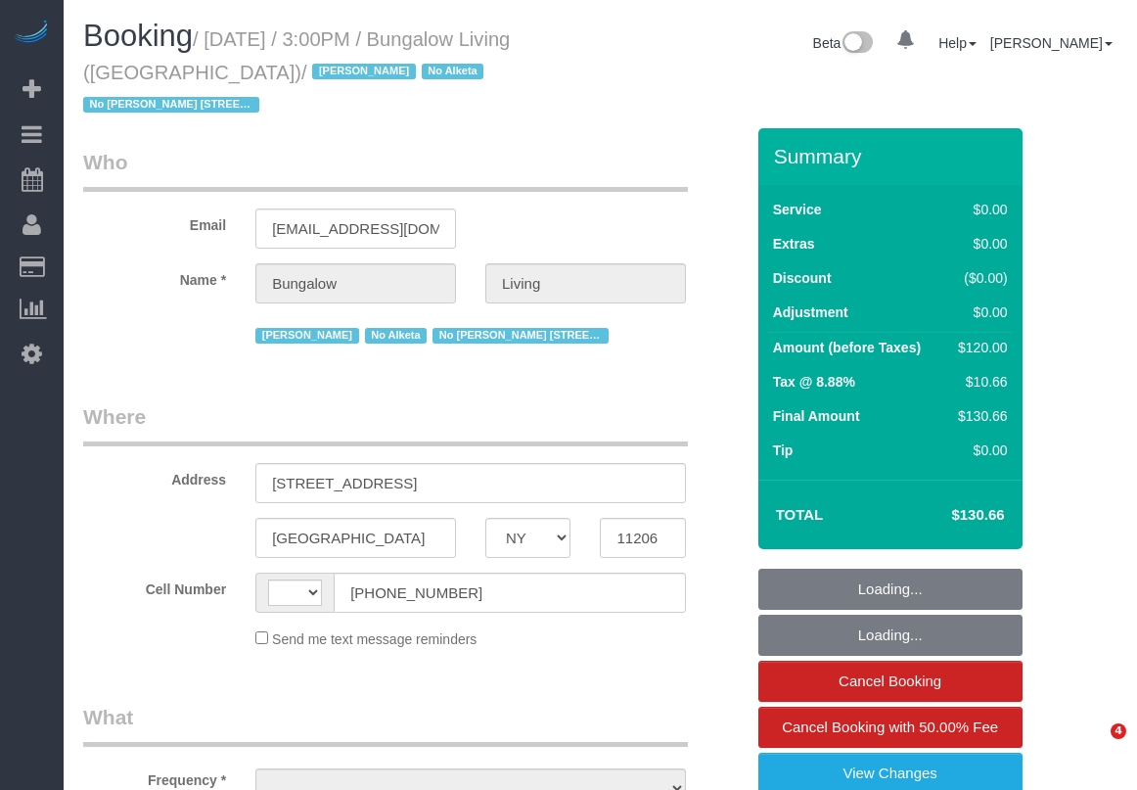
select select "NY"
select select "string:[GEOGRAPHIC_DATA]"
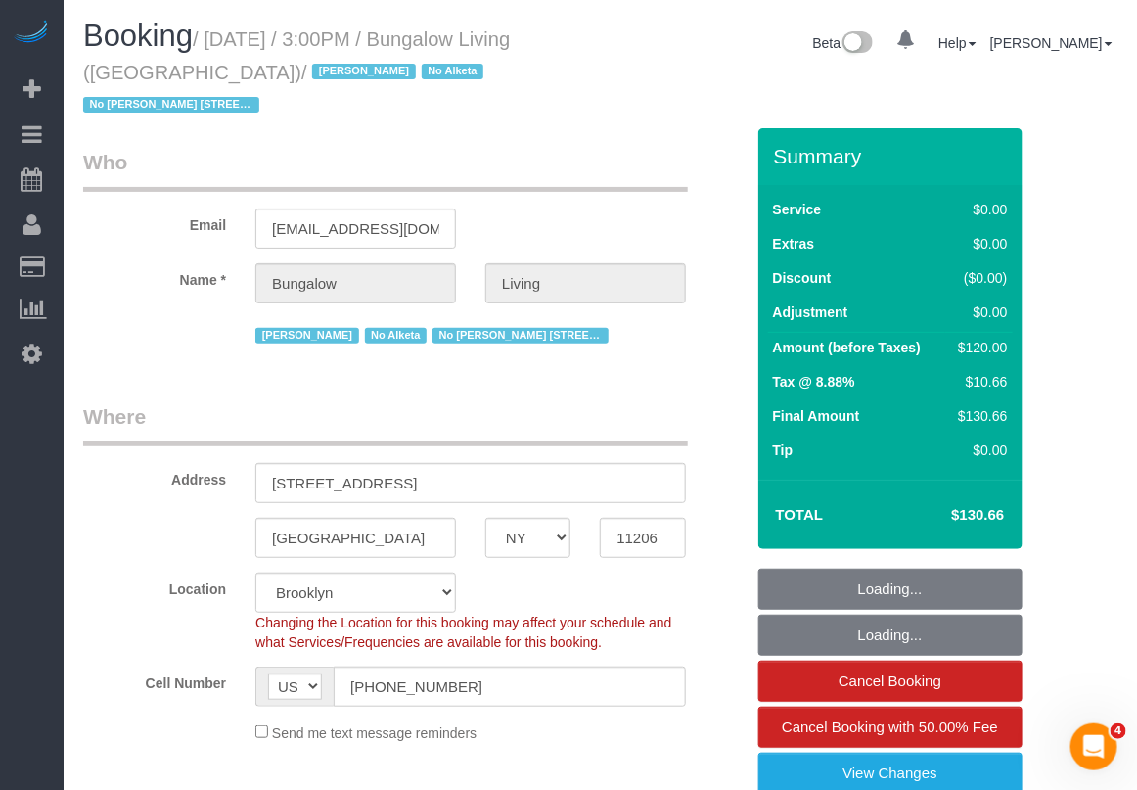
select select "object:850"
select select "spot1"
select select "number:89"
select select "number:90"
select select "number:15"
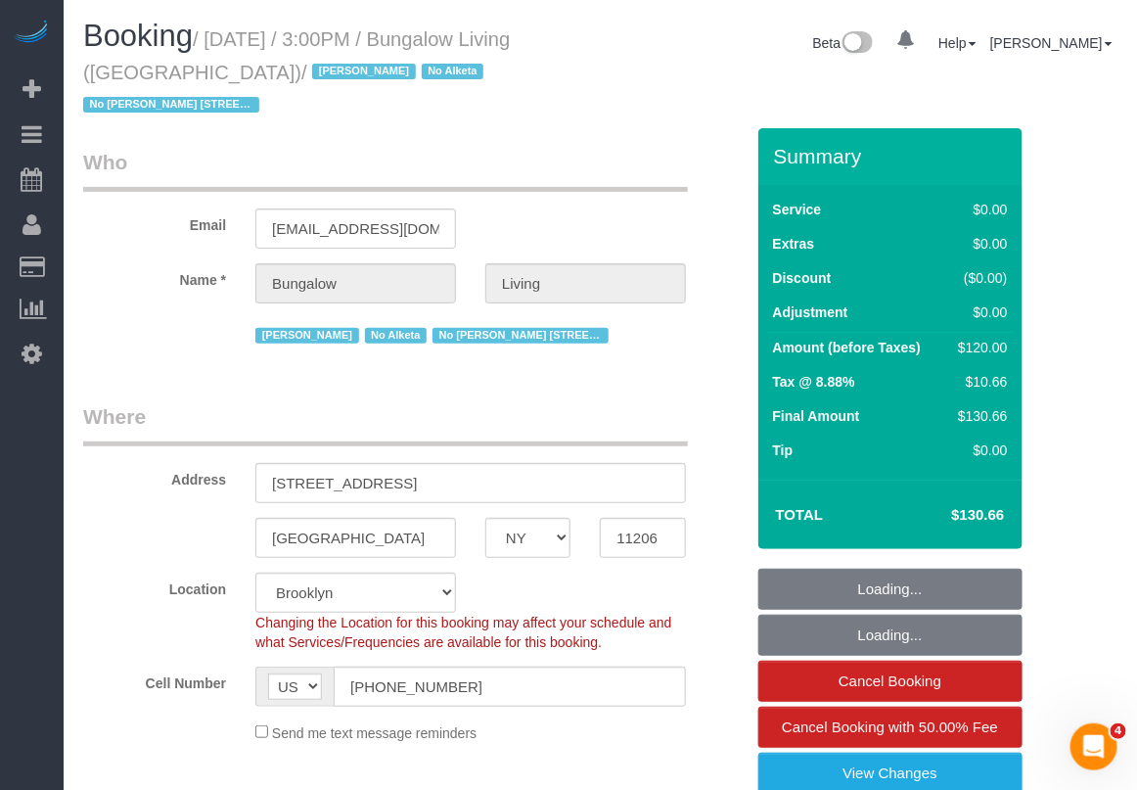
select select "number:7"
select select "number:21"
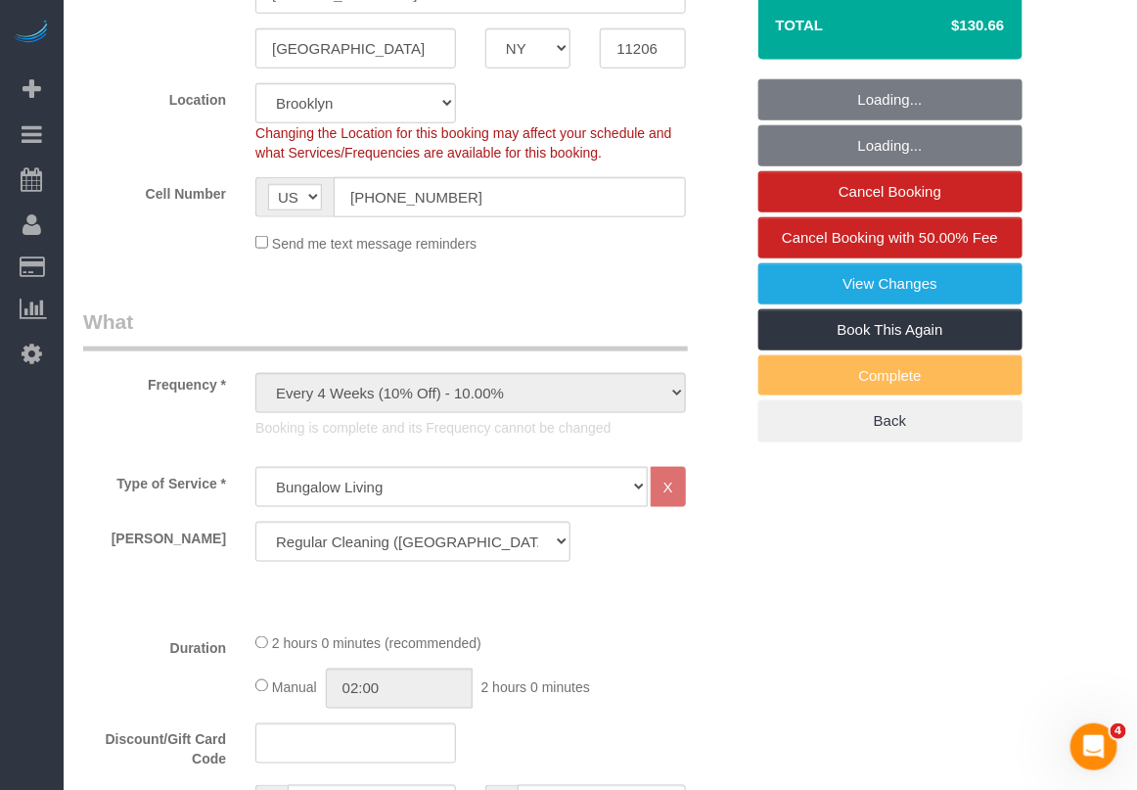
select select "object:1482"
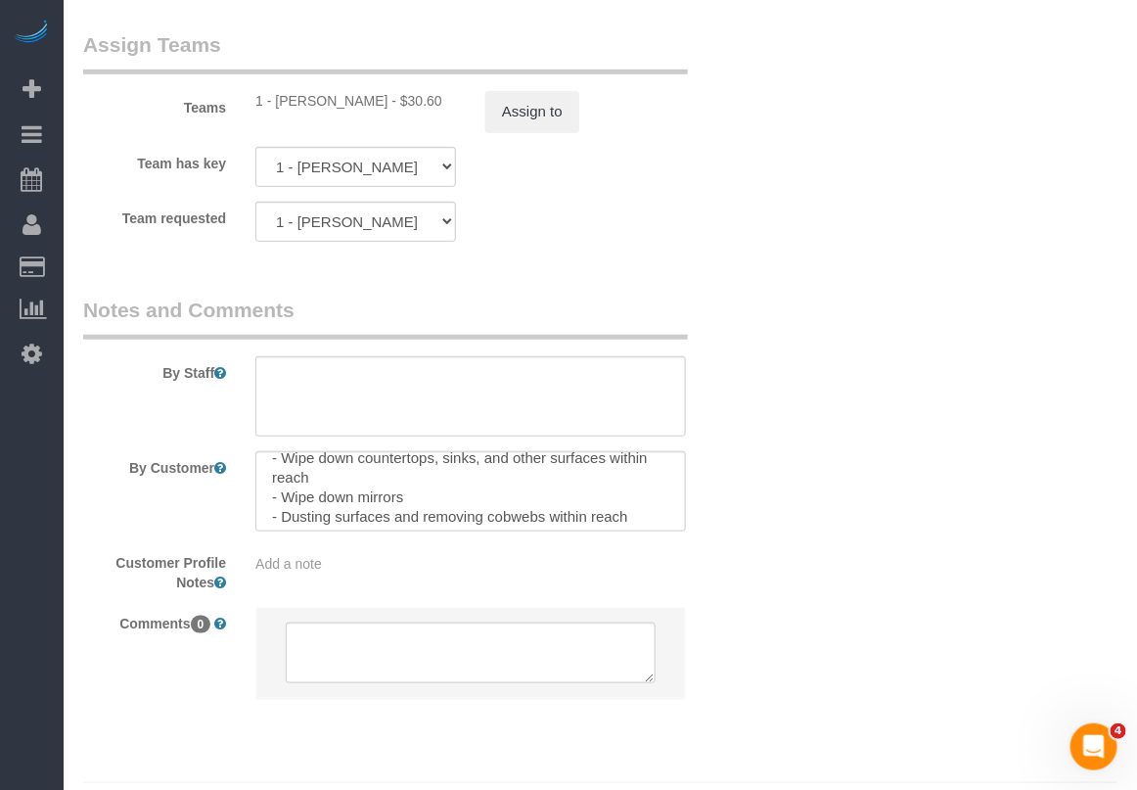
scroll to position [42, 0]
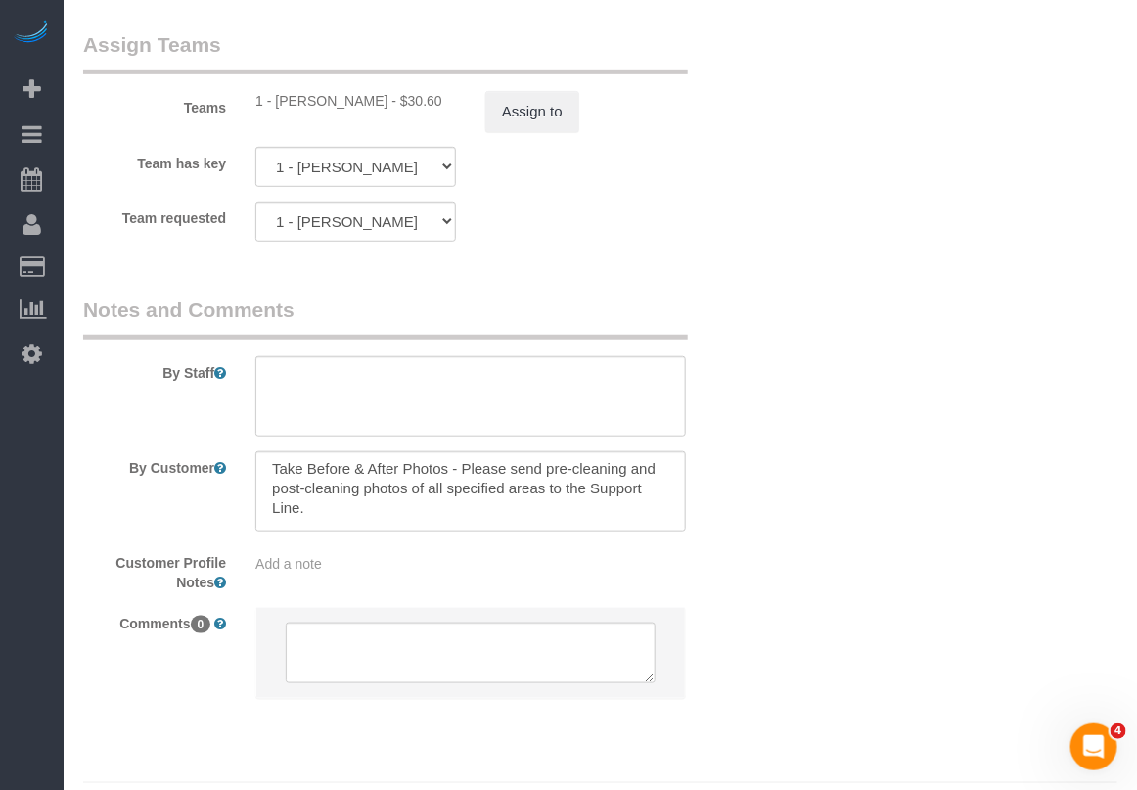
drag, startPoint x: 838, startPoint y: 764, endPoint x: 864, endPoint y: 711, distance: 58.6
click at [841, 782] on footer "© 2025 Maid Sailors" at bounding box center [600, 801] width 1034 height 39
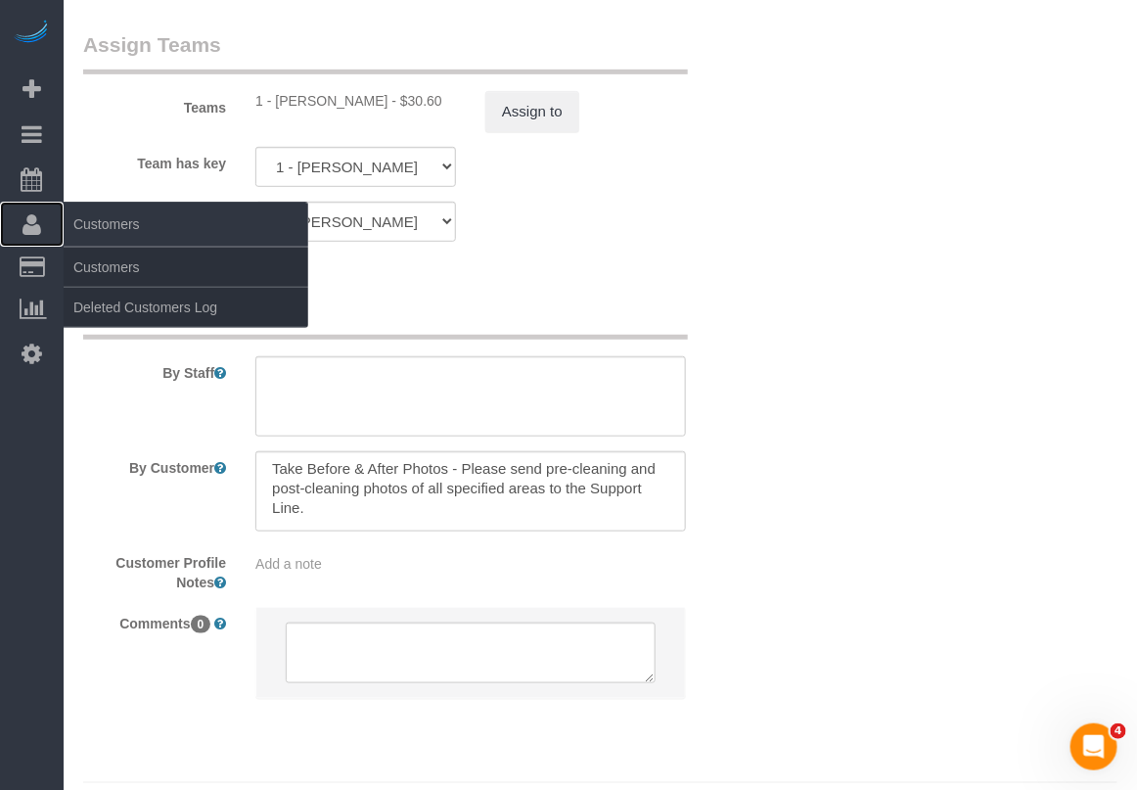
click at [55, 202] on link "Customers" at bounding box center [32, 224] width 64 height 45
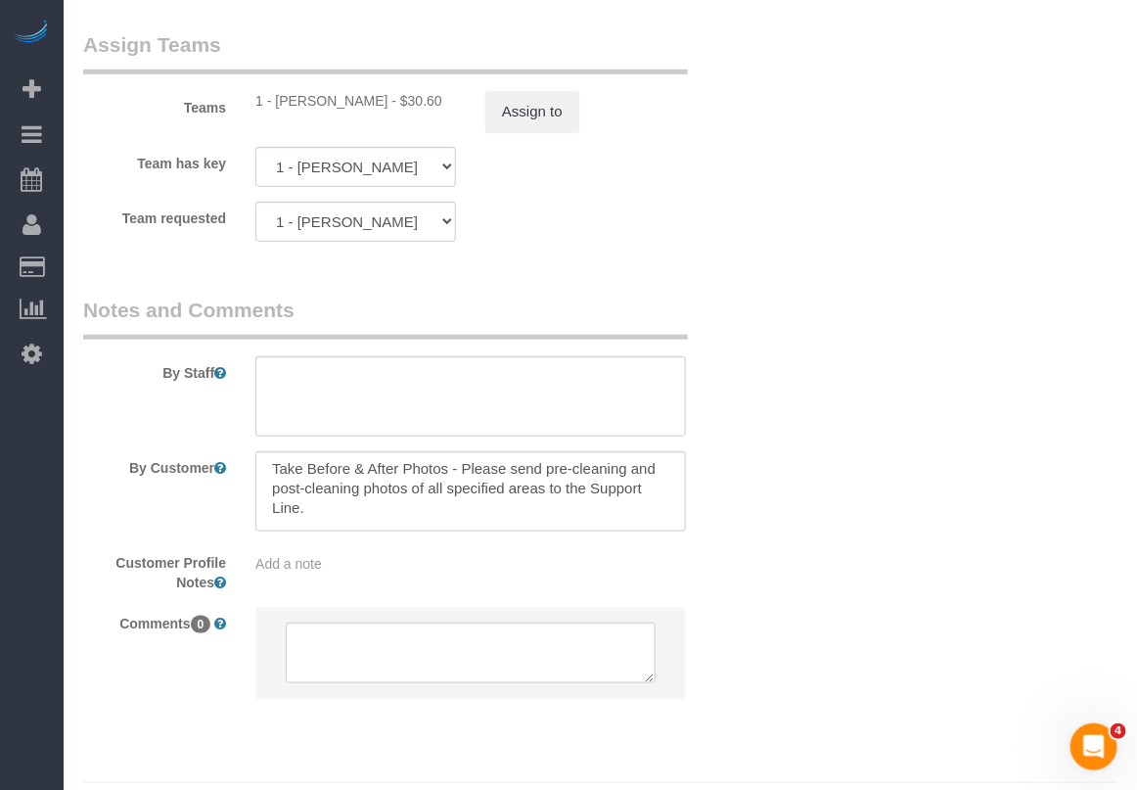
click at [711, 782] on footer "© 2025 Maid Sailors" at bounding box center [600, 801] width 1034 height 39
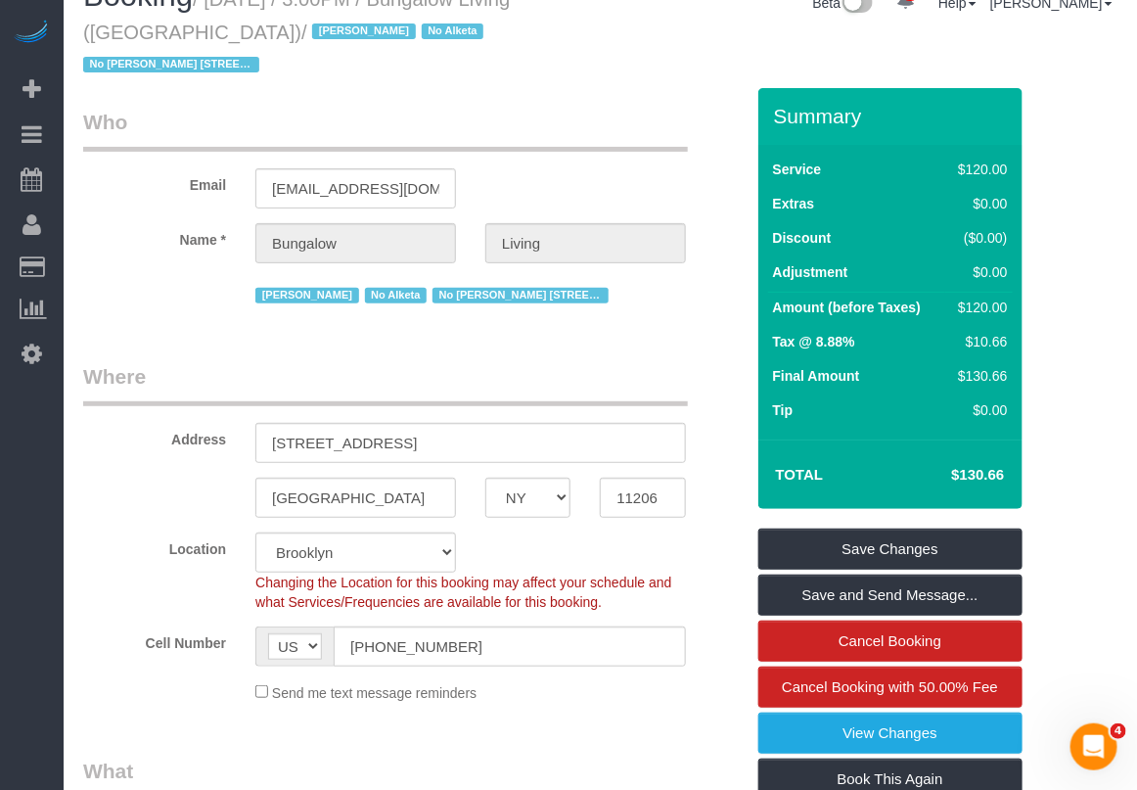
scroll to position [0, 0]
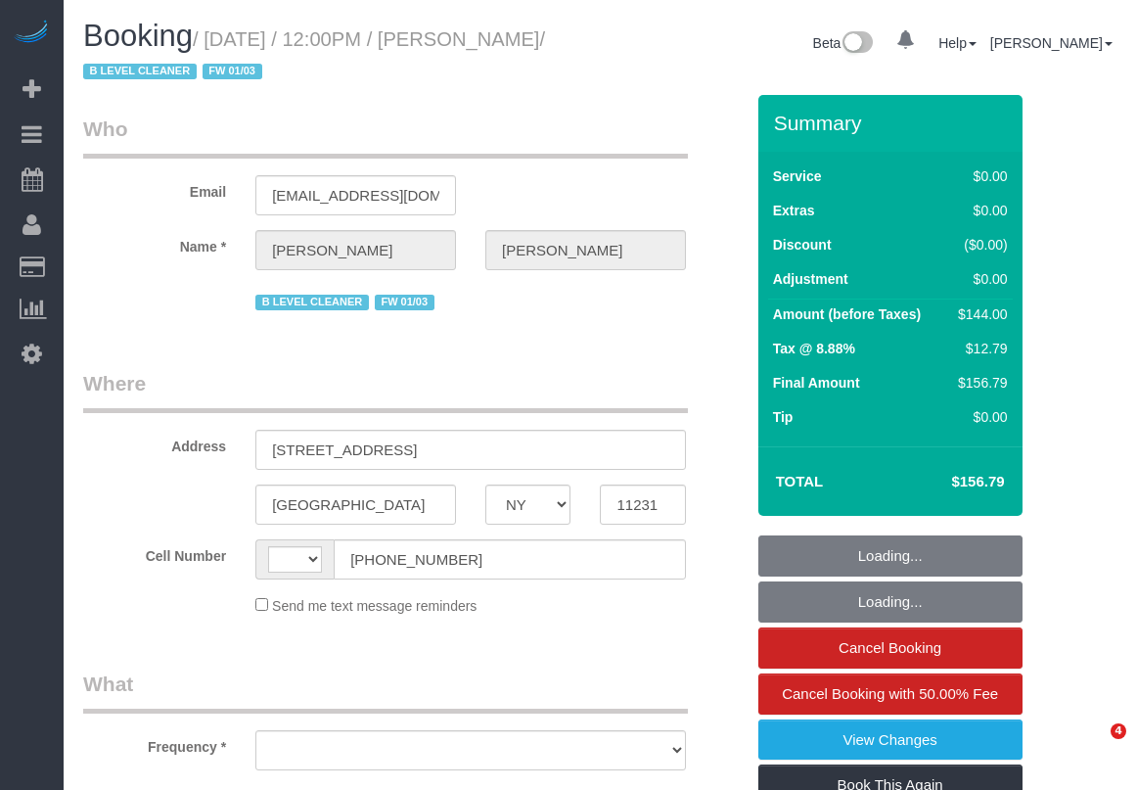
select select "NY"
select select "string:[GEOGRAPHIC_DATA]"
select select "object:754"
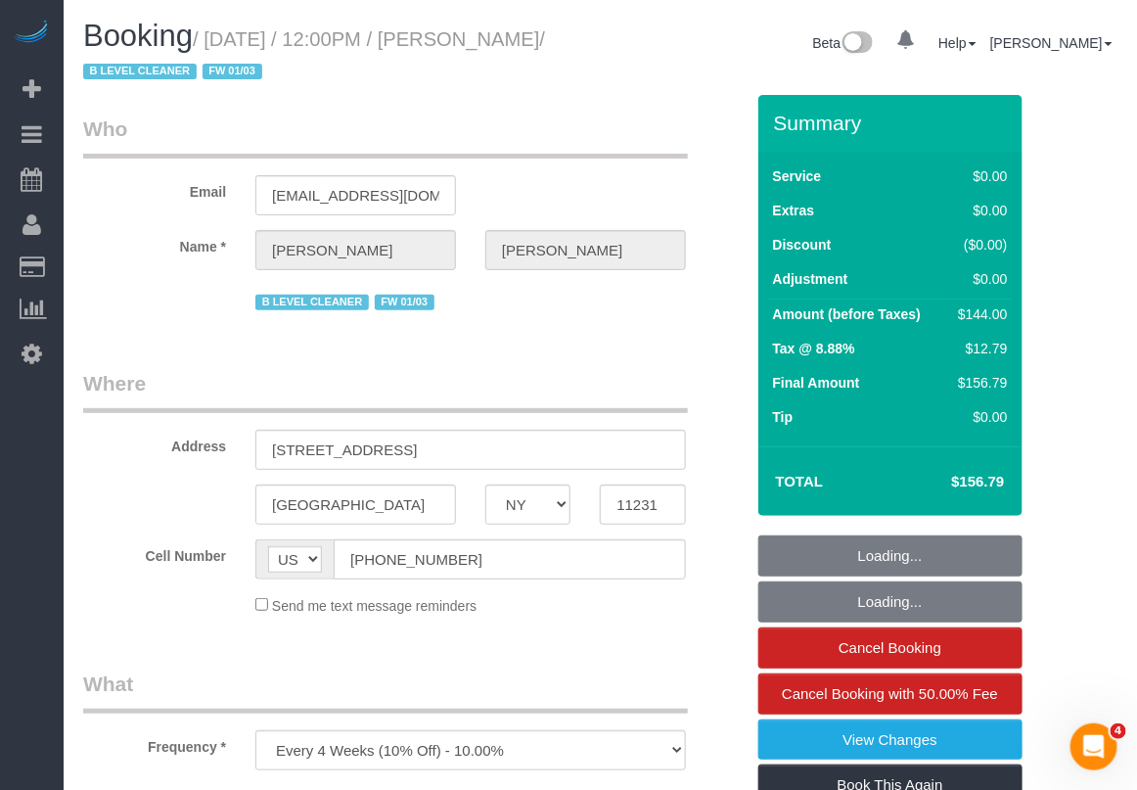
select select "spot1"
select select "number:89"
select select "number:90"
select select "number:15"
select select "number:5"
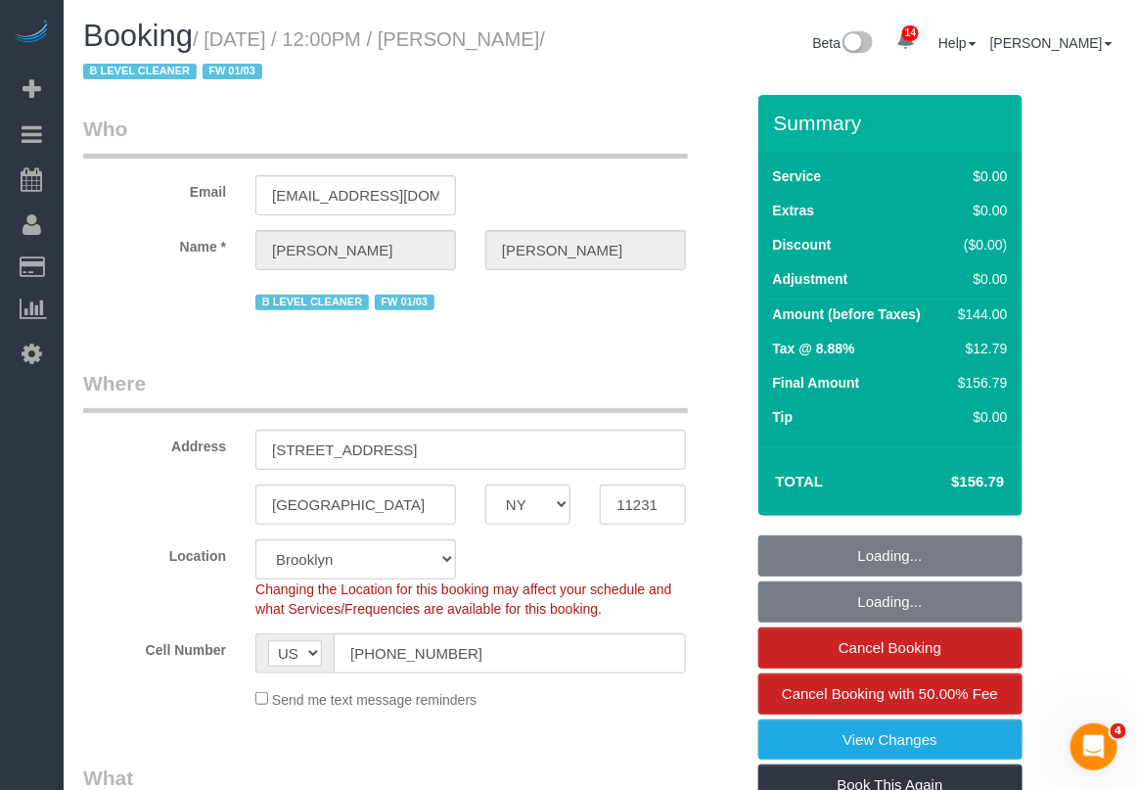
select select "string:stripe-pm_1PgYP34VGloSiKo7Mp6Huc2u"
select select "1"
select select "object:1016"
select select "1"
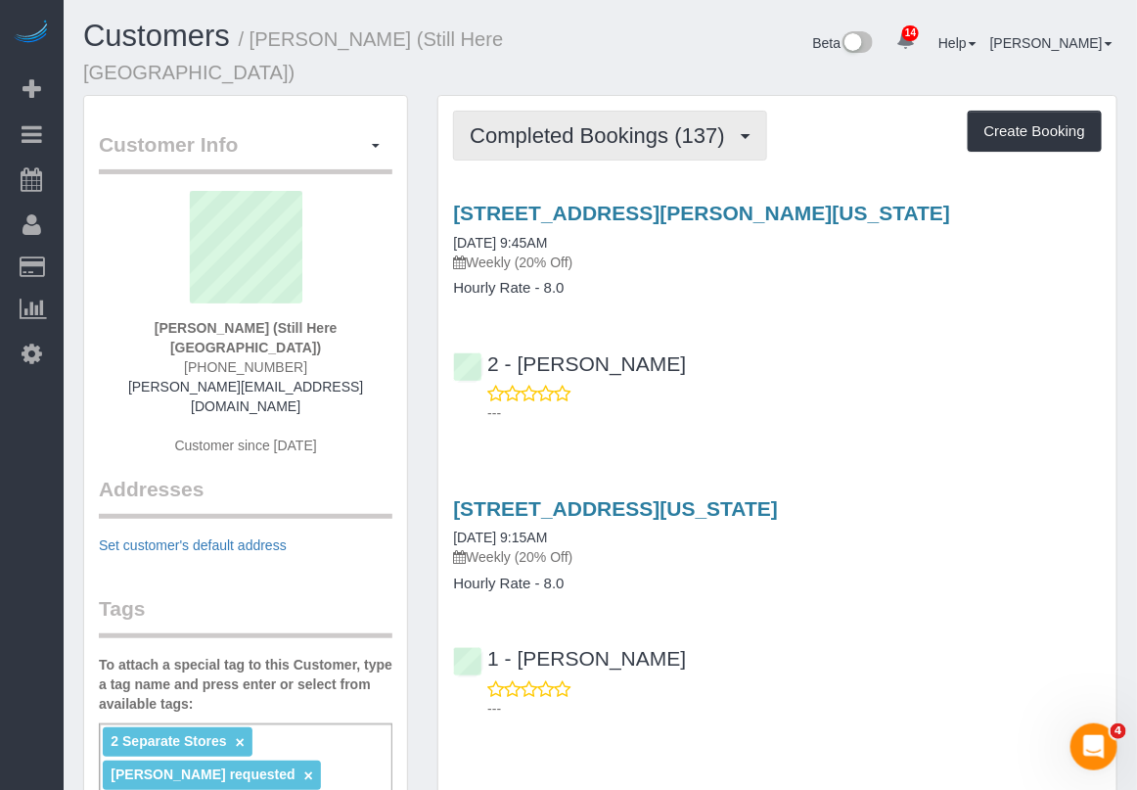
click at [587, 123] on span "Completed Bookings (137)" at bounding box center [602, 135] width 264 height 24
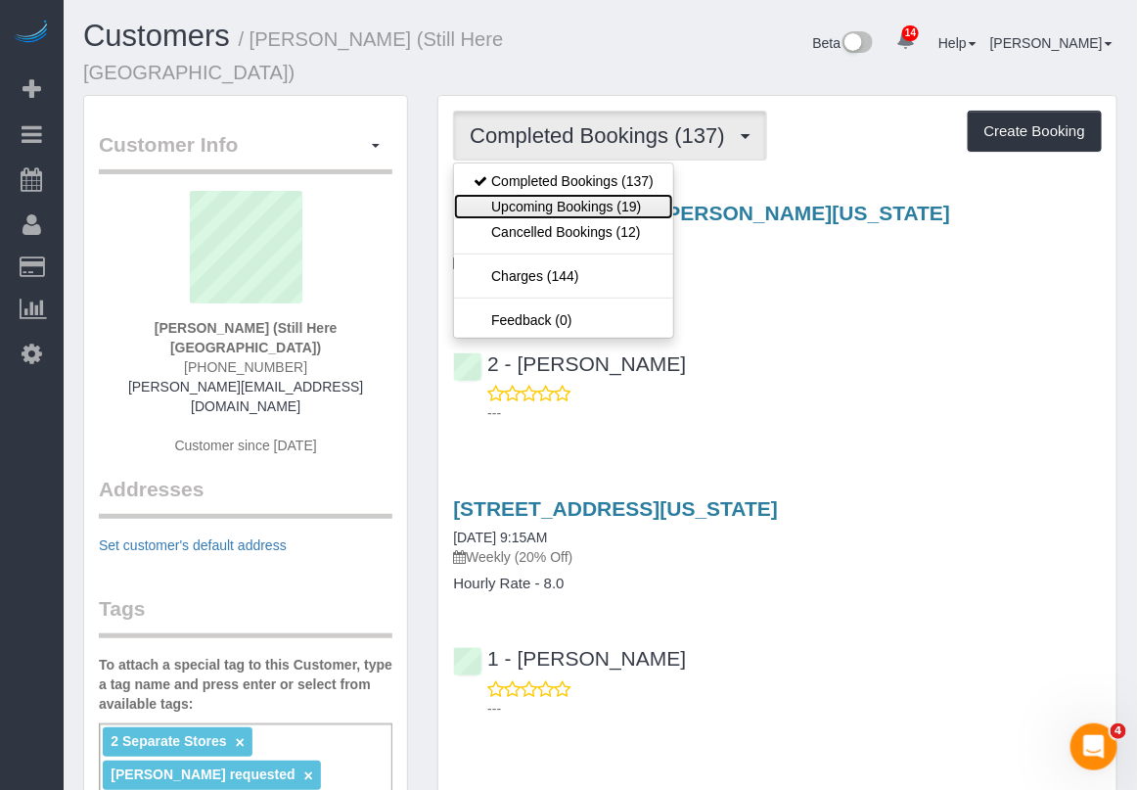
click at [594, 194] on link "Upcoming Bookings (19)" at bounding box center [563, 206] width 219 height 25
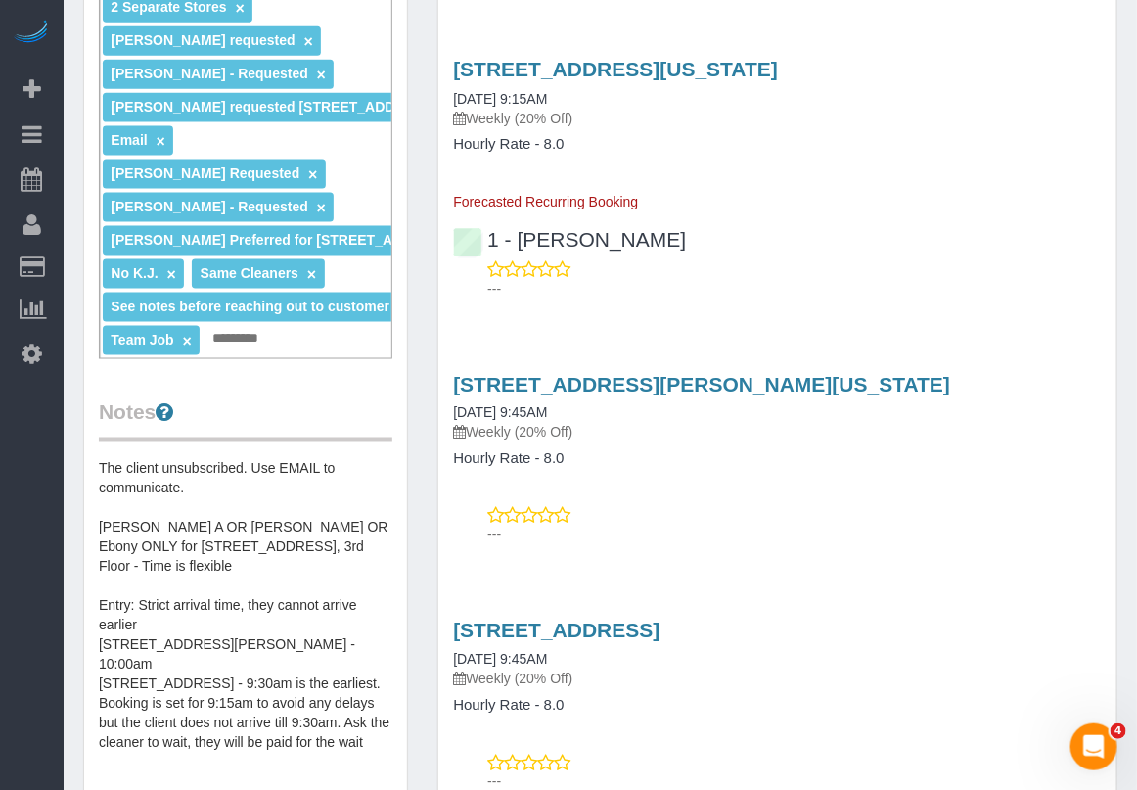
scroll to position [856, 0]
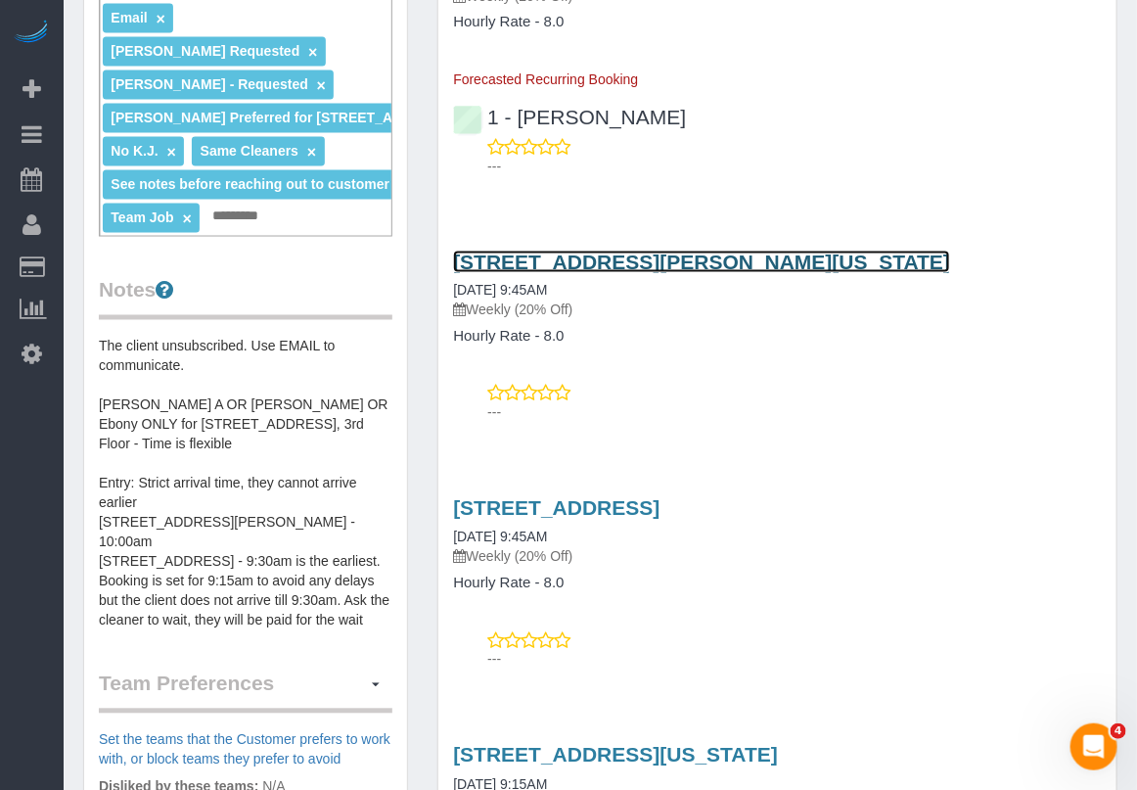
click at [582, 250] on link "268 Elizabeth Street, New York, NY 10012" at bounding box center [701, 261] width 497 height 23
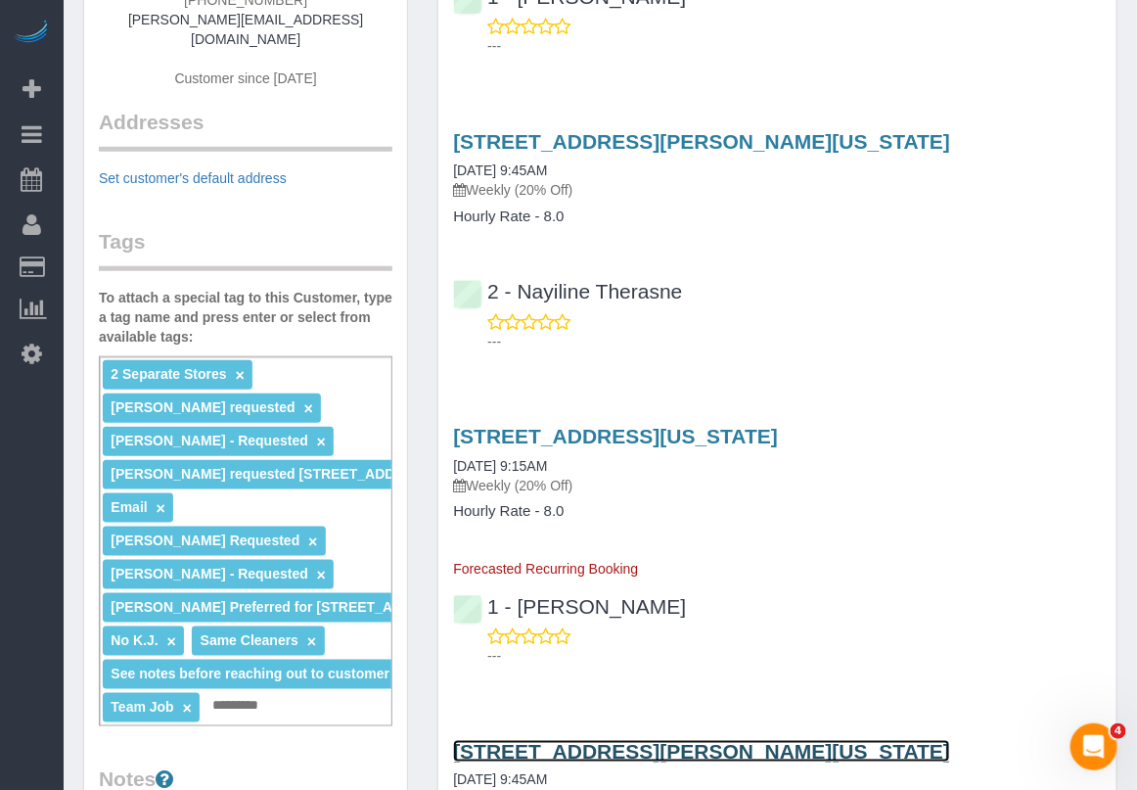
scroll to position [0, 0]
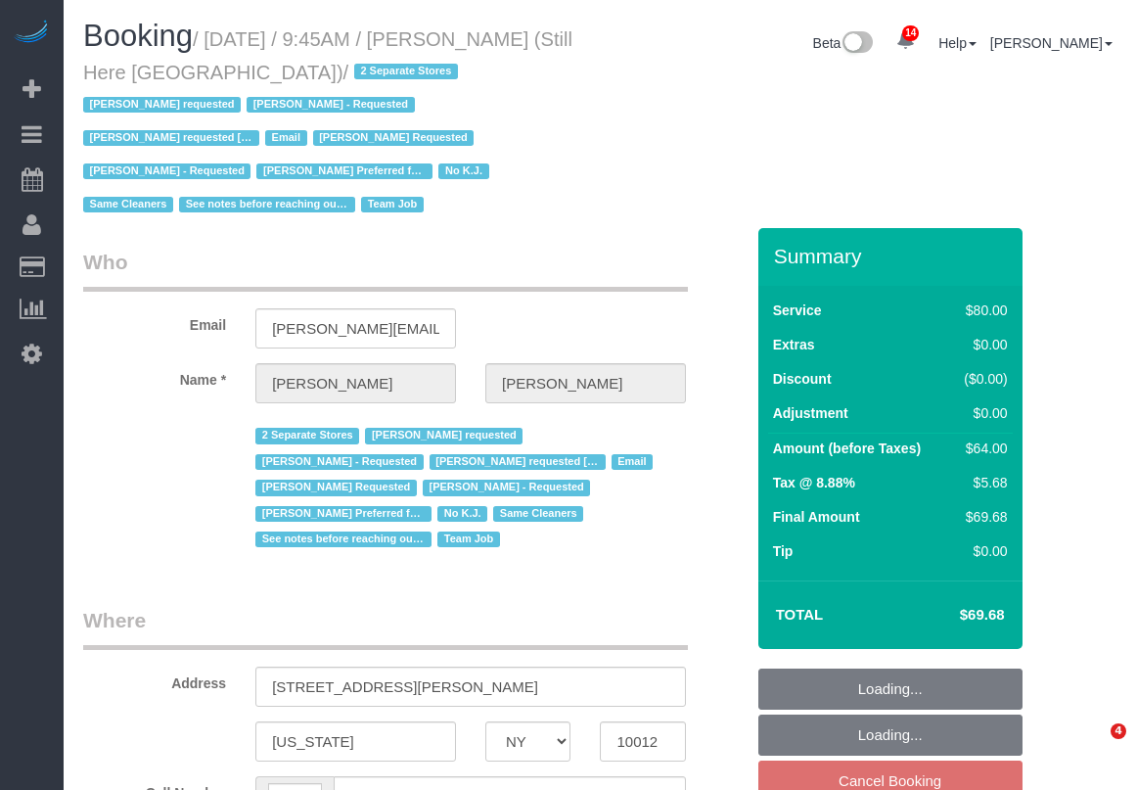
select select "NY"
select select "number:89"
select select "number:90"
select select "number:15"
select select "number:5"
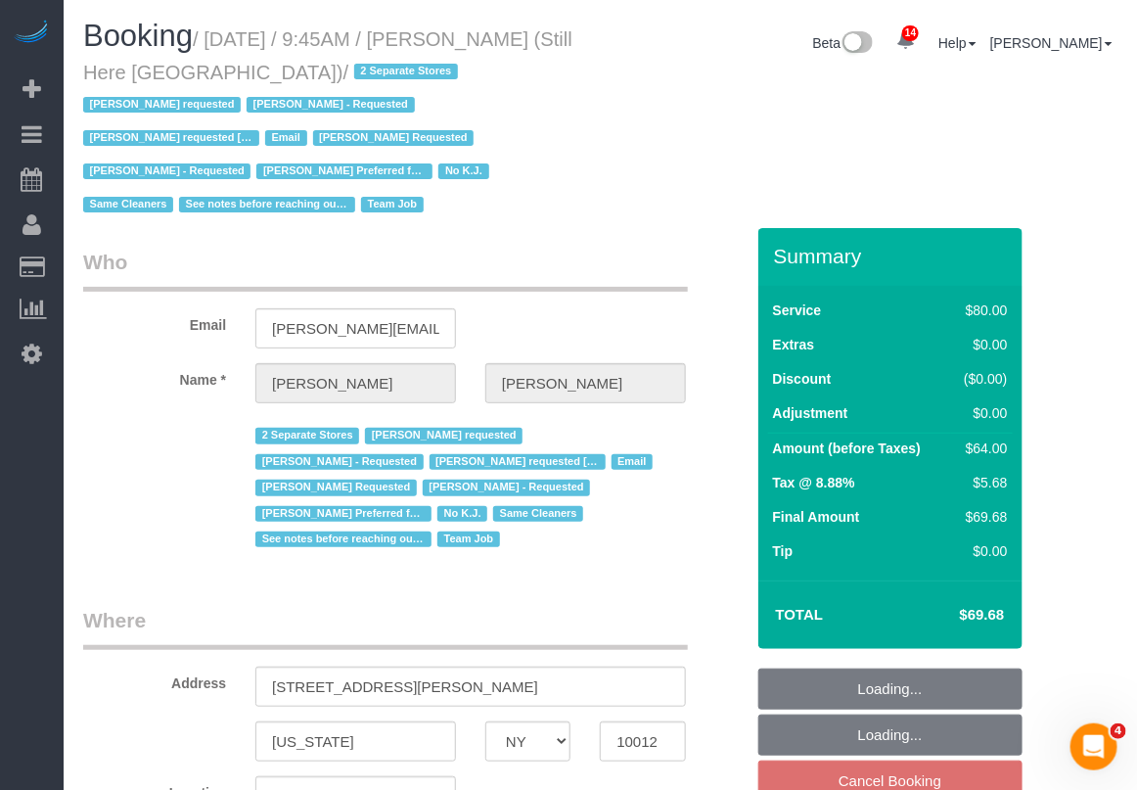
select select "object:931"
select select "string:stripe-pm_1Oyz8t4VGloSiKo71skqOF54"
select select "object:1517"
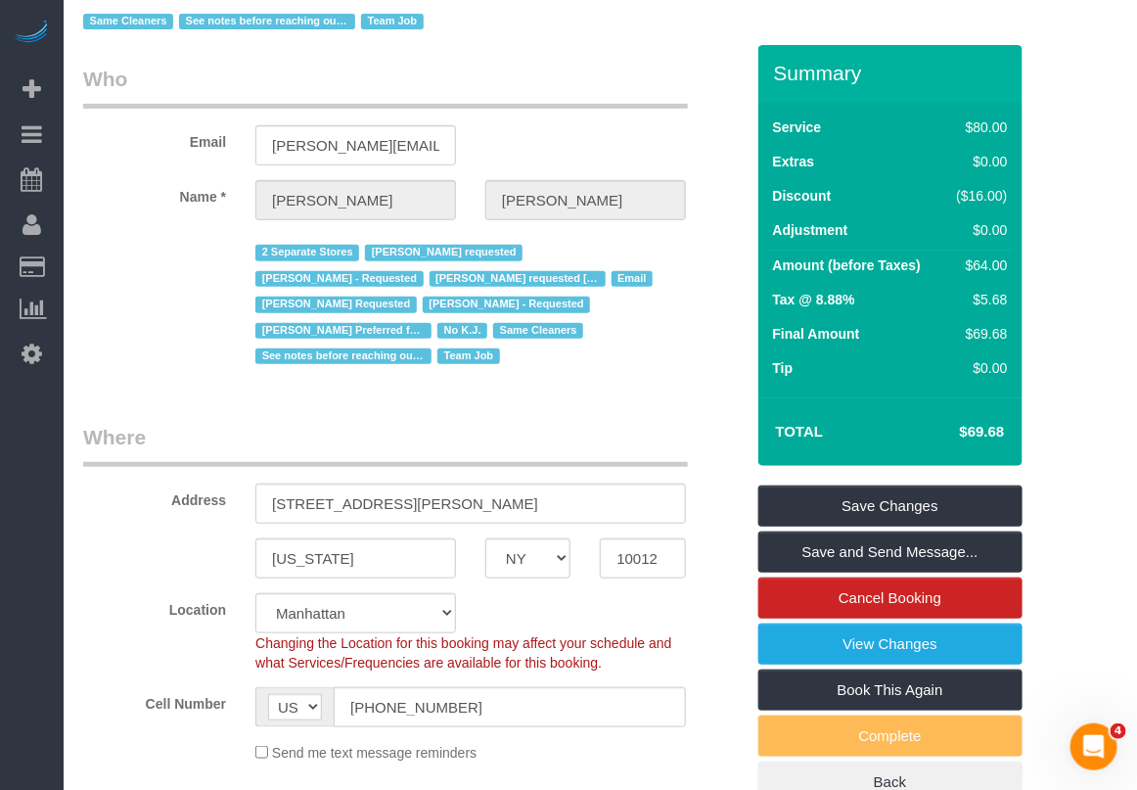
scroll to position [245, 0]
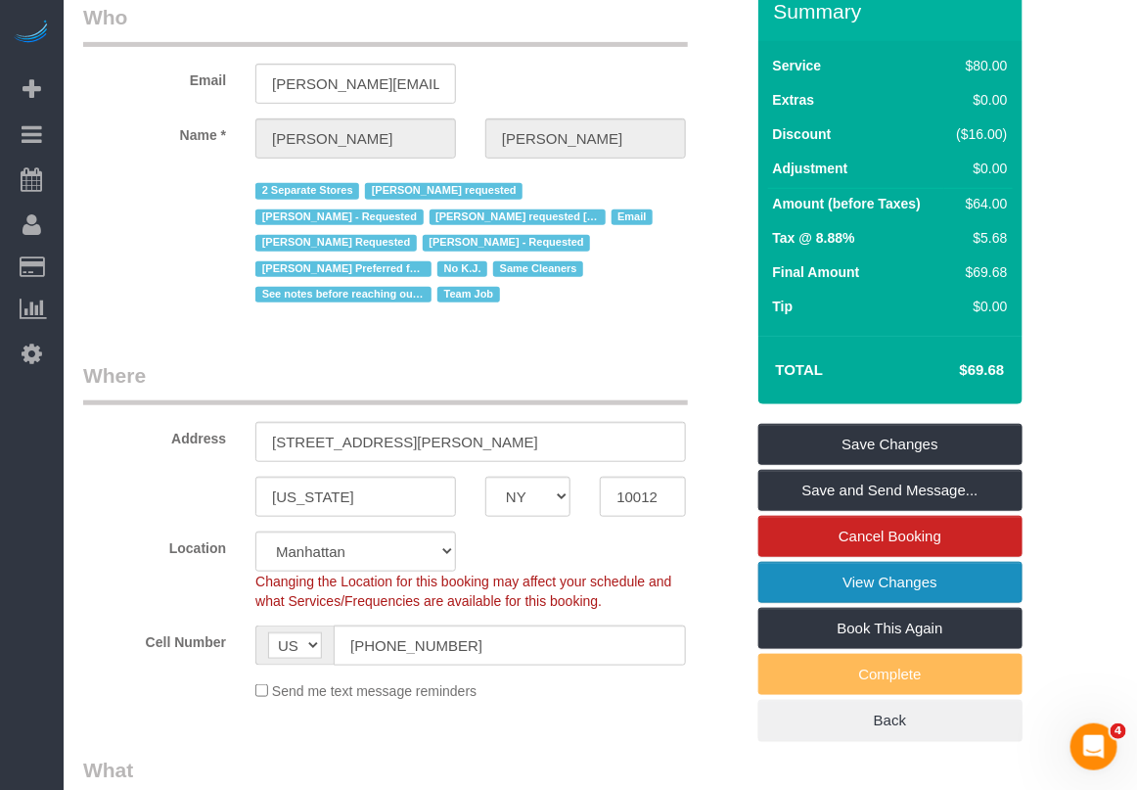
click at [828, 583] on link "View Changes" at bounding box center [890, 582] width 264 height 41
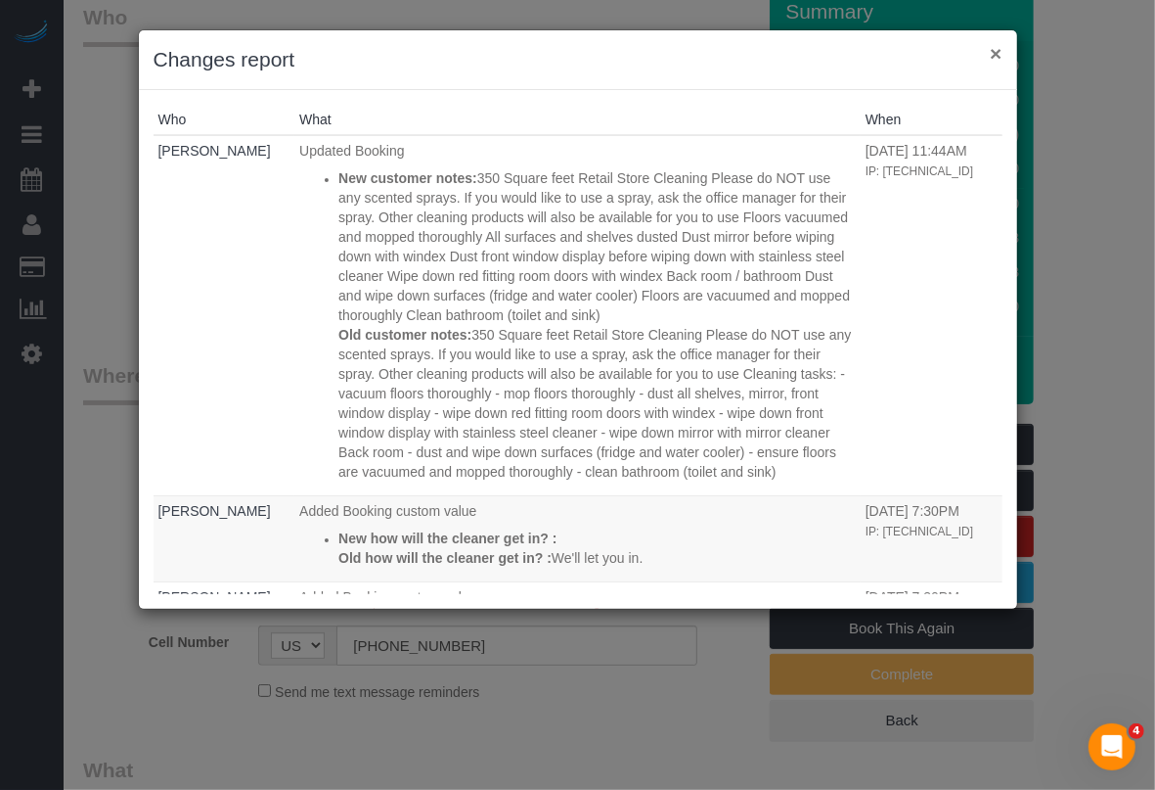
click at [993, 47] on button "×" at bounding box center [996, 53] width 12 height 21
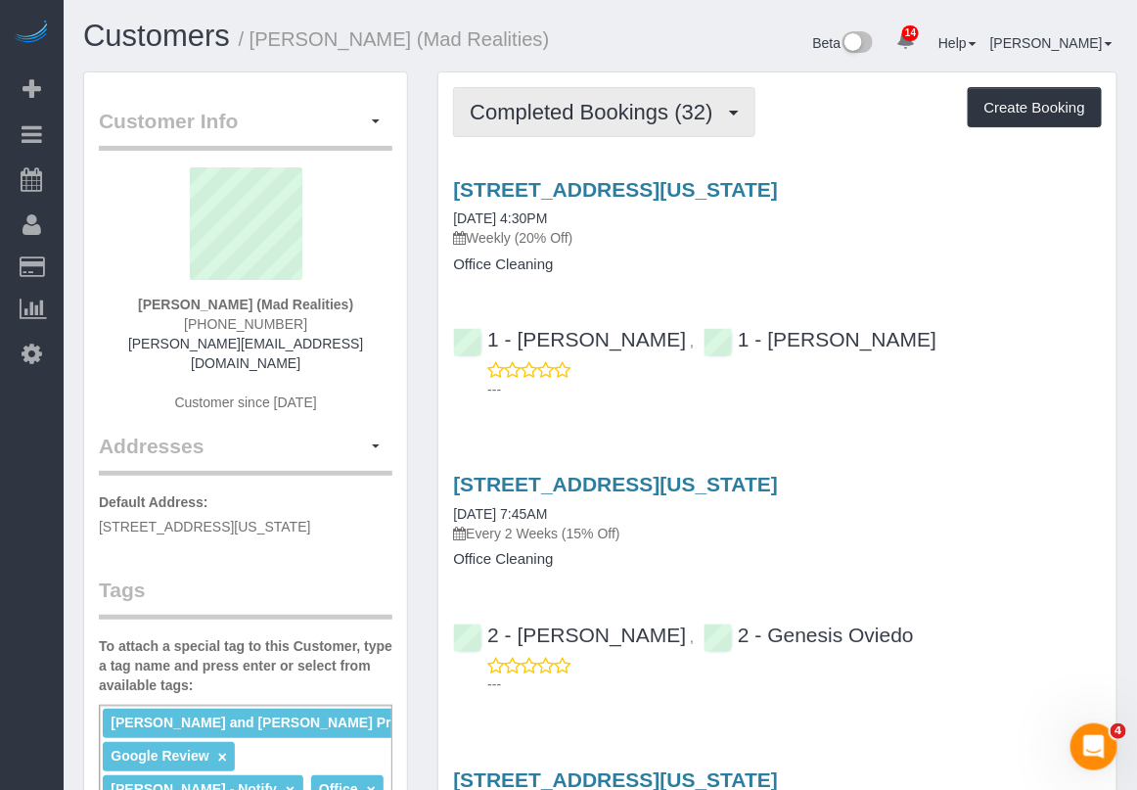
click at [623, 113] on span "Completed Bookings (32)" at bounding box center [596, 112] width 252 height 24
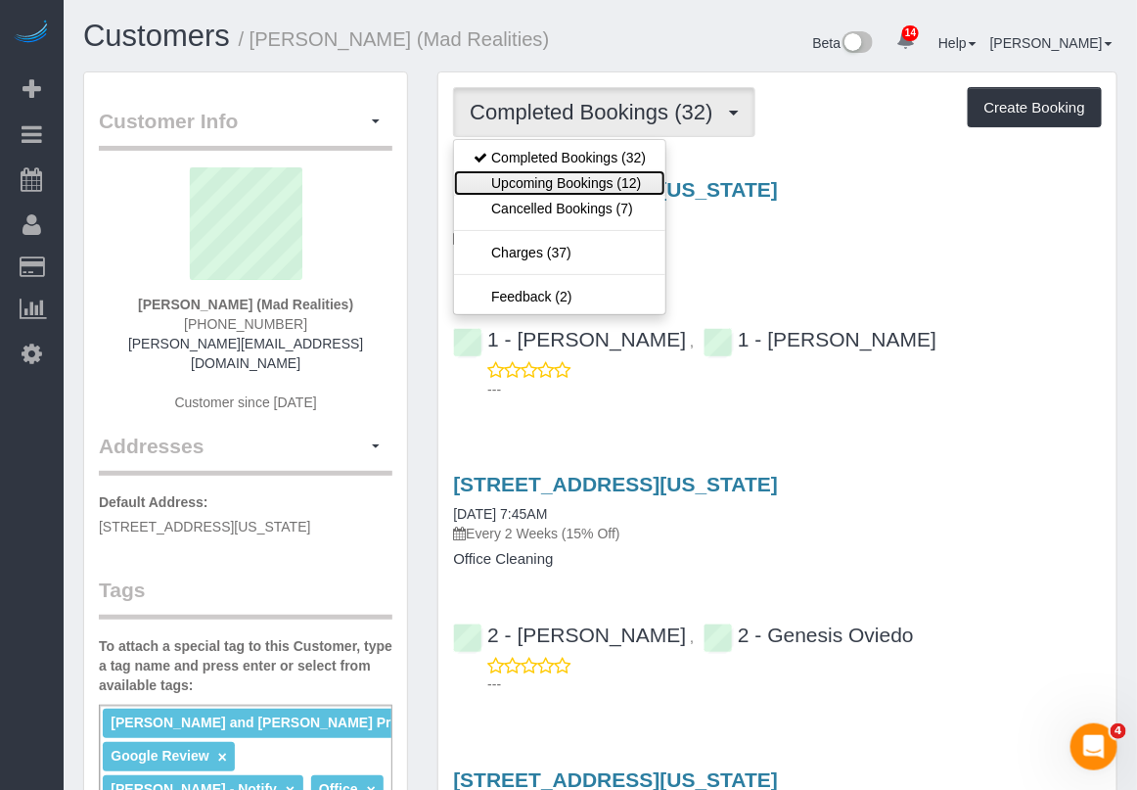
click at [607, 176] on link "Upcoming Bookings (12)" at bounding box center [559, 182] width 211 height 25
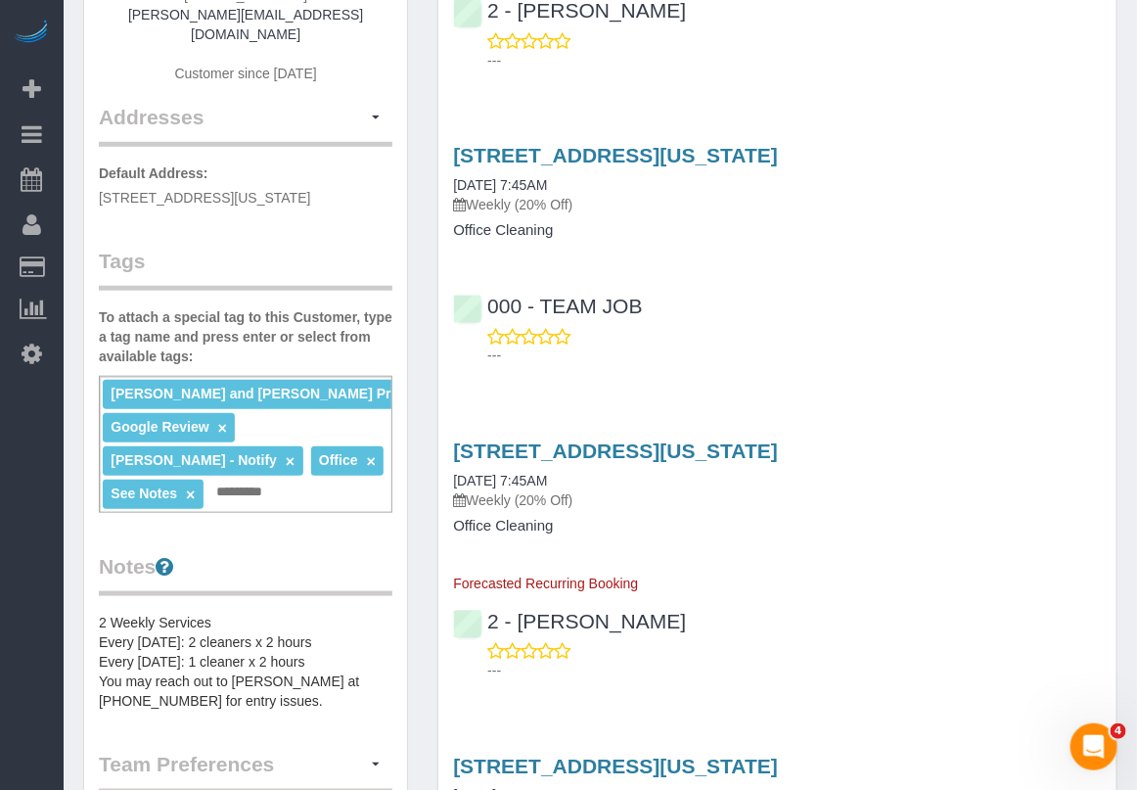
scroll to position [367, 0]
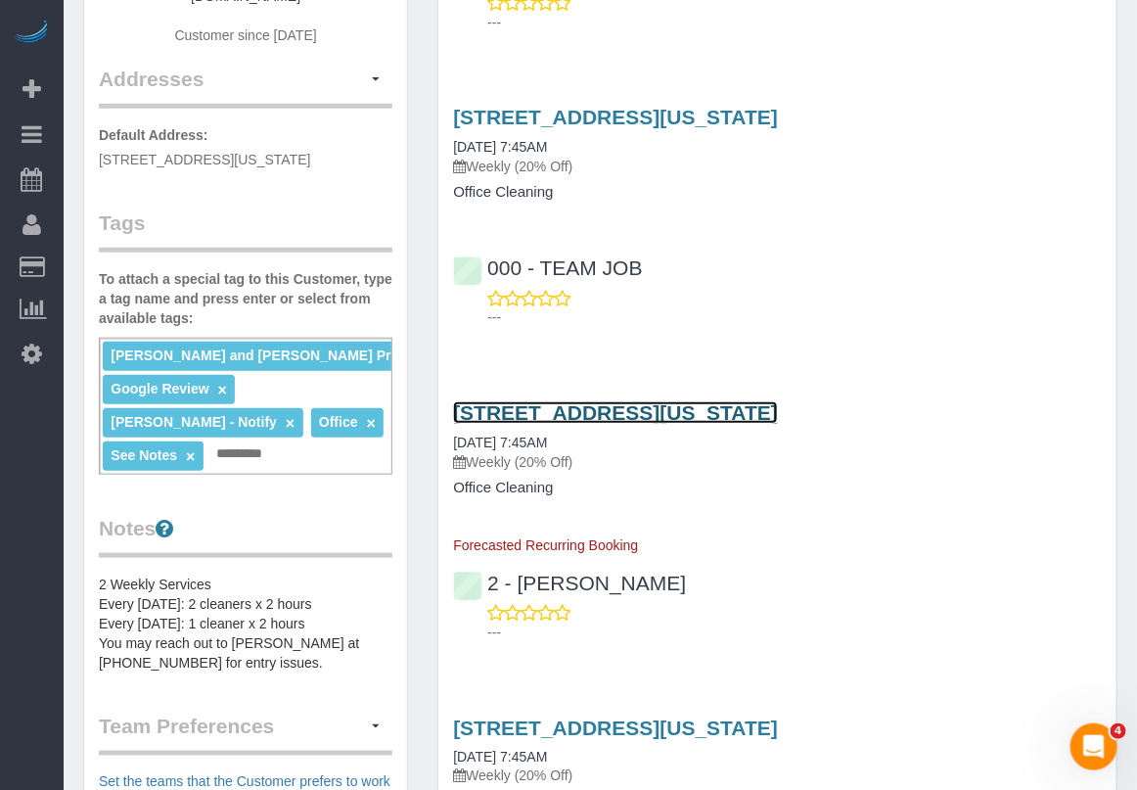
click at [676, 409] on link "425 Broadway, Suite 2, New York, NY 10013" at bounding box center [615, 412] width 325 height 23
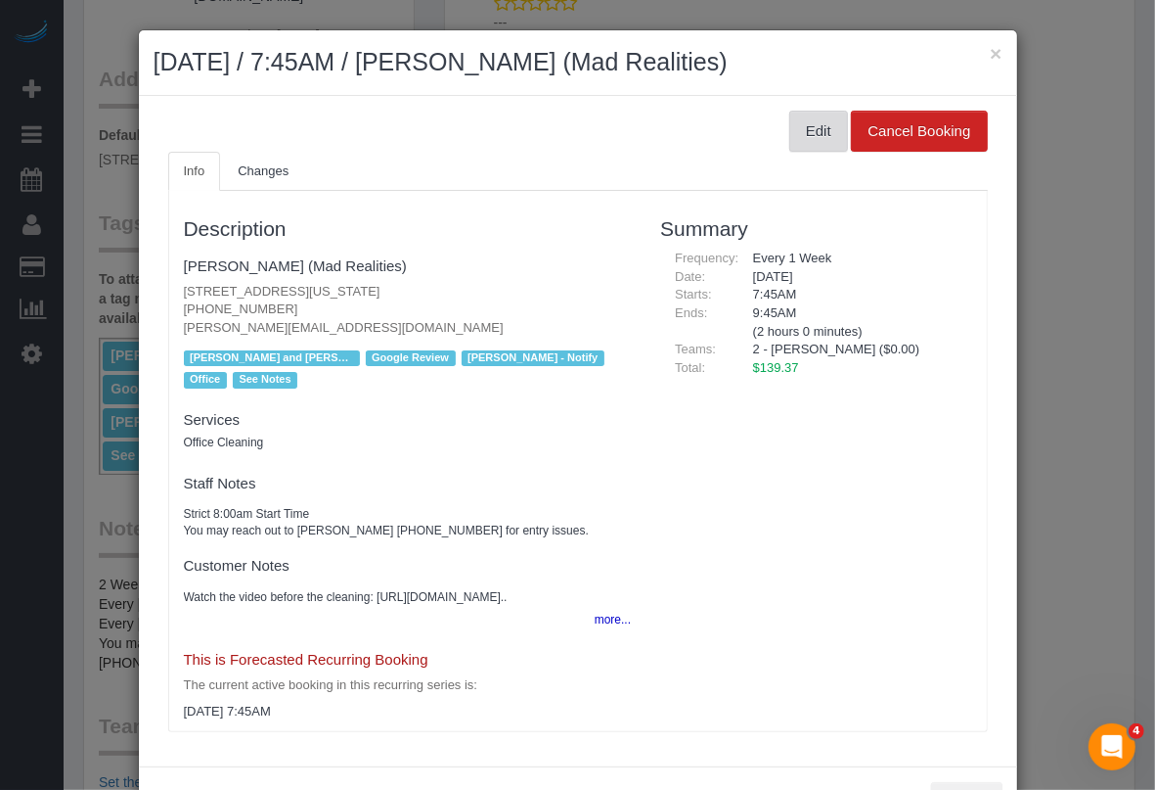
drag, startPoint x: 785, startPoint y: 125, endPoint x: 736, endPoint y: 140, distance: 51.1
click at [790, 128] on button "Edit" at bounding box center [819, 131] width 59 height 41
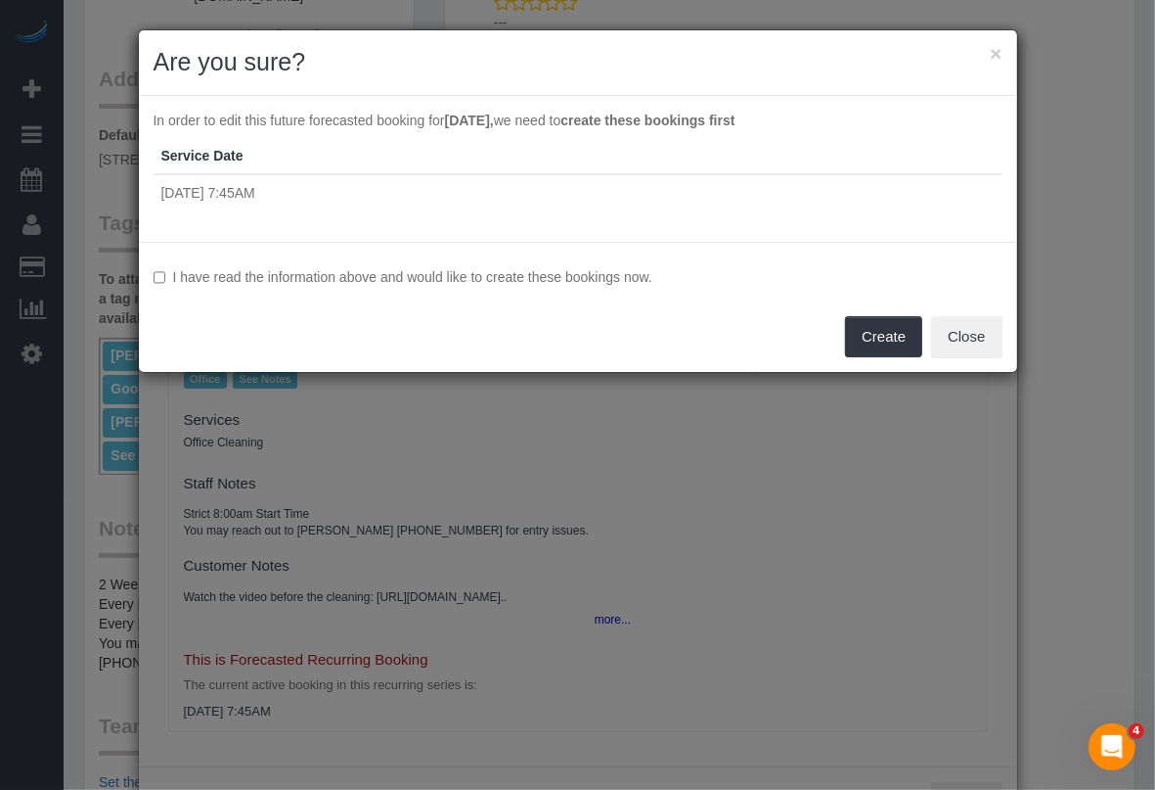
click at [896, 736] on div "× Are you sure? In order to edit this future forecasted booking for Wednesday S…" at bounding box center [577, 395] width 1155 height 790
click at [333, 280] on label "I have read the information above and would like to create these bookings now." at bounding box center [578, 277] width 849 height 20
click at [864, 334] on button "Create" at bounding box center [883, 336] width 77 height 41
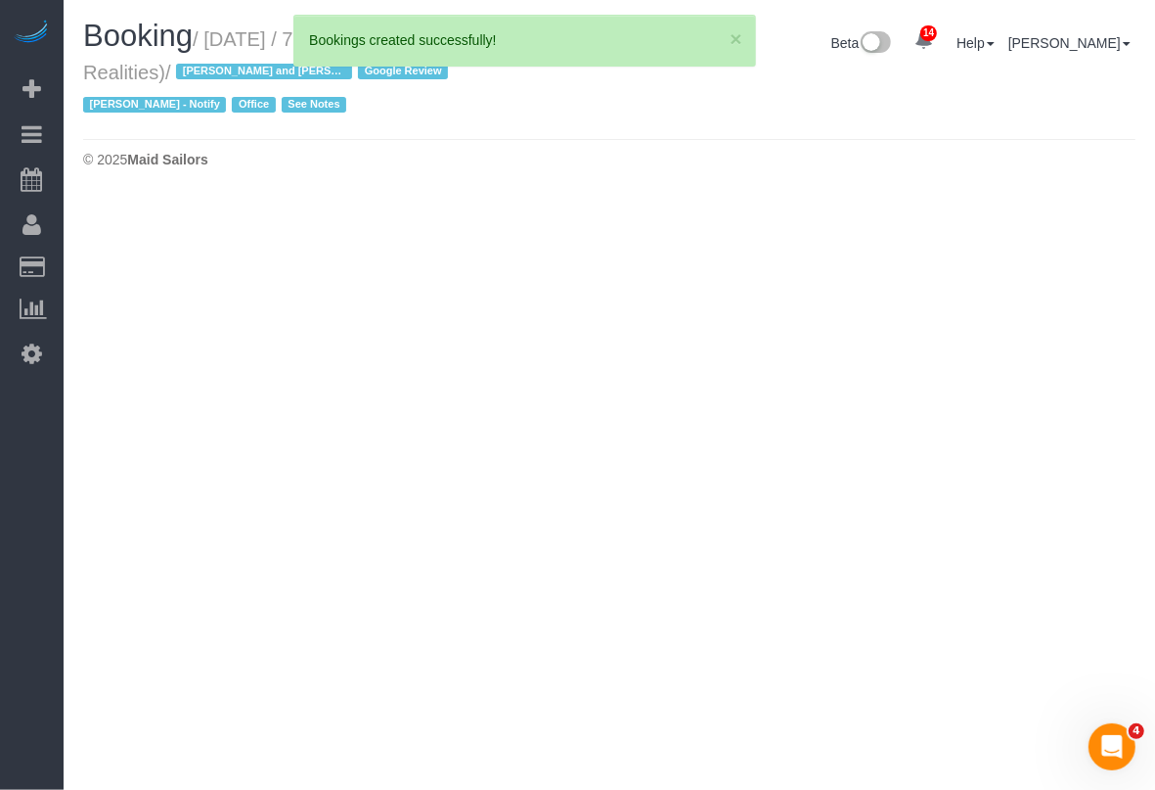
select select "NY"
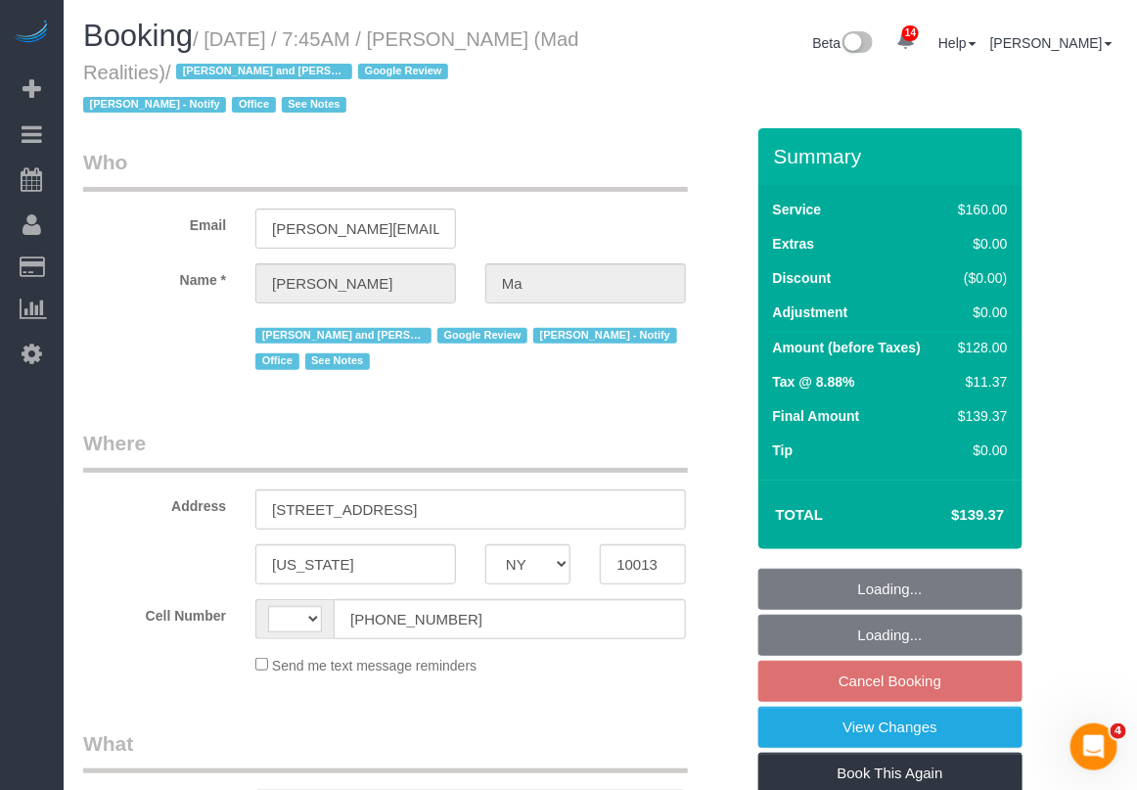
select select "string:US"
select select "object:2646"
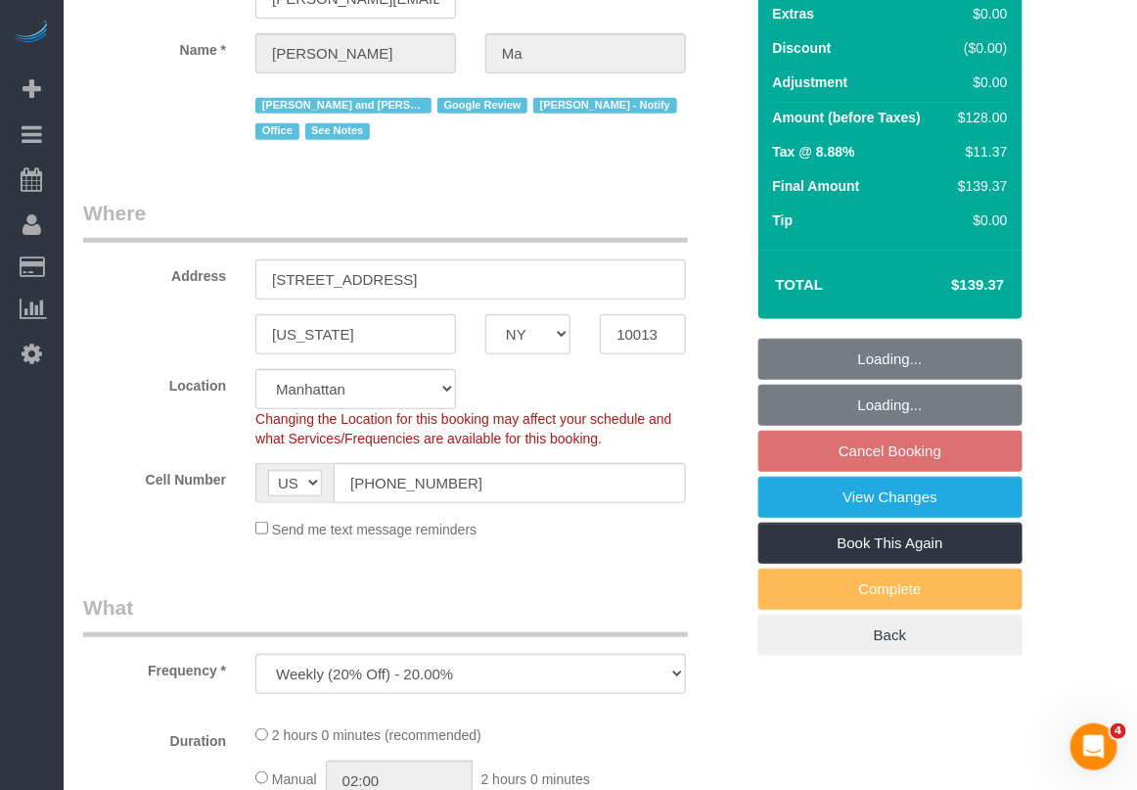
select select "number:89"
select select "number:90"
select select "number:15"
select select "number:7"
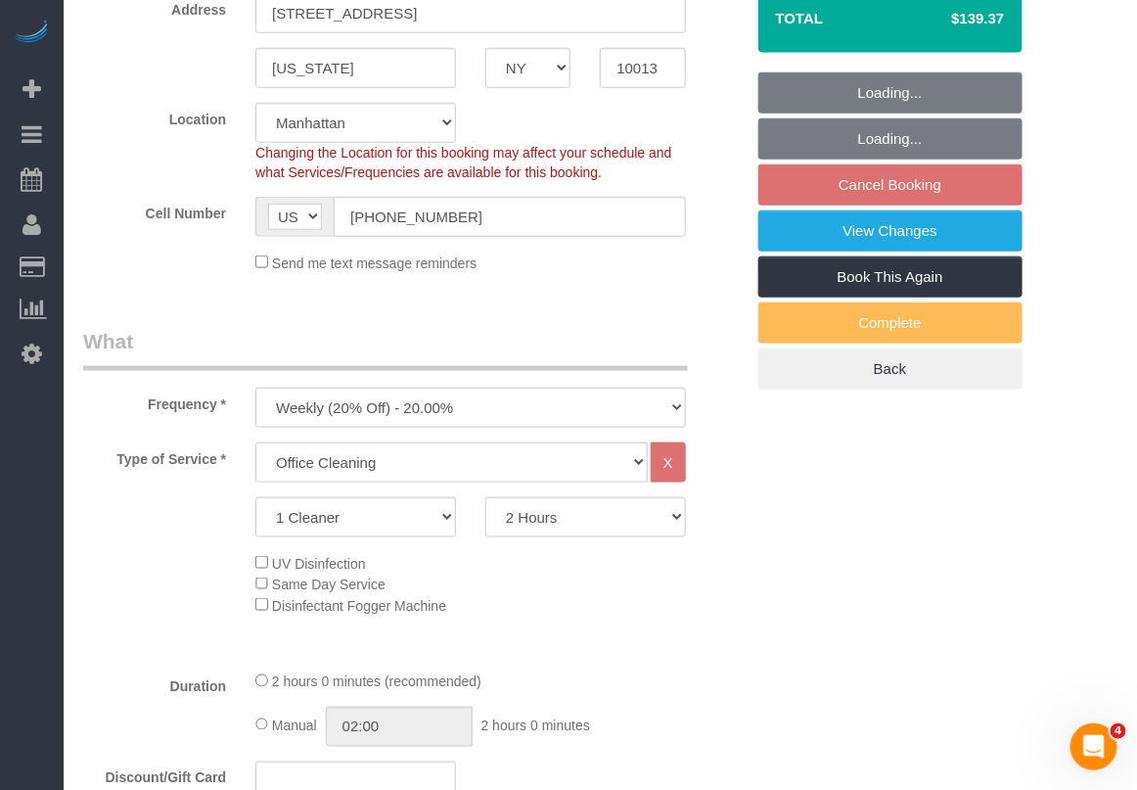
select select "object:2879"
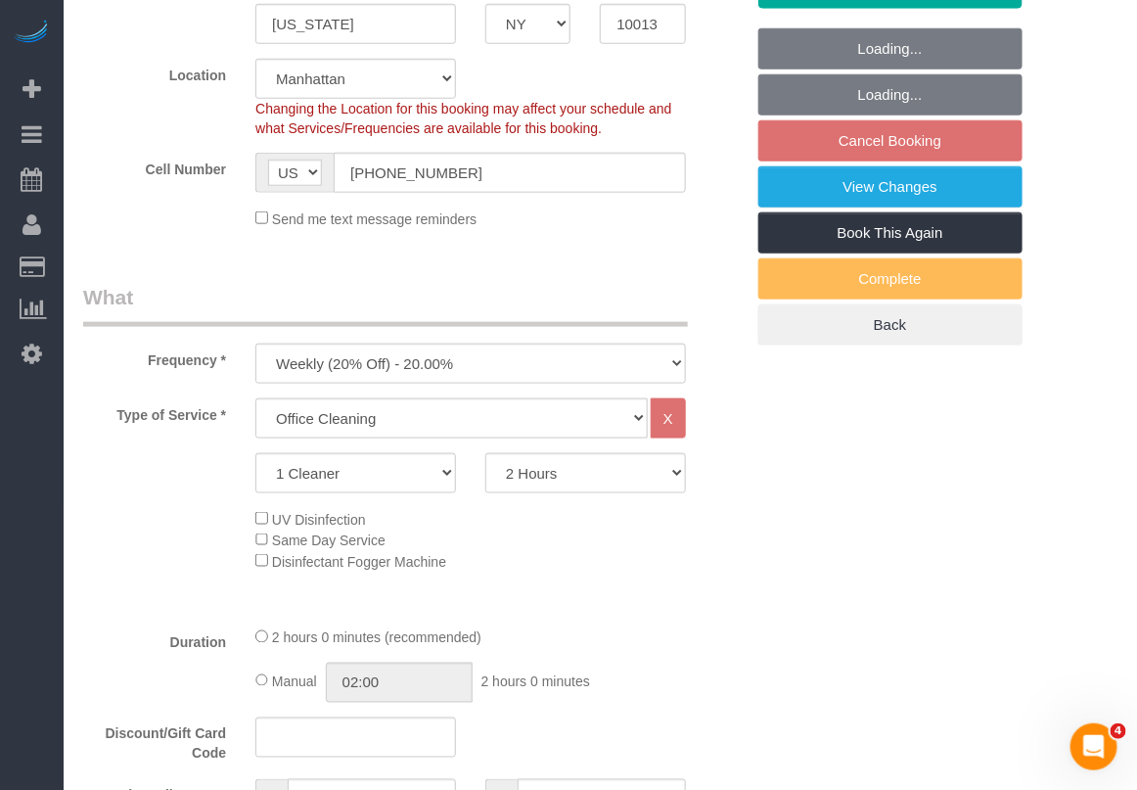
select select "string:stripe-pm_1PsB1j4VGloSiKo7cb06islp"
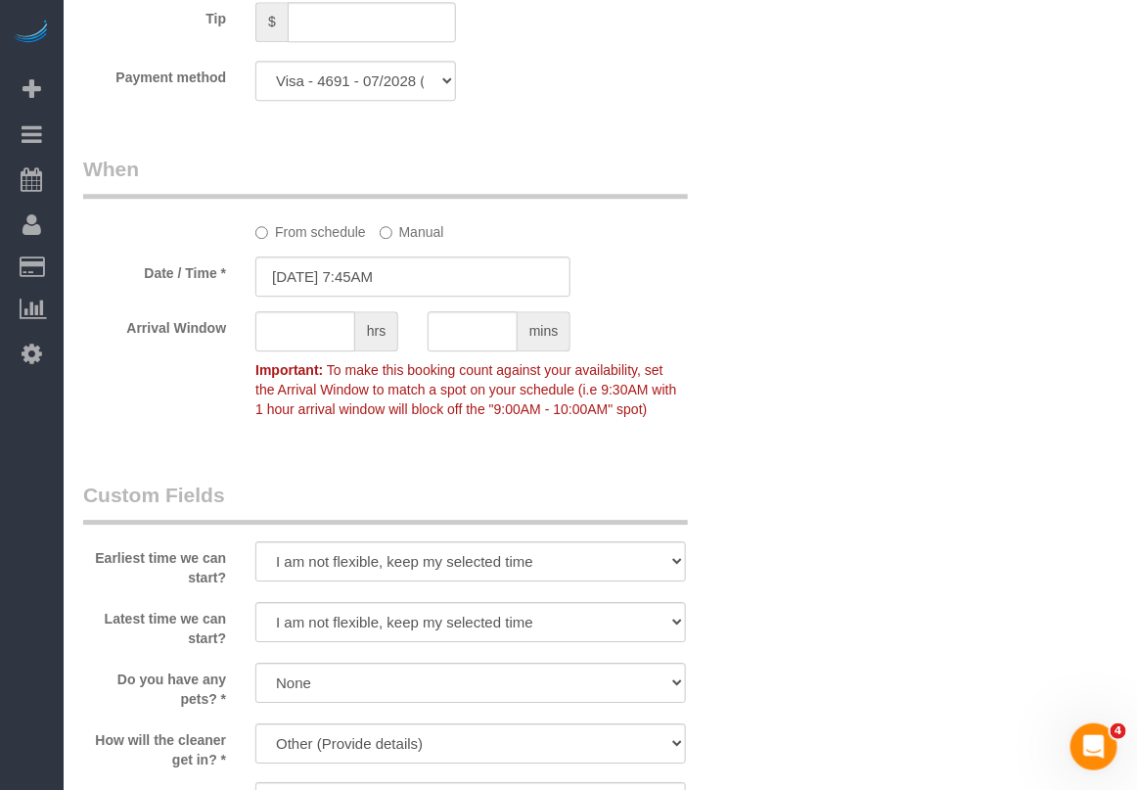
scroll to position [1590, 0]
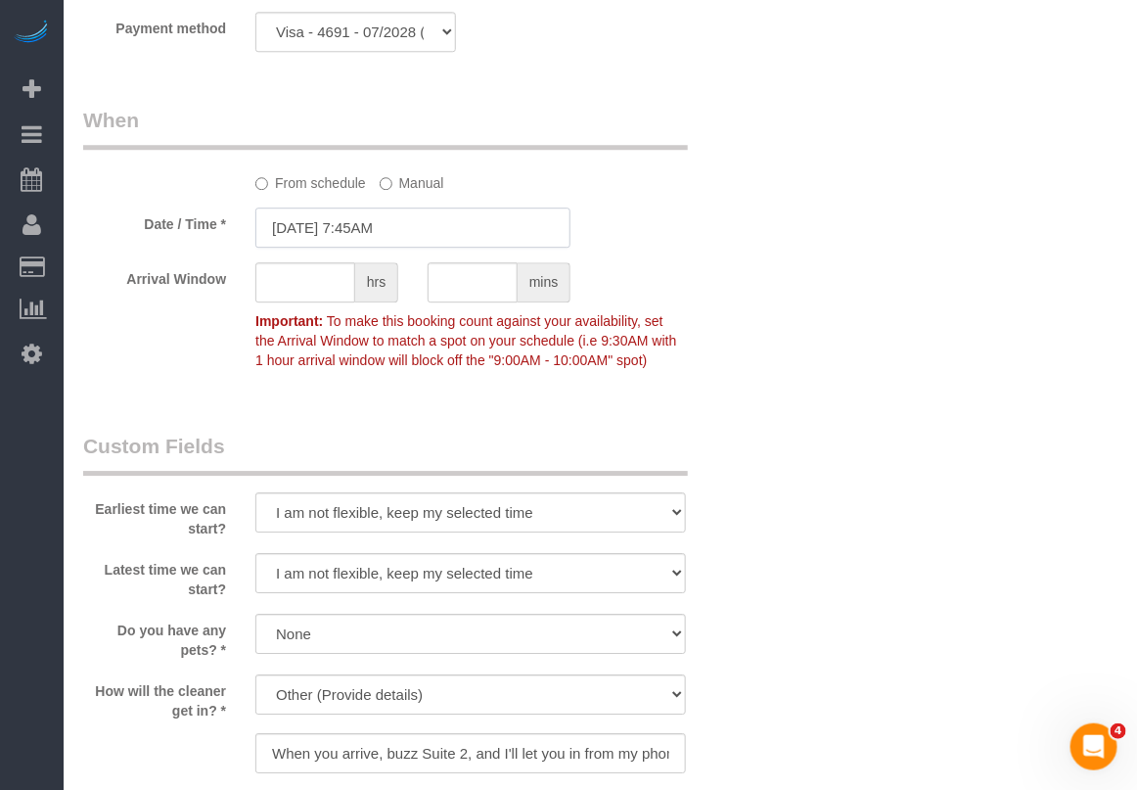
click at [365, 223] on input "09/17/2025 7:45AM" at bounding box center [412, 227] width 315 height 40
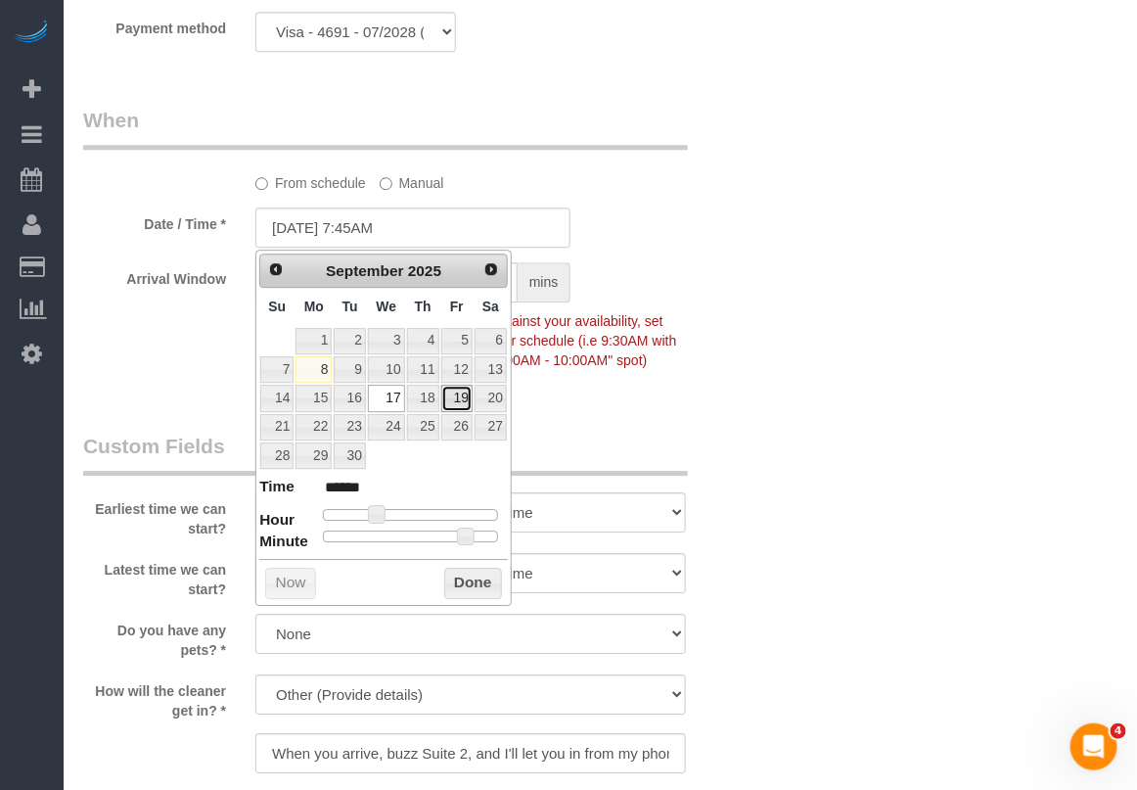
click at [461, 404] on link "19" at bounding box center [456, 398] width 31 height 26
type input "09/19/2025 7:45AM"
click at [475, 589] on button "Done" at bounding box center [473, 582] width 58 height 31
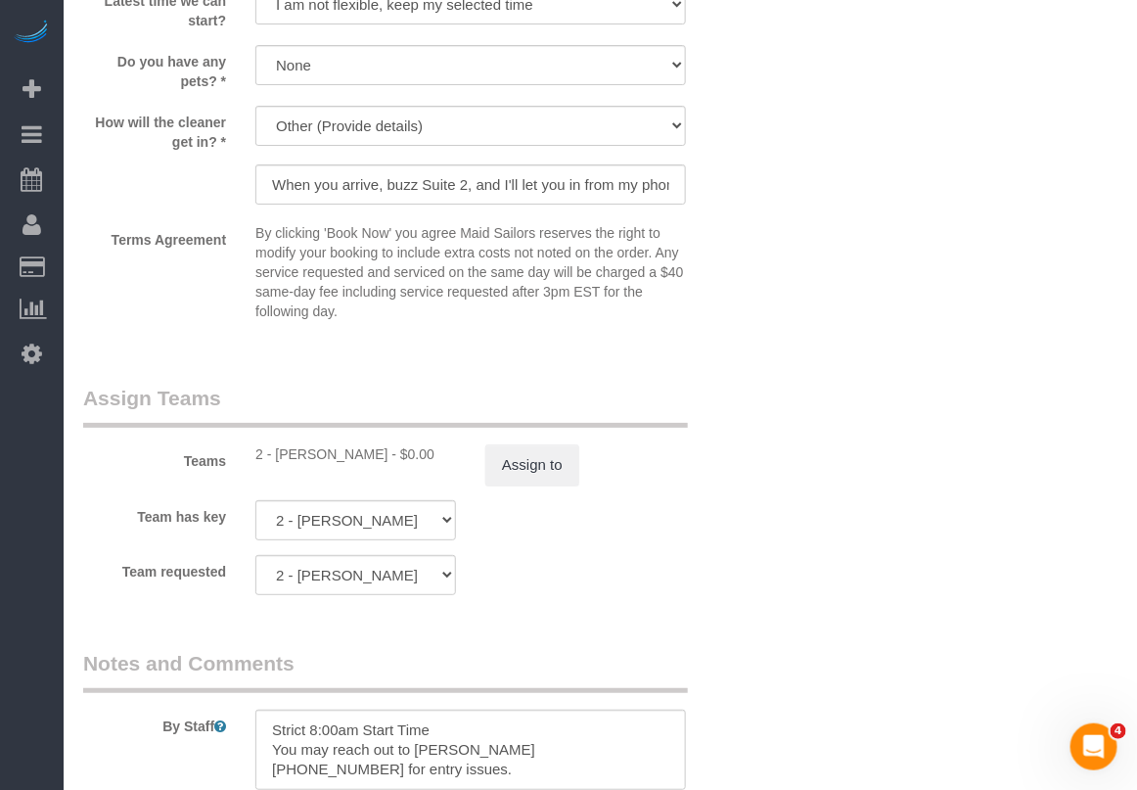
scroll to position [2201, 0]
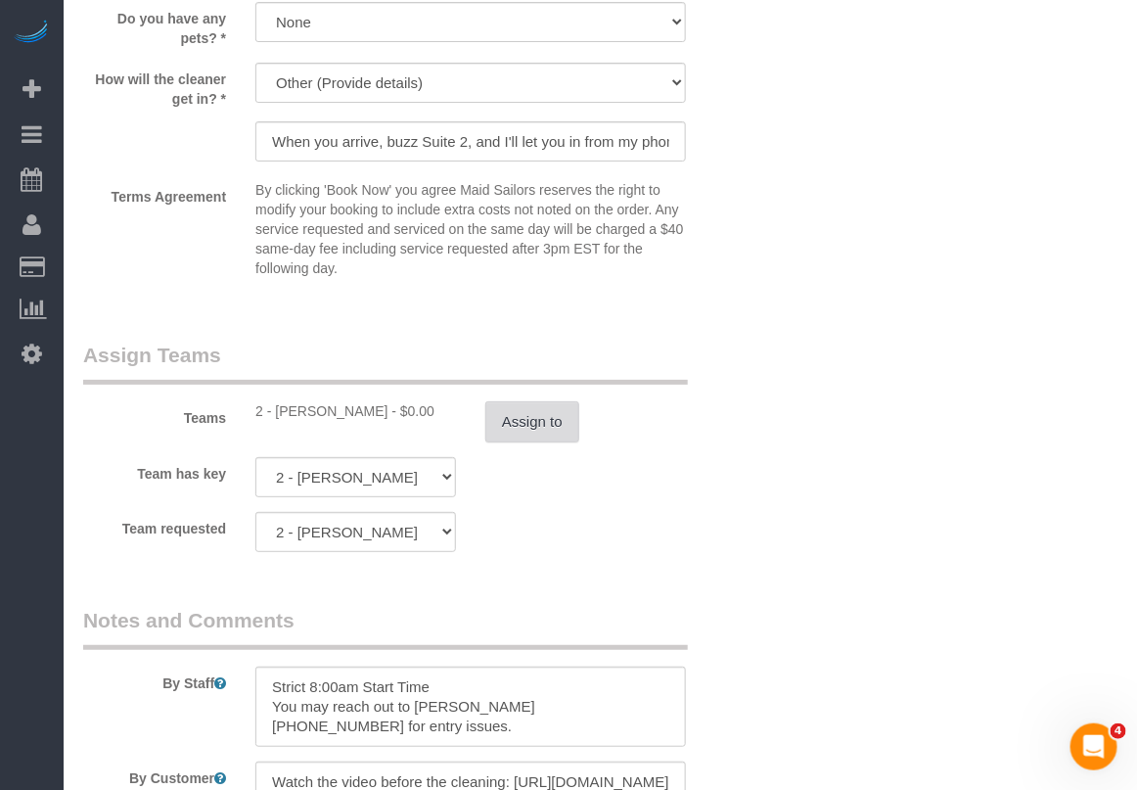
click at [540, 429] on button "Assign to" at bounding box center [532, 421] width 94 height 41
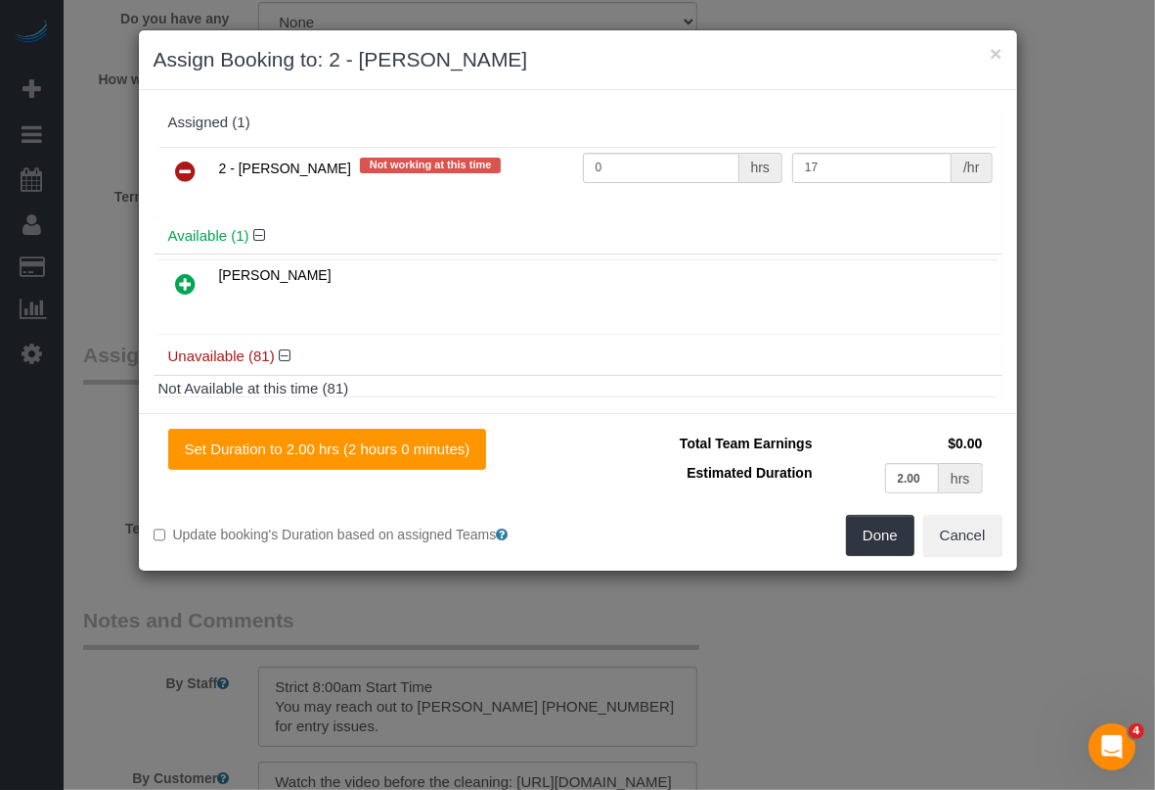
click at [191, 177] on icon at bounding box center [186, 170] width 21 height 23
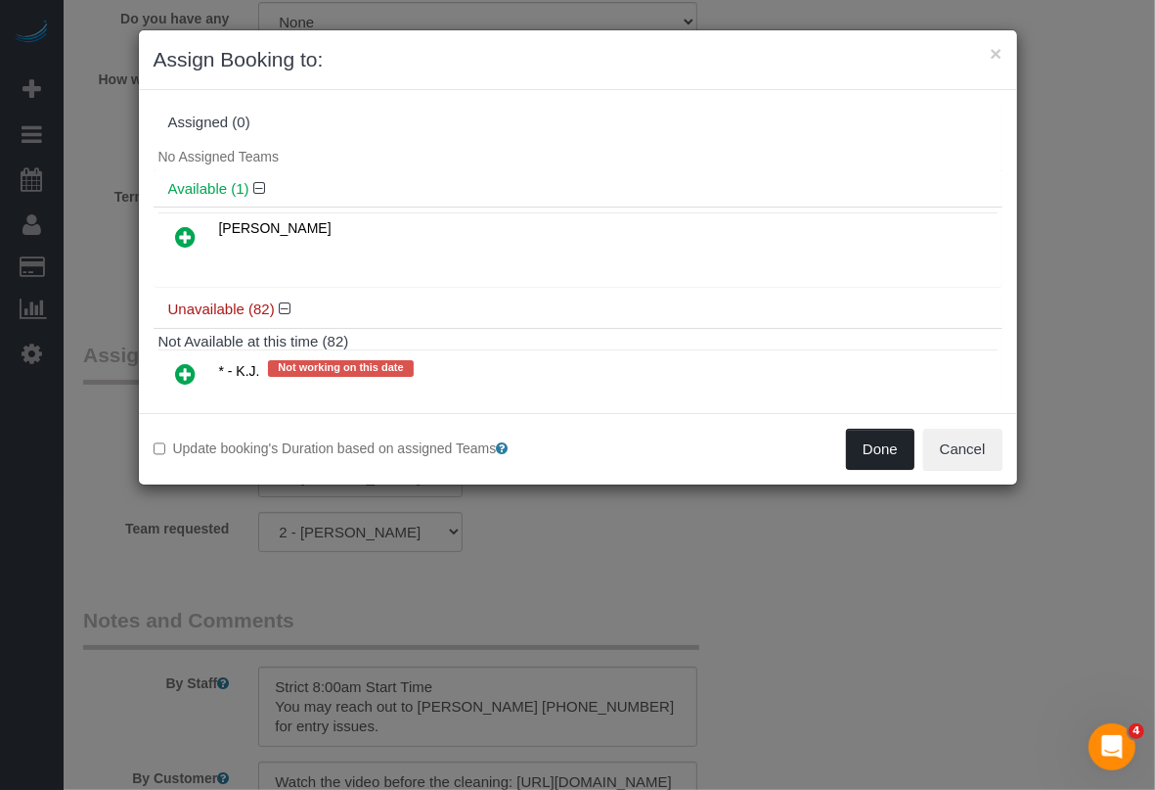
drag, startPoint x: 881, startPoint y: 438, endPoint x: 896, endPoint y: 423, distance: 22.1
click at [882, 438] on button "Done" at bounding box center [880, 449] width 68 height 41
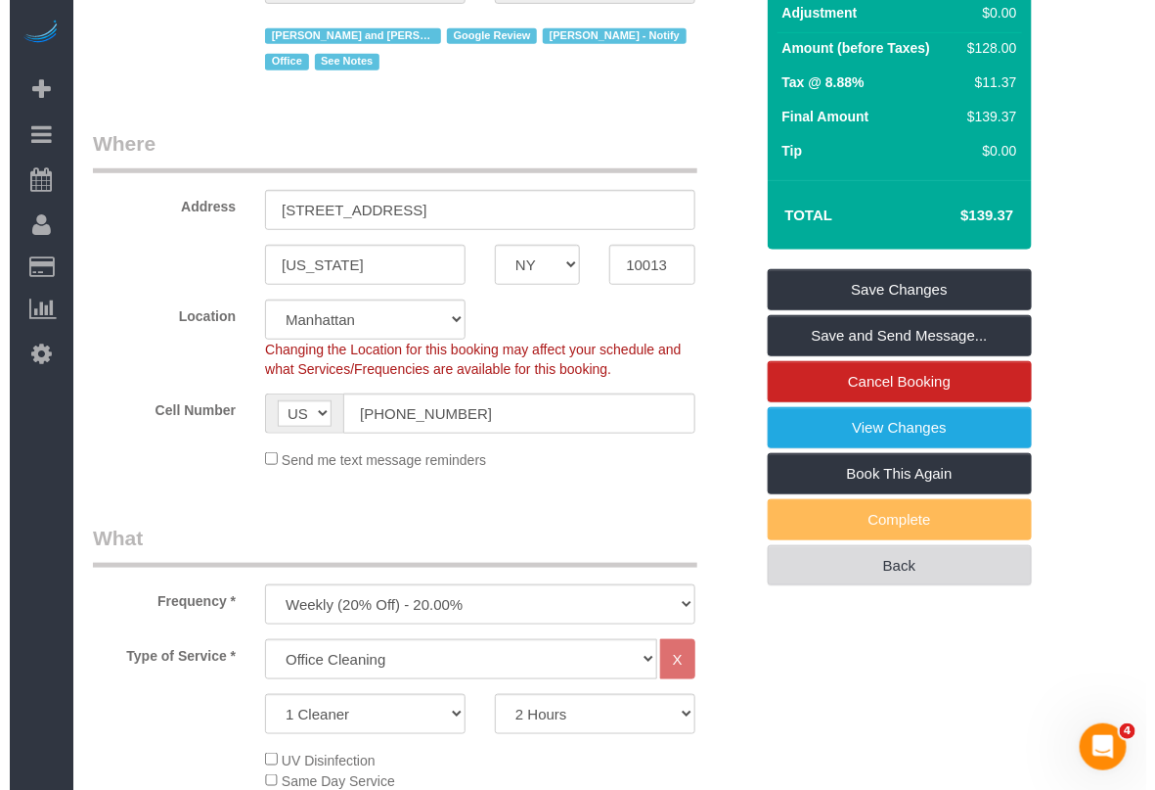
scroll to position [0, 0]
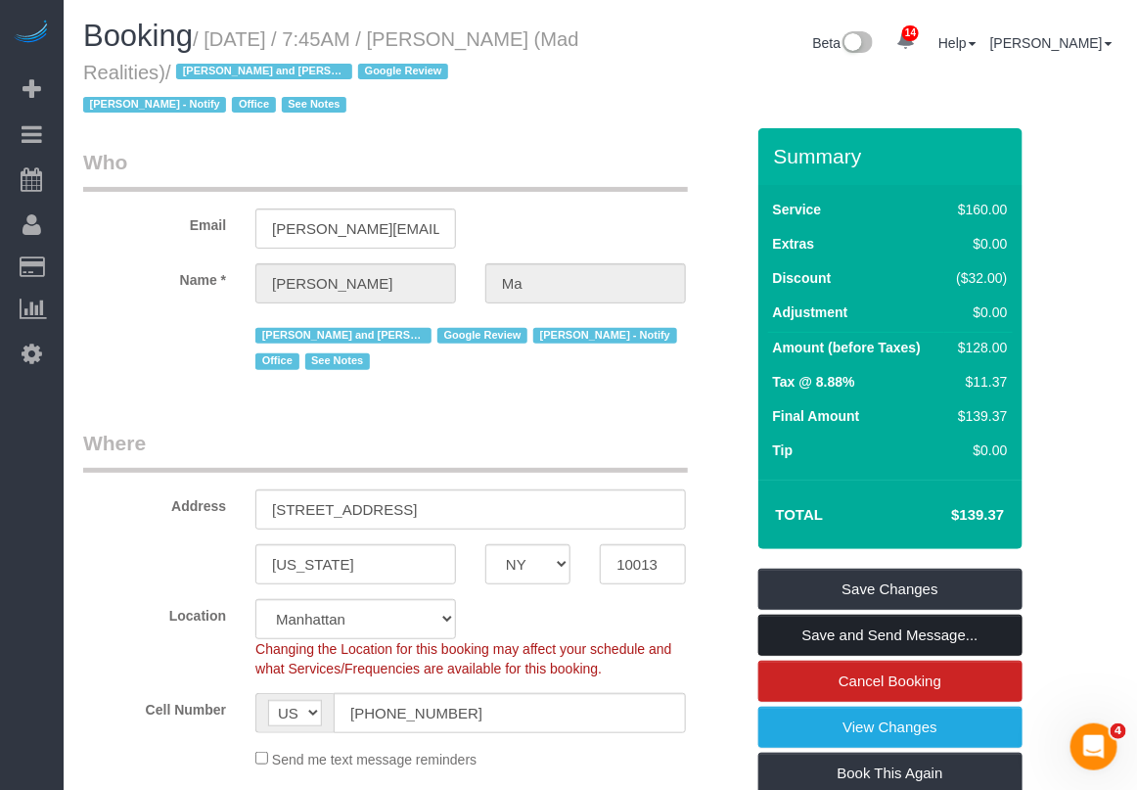
click at [883, 629] on link "Save and Send Message..." at bounding box center [890, 634] width 264 height 41
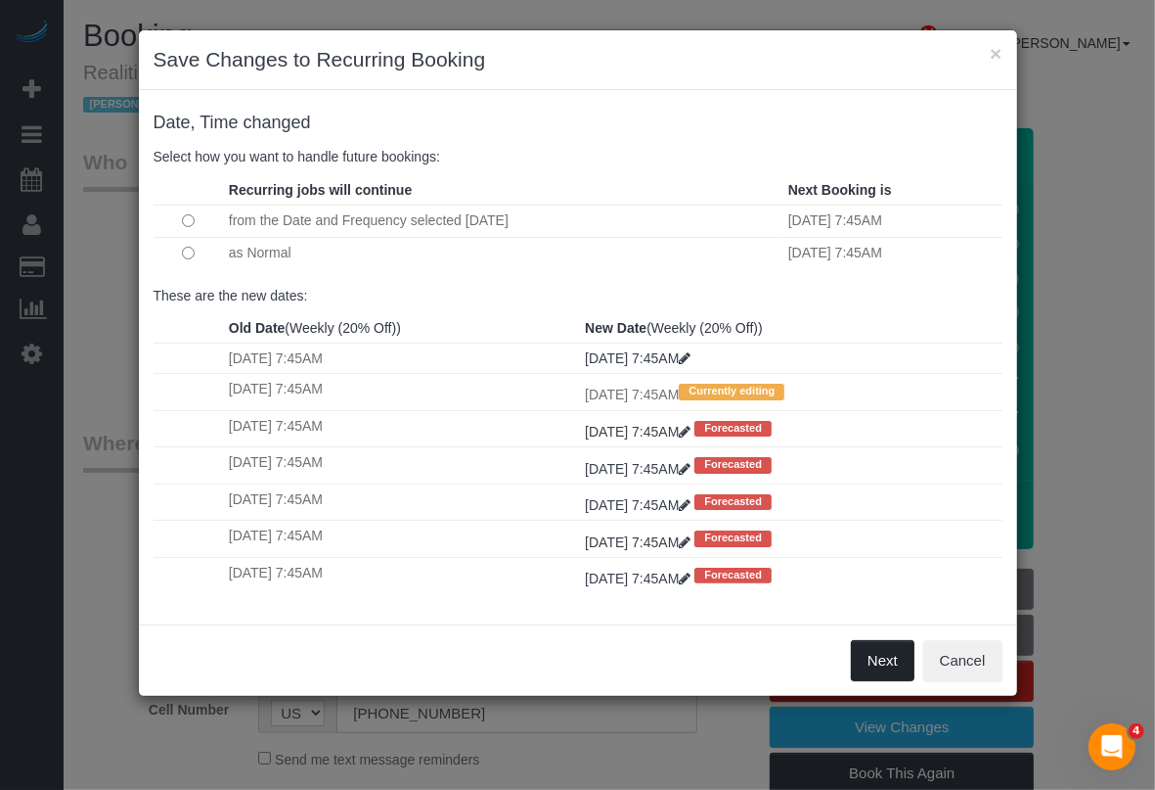
click at [871, 657] on button "Next" at bounding box center [883, 660] width 64 height 41
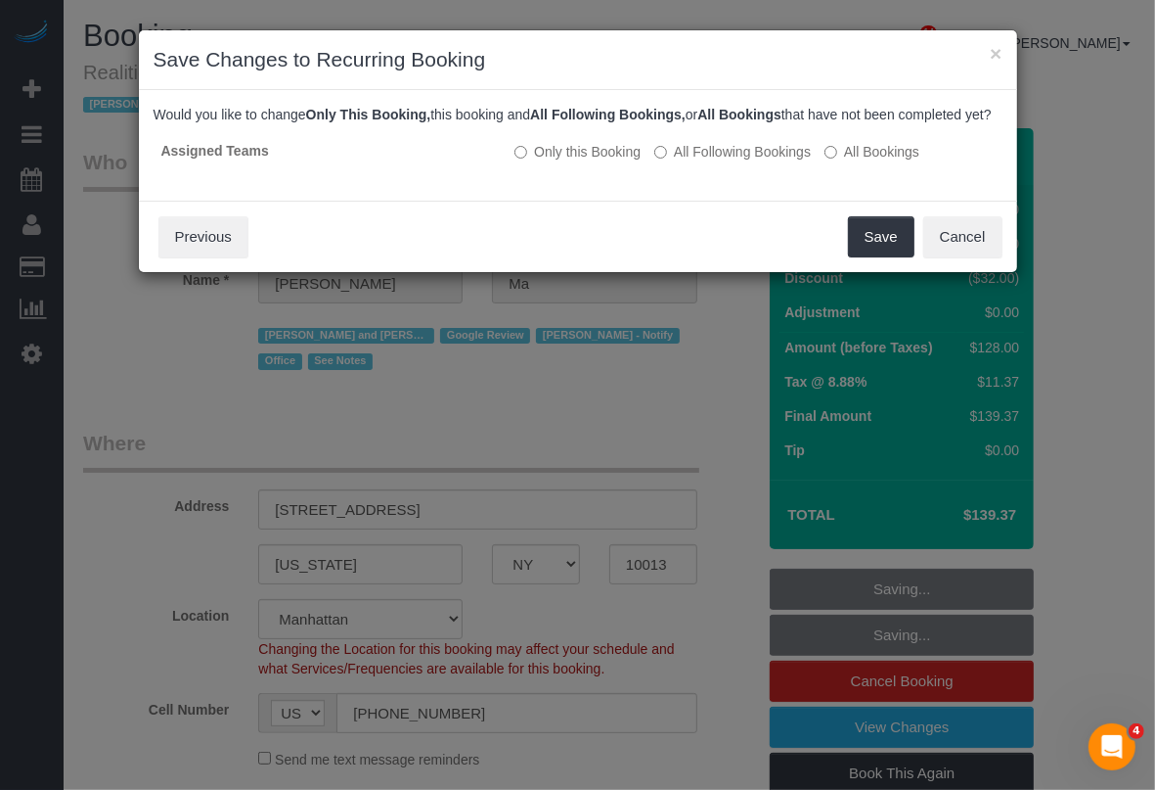
click at [663, 753] on div "× Save Changes to Recurring Booking Date, Time changed Select how you want to h…" at bounding box center [577, 395] width 1155 height 790
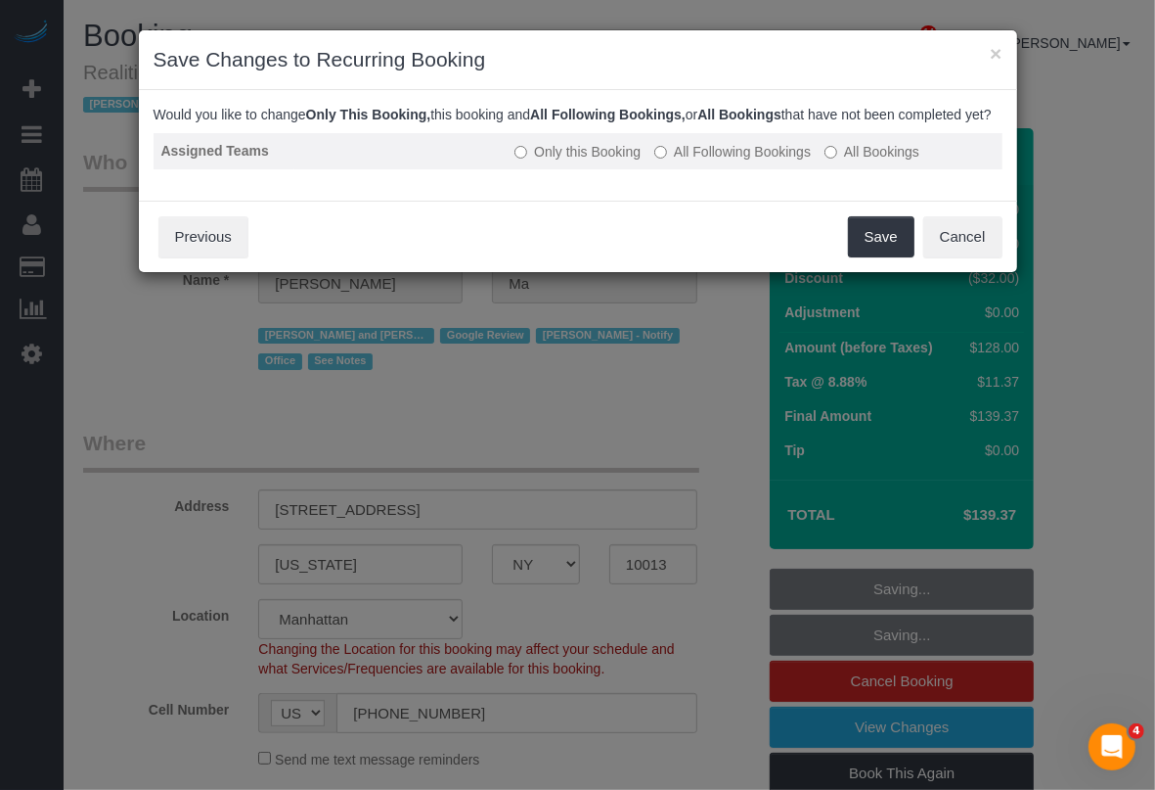
click at [768, 161] on label "All Following Bookings" at bounding box center [733, 152] width 157 height 20
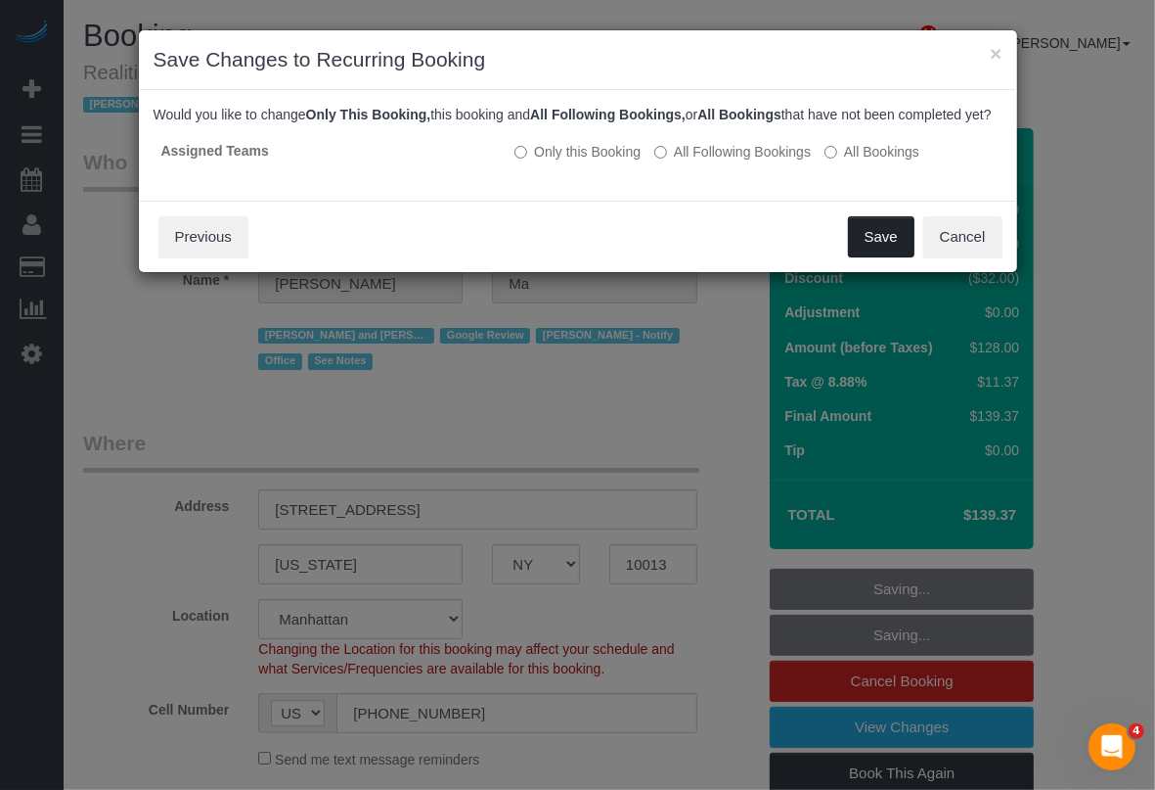
click at [886, 249] on button "Save" at bounding box center [881, 236] width 67 height 41
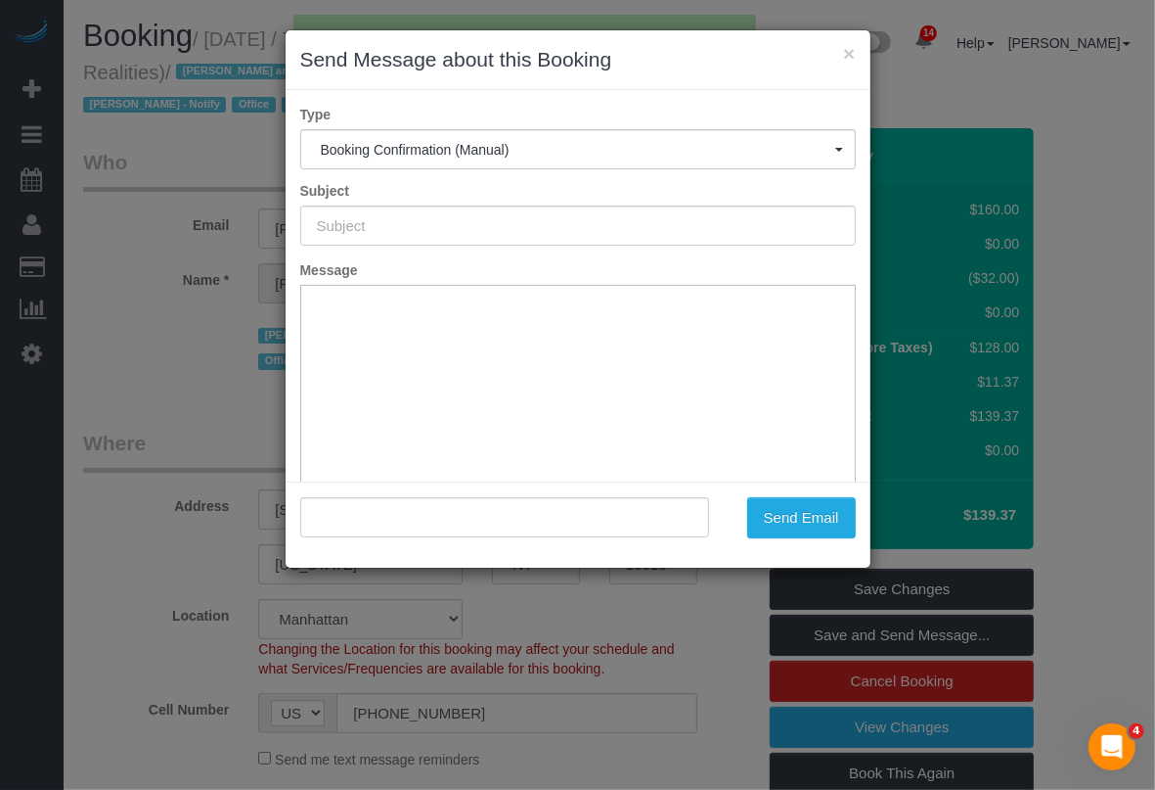
type input "Cleaning Confirmed for 09/19/2025 at 7:45am"
type input ""Alice Ma" <alice@madrealities.tv>"
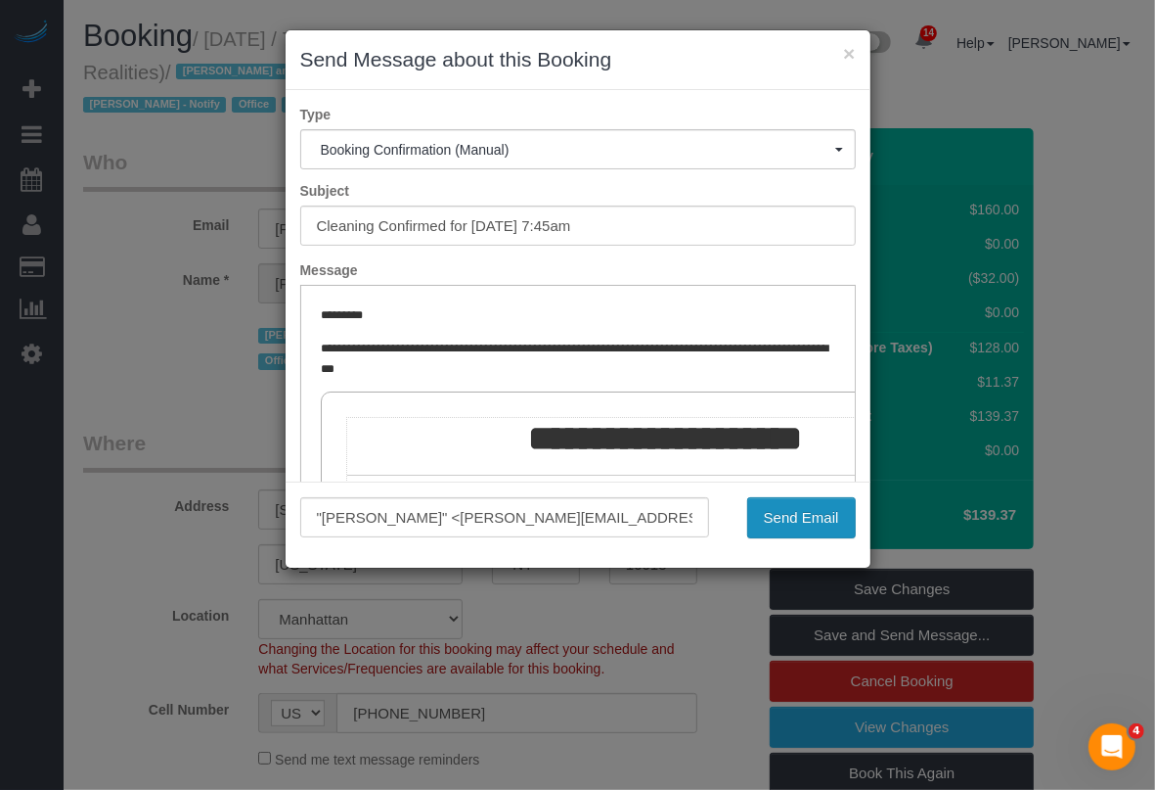
click at [781, 520] on button "Send Email" at bounding box center [801, 517] width 109 height 41
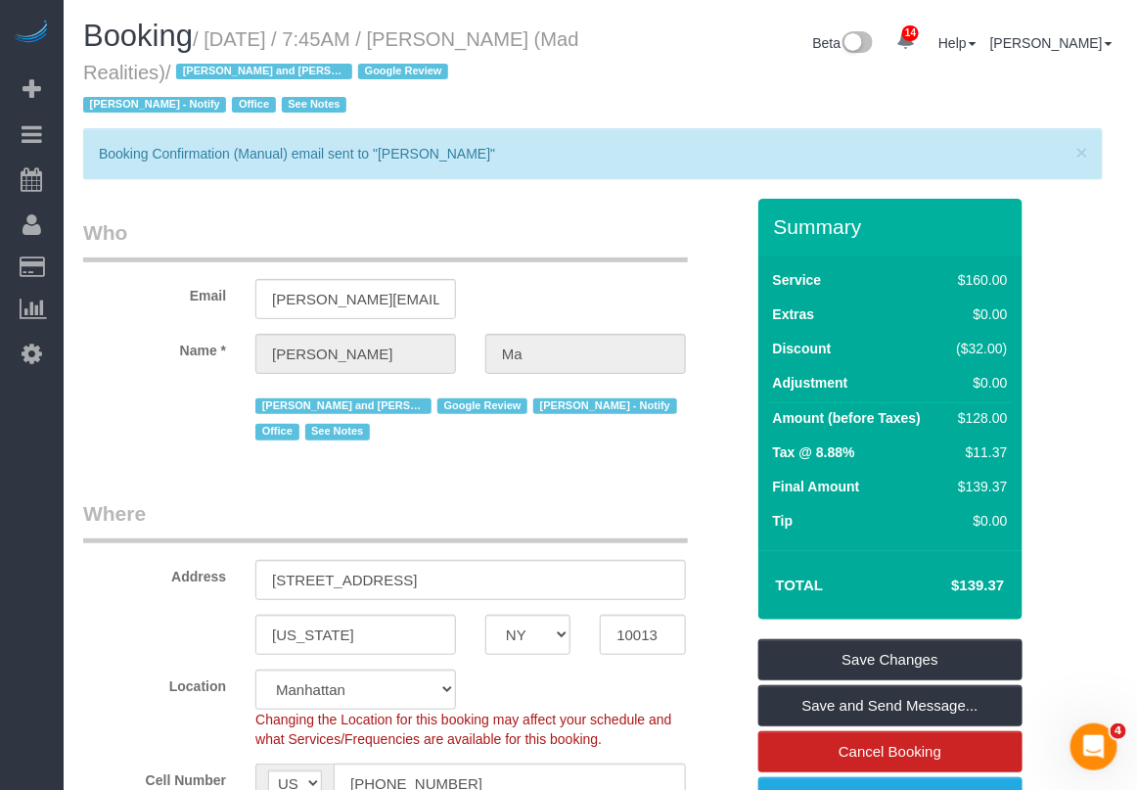
click at [702, 680] on div "Location Manhattan Austin Boston Bronx Brooklyn Charlotte Denver New Jersey Por…" at bounding box center [413, 708] width 690 height 79
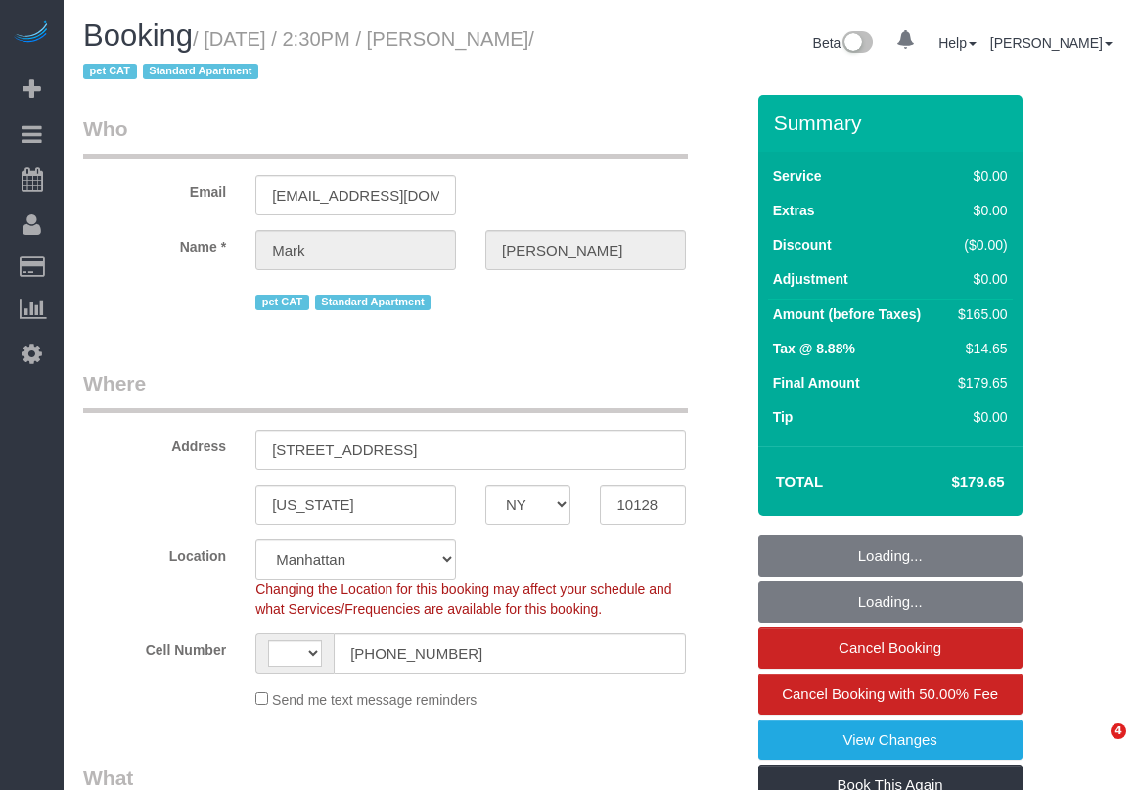
select select "NY"
select select "string:stripe-pm_1S2Der4VGloSiKo7AofZJZrh"
select select "string:[GEOGRAPHIC_DATA]"
select select "object:761"
select select "1"
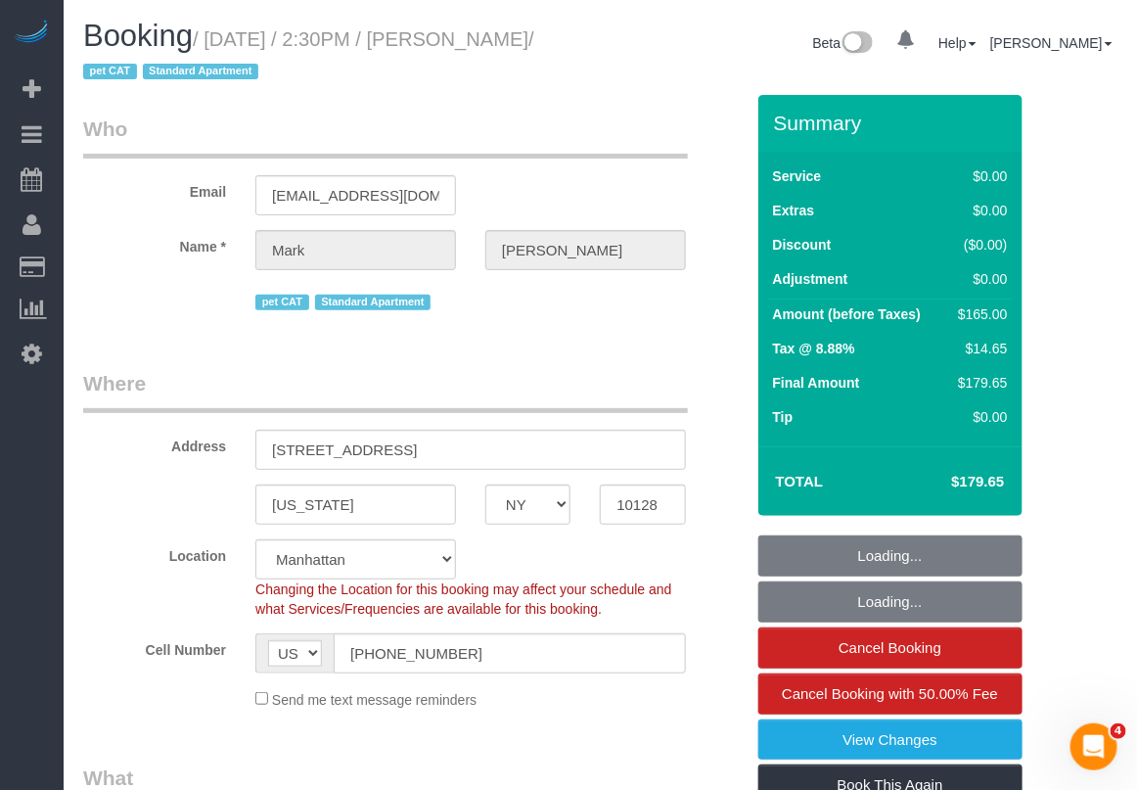
select select "2"
select select "number:60"
select select "number:77"
select select "number:14"
select select "number:6"
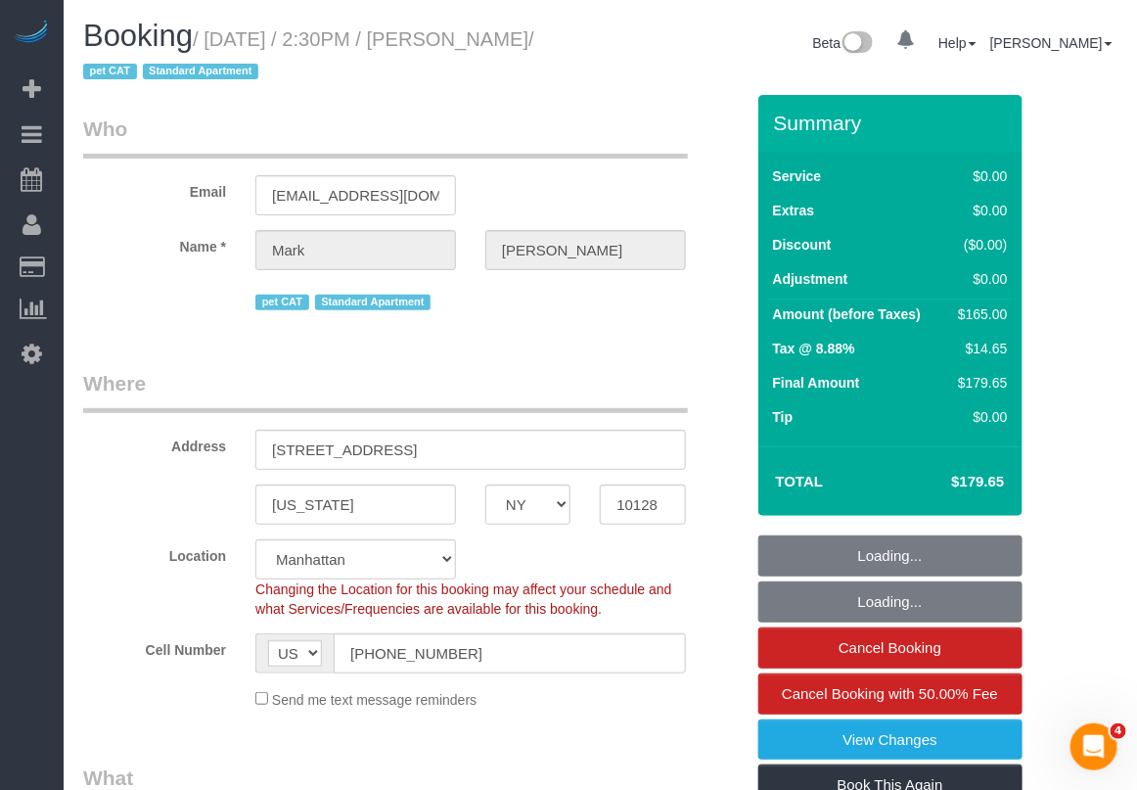
select select "object:1452"
select select "1"
select select "2"
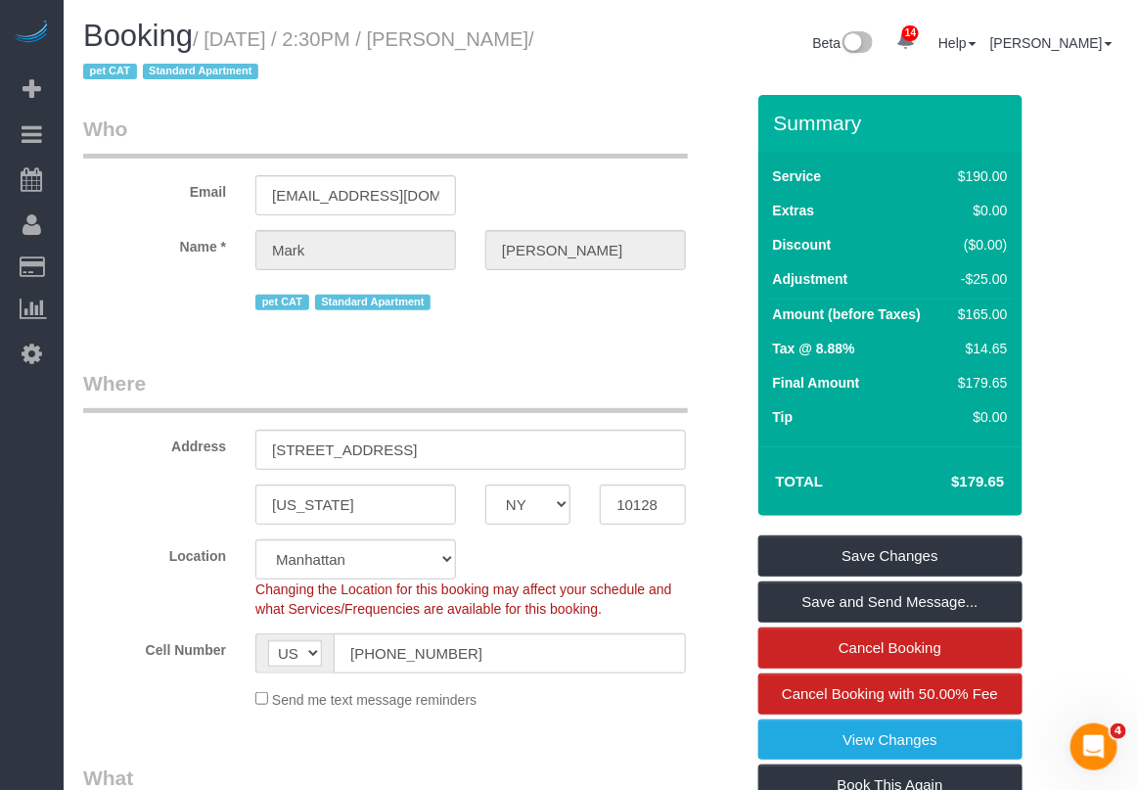
drag, startPoint x: 490, startPoint y: 35, endPoint x: 154, endPoint y: 80, distance: 339.6
click at [154, 80] on small "/ [DATE] / 2:30PM / [PERSON_NAME] / pet CAT Standard Apartment" at bounding box center [308, 55] width 451 height 55
copy small "[PERSON_NAME]"
click at [652, 114] on legend "Who" at bounding box center [385, 136] width 605 height 44
click at [577, 119] on legend "Who" at bounding box center [385, 136] width 605 height 44
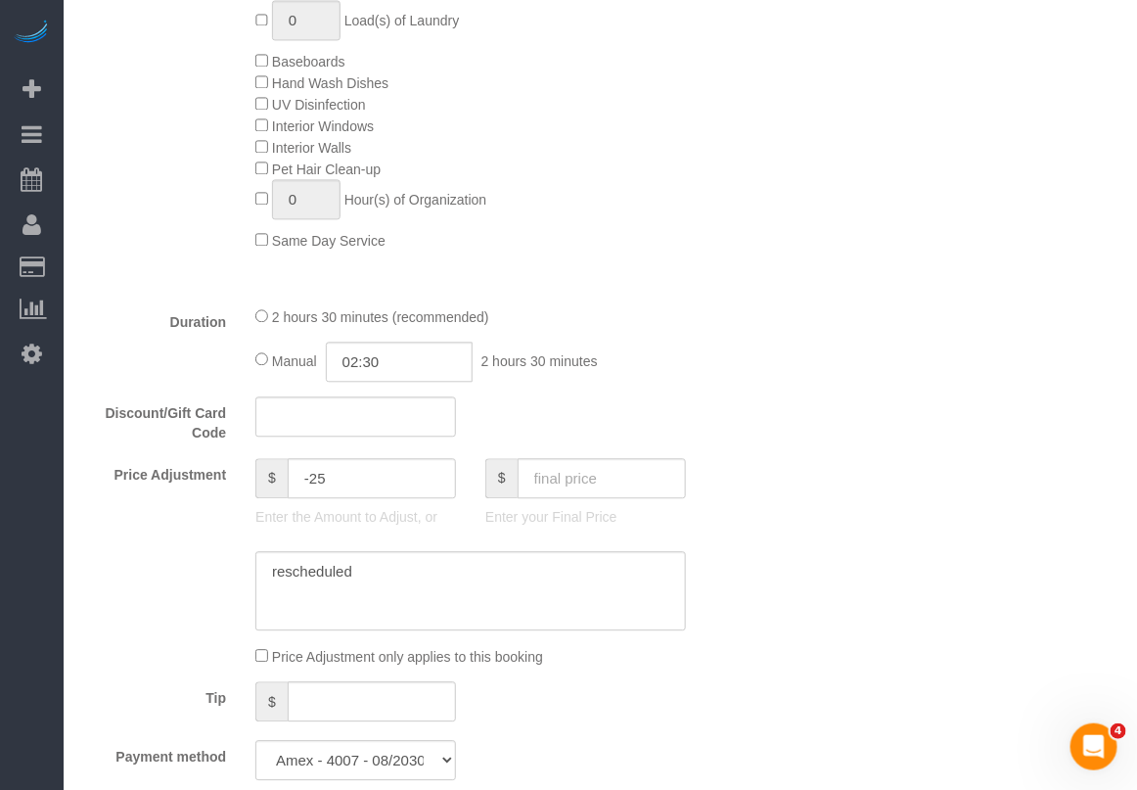
scroll to position [1223, 0]
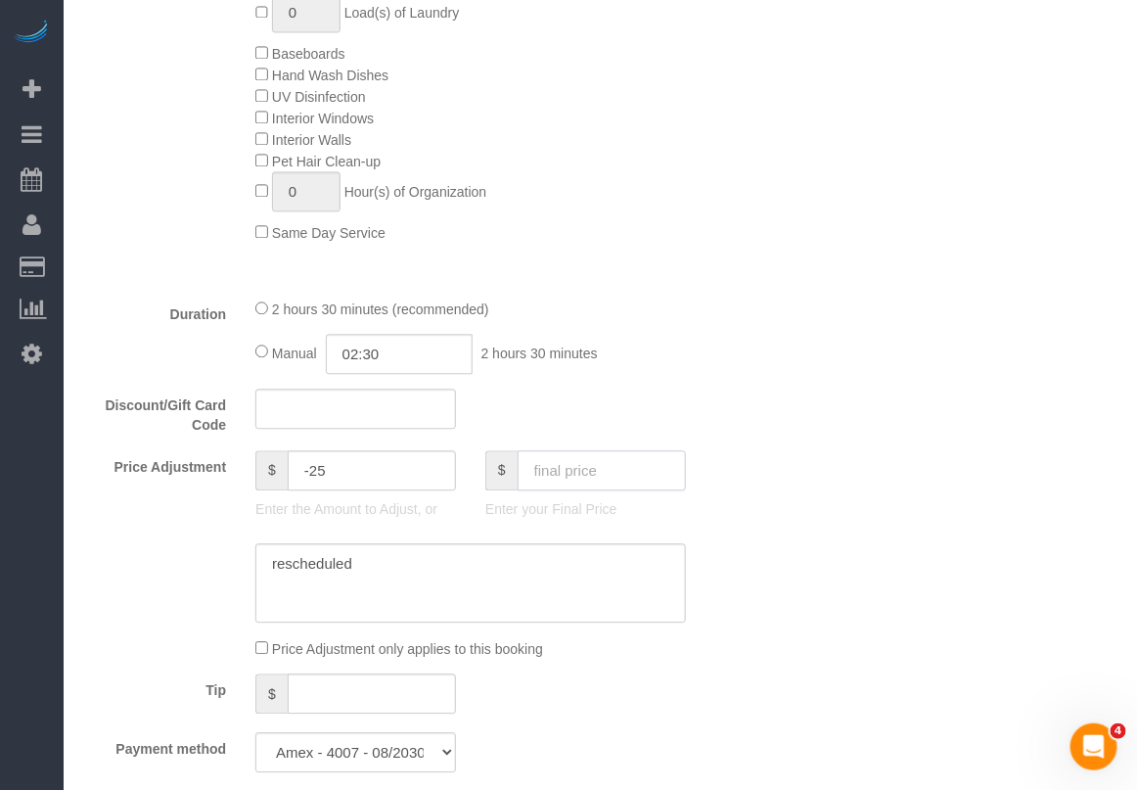
click at [597, 473] on input "text" at bounding box center [602, 470] width 168 height 40
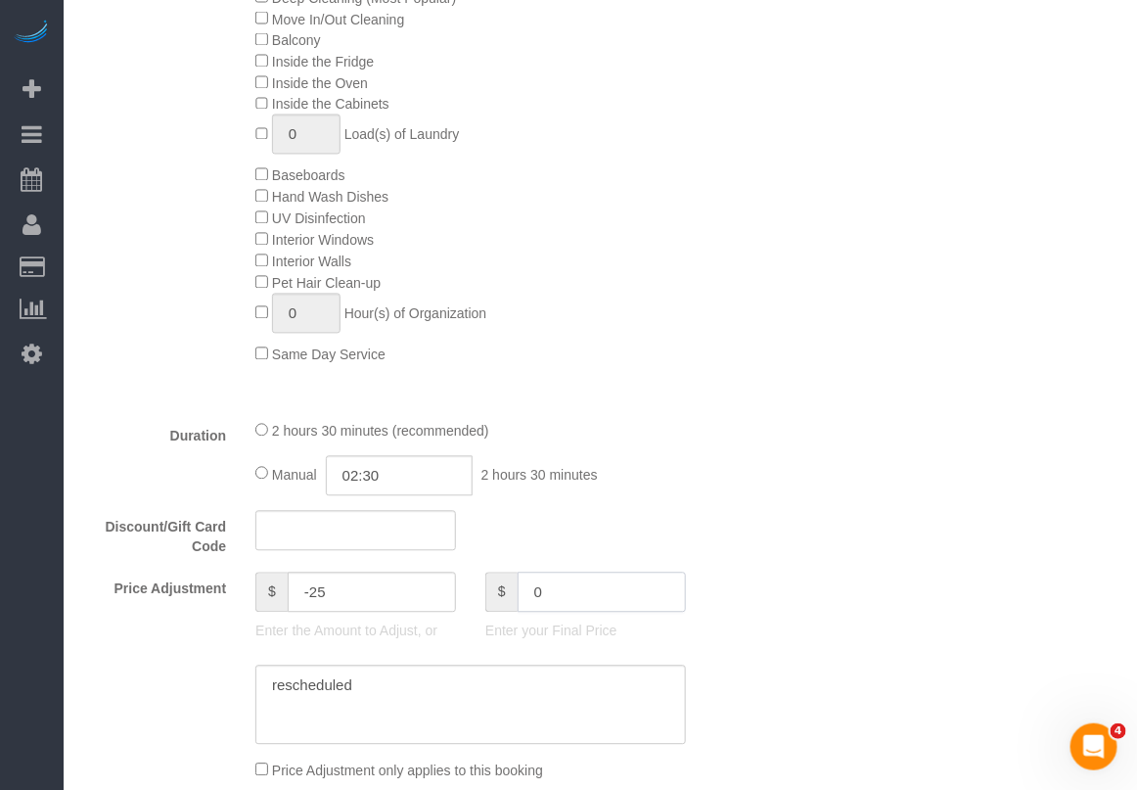
type input "0"
click at [934, 369] on div "Who Email [EMAIL_ADDRESS][DOMAIN_NAME] Name * [PERSON_NAME][GEOGRAPHIC_DATA] pe…" at bounding box center [600, 759] width 1034 height 3530
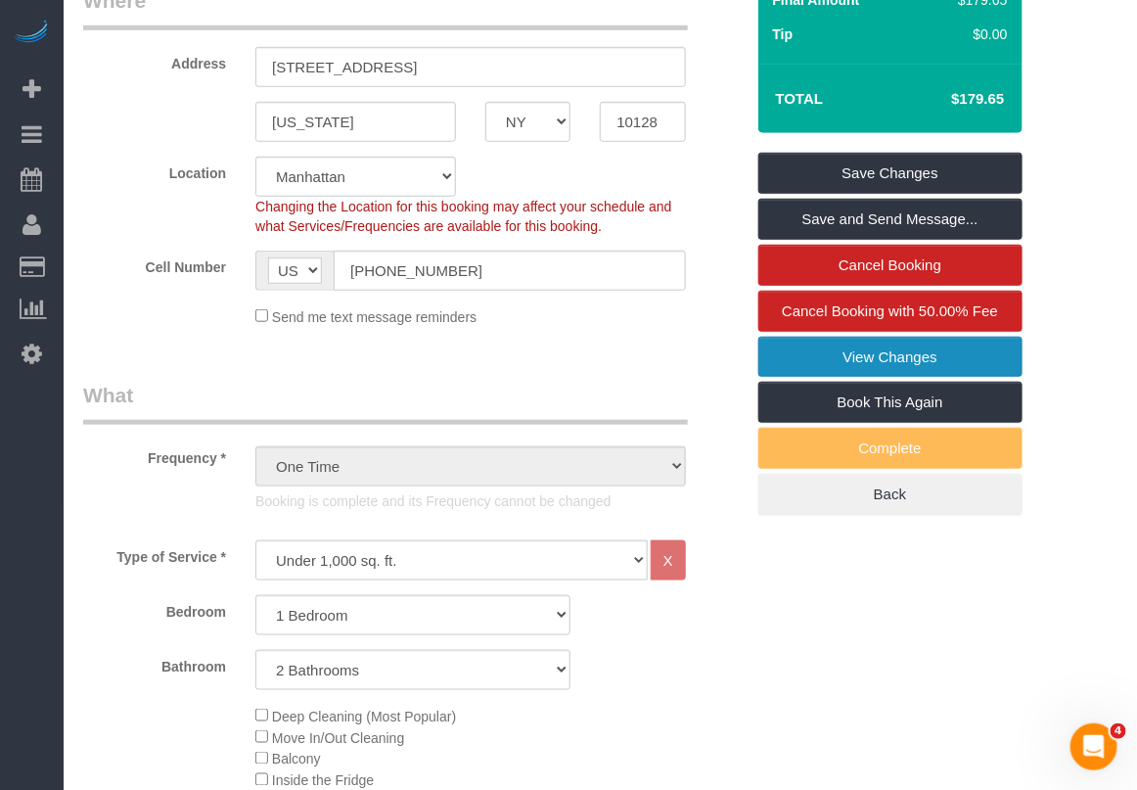
scroll to position [367, 0]
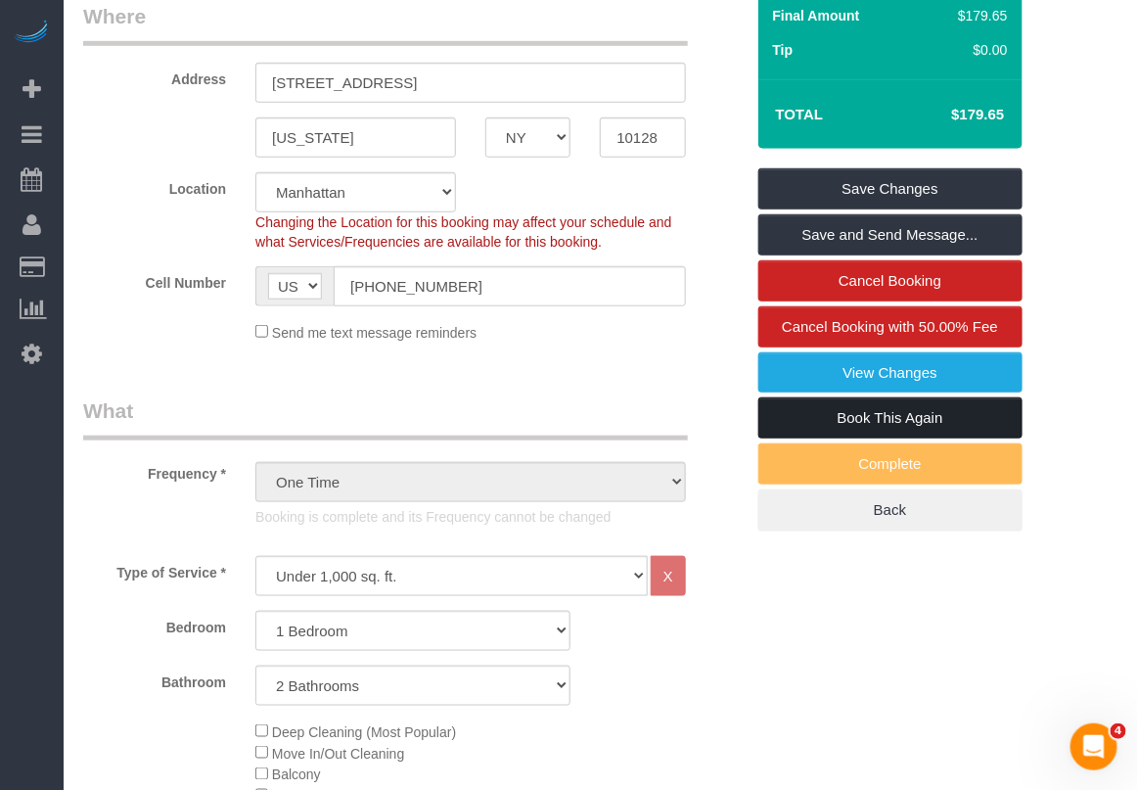
type input "-190"
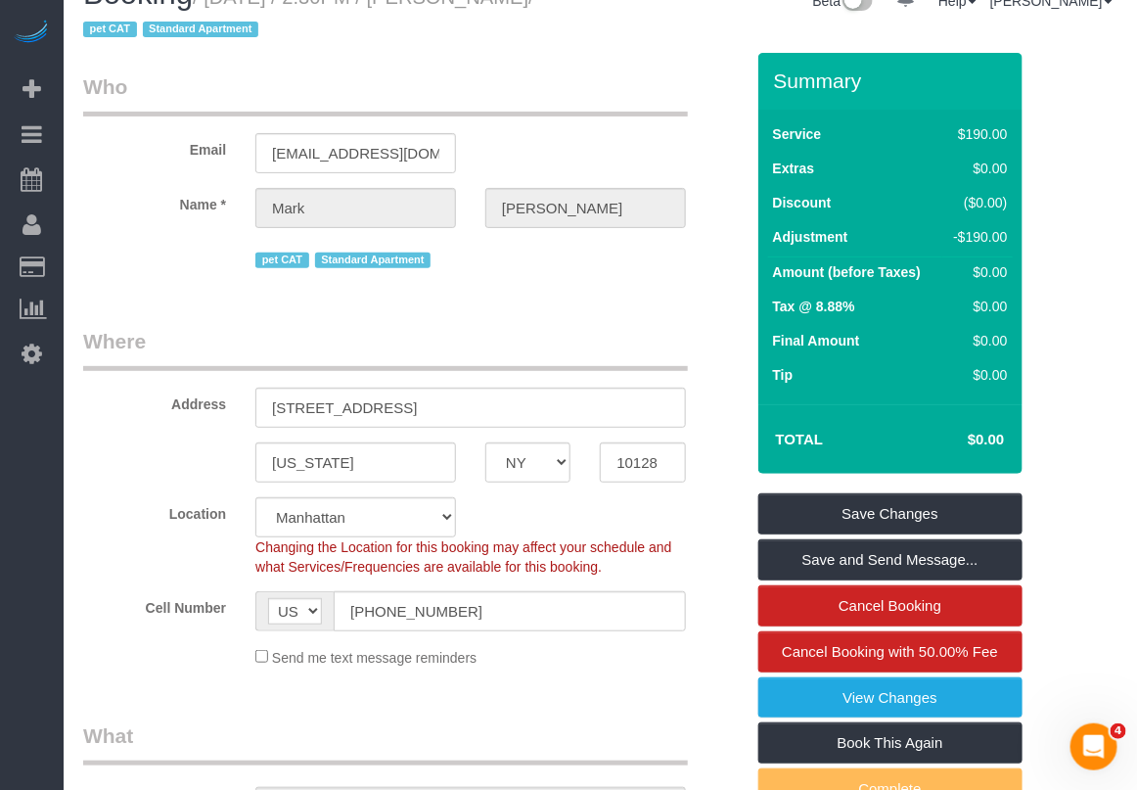
scroll to position [0, 0]
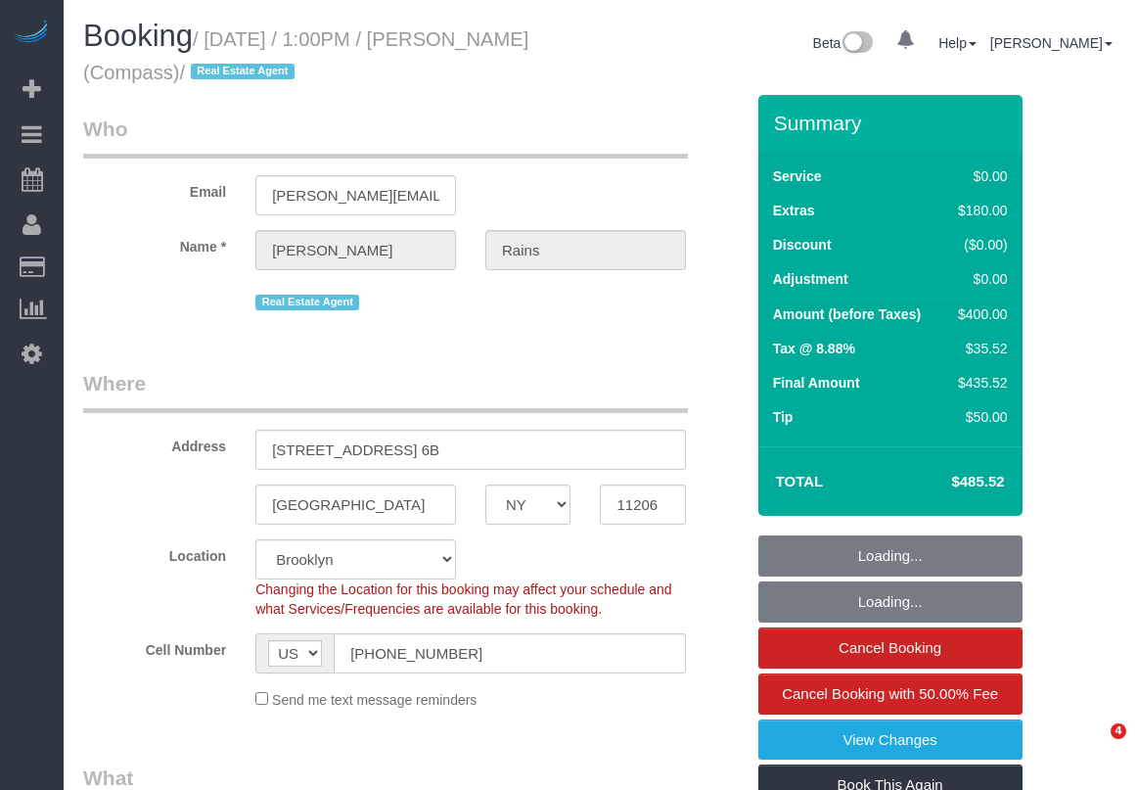
select select "NY"
select select "string:stripe-pm_1S4Q8b4VGloSiKo7y8bTb64Z"
select select "spot1"
select select "number:89"
select select "number:90"
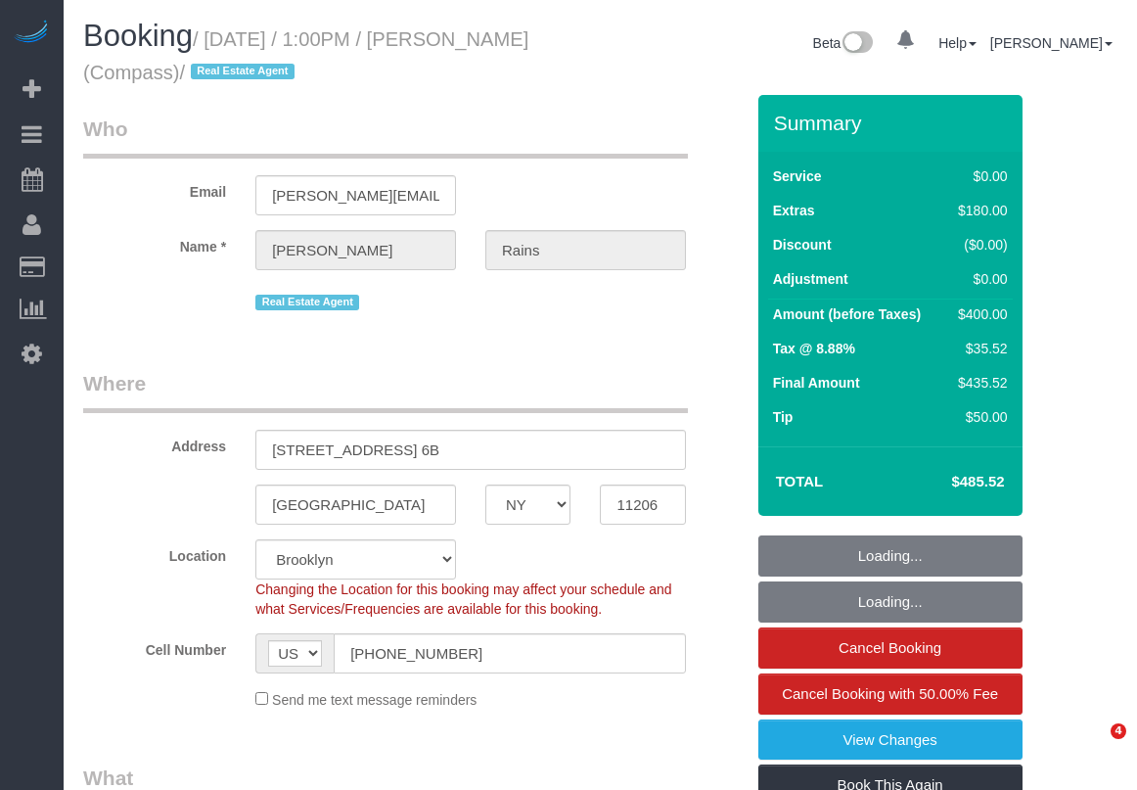
select select "number:15"
select select "number:5"
select select "object:1384"
select select
select select "2"
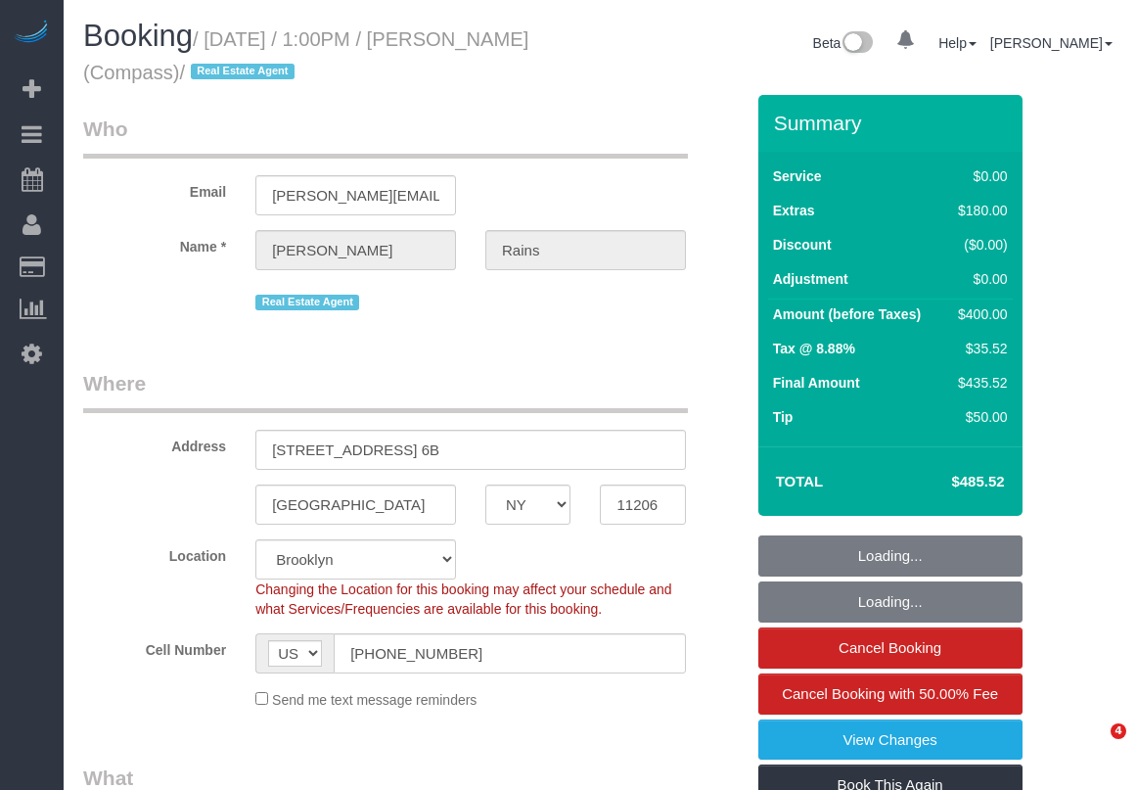
select select "2"
select select "spot44"
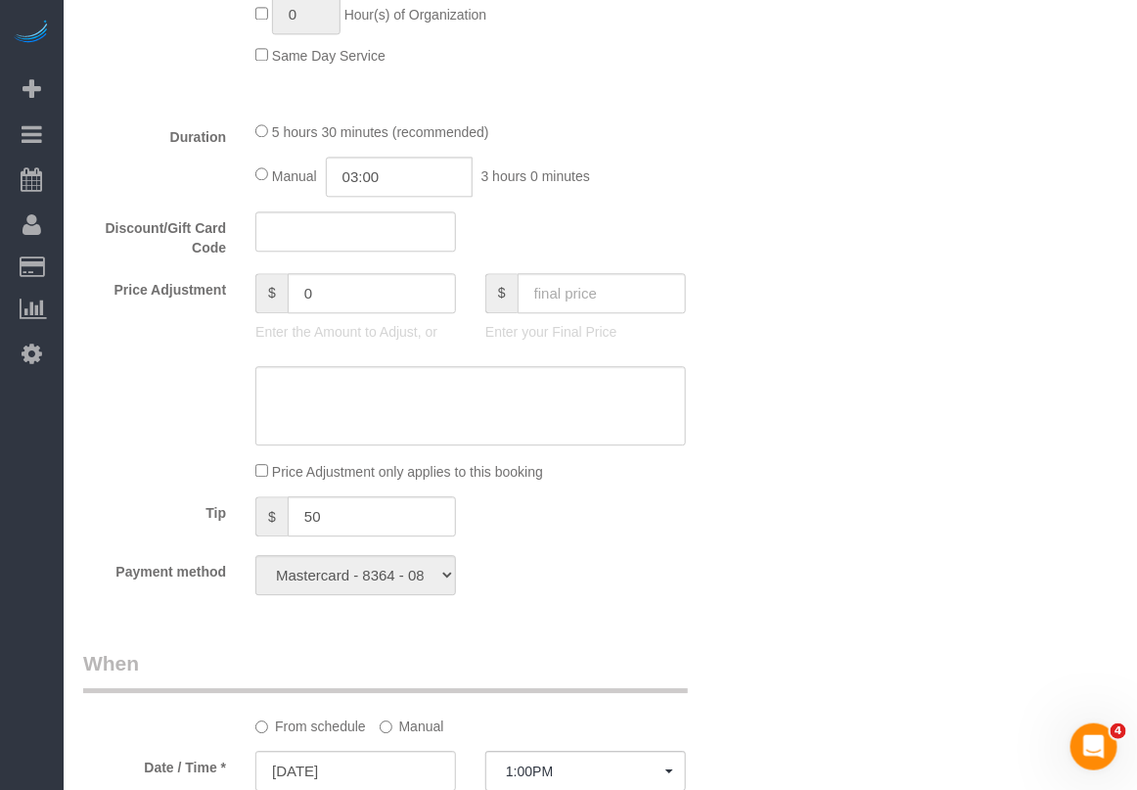
scroll to position [1345, 0]
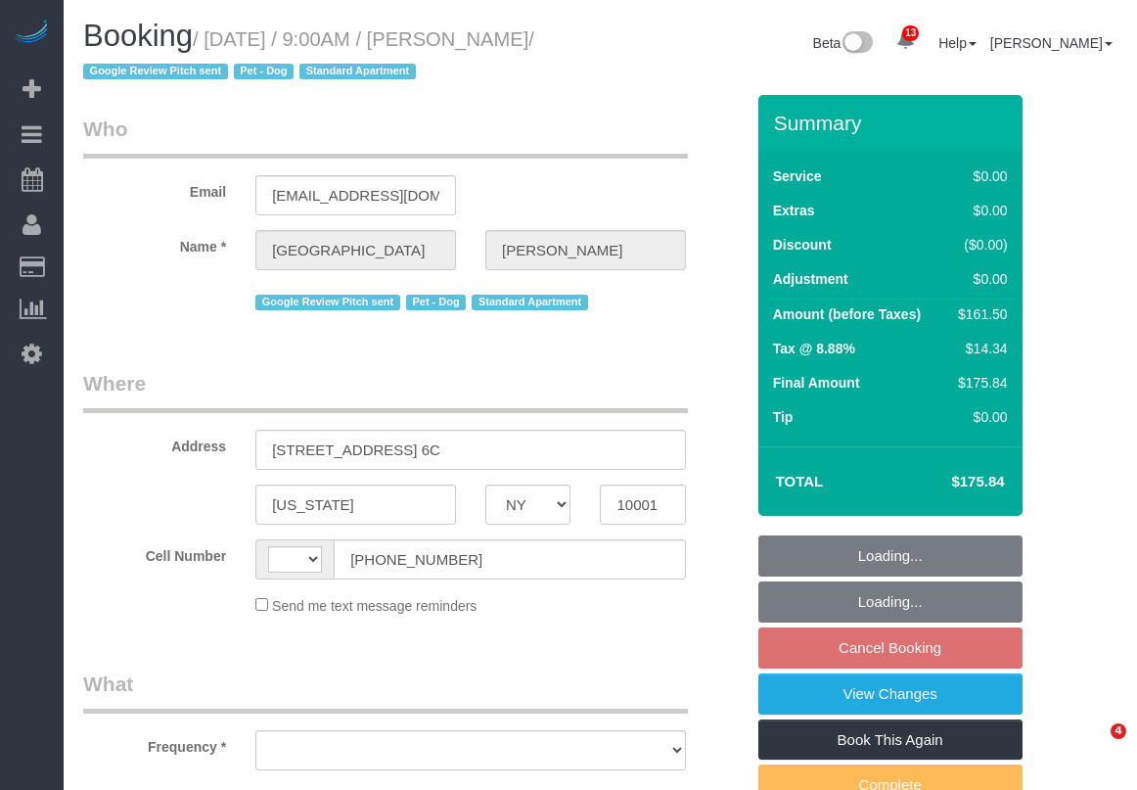
select select "NY"
select select "string:stripe-pm_1Oe5Vq4VGloSiKo7A6D1LOqR"
select select "number:57"
select select "number:75"
select select "number:13"
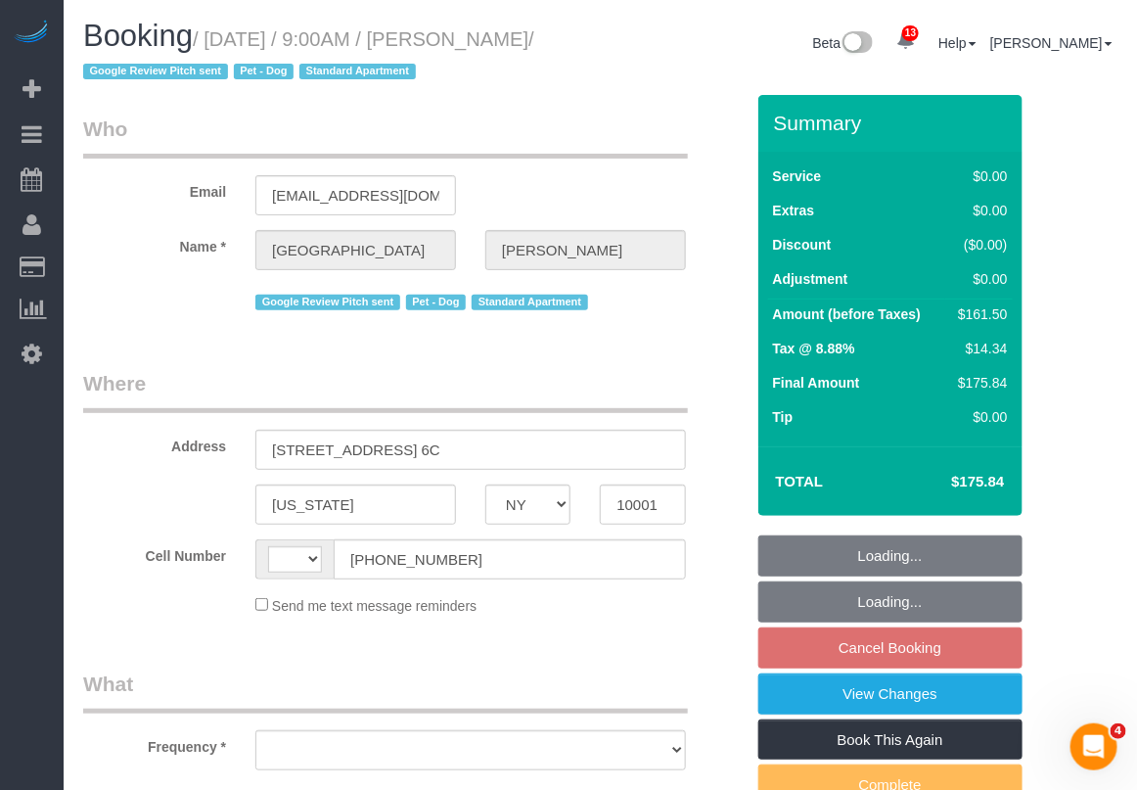
select select "number:6"
select select "string:[GEOGRAPHIC_DATA]"
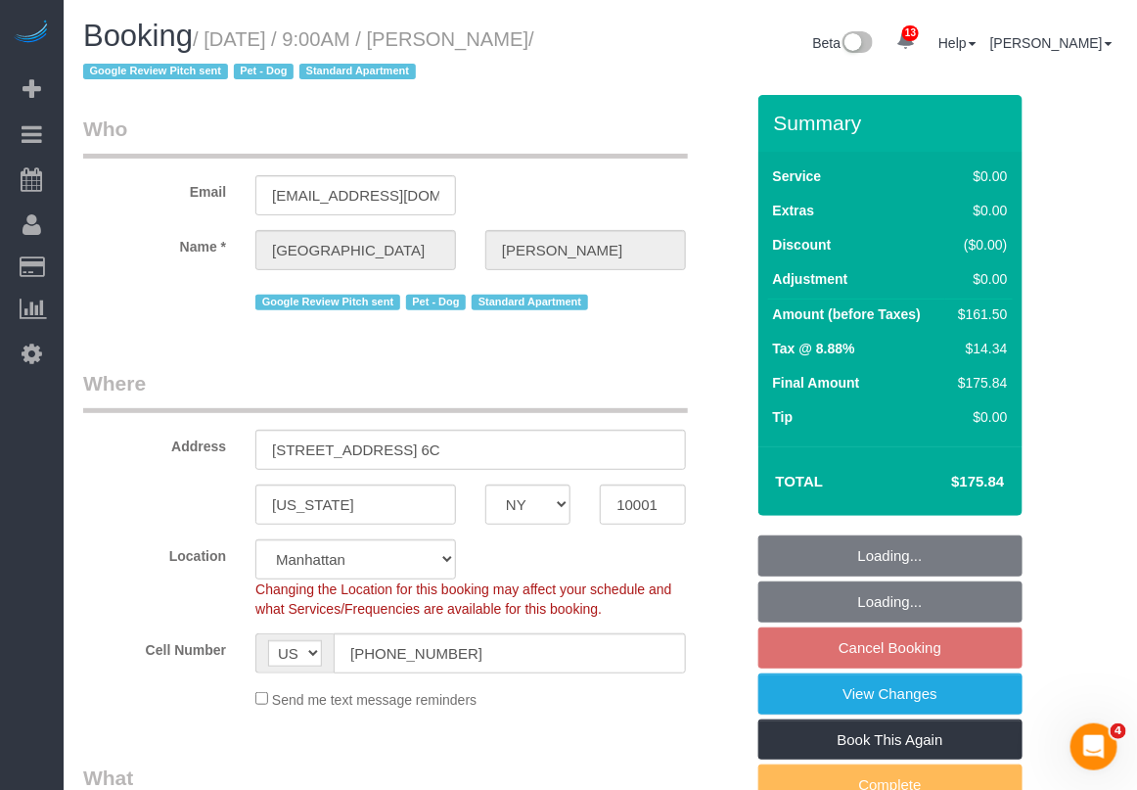
select select "object:892"
select select "2"
select select "spot2"
select select "2"
select select "object:1463"
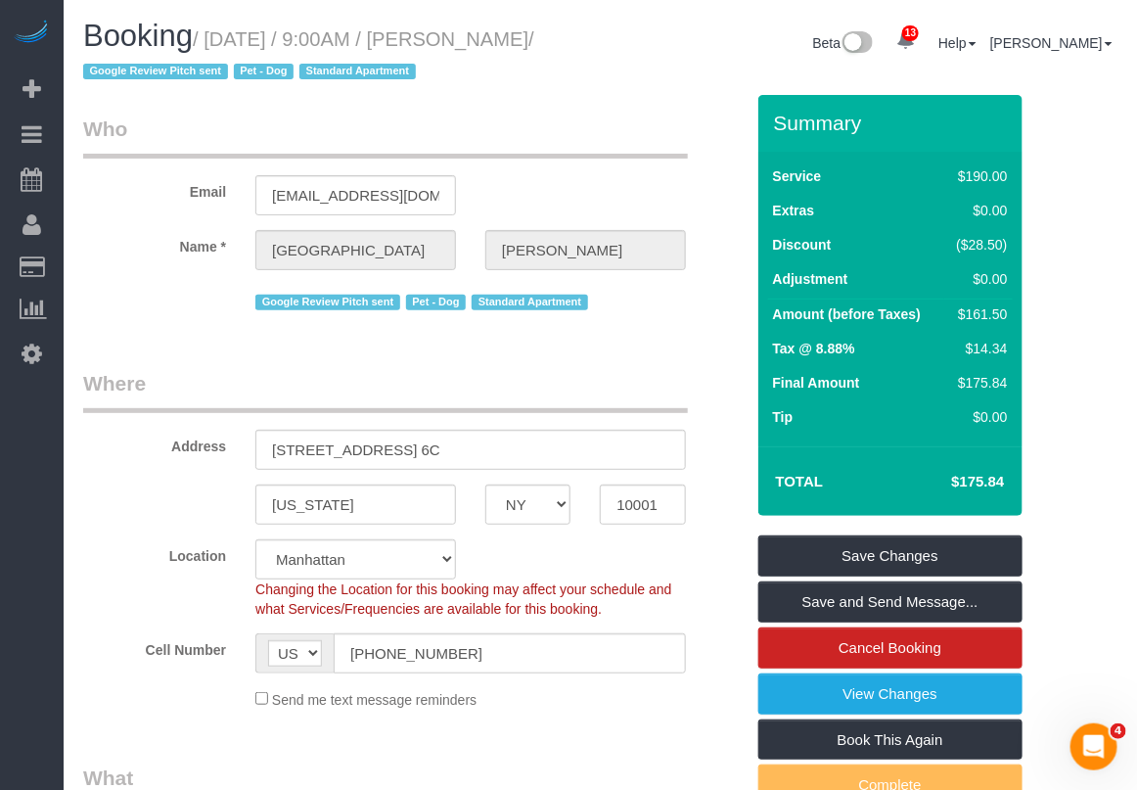
click at [540, 712] on fieldset "Where Address 245 West 25th Street, Apt. 6C New York AK AL AR AZ CA CO CT DC DE…" at bounding box center [413, 546] width 660 height 355
click at [885, 697] on link "View Changes" at bounding box center [890, 693] width 264 height 41
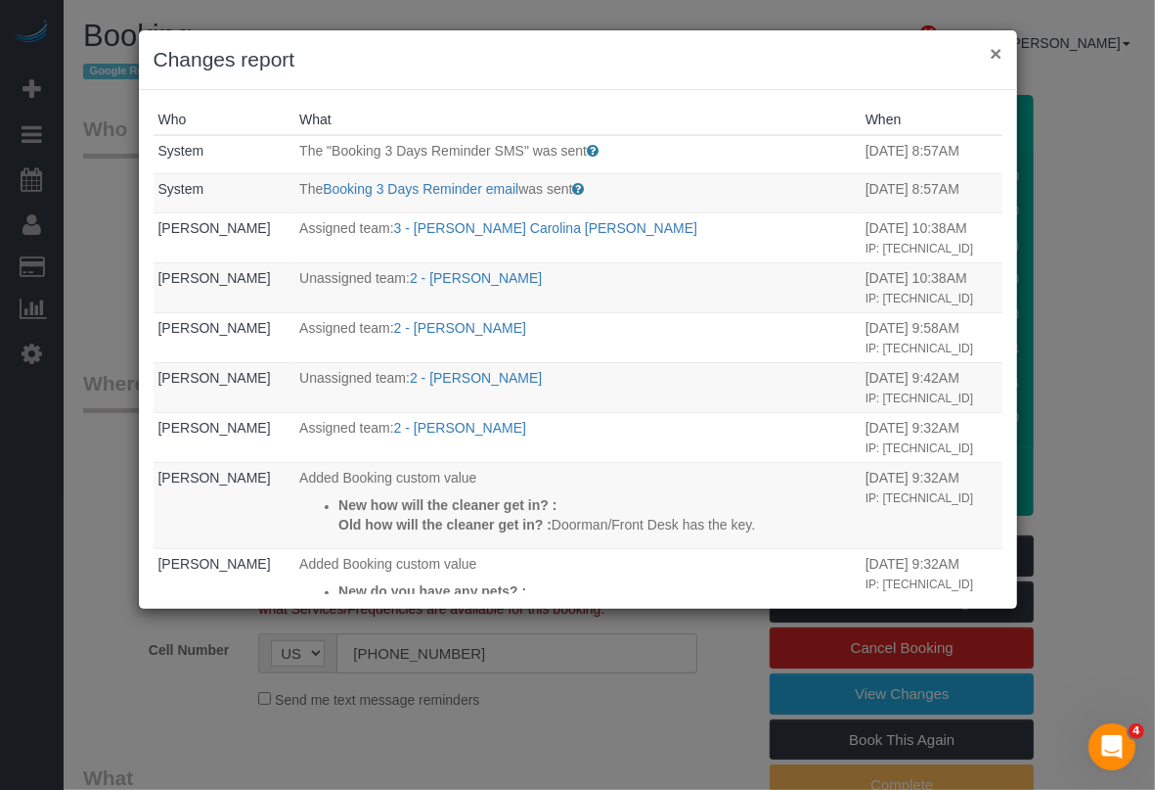
click at [994, 47] on button "×" at bounding box center [996, 53] width 12 height 21
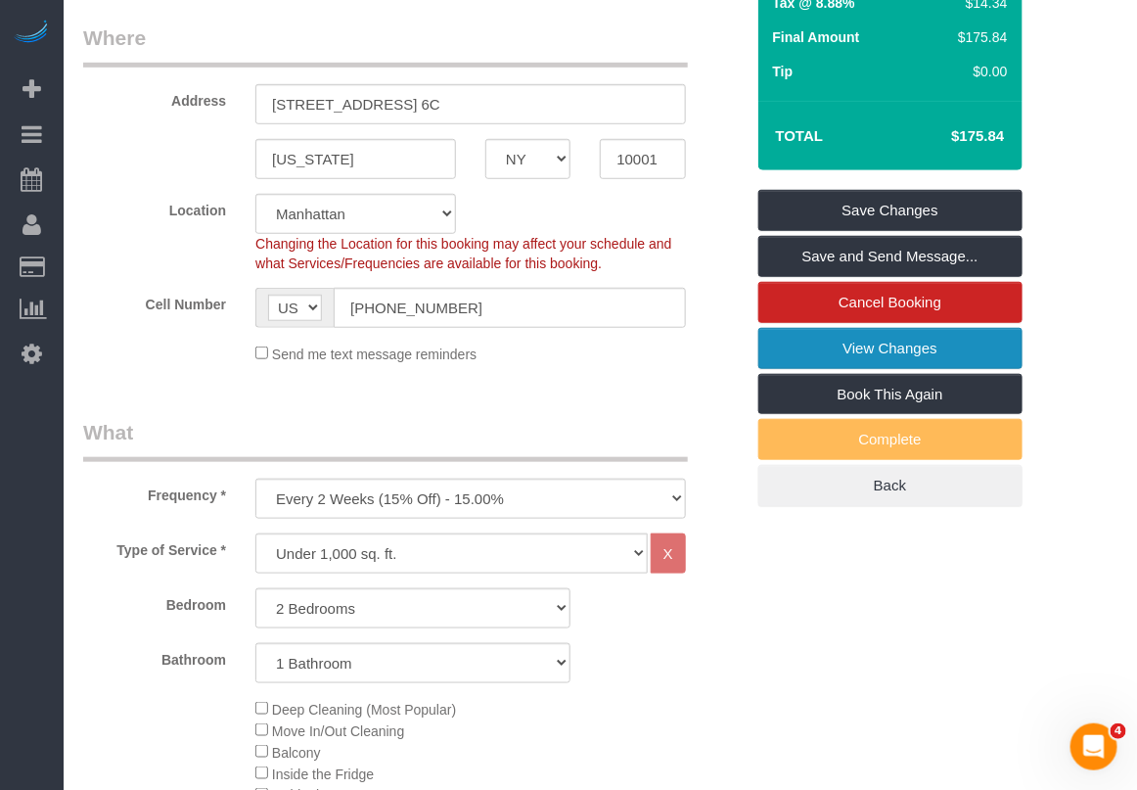
scroll to position [367, 0]
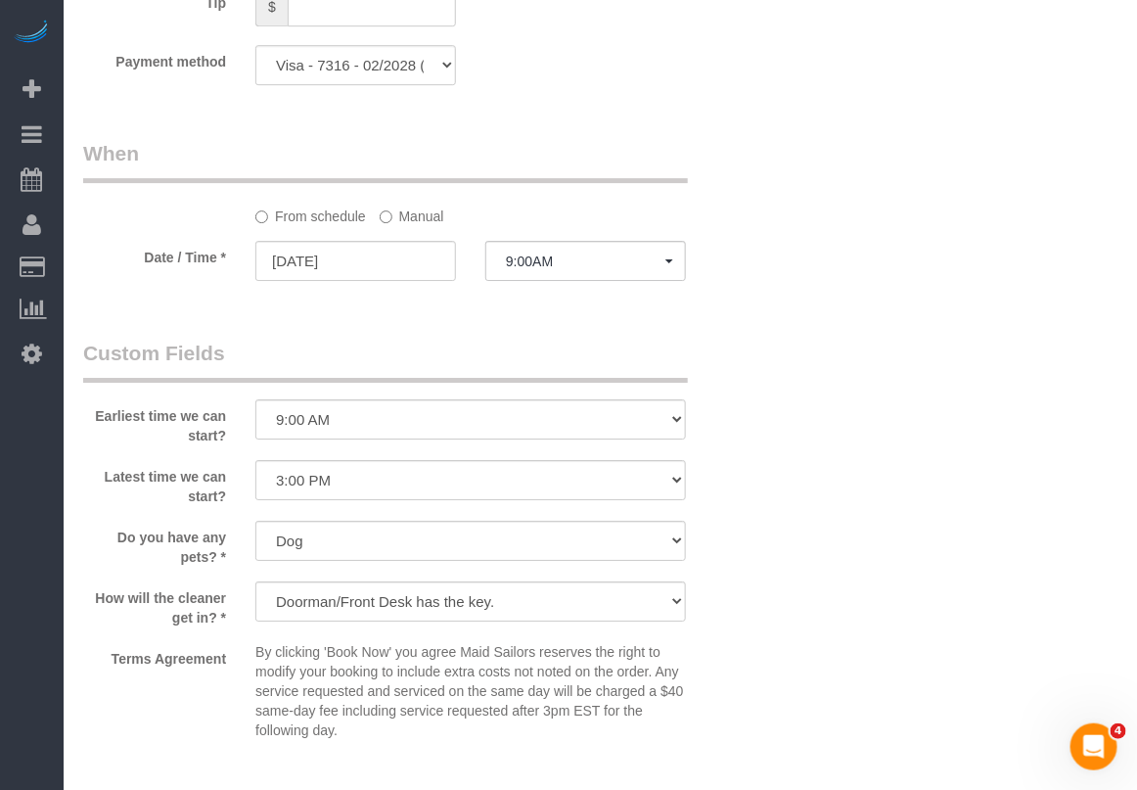
scroll to position [1957, 0]
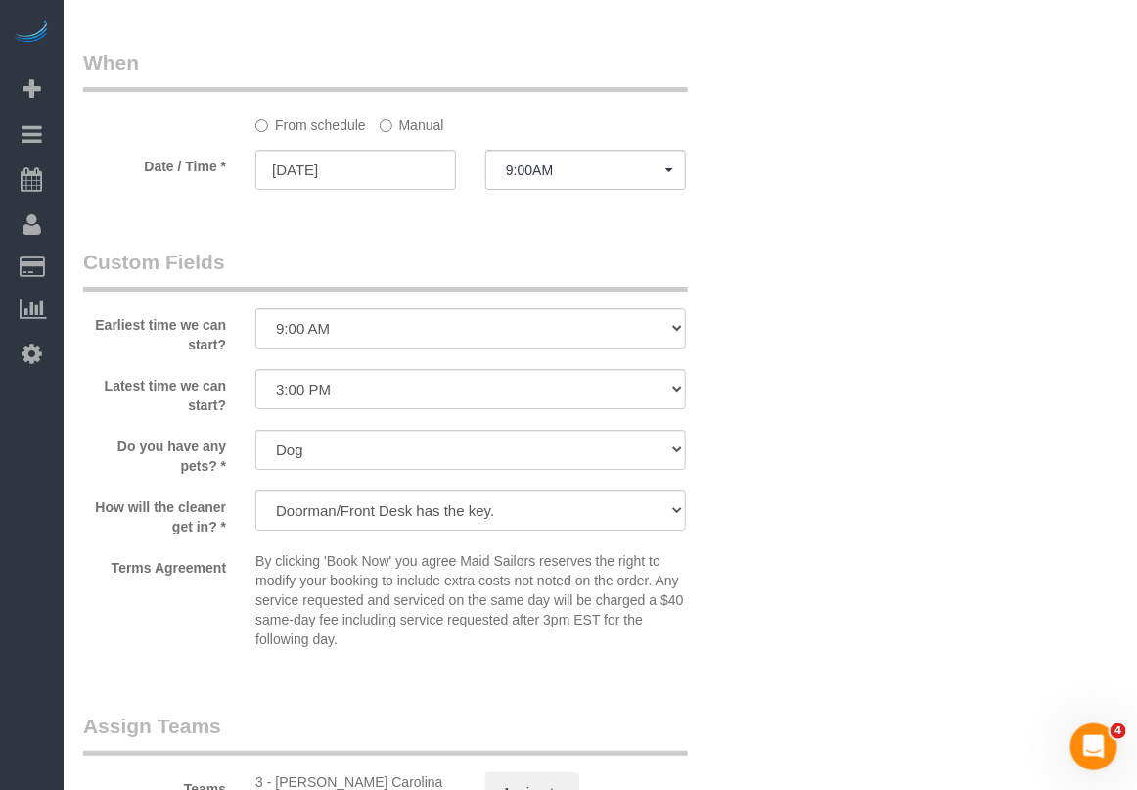
drag, startPoint x: 408, startPoint y: 118, endPoint x: 409, endPoint y: 134, distance: 15.7
click at [409, 118] on label "Manual" at bounding box center [412, 122] width 65 height 26
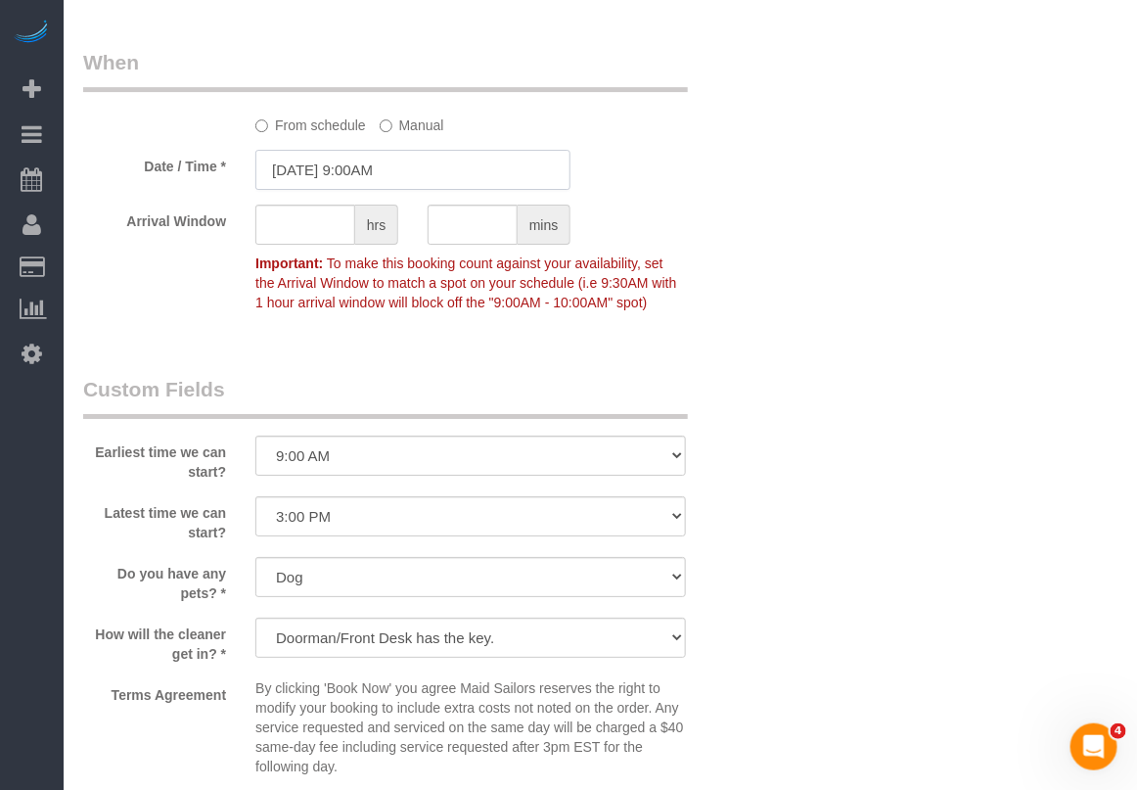
click at [387, 167] on input "09/11/2025 9:00AM" at bounding box center [412, 170] width 315 height 40
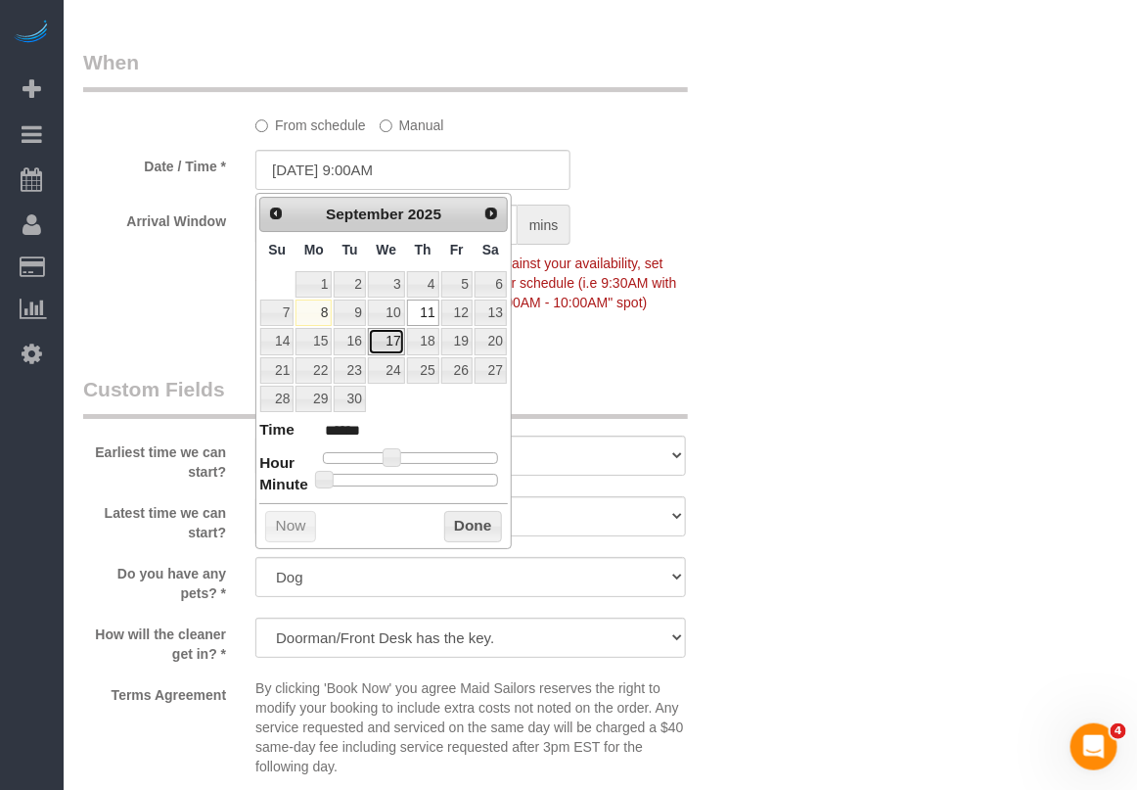
click at [394, 350] on link "17" at bounding box center [386, 341] width 37 height 26
type input "[DATE] 9:00AM"
click at [456, 533] on button "Done" at bounding box center [473, 526] width 58 height 31
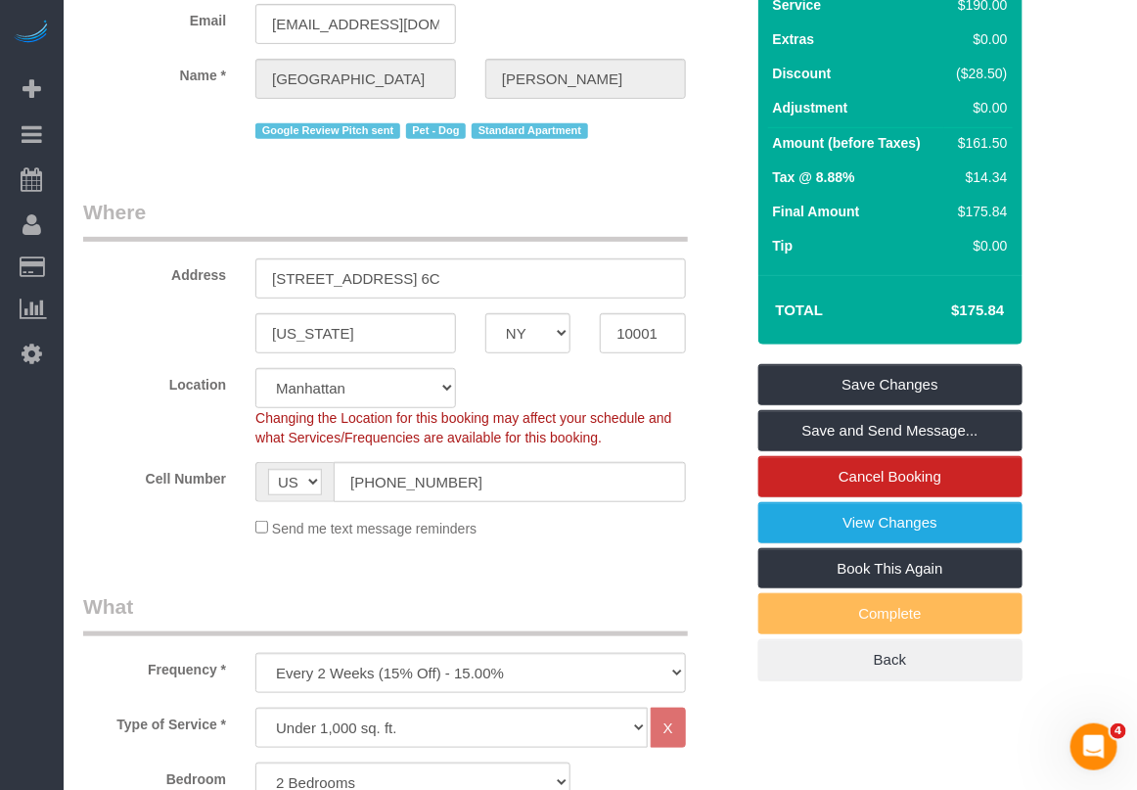
scroll to position [0, 0]
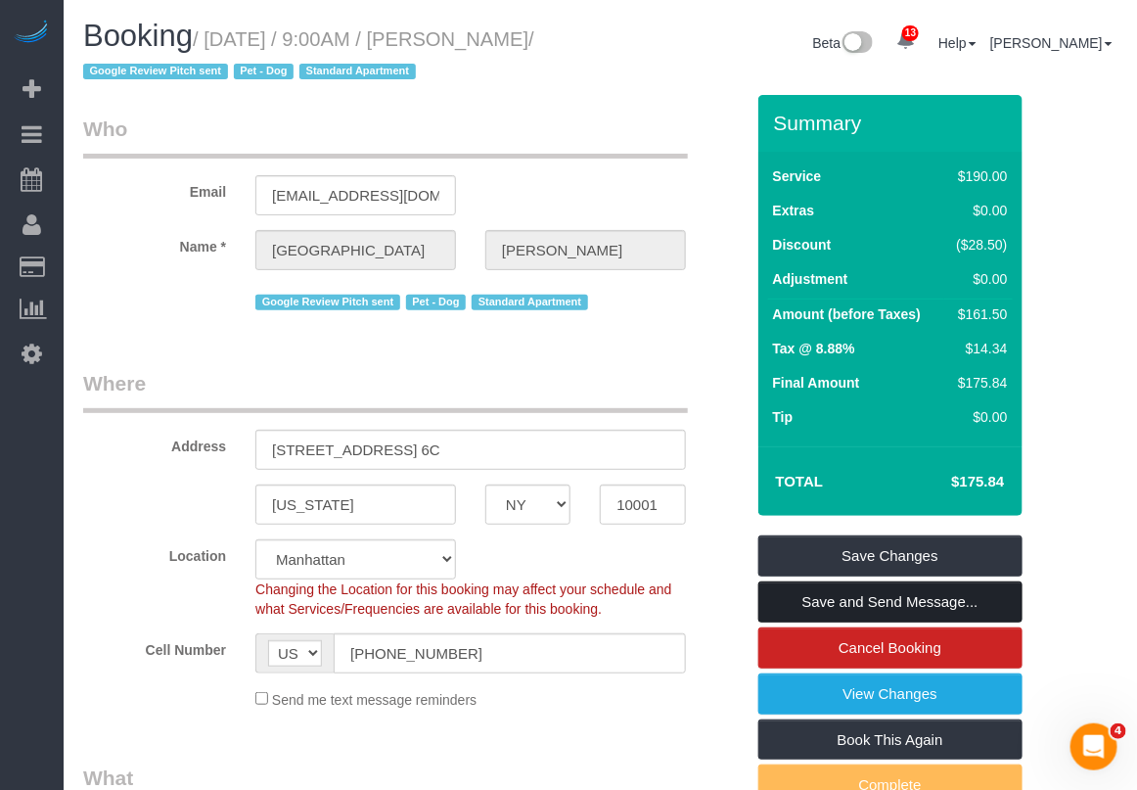
click at [828, 598] on link "Save and Send Message..." at bounding box center [890, 601] width 264 height 41
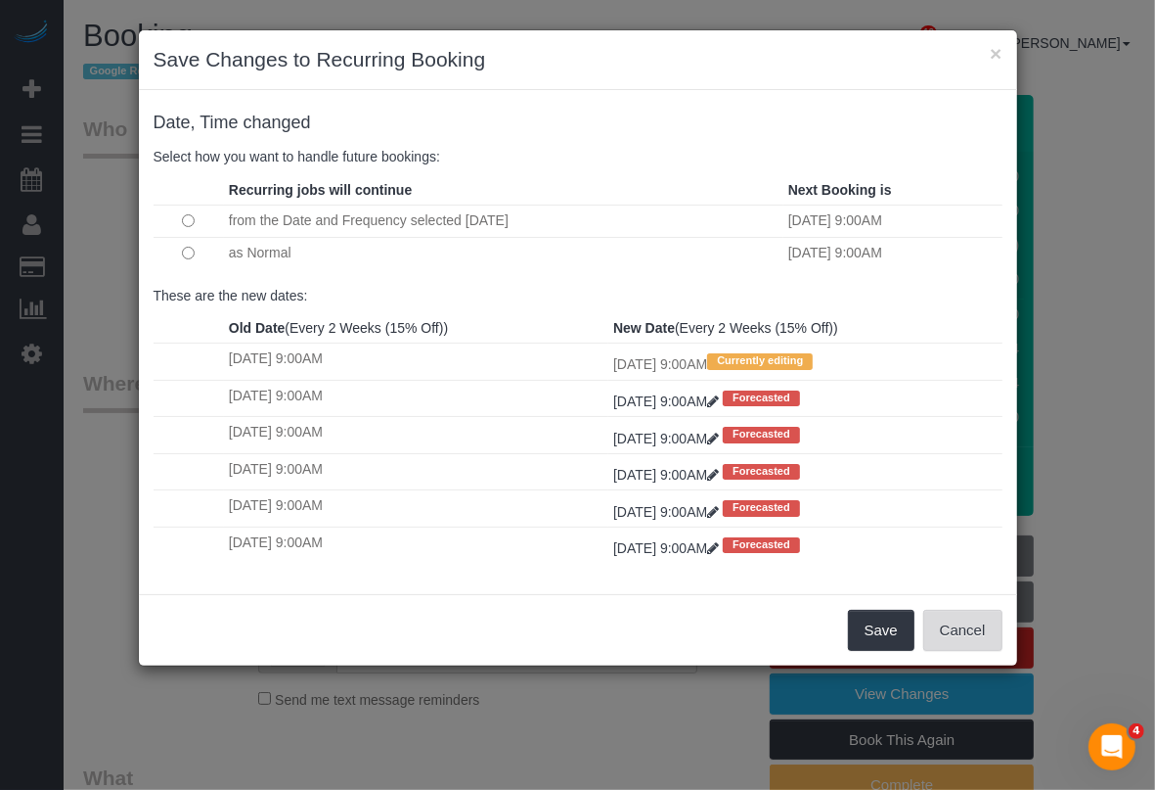
drag, startPoint x: 947, startPoint y: 623, endPoint x: 900, endPoint y: 626, distance: 47.1
click at [947, 624] on button "Cancel" at bounding box center [963, 630] width 79 height 41
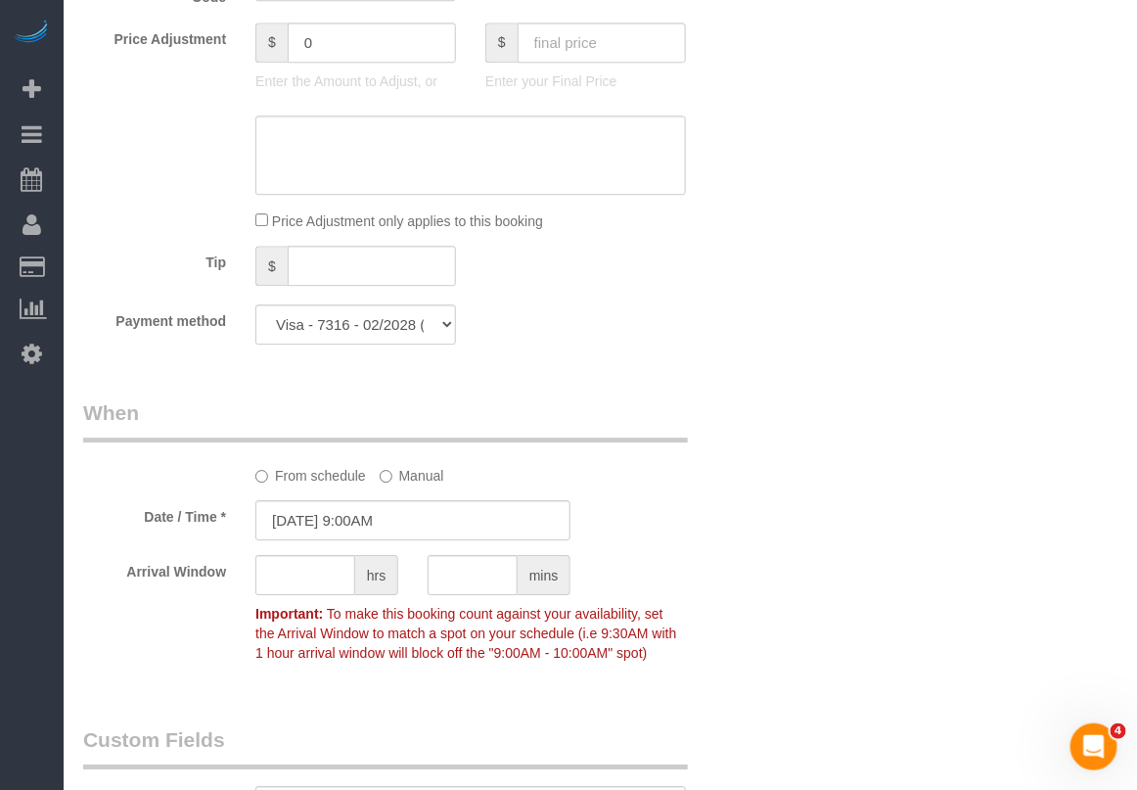
scroll to position [2324, 0]
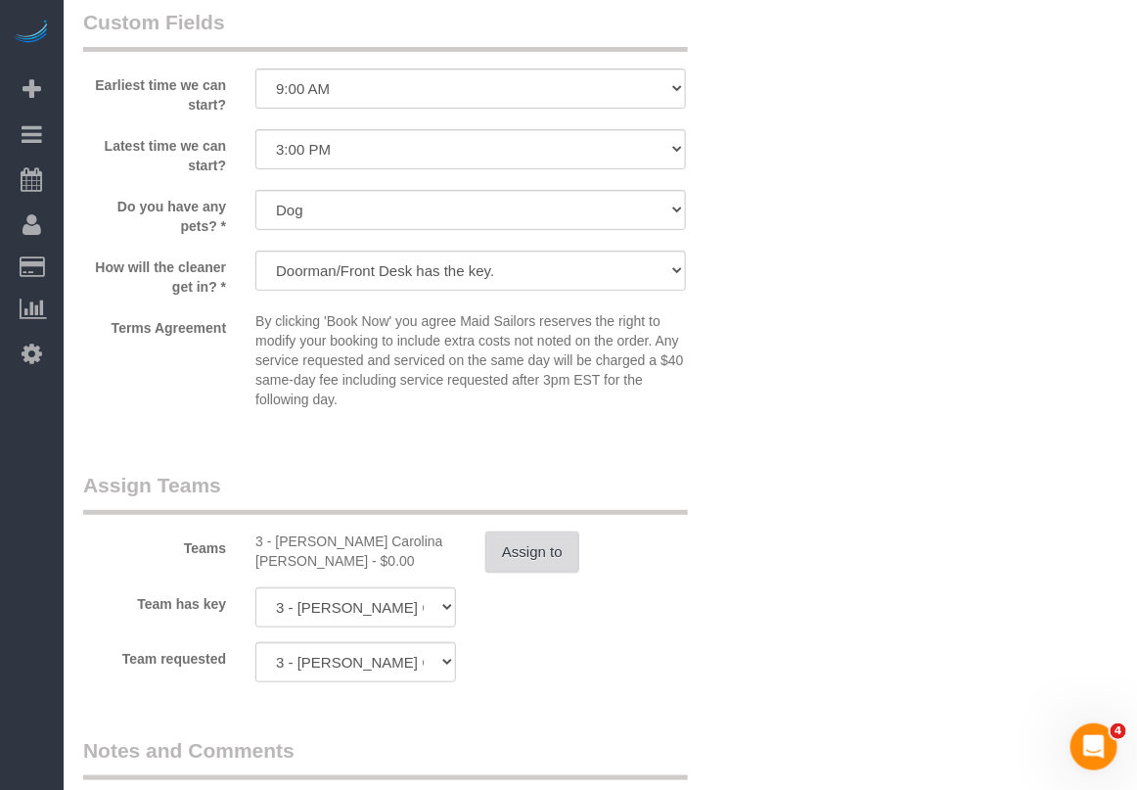
click at [511, 548] on button "Assign to" at bounding box center [532, 551] width 94 height 41
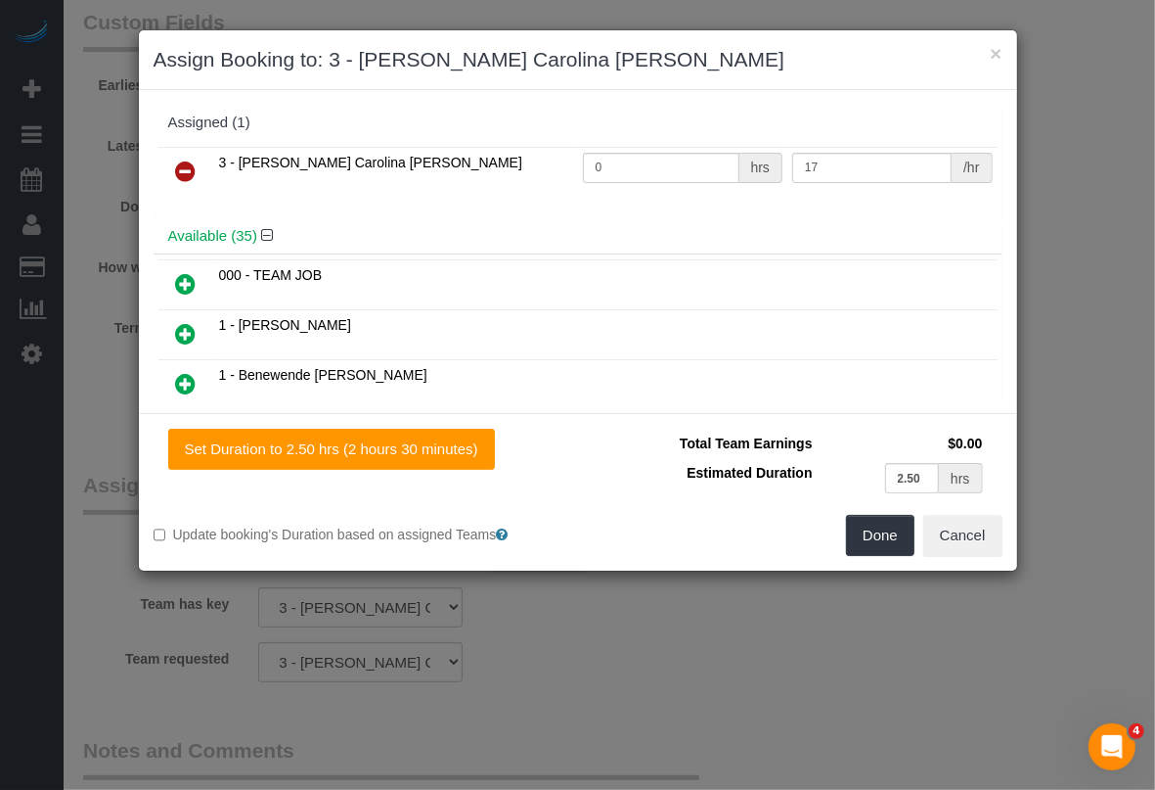
click at [191, 168] on icon at bounding box center [186, 170] width 21 height 23
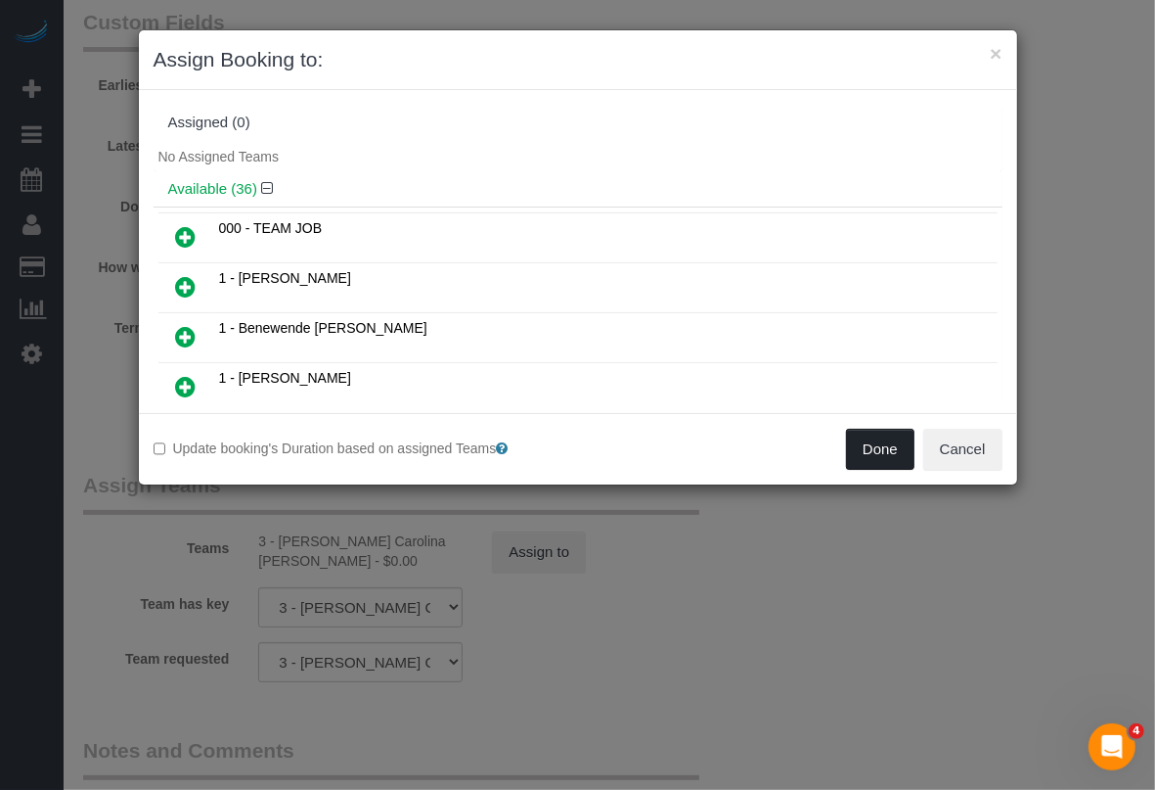
click at [869, 465] on button "Done" at bounding box center [880, 449] width 68 height 41
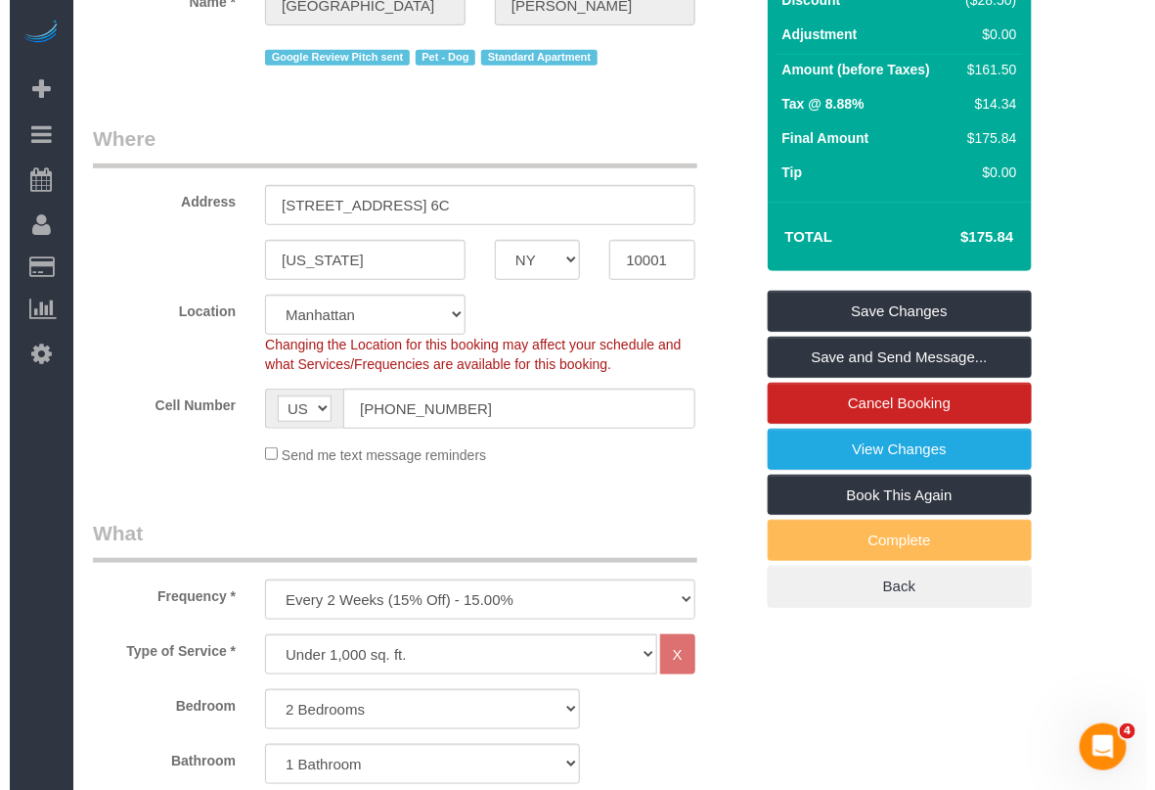
scroll to position [0, 0]
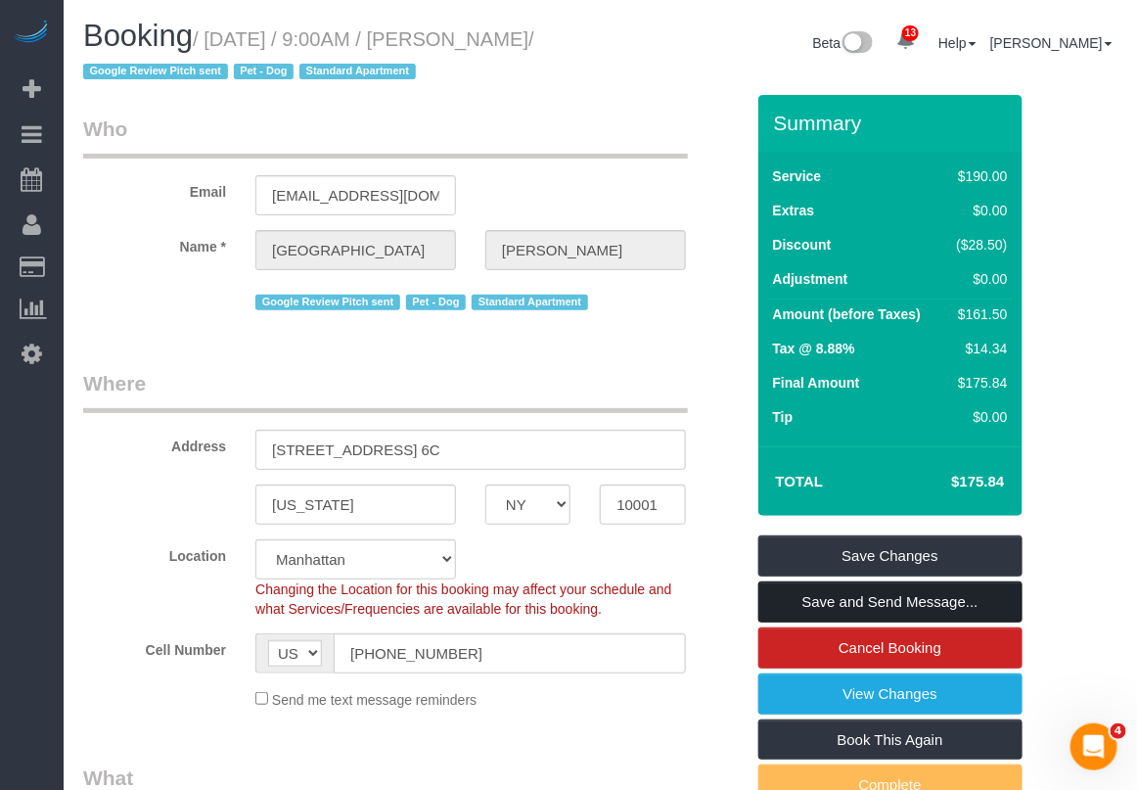
click at [817, 609] on link "Save and Send Message..." at bounding box center [890, 601] width 264 height 41
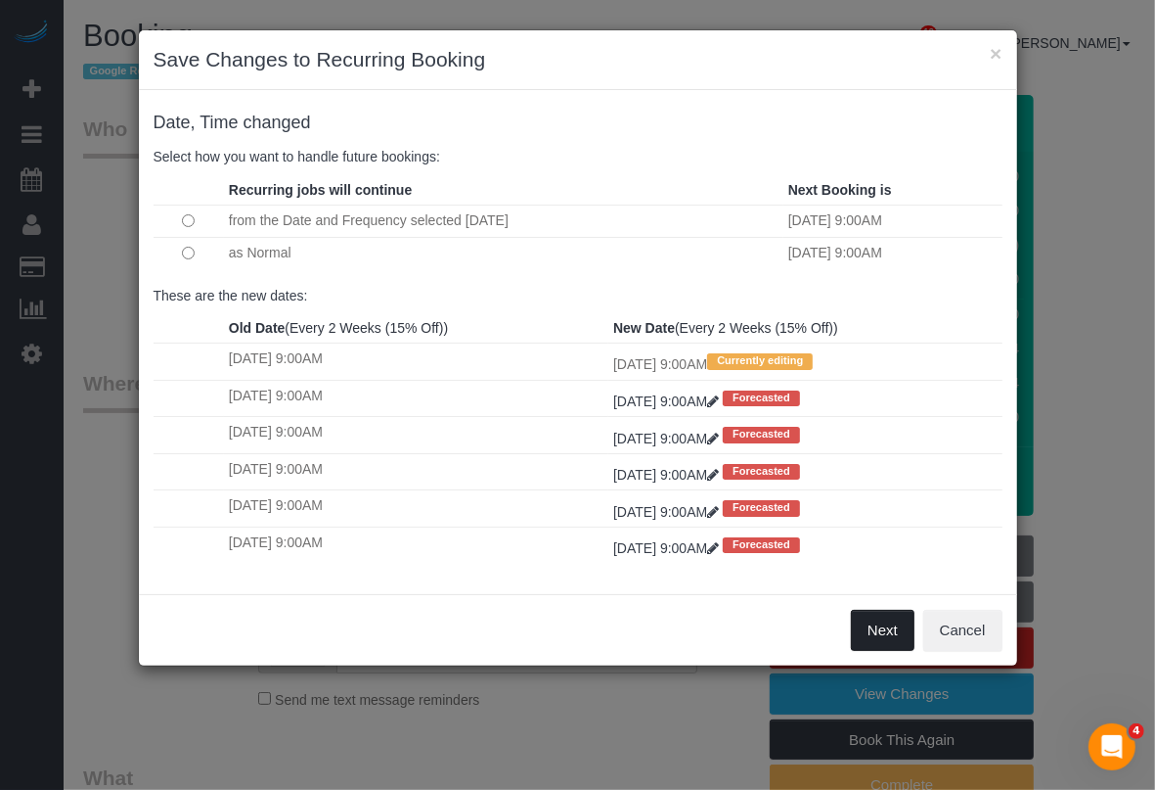
click at [863, 631] on button "Next" at bounding box center [883, 630] width 64 height 41
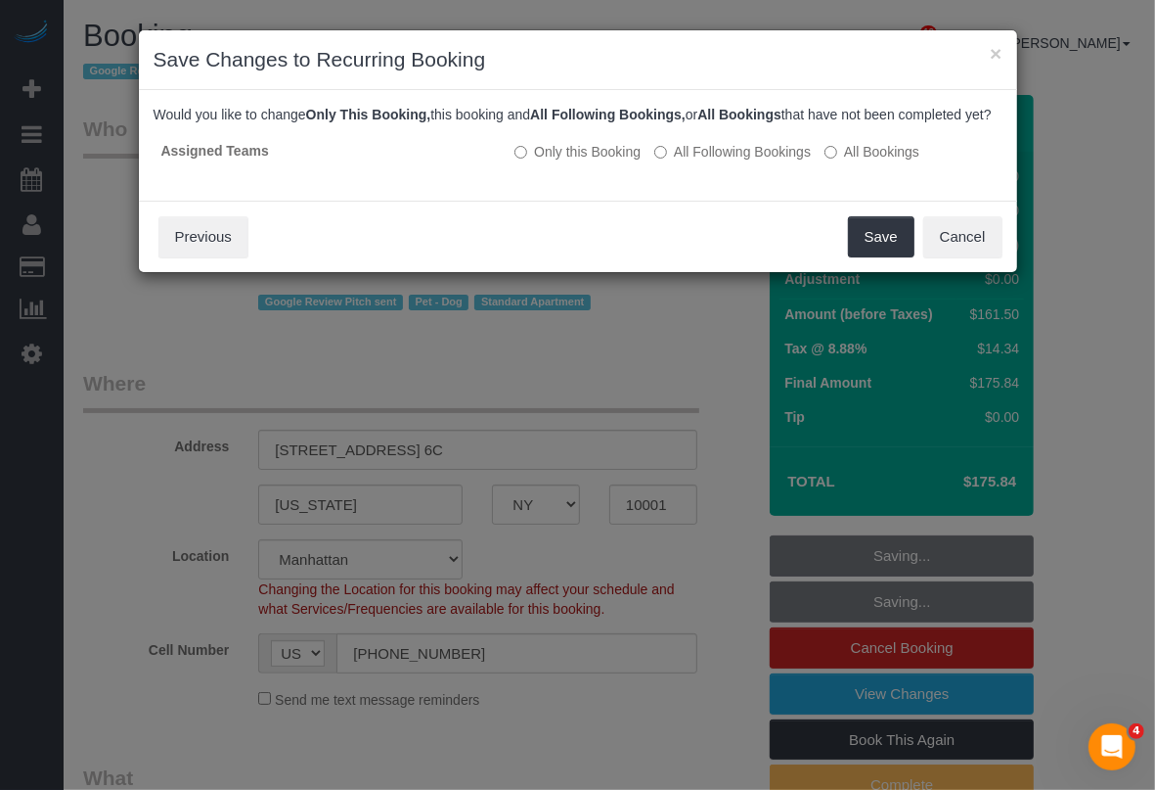
drag, startPoint x: 749, startPoint y: 169, endPoint x: 622, endPoint y: 192, distance: 129.2
click at [622, 186] on div "Assigned Teams Only this Booking All Following Bookings All Bookings" at bounding box center [578, 159] width 849 height 53
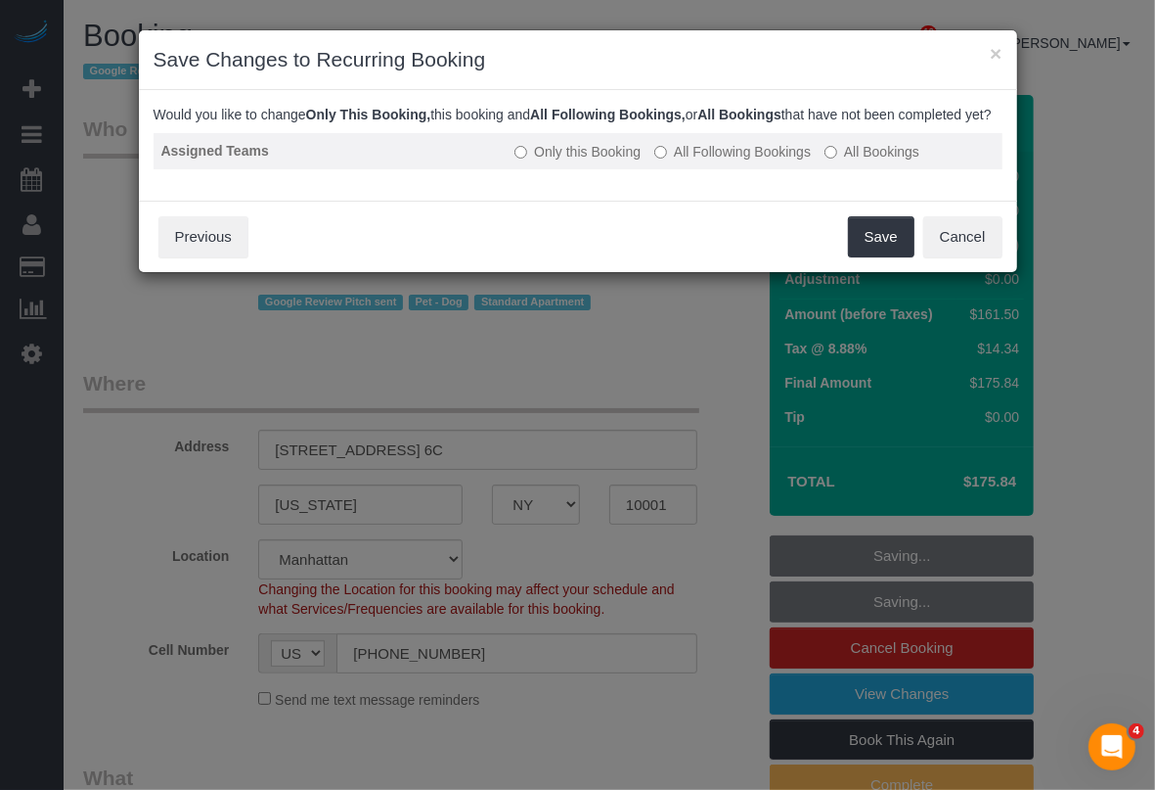
click at [719, 161] on label "All Following Bookings" at bounding box center [733, 152] width 157 height 20
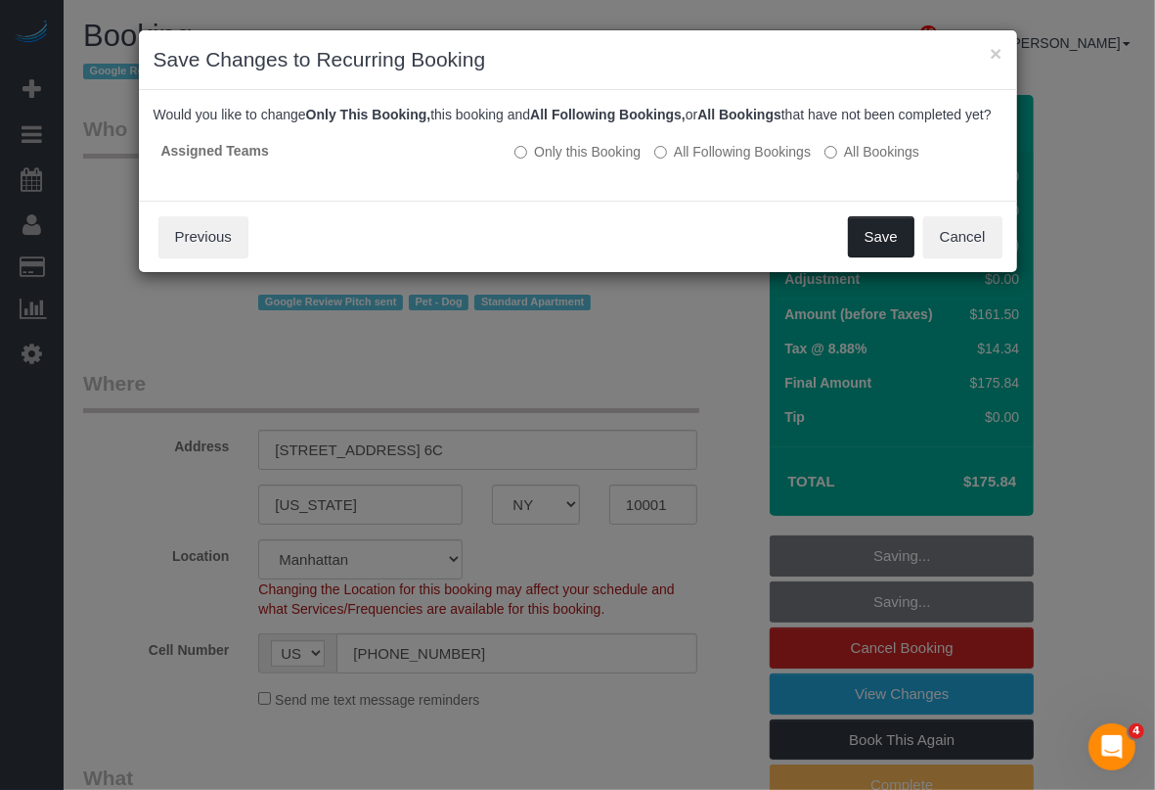
click at [861, 252] on button "Save" at bounding box center [881, 236] width 67 height 41
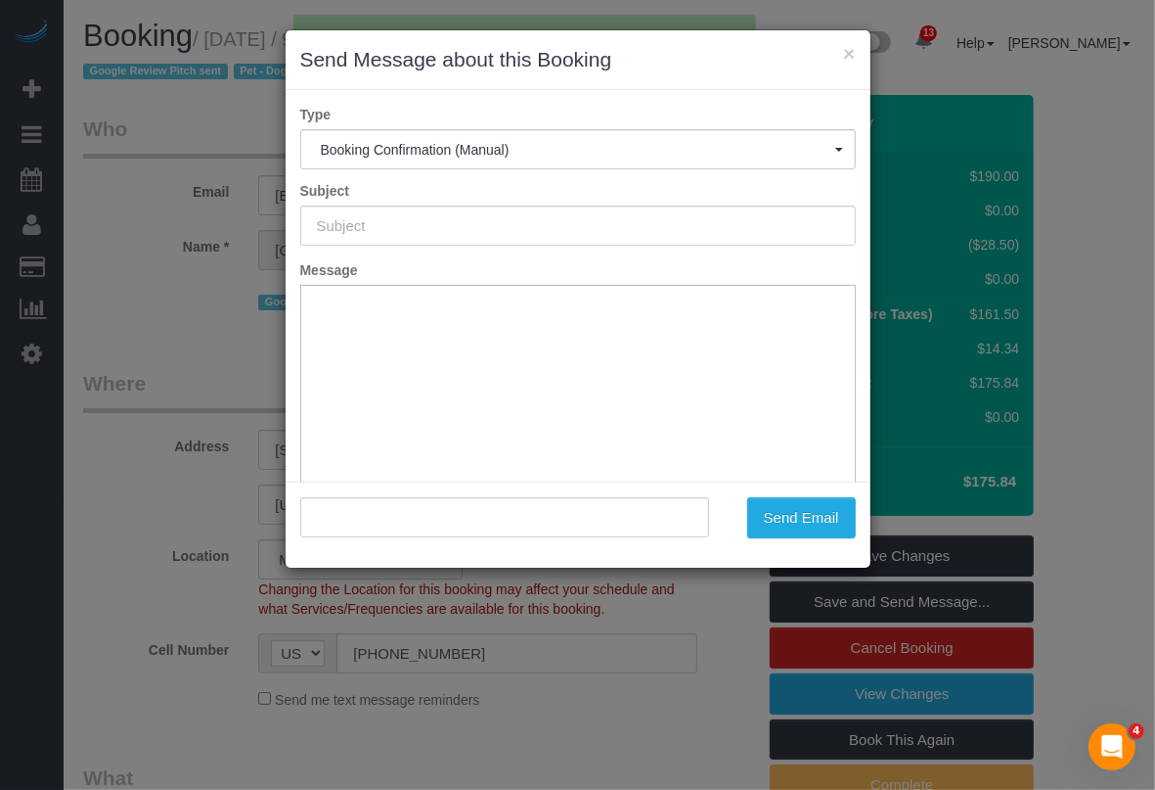
type input "Cleaning Confirmed for 09/17/2025 at 9:00am"
type input ""Devon Darrow" <charlie.aidinoff@gmail.com>"
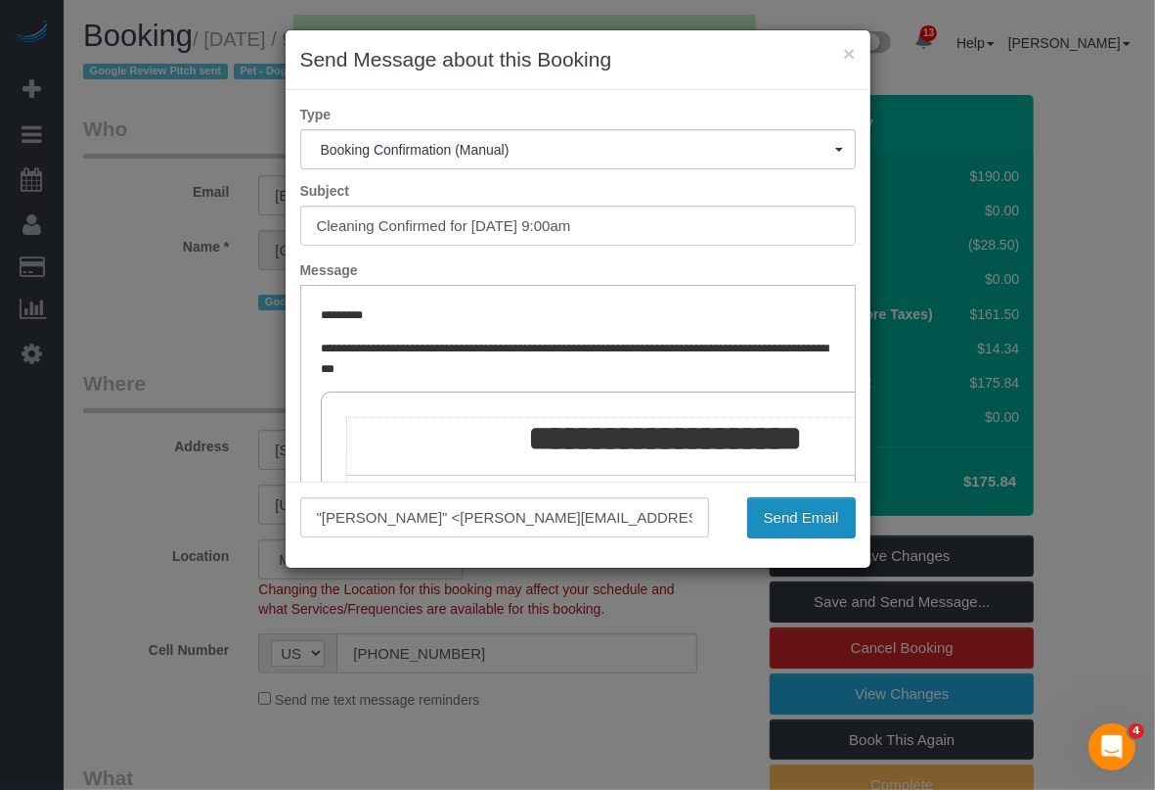
click at [780, 525] on button "Send Email" at bounding box center [801, 517] width 109 height 41
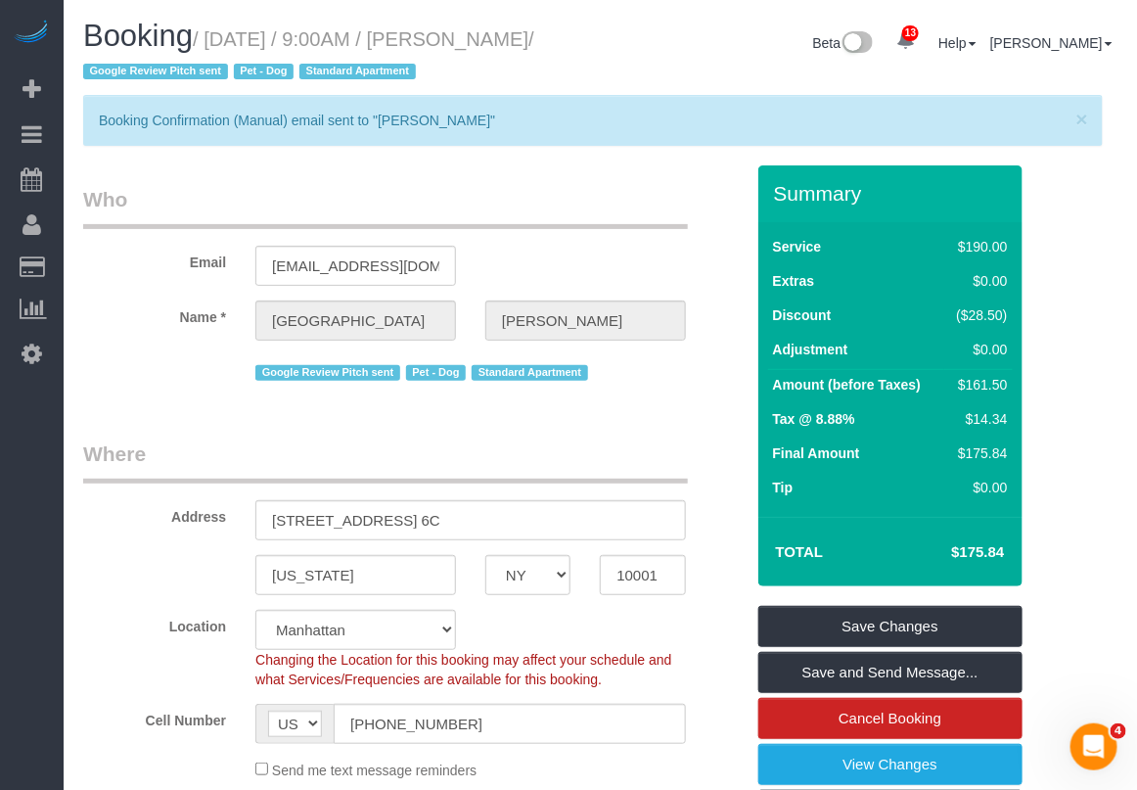
click at [693, 683] on div "Changing the Location for this booking may affect your schedule and what Servic…" at bounding box center [471, 669] width 460 height 39
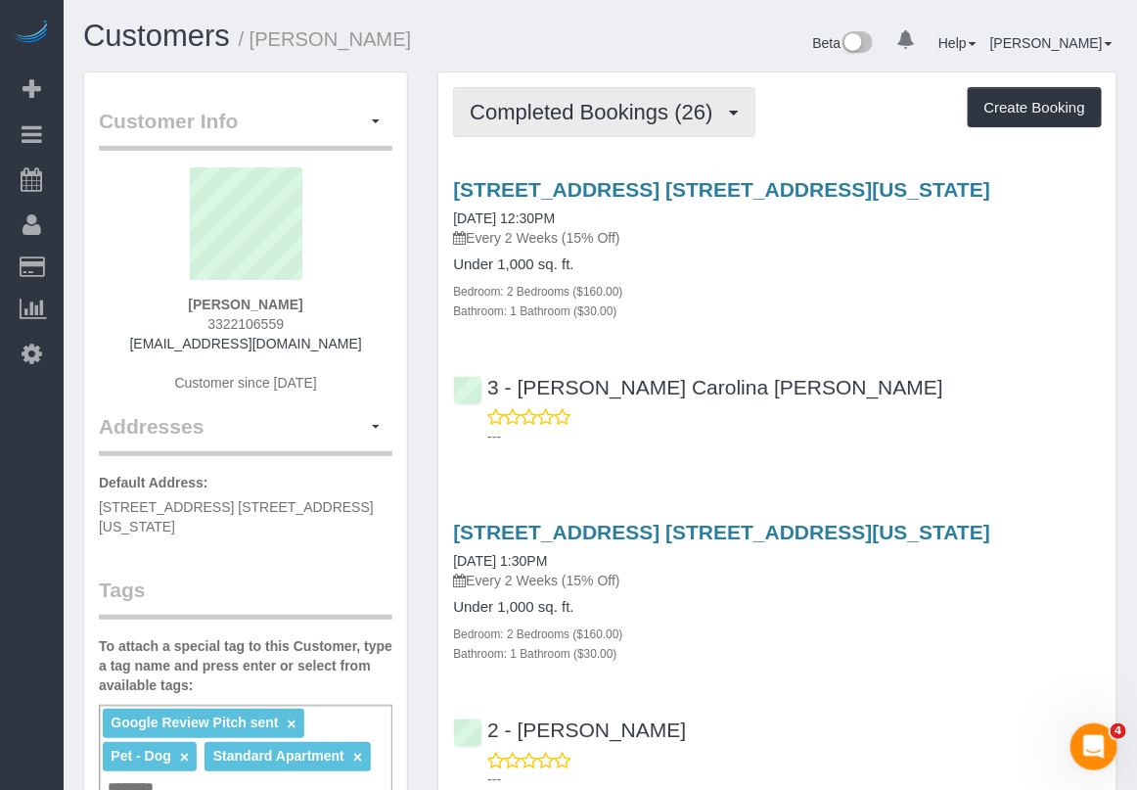
click at [583, 120] on span "Completed Bookings (26)" at bounding box center [596, 112] width 252 height 24
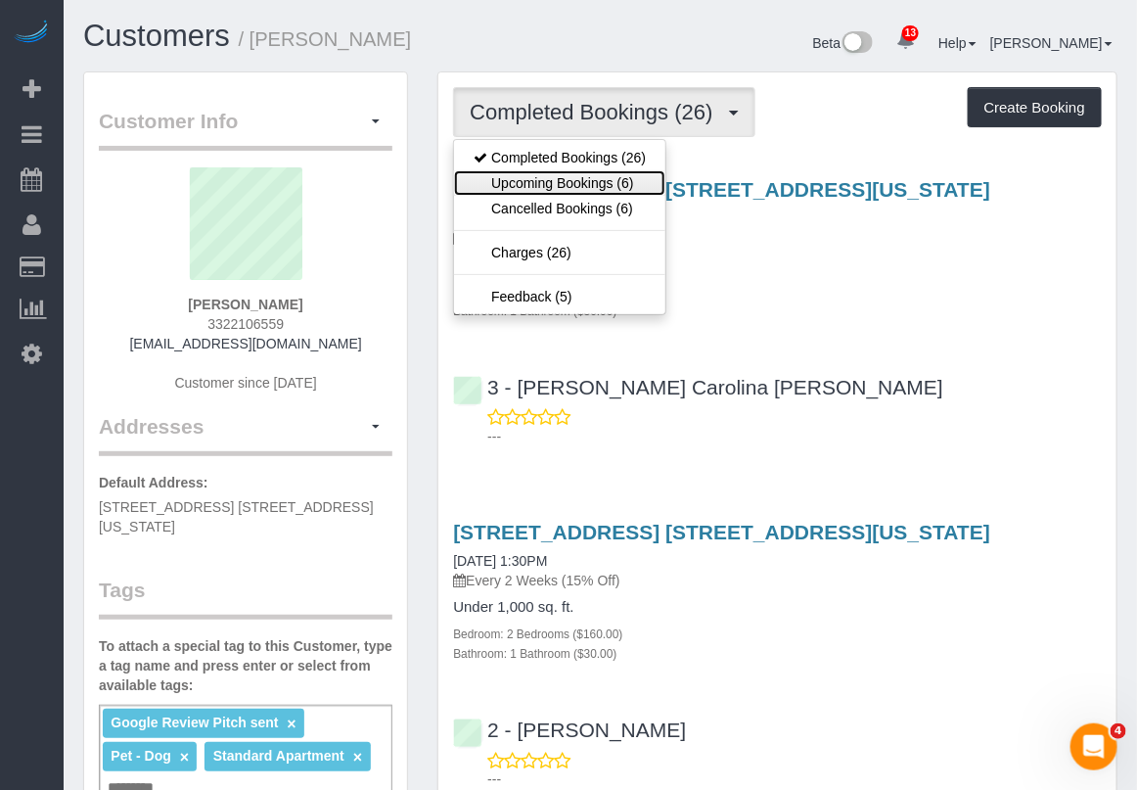
click at [592, 172] on link "Upcoming Bookings (6)" at bounding box center [559, 182] width 211 height 25
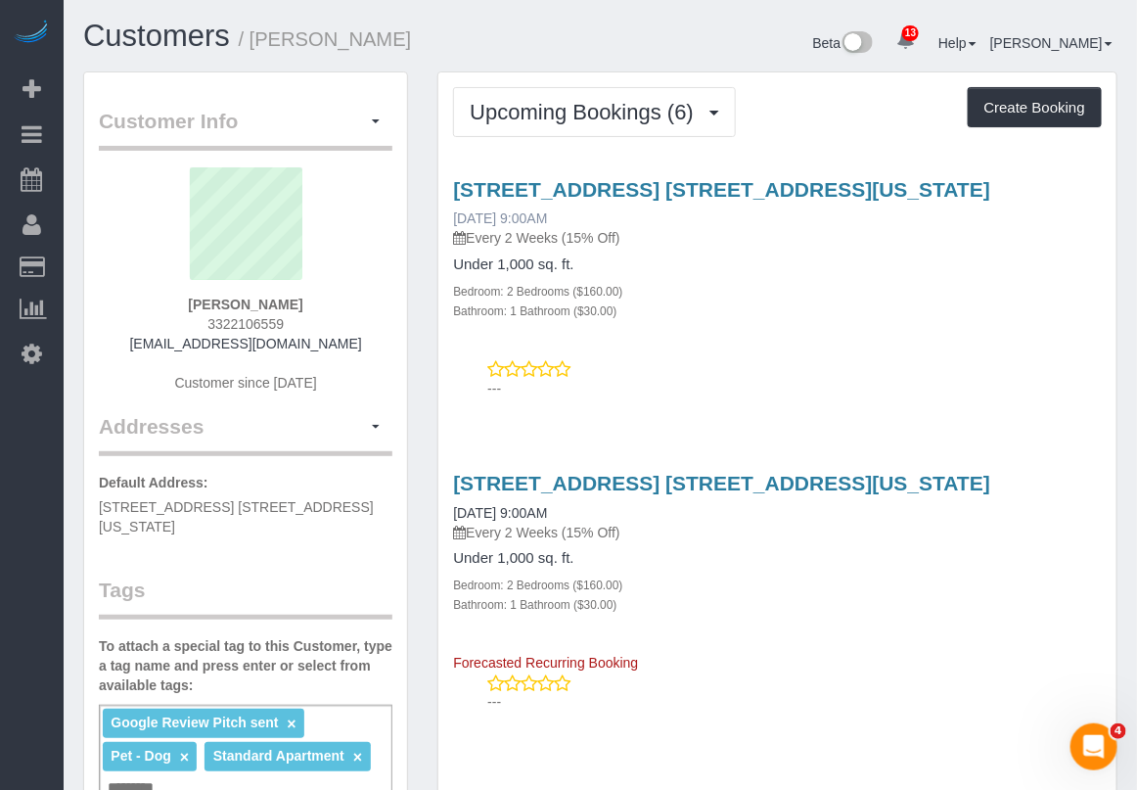
drag, startPoint x: 597, startPoint y: 212, endPoint x: 456, endPoint y: 217, distance: 141.0
click at [456, 217] on div "[STREET_ADDRESS] [STREET_ADDRESS][US_STATE] [DATE] 9:00AM Every 2 Weeks (15% Of…" at bounding box center [777, 213] width 649 height 70
copy link "[DATE] 9:00AM"
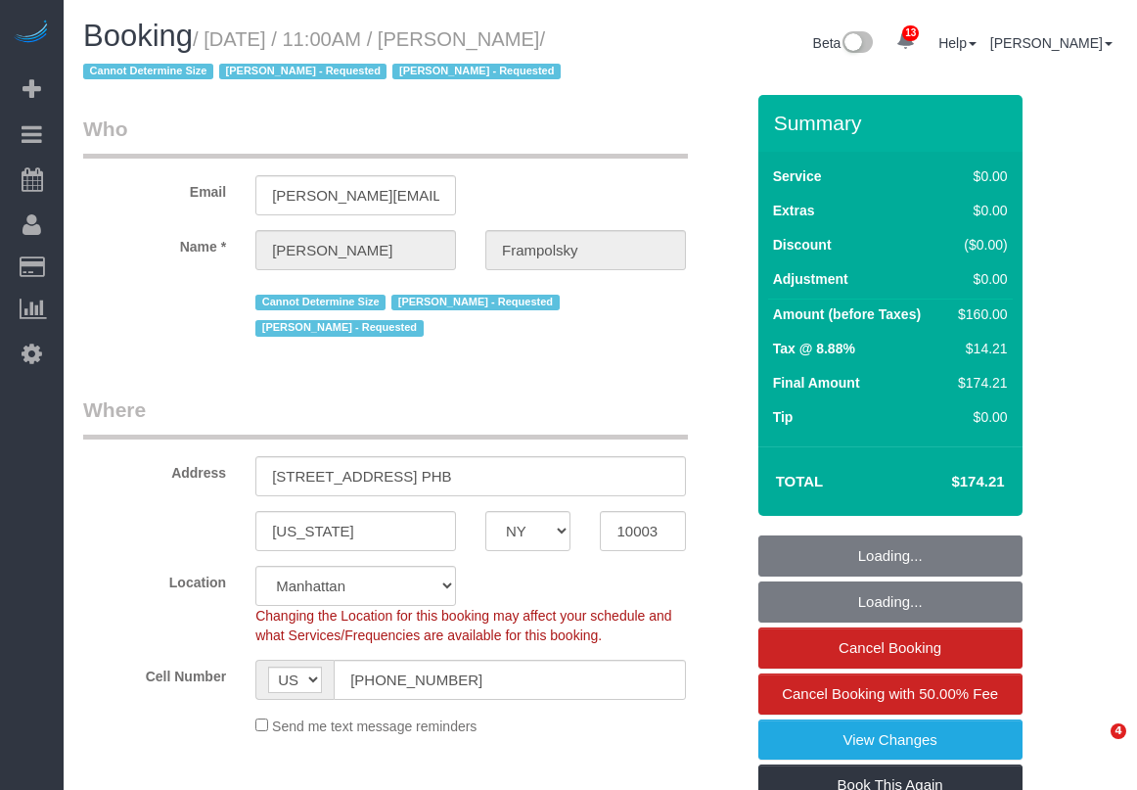
select select "NY"
select select "number:59"
select select "number:72"
select select "number:15"
select select "number:7"
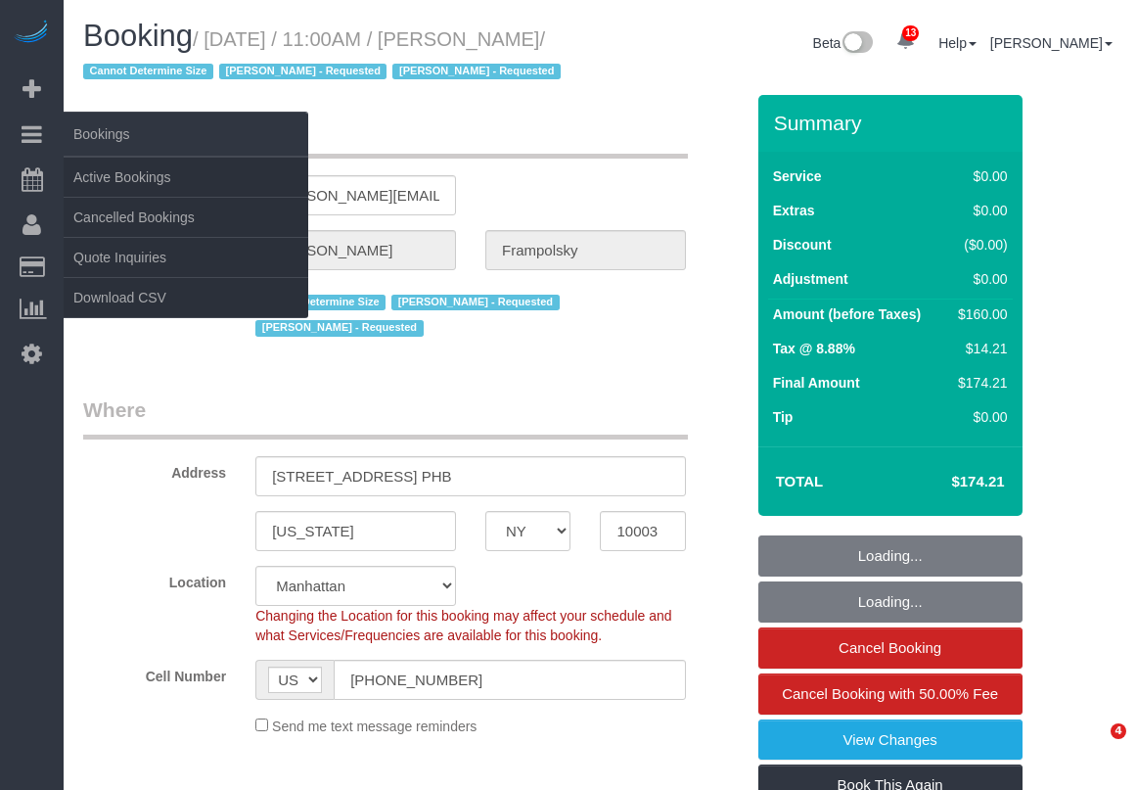
select select "object:1335"
select select "1"
select select "spot1"
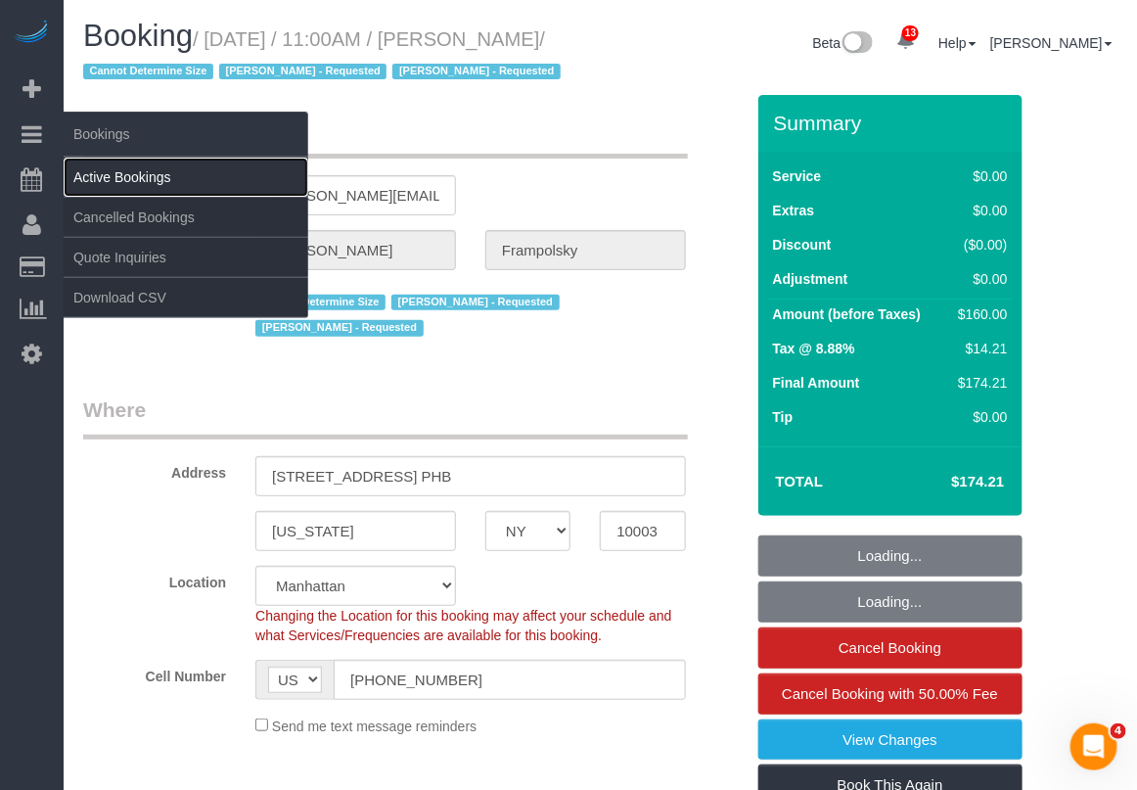
drag, startPoint x: 127, startPoint y: 191, endPoint x: 137, endPoint y: 181, distance: 13.8
click at [127, 191] on link "Active Bookings" at bounding box center [186, 177] width 245 height 39
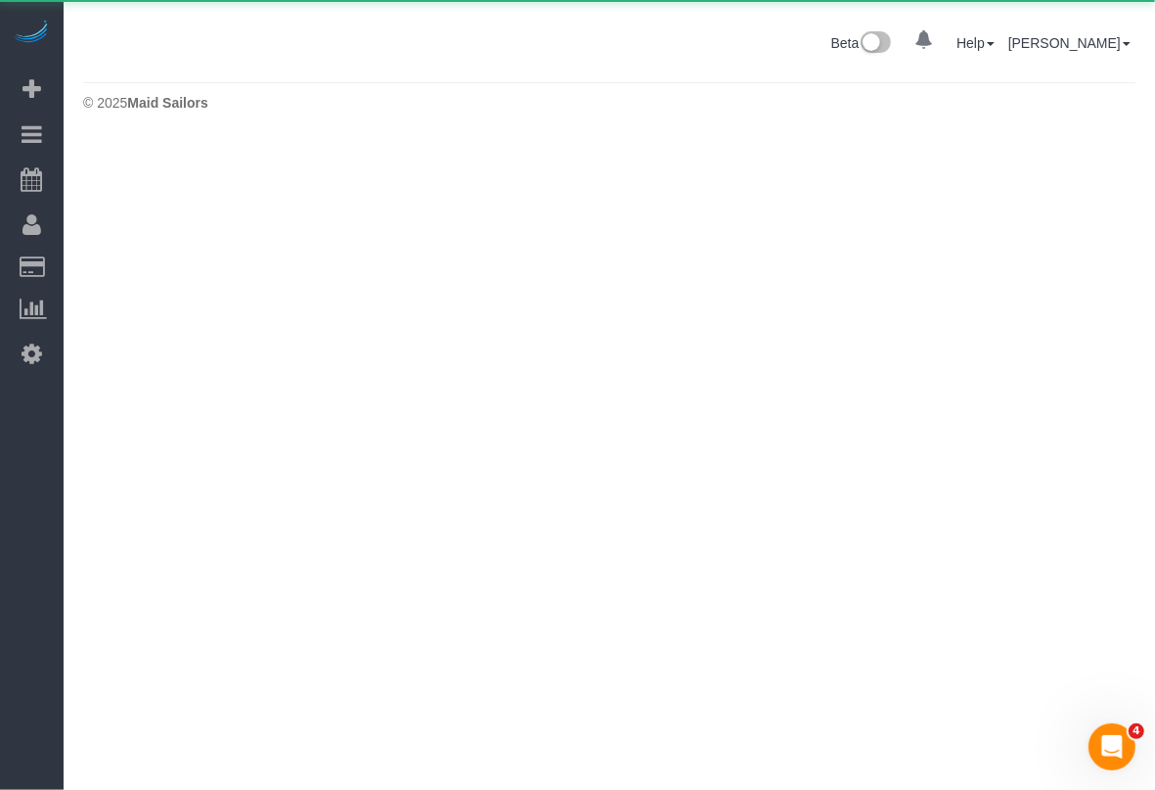
click at [142, 172] on body "0 Beta Your Notifications You have 0 alerts Add Booking Bookings Active Booking…" at bounding box center [577, 395] width 1155 height 790
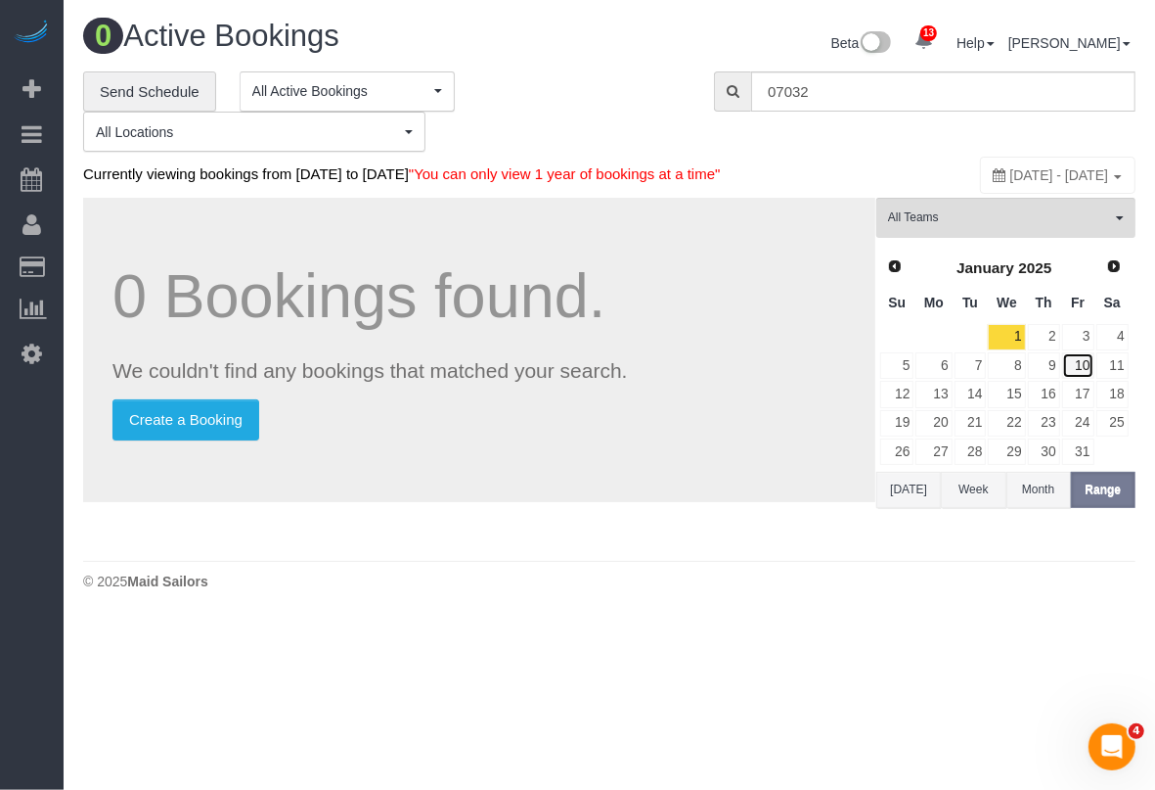
click at [1077, 379] on link "10" at bounding box center [1079, 365] width 32 height 26
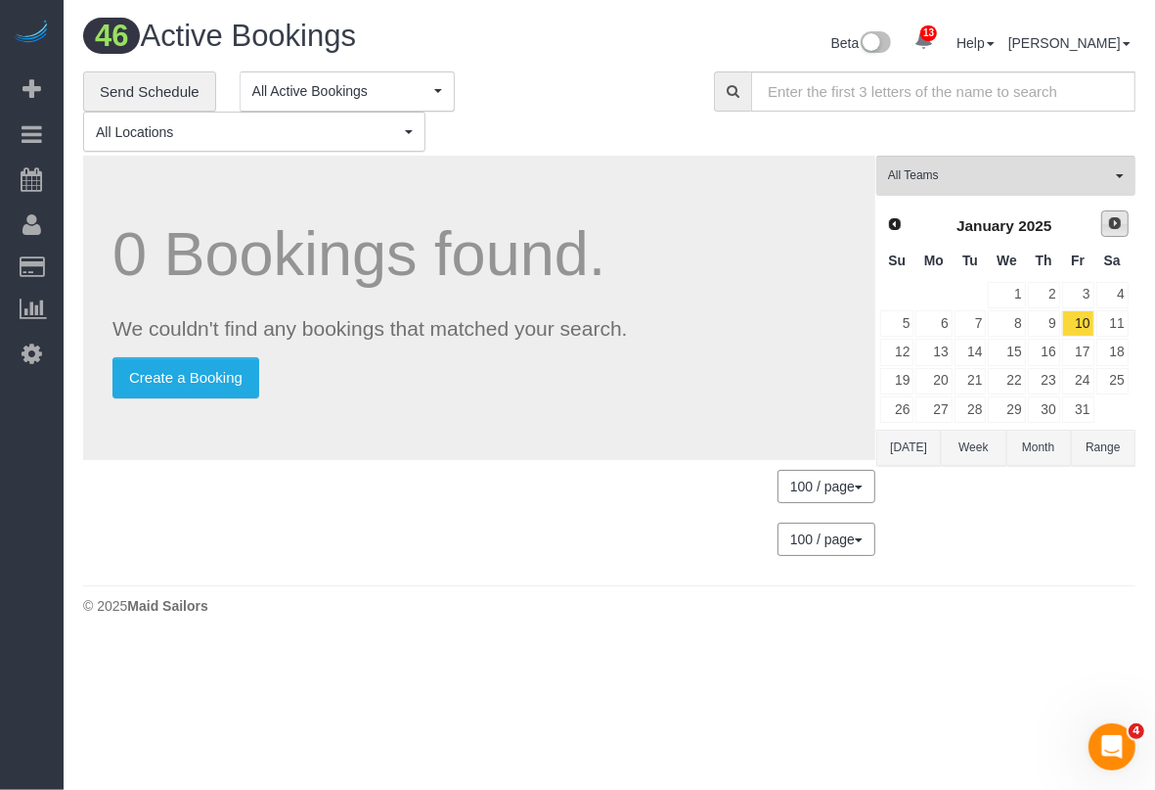
click at [1112, 231] on link "Next" at bounding box center [1115, 223] width 27 height 27
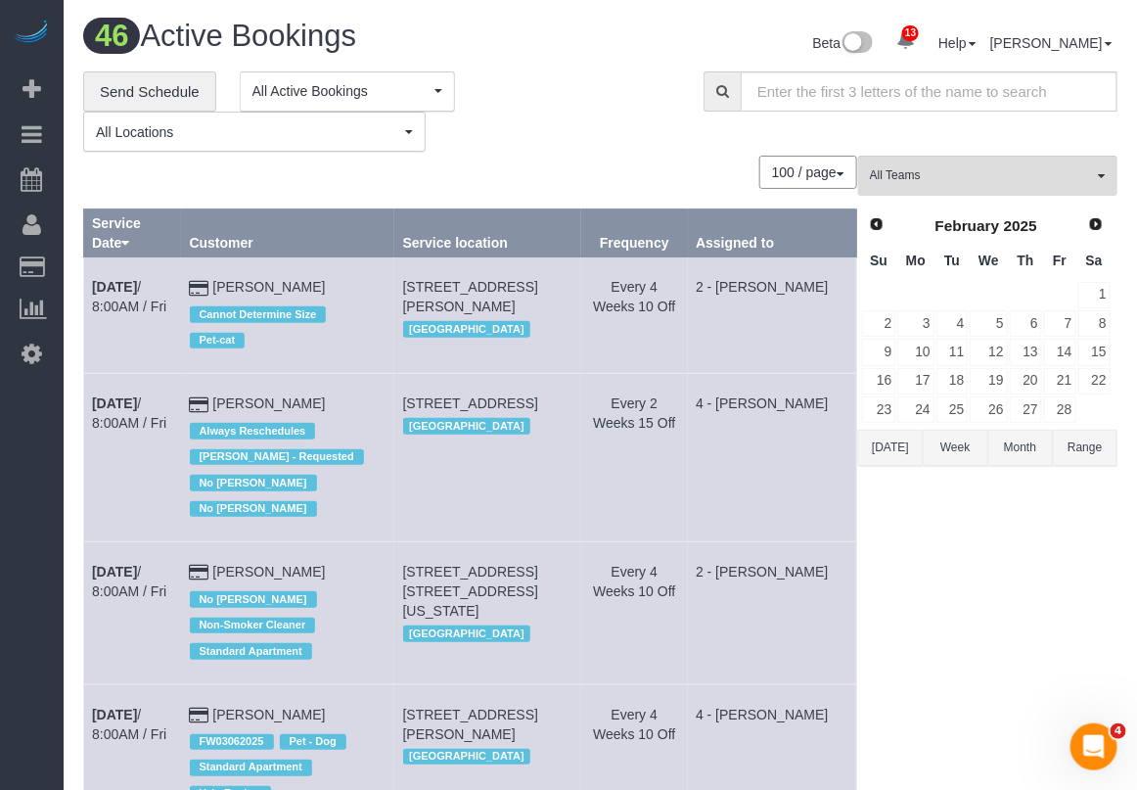
click at [1115, 231] on div "Prev Next [DATE] Su Mo Tu We Th Fr Sa 1 2 3 4 5 6 7 8 9 10 11 12 13 14 15 16 17…" at bounding box center [987, 316] width 259 height 223
click at [1086, 227] on link "Next" at bounding box center [1096, 223] width 27 height 27
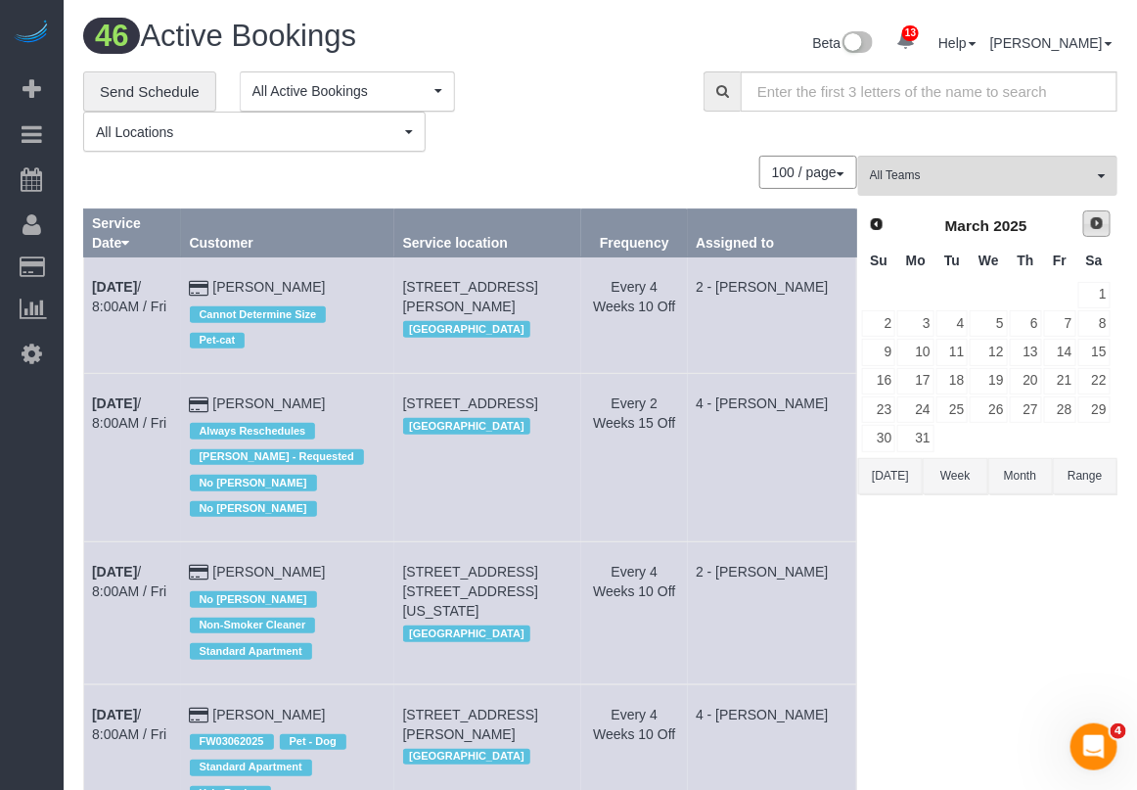
click at [1086, 227] on link "Next" at bounding box center [1096, 223] width 27 height 27
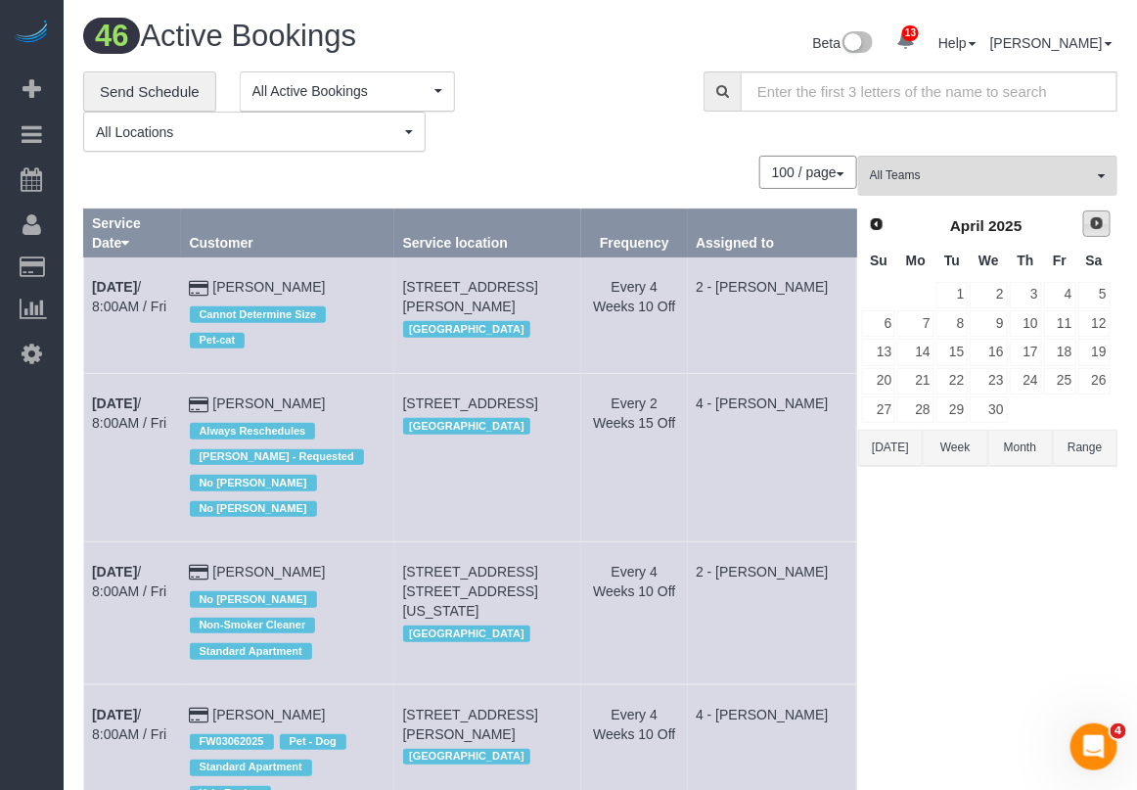
click at [1086, 227] on link "Next" at bounding box center [1096, 223] width 27 height 27
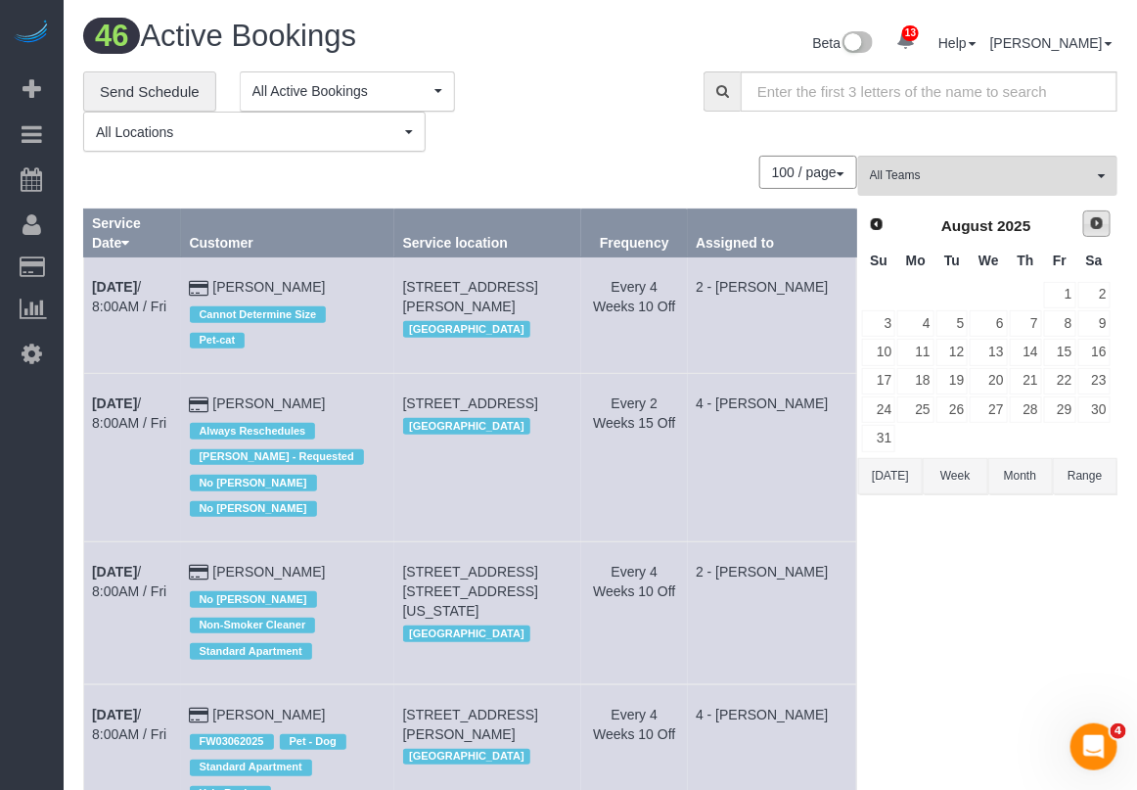
click at [1086, 227] on link "Next" at bounding box center [1096, 223] width 27 height 27
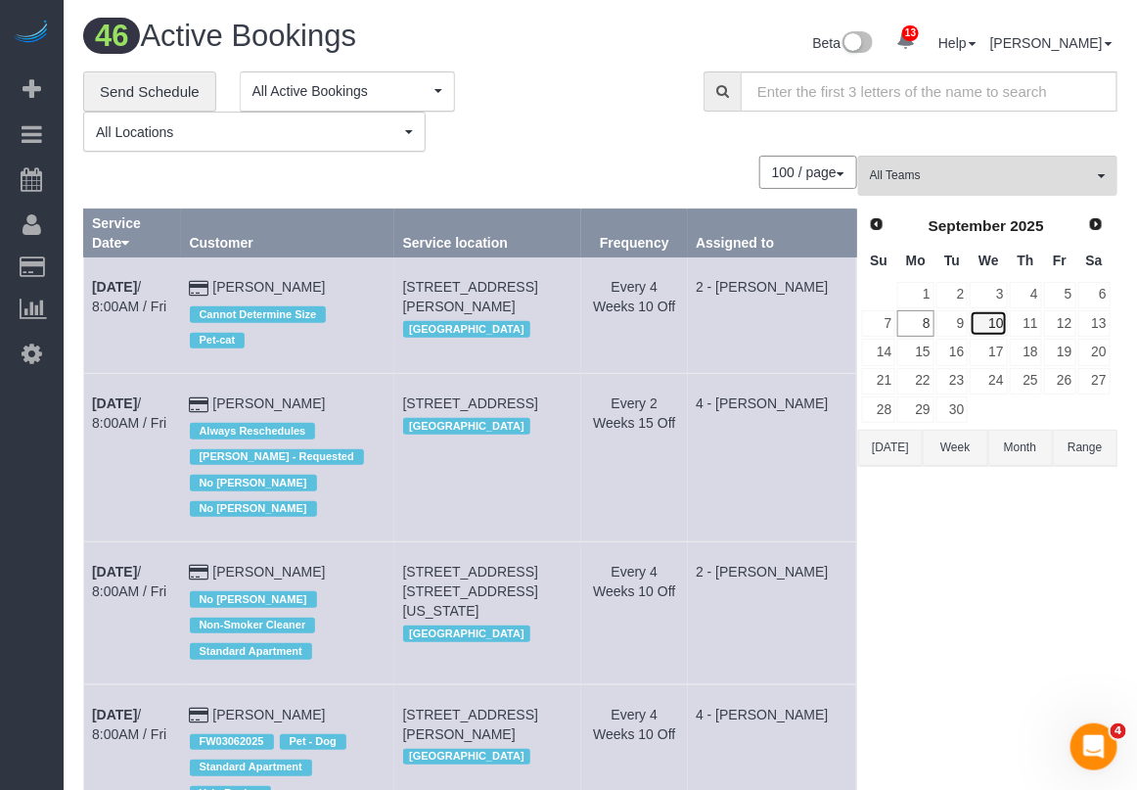
click at [996, 316] on link "10" at bounding box center [988, 323] width 37 height 26
click at [1029, 188] on button "All Teams" at bounding box center [987, 176] width 259 height 40
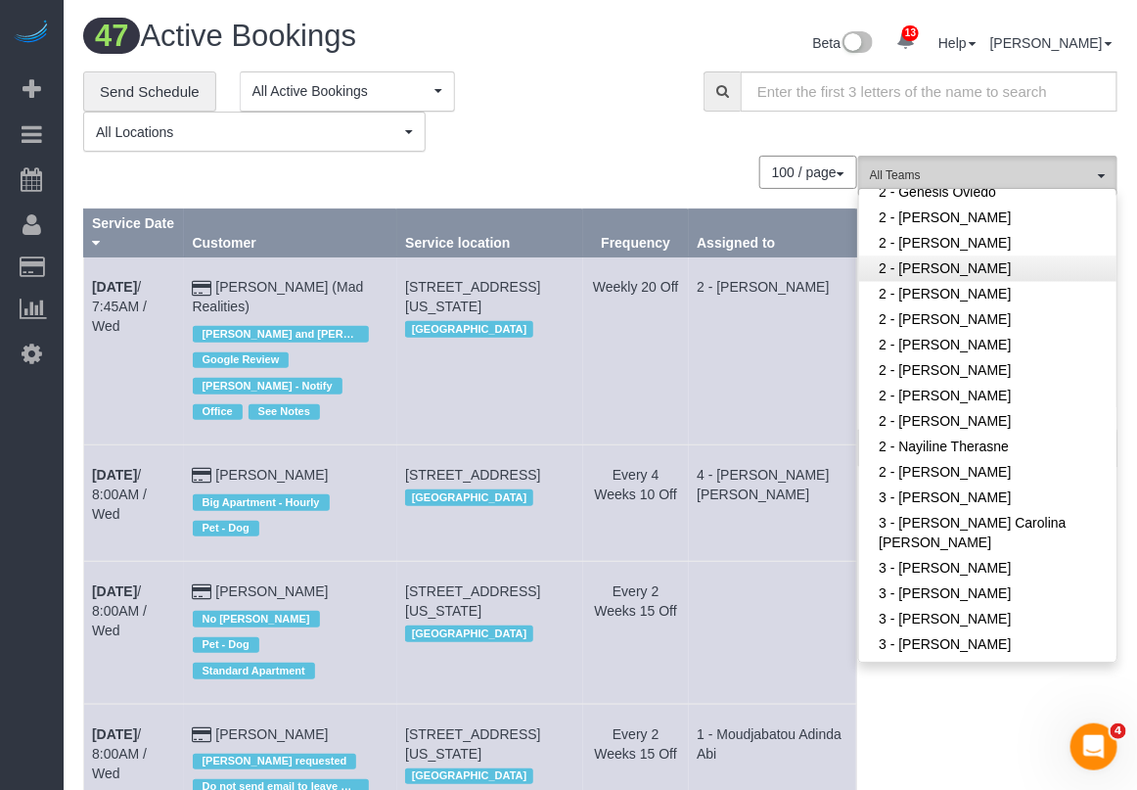
scroll to position [1468, 0]
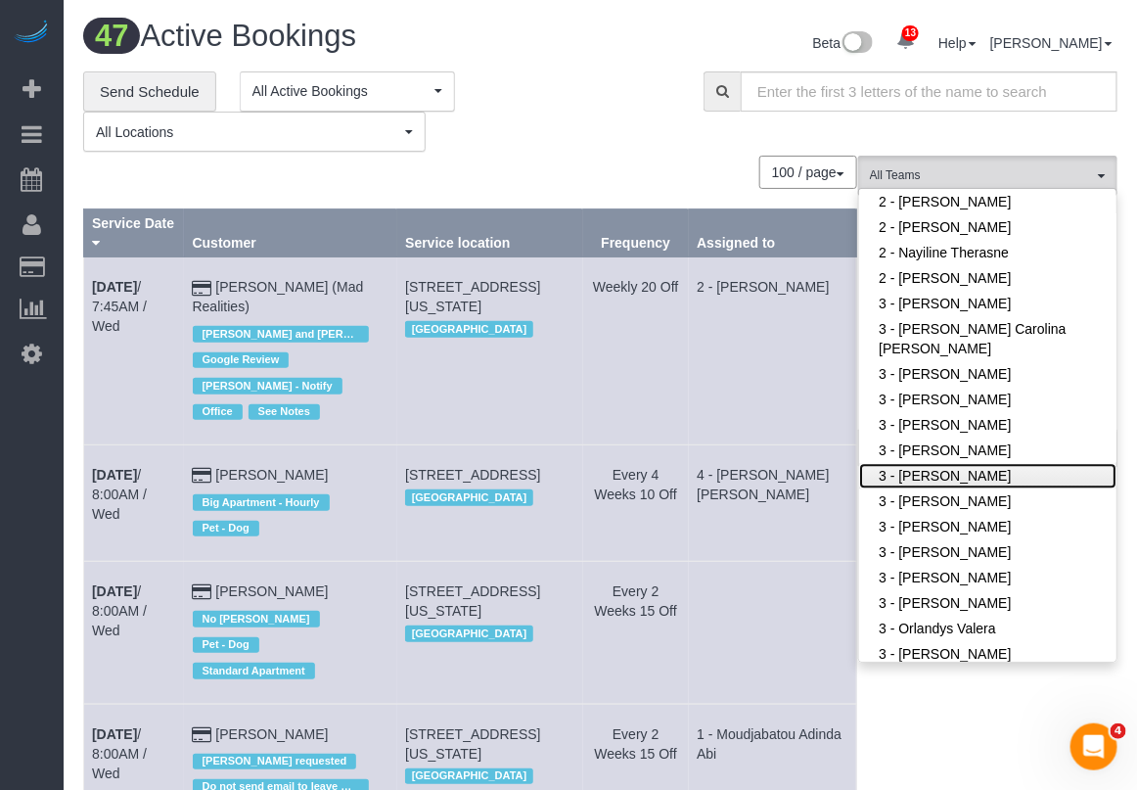
click at [929, 480] on link "3 - [PERSON_NAME]" at bounding box center [987, 475] width 257 height 25
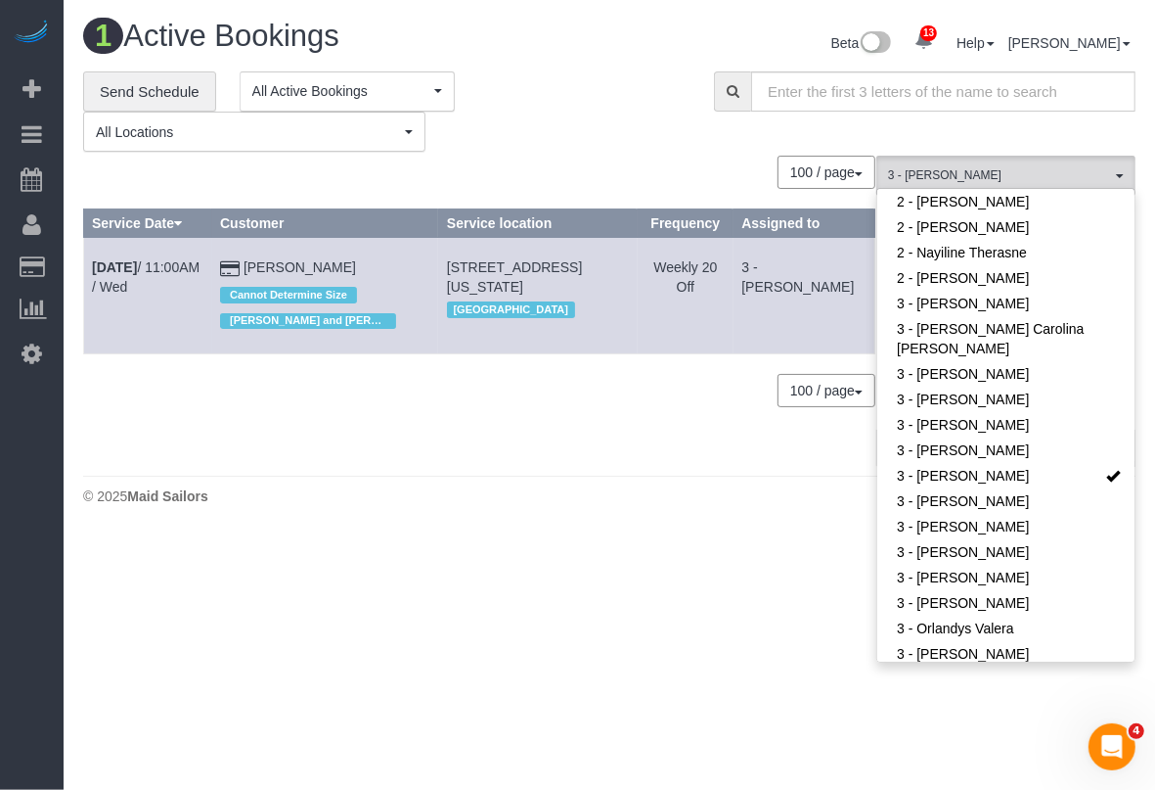
click at [652, 159] on div "100 / page 10 / page 20 / page 30 / page 40 / page 50 / page 100 / page" at bounding box center [479, 172] width 792 height 33
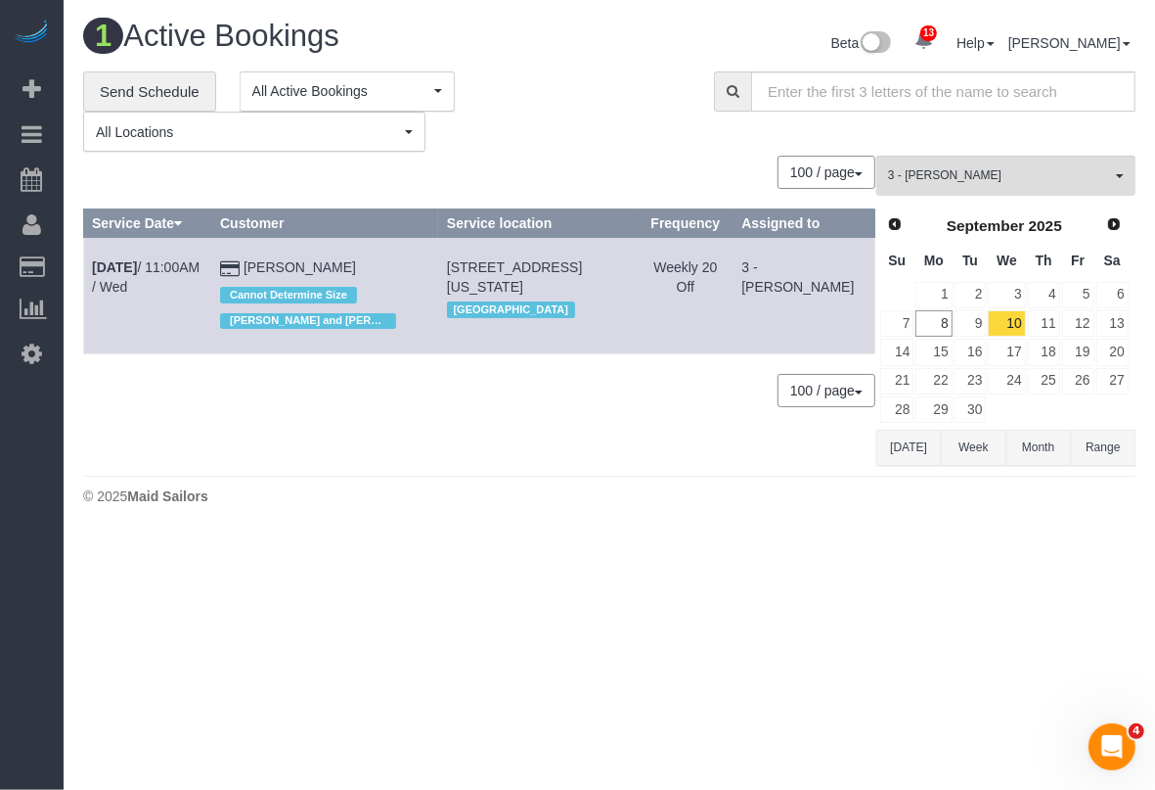
click at [339, 675] on body "13 Beta Your Notifications You have 0 alerts × You have 2 to charge for [DATE] …" at bounding box center [577, 395] width 1155 height 790
click at [1054, 320] on link "11" at bounding box center [1044, 323] width 32 height 26
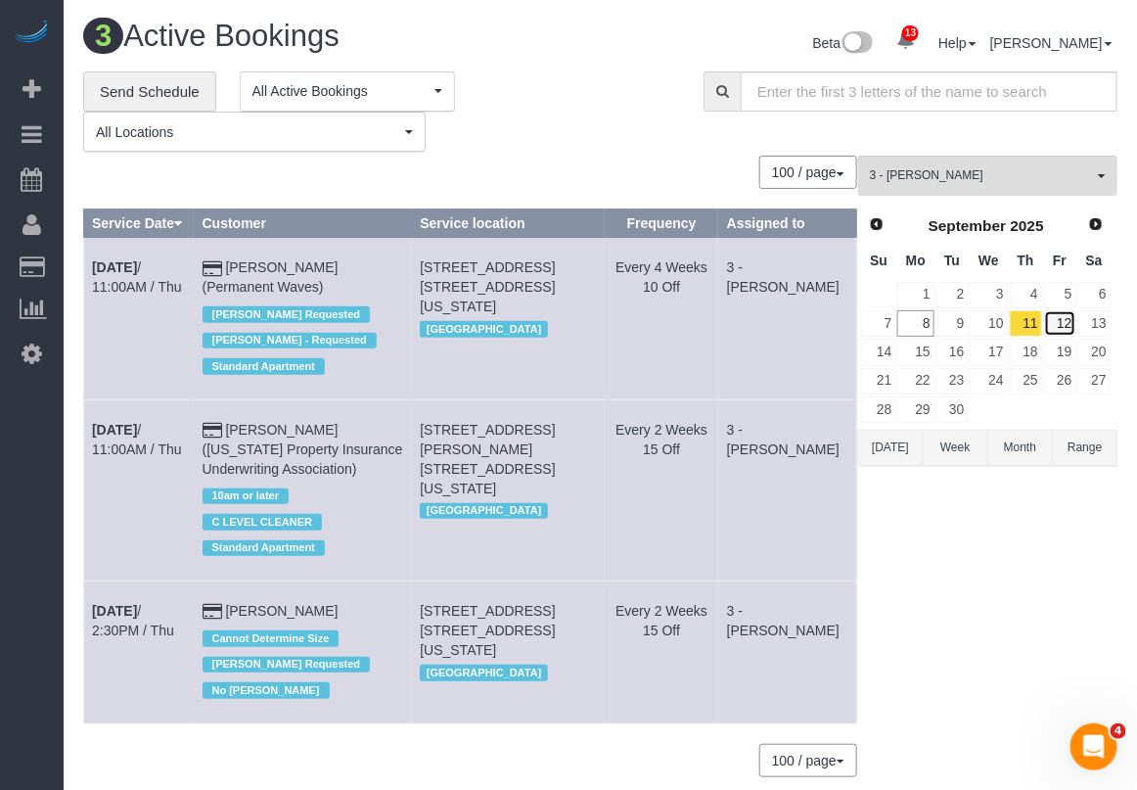
click at [1066, 321] on link "12" at bounding box center [1060, 323] width 32 height 26
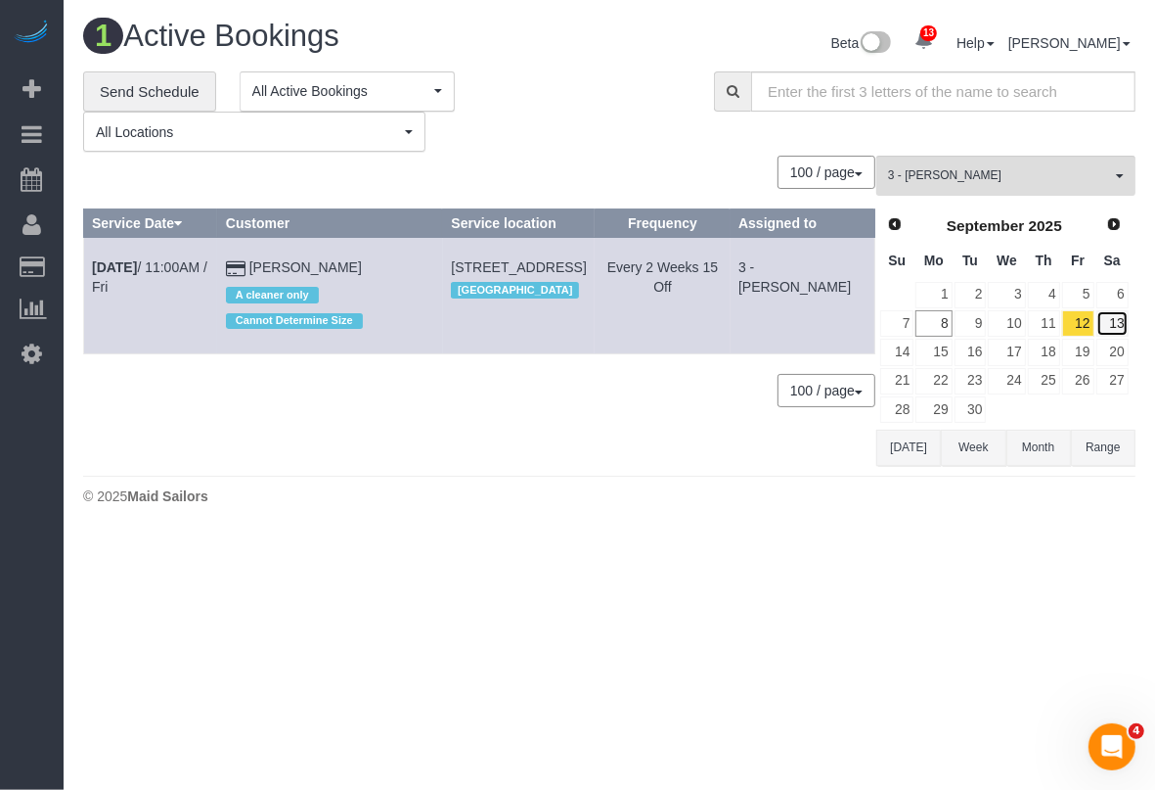
click at [1122, 324] on link "13" at bounding box center [1113, 323] width 32 height 26
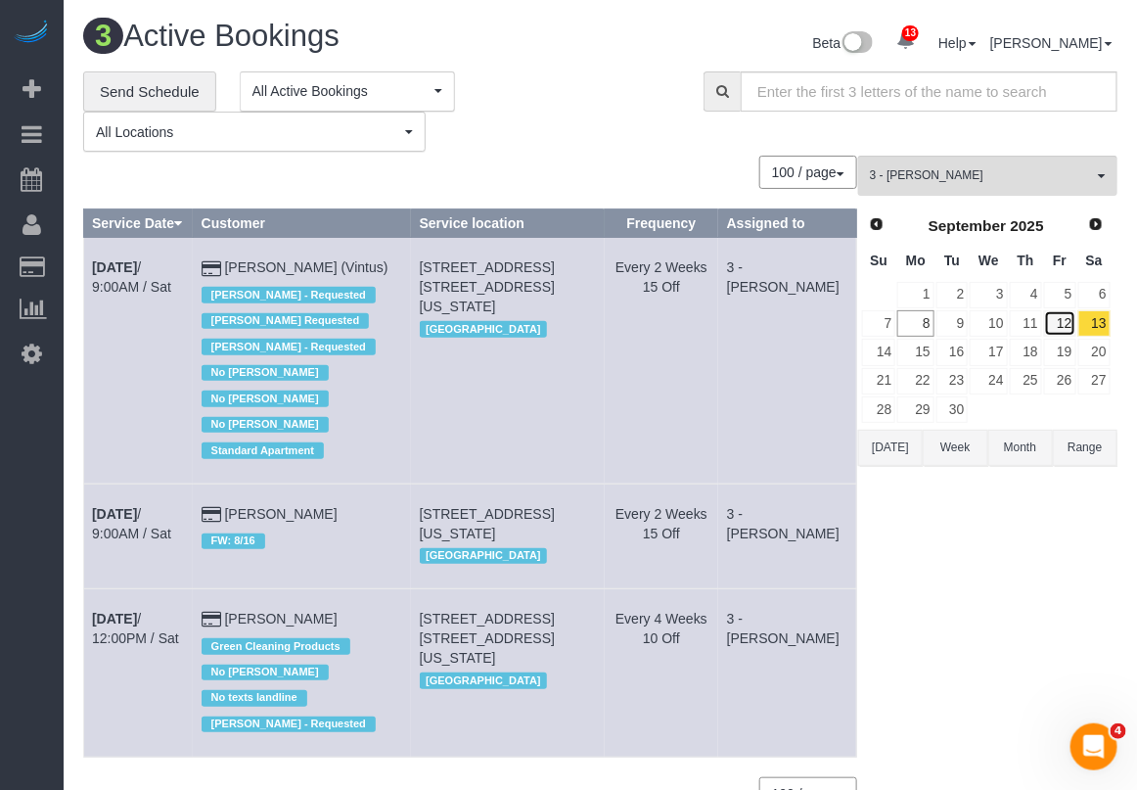
click at [1063, 320] on link "12" at bounding box center [1060, 323] width 32 height 26
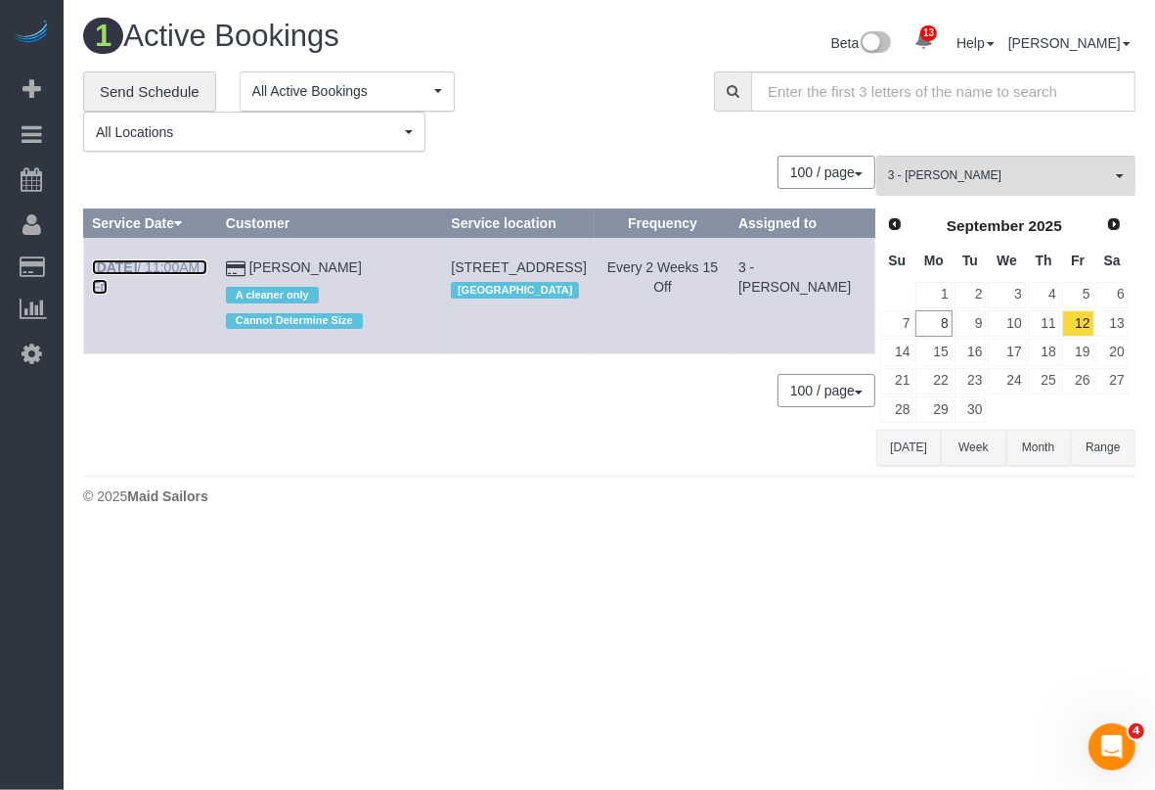
click at [137, 271] on b "[DATE]" at bounding box center [114, 267] width 45 height 16
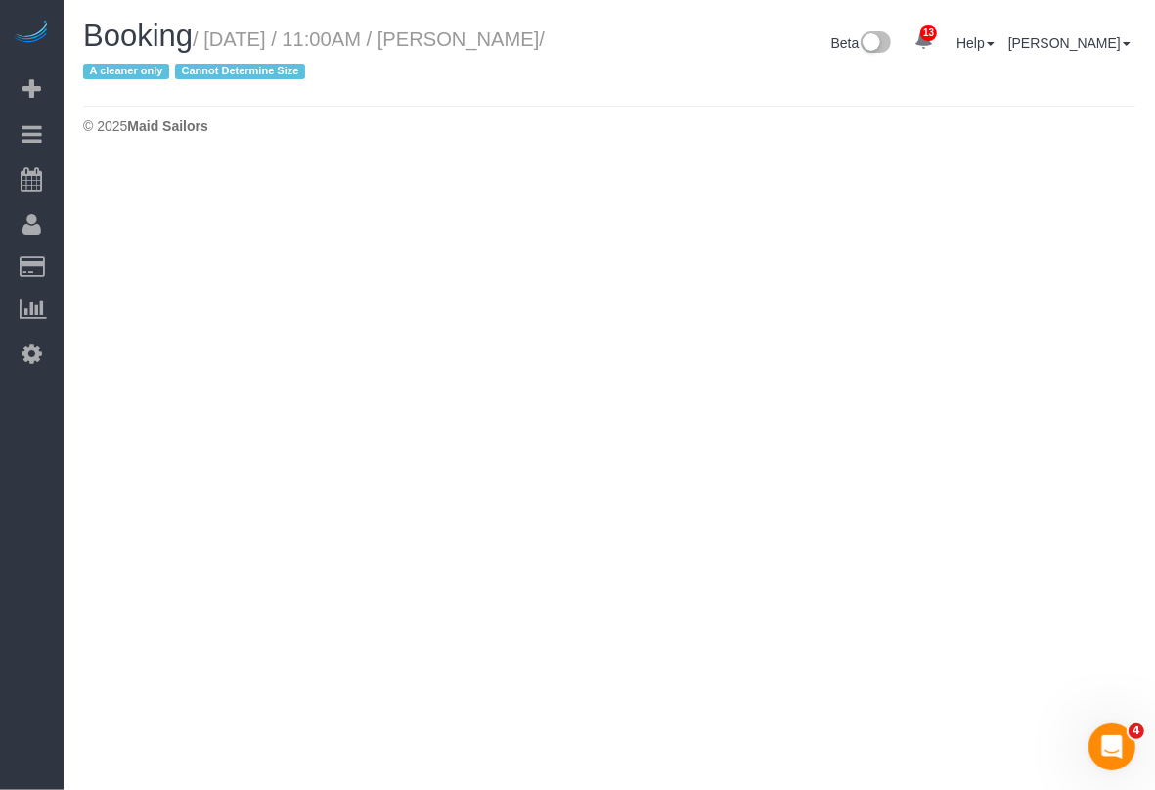
select select "NY"
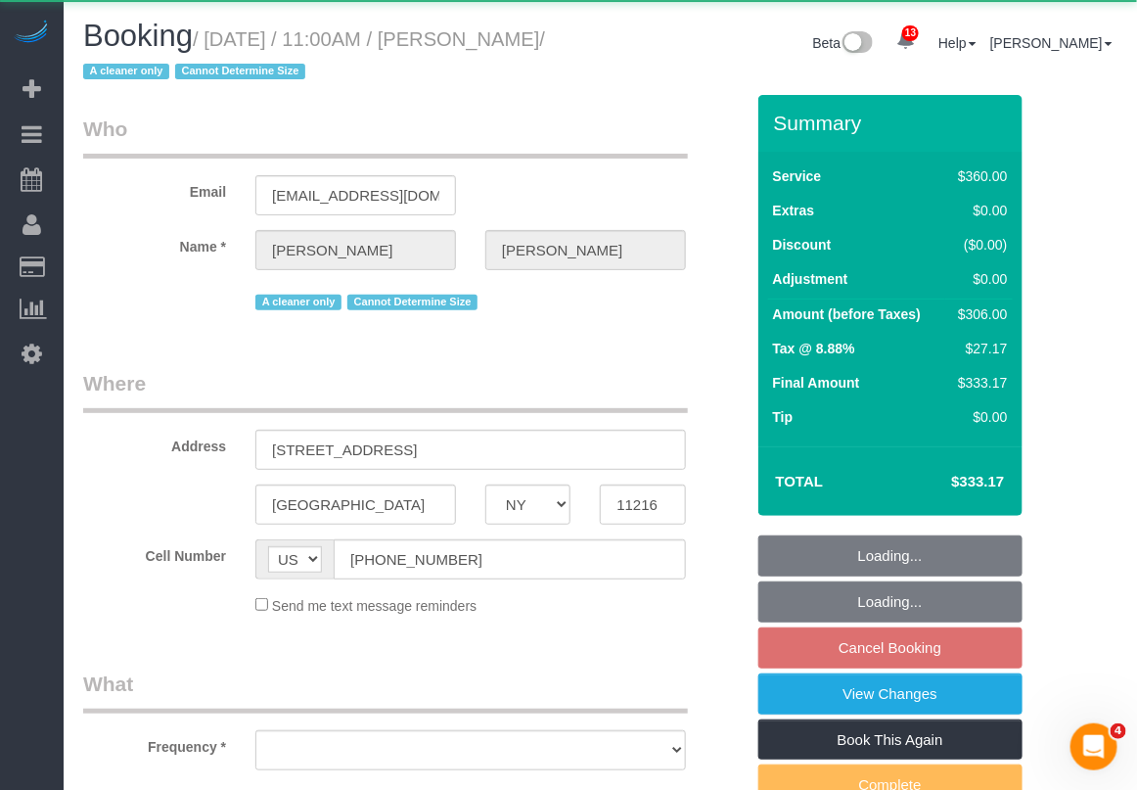
select select "object:4225"
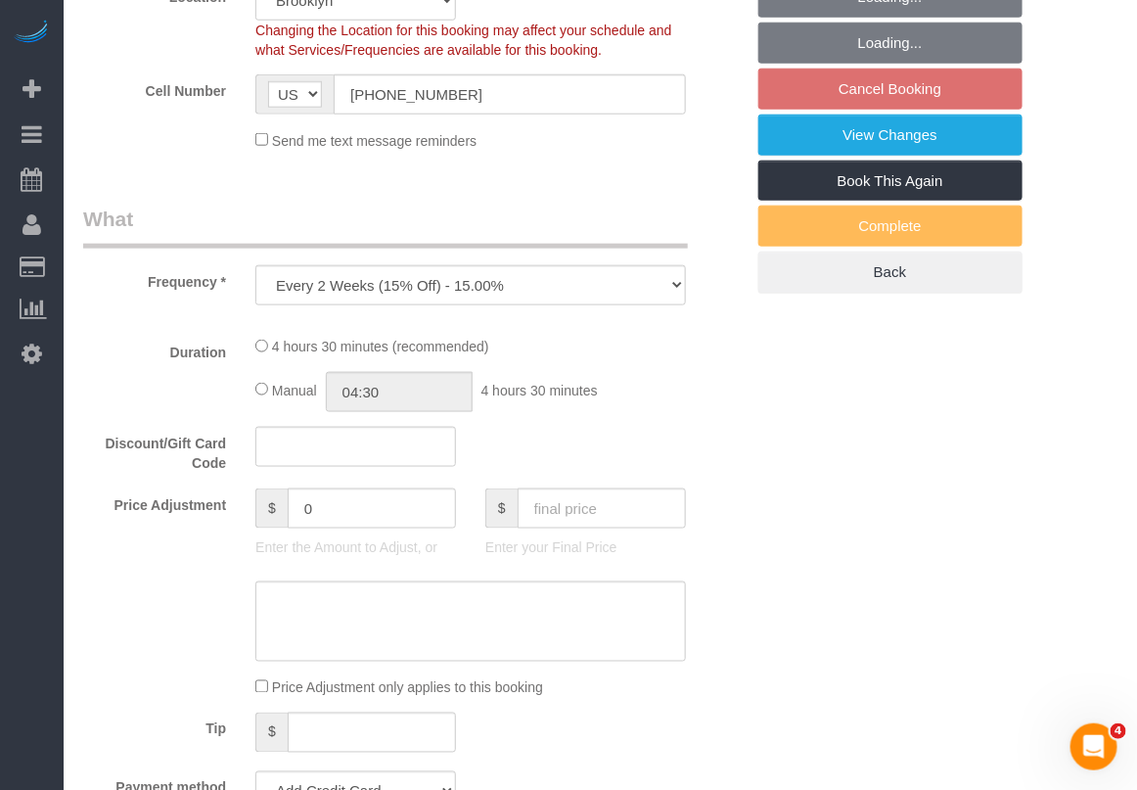
select select "string:stripe-pm_1ROJ8L4VGloSiKo7J4o2l5l0"
select select "270"
select select "spot9"
select select "number:89"
select select "number:90"
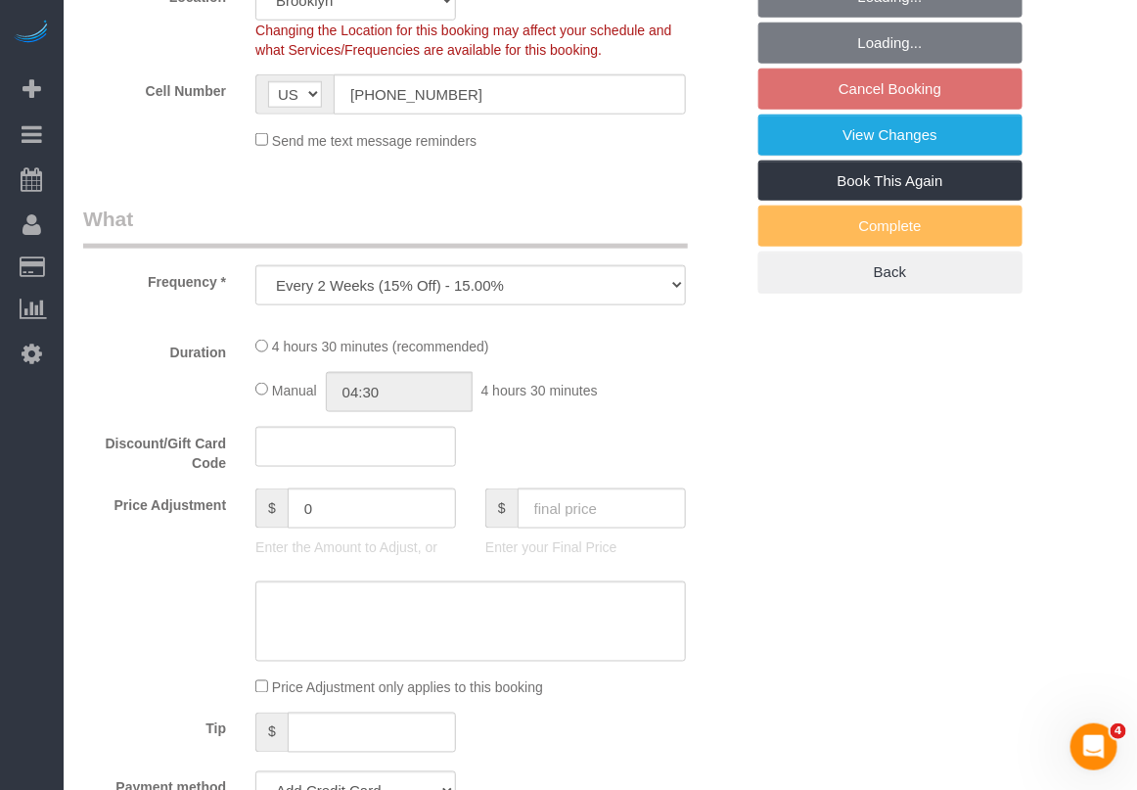
select select "number:15"
select select "number:5"
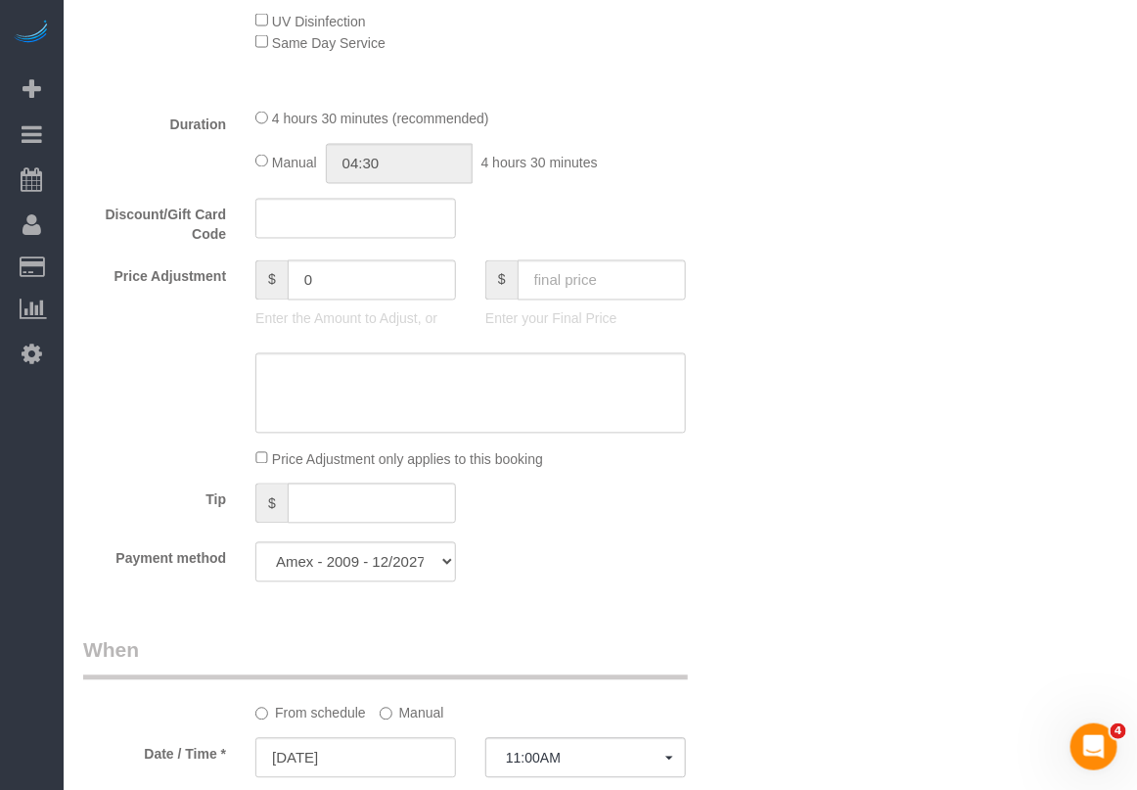
select select "object:4840"
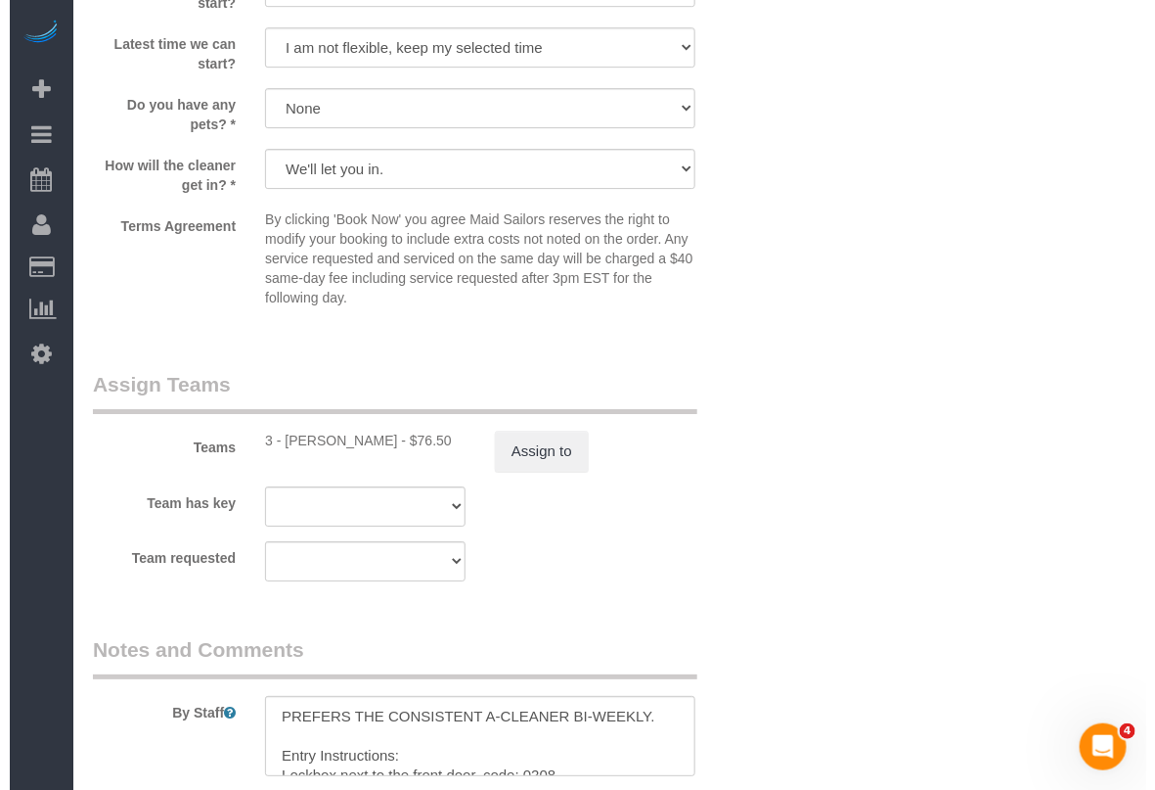
scroll to position [1957, 0]
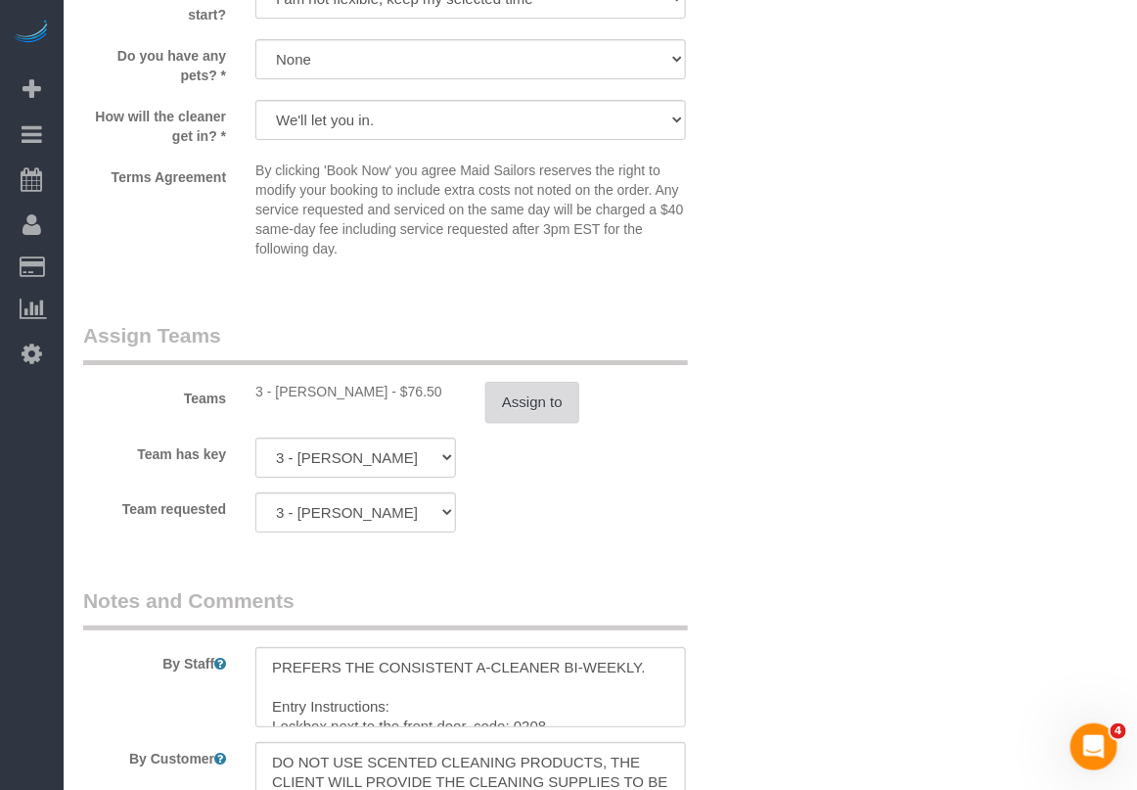
click at [494, 407] on button "Assign to" at bounding box center [532, 402] width 94 height 41
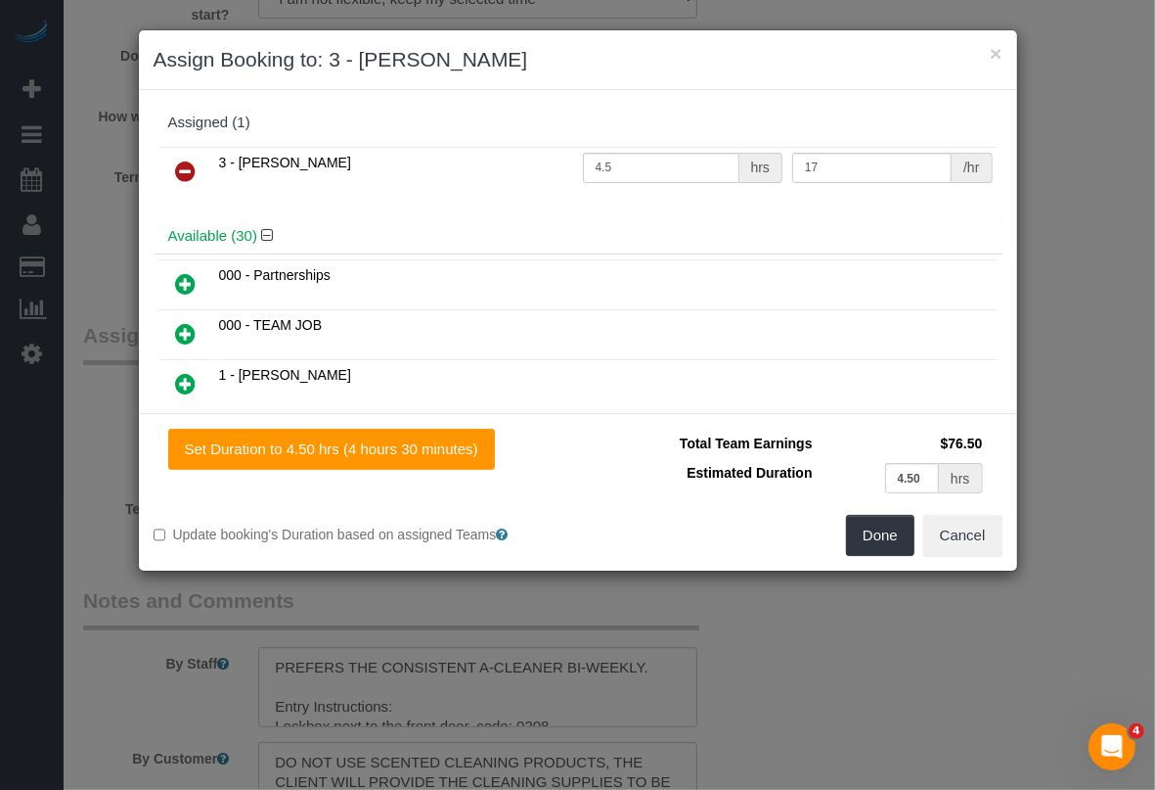
click at [191, 178] on icon at bounding box center [186, 170] width 21 height 23
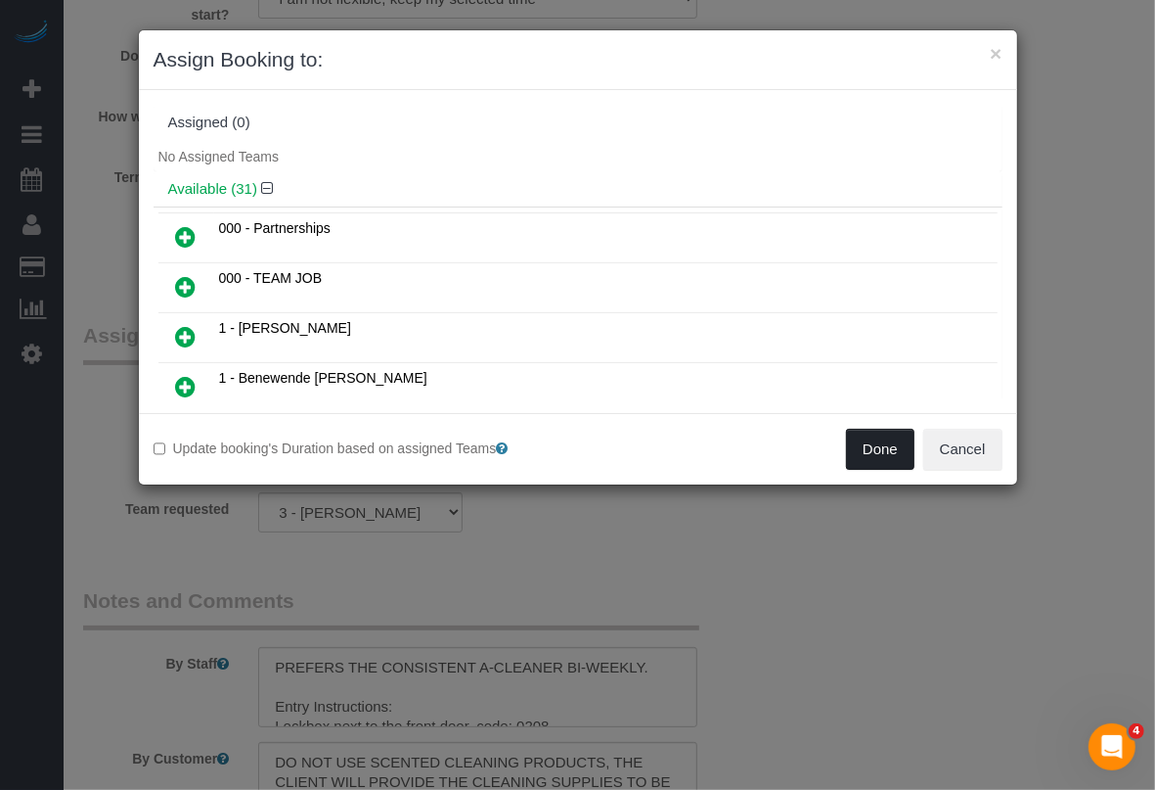
click at [858, 448] on button "Done" at bounding box center [880, 449] width 68 height 41
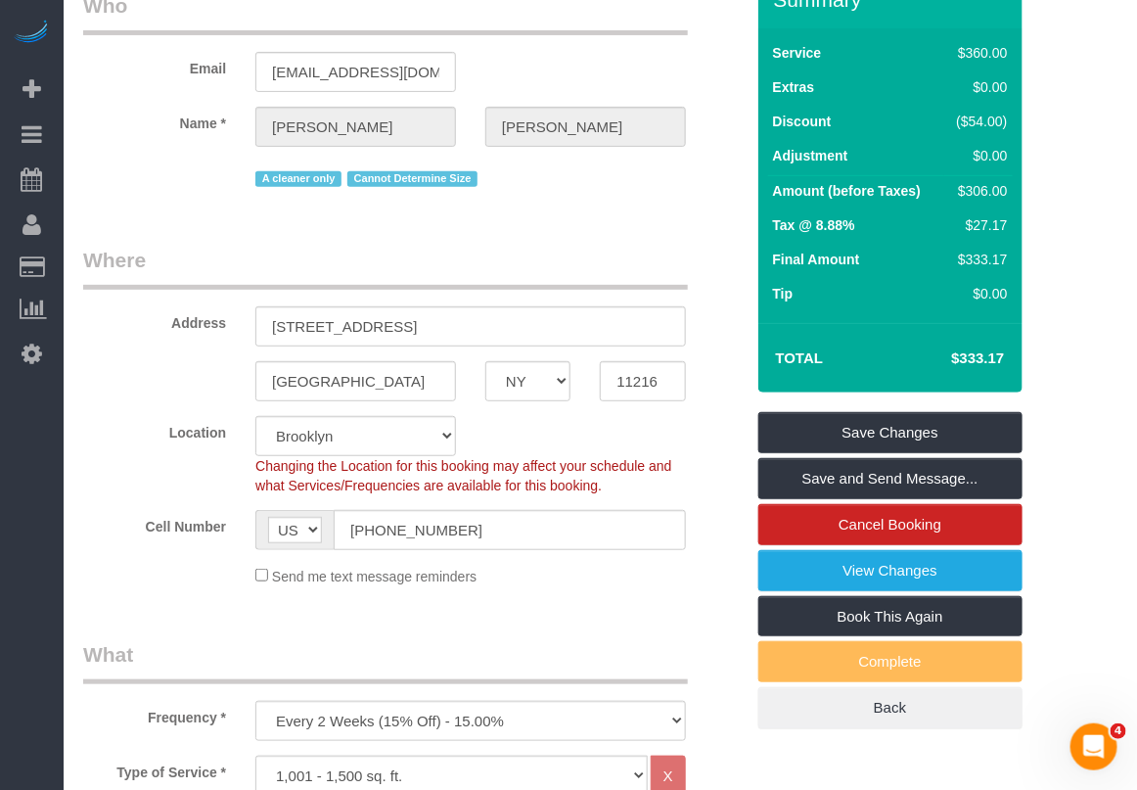
scroll to position [122, 0]
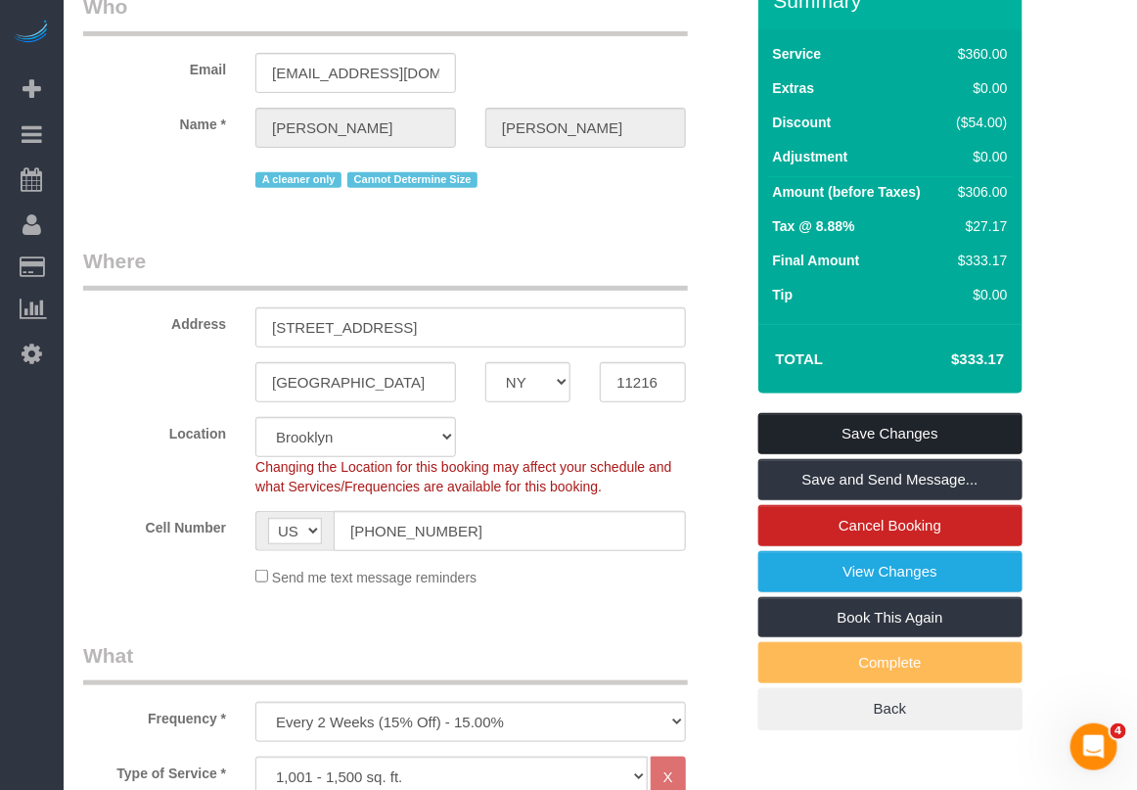
click at [891, 435] on link "Save Changes" at bounding box center [890, 433] width 264 height 41
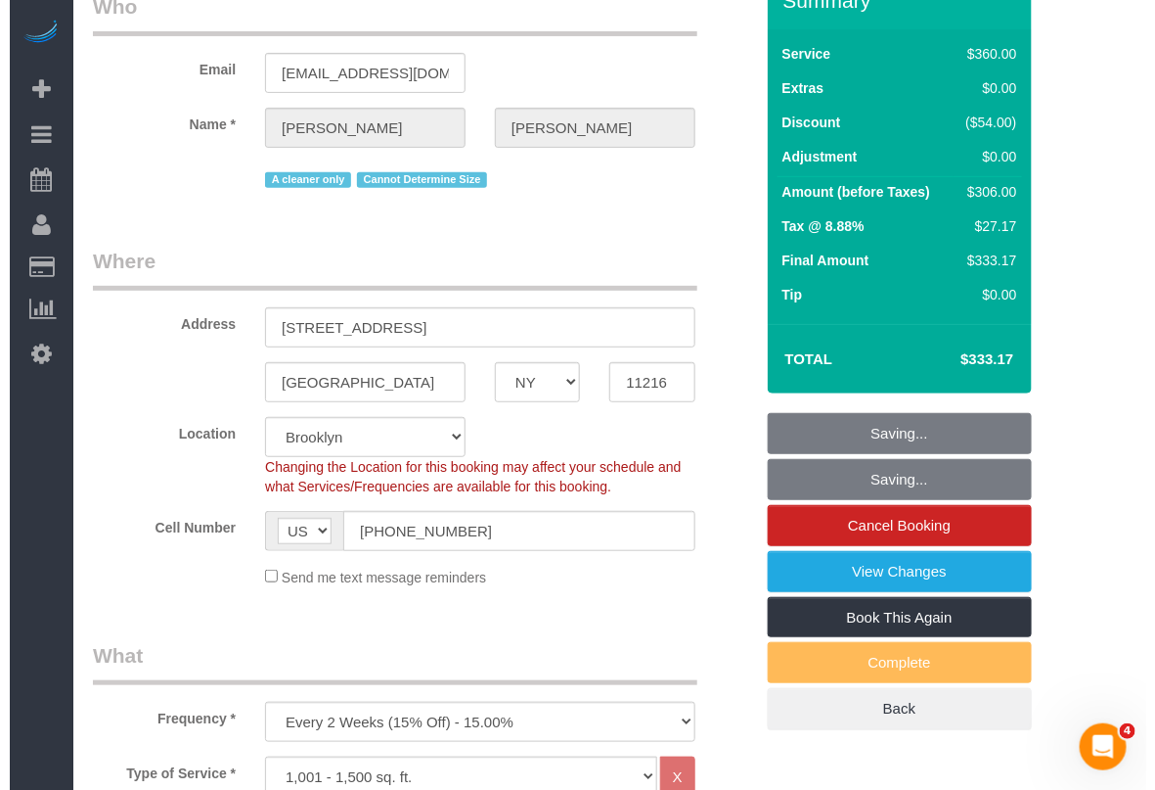
scroll to position [0, 0]
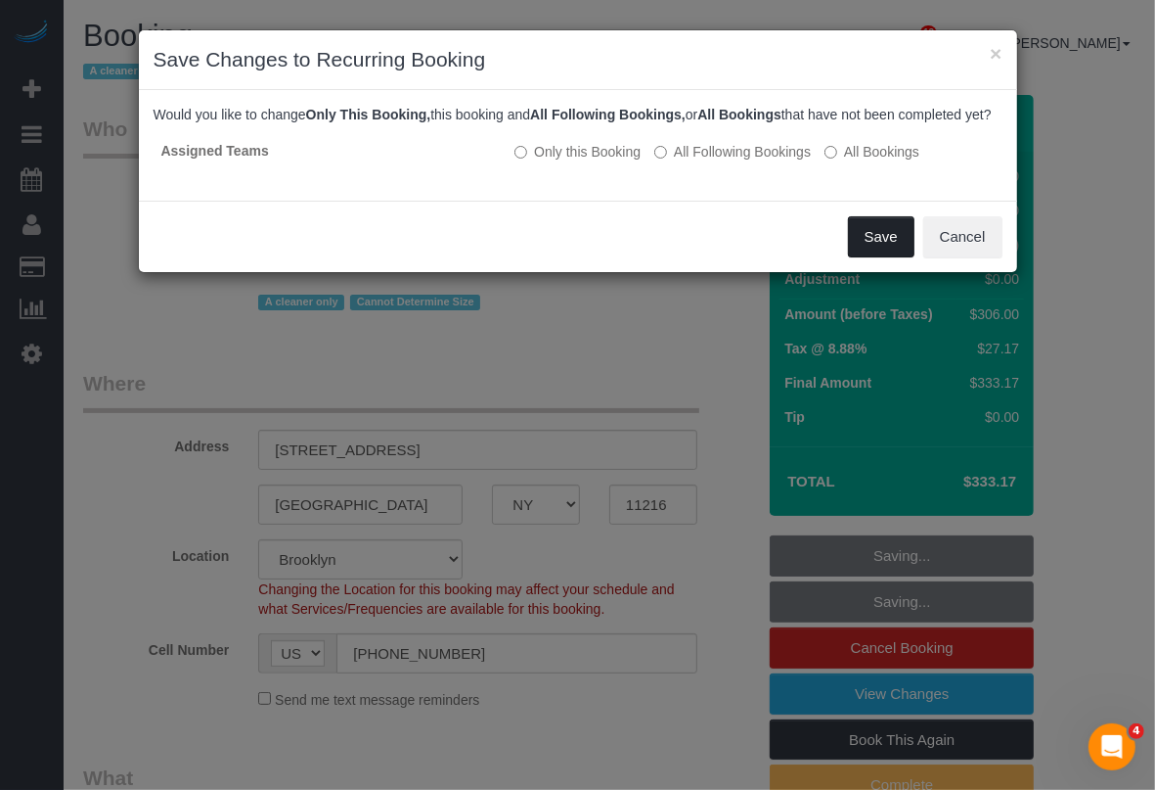
click at [881, 257] on button "Save" at bounding box center [881, 236] width 67 height 41
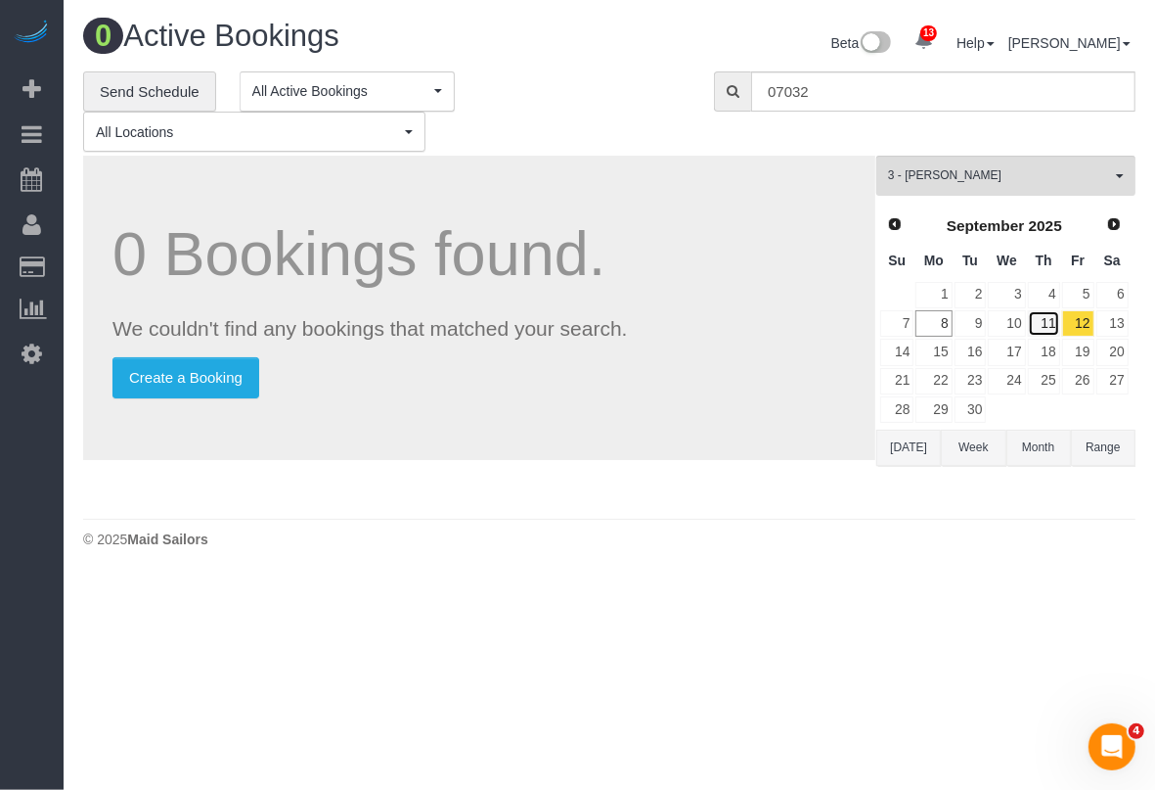
click at [1038, 316] on link "11" at bounding box center [1044, 323] width 32 height 26
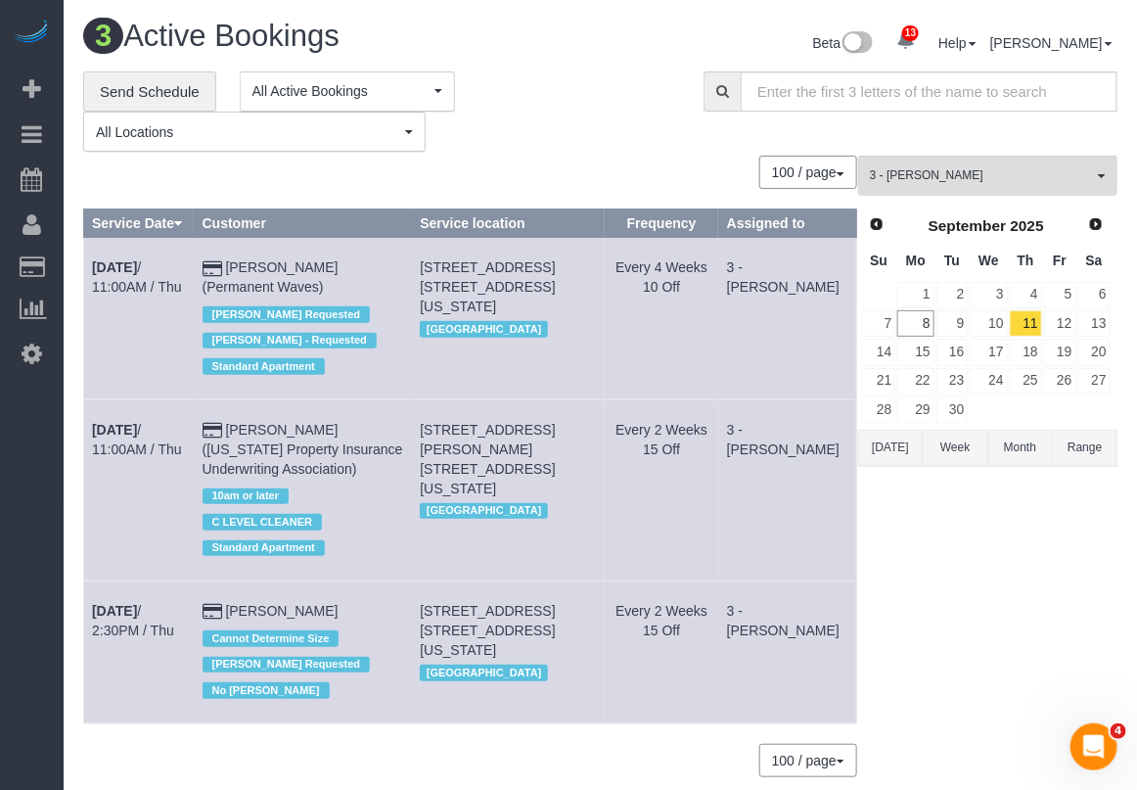
click at [965, 721] on div "3 - [PERSON_NAME] All Teams Remove Team Filters * - K.J. *[PERSON_NAME] - Test …" at bounding box center [987, 476] width 259 height 640
click at [1059, 320] on link "12" at bounding box center [1060, 323] width 32 height 26
